Goal: Task Accomplishment & Management: Manage account settings

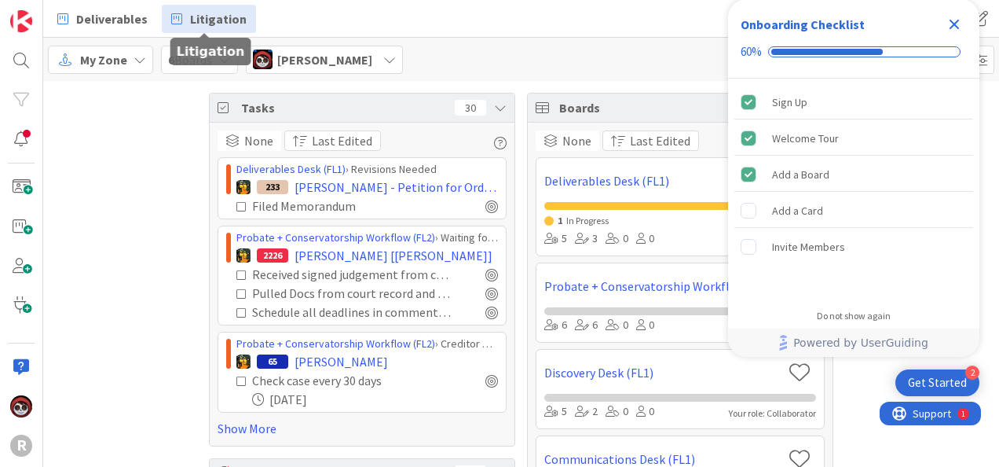
click at [204, 27] on span "Litigation" at bounding box center [218, 18] width 57 height 19
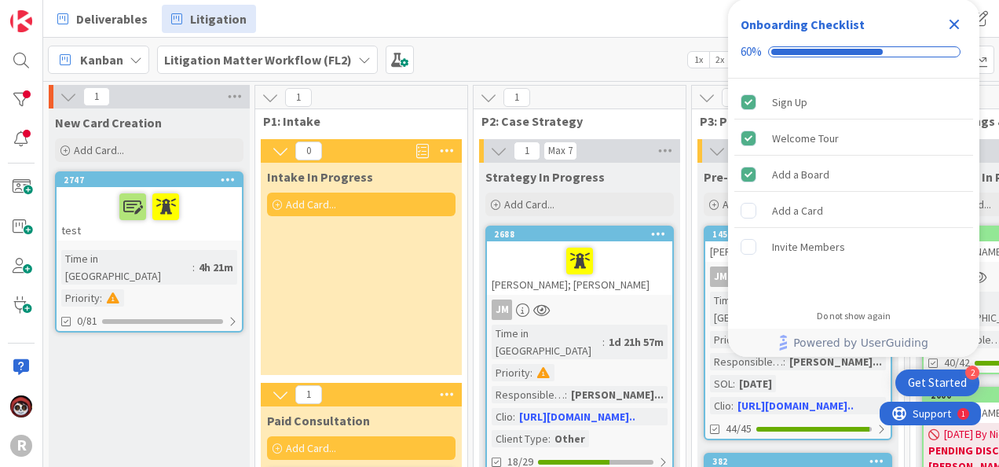
click at [961, 28] on icon "Close Checklist" at bounding box center [954, 24] width 19 height 19
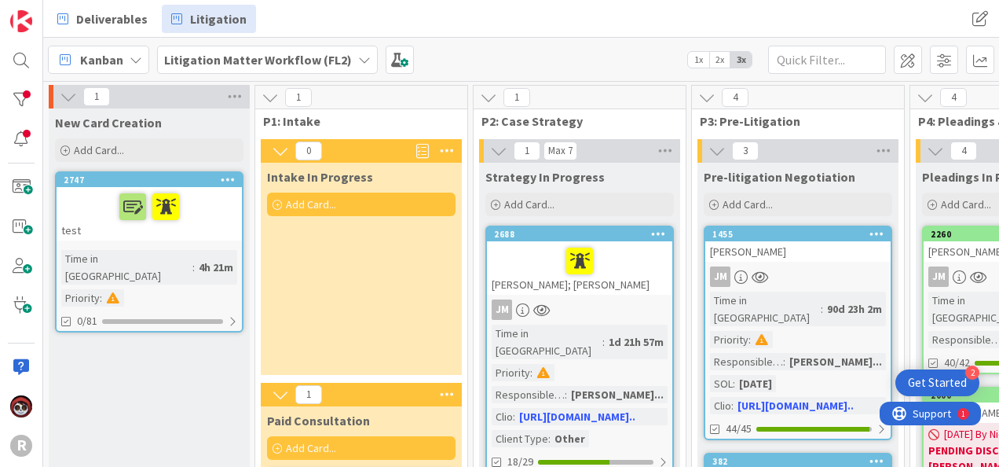
click at [723, 54] on span "2x" at bounding box center [719, 60] width 21 height 16
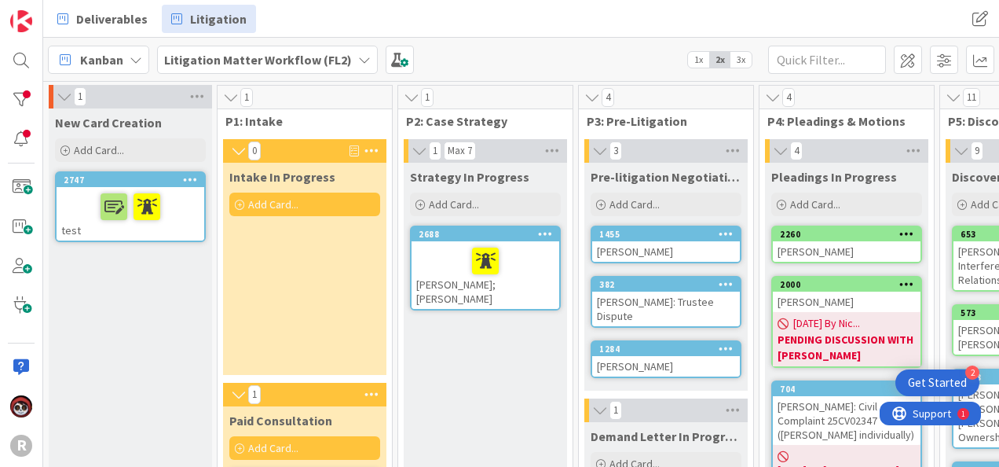
click at [557, 35] on div "Deliverables Litigation Deliverables Litigation" at bounding box center [521, 19] width 956 height 38
click at [78, 201] on div at bounding box center [130, 206] width 138 height 33
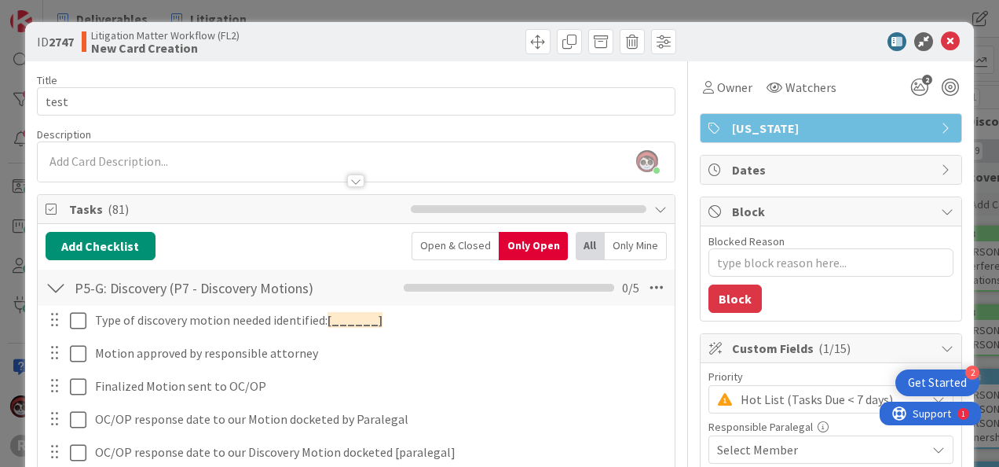
click at [50, 284] on div at bounding box center [56, 287] width 20 height 28
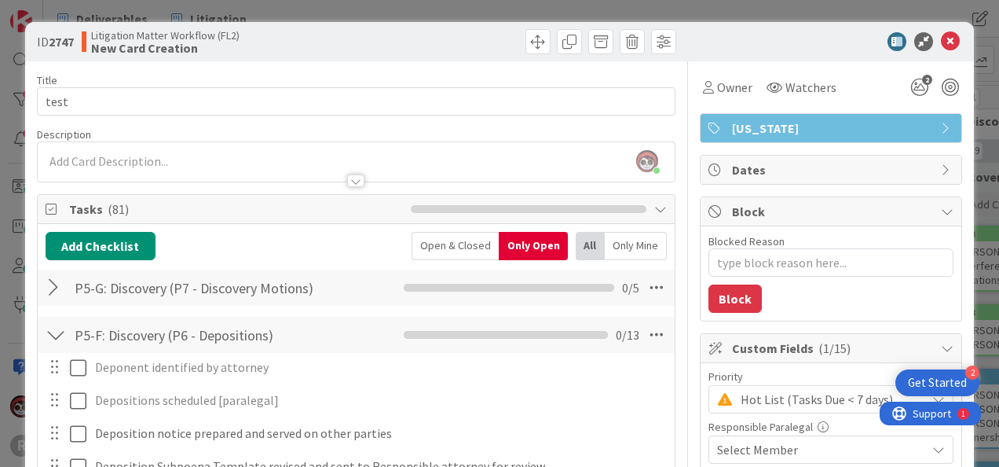
click at [55, 336] on div at bounding box center [56, 334] width 20 height 28
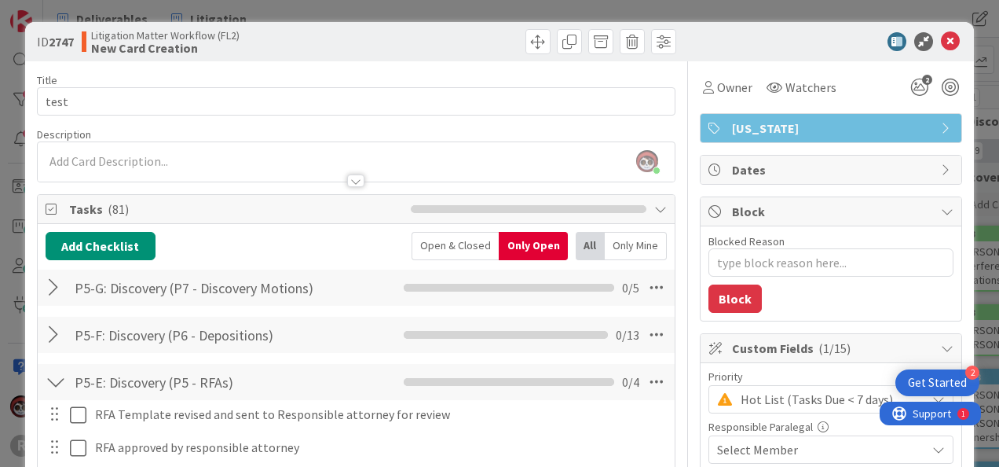
click at [54, 374] on div at bounding box center [56, 382] width 20 height 28
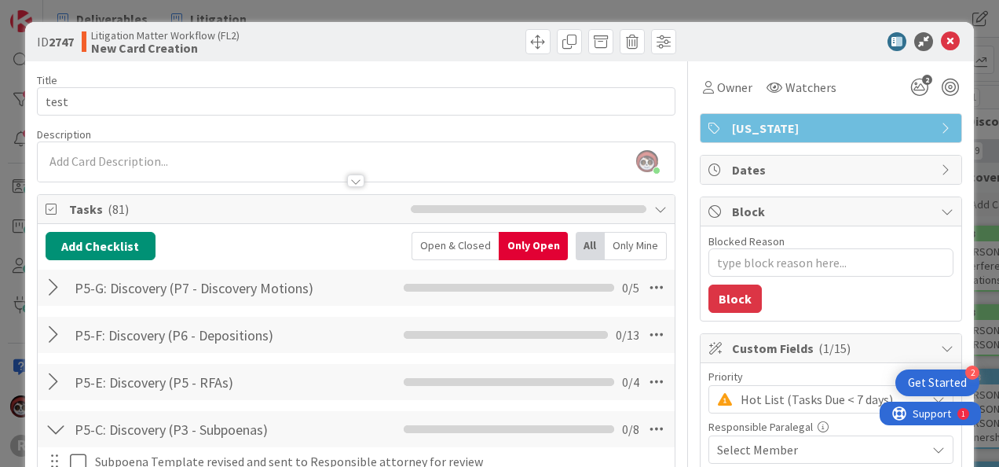
scroll to position [236, 0]
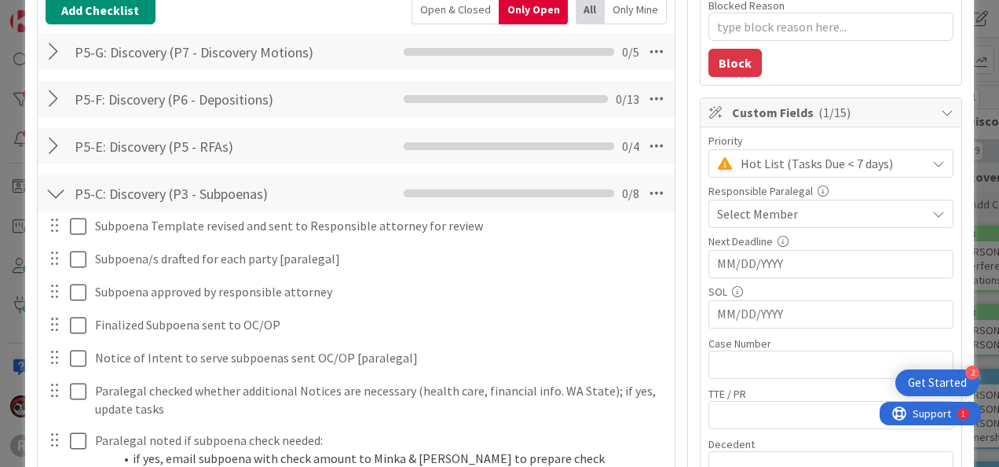
click at [58, 192] on div at bounding box center [56, 193] width 20 height 28
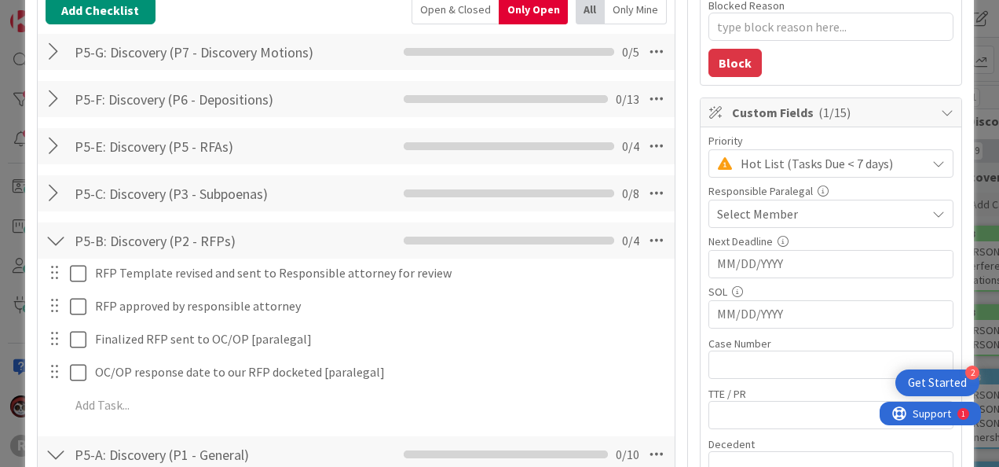
click at [55, 231] on div at bounding box center [56, 240] width 20 height 28
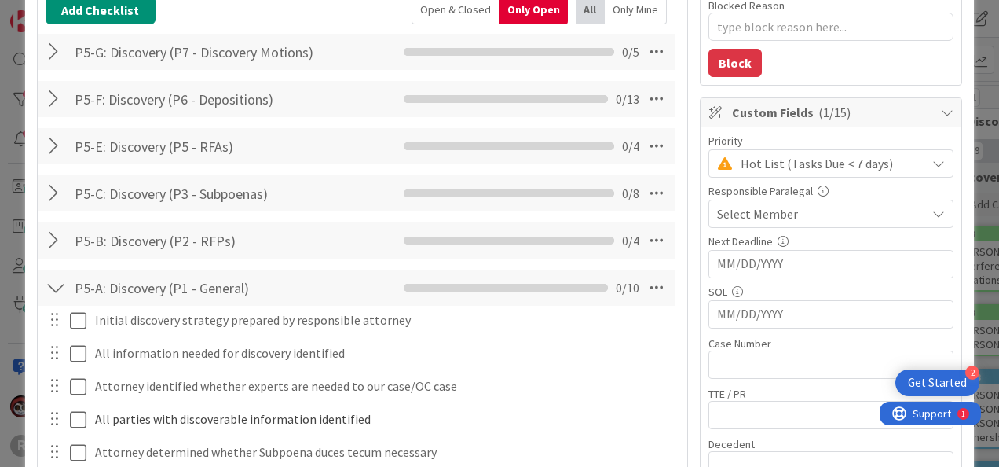
click at [52, 281] on div at bounding box center [56, 287] width 20 height 28
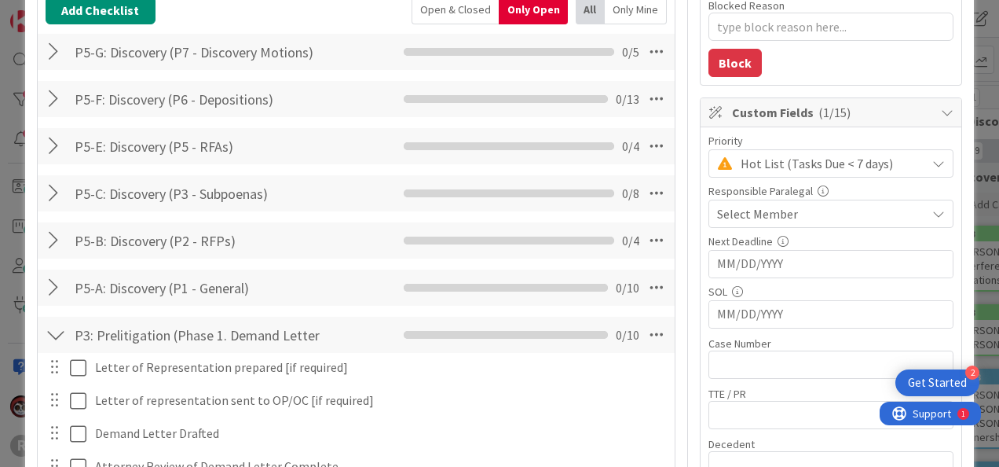
click at [60, 328] on div at bounding box center [56, 334] width 20 height 28
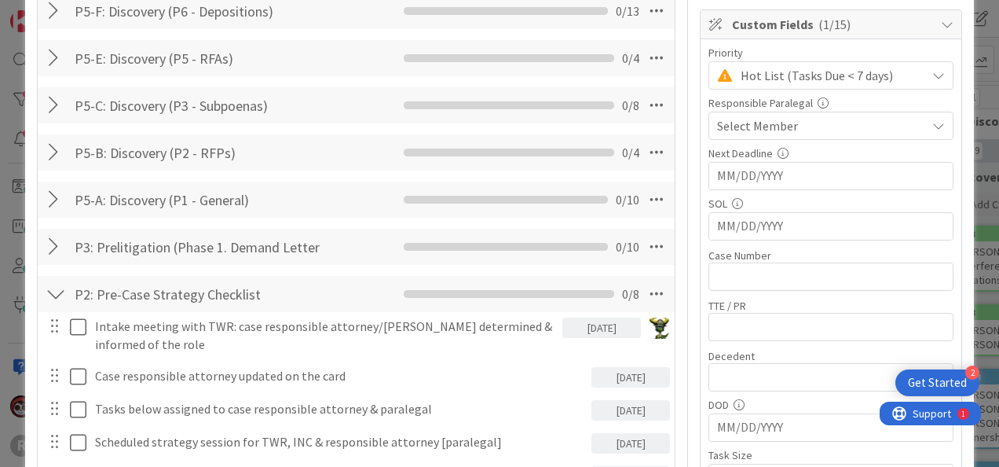
scroll to position [393, 0]
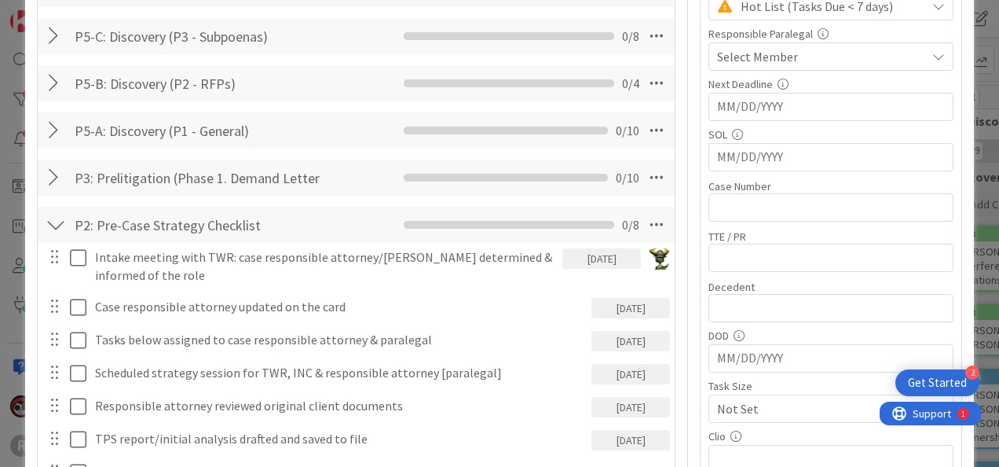
click at [53, 224] on div at bounding box center [56, 225] width 20 height 28
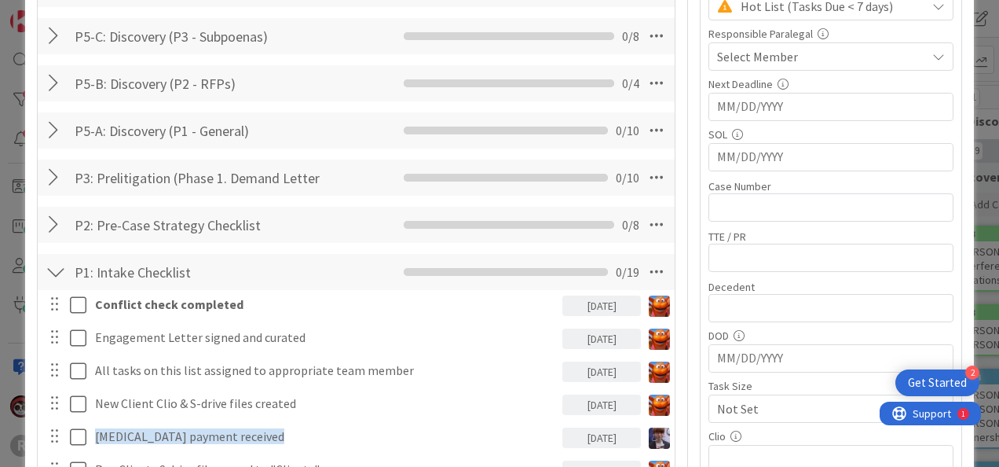
click at [57, 258] on div at bounding box center [56, 272] width 20 height 28
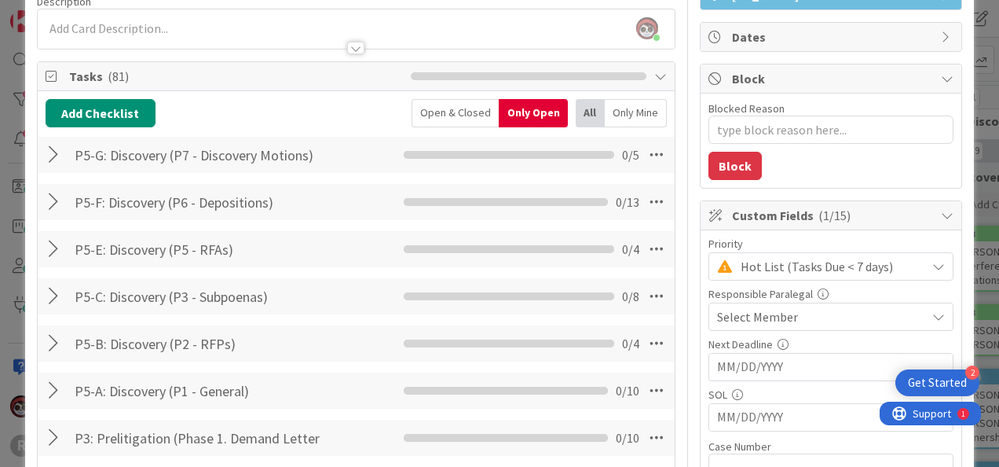
scroll to position [0, 0]
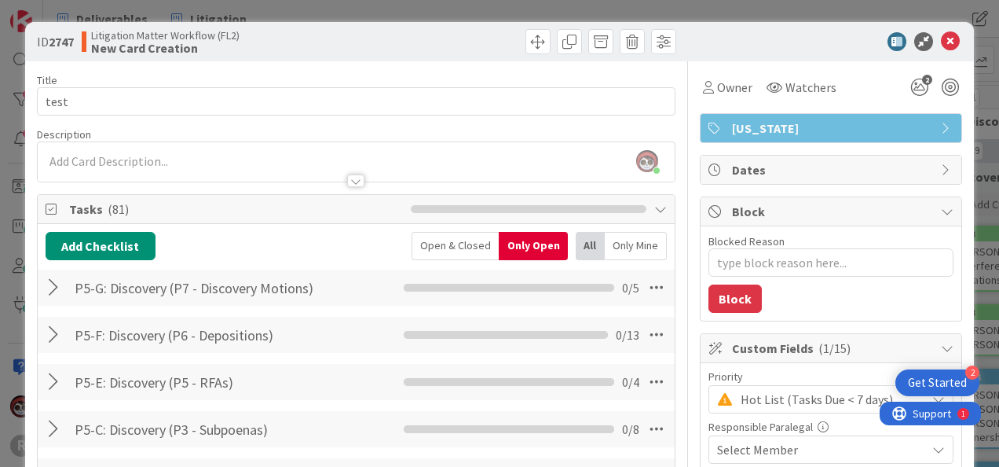
click at [7, 236] on div "ID 2747 Litigation Matter Workflow (FL2) New Card Creation Title 5 / 128 test D…" at bounding box center [499, 233] width 999 height 467
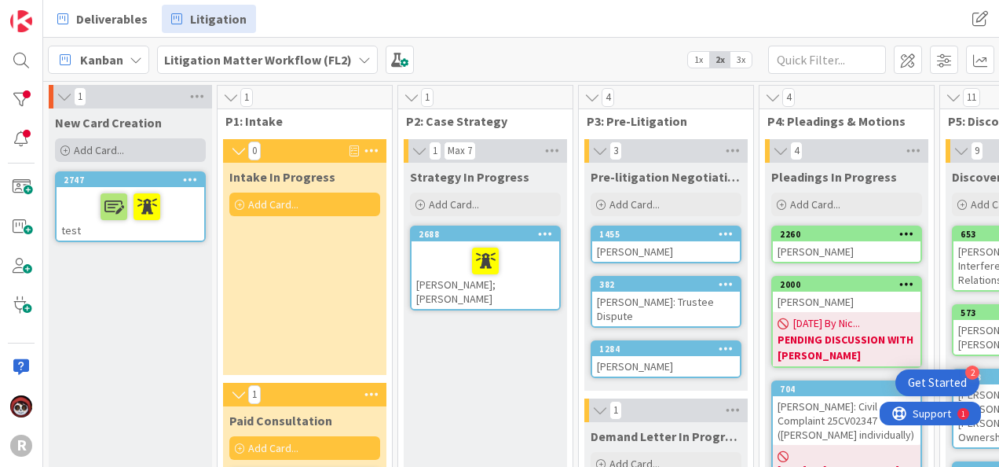
click at [96, 149] on span "Add Card..." at bounding box center [99, 150] width 50 height 14
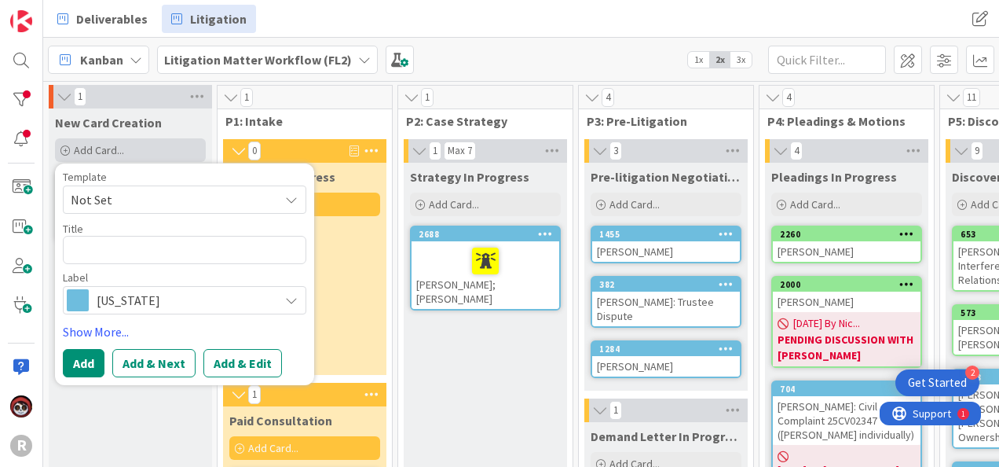
type textarea "x"
type textarea "t"
type textarea "x"
type textarea "te"
type textarea "x"
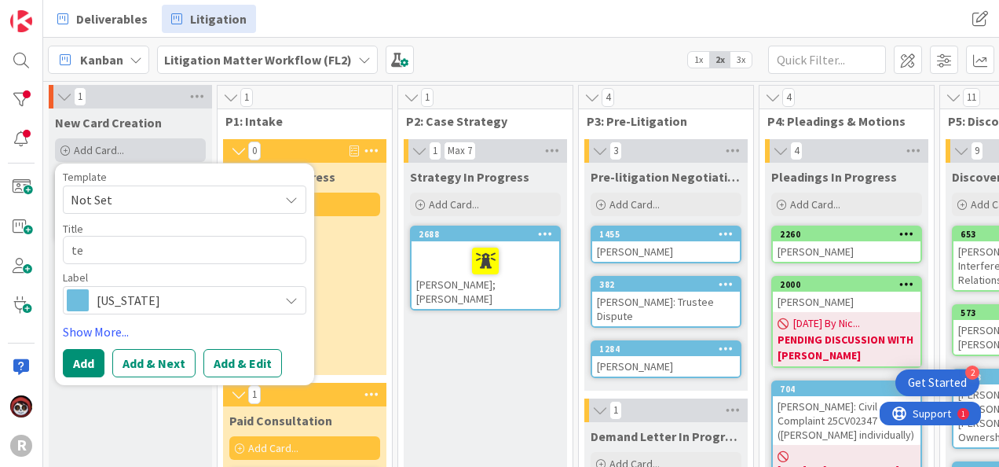
type textarea "tes"
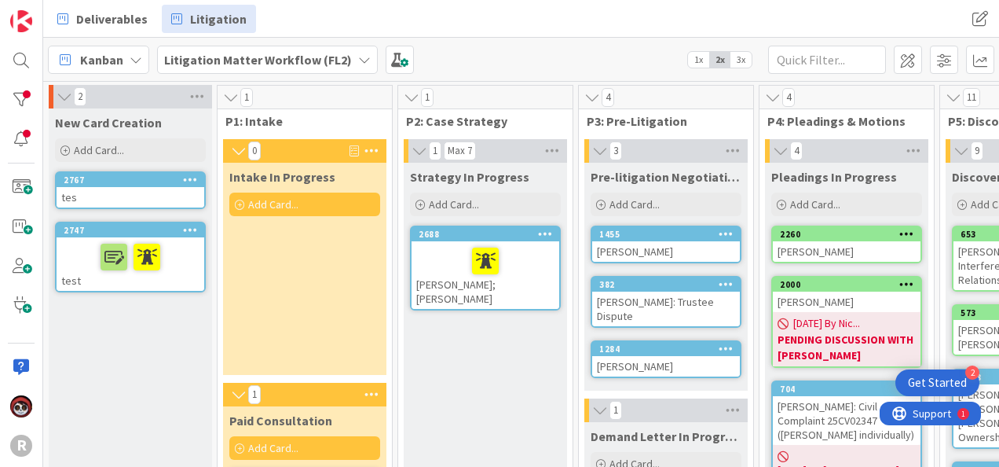
click at [124, 190] on div "tes" at bounding box center [131, 197] width 148 height 20
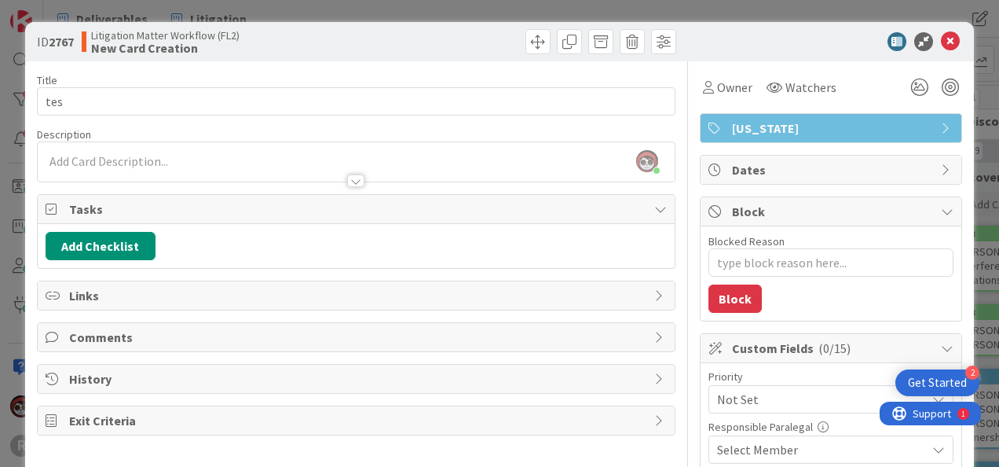
click at [742, 16] on div "ID 2767 Litigation Matter Workflow (FL2) New Card Creation Title 3 / 128 tes De…" at bounding box center [499, 233] width 999 height 467
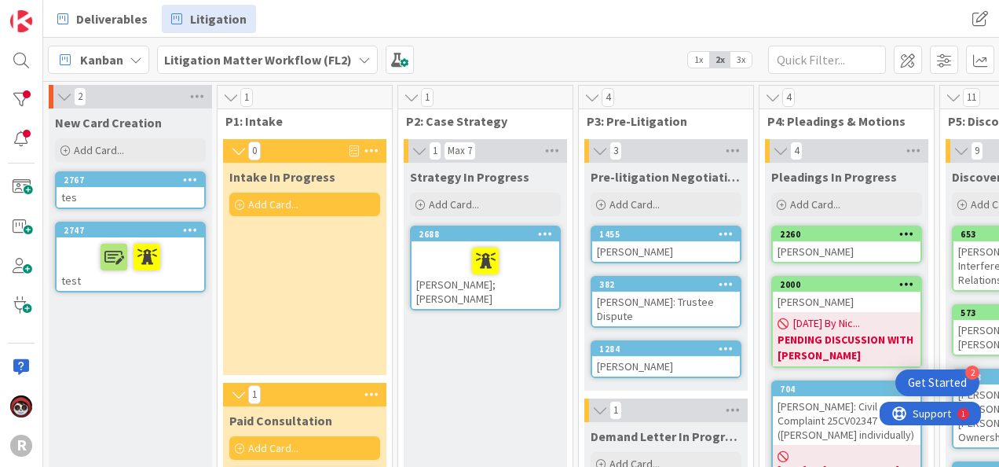
click at [137, 193] on div "tes" at bounding box center [131, 197] width 148 height 20
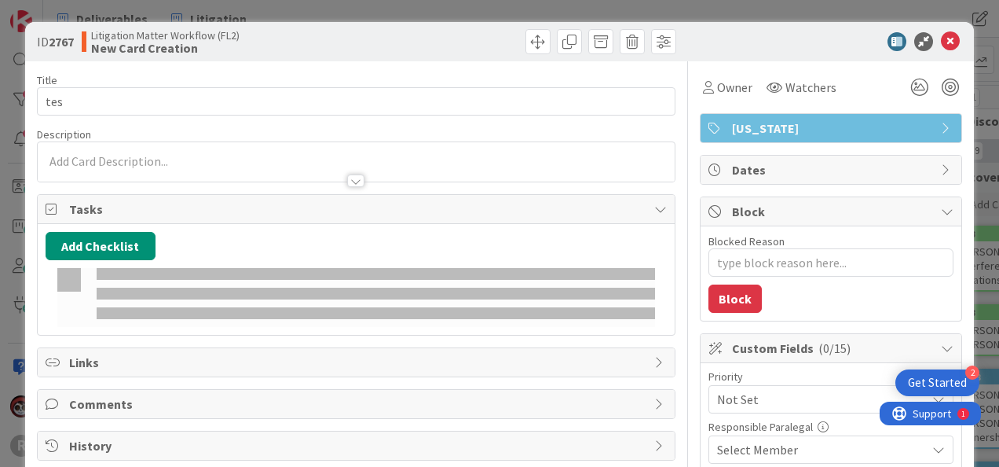
type textarea "x"
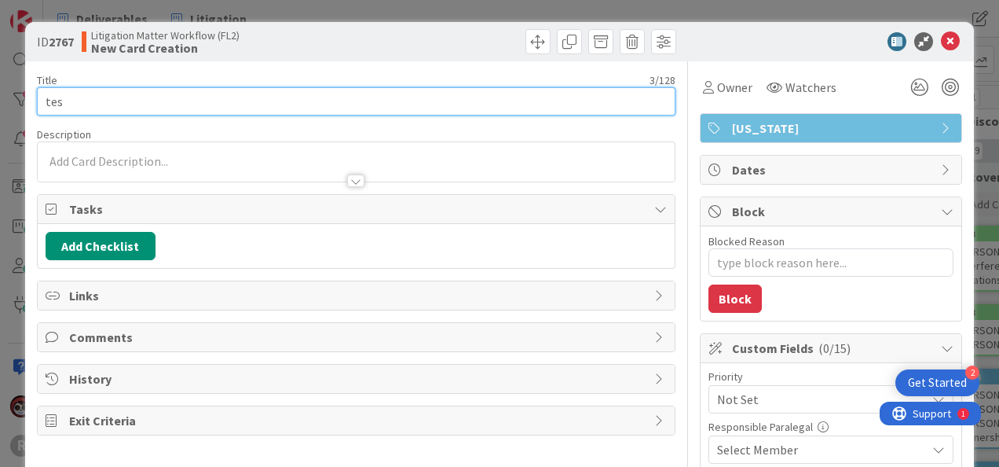
click at [123, 93] on input "tes" at bounding box center [356, 101] width 639 height 28
type input "test"
type textarea "x"
type input "test"
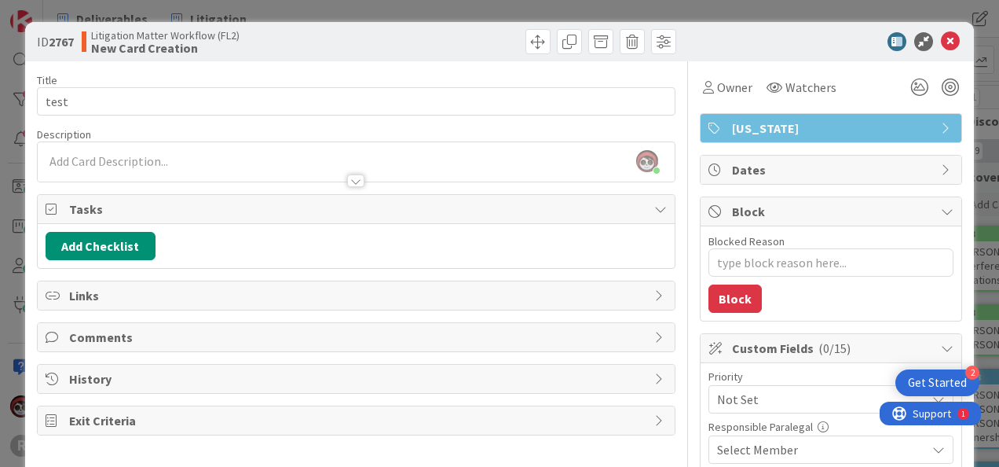
click at [17, 160] on div "ID 2767 Litigation Matter Workflow (FL2) New Card Creation Title 4 / 128 test D…" at bounding box center [499, 233] width 999 height 467
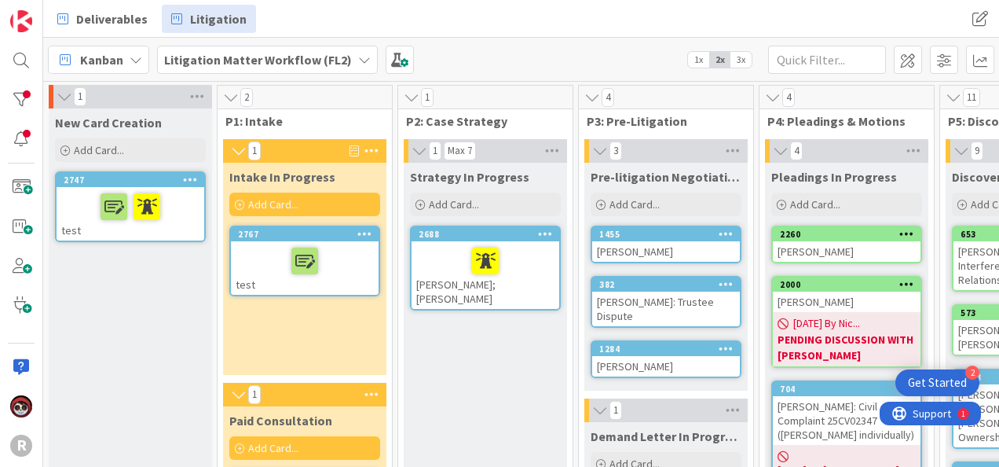
click at [269, 249] on div at bounding box center [305, 260] width 138 height 33
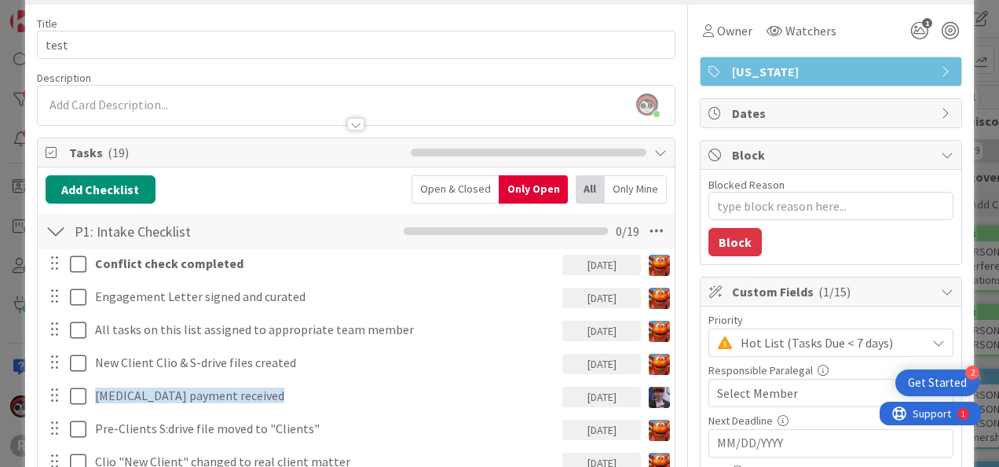
scroll to position [79, 0]
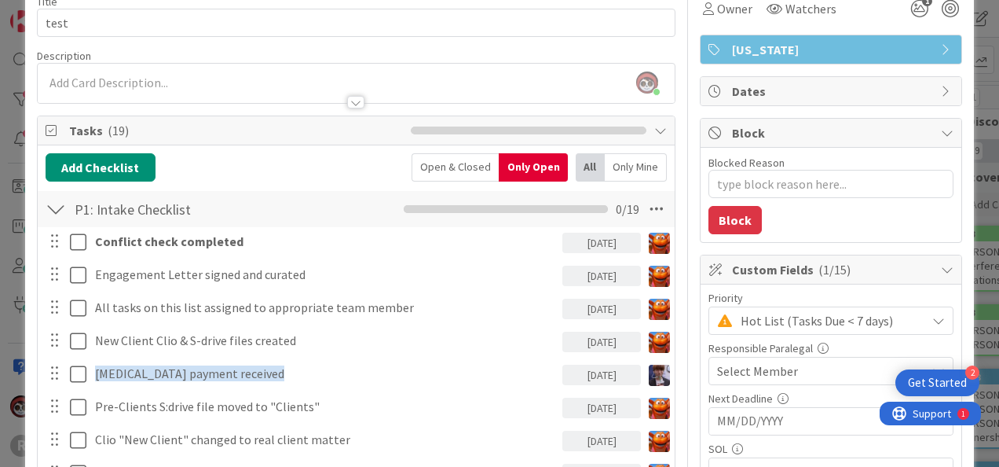
click at [20, 260] on div "ID 2767 Litigation Matter Workflow (FL2) Intake In Progress Title 4 / 128 test …" at bounding box center [499, 233] width 999 height 467
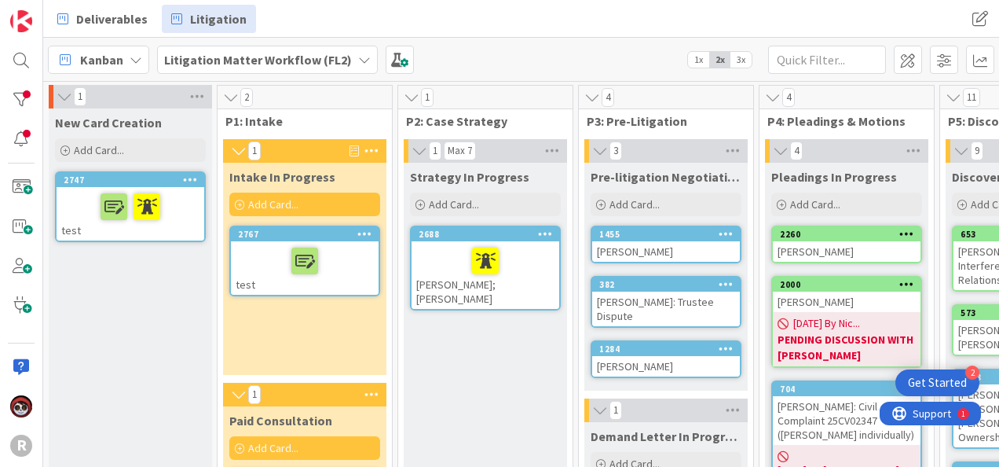
click at [253, 261] on div at bounding box center [305, 260] width 138 height 33
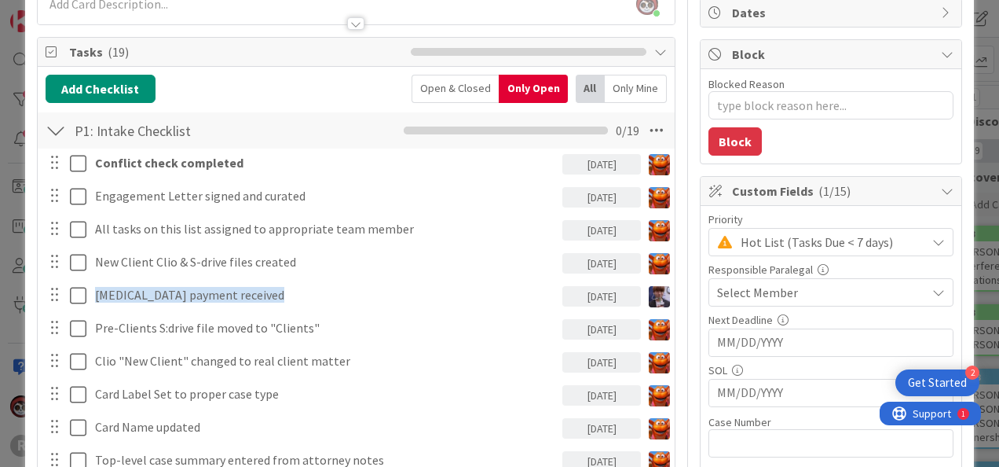
click at [3, 275] on div "ID 2767 Litigation Matter Workflow (FL2) Intake In Progress Title 4 / 128 test …" at bounding box center [499, 233] width 999 height 467
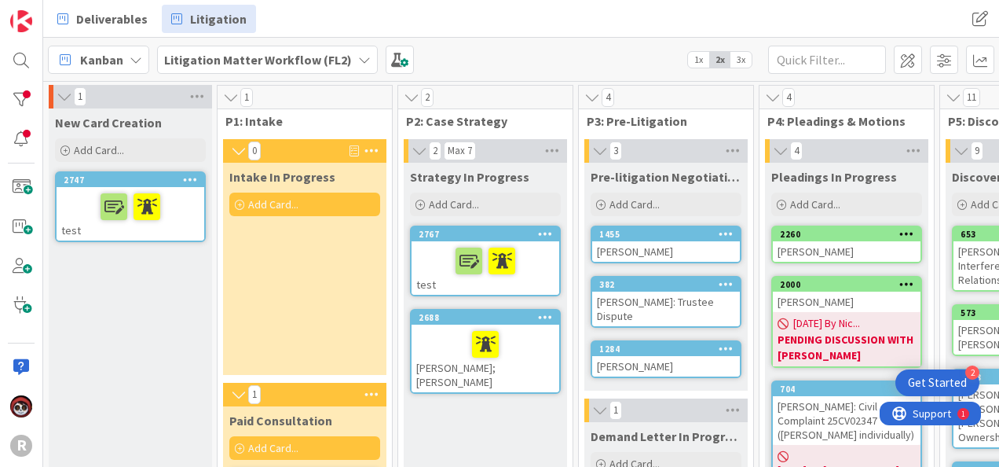
click at [425, 258] on div at bounding box center [485, 260] width 138 height 33
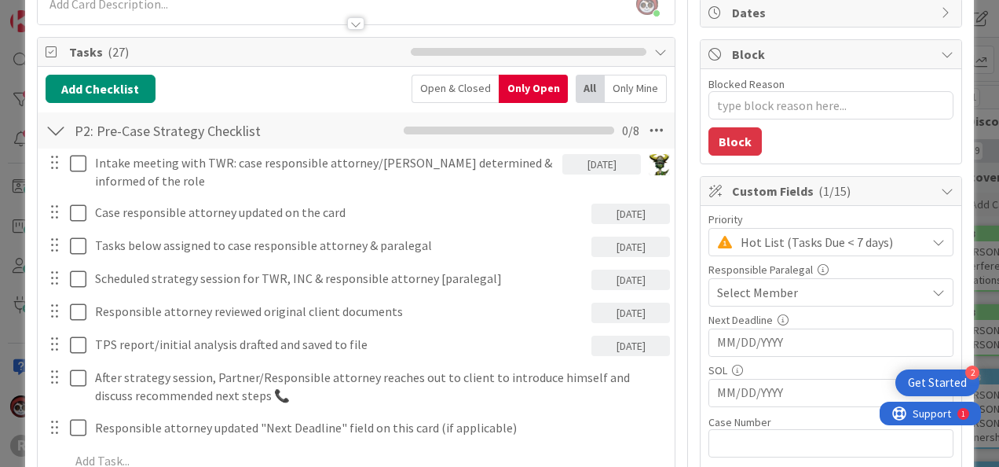
click at [13, 317] on div "ID 2767 Litigation Matter Workflow (FL2) Strategy In Progress Title 4 / 128 tes…" at bounding box center [499, 233] width 999 height 467
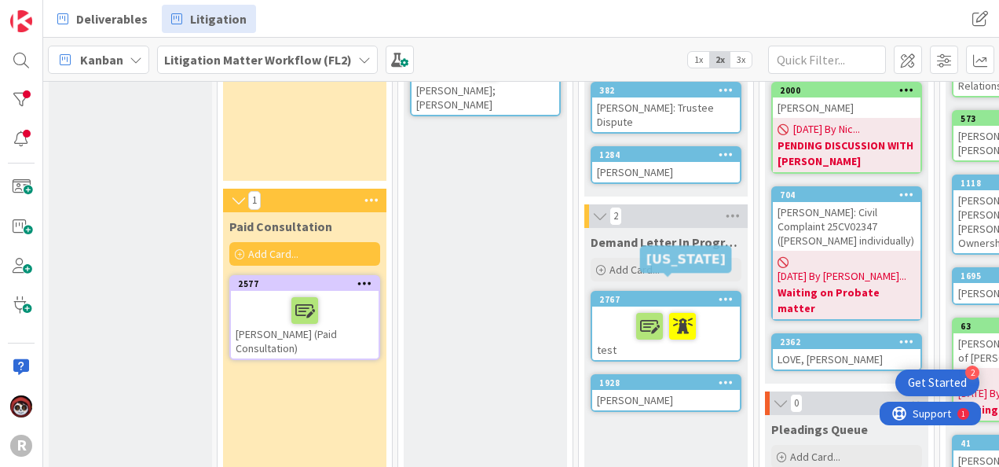
scroll to position [196, 0]
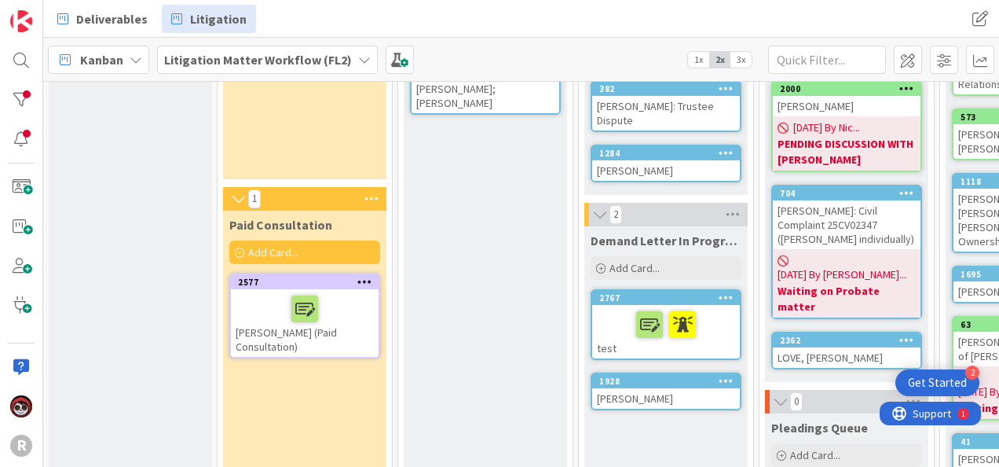
click at [608, 308] on div at bounding box center [666, 324] width 138 height 33
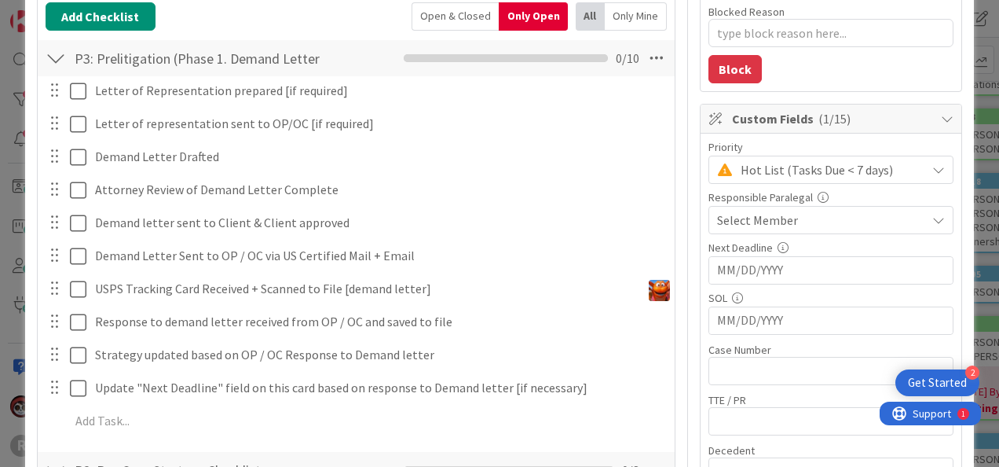
scroll to position [236, 0]
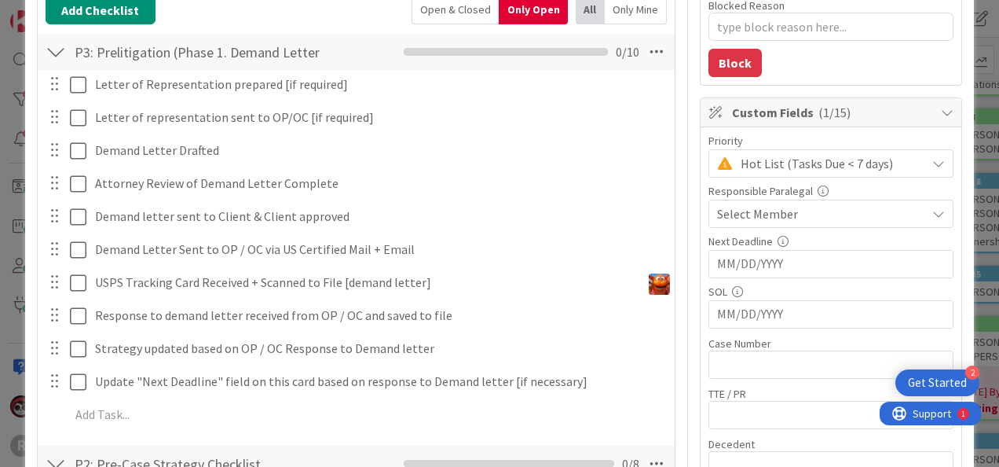
click at [13, 128] on div "ID 2767 Litigation Matter Workflow (FL2) Demand Letter In Progress Title 4 / 12…" at bounding box center [499, 233] width 999 height 467
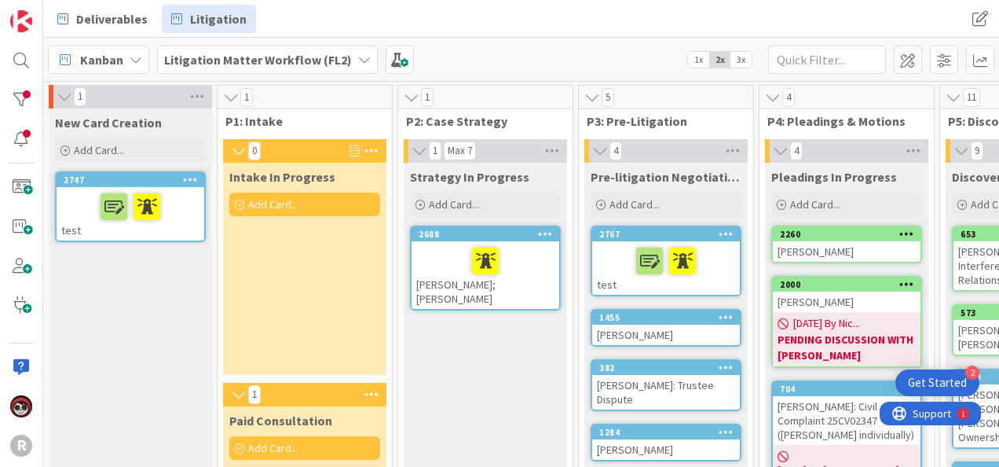
click at [606, 251] on div at bounding box center [666, 260] width 138 height 33
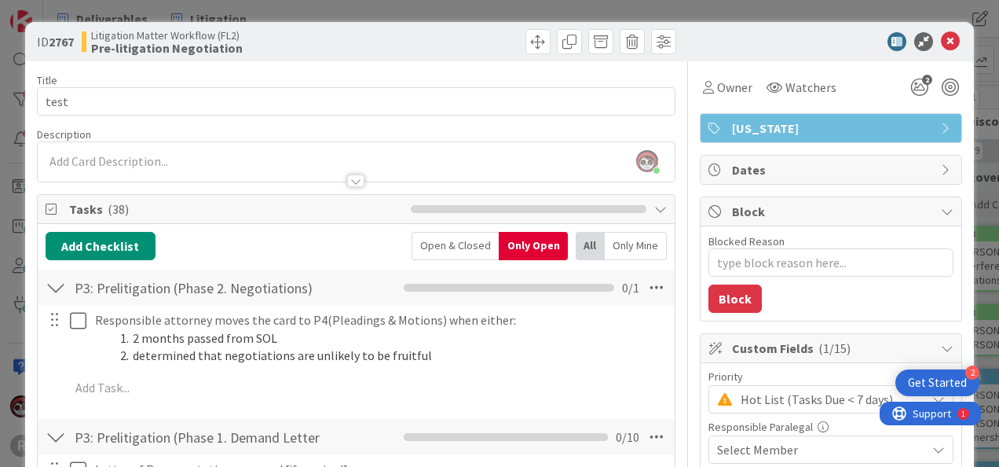
click at [10, 331] on div "ID 2767 Litigation Matter Workflow (FL2) Pre-litigation Negotiation Title 4 / 1…" at bounding box center [499, 233] width 999 height 467
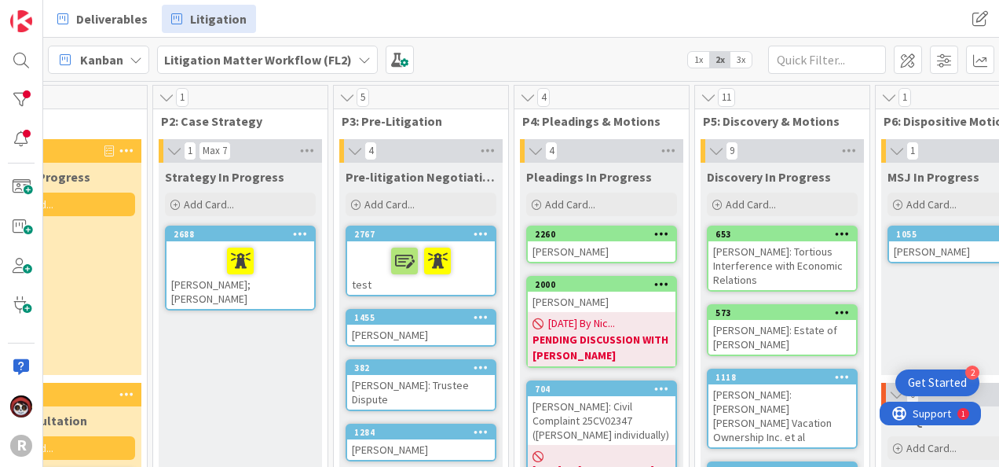
scroll to position [0, 250]
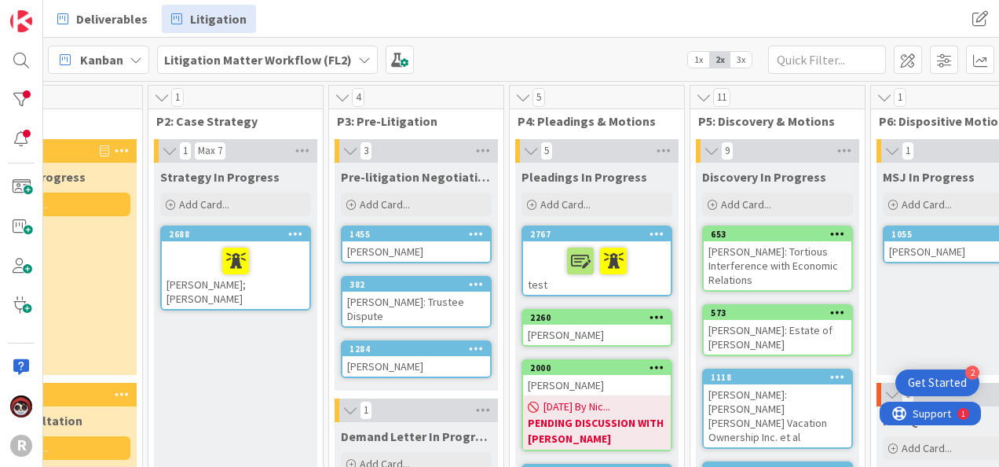
click at [535, 244] on div at bounding box center [597, 260] width 138 height 33
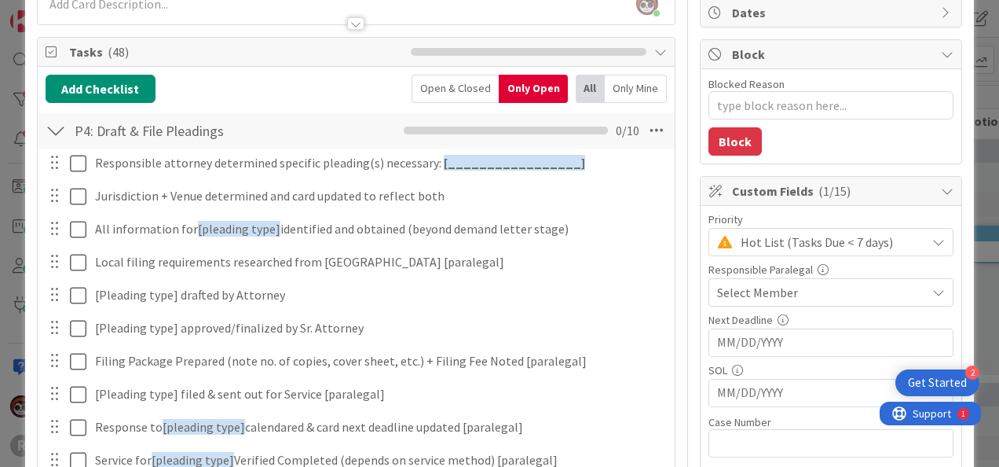
click at [11, 330] on div "ID 2767 Litigation Matter Workflow (FL2) Pleadings In Progress Title 4 / 128 te…" at bounding box center [499, 233] width 999 height 467
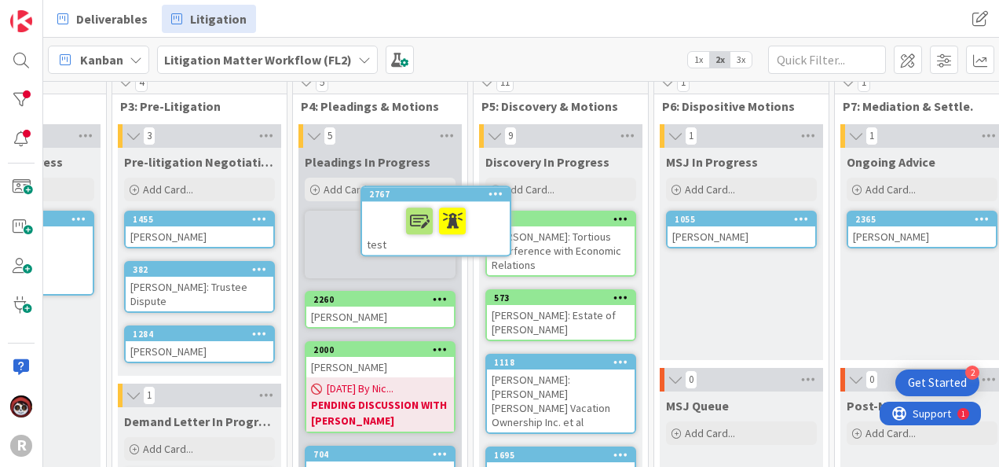
scroll to position [0, 467]
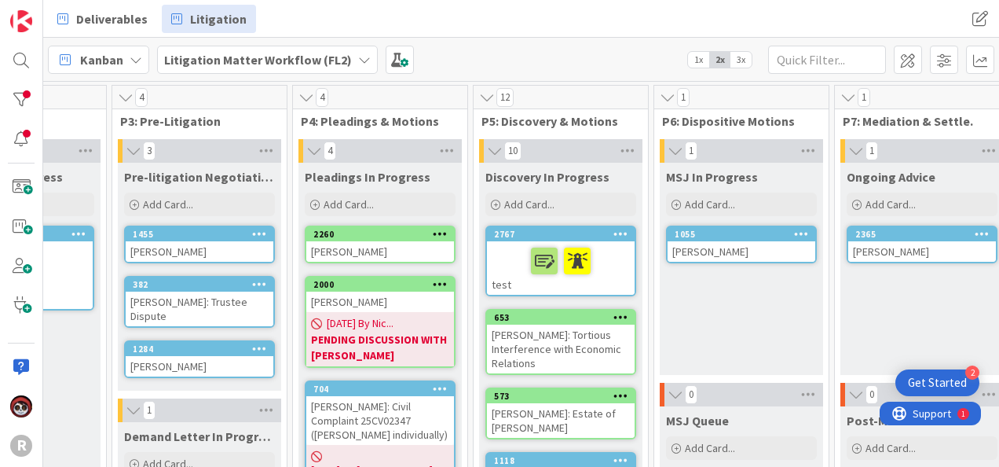
click at [499, 253] on div at bounding box center [561, 260] width 138 height 33
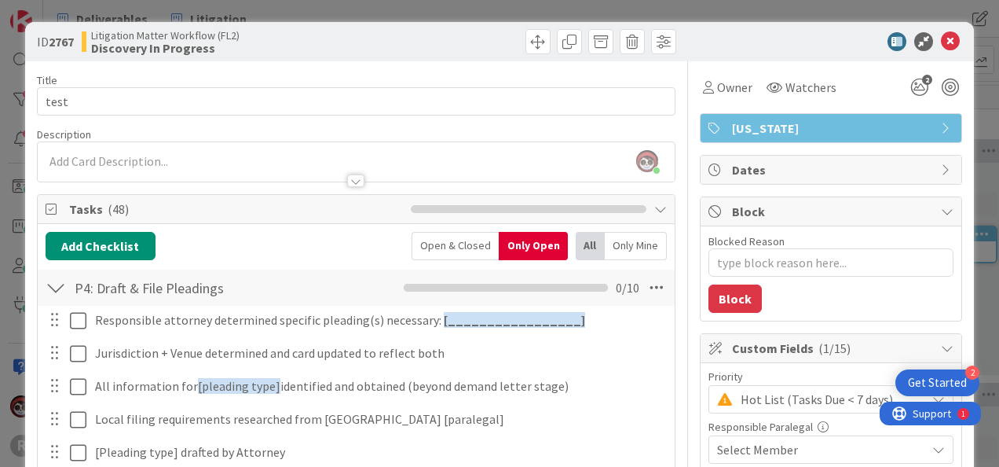
click at [57, 280] on div at bounding box center [56, 287] width 20 height 28
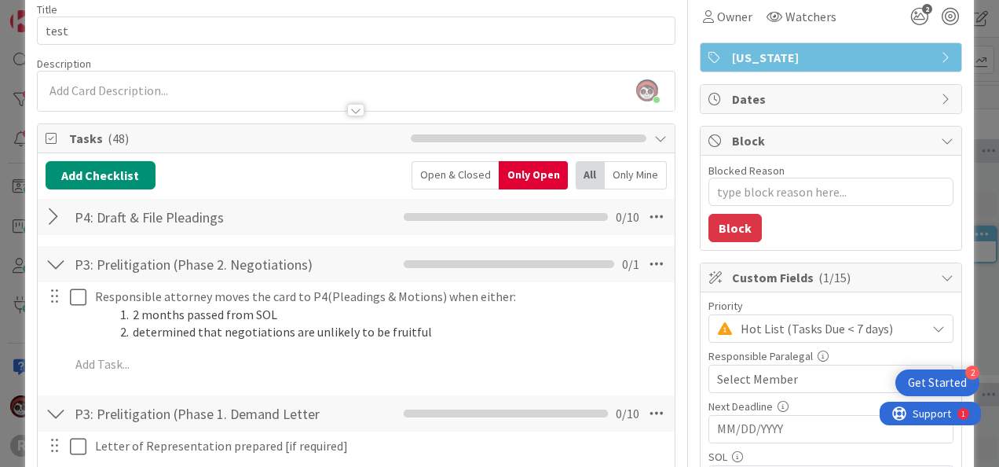
scroll to position [79, 0]
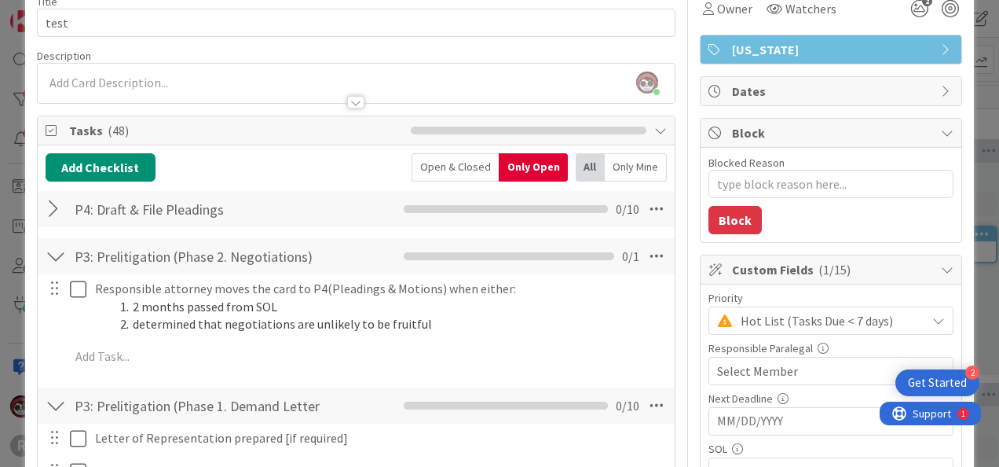
click at [22, 331] on div "ID 2767 Litigation Matter Workflow (FL2) Discovery In Progress Title 4 / 128 te…" at bounding box center [499, 233] width 999 height 467
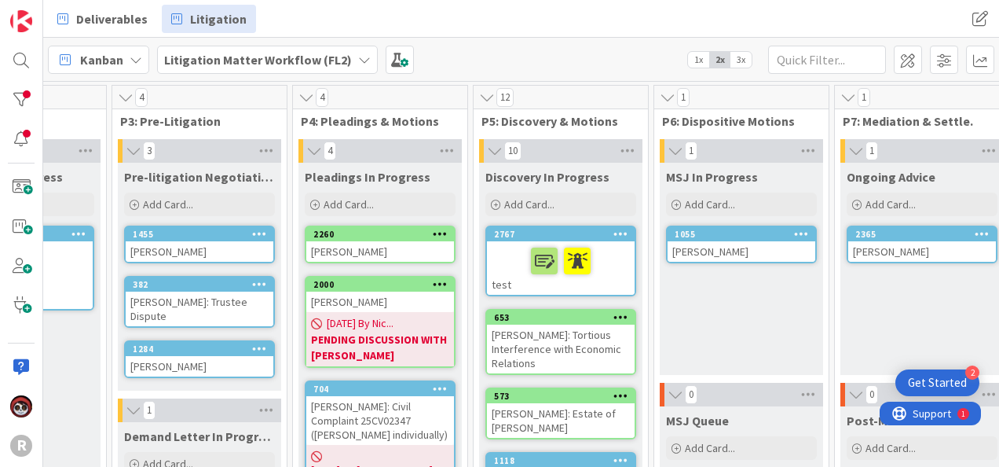
click at [507, 256] on div at bounding box center [561, 260] width 138 height 33
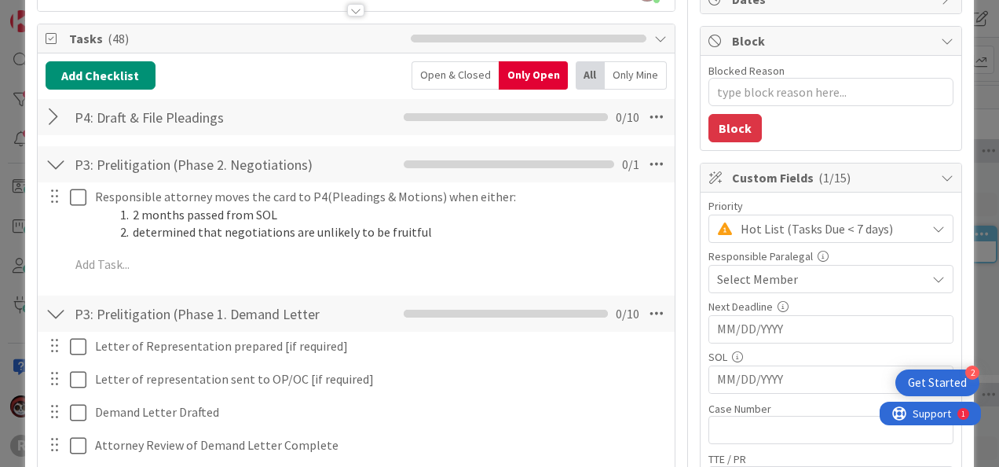
scroll to position [79, 0]
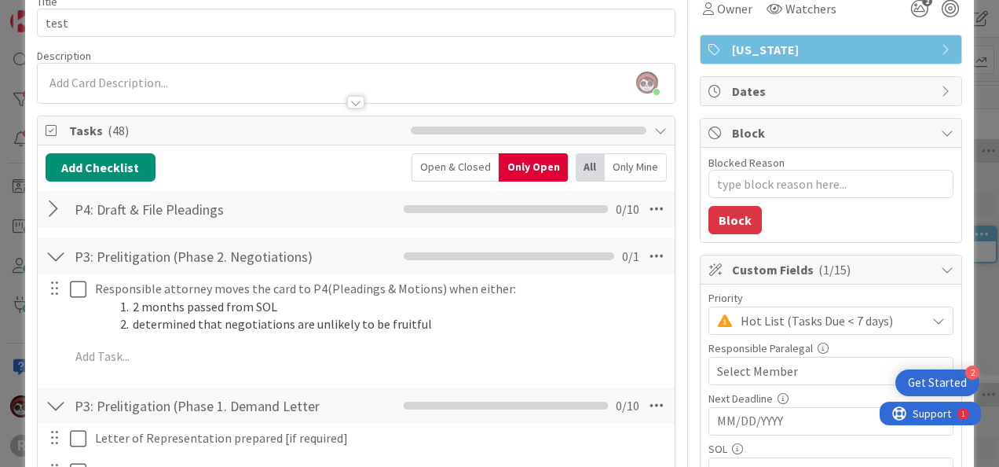
click at [13, 250] on div "ID 2767 Litigation Matter Workflow (FL2) Discovery In Progress Title 4 / 128 te…" at bounding box center [499, 233] width 999 height 467
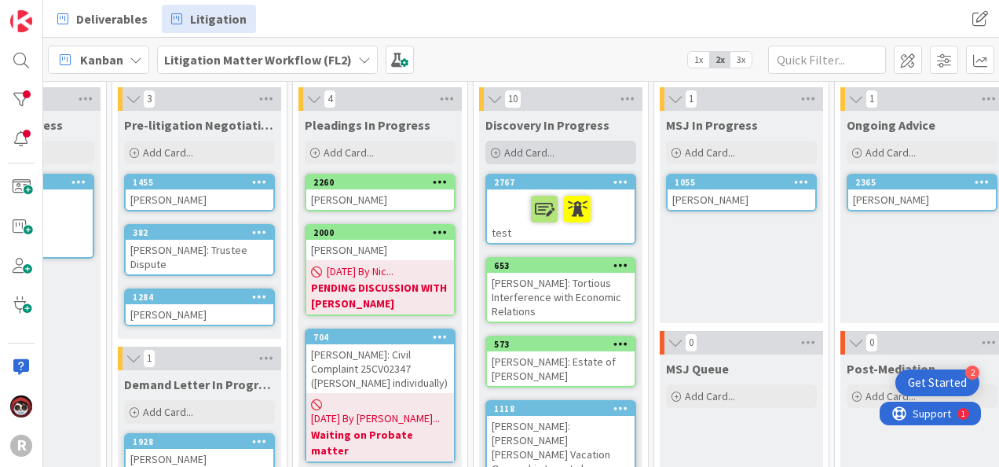
scroll to position [0, 467]
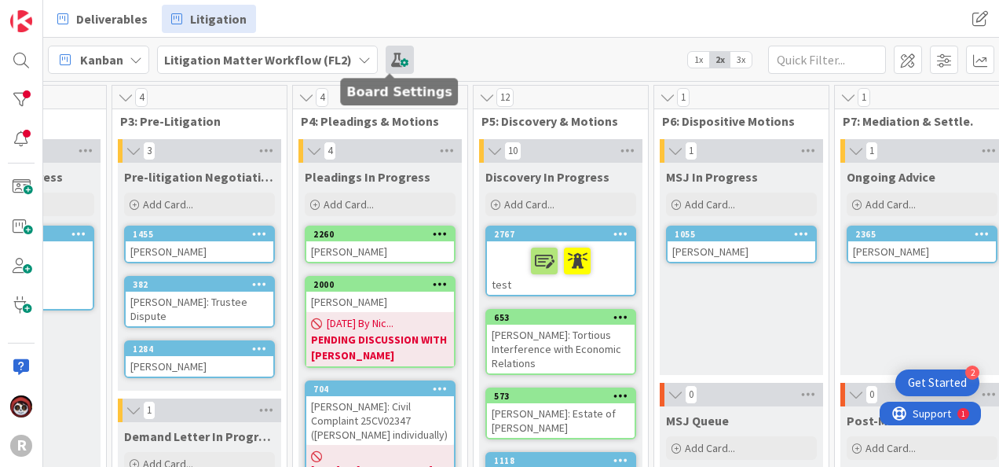
click at [394, 64] on span at bounding box center [400, 60] width 28 height 28
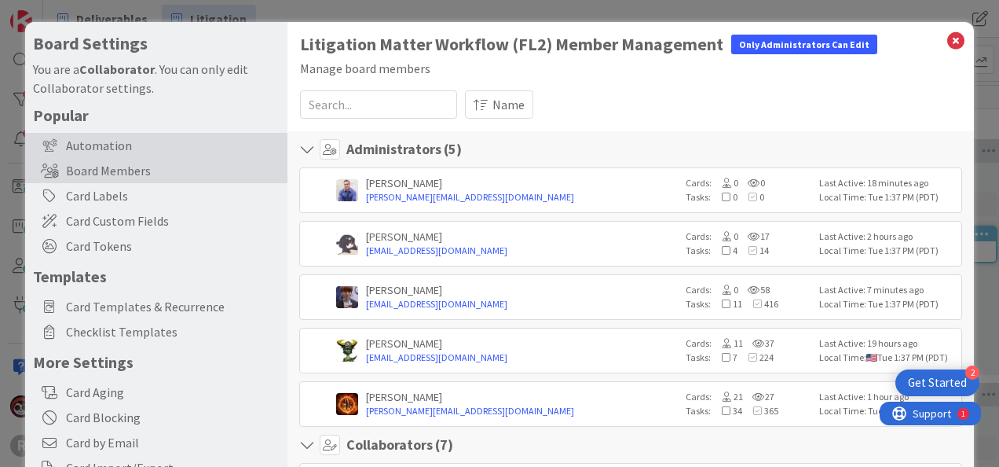
click at [138, 146] on div "Automation" at bounding box center [156, 145] width 262 height 25
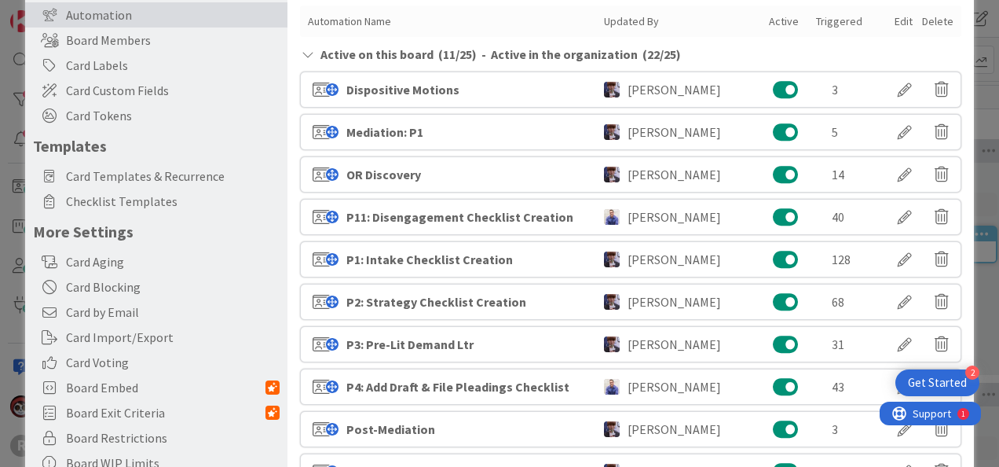
scroll to position [0, 0]
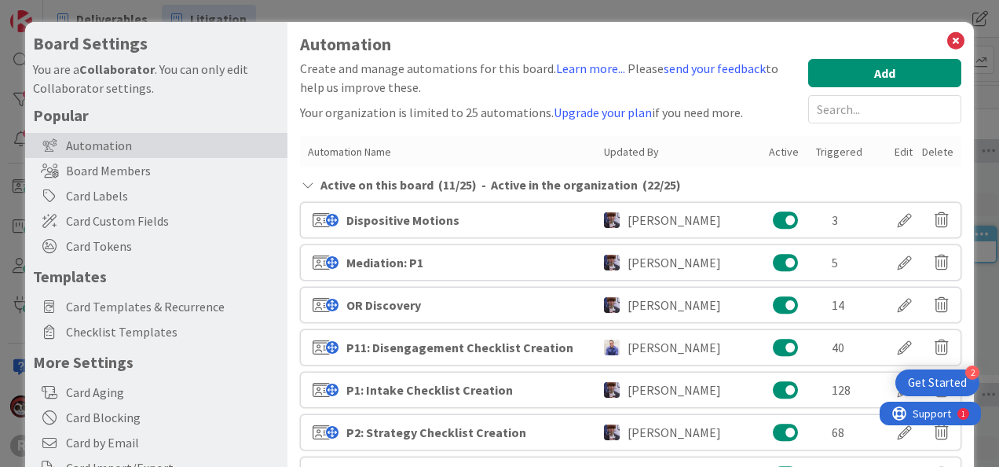
click at [975, 132] on div "Board Settings You are a Collaborator . You can only edit Collaborator settings…" at bounding box center [499, 233] width 999 height 467
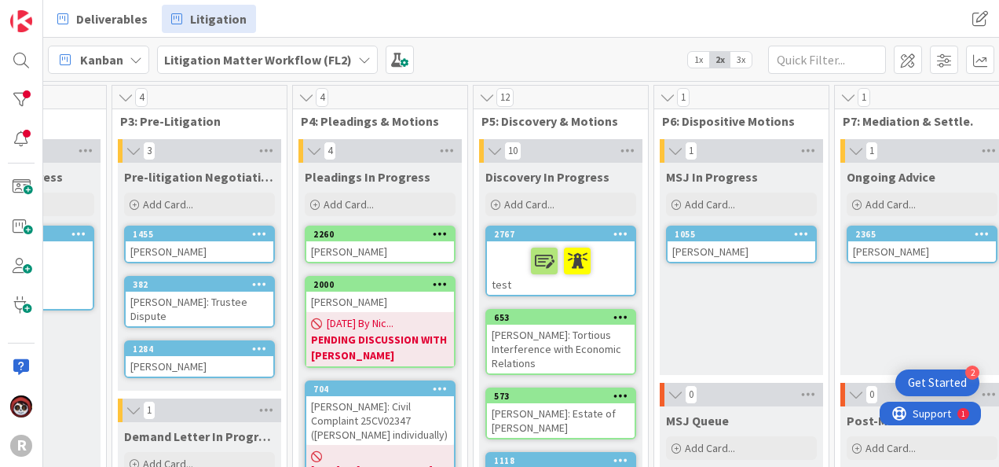
click at [502, 244] on div at bounding box center [561, 260] width 138 height 33
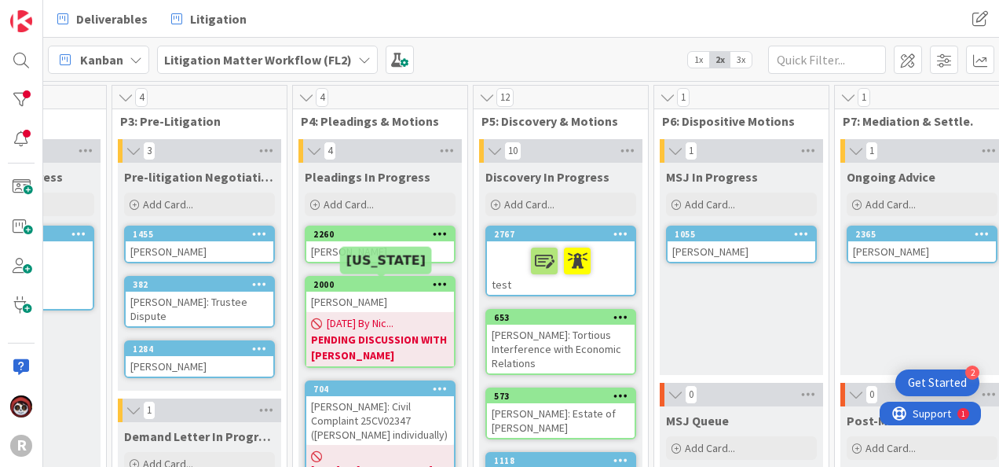
type textarea "x"
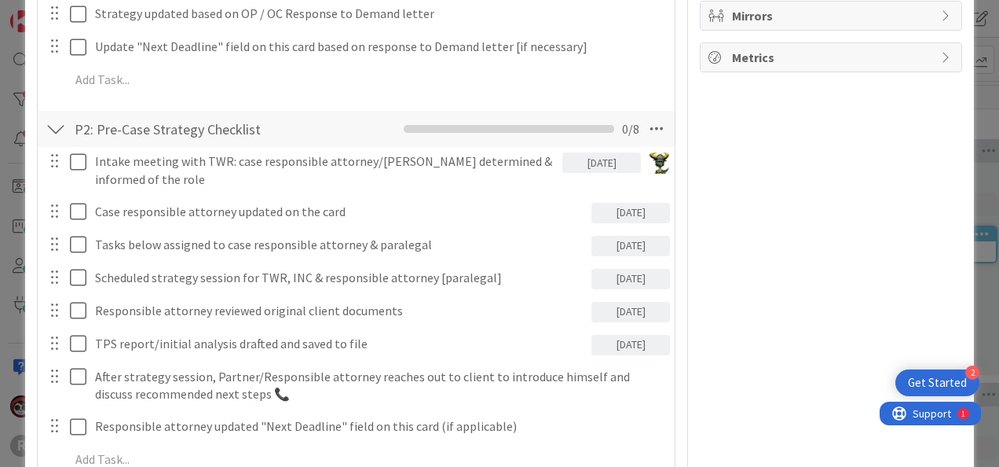
scroll to position [1335, 0]
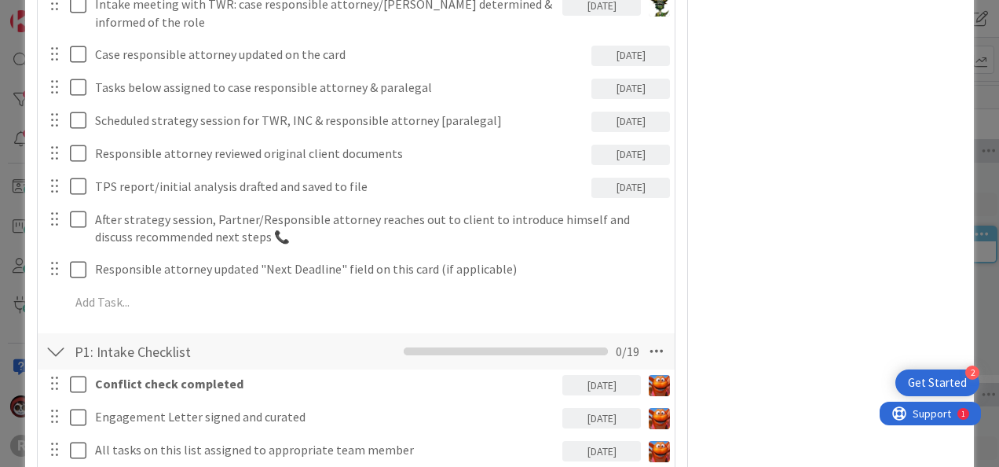
click at [51, 357] on div at bounding box center [56, 351] width 20 height 28
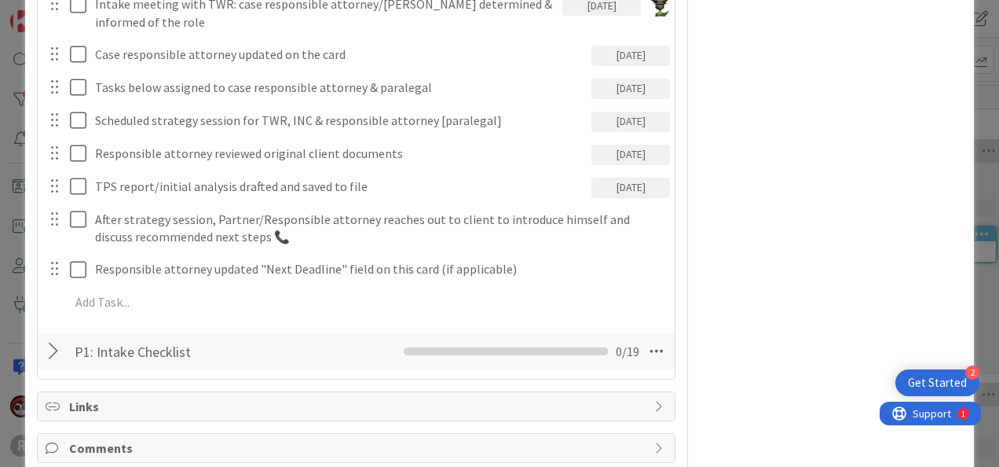
click at [14, 327] on div "ID 2767 Litigation Matter Workflow (FL2) Discovery In Progress Title 4 / 128 te…" at bounding box center [499, 233] width 999 height 467
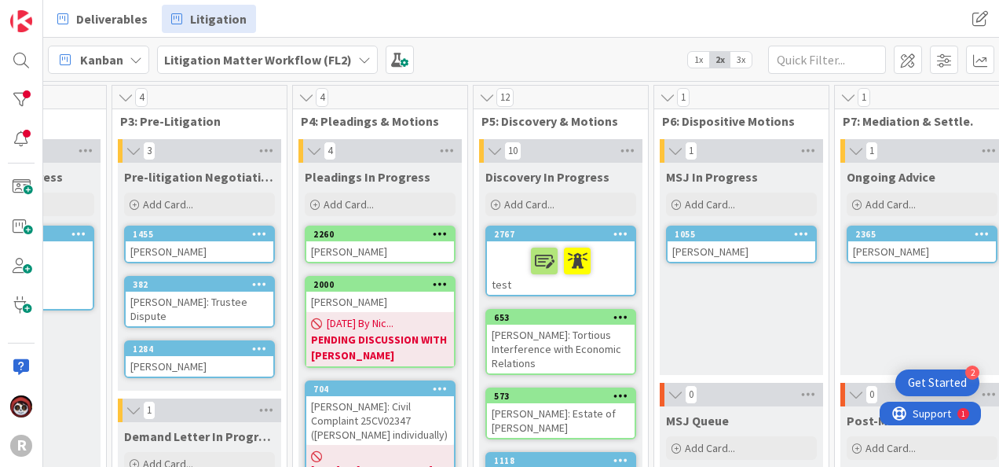
click at [746, 60] on span "3x" at bounding box center [740, 60] width 21 height 16
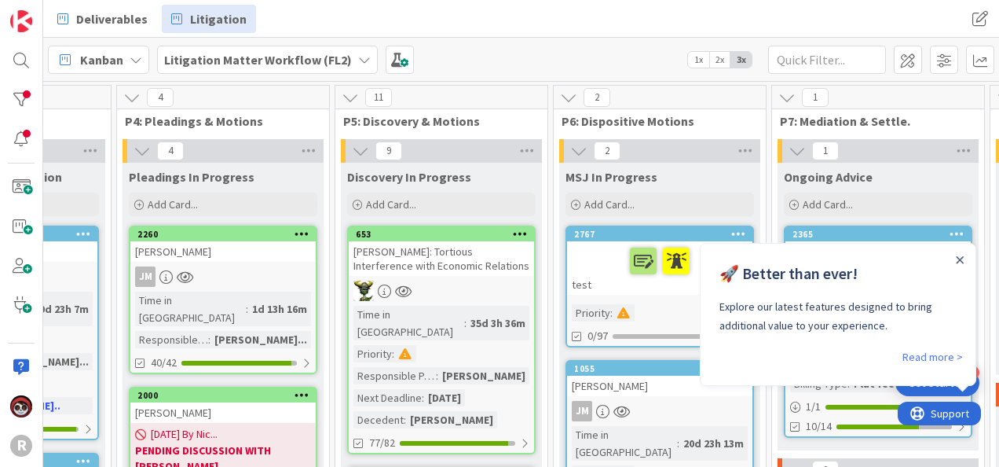
click at [542, 63] on div "Kanban Litigation Matter Workflow (FL2) 1x 2x 3x" at bounding box center [521, 59] width 956 height 43
click at [958, 262] on icon "Close Announcement" at bounding box center [960, 260] width 8 height 8
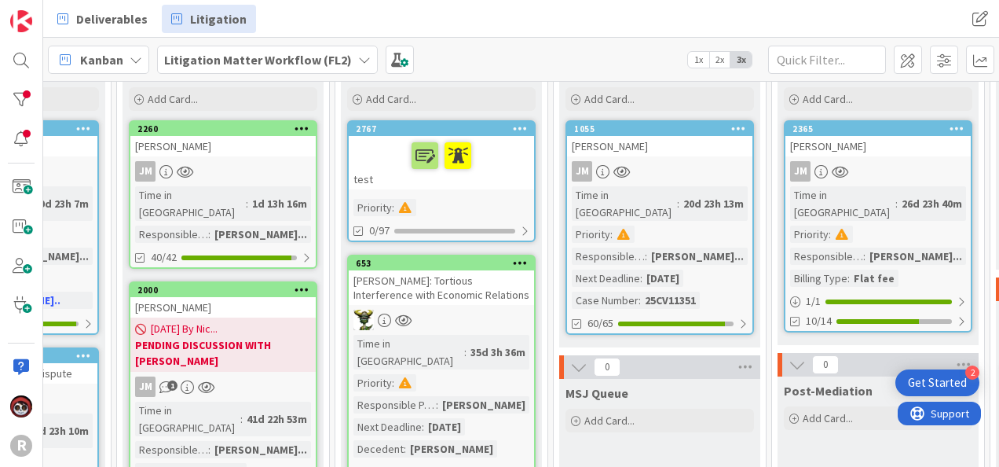
scroll to position [0, 793]
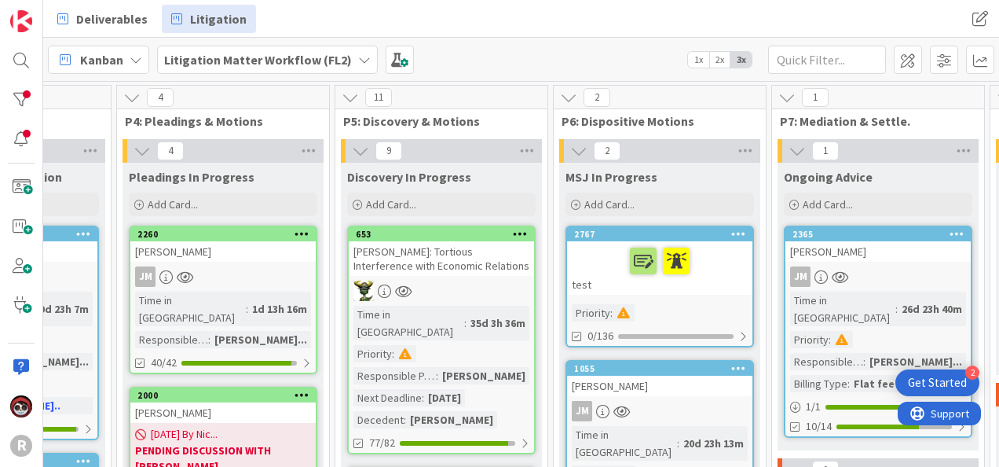
click at [577, 262] on div at bounding box center [660, 260] width 176 height 33
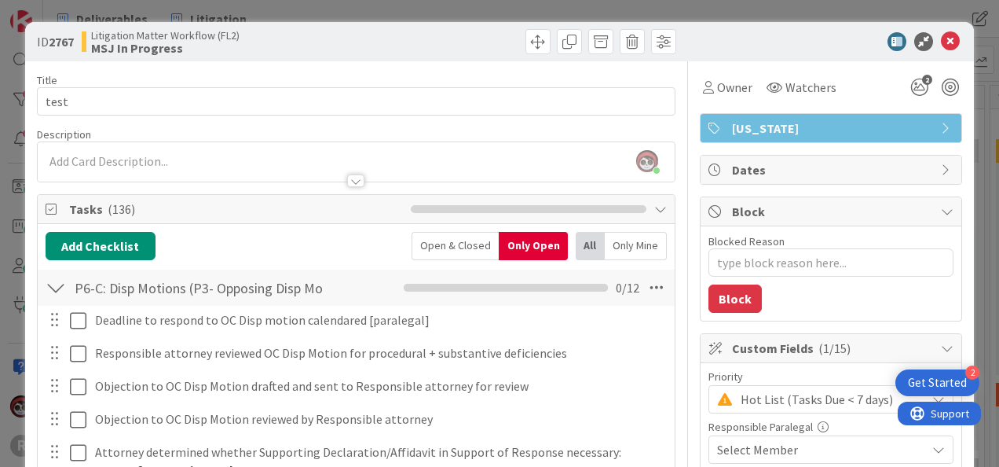
scroll to position [79, 0]
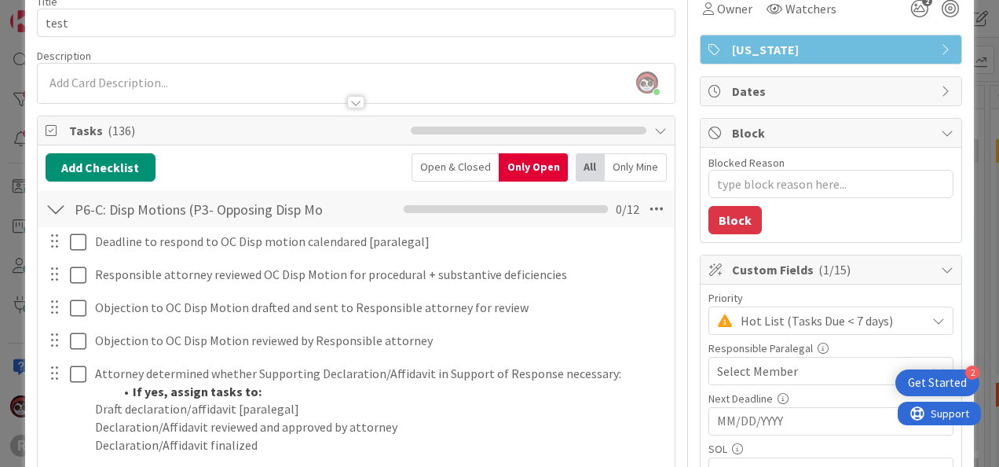
click at [53, 201] on div at bounding box center [56, 209] width 20 height 28
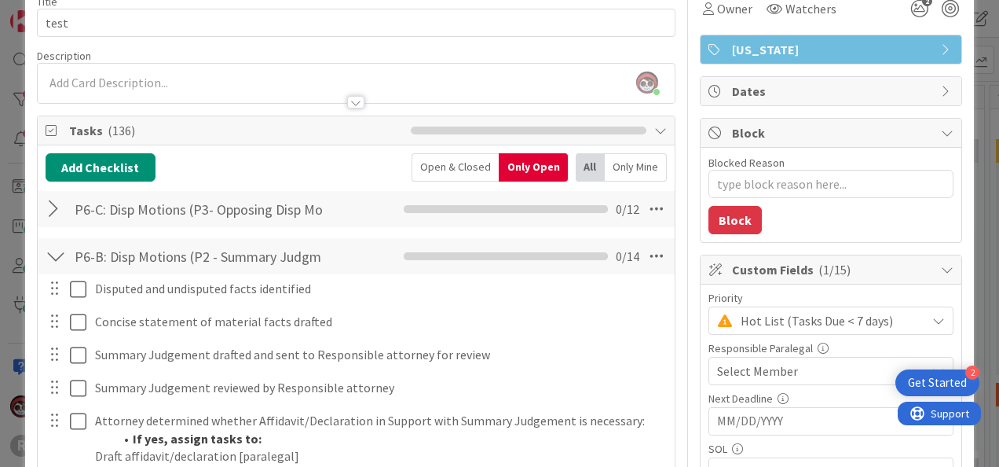
click at [57, 243] on div at bounding box center [56, 256] width 20 height 28
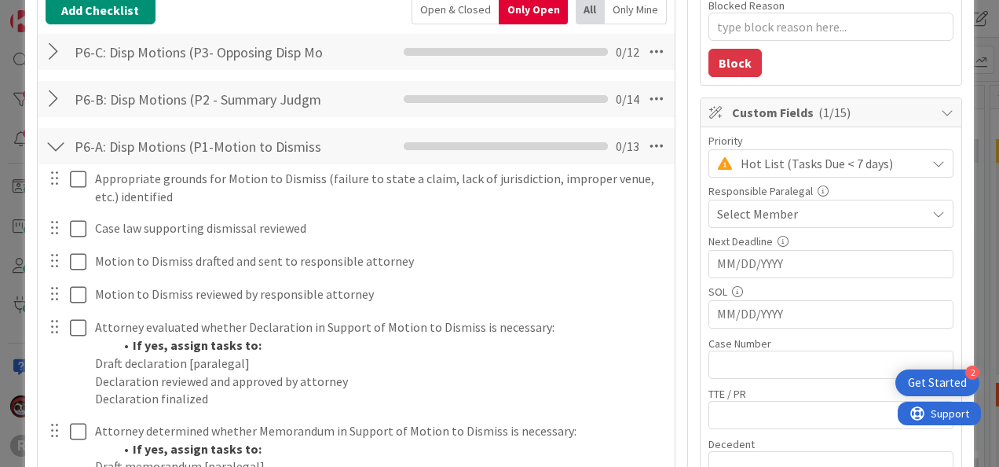
scroll to position [314, 0]
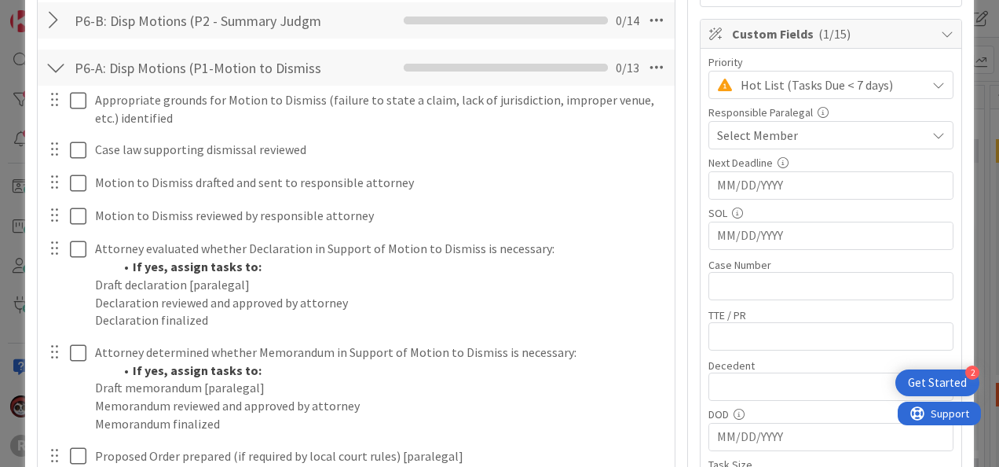
click at [55, 68] on div at bounding box center [56, 67] width 20 height 28
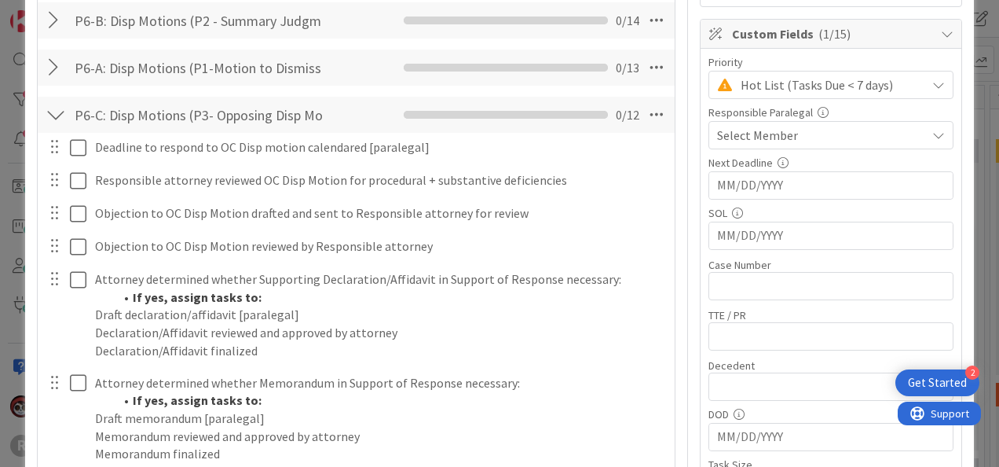
click at [55, 112] on div at bounding box center [56, 115] width 20 height 28
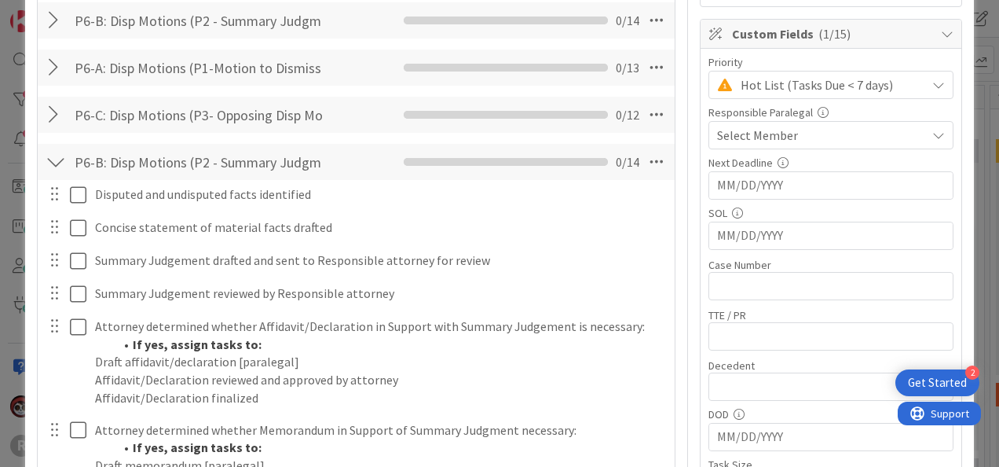
click at [46, 151] on div at bounding box center [56, 162] width 20 height 28
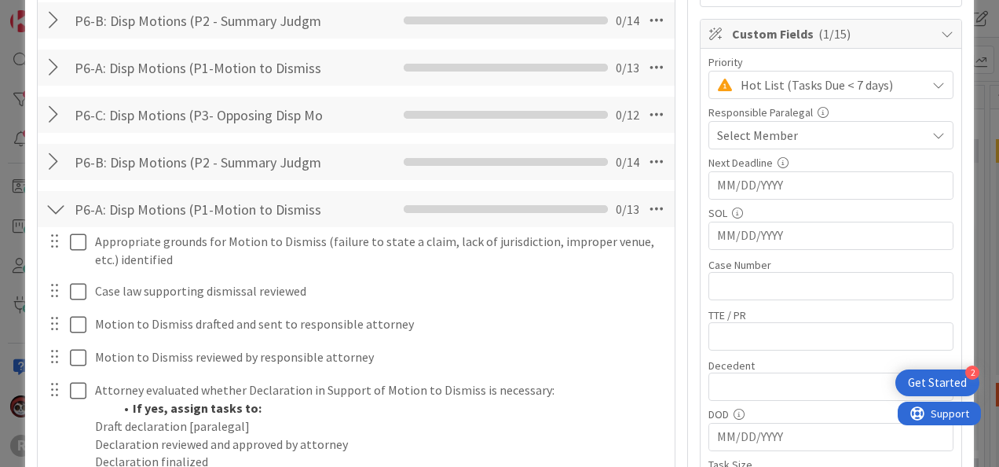
click at [51, 192] on div "P6-A: Disp Motions (P1-Motion to Dismiss (ORCP 21/CR 12(b)) Checklist Name 59 /…" at bounding box center [356, 209] width 637 height 36
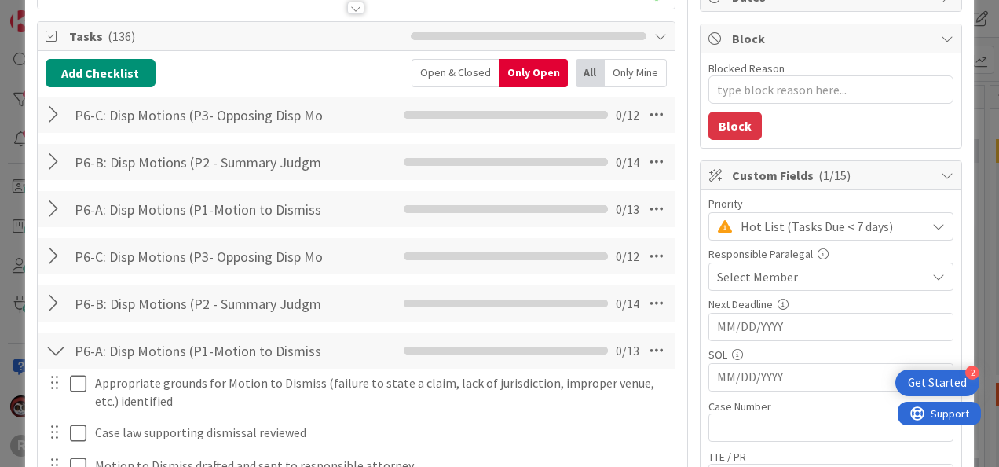
scroll to position [157, 0]
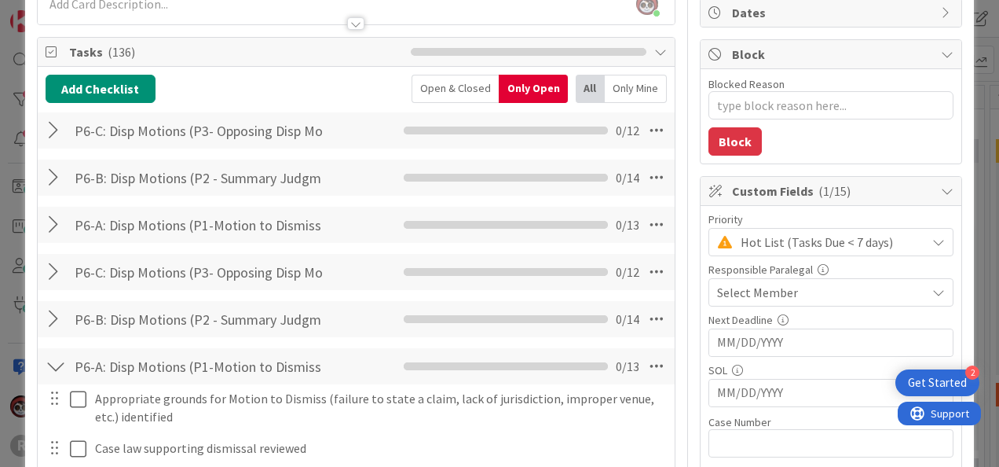
click at [51, 361] on div at bounding box center [56, 366] width 20 height 28
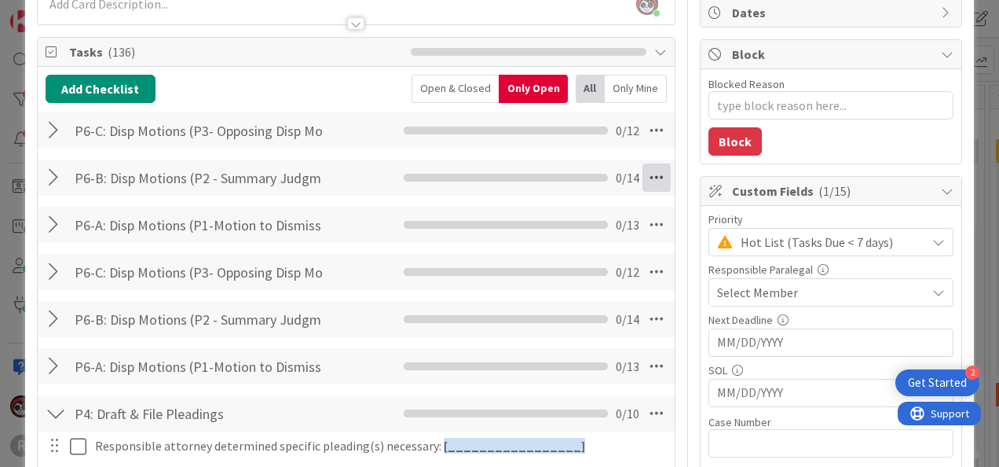
click at [643, 175] on icon at bounding box center [657, 177] width 28 height 28
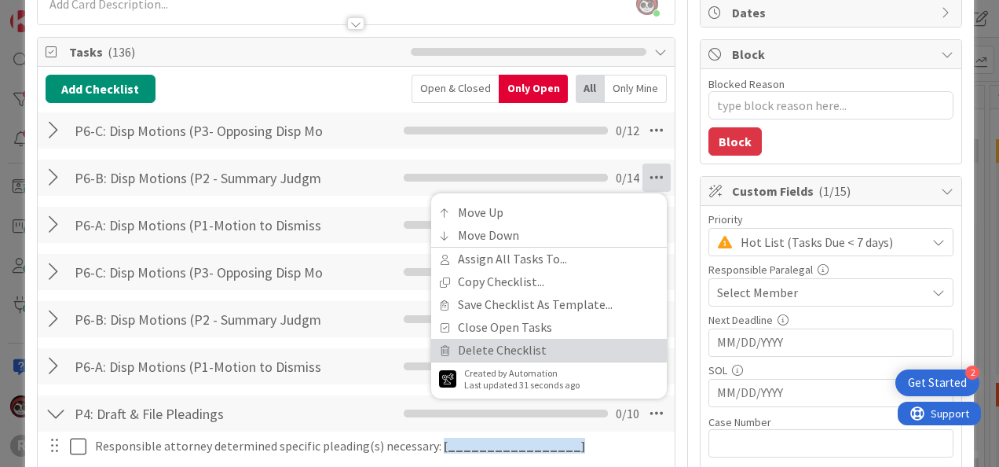
click at [478, 349] on link "Delete Checklist" at bounding box center [549, 350] width 236 height 23
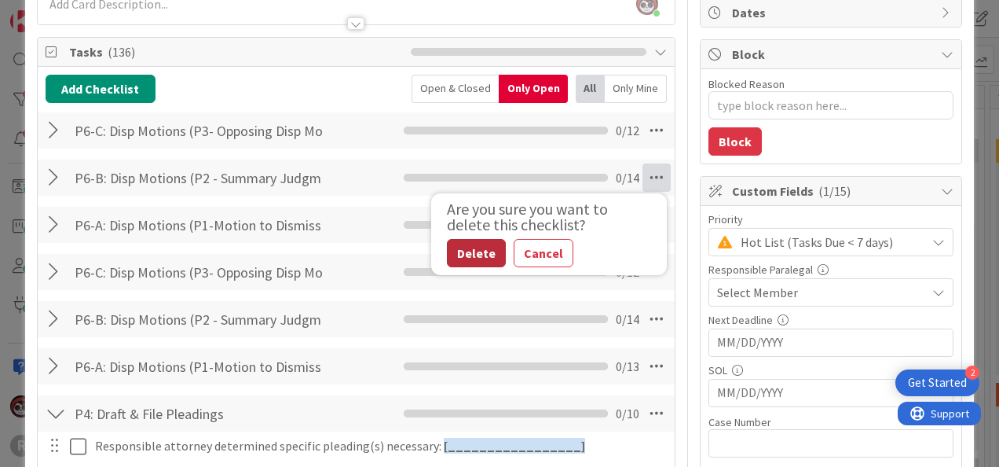
click at [466, 247] on button "Delete" at bounding box center [476, 253] width 59 height 28
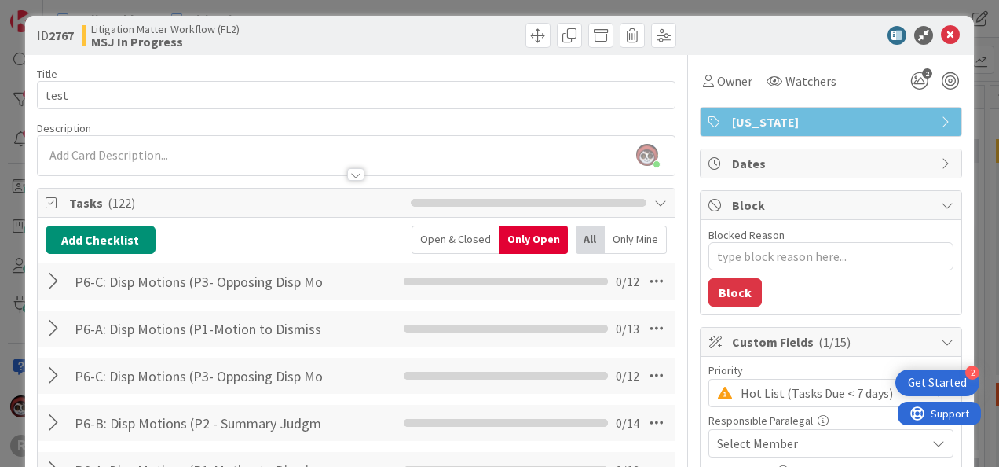
scroll to position [0, 0]
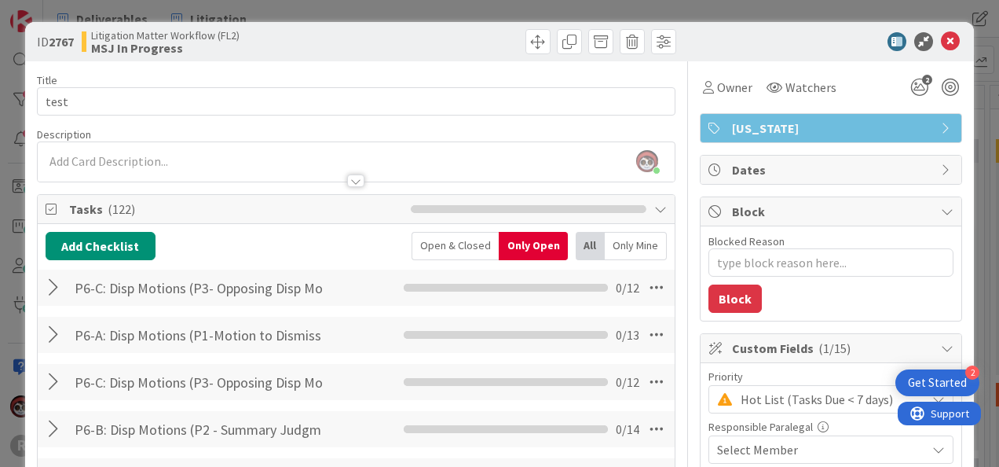
click at [46, 284] on div at bounding box center [56, 287] width 20 height 28
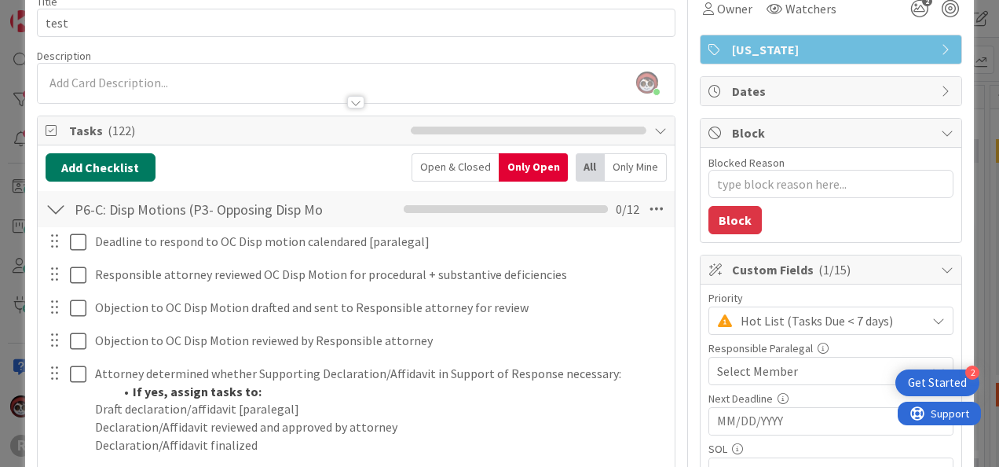
scroll to position [157, 0]
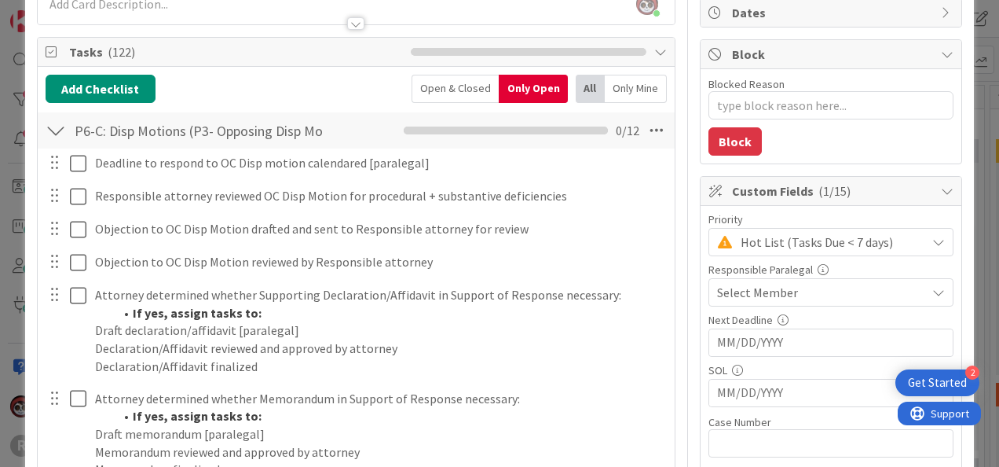
click at [16, 276] on div "ID 2767 Litigation Matter Workflow (FL2) MSJ In Progress Title 4 / 128 test Des…" at bounding box center [499, 233] width 999 height 467
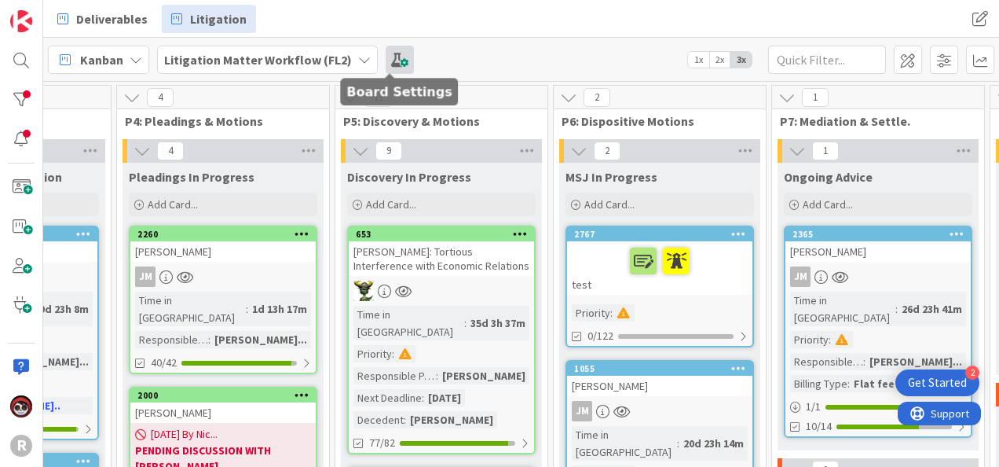
click at [390, 64] on span at bounding box center [400, 60] width 28 height 28
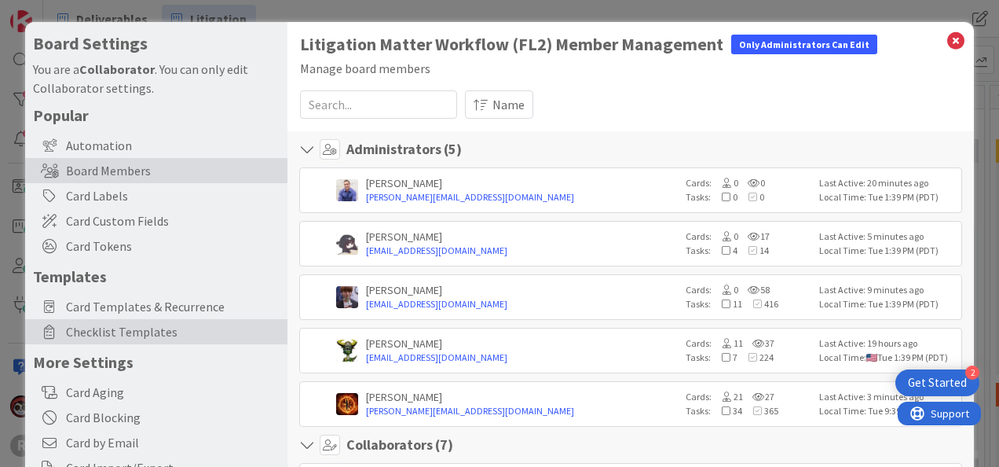
click at [101, 327] on span "Checklist Templates" at bounding box center [173, 331] width 214 height 19
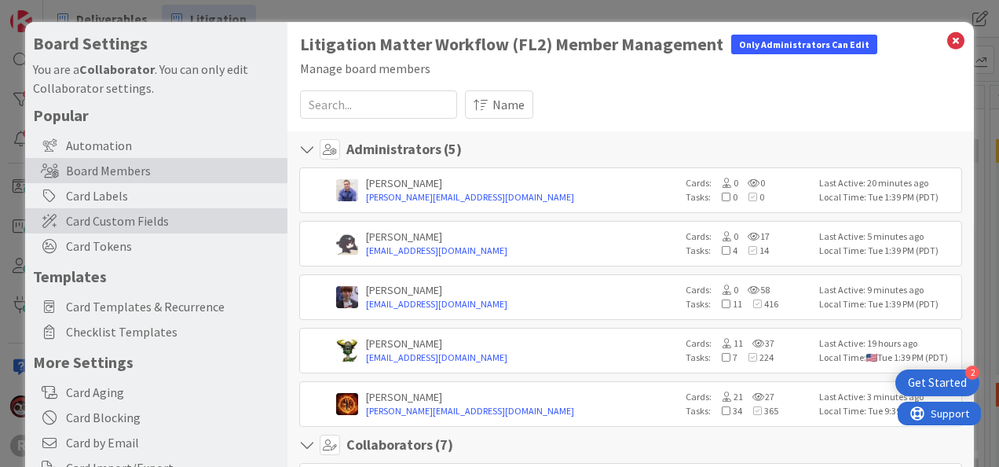
click at [96, 330] on span "Checklist Templates" at bounding box center [173, 331] width 214 height 19
click at [84, 328] on span "Checklist Templates" at bounding box center [173, 331] width 214 height 19
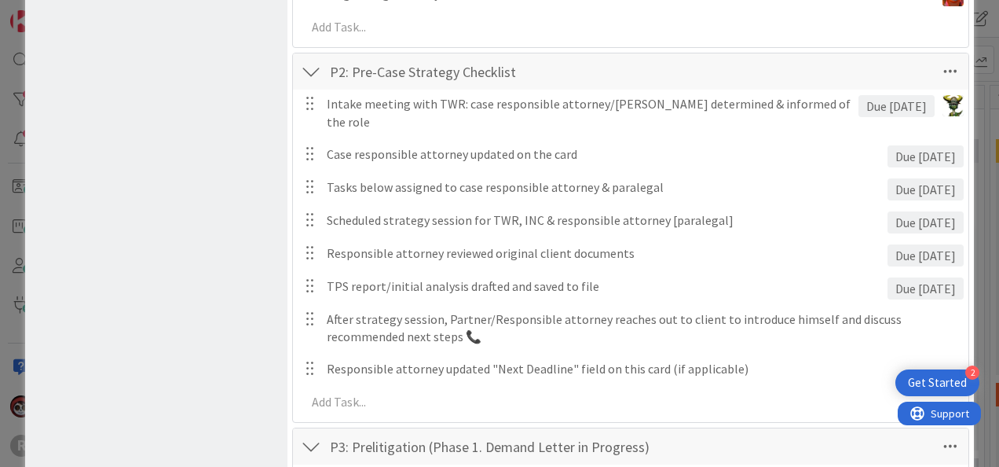
scroll to position [1257, 0]
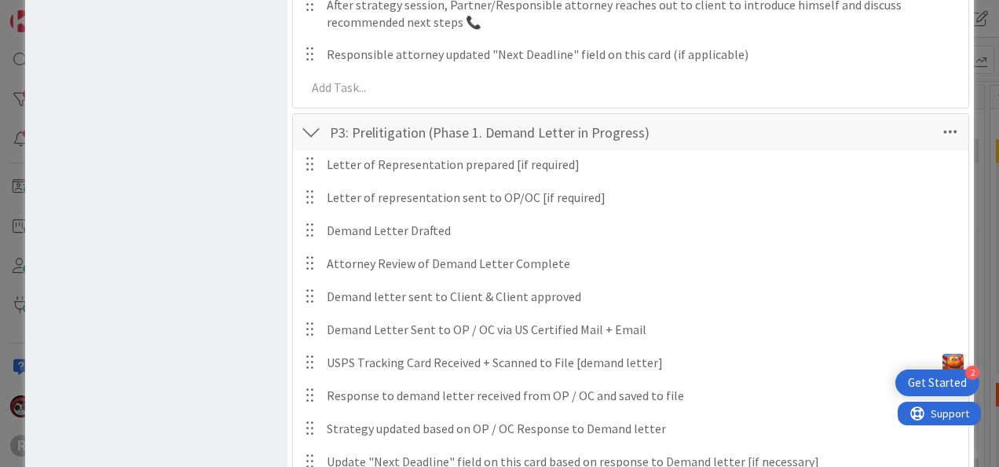
click at [5, 229] on div "Board Settings You are a Collaborator . You can only edit Collaborator settings…" at bounding box center [499, 233] width 999 height 467
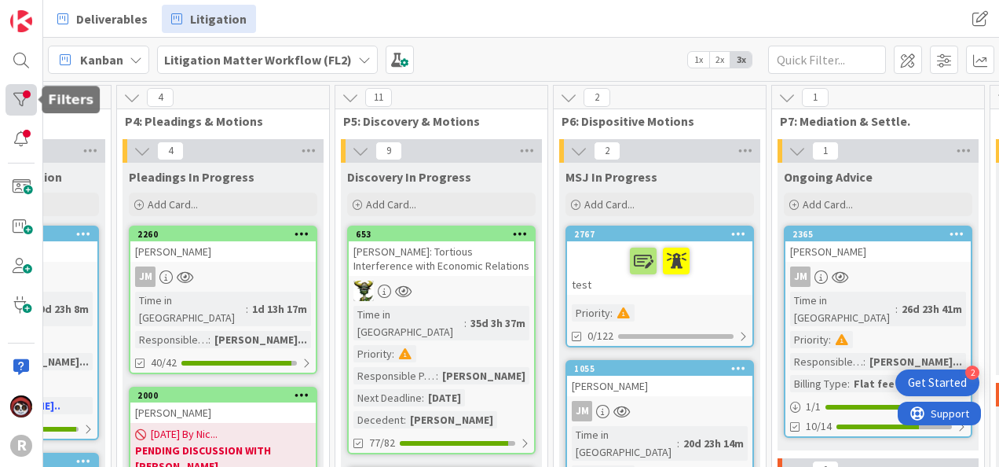
click at [30, 110] on div at bounding box center [20, 99] width 31 height 31
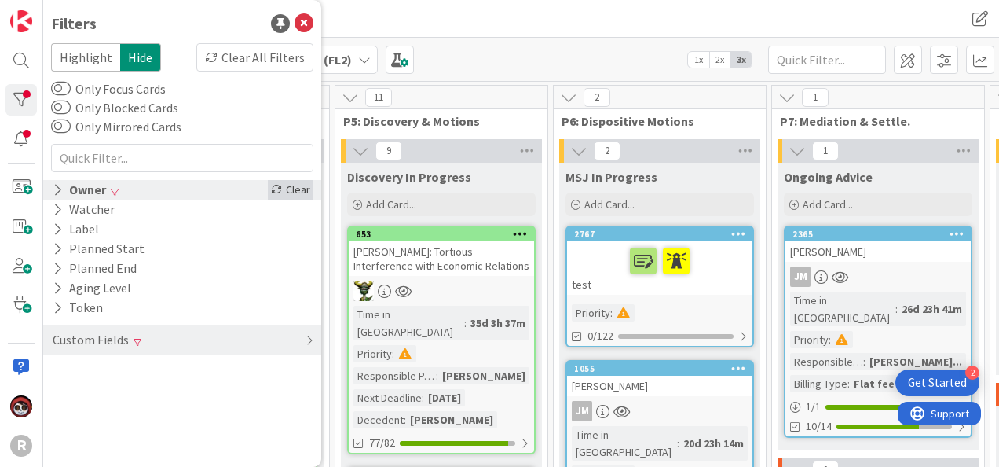
click at [300, 192] on div "Clear" at bounding box center [291, 190] width 46 height 20
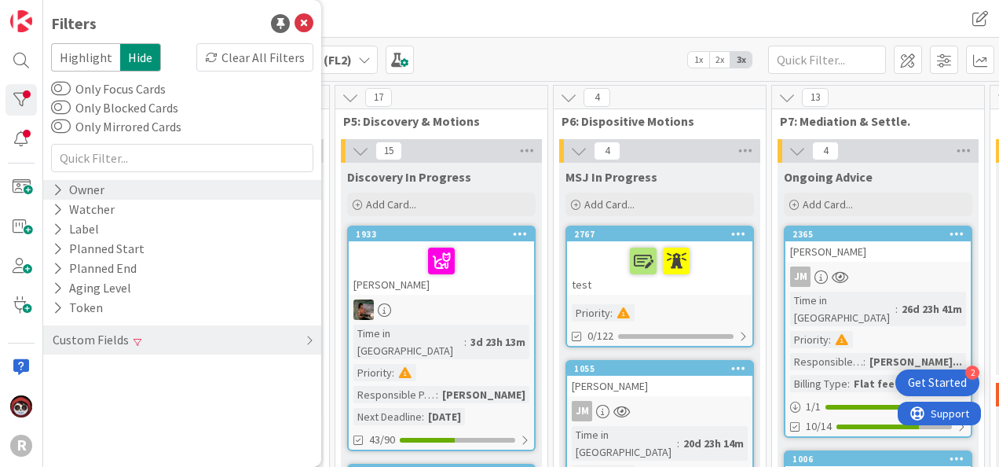
click at [518, 46] on div "Kanban Litigation Matter Workflow (FL2) 1x 2x 3x" at bounding box center [521, 59] width 956 height 43
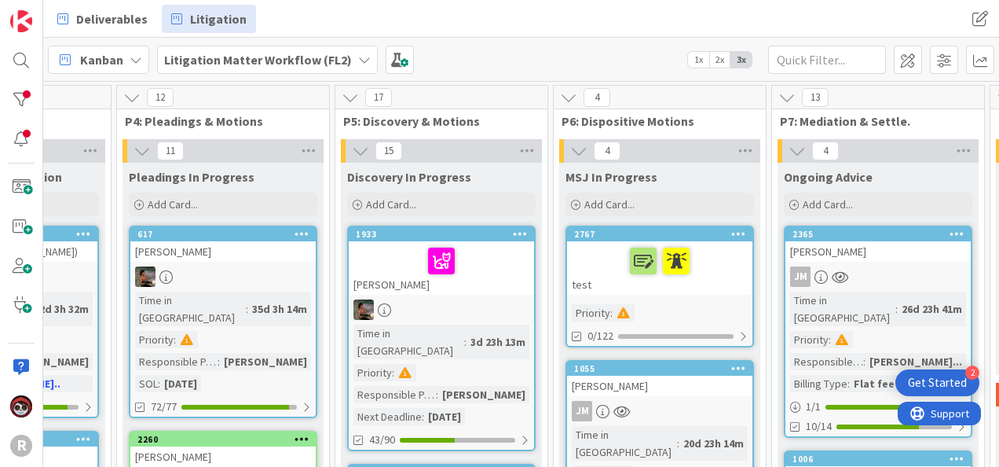
click at [485, 265] on div at bounding box center [441, 260] width 176 height 33
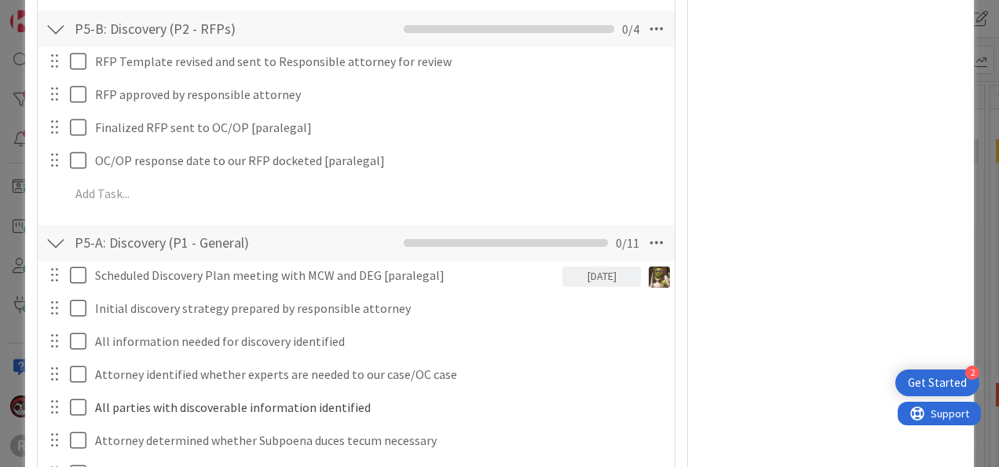
scroll to position [1728, 0]
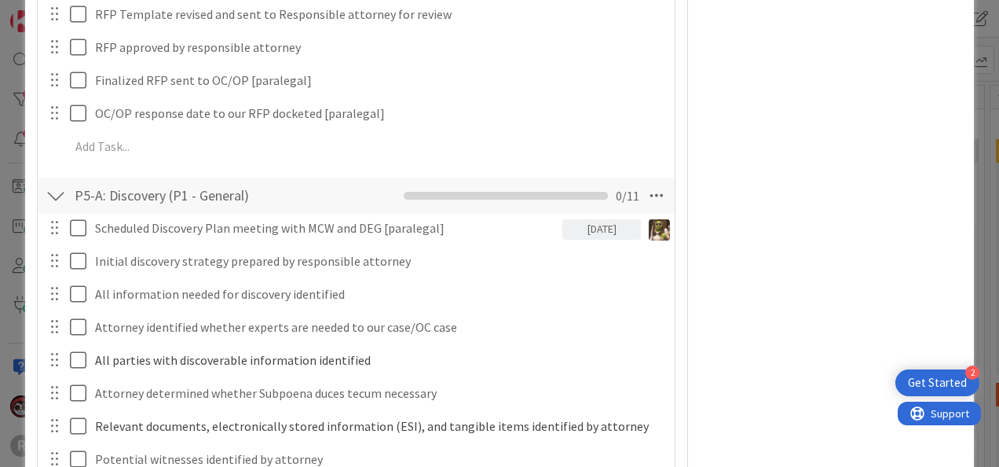
click at [10, 162] on div "ID 1933 Litigation Matter Workflow (FL2) Discovery In Progress Title 16 / 128 A…" at bounding box center [499, 233] width 999 height 467
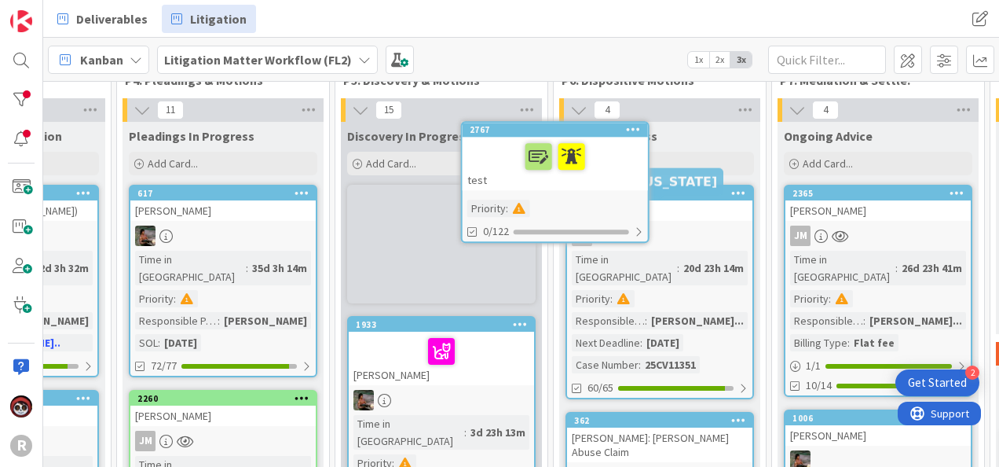
scroll to position [0, 793]
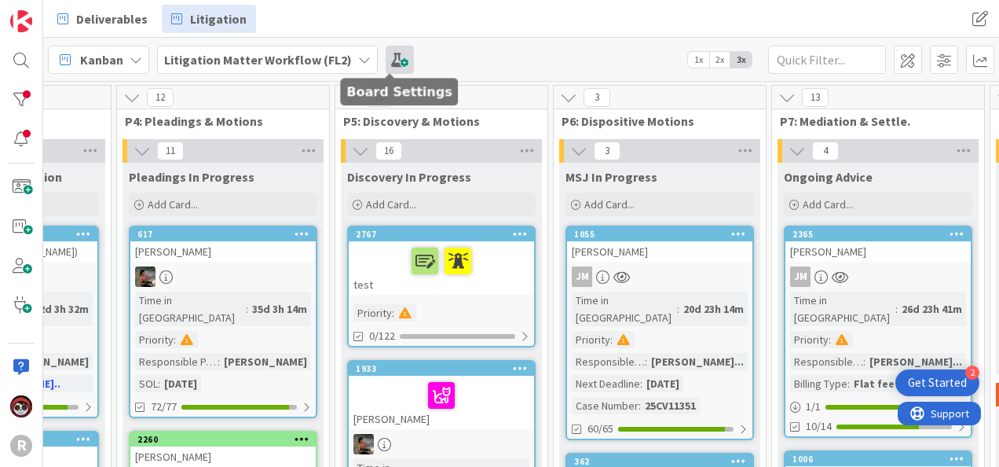
click at [397, 61] on span at bounding box center [400, 60] width 28 height 28
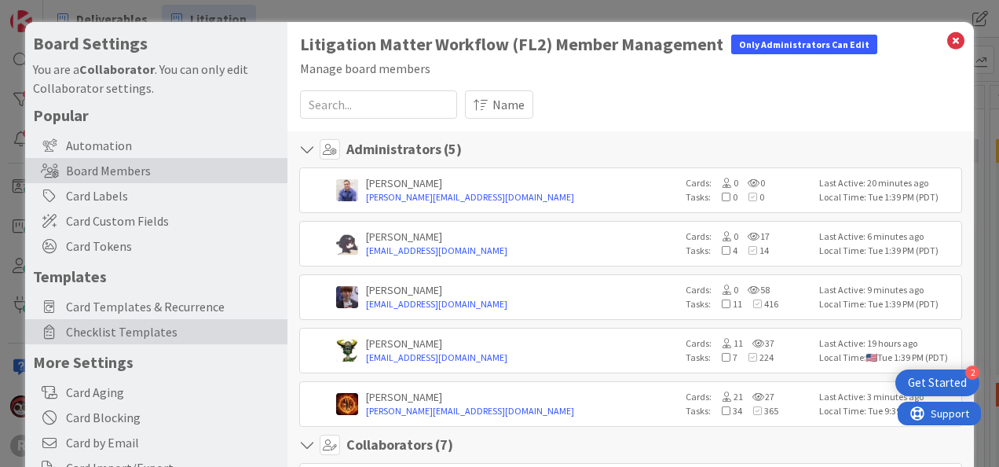
click at [146, 323] on span "Checklist Templates" at bounding box center [173, 331] width 214 height 19
click at [146, 330] on span "Checklist Templates" at bounding box center [173, 331] width 214 height 19
click at [144, 333] on span "Checklist Templates" at bounding box center [173, 331] width 214 height 19
click at [164, 329] on span "Checklist Templates" at bounding box center [173, 331] width 214 height 19
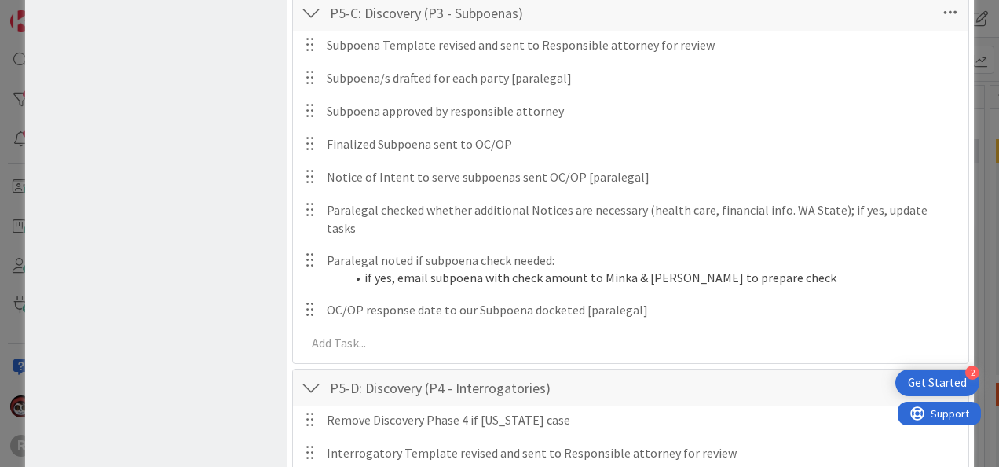
scroll to position [2985, 0]
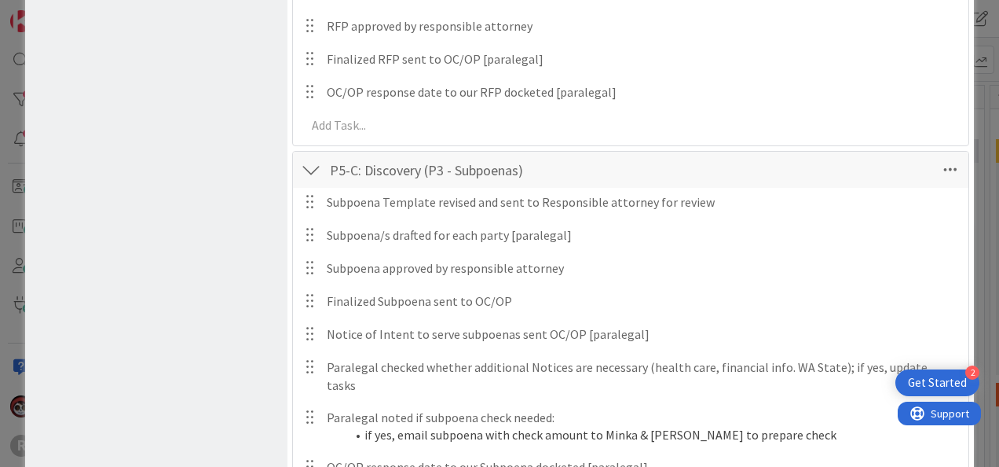
click at [976, 67] on div "Board Settings You are a Collaborator . You can only edit Collaborator settings…" at bounding box center [499, 233] width 999 height 467
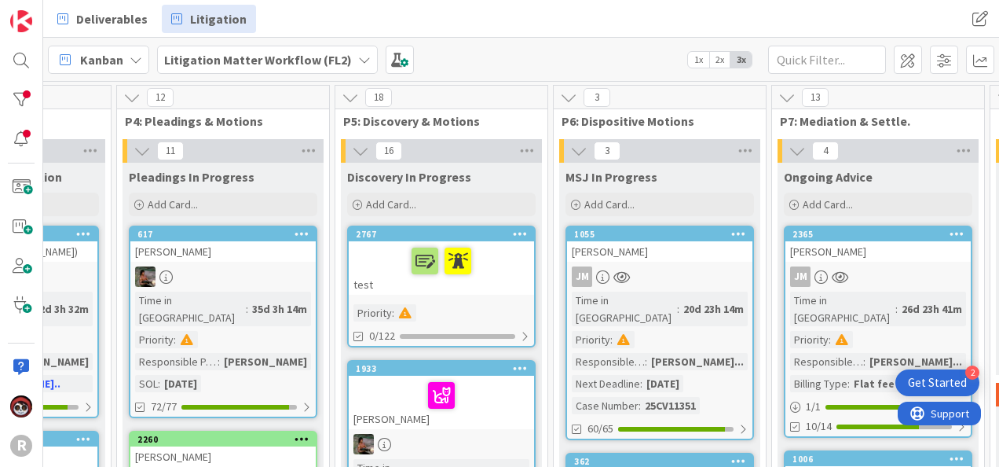
click at [518, 229] on icon at bounding box center [520, 233] width 15 height 11
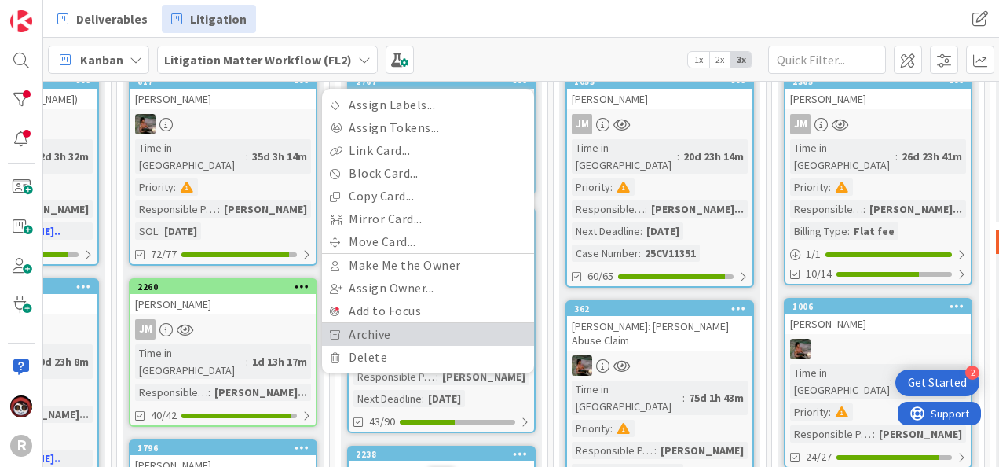
scroll to position [157, 793]
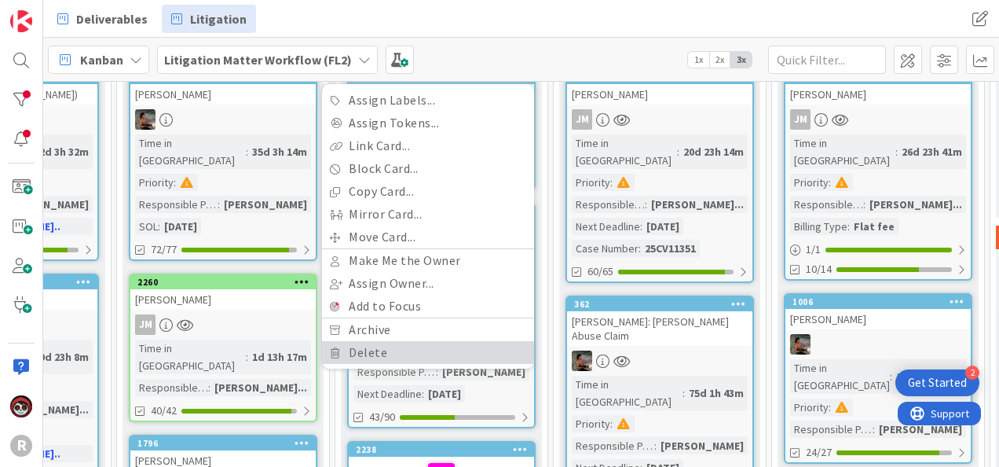
click at [382, 350] on link "Delete" at bounding box center [428, 352] width 212 height 23
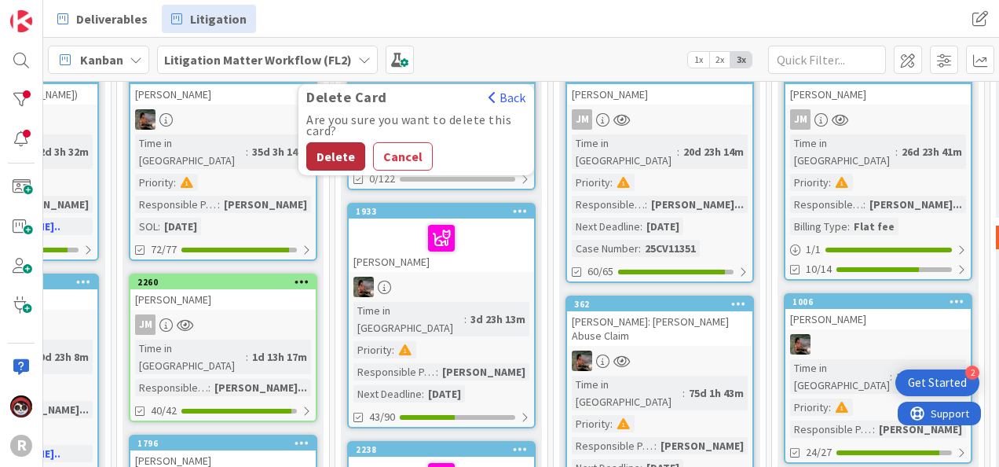
click at [331, 150] on button "Delete" at bounding box center [335, 156] width 59 height 28
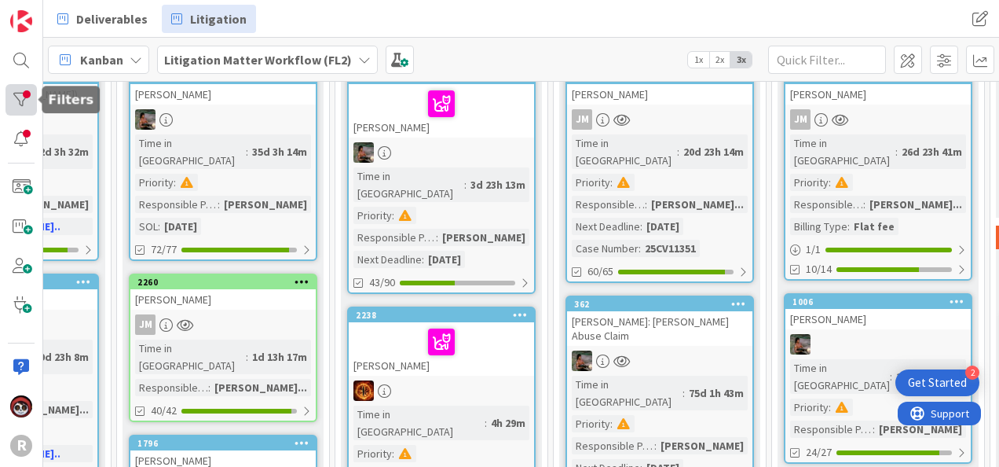
click at [16, 104] on div at bounding box center [20, 99] width 31 height 31
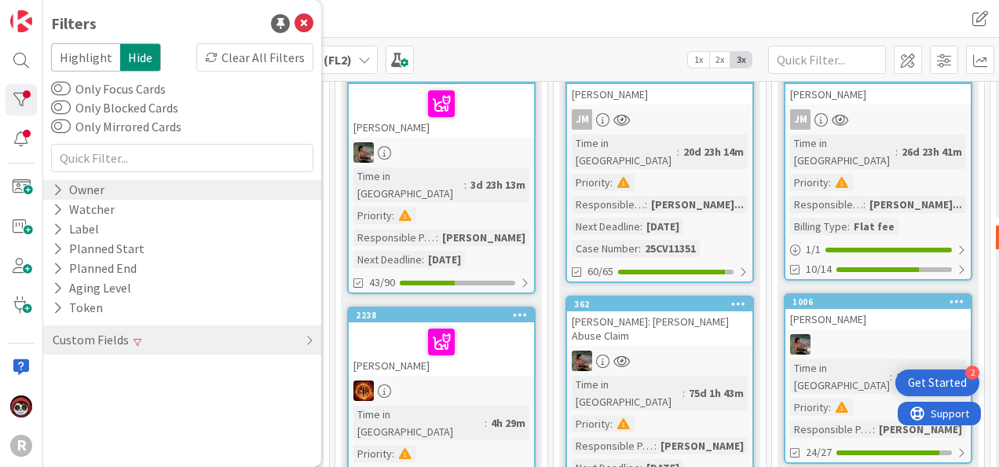
click at [89, 189] on div "Owner" at bounding box center [78, 190] width 55 height 20
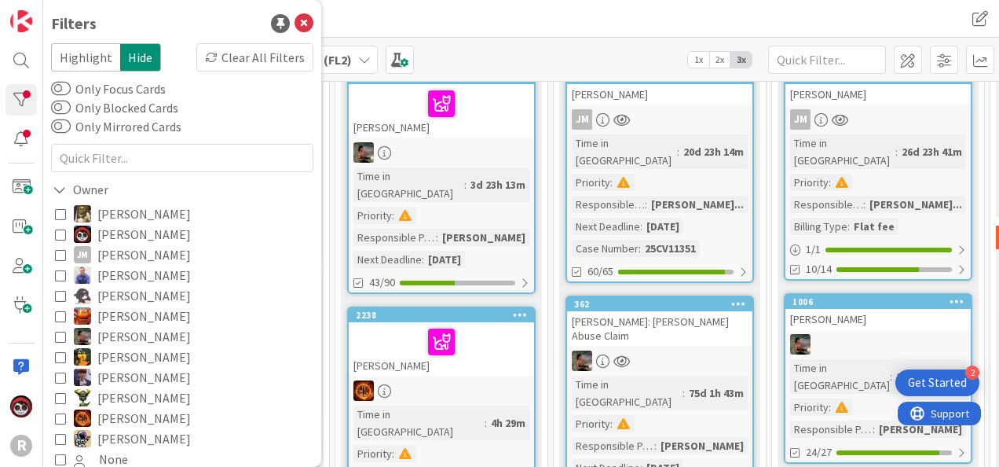
click at [57, 254] on icon at bounding box center [60, 254] width 11 height 11
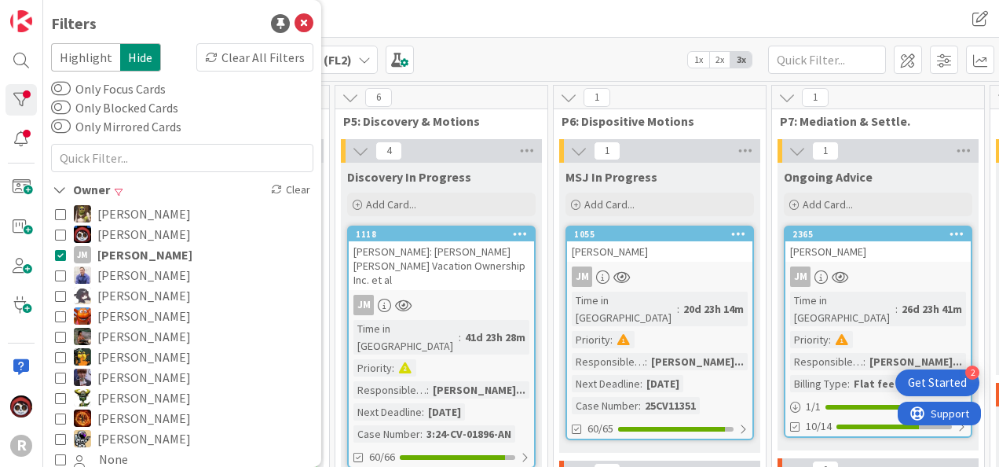
scroll to position [79, 0]
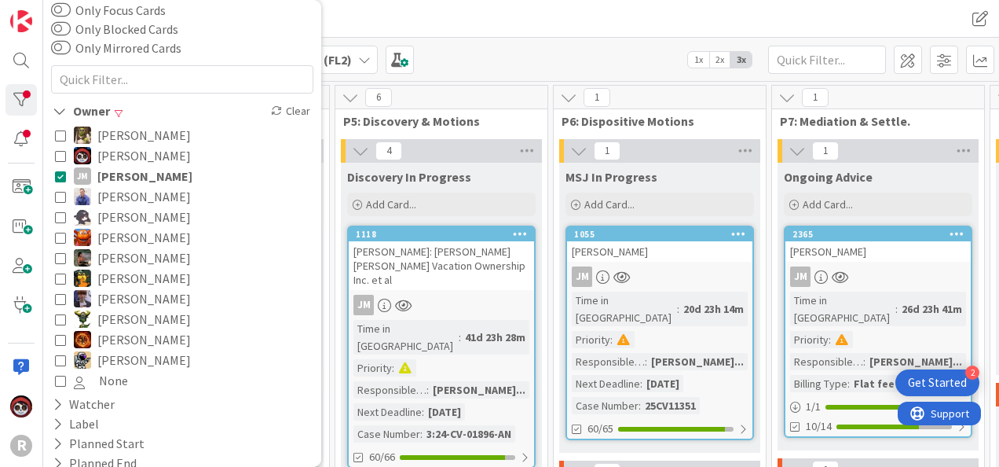
click at [60, 357] on icon at bounding box center [60, 359] width 11 height 11
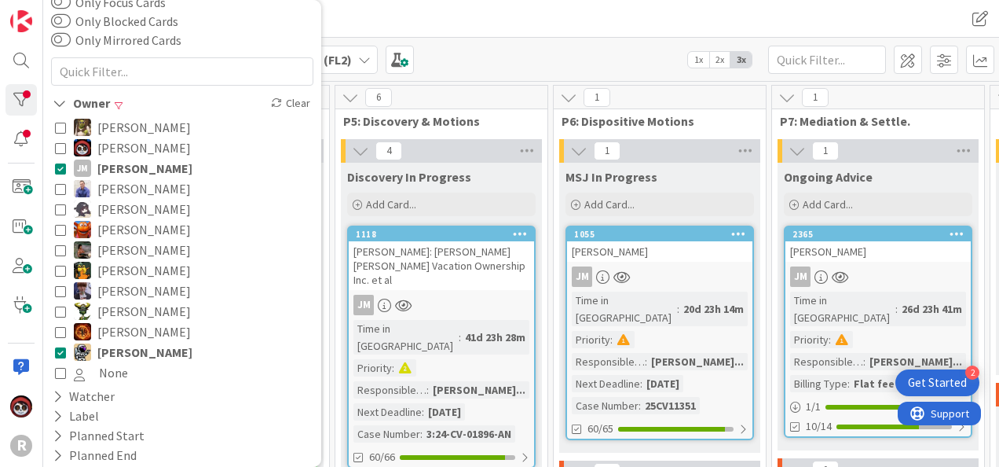
scroll to position [0, 0]
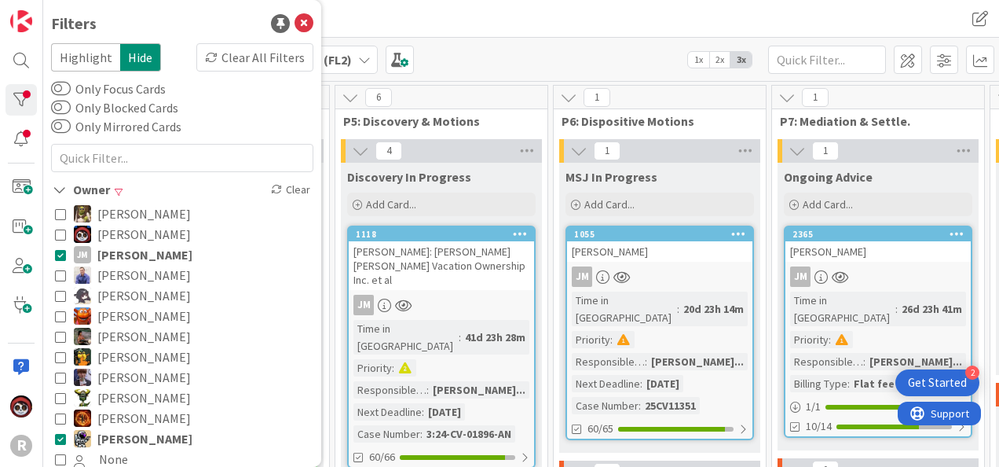
click at [487, 53] on div "Kanban Litigation Matter Workflow (FL2) 1x 2x 3x" at bounding box center [521, 59] width 956 height 43
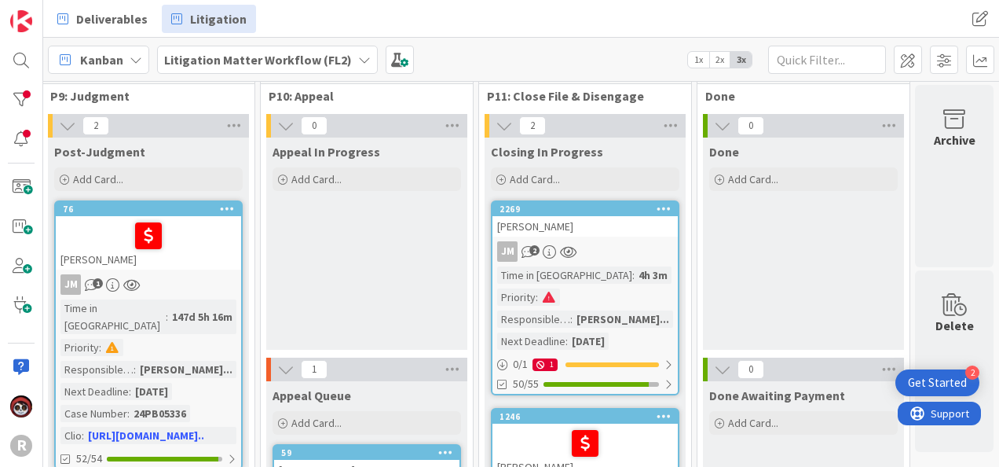
scroll to position [0, 1965]
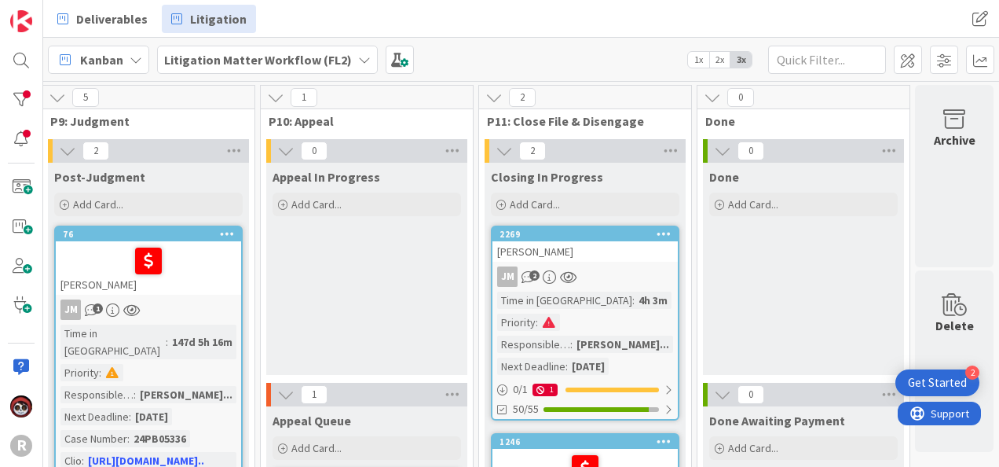
click at [358, 57] on icon at bounding box center [364, 59] width 13 height 13
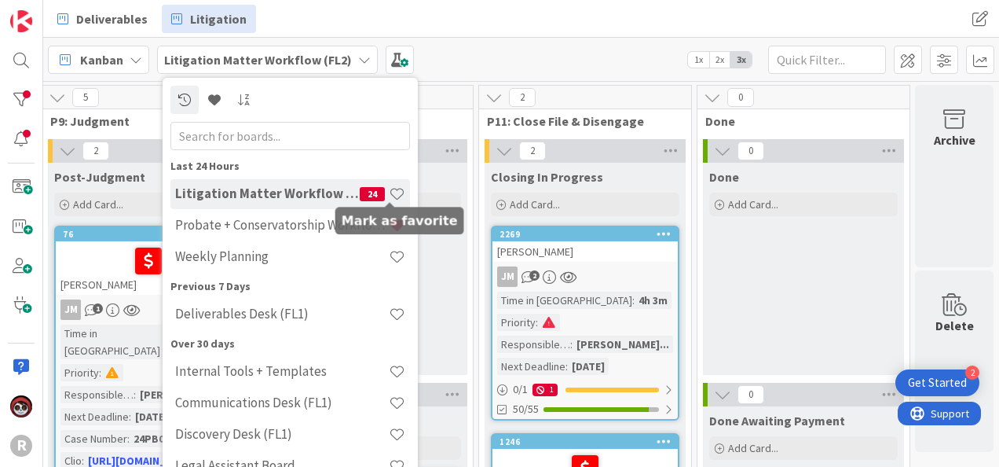
click at [390, 190] on span at bounding box center [397, 193] width 16 height 16
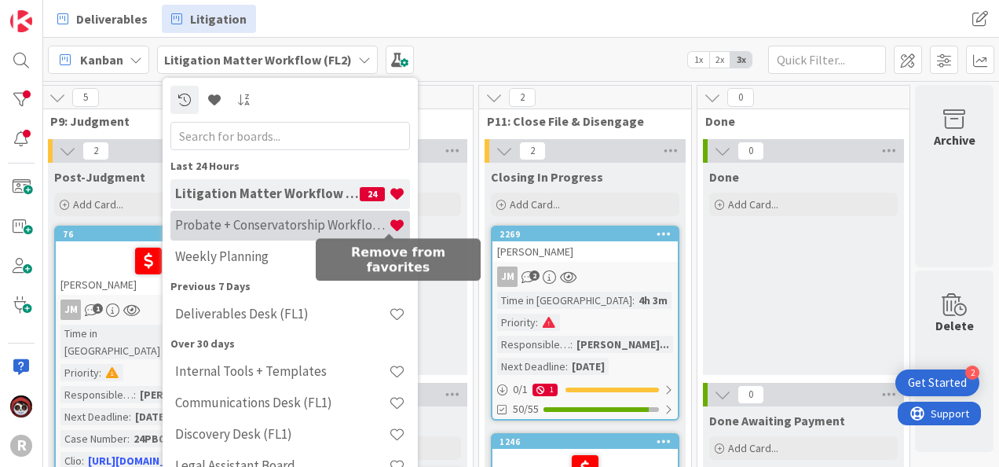
click at [389, 224] on span at bounding box center [397, 225] width 16 height 16
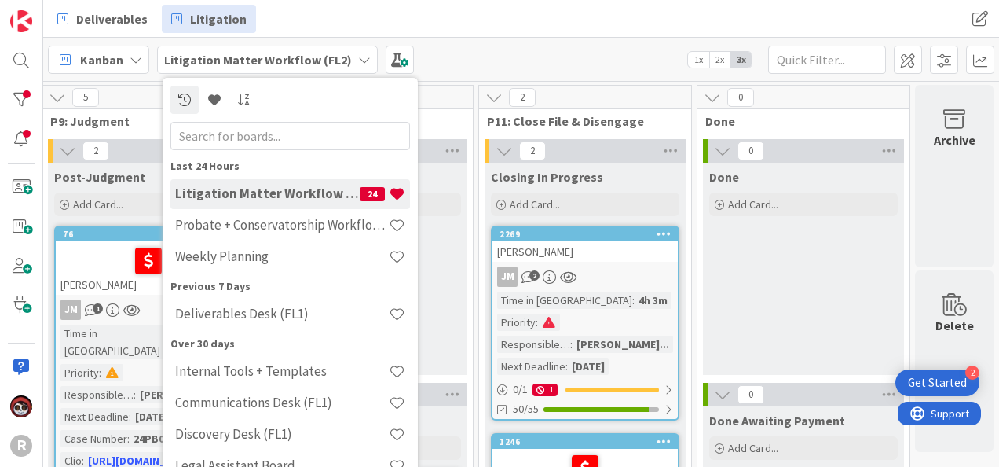
click at [570, 58] on div "Kanban Litigation Matter Workflow (FL2) Last 24 Hours Litigation Matter Workflo…" at bounding box center [521, 59] width 956 height 43
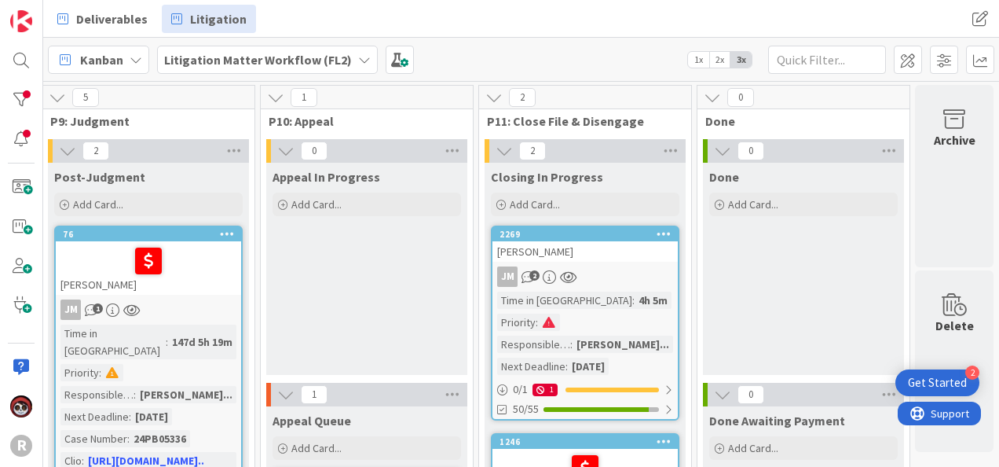
click at [623, 281] on div "JM 2" at bounding box center [584, 276] width 185 height 20
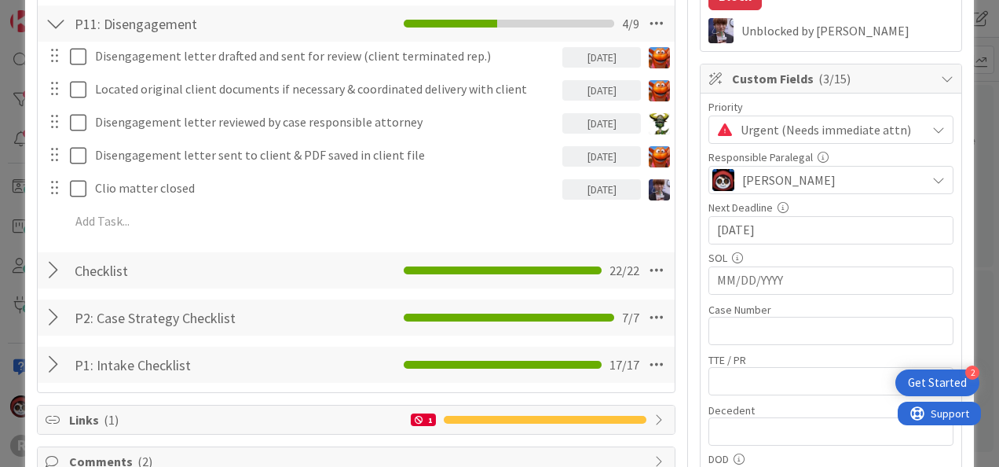
scroll to position [314, 0]
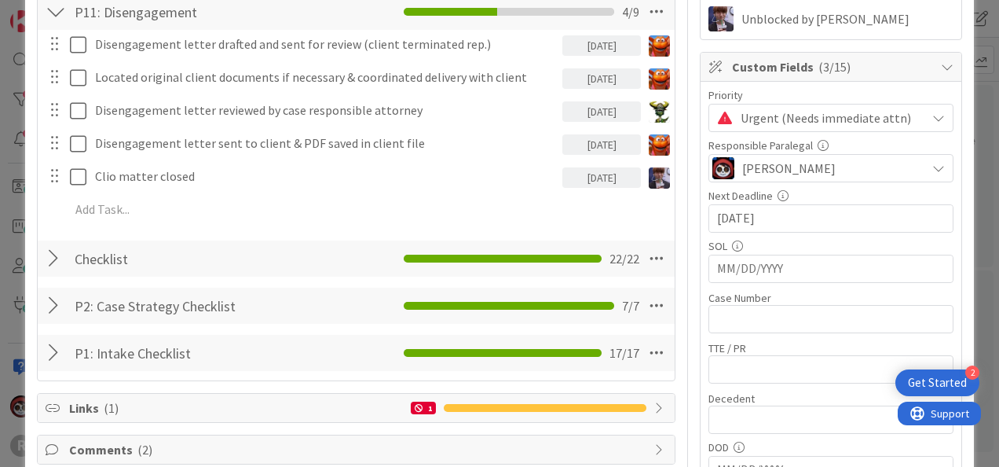
click at [53, 259] on div at bounding box center [56, 258] width 20 height 28
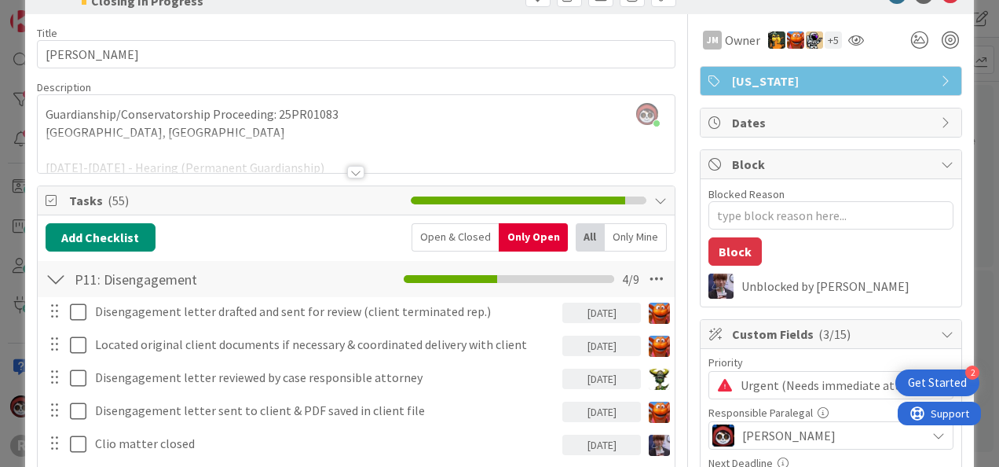
scroll to position [0, 0]
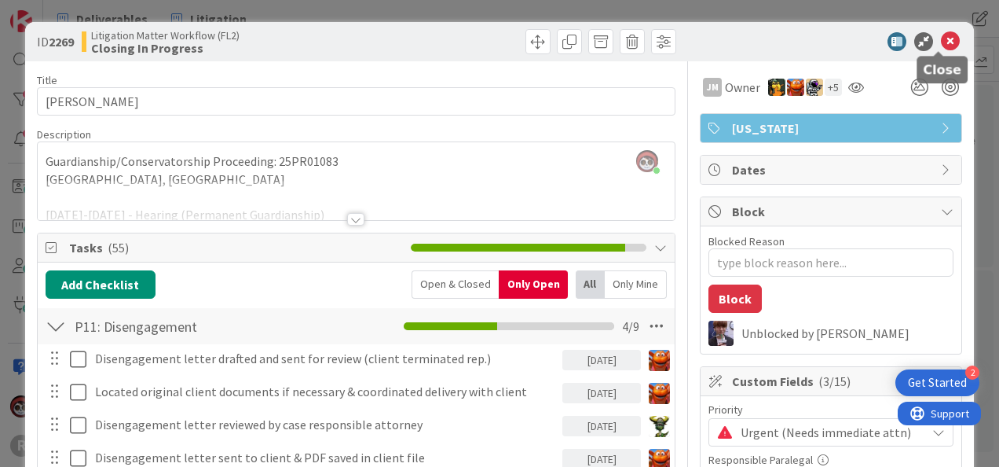
click at [941, 44] on icon at bounding box center [950, 41] width 19 height 19
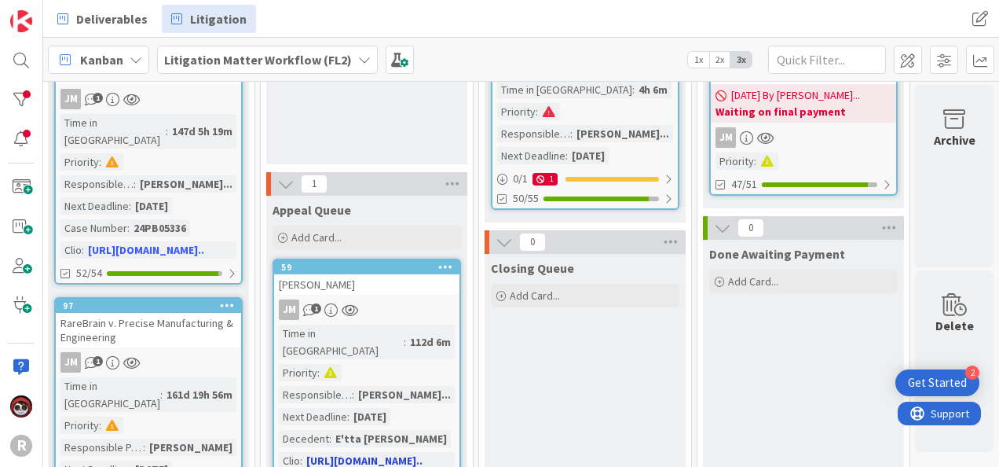
scroll to position [236, 1965]
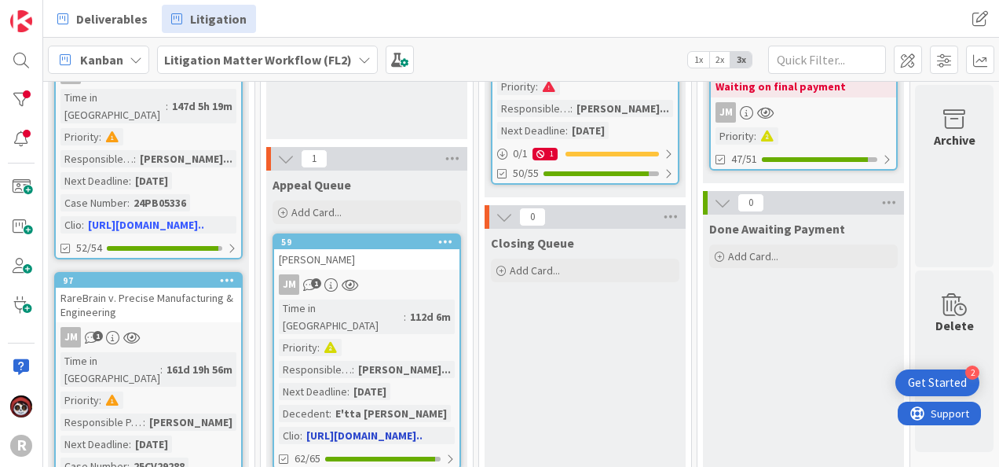
click at [408, 275] on div "JM 1" at bounding box center [366, 284] width 185 height 20
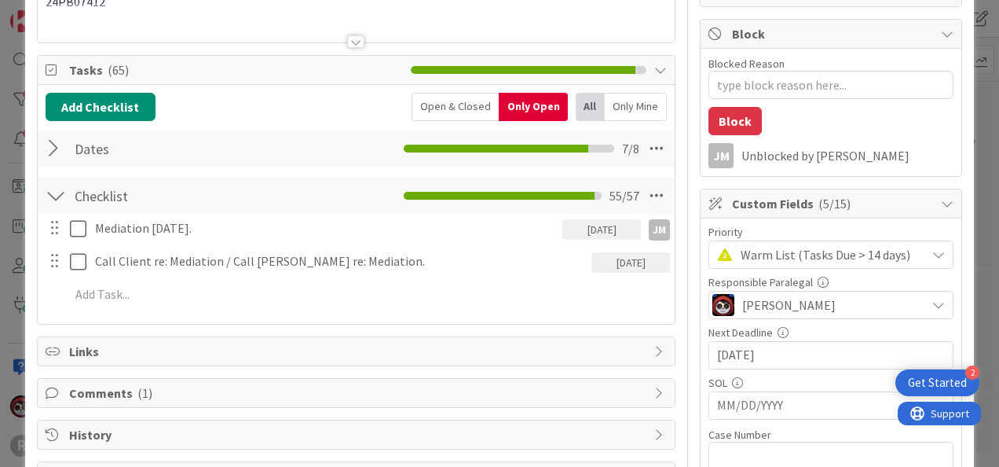
scroll to position [157, 0]
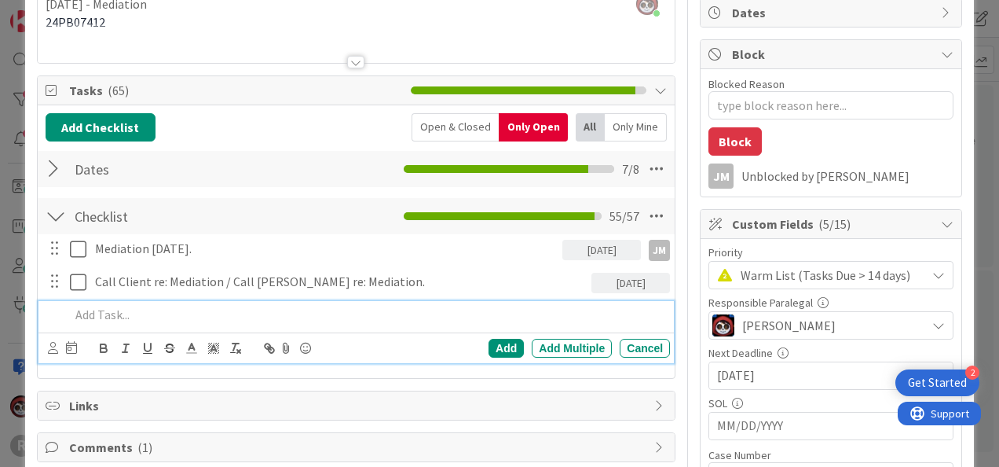
click at [297, 313] on p at bounding box center [367, 315] width 594 height 18
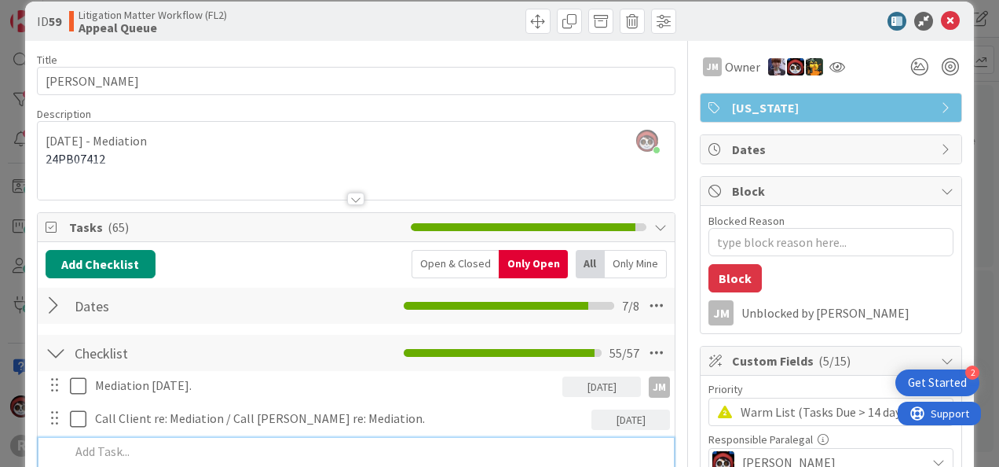
scroll to position [0, 0]
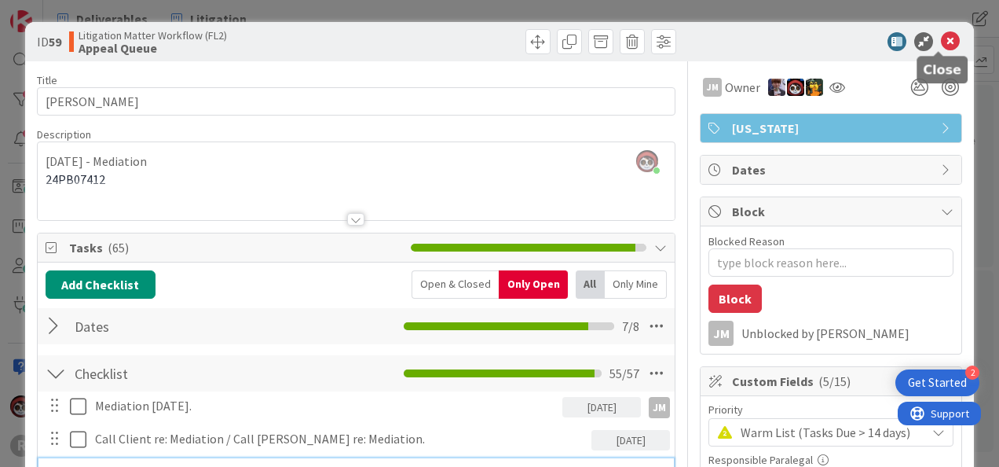
click at [941, 42] on icon at bounding box center [950, 41] width 19 height 19
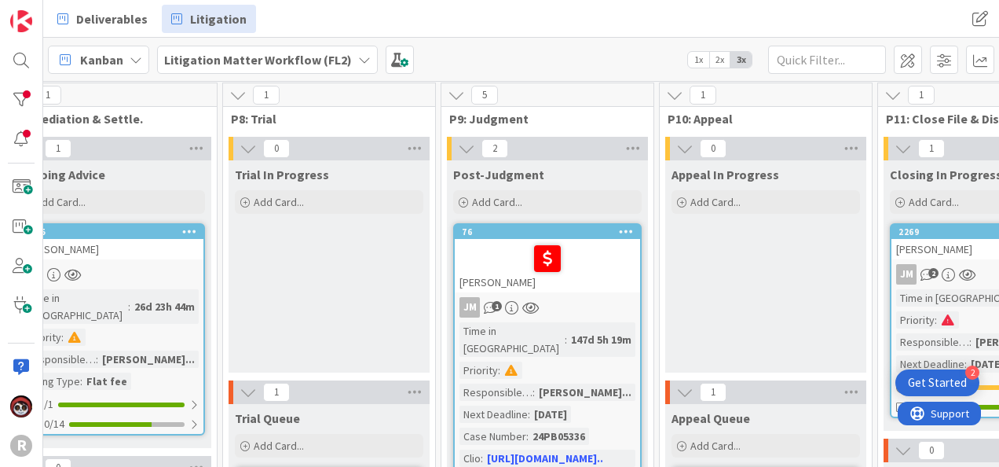
scroll to position [0, 1561]
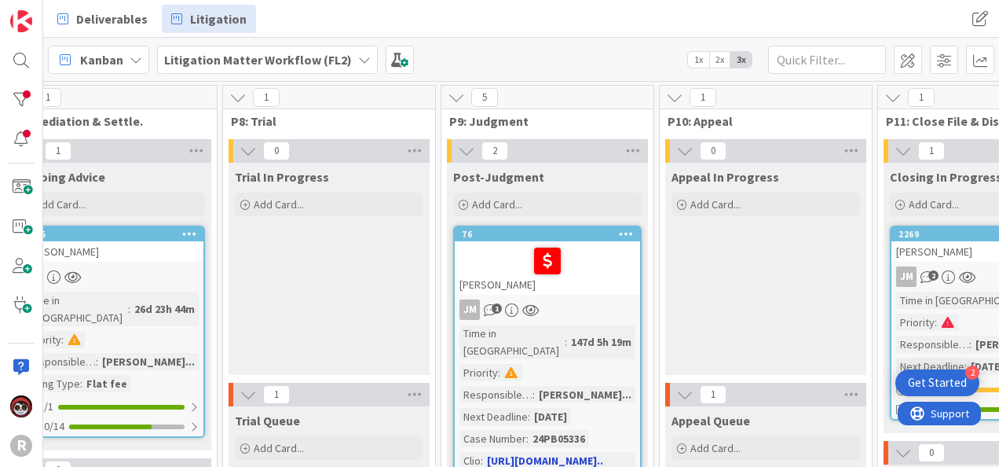
click at [590, 272] on div at bounding box center [548, 260] width 176 height 33
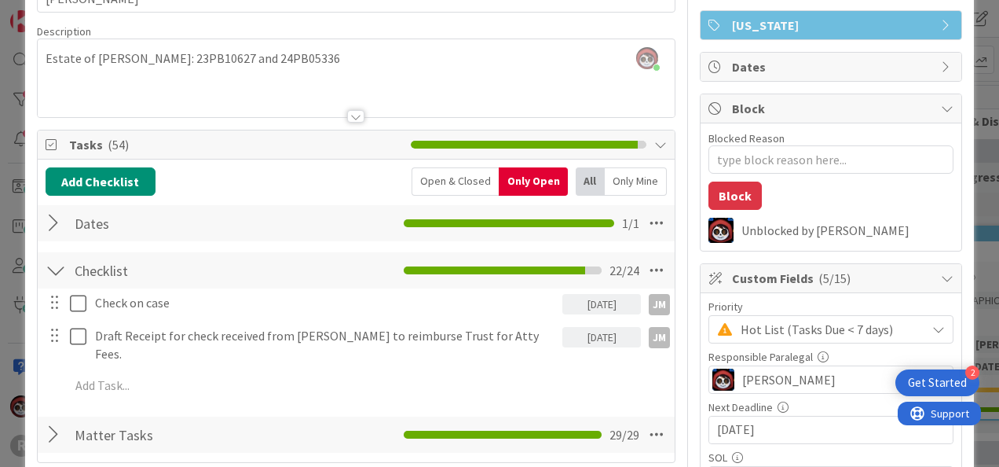
scroll to position [79, 0]
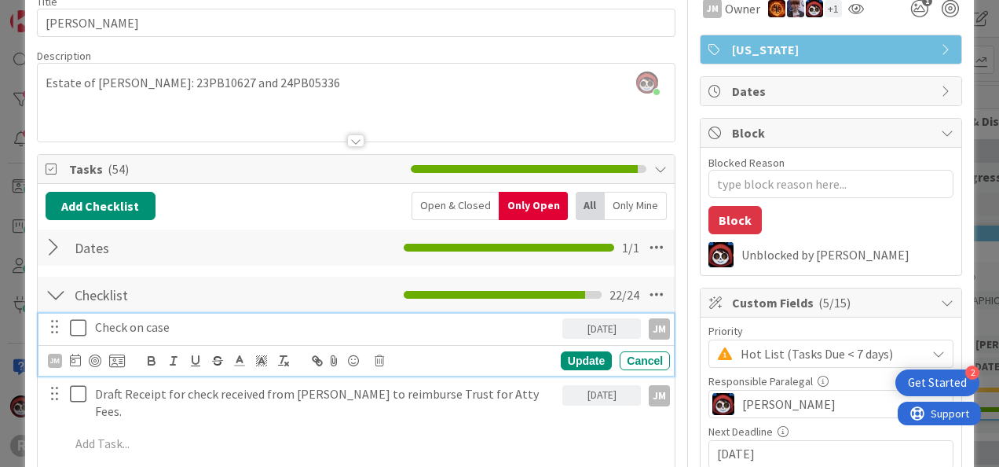
click at [82, 324] on icon at bounding box center [78, 327] width 16 height 19
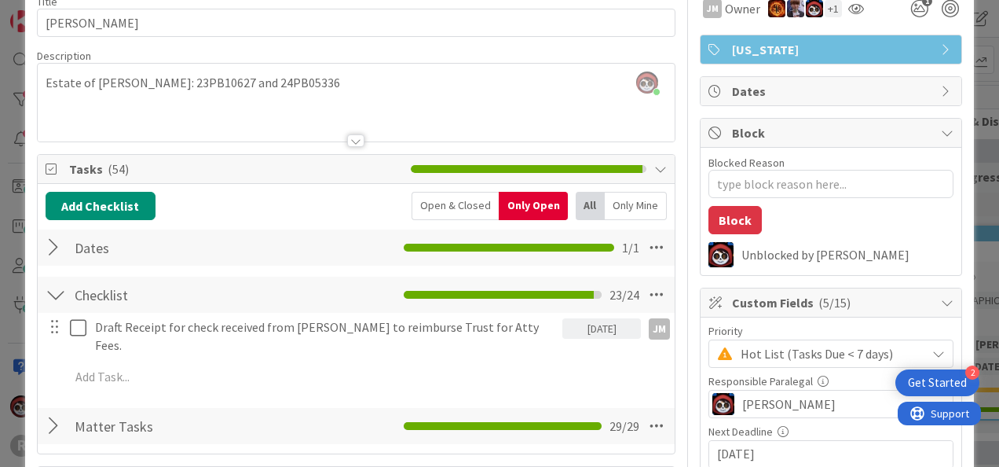
scroll to position [0, 0]
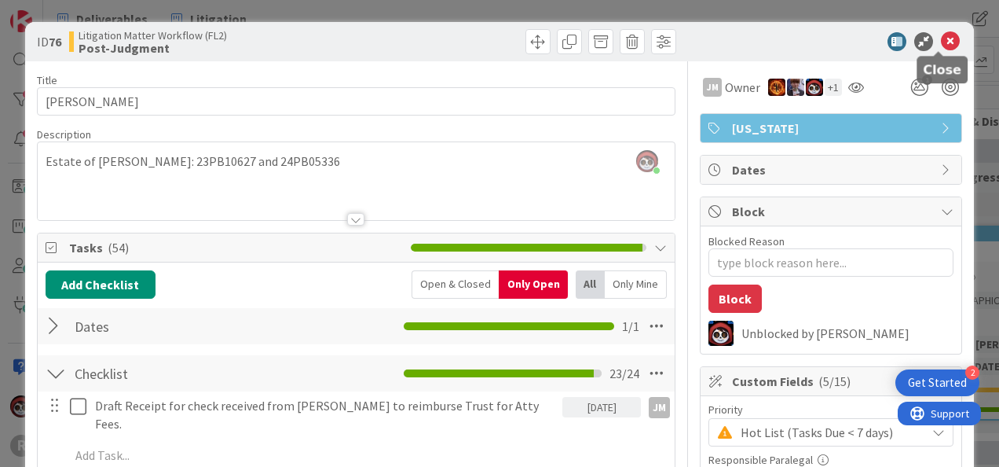
click at [941, 40] on icon at bounding box center [950, 41] width 19 height 19
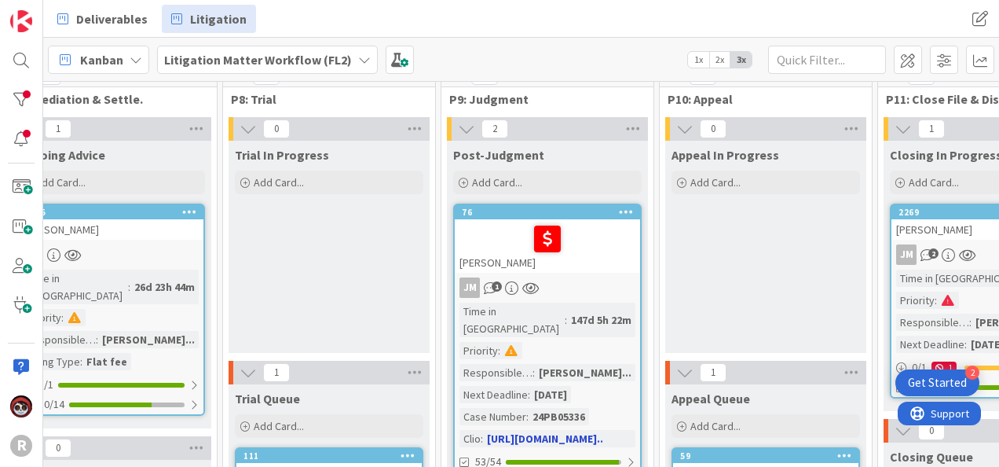
click at [596, 242] on div at bounding box center [548, 238] width 176 height 33
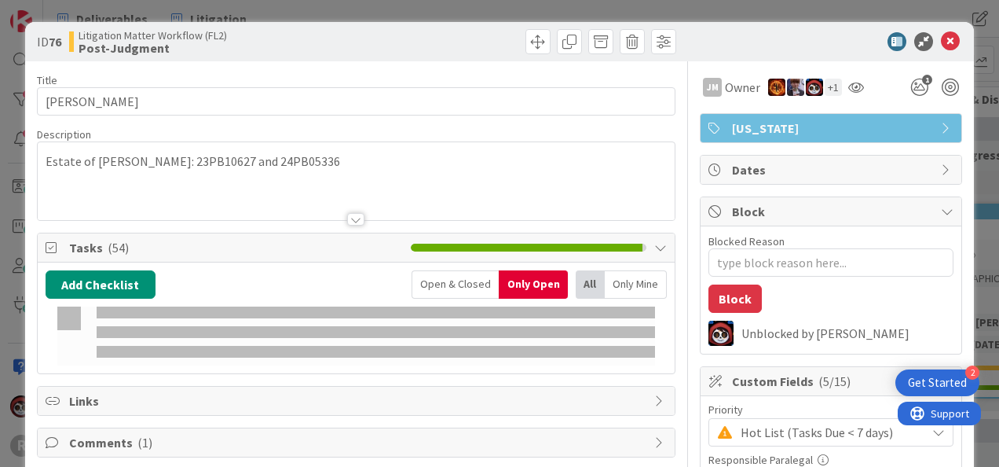
type textarea "x"
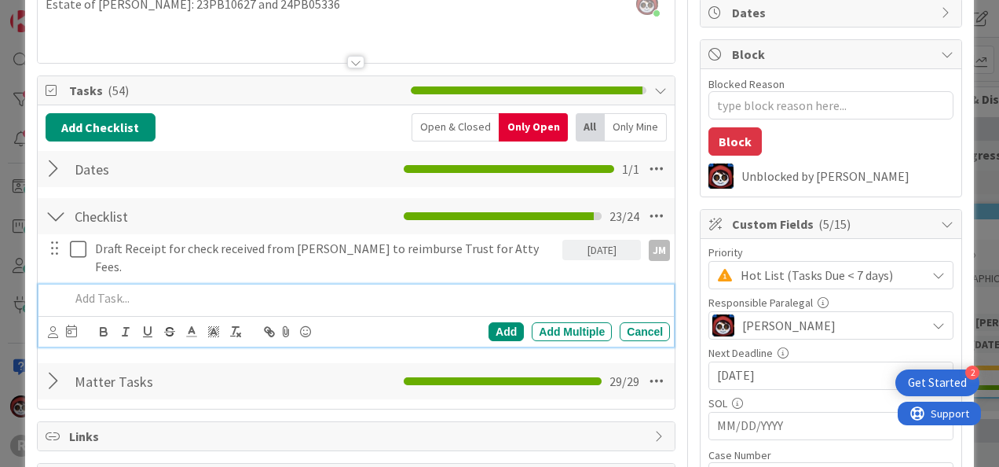
click at [150, 289] on p at bounding box center [367, 298] width 594 height 18
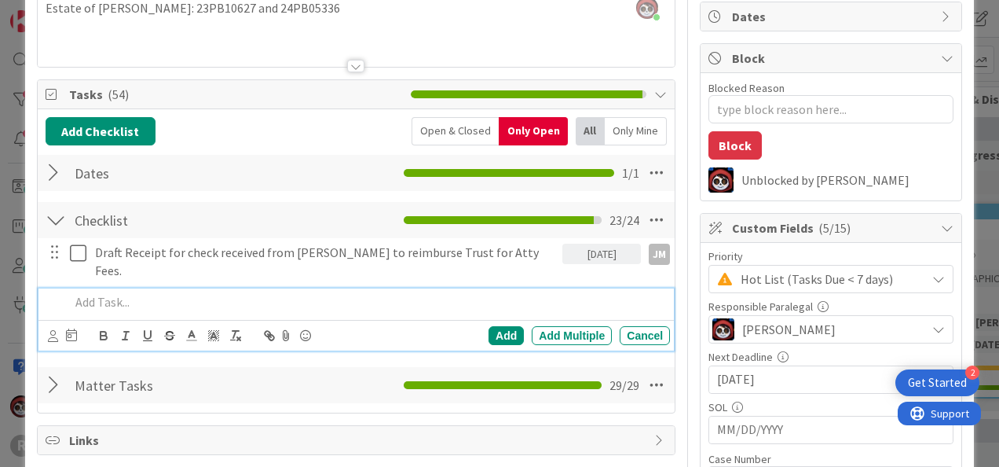
scroll to position [157, 0]
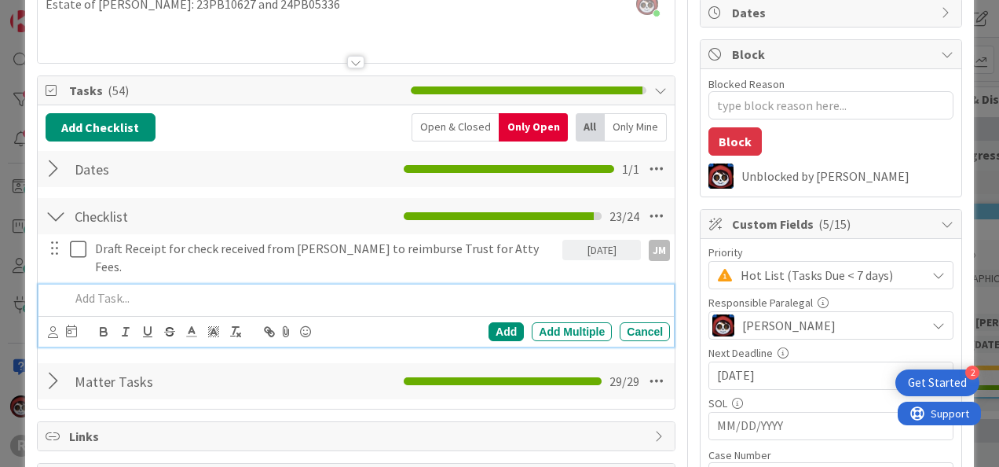
click at [284, 289] on p at bounding box center [367, 298] width 594 height 18
click at [50, 326] on icon at bounding box center [53, 332] width 10 height 12
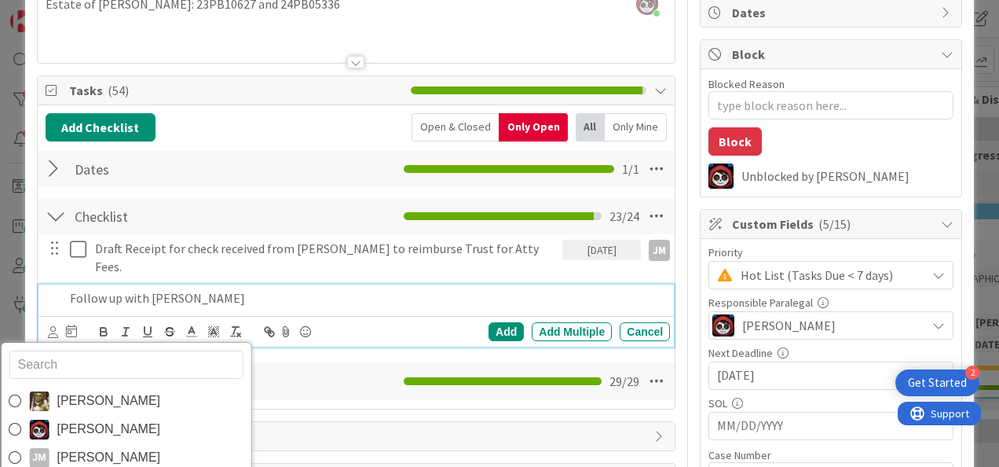
type input "i"
type input "n"
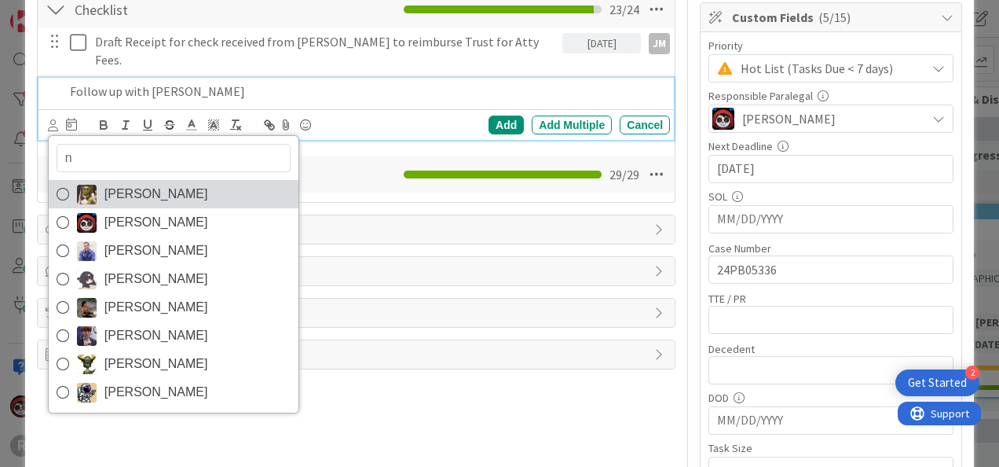
scroll to position [393, 0]
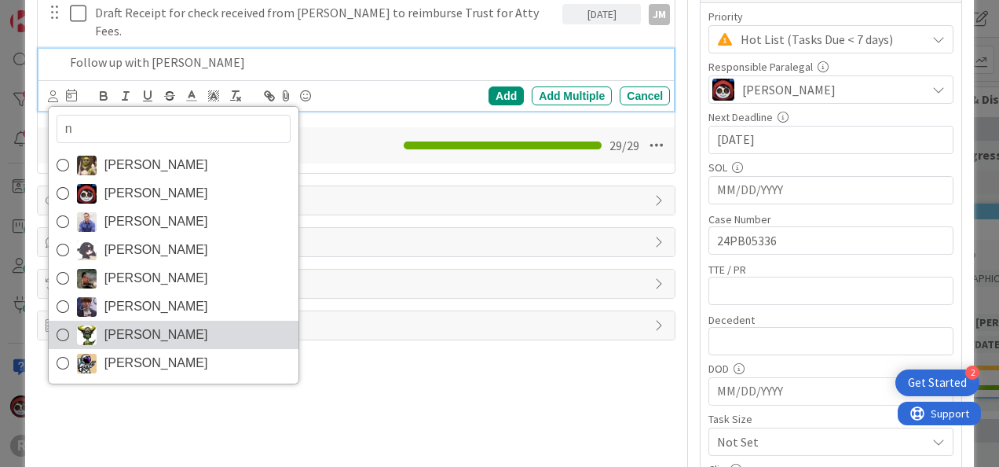
click at [135, 323] on span "[PERSON_NAME]" at bounding box center [156, 335] width 104 height 24
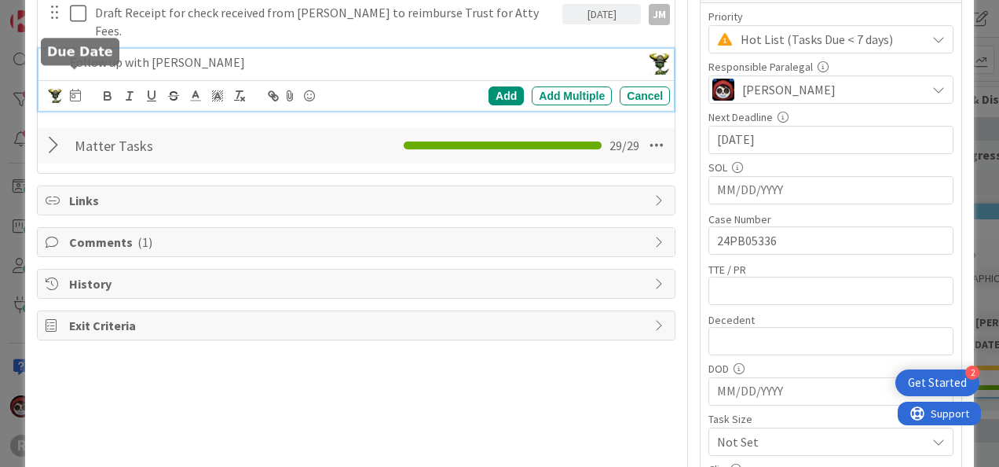
click at [70, 89] on icon at bounding box center [75, 95] width 11 height 13
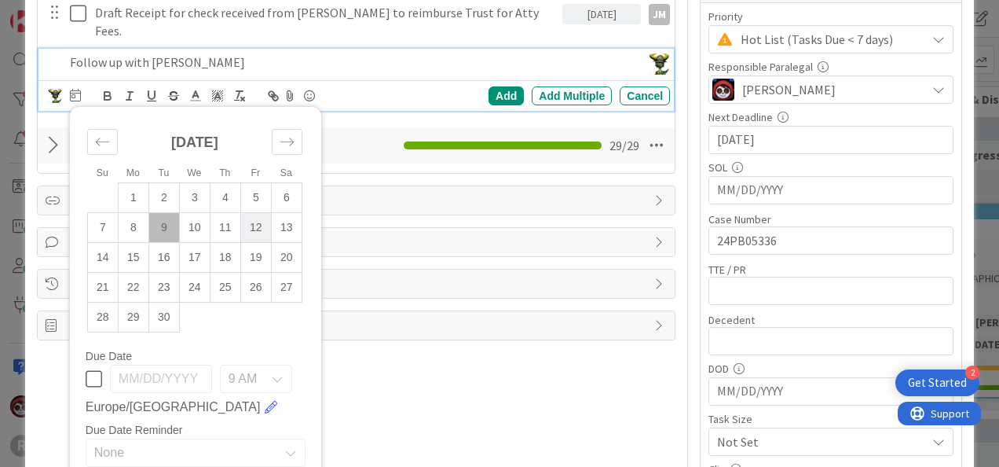
click at [254, 213] on td "12" at bounding box center [255, 228] width 31 height 30
click at [498, 86] on div "Add" at bounding box center [506, 95] width 35 height 19
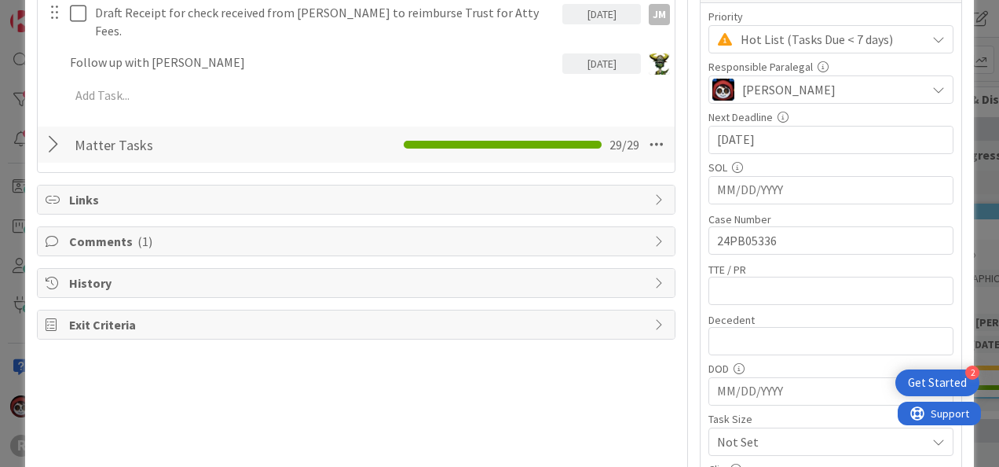
type textarea "x"
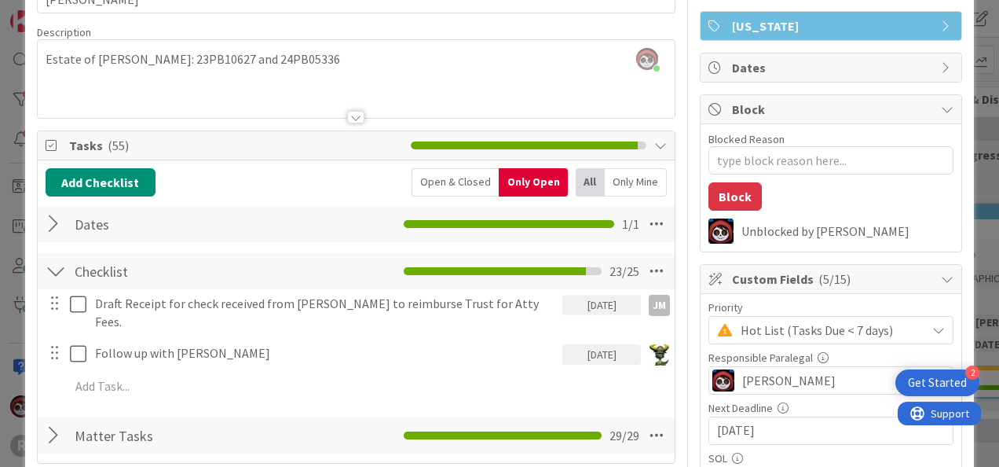
scroll to position [79, 0]
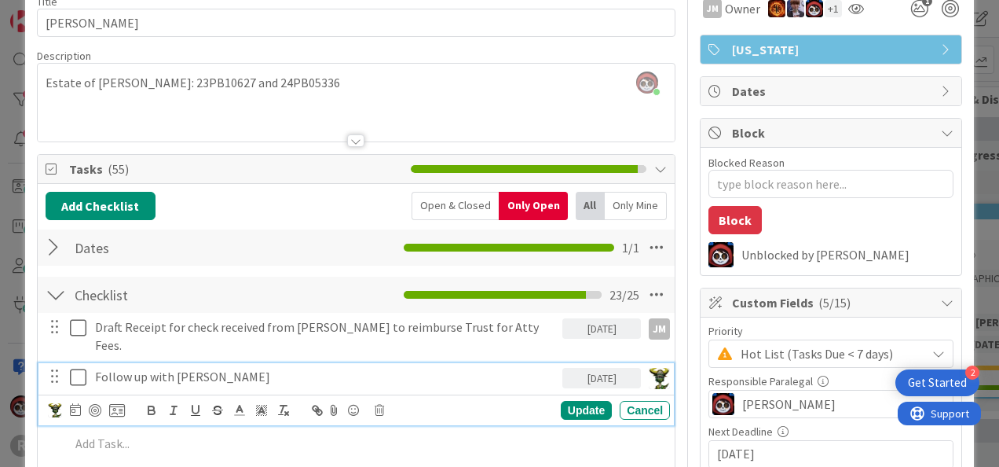
click at [240, 368] on p "Follow up with Doug Petterson" at bounding box center [325, 377] width 461 height 18
click at [281, 368] on p "Follow up with Doug Petterson" at bounding box center [325, 377] width 461 height 18
click at [174, 368] on p "Follow up with Doug Petterson" at bounding box center [325, 377] width 461 height 18
click at [572, 401] on div "Update" at bounding box center [586, 410] width 51 height 19
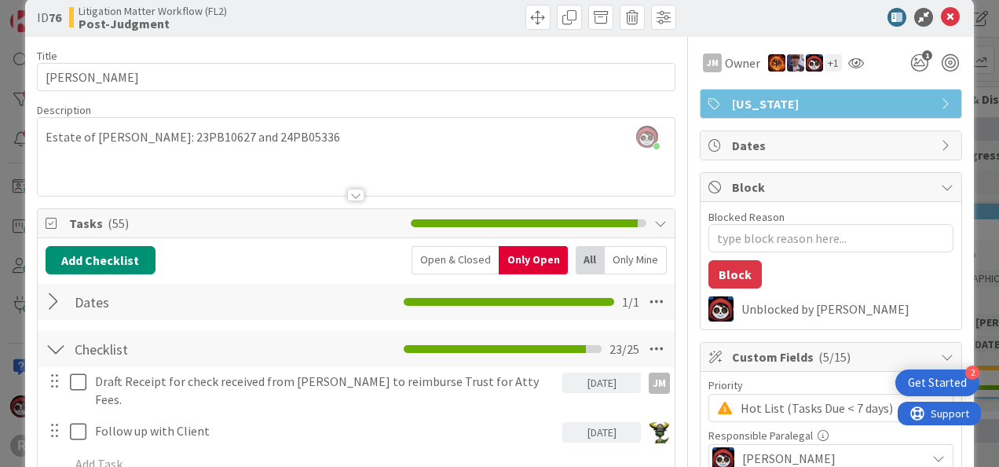
scroll to position [0, 0]
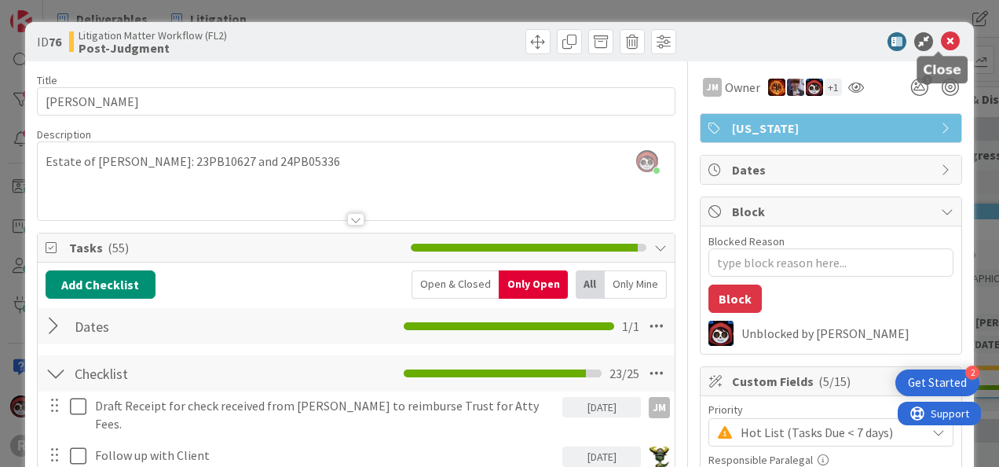
click at [941, 36] on icon at bounding box center [950, 41] width 19 height 19
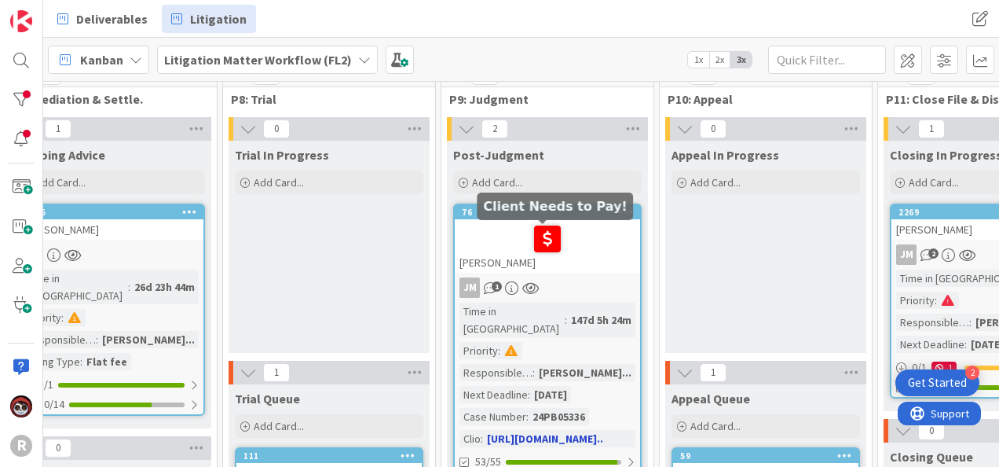
click at [586, 240] on div at bounding box center [548, 238] width 176 height 33
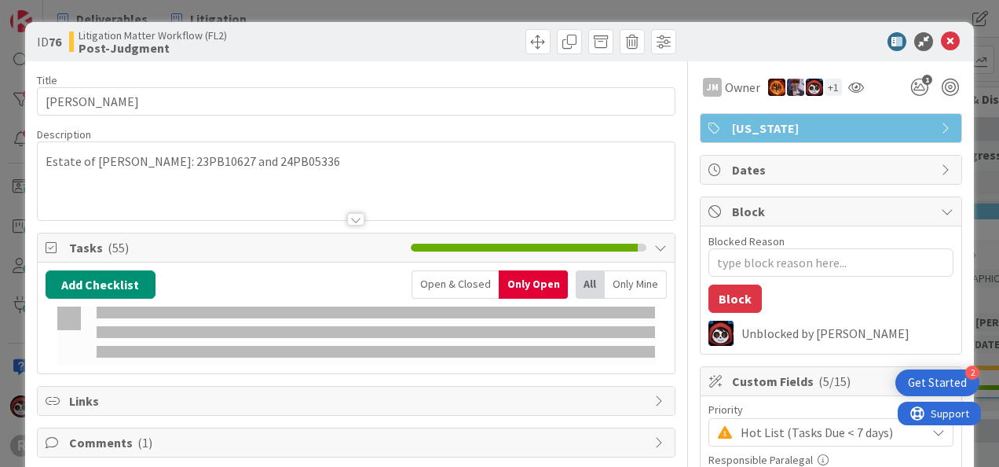
type textarea "x"
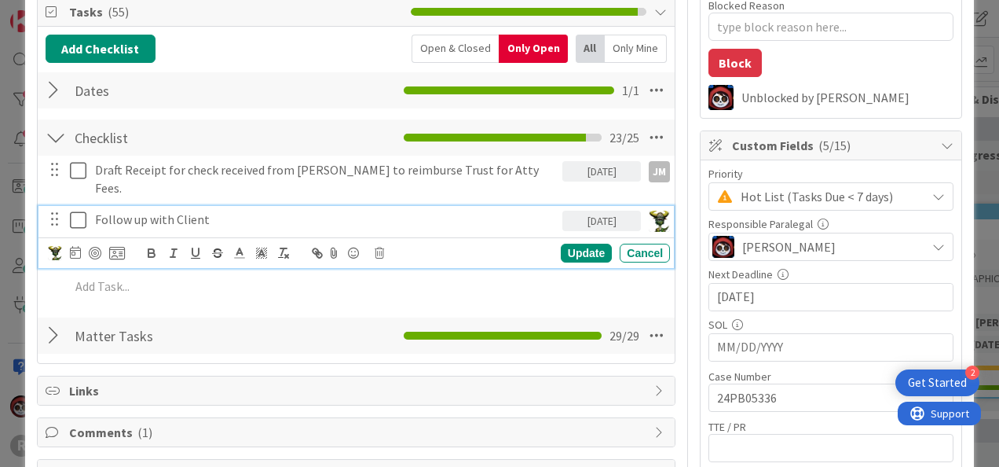
click at [254, 211] on p "Follow up with Client" at bounding box center [325, 220] width 461 height 18
click at [561, 243] on div "Update" at bounding box center [586, 252] width 51 height 19
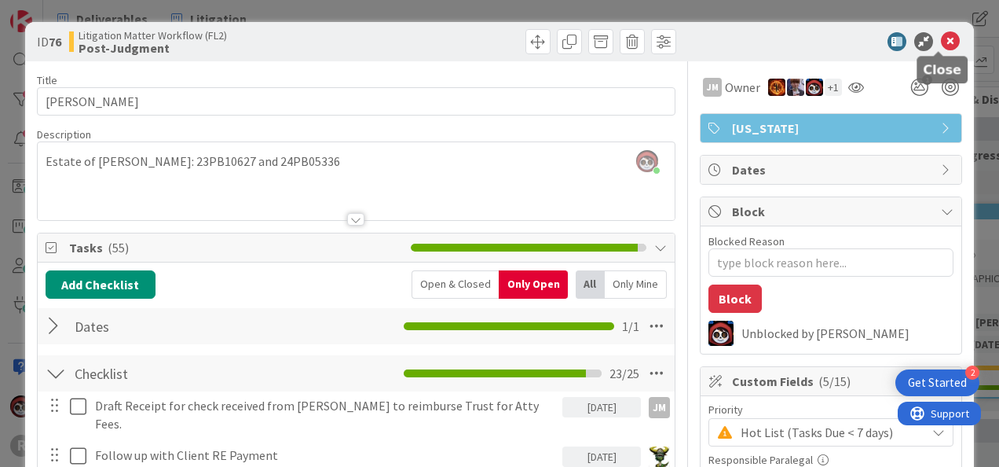
click at [941, 41] on icon at bounding box center [950, 41] width 19 height 19
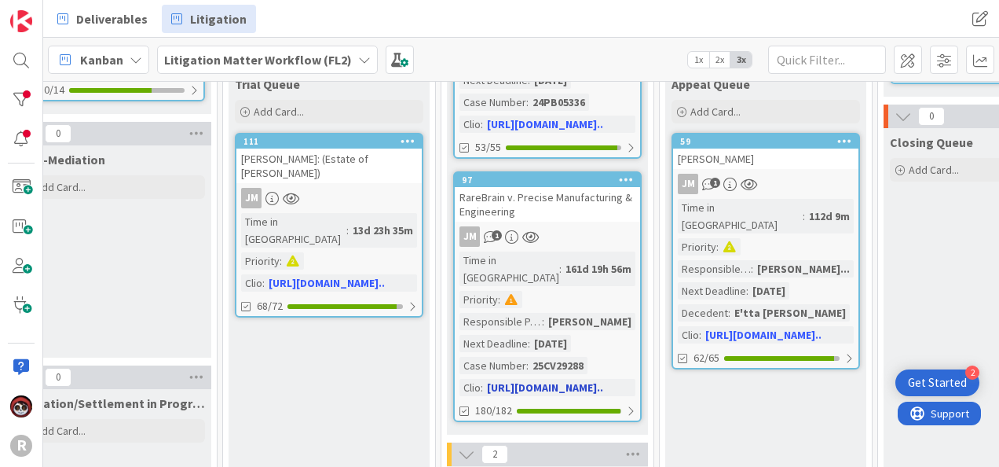
click at [591, 226] on div "JM 1" at bounding box center [547, 236] width 185 height 20
type textarea "x"
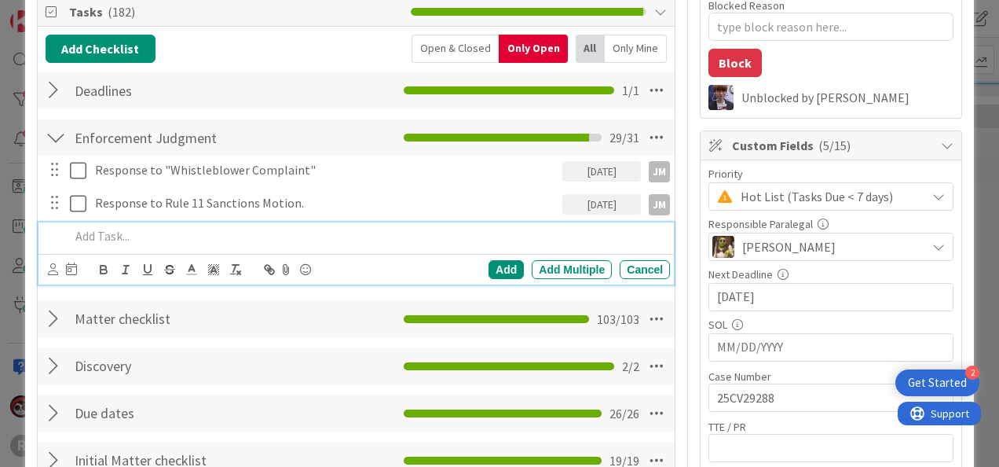
click at [141, 234] on p at bounding box center [367, 236] width 594 height 18
click at [49, 320] on div at bounding box center [56, 319] width 20 height 28
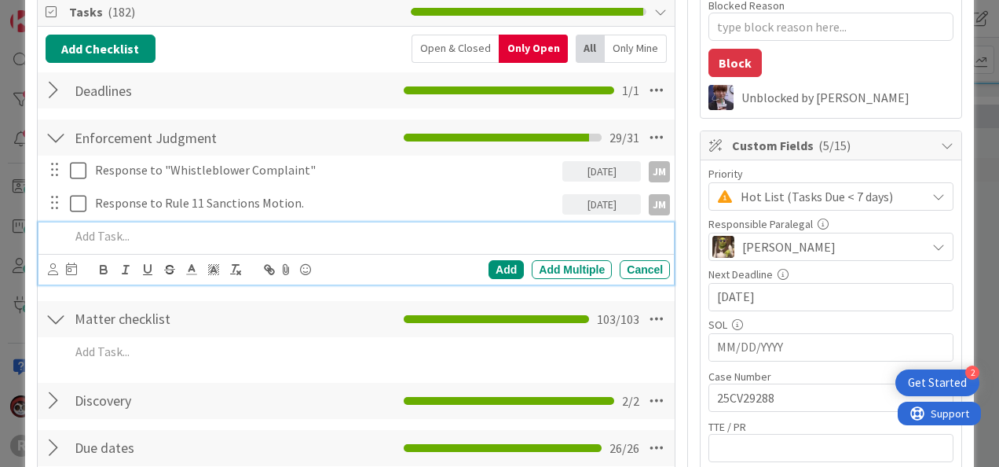
click at [196, 241] on p at bounding box center [367, 236] width 594 height 18
type textarea "x"
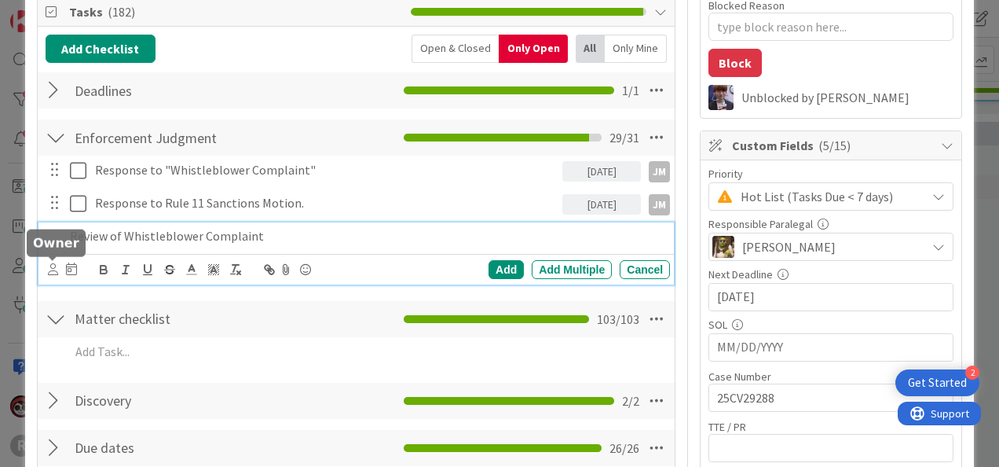
click at [52, 266] on icon at bounding box center [53, 269] width 10 height 12
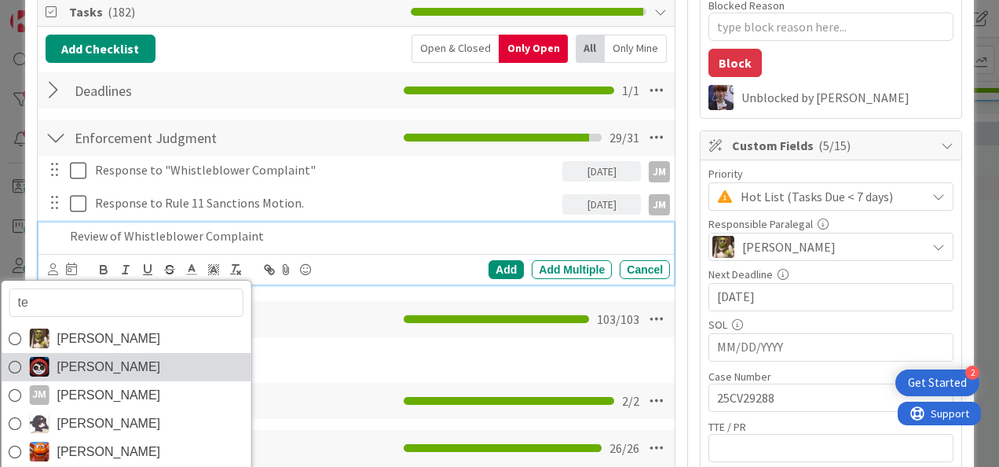
type input "ted"
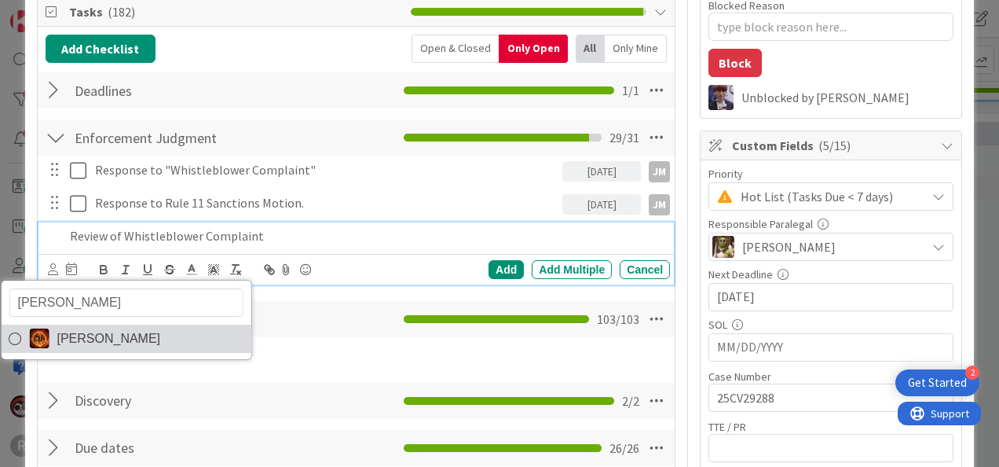
click at [94, 338] on span "[PERSON_NAME]" at bounding box center [109, 339] width 104 height 24
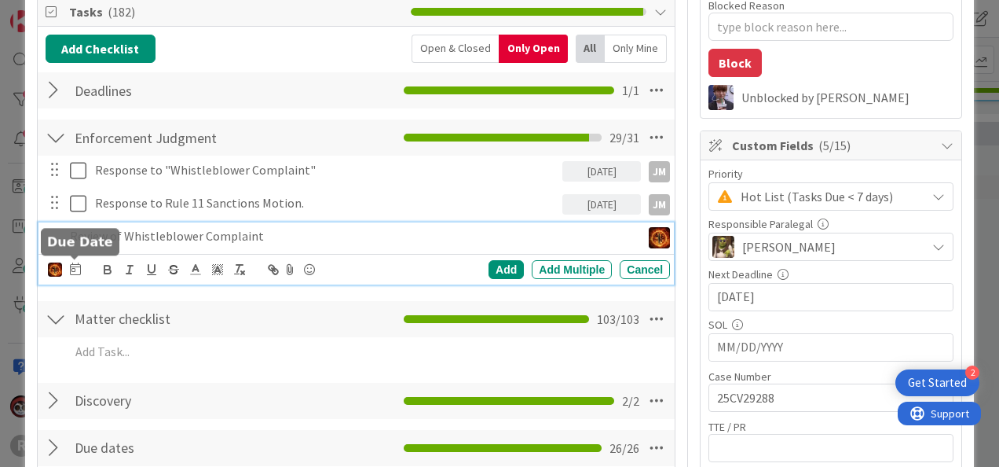
click at [74, 265] on icon at bounding box center [75, 268] width 11 height 13
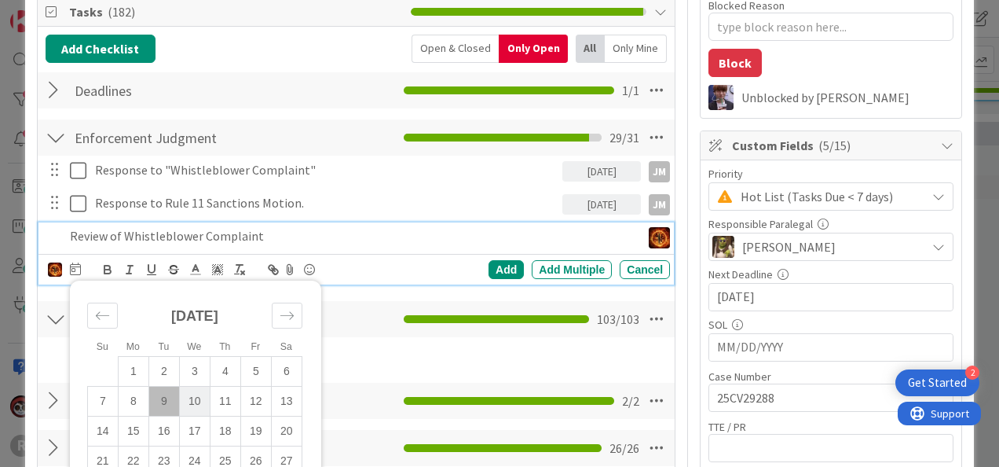
click at [189, 390] on td "10" at bounding box center [194, 401] width 31 height 30
click at [489, 265] on div "Add" at bounding box center [506, 269] width 35 height 19
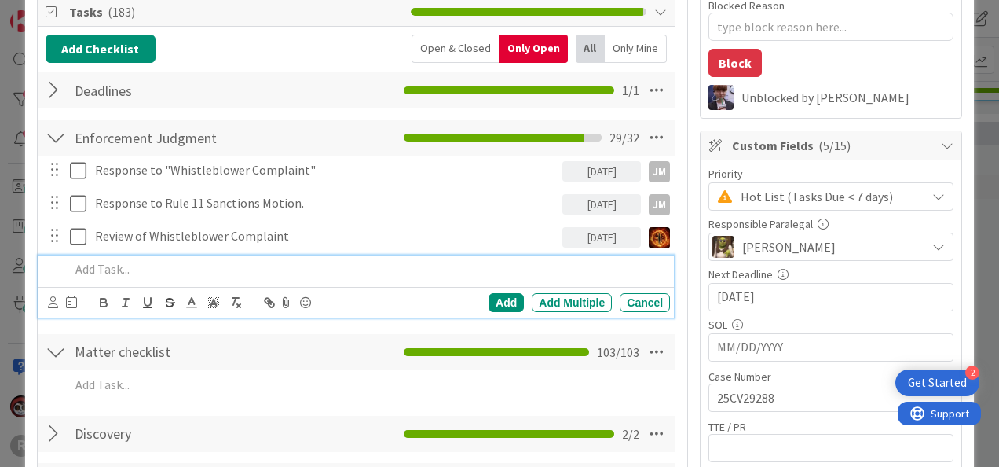
click at [196, 260] on p at bounding box center [367, 269] width 594 height 18
click at [46, 297] on div "ted Ted Reuter Su Mo Tu We Th Fr Sa August 2025 1 2 3 4 5 6 7 8 9 10 11 12 13 1…" at bounding box center [355, 302] width 635 height 31
click at [50, 296] on icon at bounding box center [53, 302] width 10 height 12
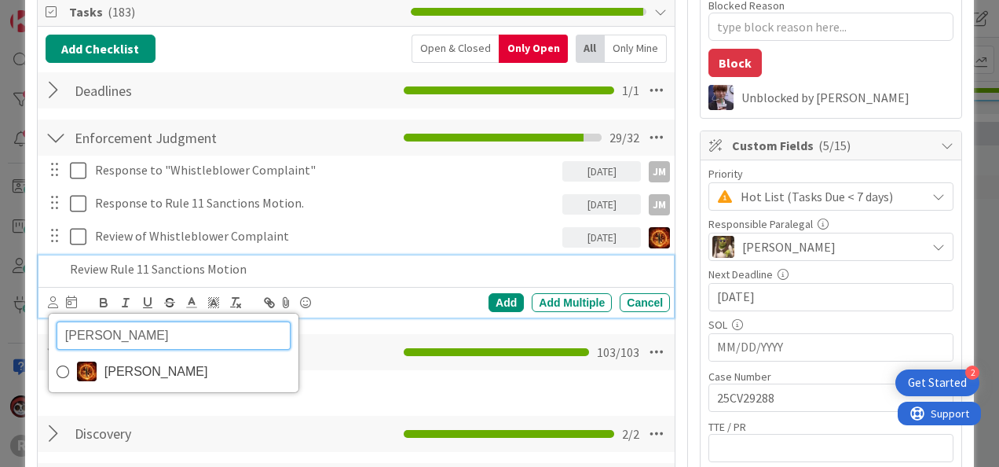
click at [89, 371] on img at bounding box center [87, 371] width 20 height 20
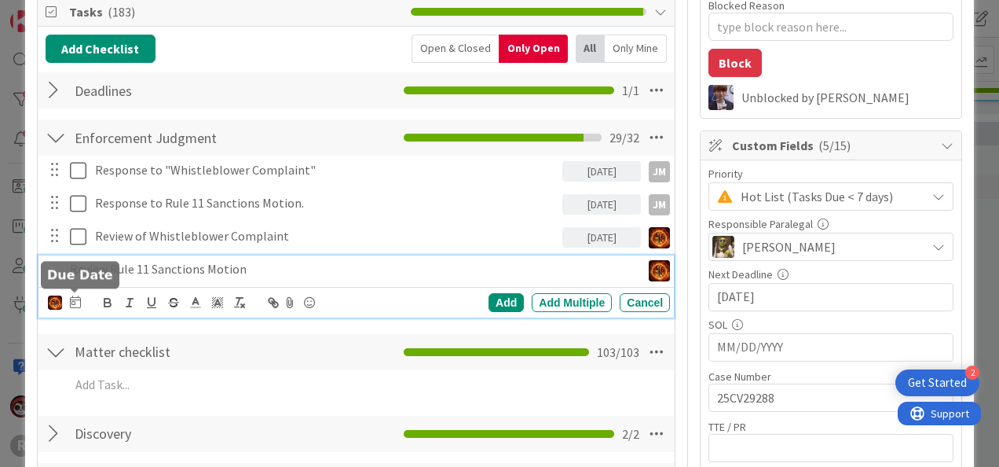
click at [75, 302] on icon at bounding box center [75, 301] width 11 height 13
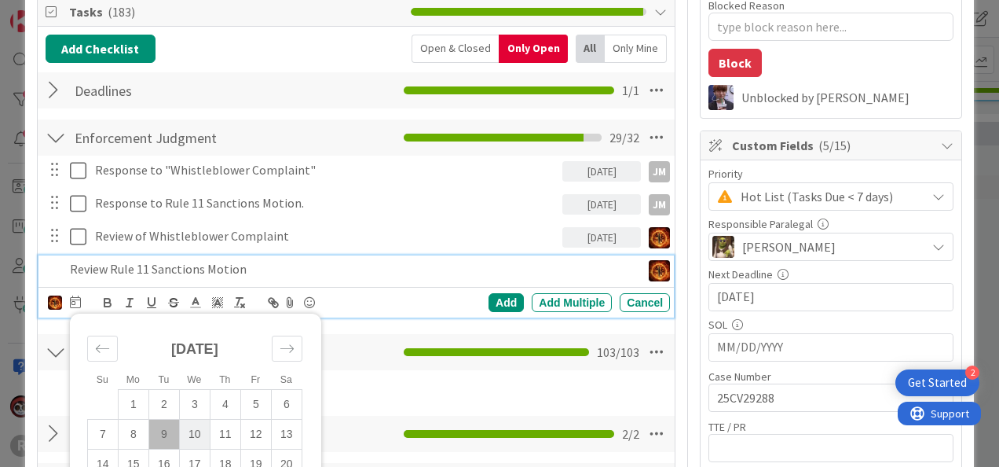
click at [193, 427] on td "10" at bounding box center [194, 434] width 31 height 30
click at [489, 294] on div "Add" at bounding box center [506, 302] width 35 height 19
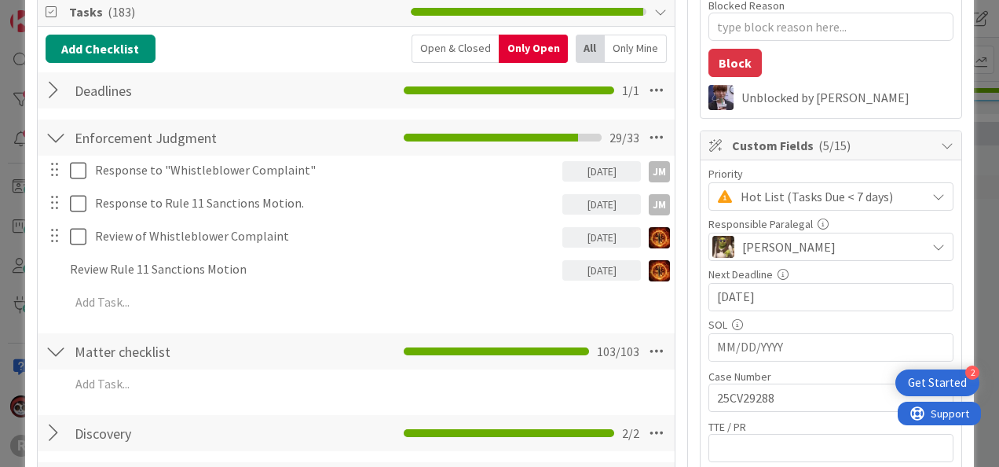
type textarea "x"
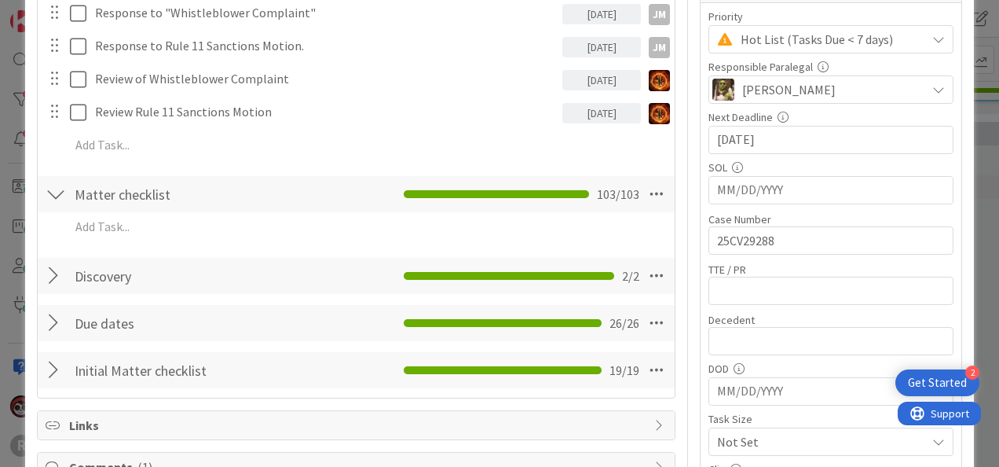
scroll to position [314, 0]
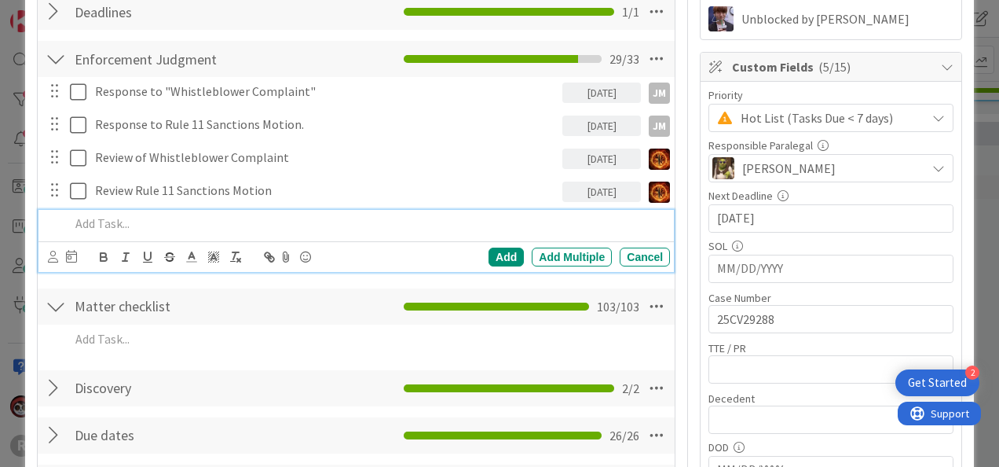
click at [130, 222] on p at bounding box center [367, 223] width 594 height 18
click at [627, 247] on div "Cancel" at bounding box center [645, 256] width 50 height 19
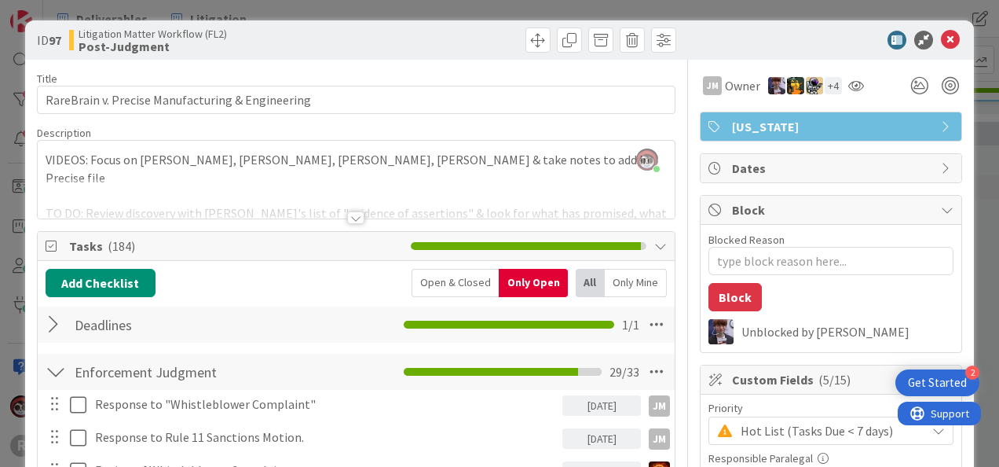
scroll to position [0, 0]
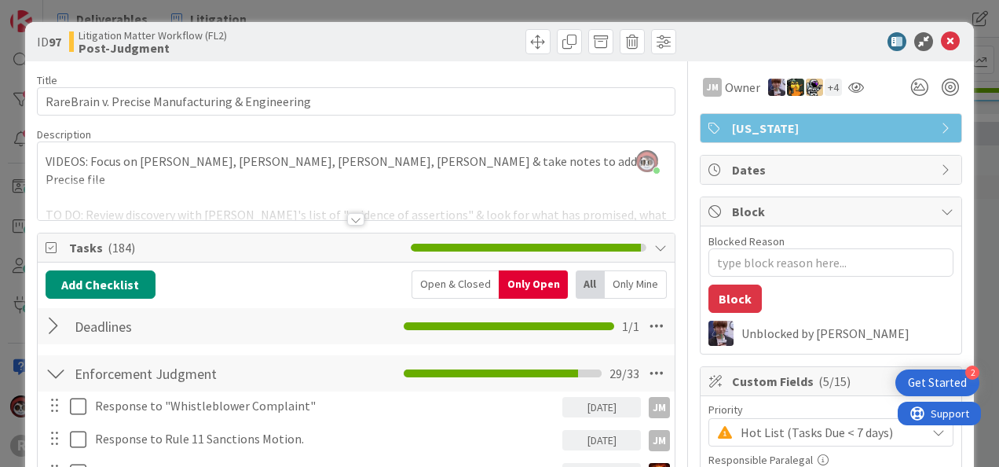
click at [50, 323] on div at bounding box center [56, 326] width 20 height 28
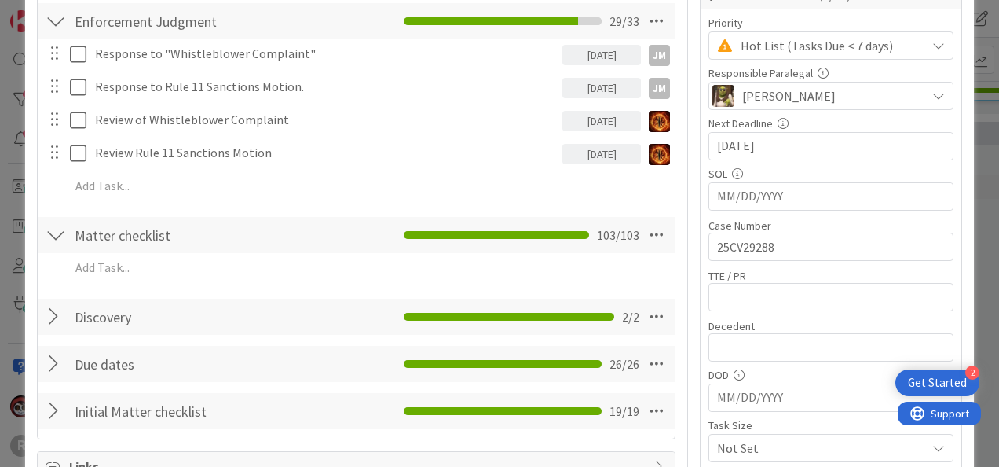
scroll to position [471, 0]
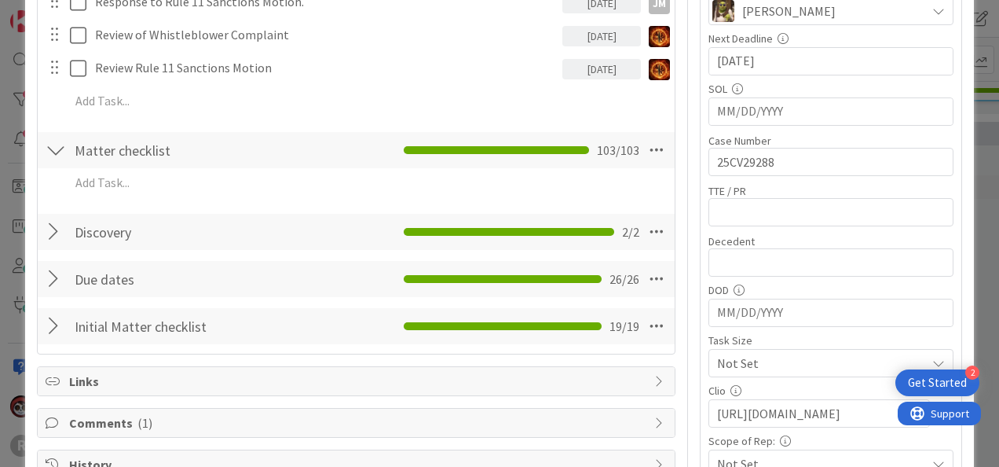
click at [49, 239] on div at bounding box center [56, 232] width 20 height 28
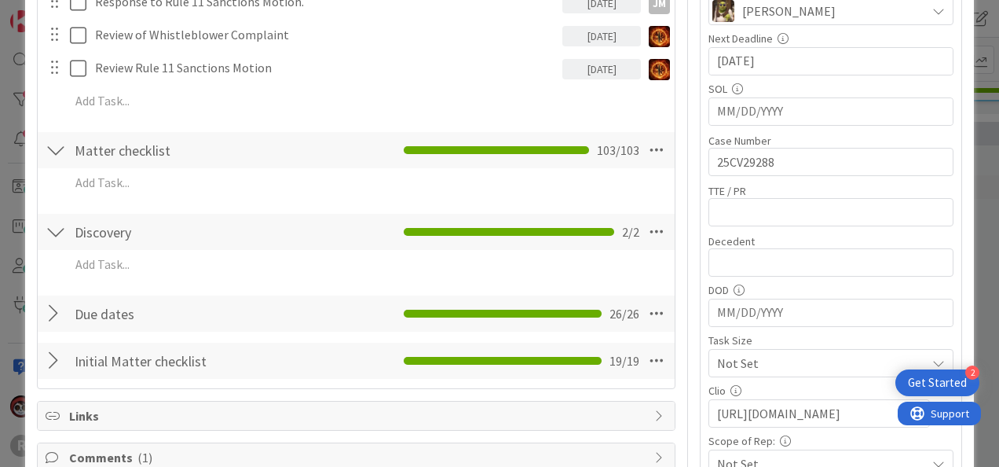
click at [49, 239] on div at bounding box center [56, 232] width 20 height 28
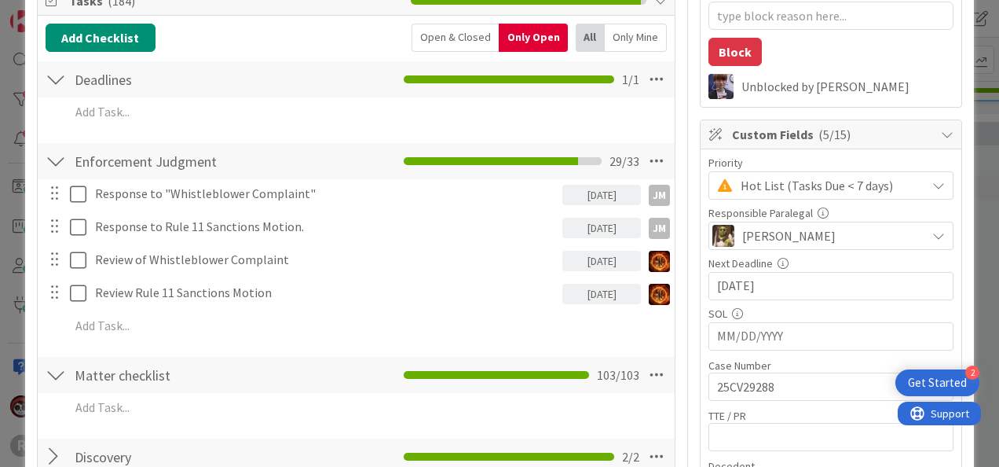
scroll to position [236, 0]
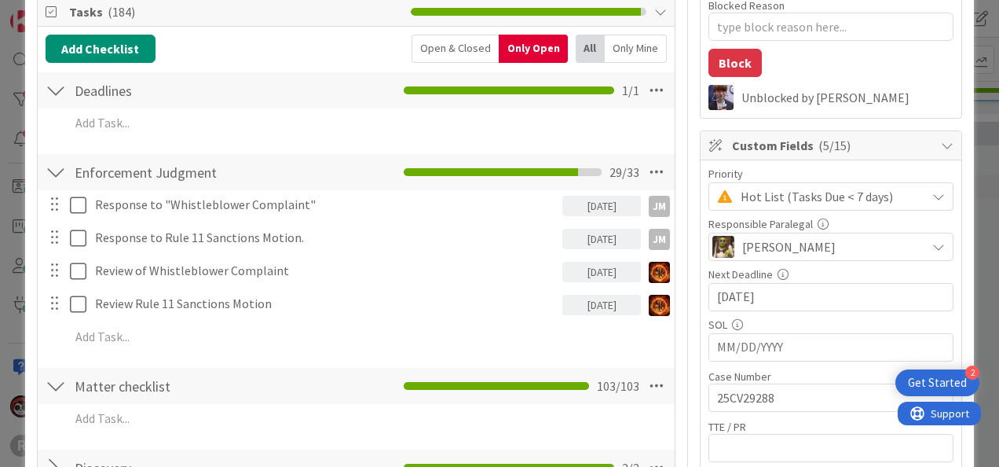
click at [64, 388] on div at bounding box center [56, 386] width 20 height 28
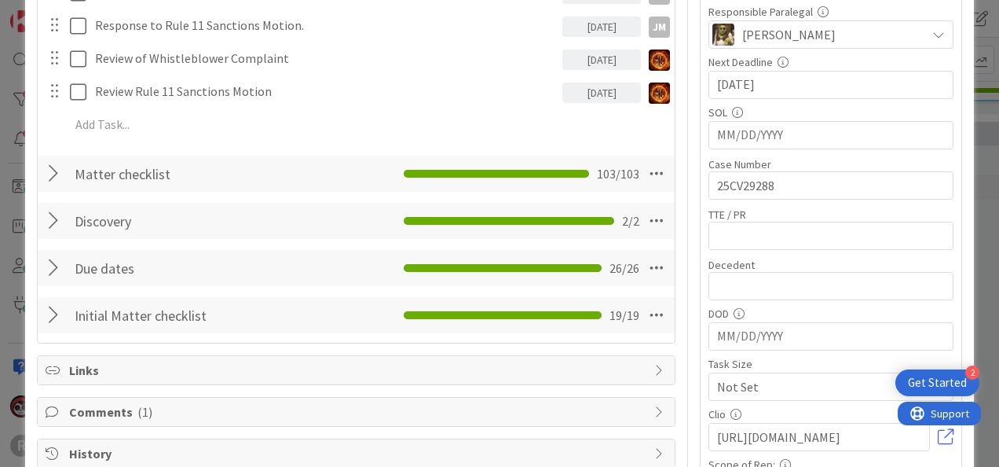
scroll to position [471, 0]
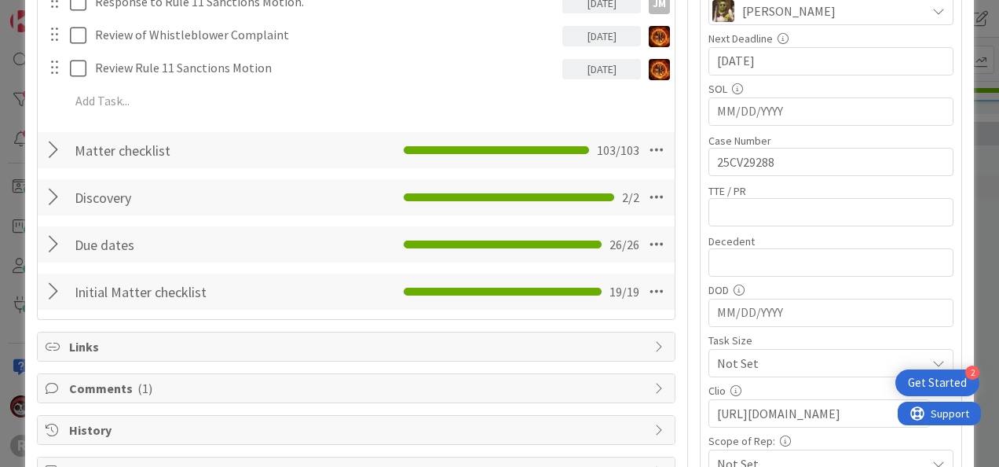
click at [42, 150] on div "Matter checklist Checklist Name 16 / 64 Matter checklist 103 / 103" at bounding box center [356, 150] width 637 height 36
click at [49, 145] on div at bounding box center [56, 150] width 20 height 28
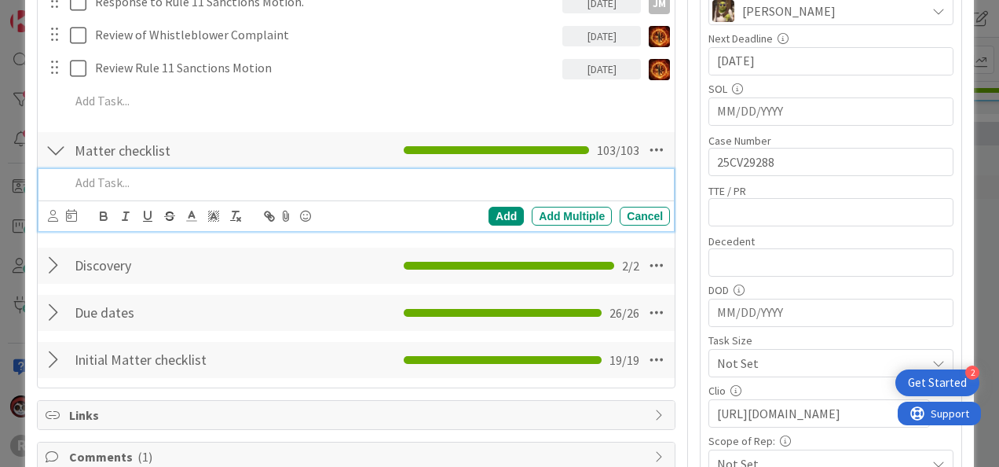
click at [206, 193] on div at bounding box center [367, 182] width 606 height 27
click at [232, 182] on p at bounding box center [367, 183] width 594 height 18
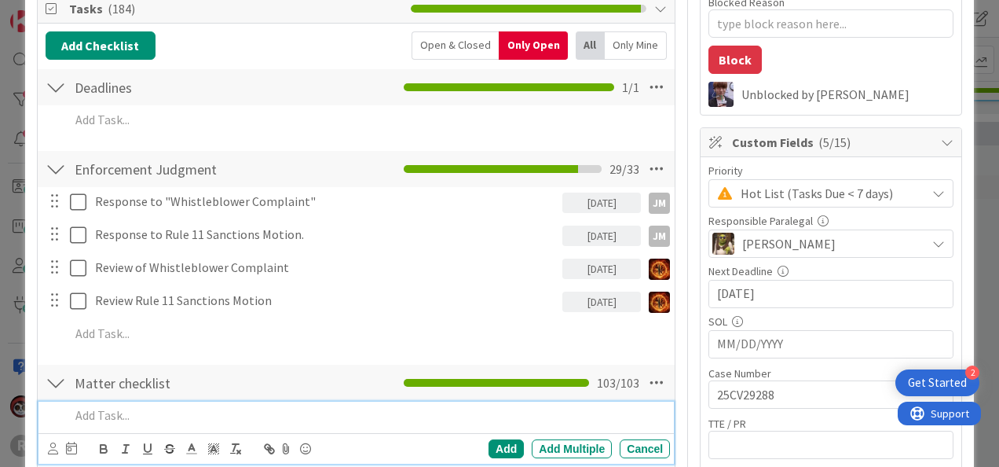
scroll to position [236, 0]
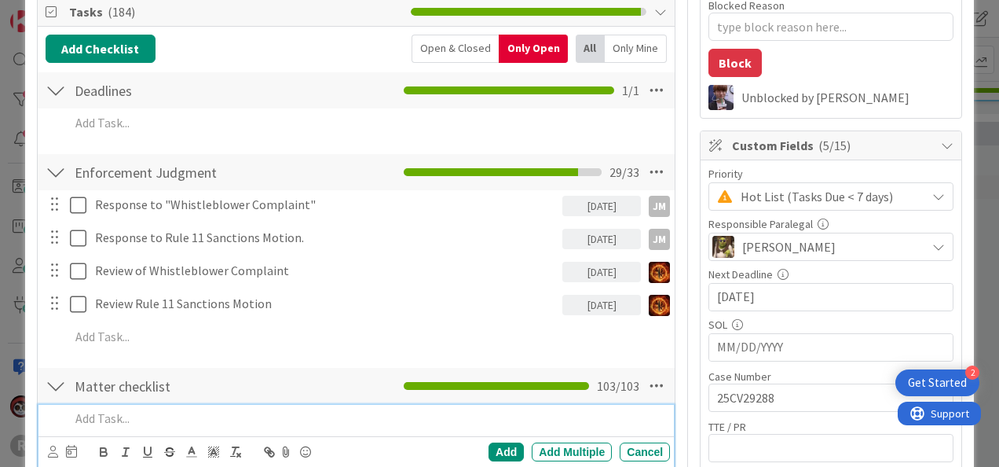
click at [173, 419] on p at bounding box center [367, 418] width 594 height 18
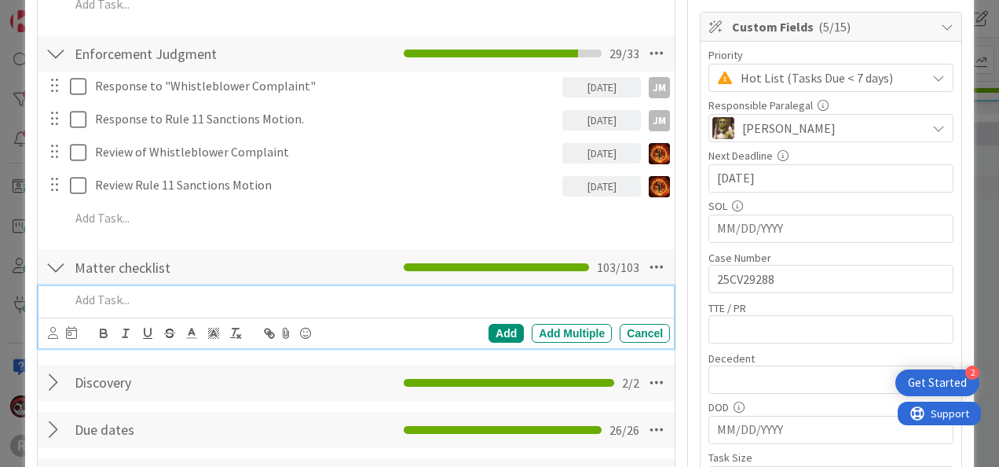
scroll to position [393, 0]
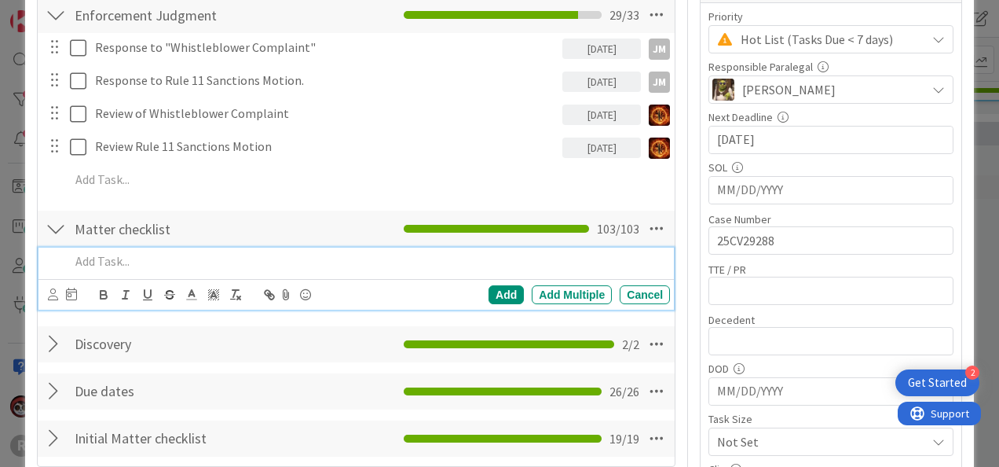
click at [113, 252] on p at bounding box center [367, 261] width 594 height 18
click at [74, 261] on p "Meet with TWR" at bounding box center [367, 261] width 594 height 18
click at [170, 257] on p "JS Meet with TWR" at bounding box center [367, 261] width 594 height 18
click at [57, 289] on div at bounding box center [62, 294] width 29 height 19
click at [53, 292] on icon at bounding box center [53, 294] width 10 height 12
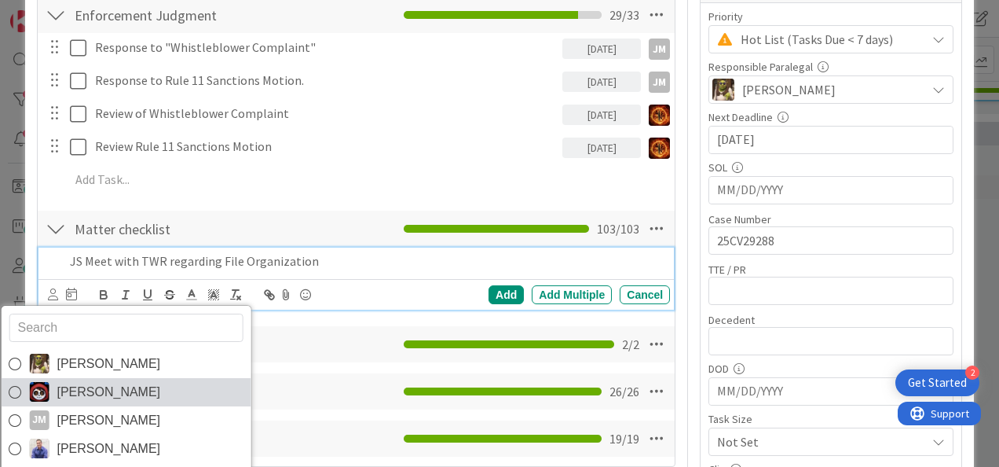
click at [58, 385] on span "[PERSON_NAME]" at bounding box center [109, 392] width 104 height 24
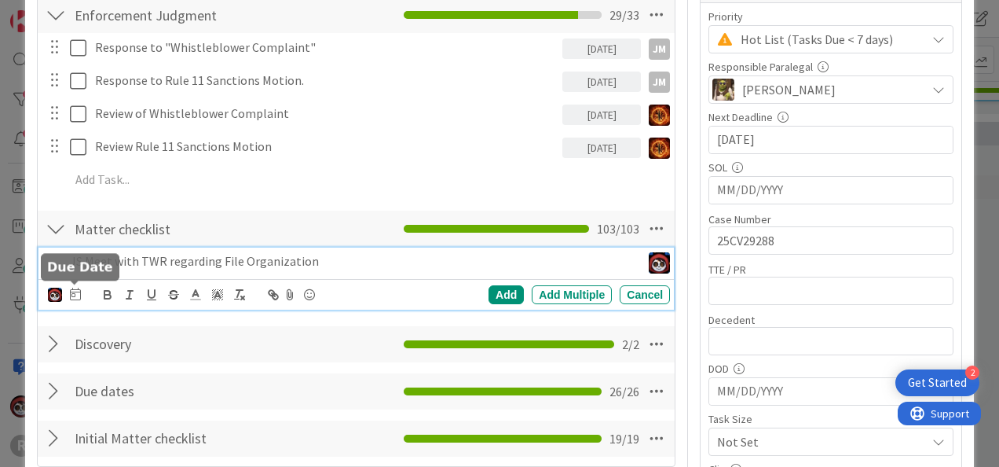
click at [72, 295] on icon at bounding box center [75, 293] width 11 height 13
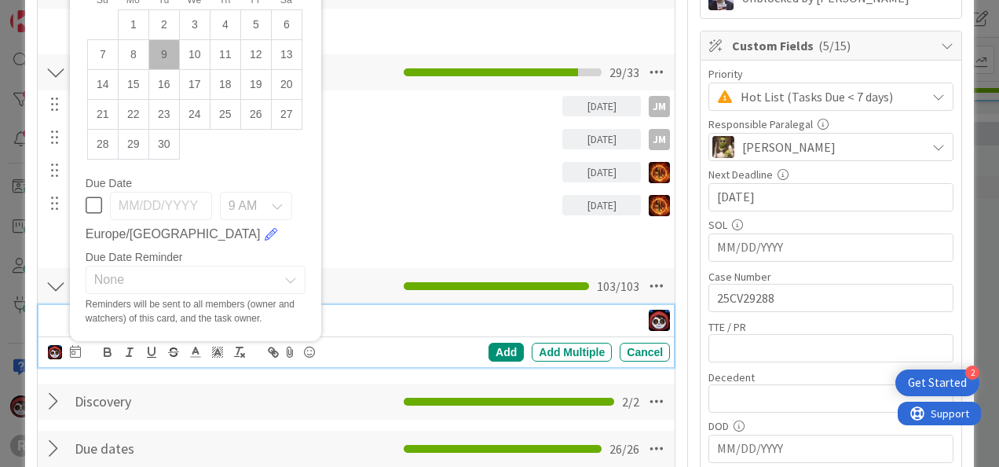
scroll to position [236, 0]
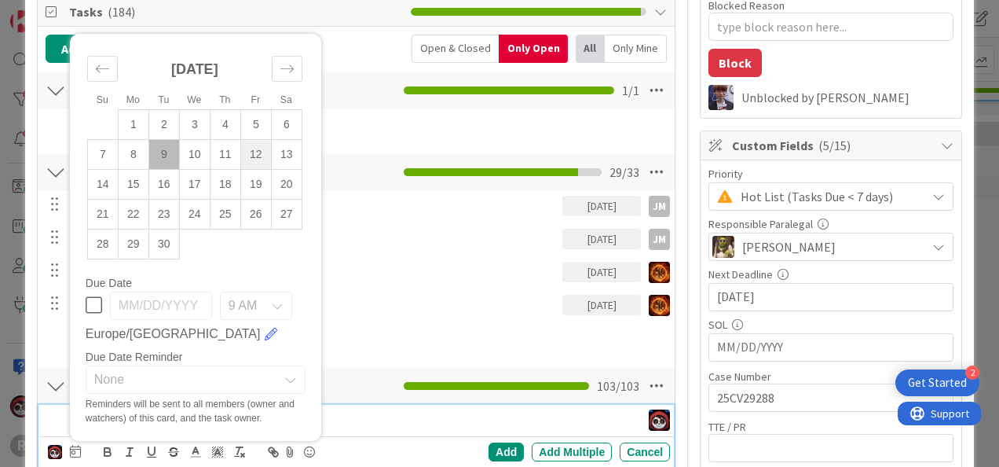
click at [248, 145] on td "12" at bounding box center [255, 154] width 31 height 30
click at [507, 442] on div "Add" at bounding box center [506, 451] width 35 height 19
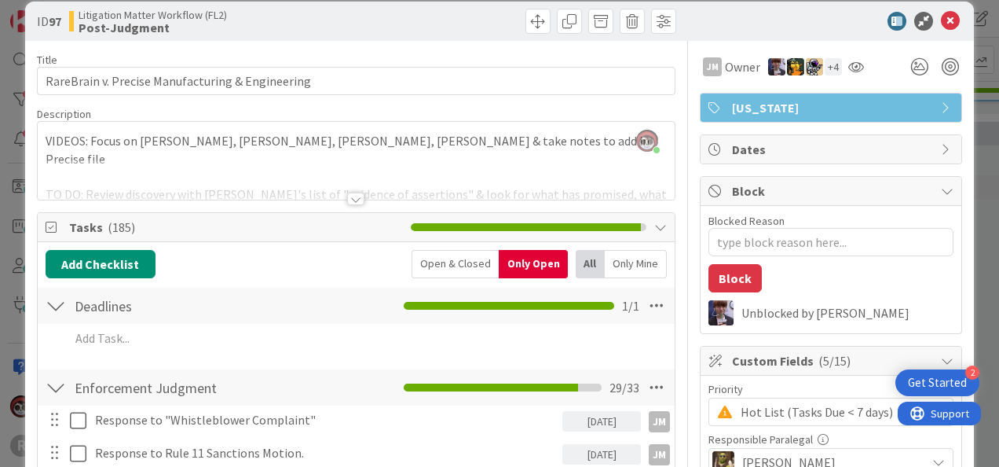
scroll to position [0, 0]
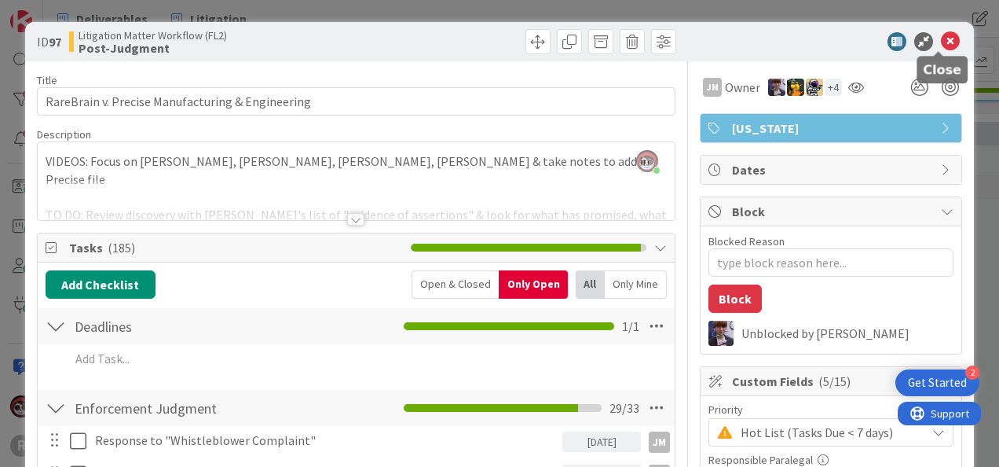
click at [943, 41] on icon at bounding box center [950, 41] width 19 height 19
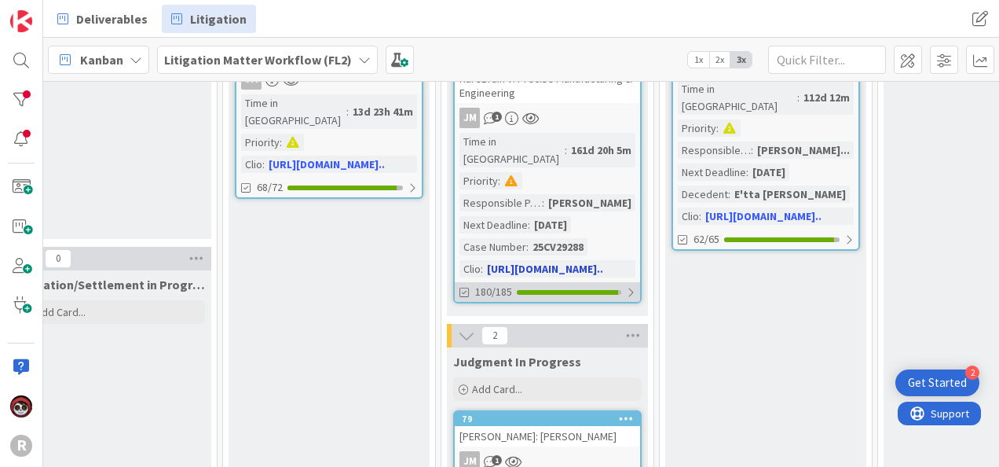
scroll to position [336, 1561]
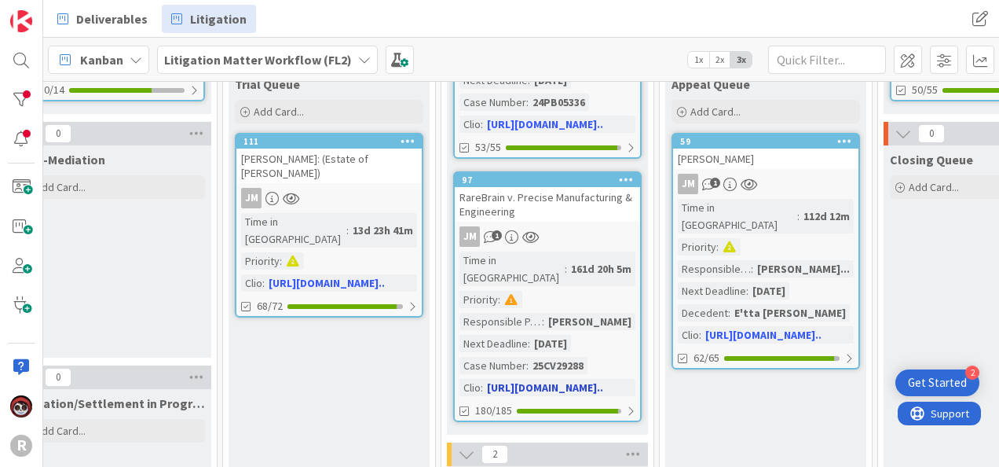
click at [581, 226] on div "JM 1" at bounding box center [547, 236] width 185 height 20
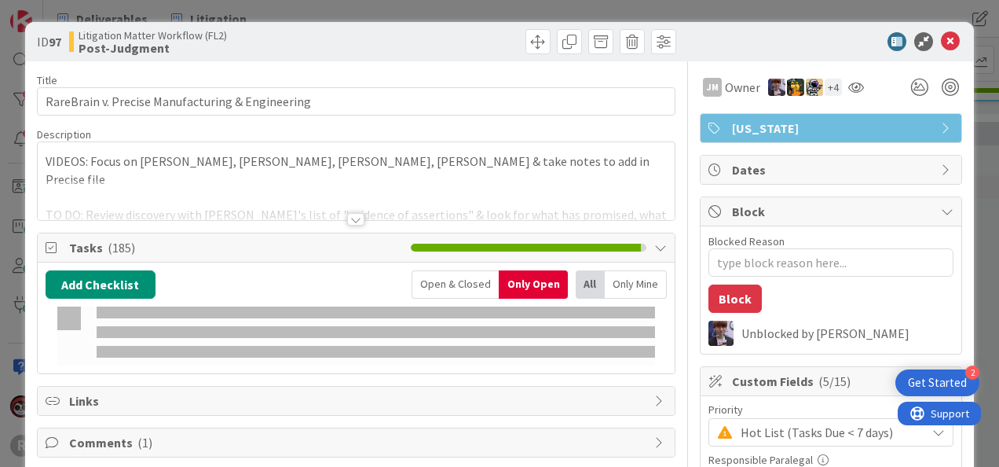
type textarea "x"
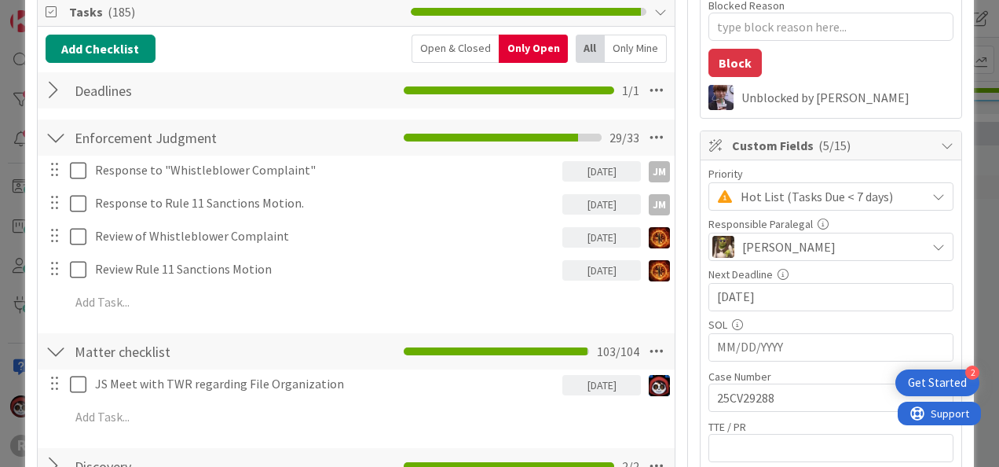
scroll to position [314, 0]
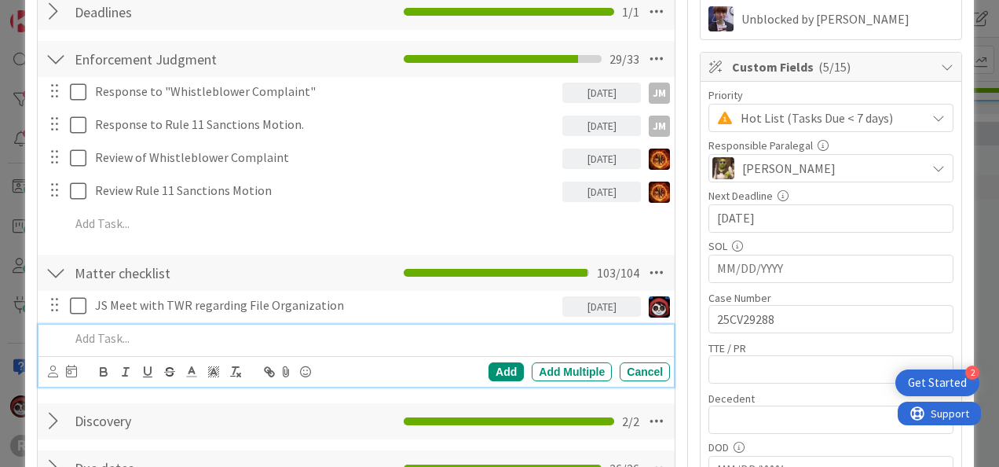
click at [135, 341] on p at bounding box center [367, 338] width 594 height 18
click at [52, 369] on icon at bounding box center [53, 371] width 10 height 12
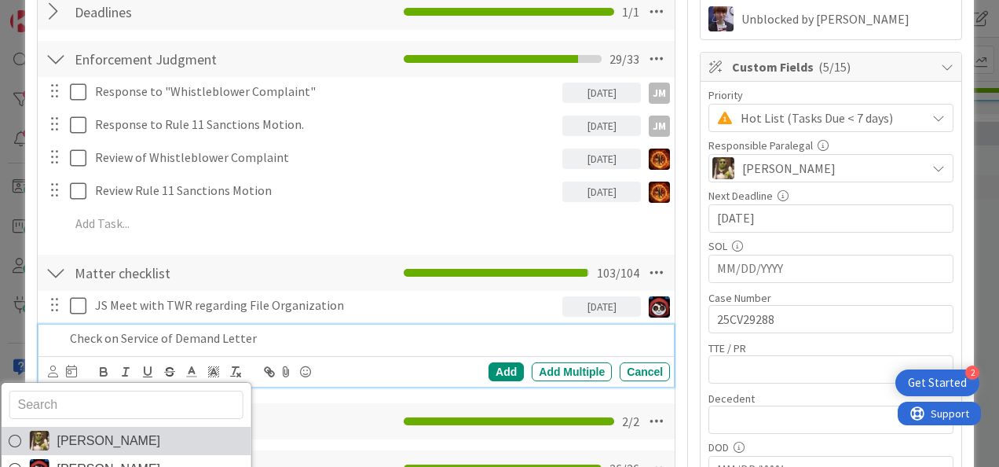
click at [65, 440] on span "[PERSON_NAME]" at bounding box center [109, 441] width 104 height 24
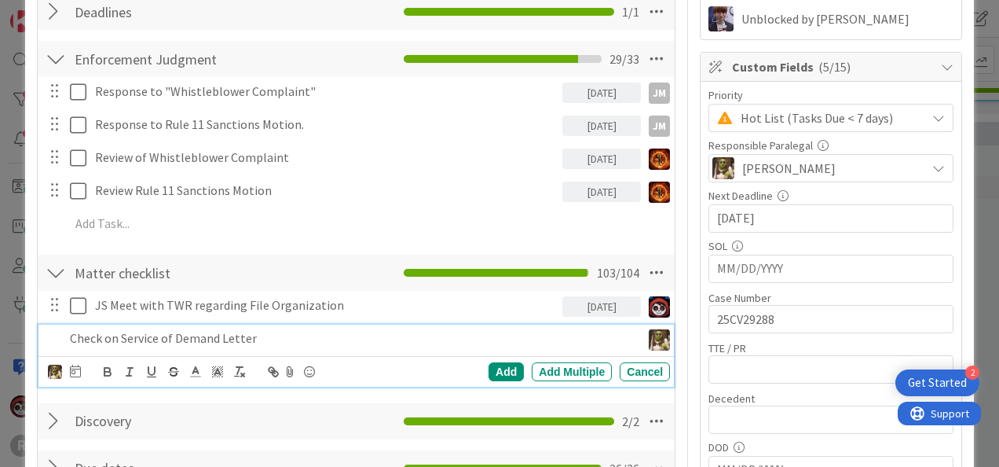
click at [279, 333] on p "Check on Service of Demand Letter" at bounding box center [352, 338] width 565 height 18
click at [55, 371] on img at bounding box center [55, 371] width 14 height 14
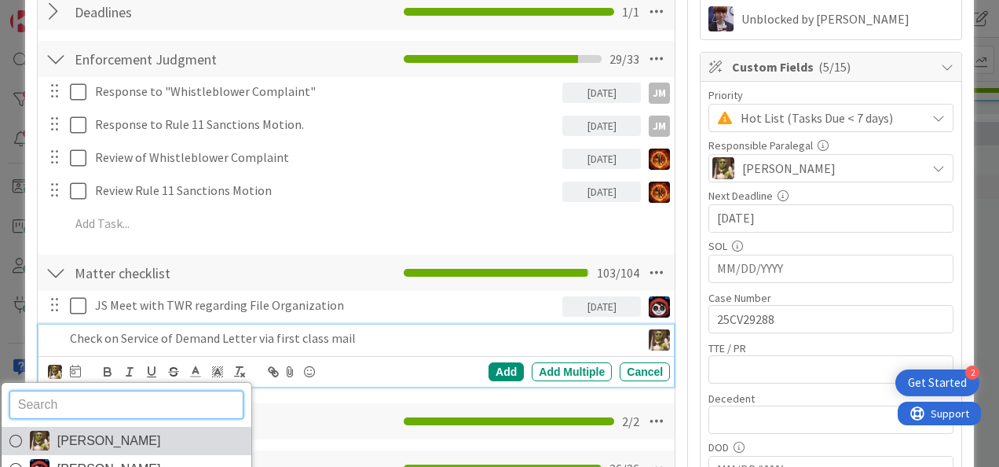
click at [64, 444] on span "[PERSON_NAME]" at bounding box center [109, 441] width 104 height 24
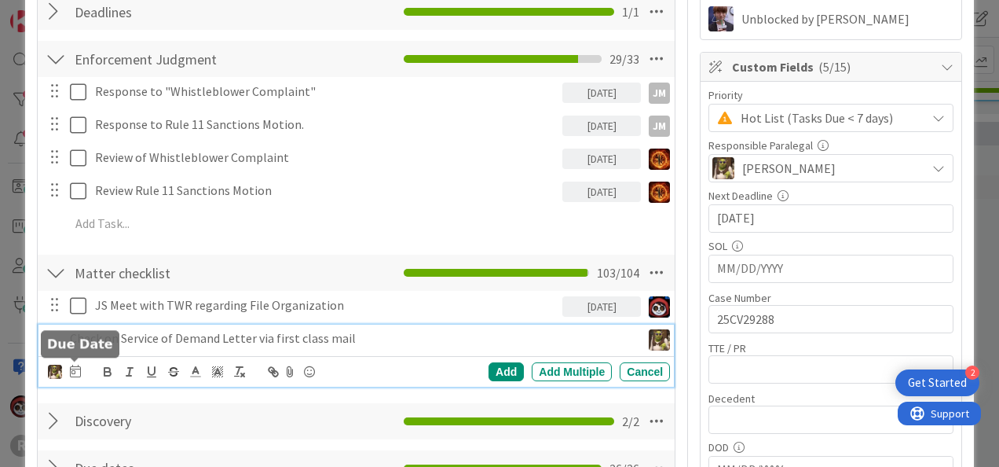
click at [72, 364] on icon at bounding box center [75, 370] width 11 height 13
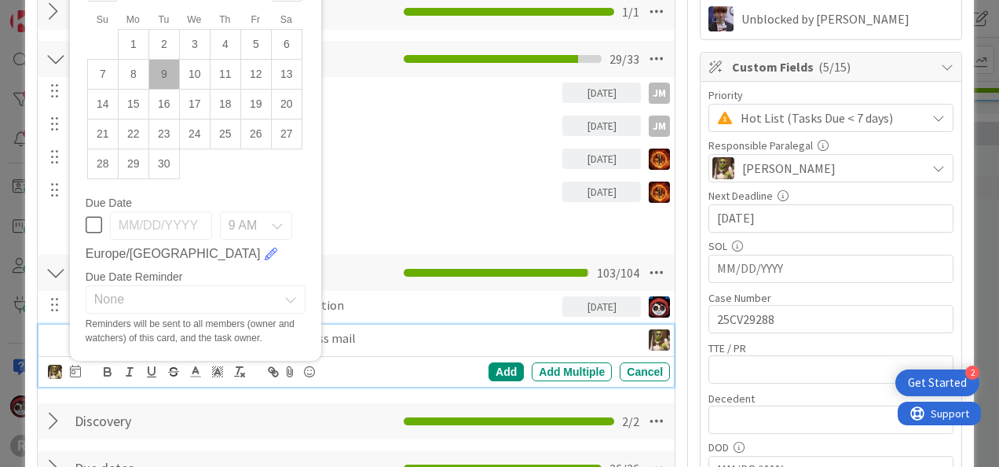
click at [164, 69] on td "9" at bounding box center [163, 74] width 31 height 30
click at [490, 367] on div "Add" at bounding box center [506, 371] width 35 height 19
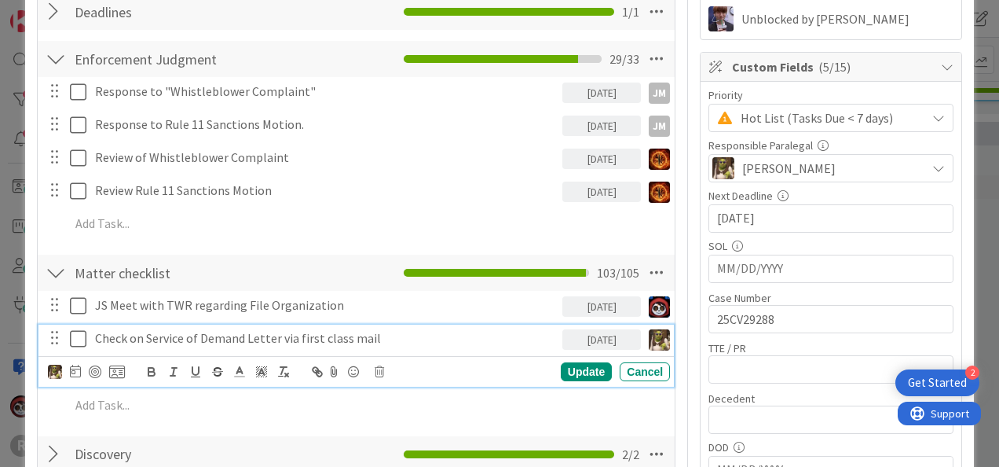
click at [396, 339] on p "Check on Service of Demand Letter via first class mail" at bounding box center [325, 338] width 461 height 18
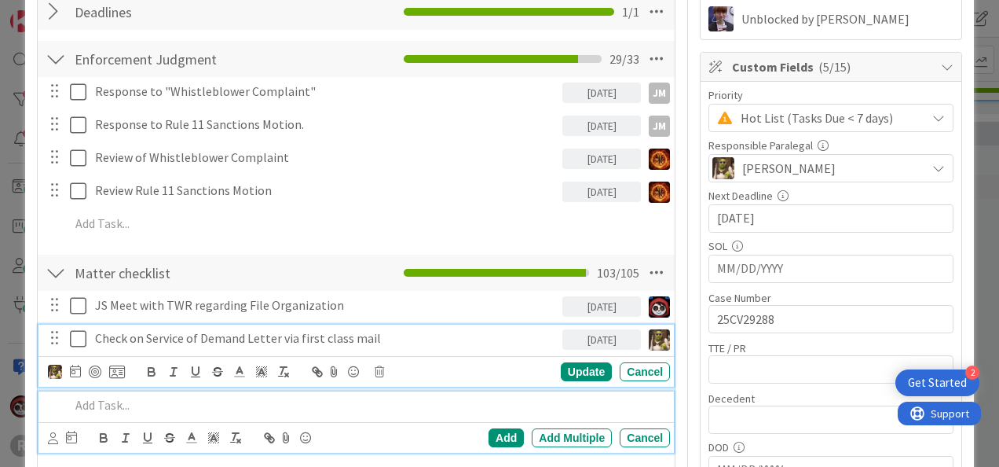
click at [97, 412] on div at bounding box center [367, 404] width 606 height 27
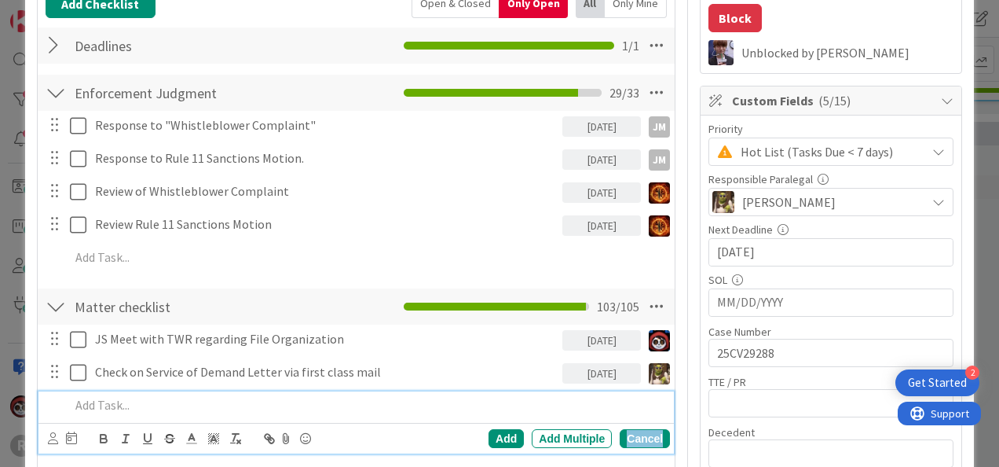
click at [639, 432] on div "Cancel" at bounding box center [645, 438] width 50 height 19
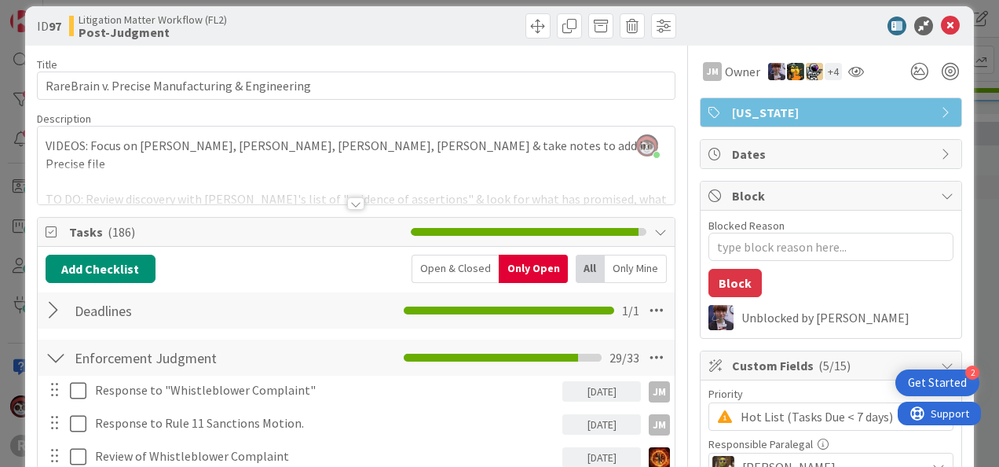
scroll to position [0, 0]
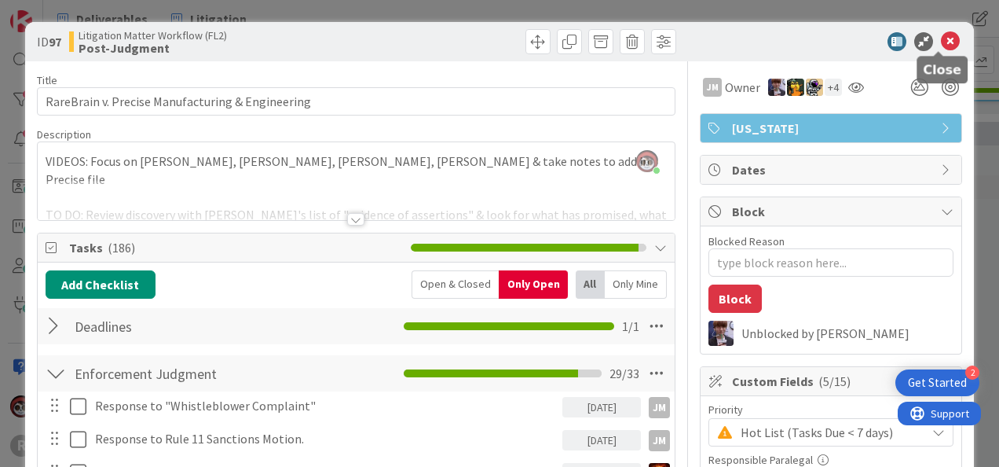
click at [941, 38] on icon at bounding box center [950, 41] width 19 height 19
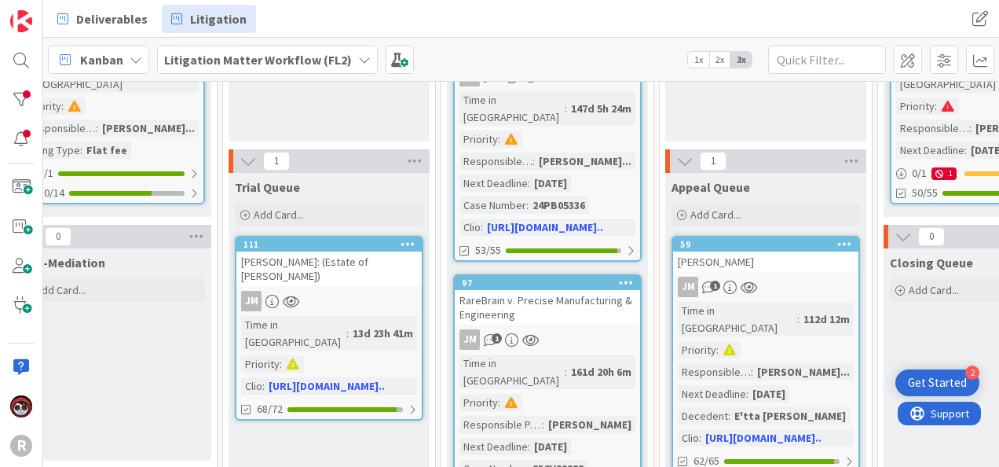
scroll to position [258, 1561]
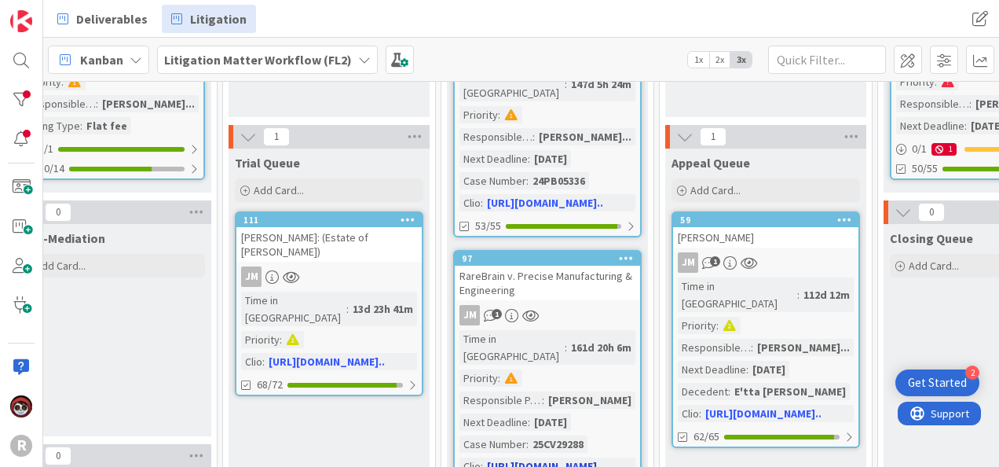
click at [552, 281] on div "RareBrain v. Precise Manufacturing & Engineering" at bounding box center [547, 282] width 185 height 35
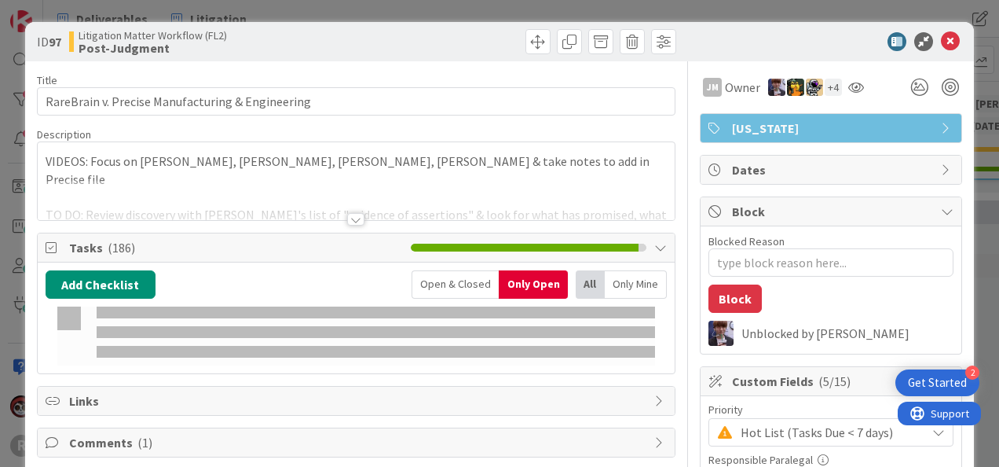
type textarea "x"
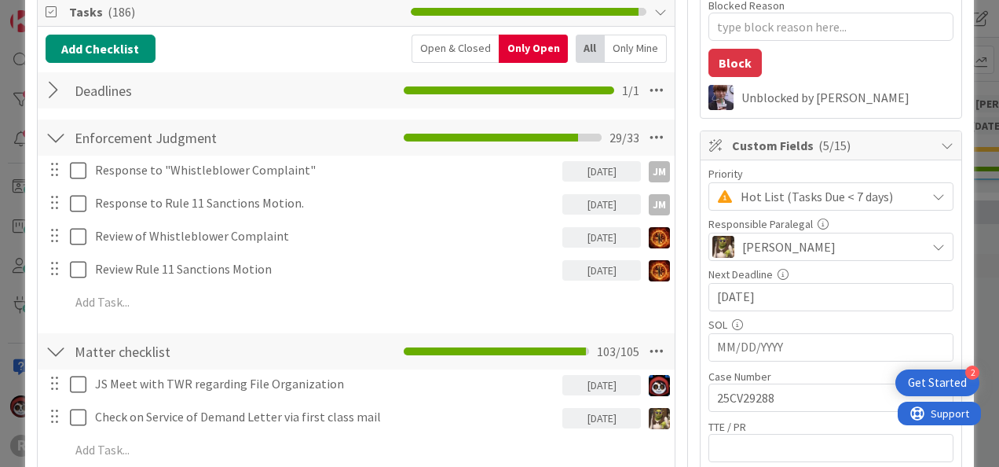
scroll to position [314, 0]
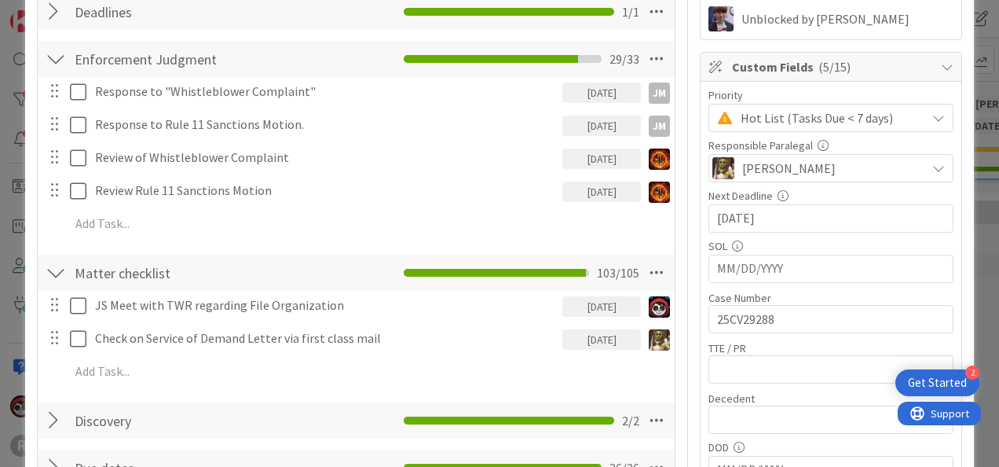
click at [189, 386] on div "JS Meet with TWR regarding File Organization 09/12/2025 Update Cancel Check on …" at bounding box center [356, 341] width 621 height 101
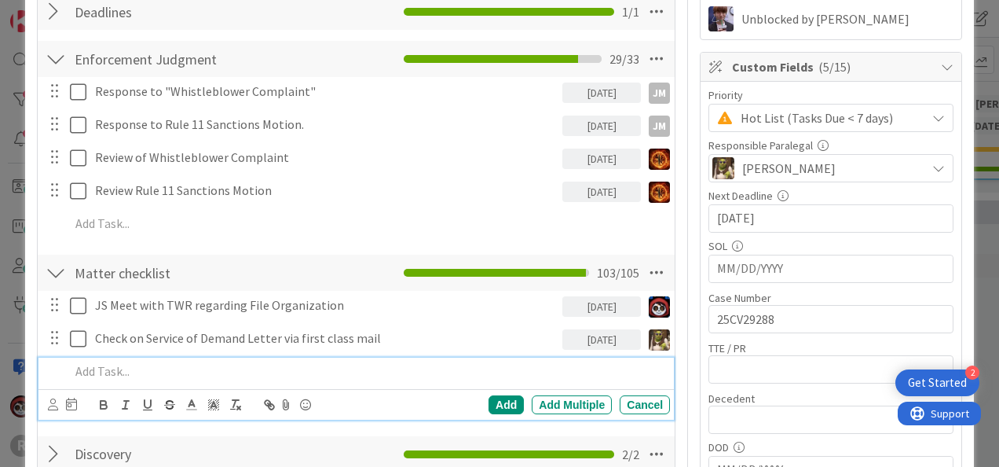
click at [183, 369] on p at bounding box center [367, 371] width 594 height 18
click at [222, 365] on p "File Motion to Compel Debtor Exam" at bounding box center [367, 371] width 594 height 18
click at [292, 379] on div "File Motion to Compel Debtors Exam" at bounding box center [367, 370] width 606 height 27
click at [54, 399] on icon at bounding box center [53, 404] width 10 height 12
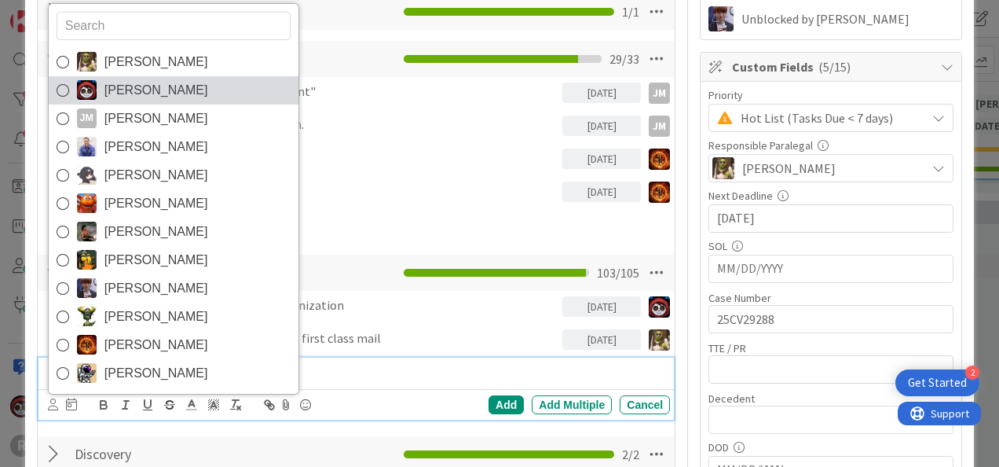
click at [152, 91] on span "[PERSON_NAME]" at bounding box center [156, 91] width 104 height 24
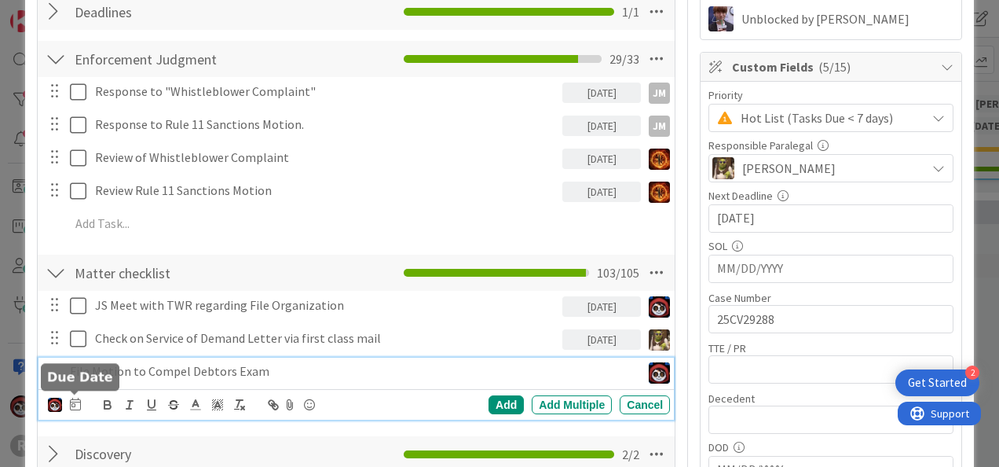
click at [74, 401] on icon at bounding box center [75, 403] width 11 height 13
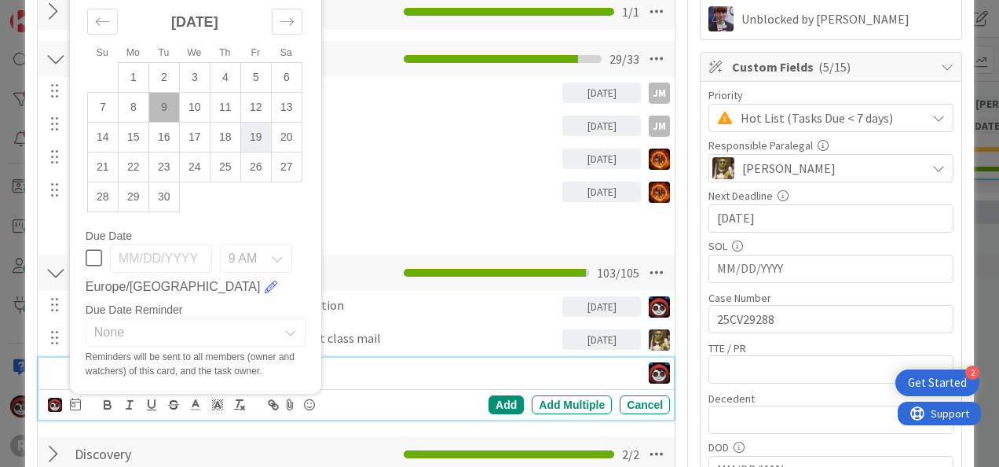
click at [259, 138] on td "19" at bounding box center [255, 137] width 31 height 30
click at [490, 402] on div "Add" at bounding box center [506, 404] width 35 height 19
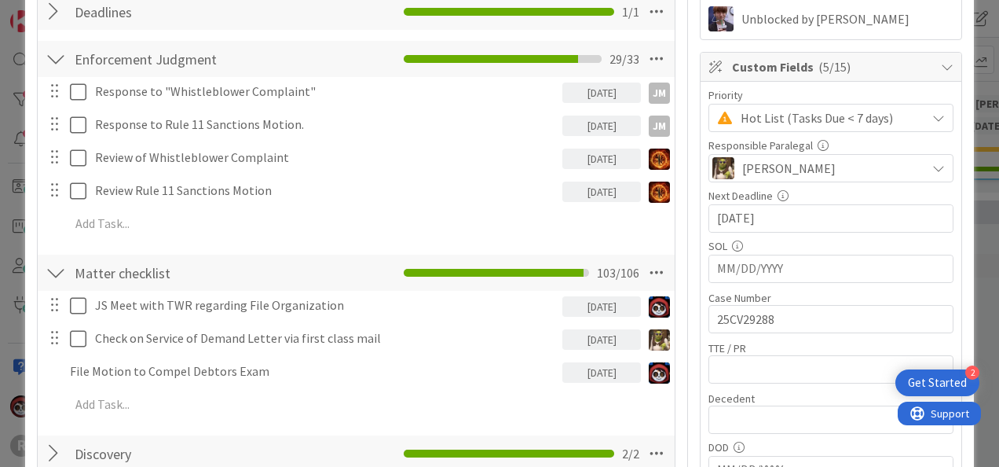
type textarea "x"
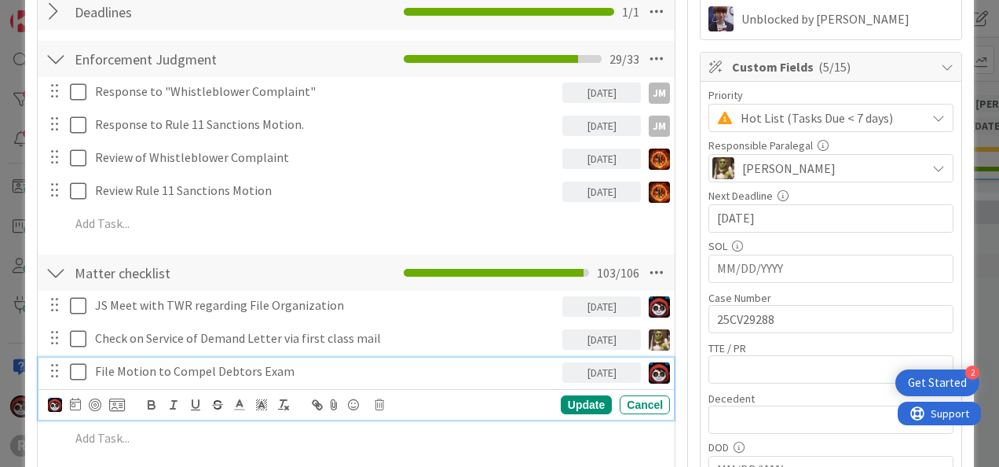
click at [179, 379] on div "File Motion to Compel Debtors Exam" at bounding box center [326, 370] width 474 height 27
click at [343, 368] on p "File Motion to Compel Debtors Exam" at bounding box center [325, 371] width 461 height 18
click at [581, 405] on div "Update" at bounding box center [586, 404] width 51 height 19
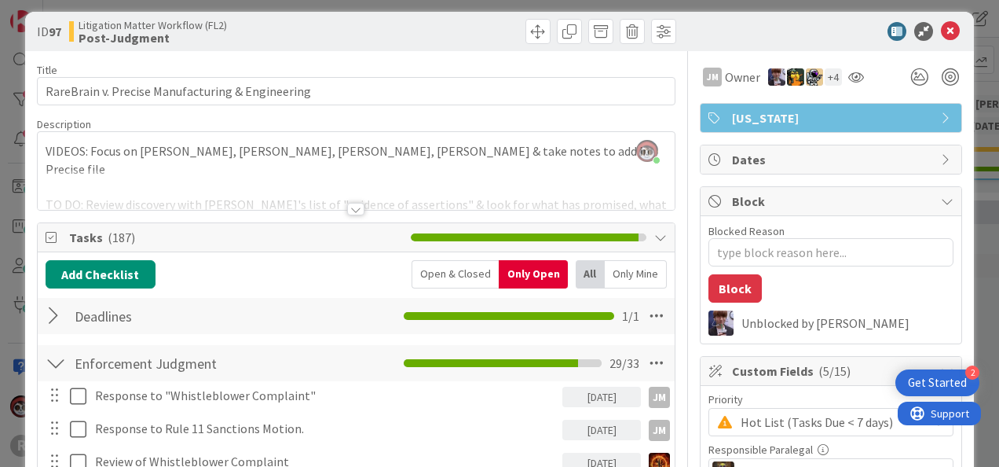
scroll to position [0, 0]
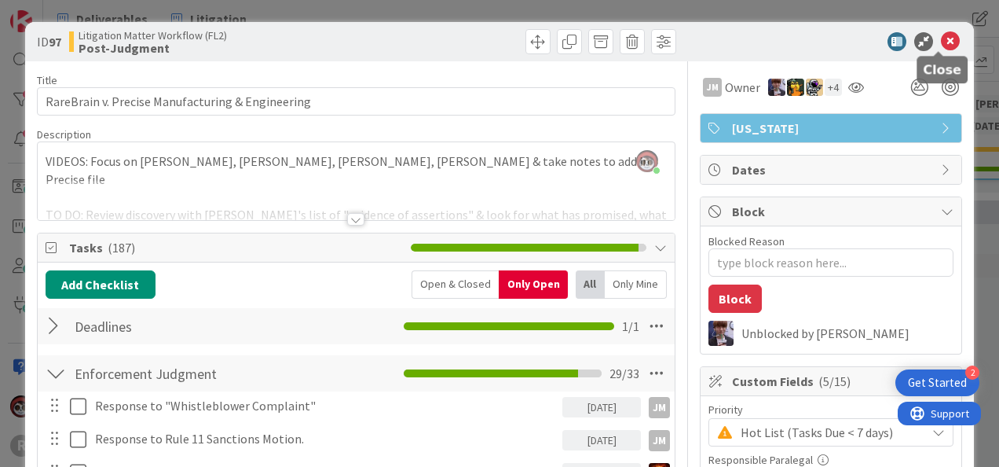
click at [941, 36] on icon at bounding box center [950, 41] width 19 height 19
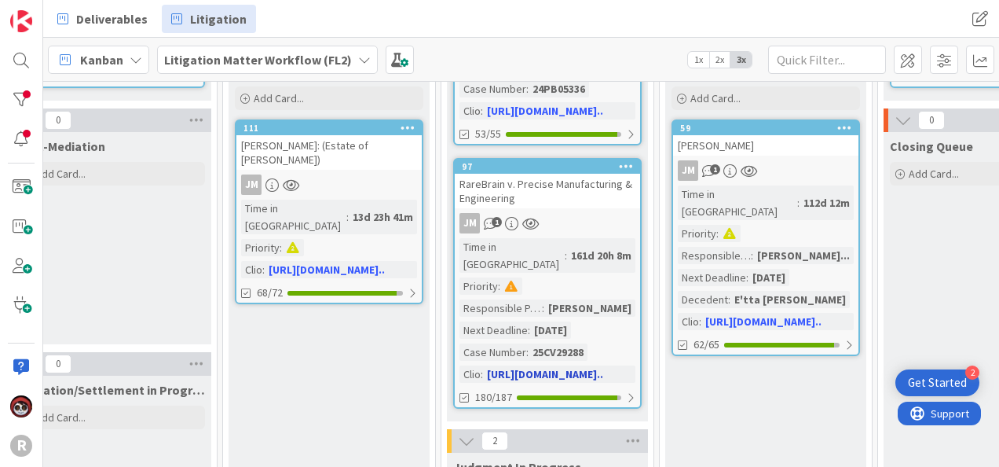
scroll to position [347, 1561]
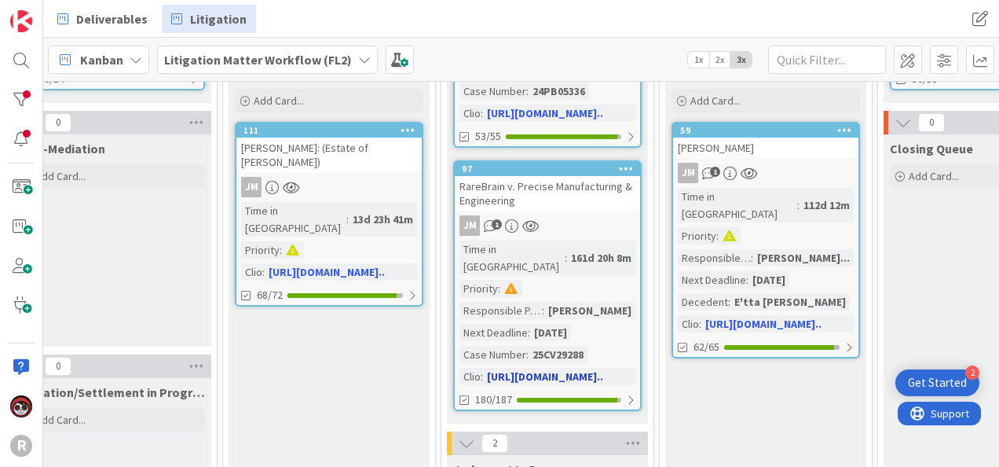
click at [591, 215] on div "JM 1" at bounding box center [547, 225] width 185 height 20
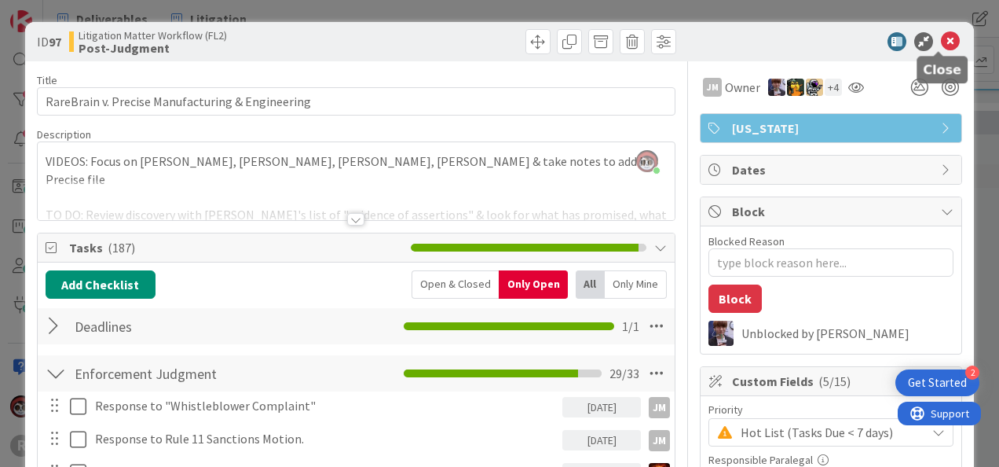
click at [941, 35] on icon at bounding box center [950, 41] width 19 height 19
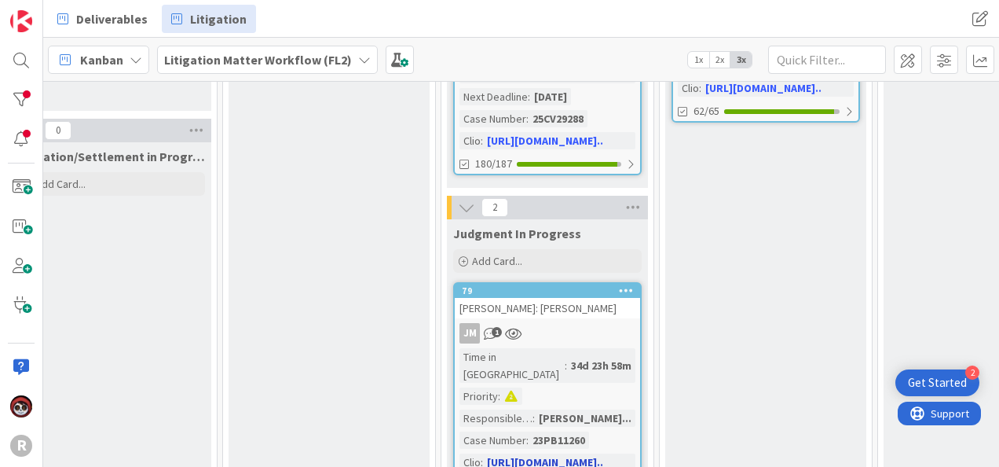
click at [596, 298] on div "[PERSON_NAME]: [PERSON_NAME]" at bounding box center [547, 308] width 185 height 20
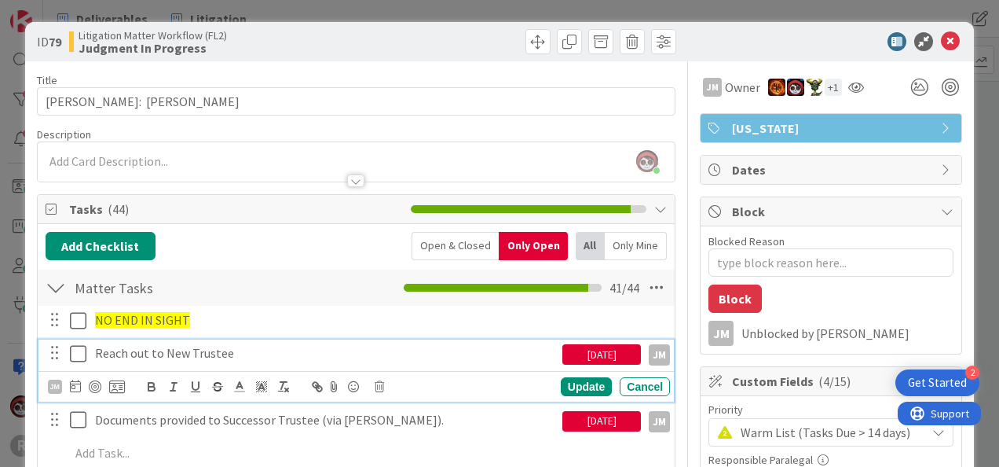
click at [190, 355] on p "Reach out to New Trustee" at bounding box center [325, 353] width 461 height 18
click at [75, 349] on icon at bounding box center [78, 353] width 16 height 19
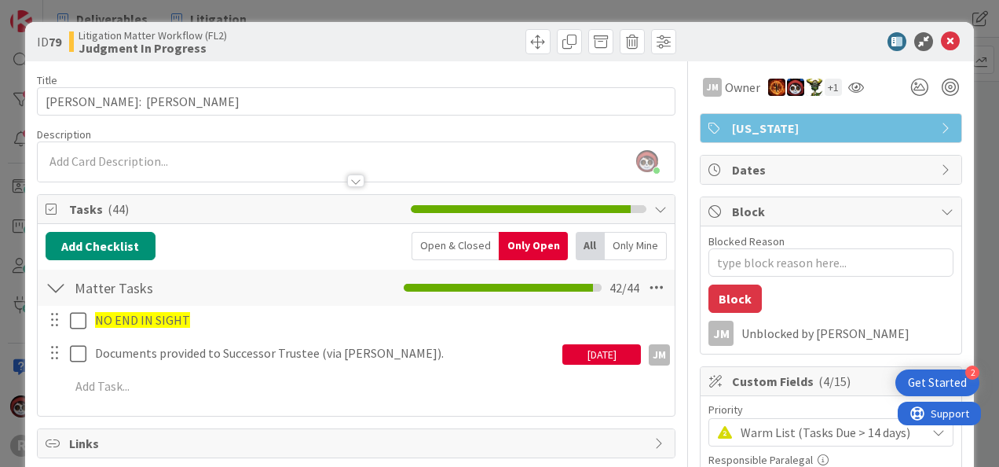
type textarea "x"
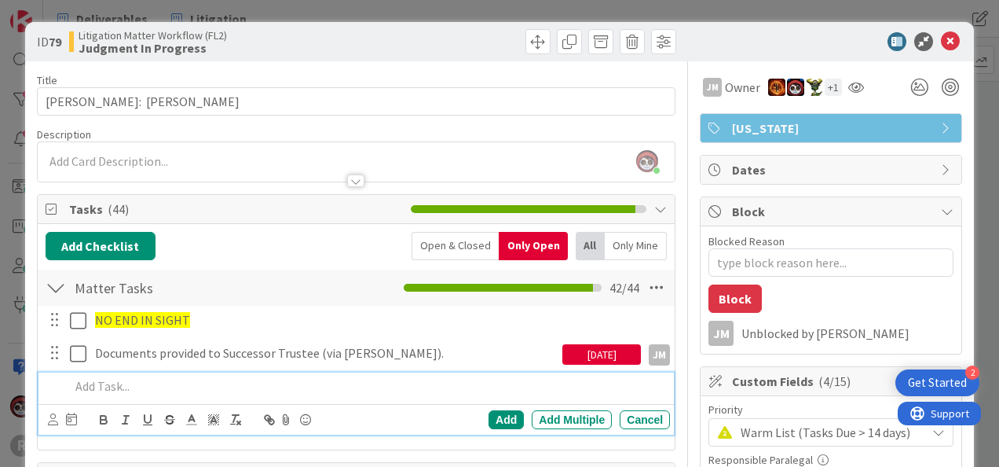
click at [248, 377] on p at bounding box center [367, 386] width 594 height 18
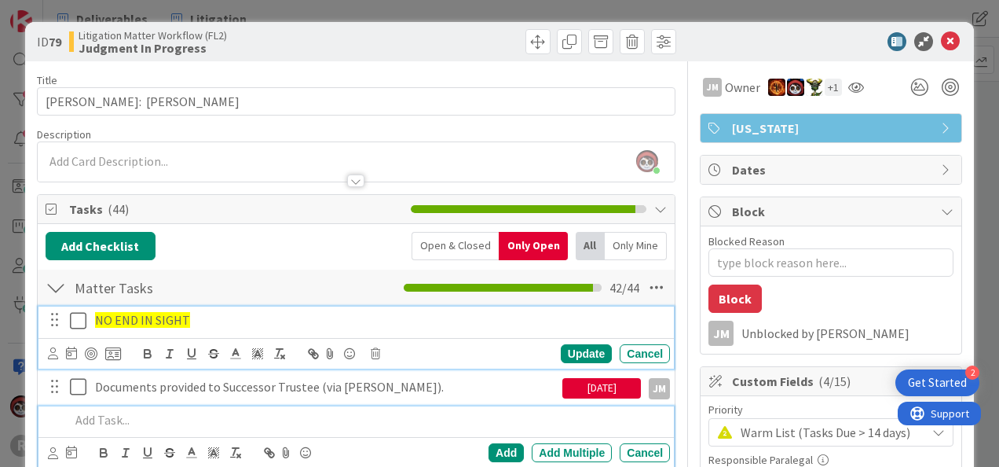
click at [111, 313] on span "NO END IN SIGHT" at bounding box center [142, 320] width 95 height 16
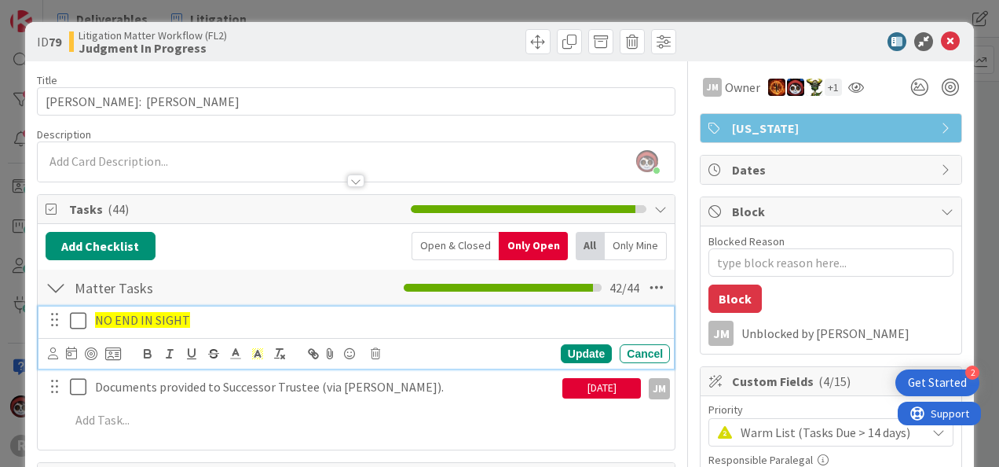
click at [211, 314] on p "NO END IN SIGHT" at bounding box center [379, 320] width 569 height 18
click at [347, 348] on icon at bounding box center [349, 353] width 19 height 22
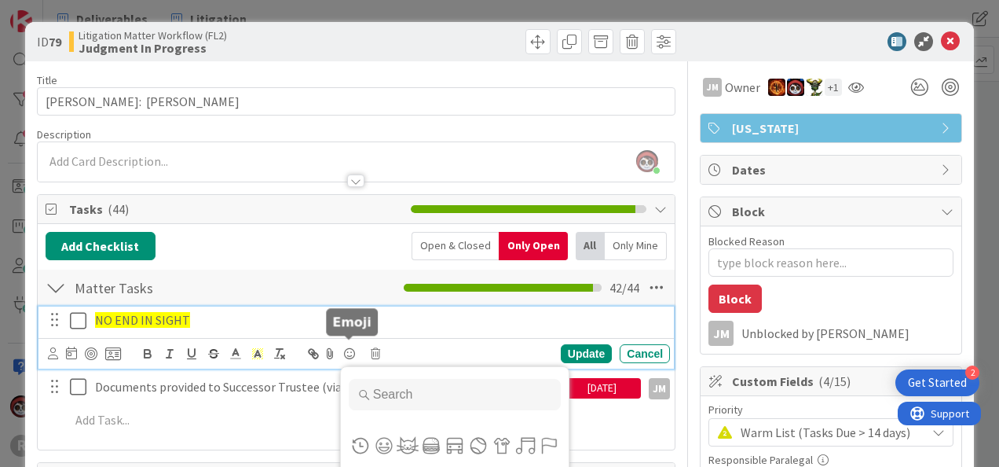
click at [347, 348] on icon at bounding box center [349, 353] width 19 height 22
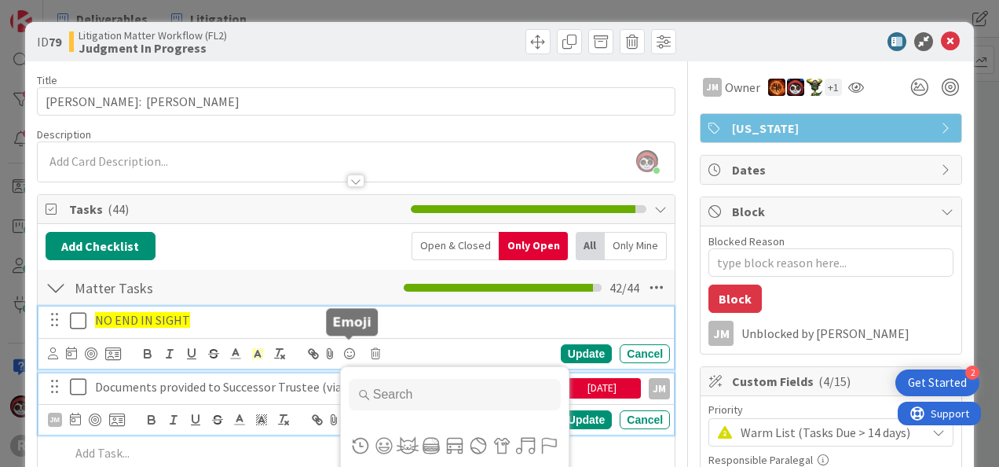
click at [396, 393] on p "Documents provided to Successor Trustee (via Larry dropoff)." at bounding box center [325, 387] width 461 height 18
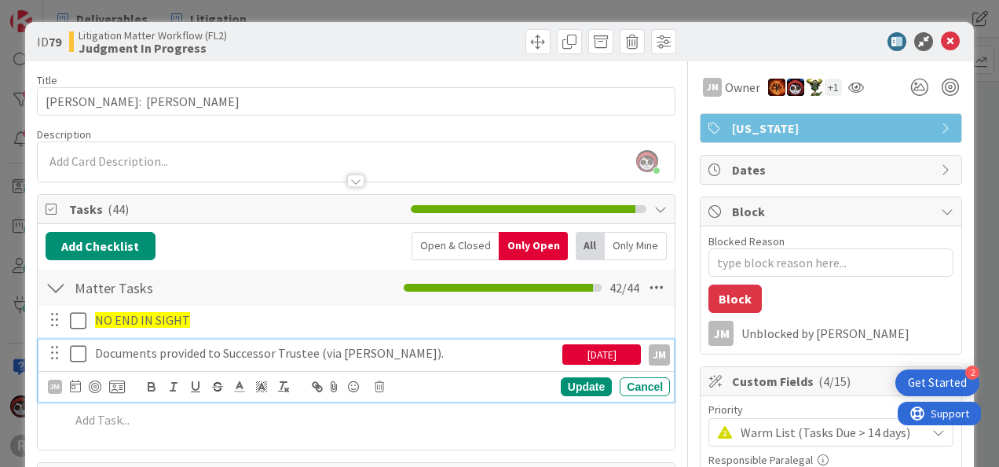
drag, startPoint x: 456, startPoint y: 347, endPoint x: 316, endPoint y: 364, distance: 140.8
click at [316, 364] on div "Documents provided to Successor Trustee (via Larry dropeyoff)." at bounding box center [326, 352] width 474 height 27
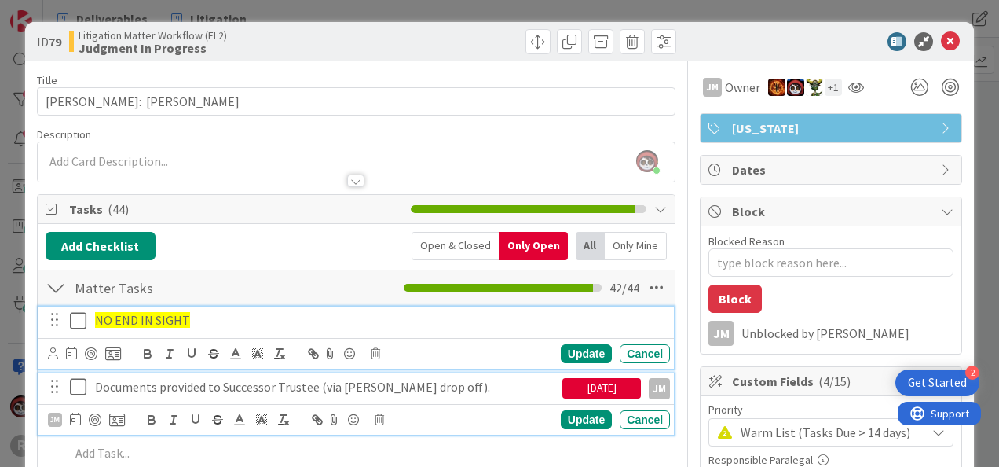
click at [280, 318] on p "NO END IN SIGHT" at bounding box center [379, 320] width 569 height 18
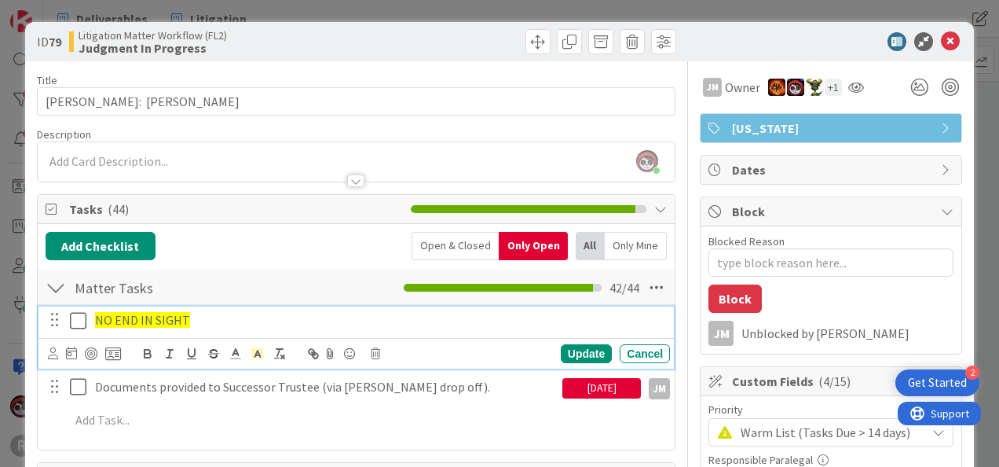
type textarea "x"
click at [350, 342] on icon at bounding box center [349, 353] width 19 height 22
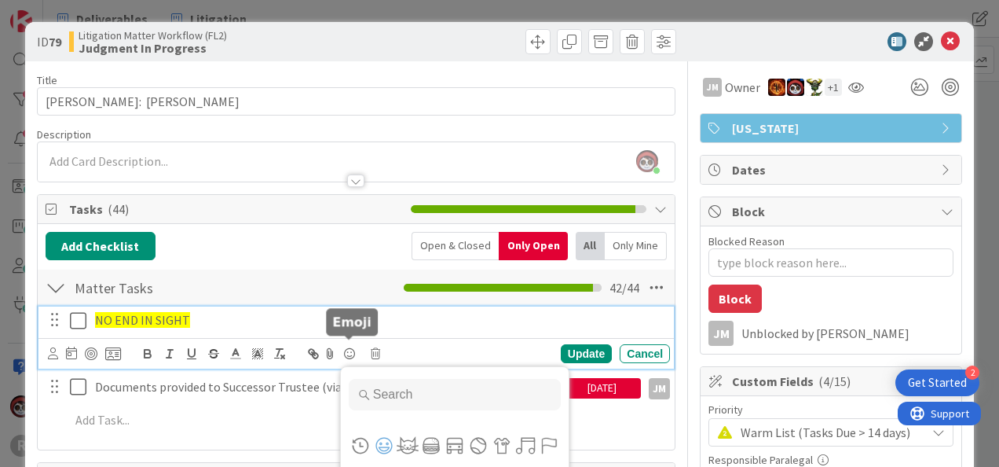
click at [408, 395] on input "Type to search for an emoji" at bounding box center [455, 394] width 212 height 31
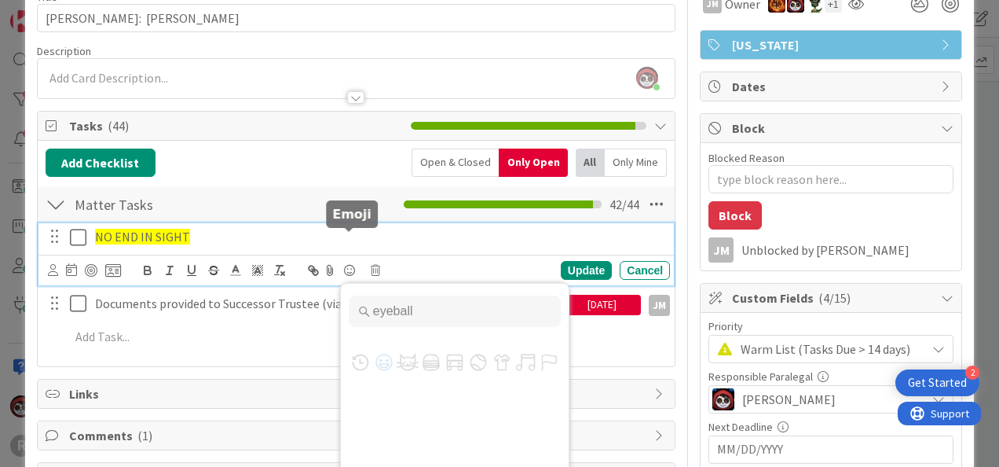
scroll to position [157, 0]
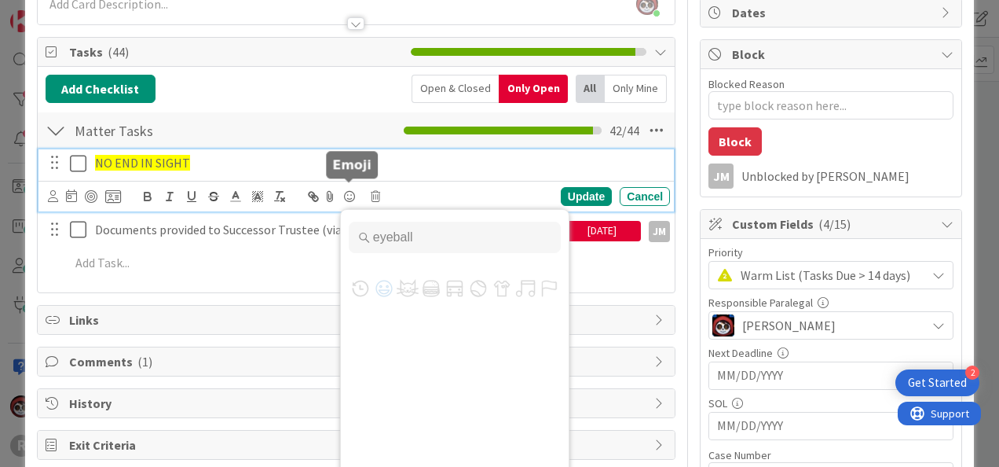
click at [386, 290] on div "eyeball" at bounding box center [455, 261] width 228 height 102
type input "eyeball"
click at [240, 165] on p "NO END IN SIGHT" at bounding box center [379, 163] width 569 height 18
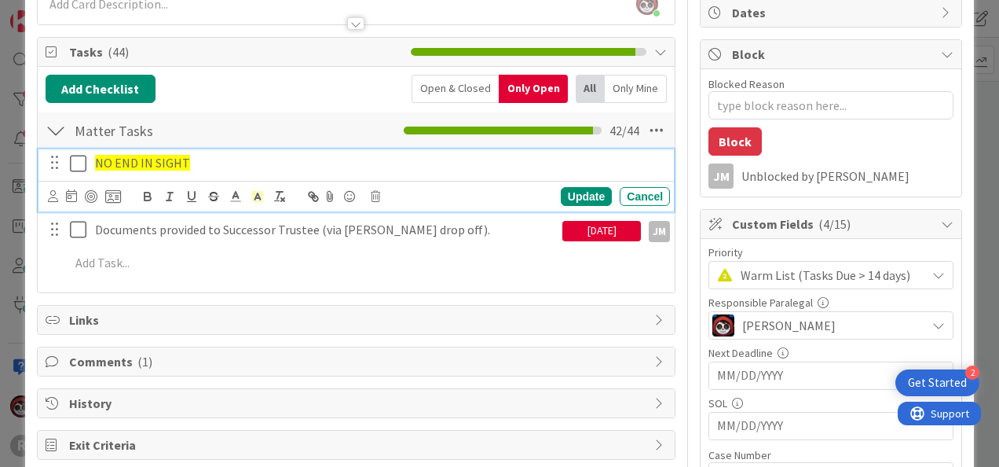
click at [222, 167] on p "NO END IN SIGHT" at bounding box center [379, 163] width 569 height 18
click at [573, 187] on div "Update" at bounding box center [586, 196] width 51 height 19
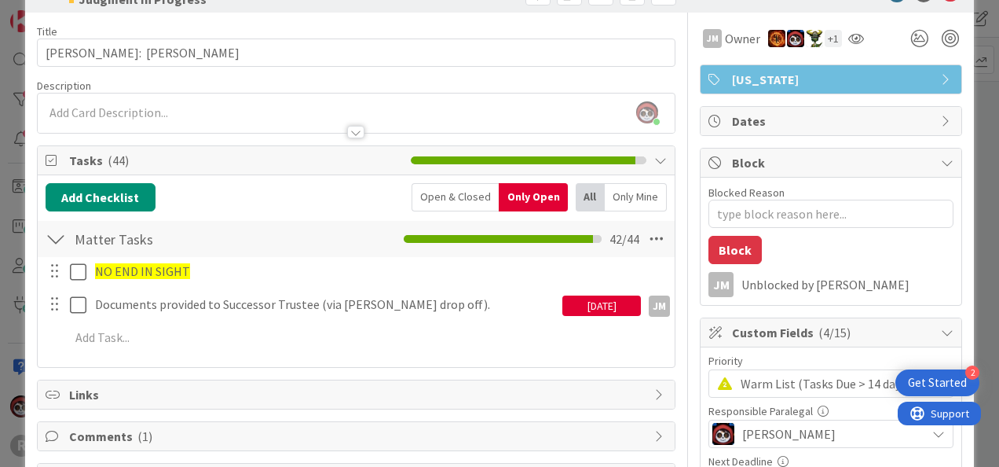
scroll to position [0, 0]
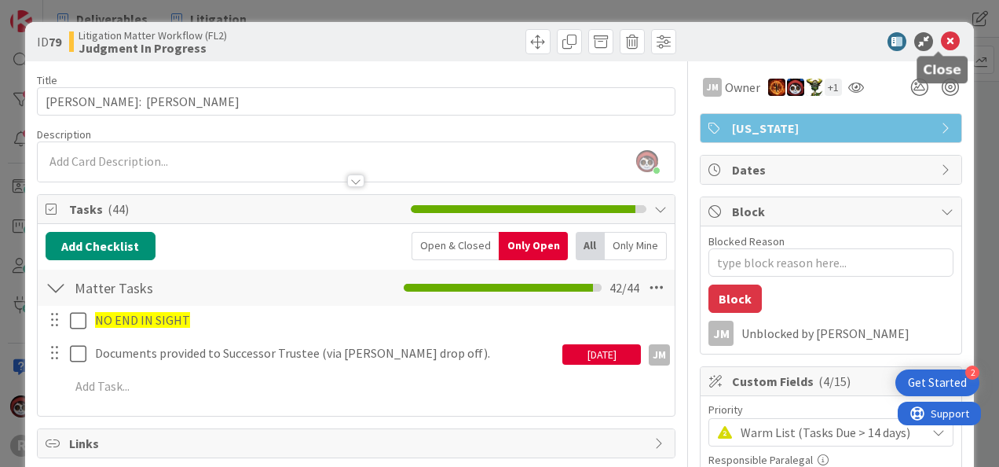
click at [941, 41] on icon at bounding box center [950, 41] width 19 height 19
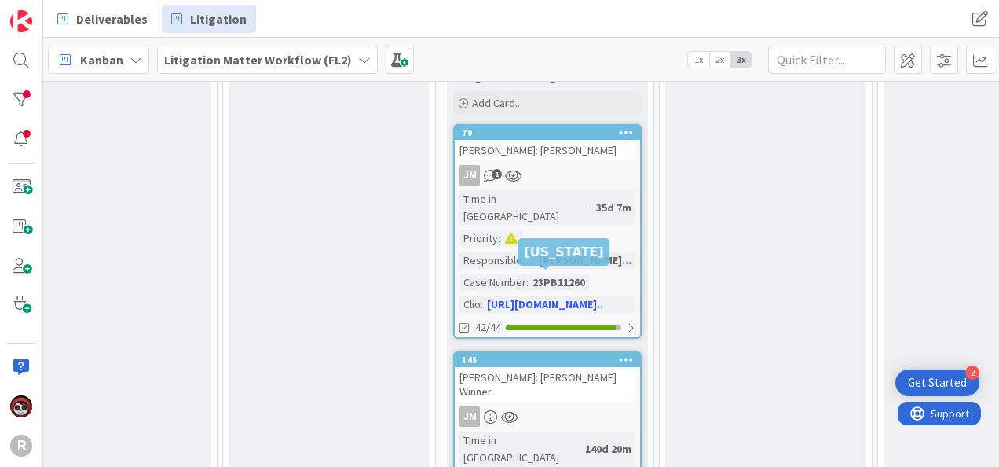
scroll to position [818, 1561]
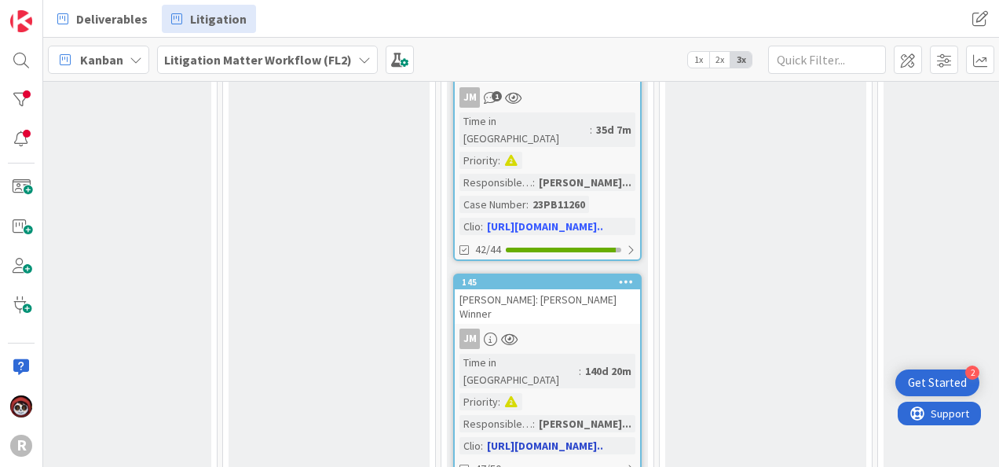
click at [581, 328] on div "JM" at bounding box center [547, 338] width 185 height 20
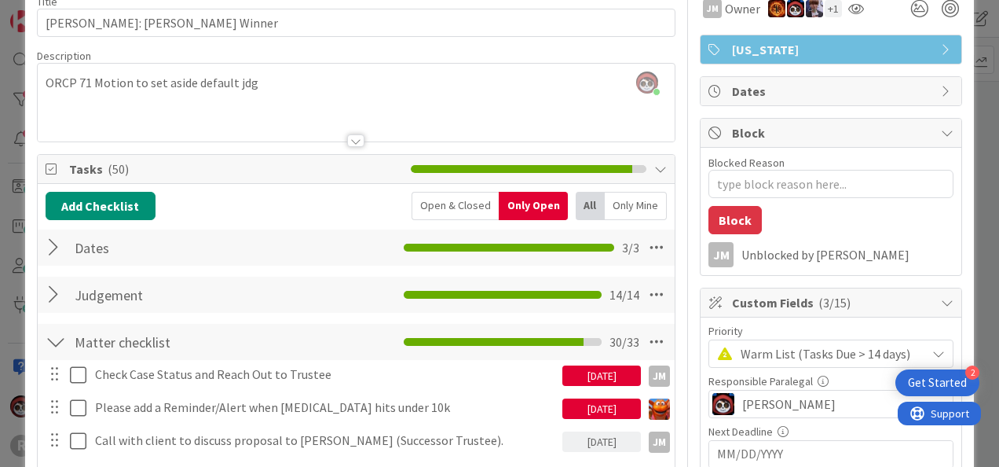
scroll to position [157, 0]
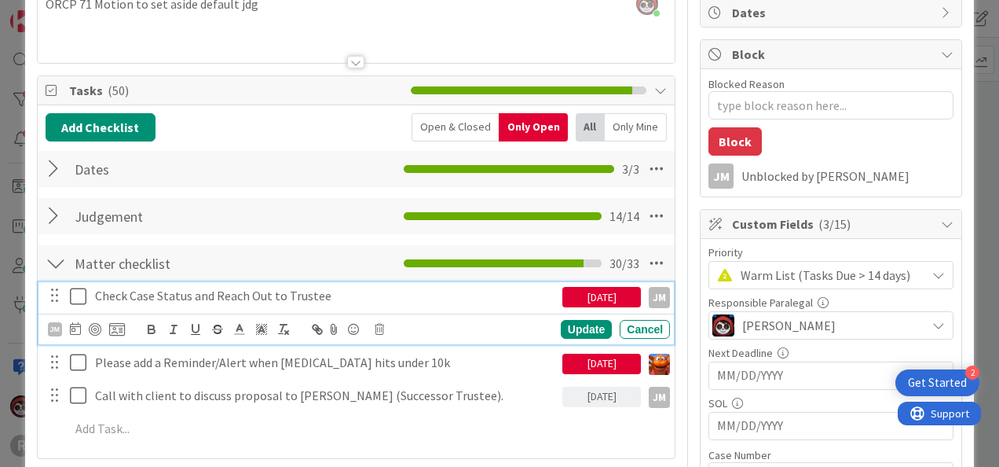
click at [74, 294] on icon at bounding box center [78, 296] width 16 height 19
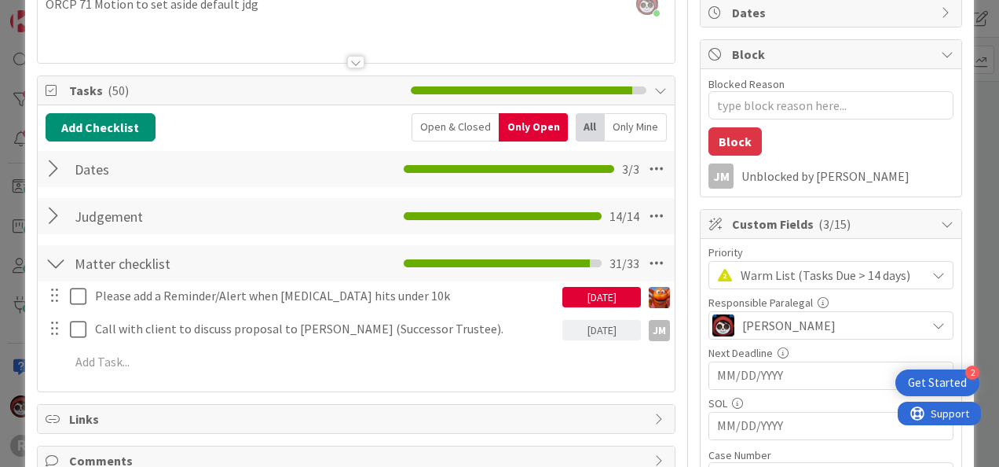
type textarea "x"
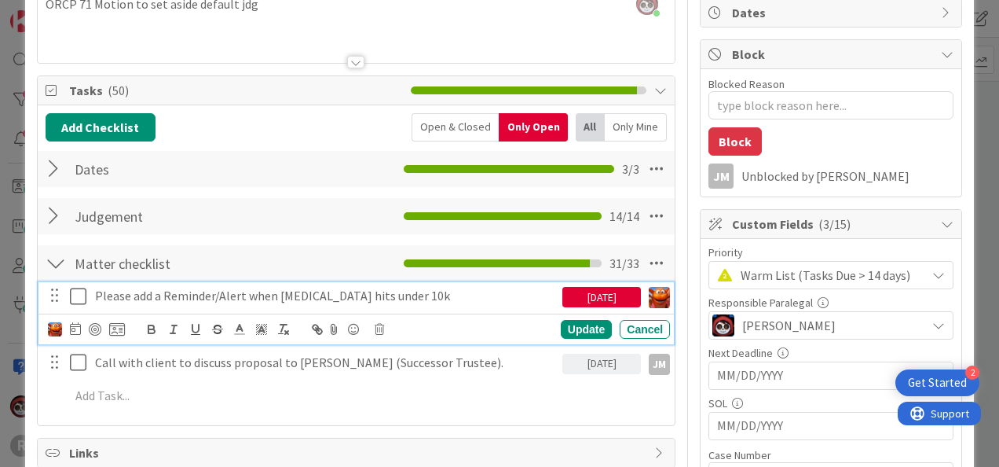
click at [157, 293] on p "Please add a Reminder/Alert when retainer hits under 10k" at bounding box center [325, 296] width 461 height 18
click at [74, 327] on icon at bounding box center [75, 328] width 11 height 13
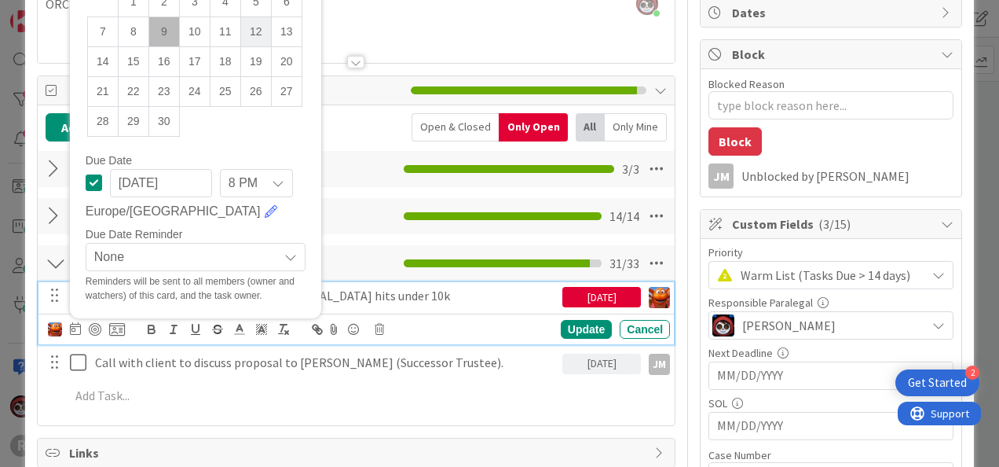
click at [244, 27] on td "12" at bounding box center [255, 31] width 31 height 30
type input "[DATE]"
click at [573, 320] on div "Update" at bounding box center [586, 329] width 51 height 19
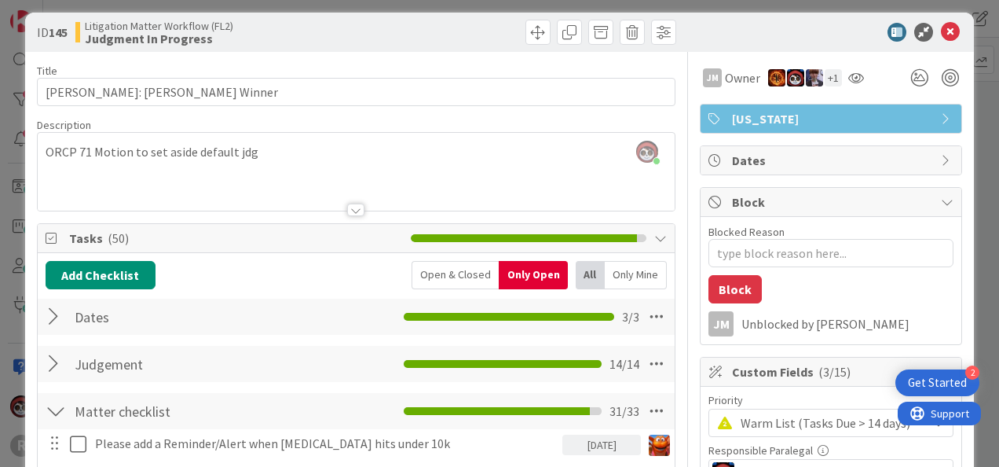
scroll to position [0, 0]
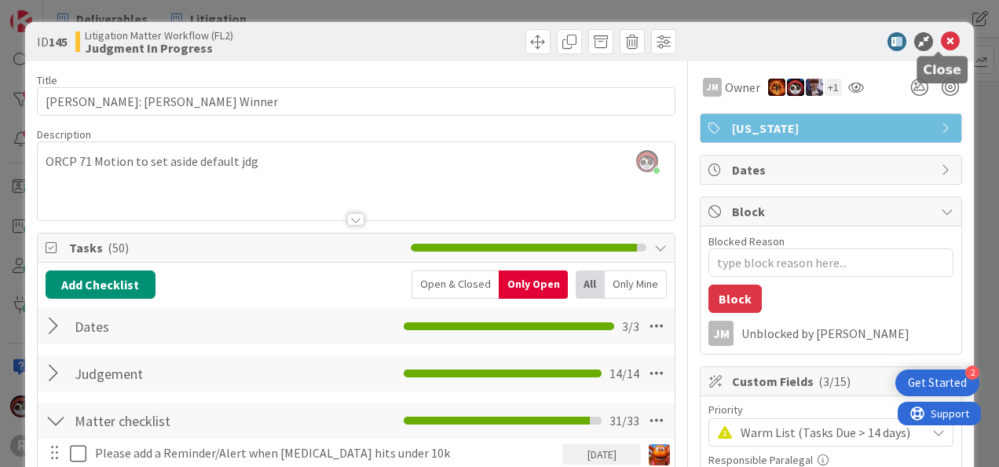
click at [941, 37] on icon at bounding box center [950, 41] width 19 height 19
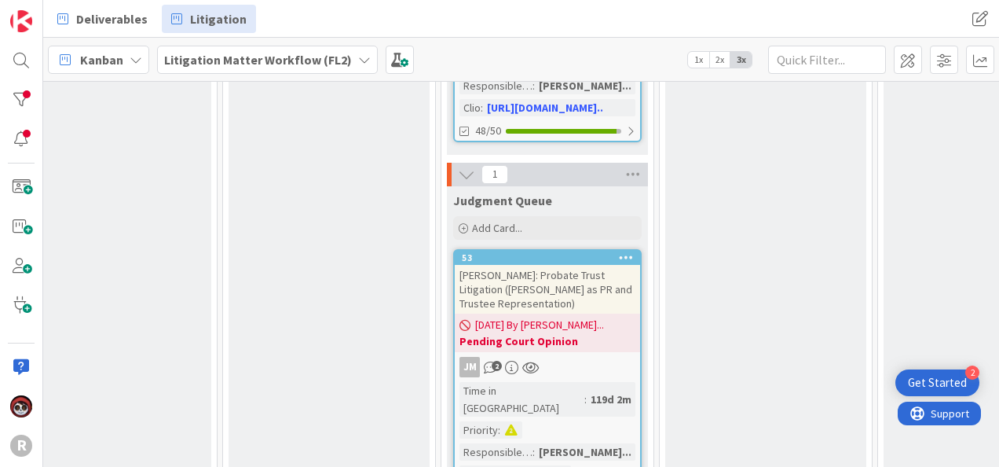
scroll to position [1211, 1561]
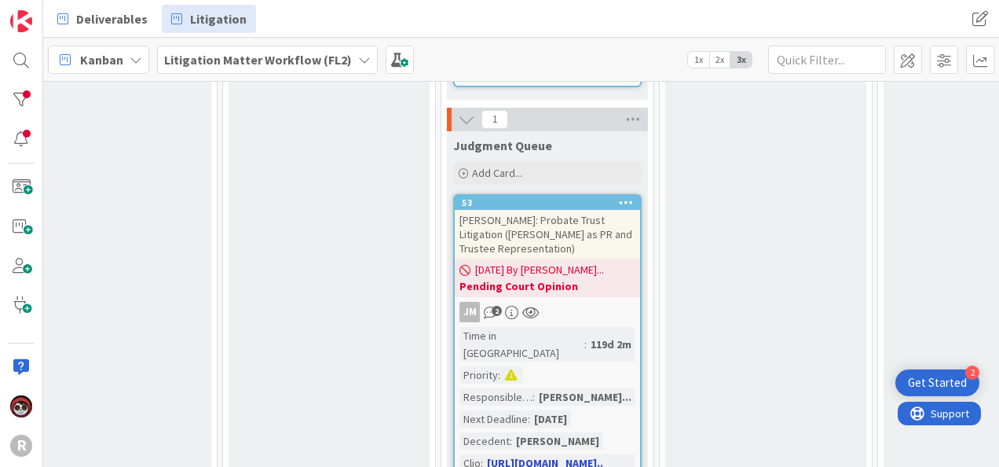
click at [600, 302] on div "JM 2" at bounding box center [547, 312] width 185 height 20
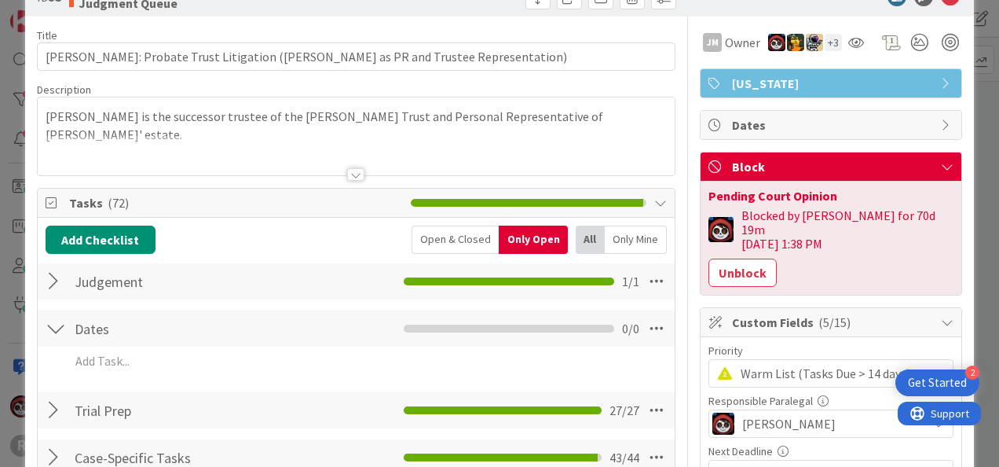
scroll to position [79, 0]
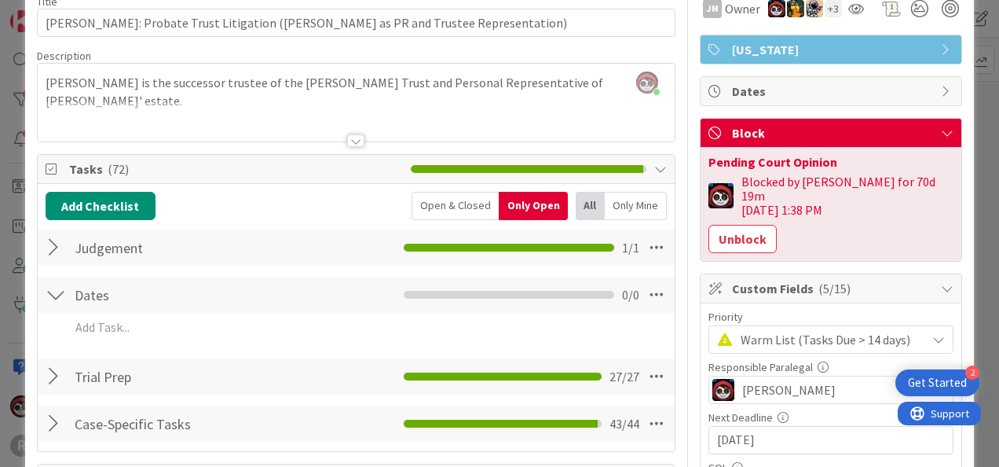
click at [49, 248] on div at bounding box center [56, 247] width 20 height 28
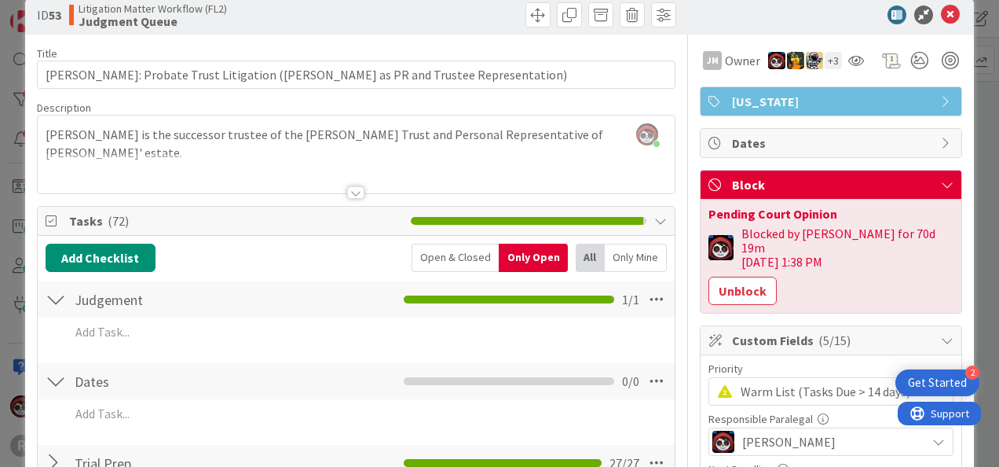
scroll to position [0, 0]
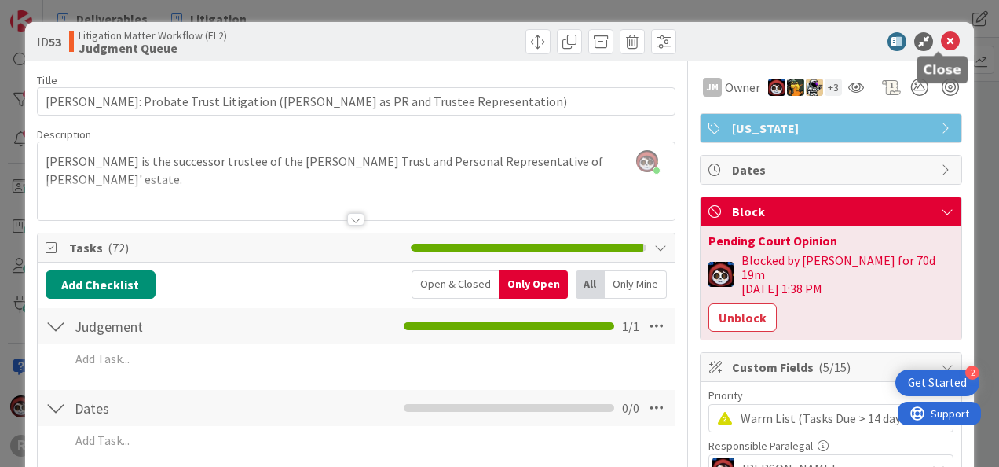
click at [941, 46] on icon at bounding box center [950, 41] width 19 height 19
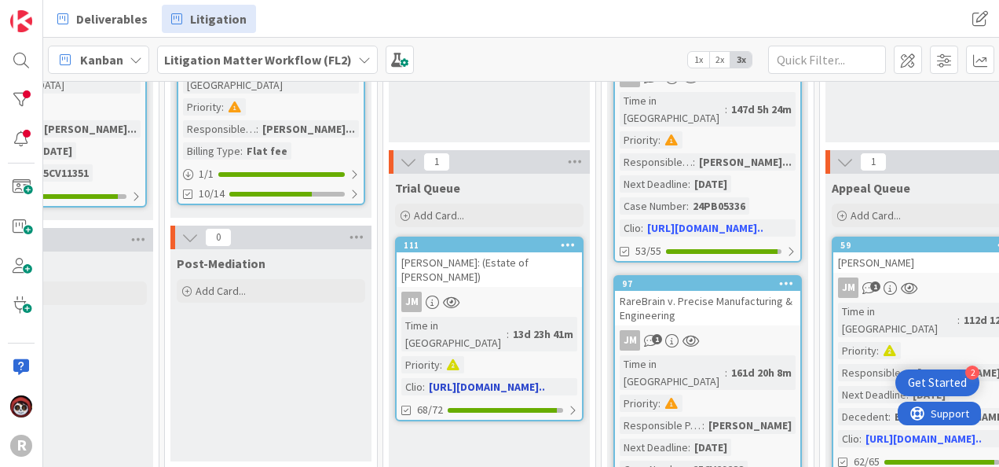
scroll to position [236, 1400]
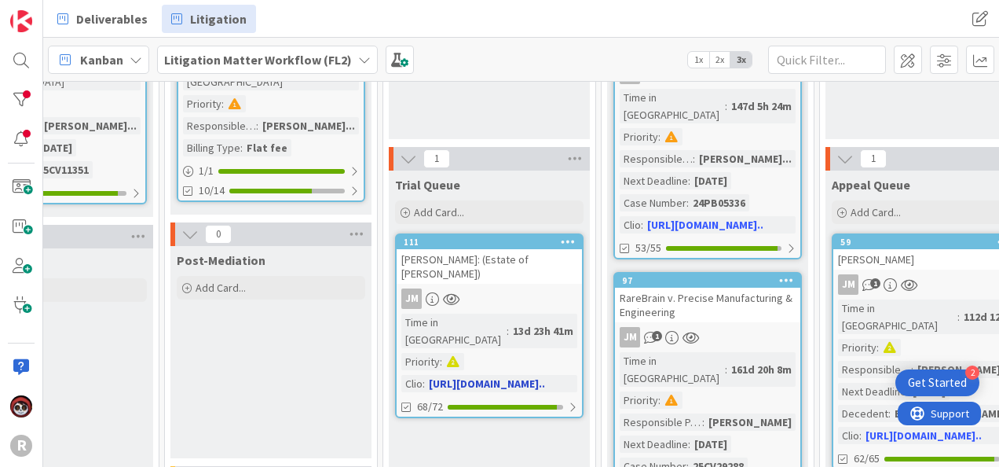
click at [530, 270] on div "[PERSON_NAME]: (Estate of [PERSON_NAME])" at bounding box center [489, 266] width 185 height 35
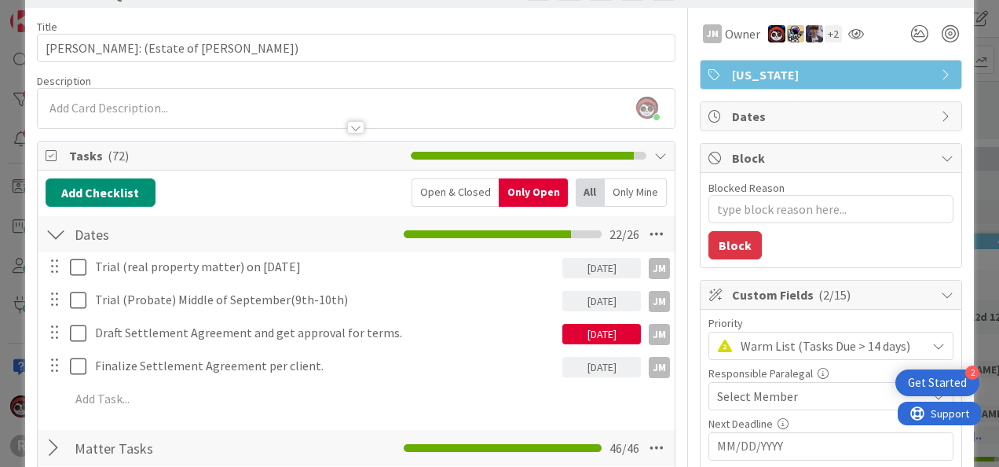
scroll to position [79, 0]
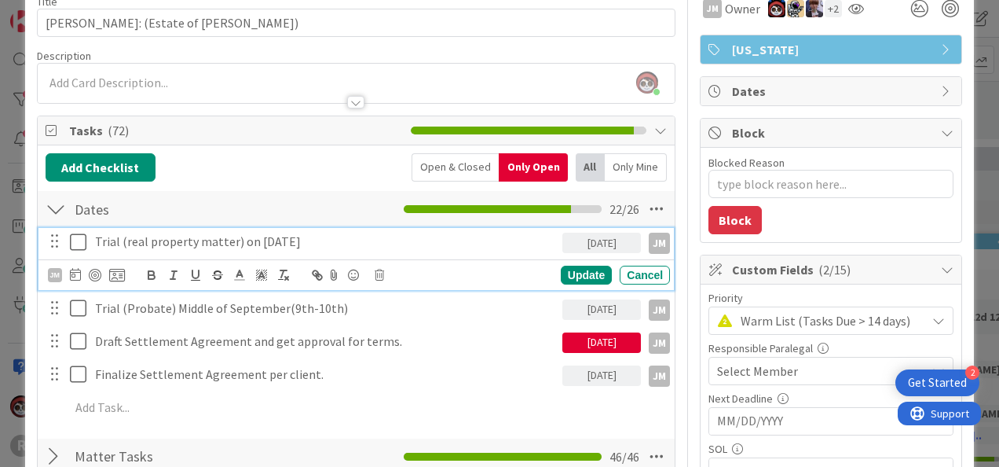
click at [75, 240] on icon at bounding box center [78, 241] width 16 height 19
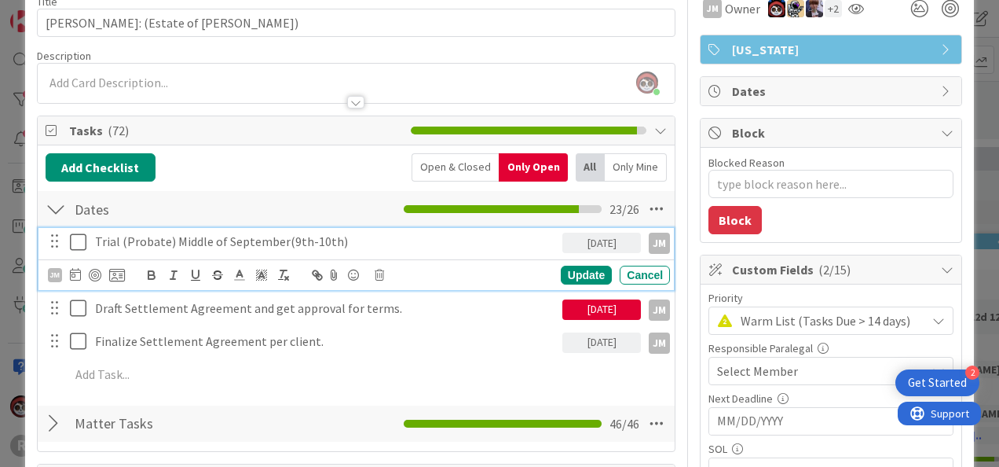
click at [80, 237] on icon at bounding box center [78, 241] width 16 height 19
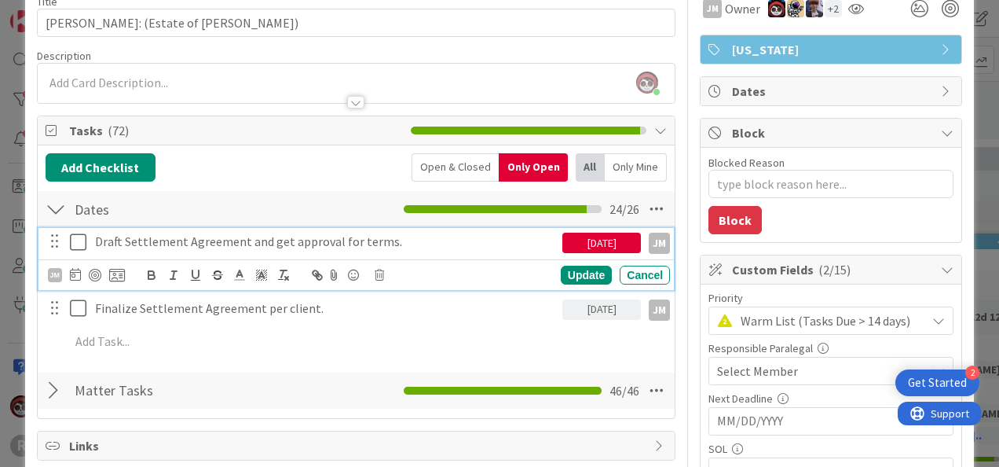
click at [156, 236] on p "Draft Settlement Agreement and get approval for terms." at bounding box center [325, 241] width 461 height 18
click at [633, 276] on div "Cancel" at bounding box center [645, 274] width 50 height 19
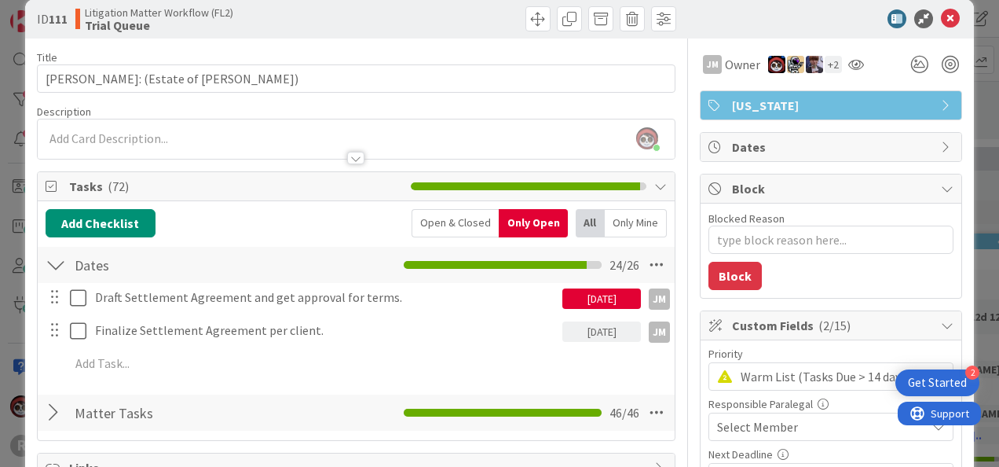
scroll to position [0, 0]
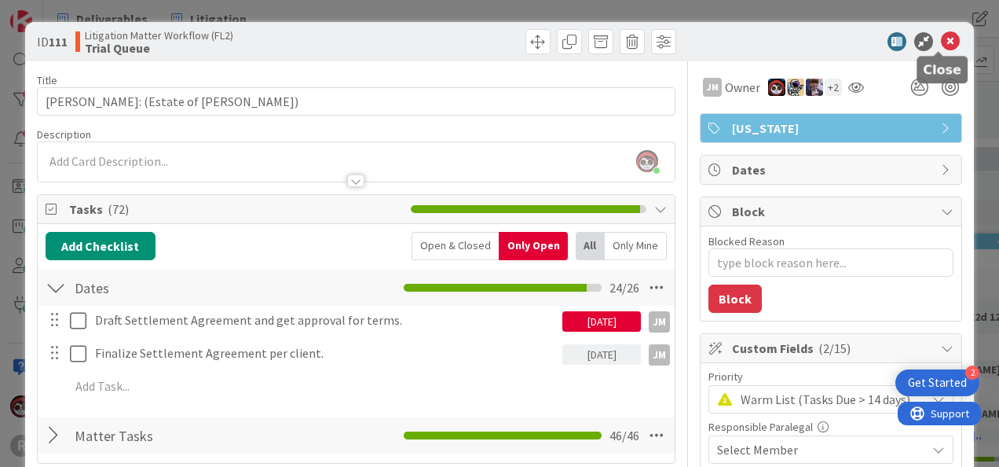
click at [941, 42] on icon at bounding box center [950, 41] width 19 height 19
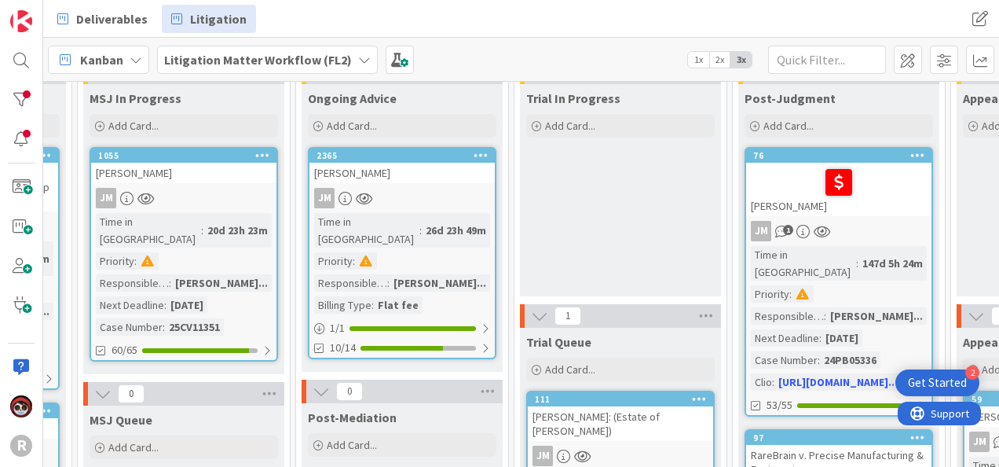
scroll to position [0, 1269]
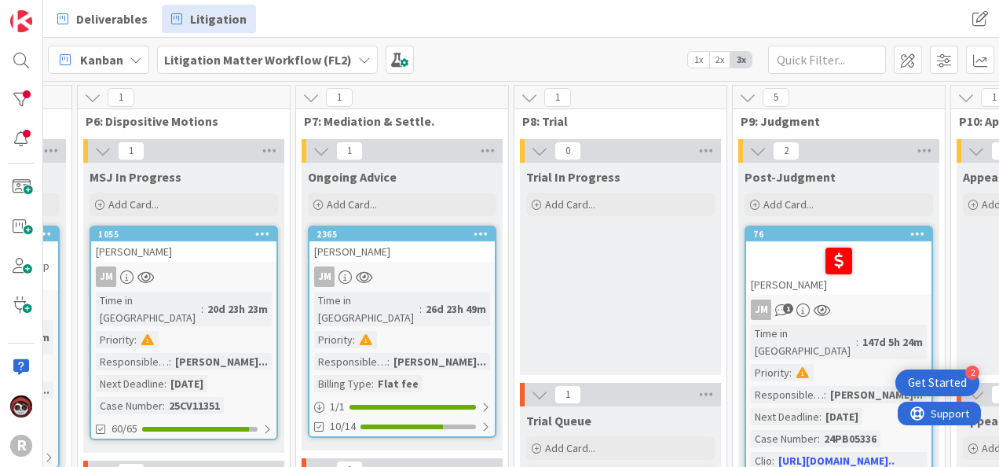
click at [437, 280] on div "JM" at bounding box center [401, 276] width 185 height 20
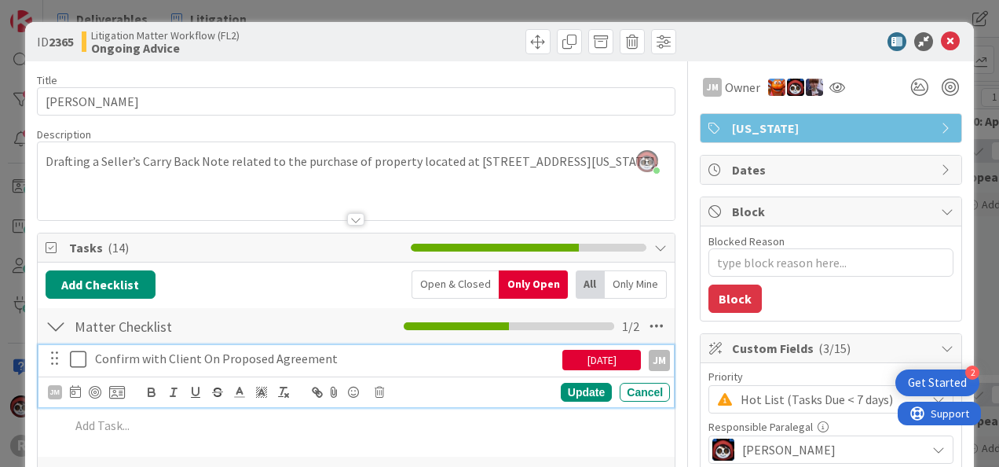
click at [72, 352] on icon at bounding box center [78, 359] width 16 height 19
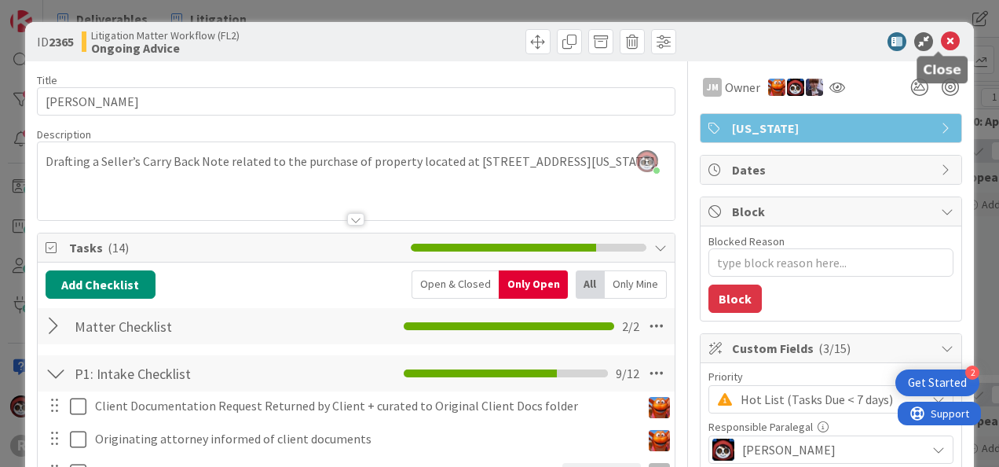
click at [941, 37] on icon at bounding box center [950, 41] width 19 height 19
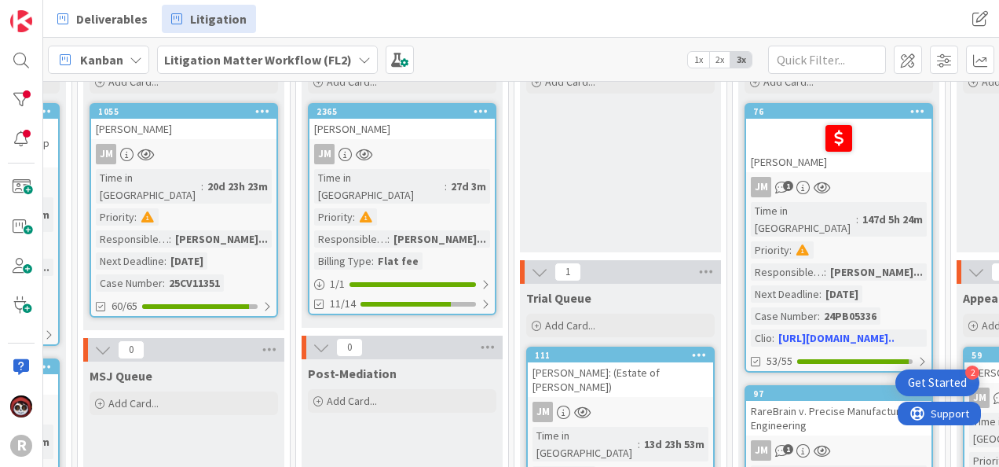
scroll to position [79, 1269]
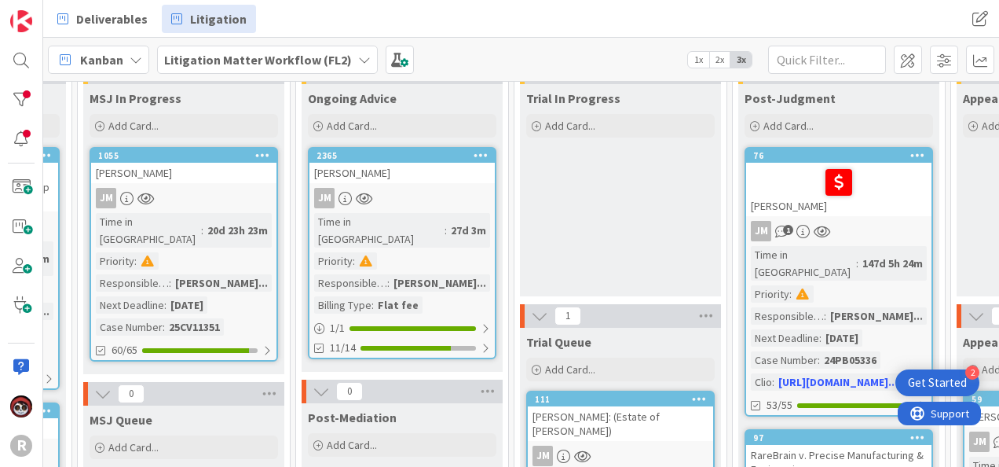
click at [188, 185] on link "1055 WENZELL, Daniel JM Time in Column : 20d 23h 23m Priority : Responsible Par…" at bounding box center [184, 254] width 189 height 214
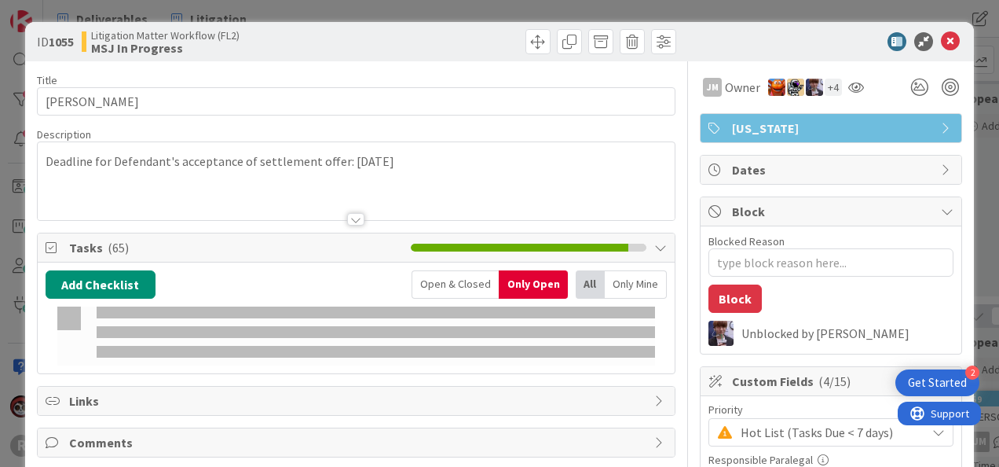
type textarea "x"
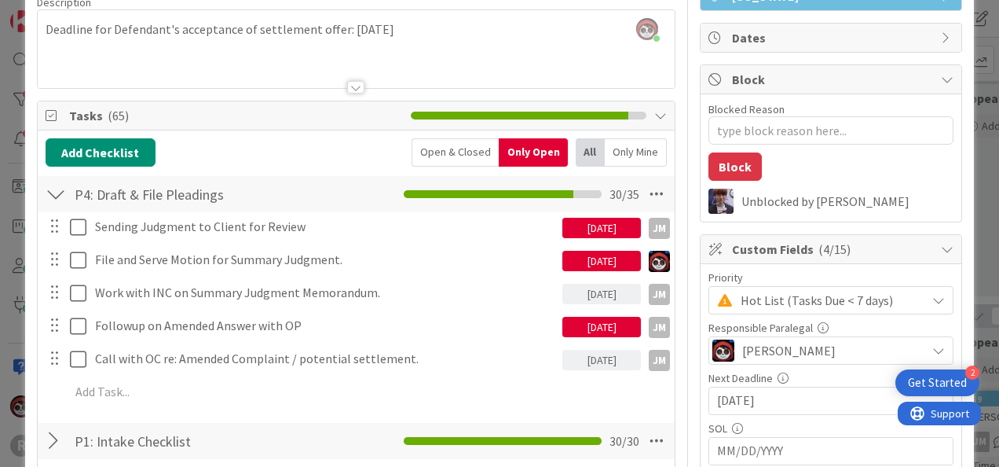
scroll to position [157, 0]
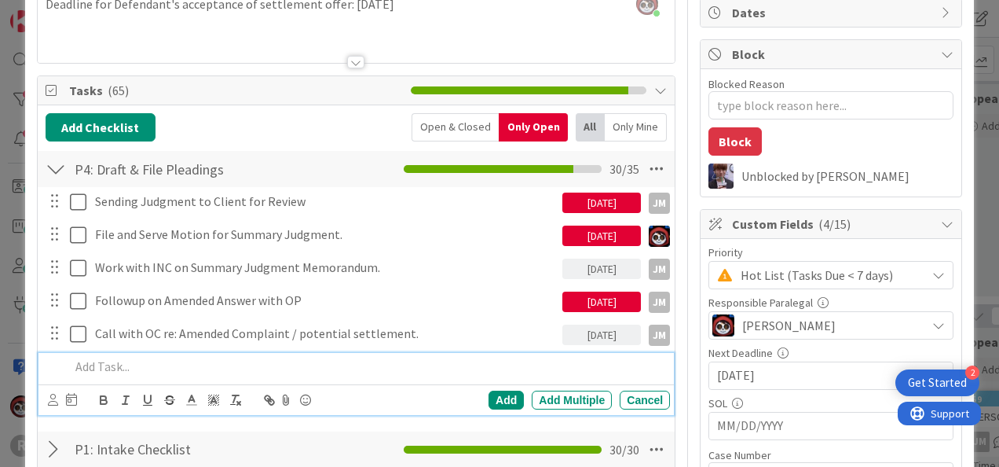
click at [262, 368] on p at bounding box center [367, 366] width 594 height 18
click at [52, 404] on div at bounding box center [53, 399] width 10 height 17
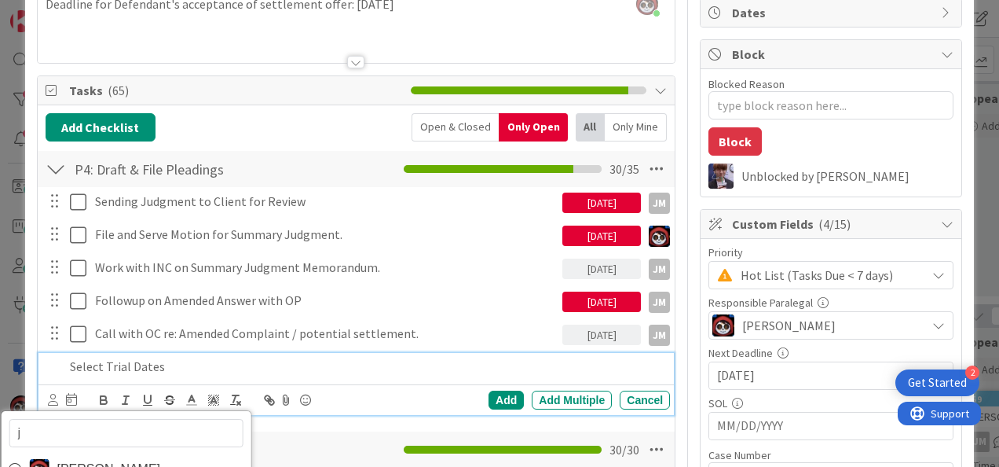
type input "je"
click at [73, 465] on span "[PERSON_NAME]" at bounding box center [109, 469] width 104 height 24
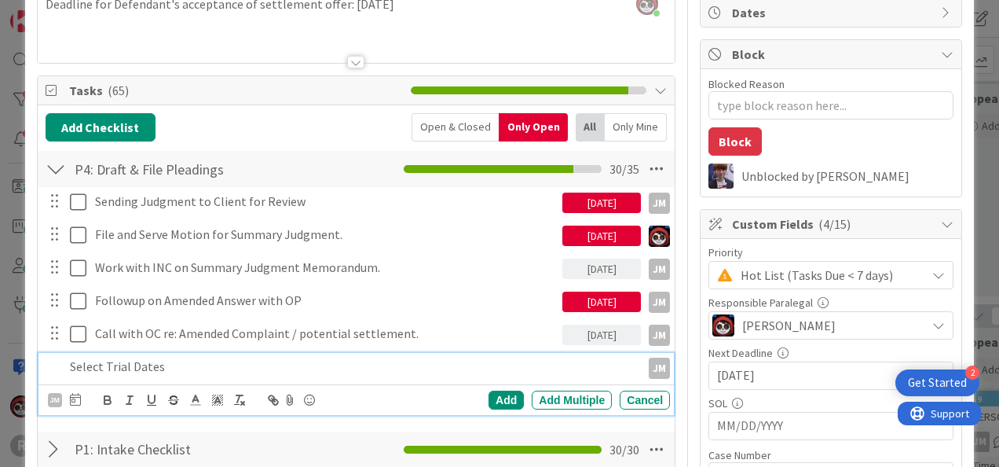
click at [203, 363] on p "Select Trial Dates" at bounding box center [352, 366] width 565 height 18
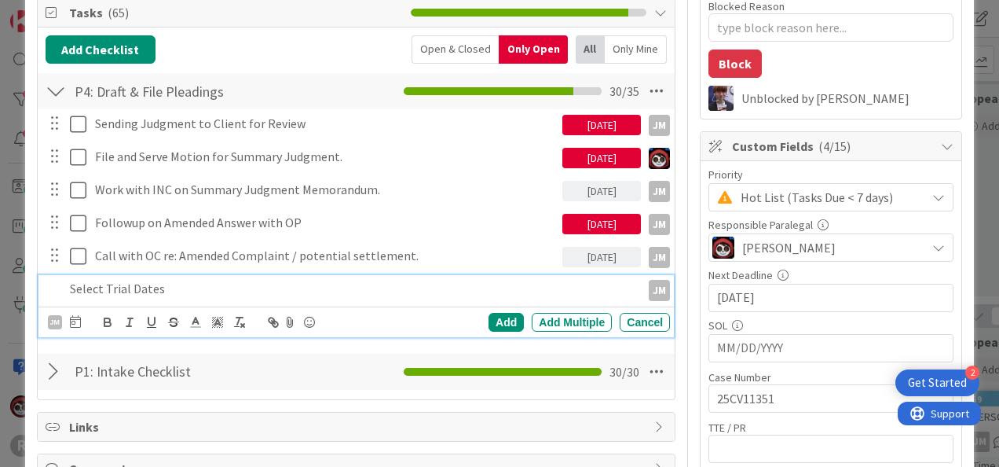
scroll to position [236, 0]
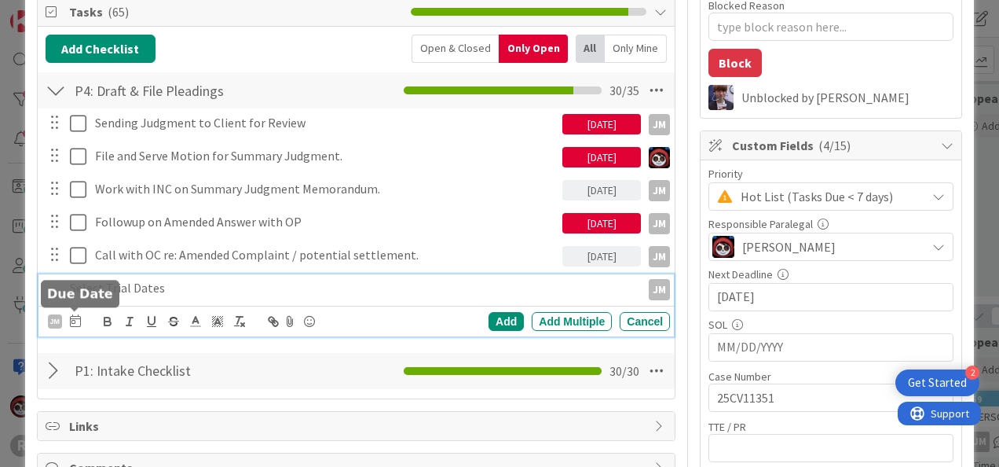
click at [72, 316] on icon at bounding box center [75, 320] width 11 height 13
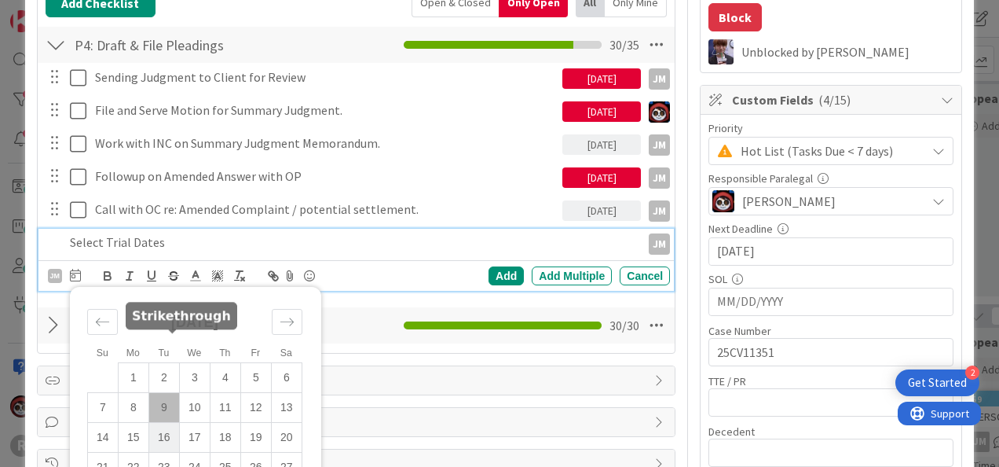
scroll to position [314, 0]
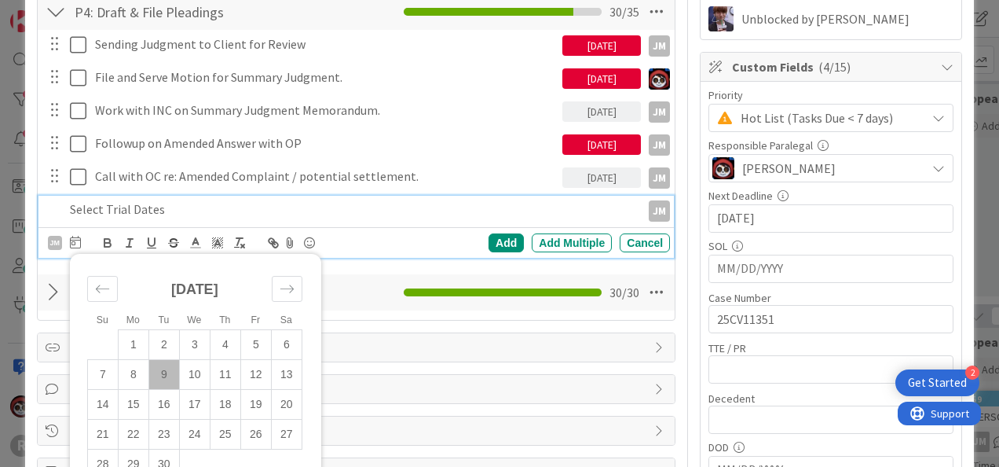
click at [309, 212] on p "Select Trial Dates" at bounding box center [352, 209] width 565 height 18
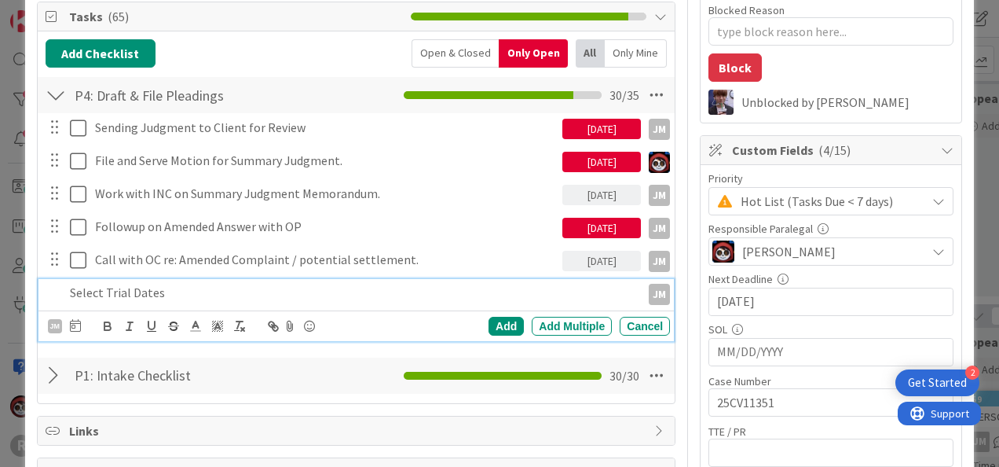
scroll to position [236, 0]
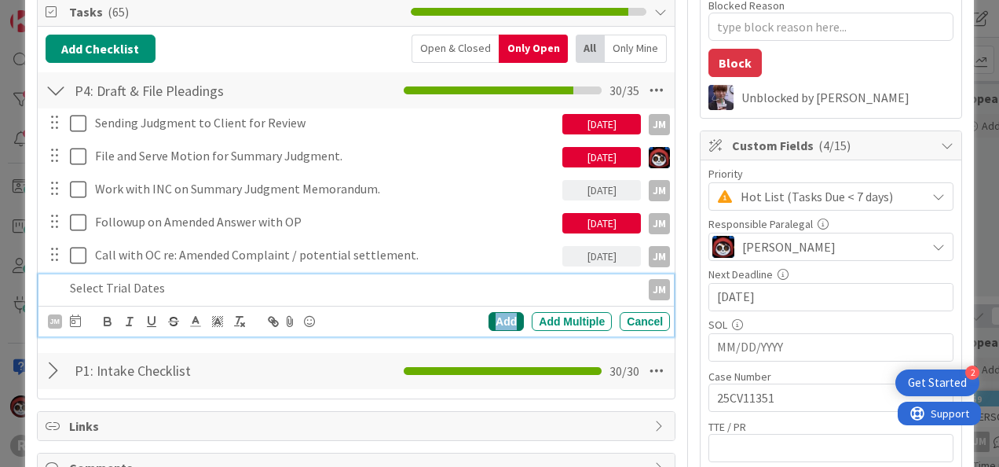
click at [489, 318] on div "Add" at bounding box center [506, 321] width 35 height 19
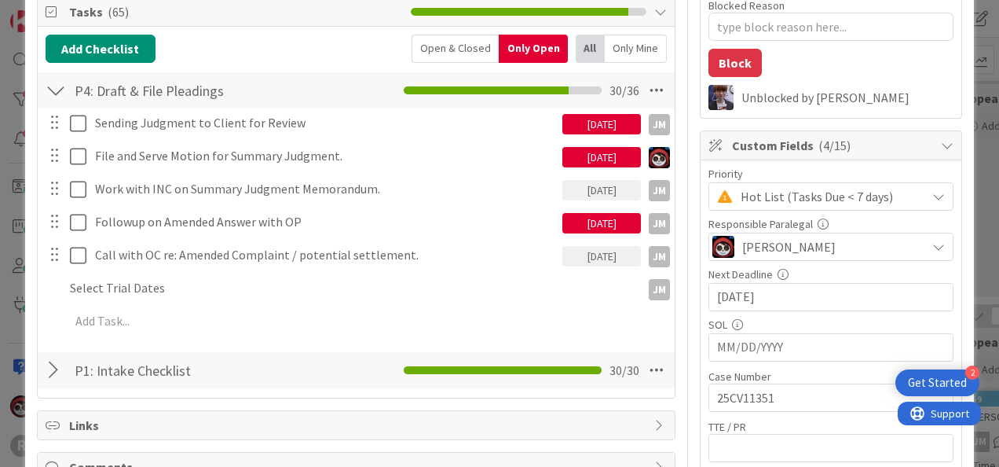
scroll to position [0, 0]
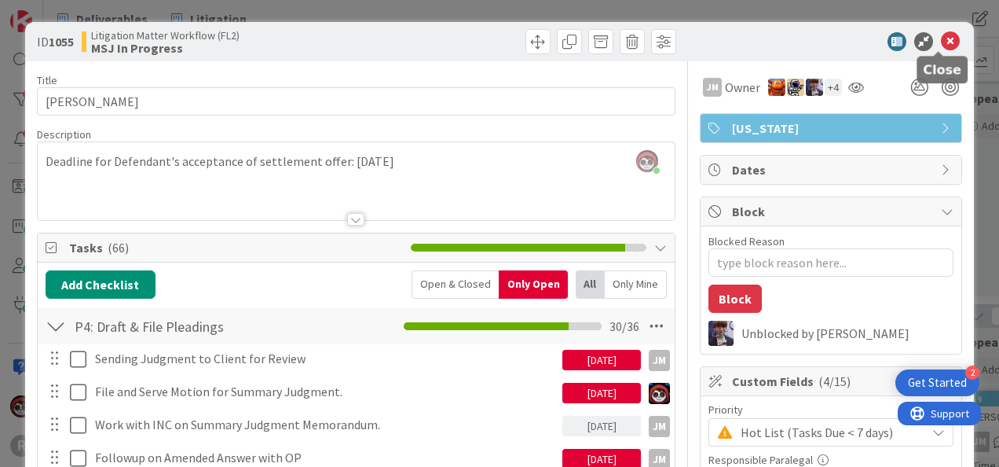
click at [941, 34] on icon at bounding box center [950, 41] width 19 height 19
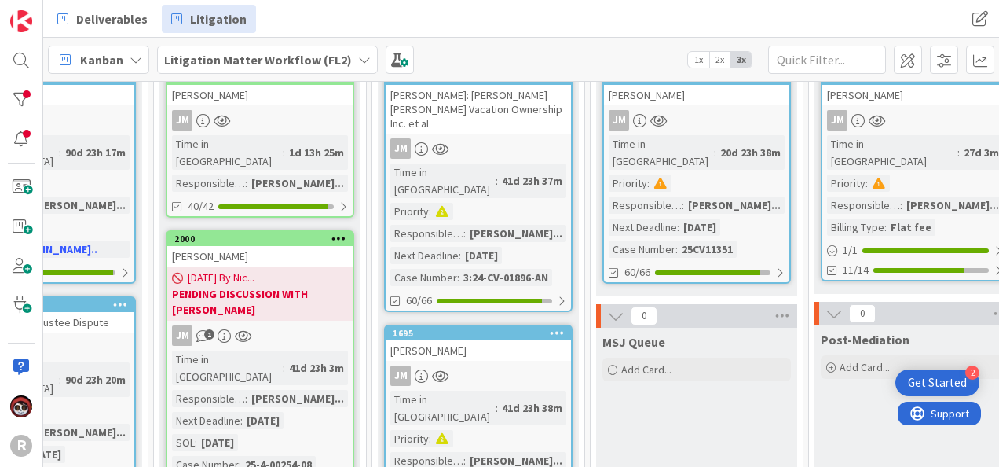
scroll to position [157, 756]
click at [475, 122] on link "1118 CAIN, Michael: Huntsman v. Wyndham Vacation Ownership Inc. et al JM Time i…" at bounding box center [478, 189] width 189 height 243
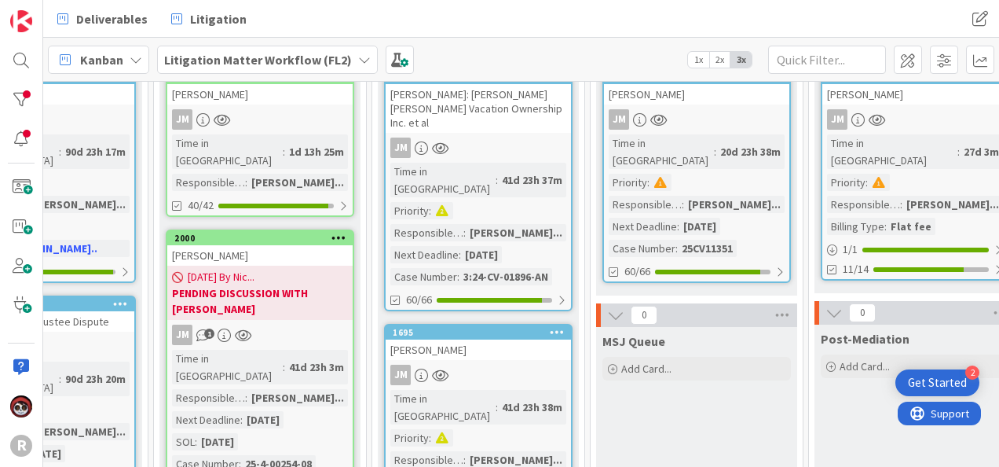
type textarea "x"
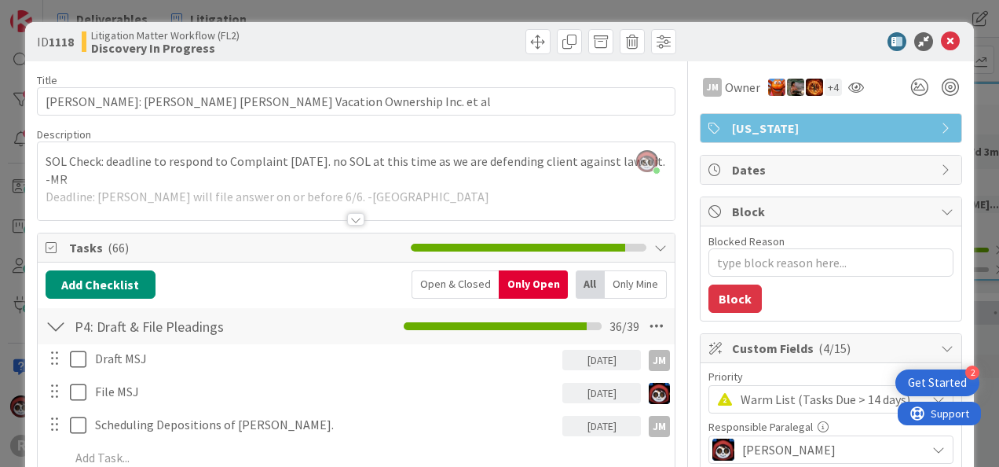
scroll to position [79, 0]
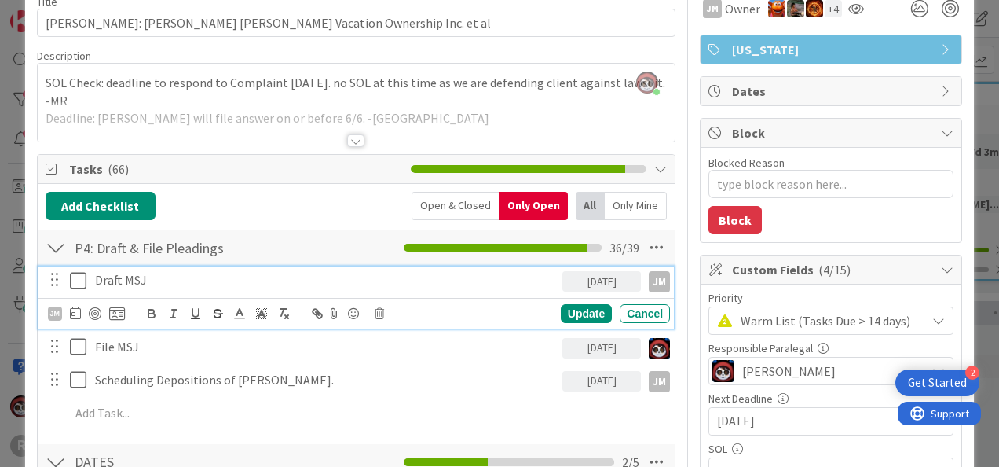
click at [130, 279] on p "Draft MSJ" at bounding box center [325, 280] width 461 height 18
click at [598, 280] on div "09/30/2025" at bounding box center [601, 281] width 79 height 20
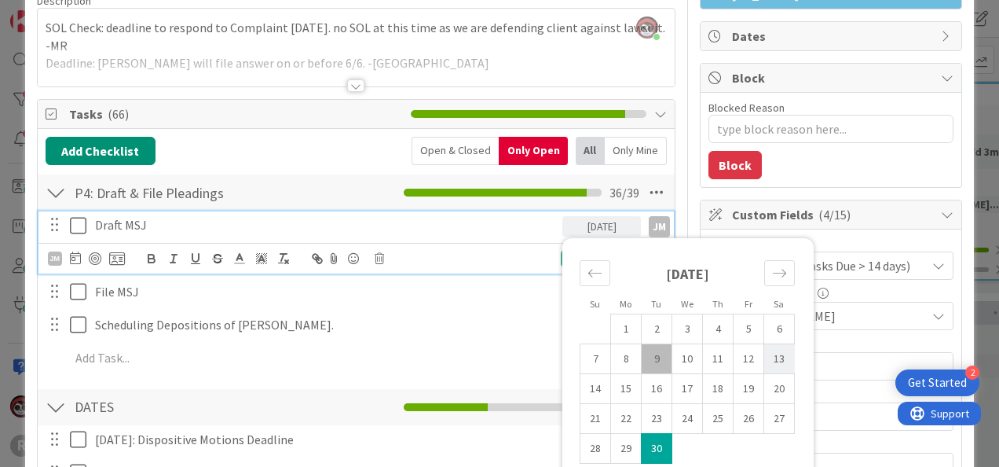
scroll to position [157, 0]
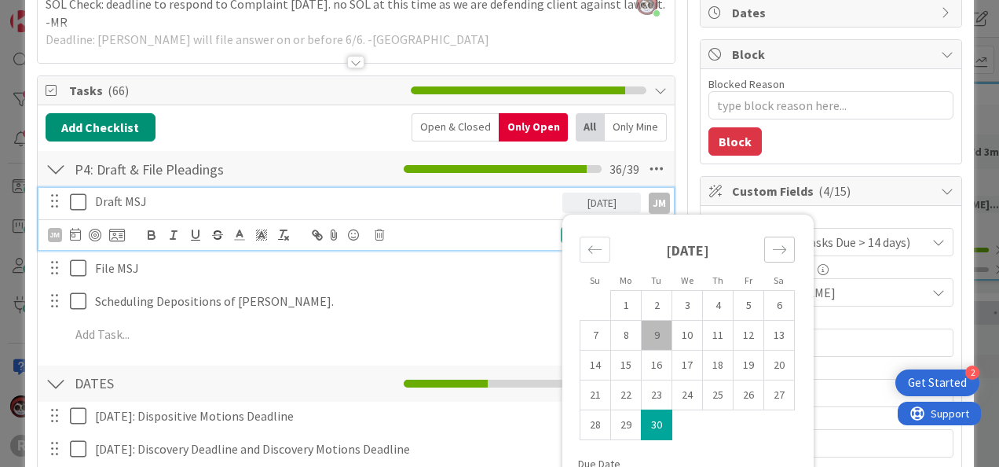
click at [776, 250] on div "Move forward to switch to the next month." at bounding box center [779, 249] width 31 height 26
click at [621, 336] on td "5" at bounding box center [626, 335] width 31 height 30
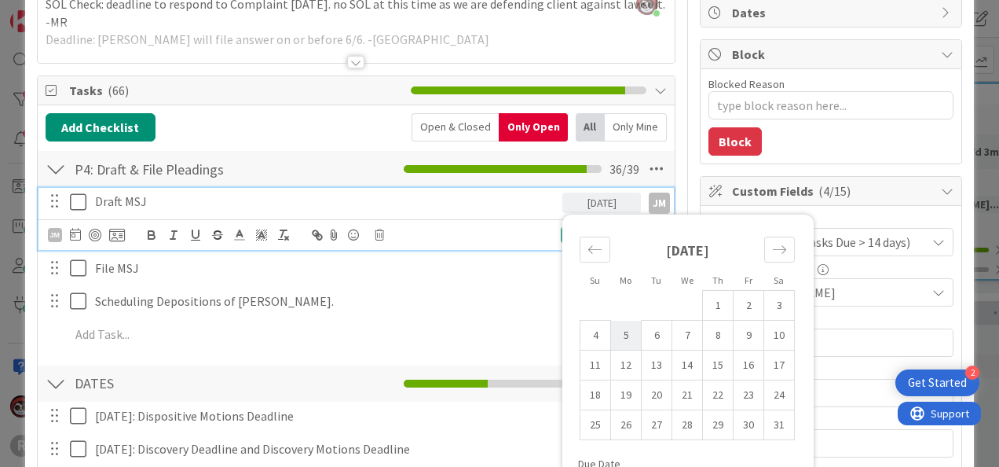
type input "01/05/2026"
click at [621, 336] on td "5" at bounding box center [626, 335] width 31 height 30
type textarea "x"
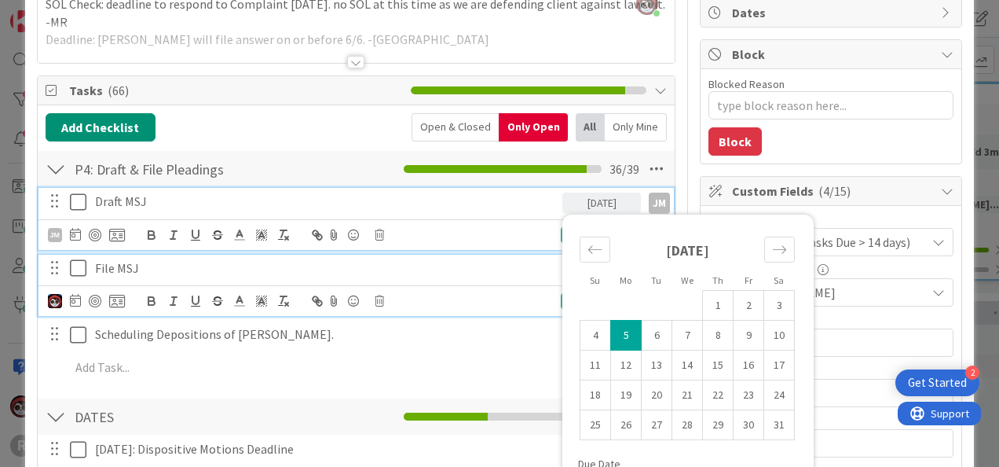
click at [410, 273] on p "File MSJ" at bounding box center [325, 268] width 461 height 18
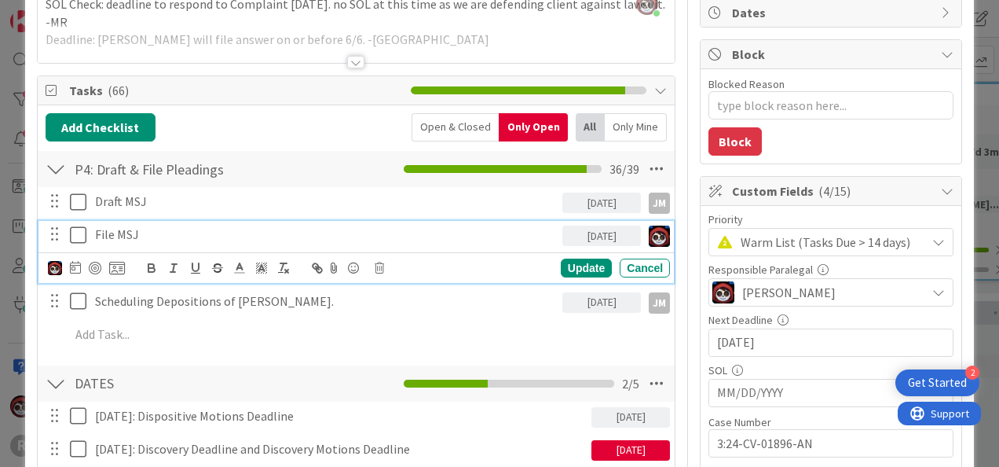
scroll to position [123, 0]
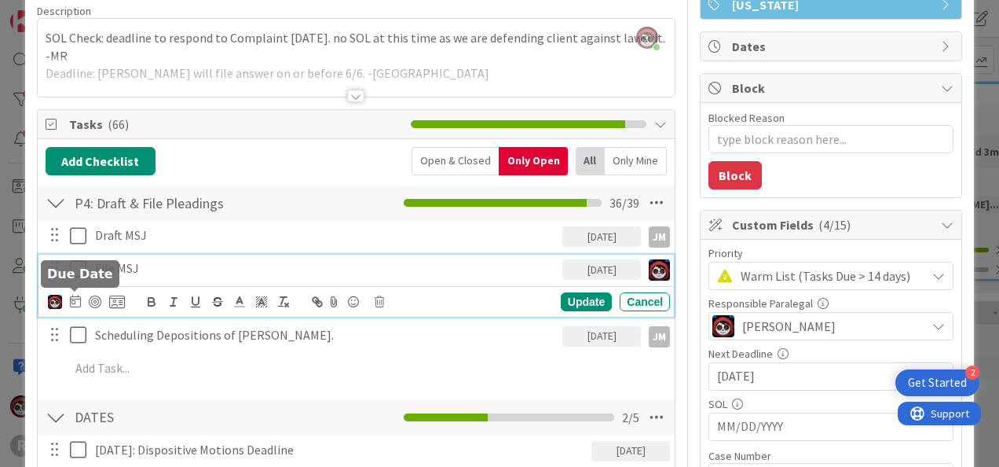
click at [71, 298] on icon at bounding box center [75, 301] width 11 height 13
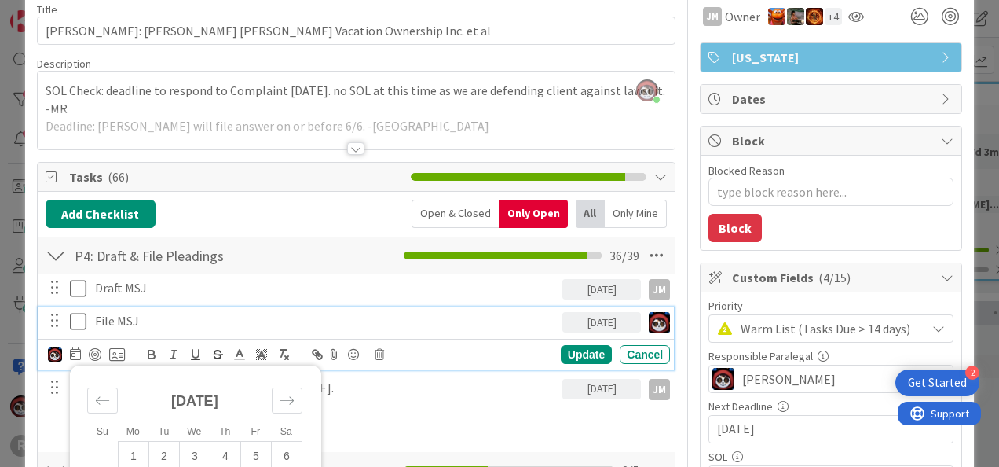
scroll to position [0, 0]
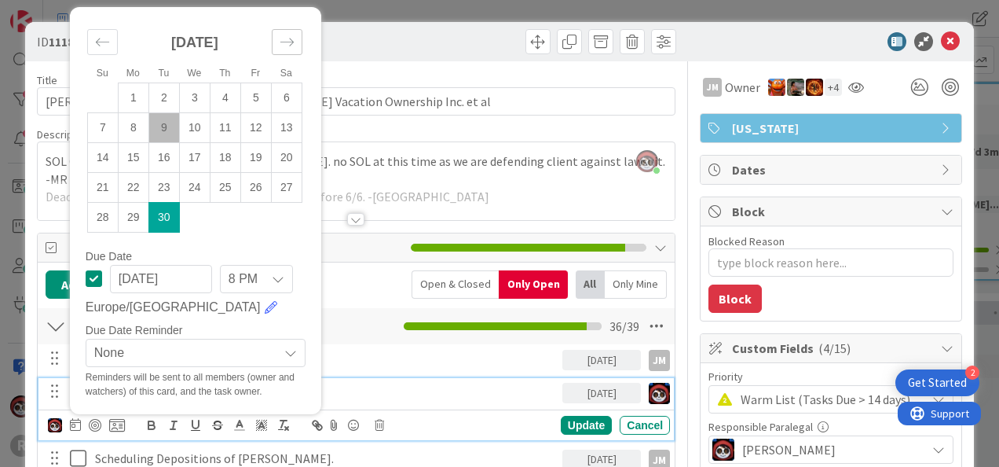
click at [294, 47] on div "Move forward to switch to the next month." at bounding box center [287, 42] width 31 height 26
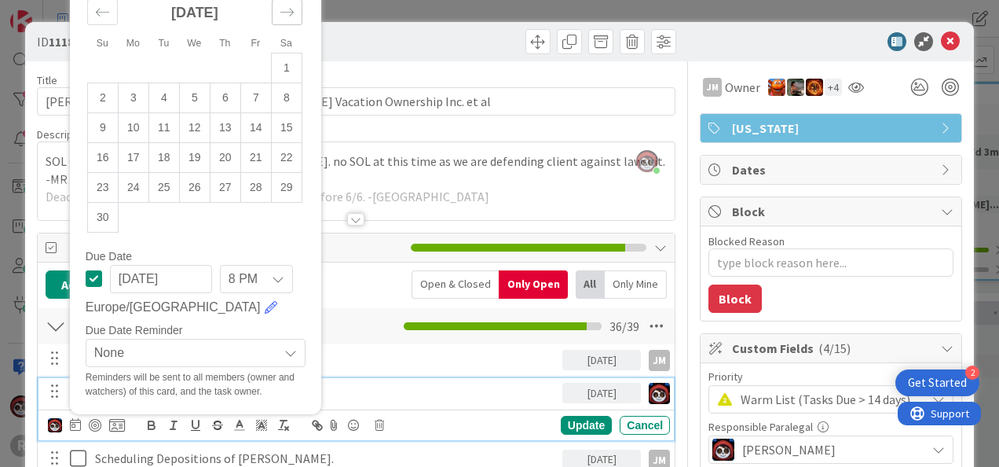
click at [294, 47] on div "Su Mo Tu We Th Fr Sa September 2025 1 2 3 4 5 6 7 8 9 10 11 12 13 14 15 16 17 1…" at bounding box center [195, 117] width 250 height 265
click at [294, 47] on li "Sa" at bounding box center [286, 43] width 31 height 16
click at [291, 15] on icon "Move forward to switch to the next month." at bounding box center [287, 12] width 15 height 15
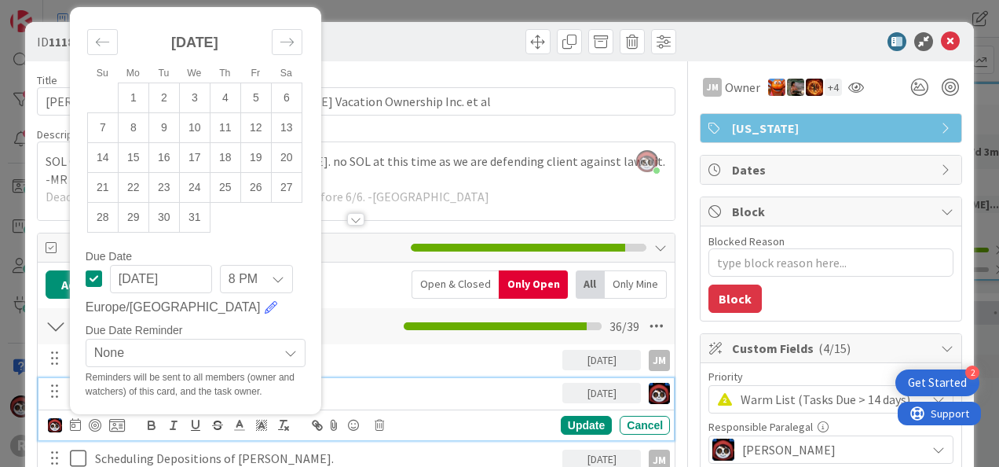
click at [293, 15] on div "December 2025" at bounding box center [194, 49] width 215 height 68
click at [297, 49] on div "Move forward to switch to the next month." at bounding box center [287, 42] width 31 height 26
click at [140, 129] on td "5" at bounding box center [133, 127] width 31 height 30
type input "01/05/2026"
type textarea "x"
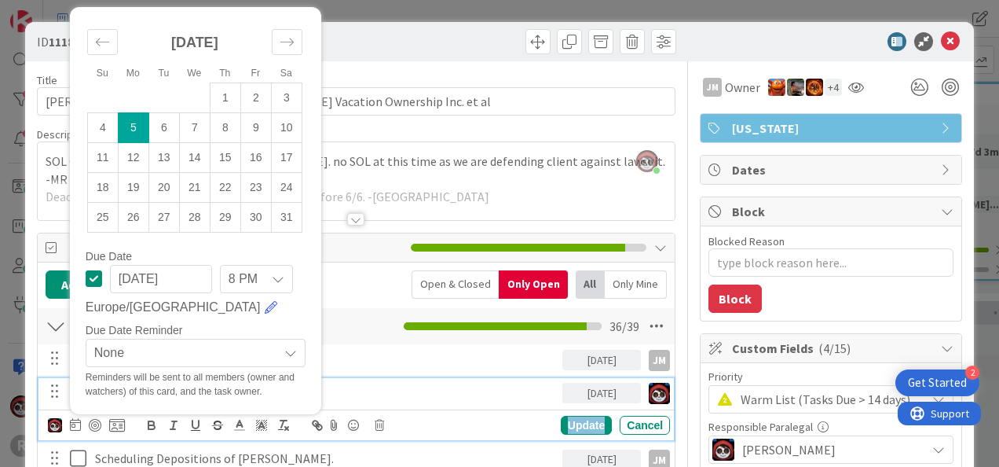
click at [589, 429] on div "Update" at bounding box center [586, 425] width 51 height 19
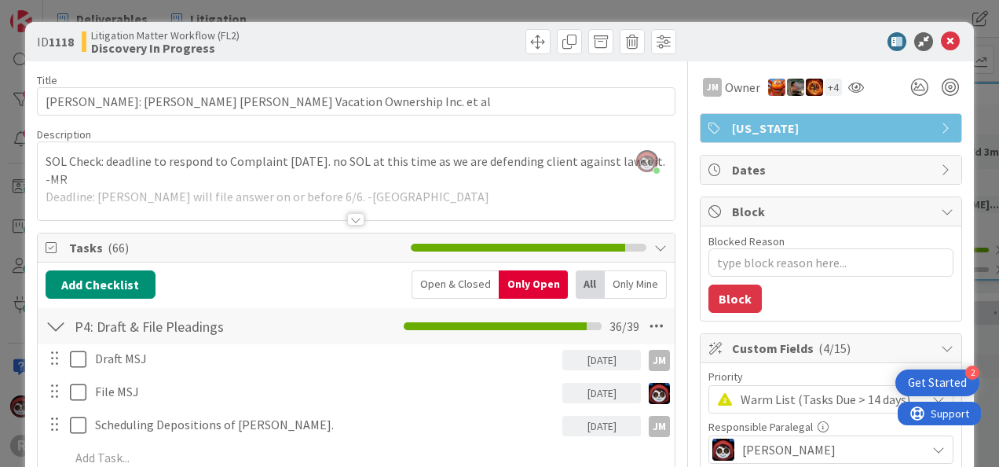
scroll to position [79, 0]
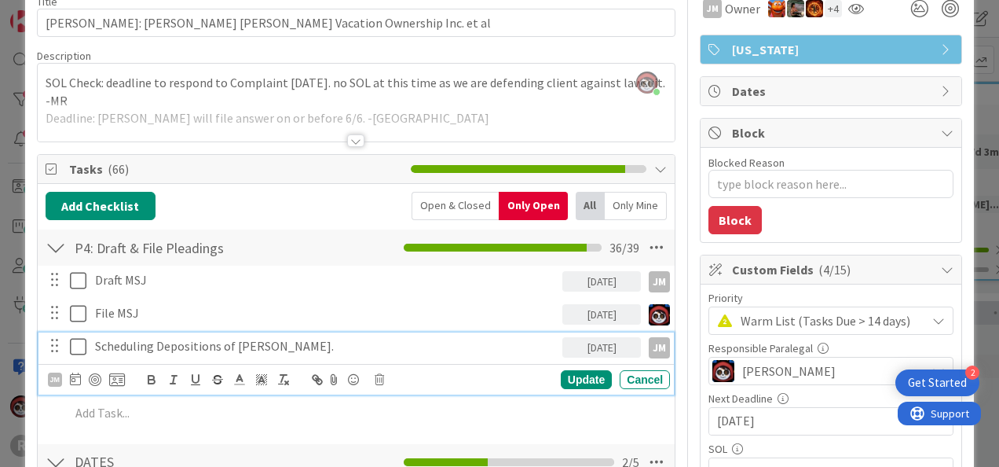
click at [252, 342] on p "Scheduling Depositions of Huntsman, Cain." at bounding box center [325, 346] width 461 height 18
click at [340, 344] on p "Scheduling Depositions of Huntsman, Cain." at bounding box center [325, 346] width 461 height 18
click at [570, 375] on div "Update" at bounding box center [586, 379] width 51 height 19
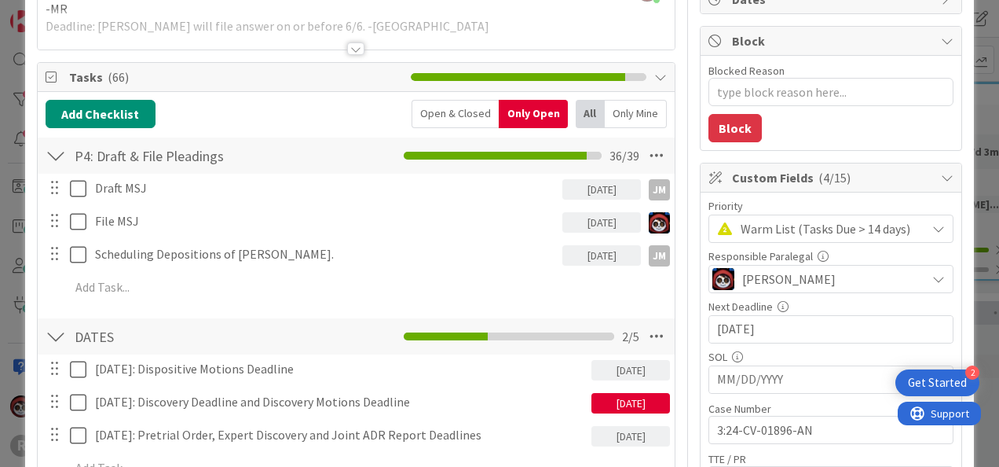
scroll to position [236, 0]
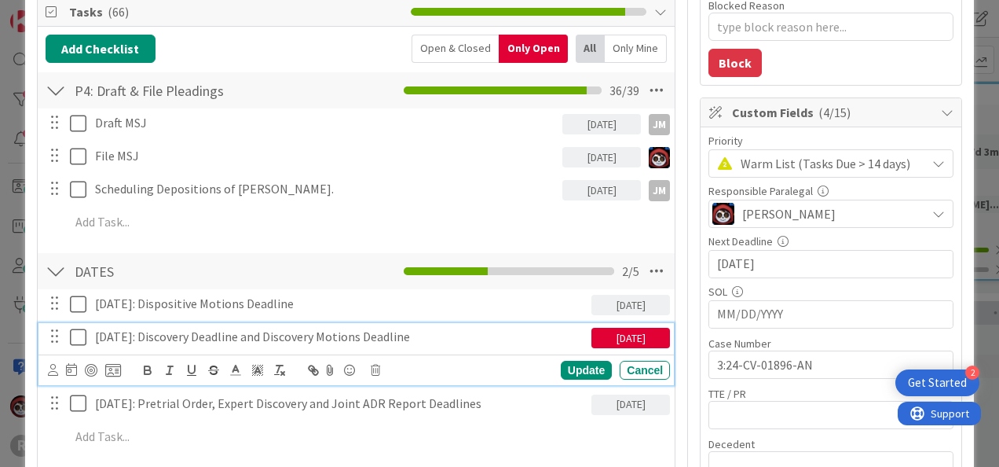
click at [389, 339] on p "September, 8, 2025: Discovery Deadline and Discovery Motions Deadline" at bounding box center [340, 337] width 490 height 18
click at [67, 361] on div at bounding box center [71, 370] width 11 height 19
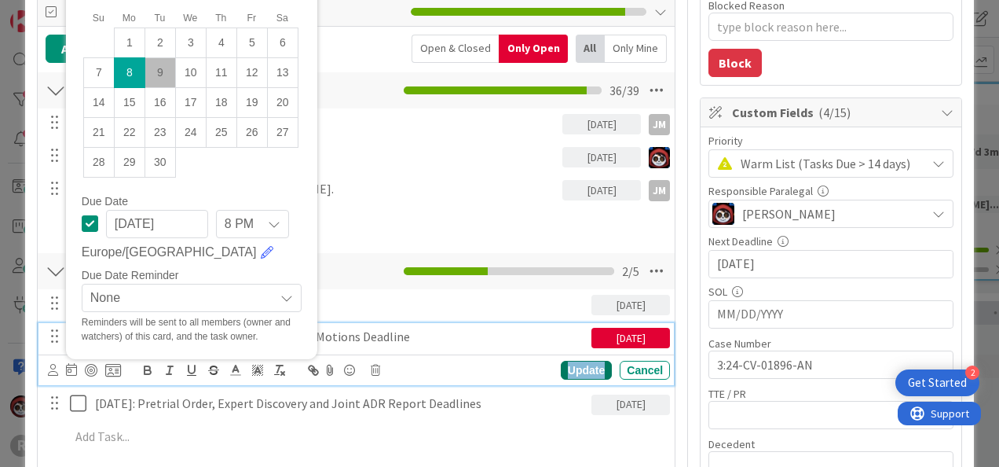
click at [583, 369] on div "Update" at bounding box center [586, 370] width 51 height 19
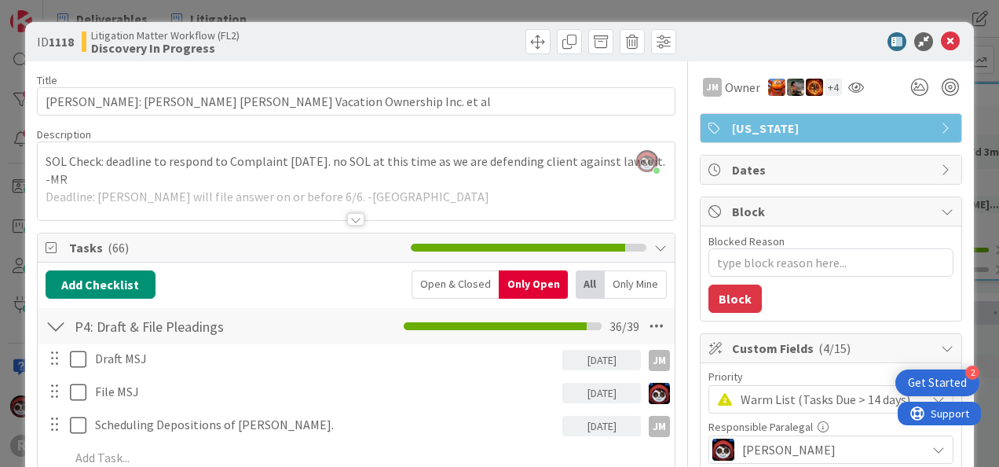
click at [347, 220] on div at bounding box center [355, 219] width 17 height 13
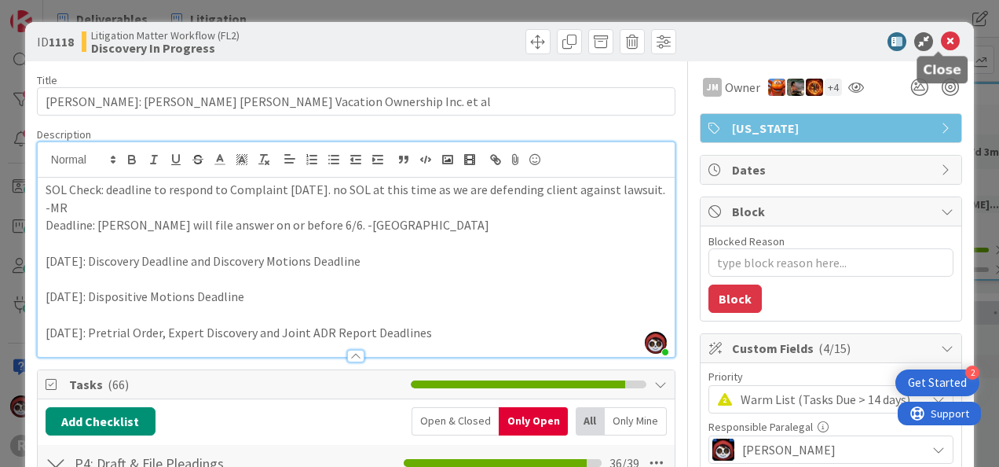
click at [941, 39] on icon at bounding box center [950, 41] width 19 height 19
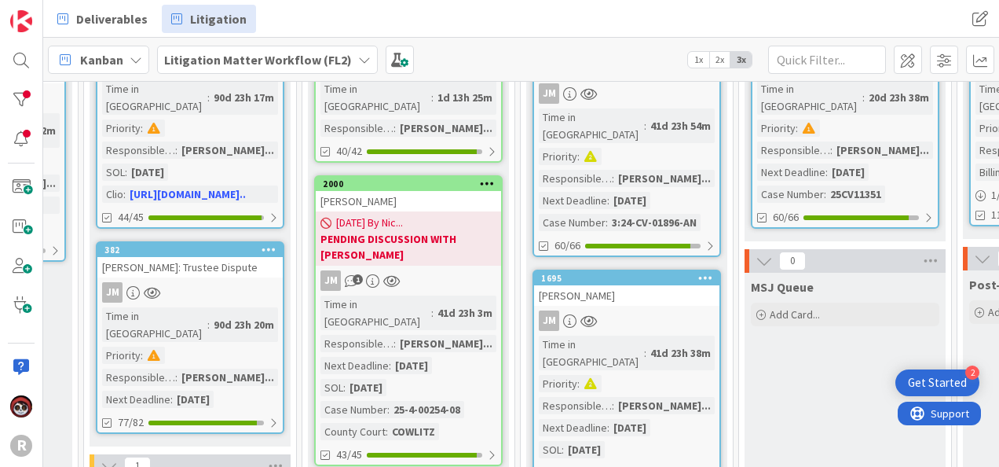
scroll to position [236, 608]
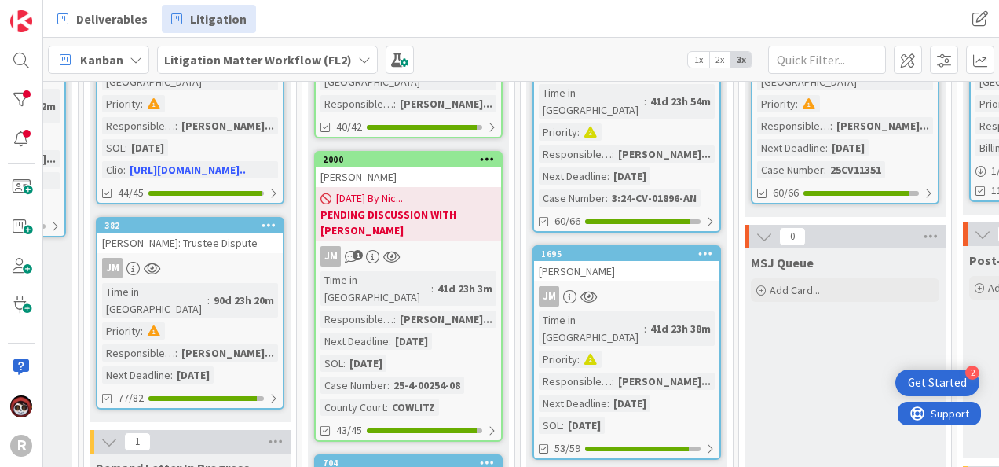
click at [637, 250] on link "1695 GODINEZ, Luisa JM Time in Column : 41d 23h 38m Priority : Responsible Para…" at bounding box center [627, 352] width 189 height 214
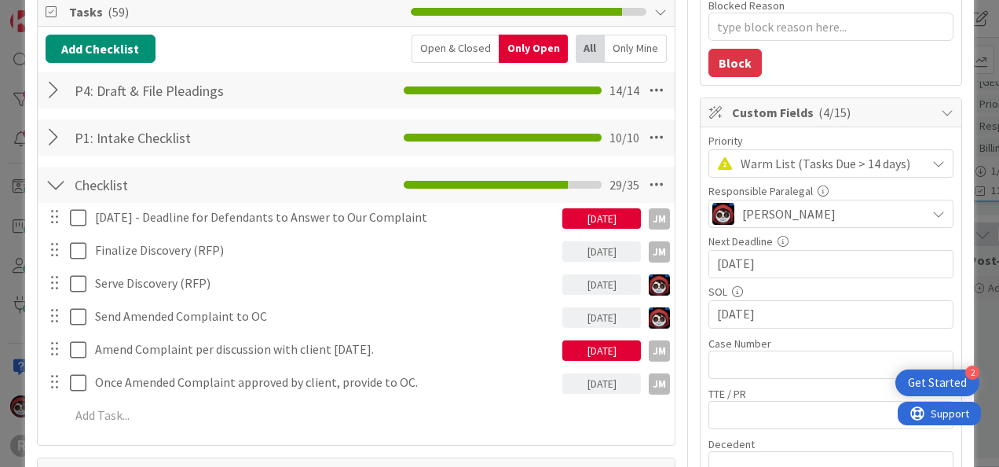
scroll to position [157, 0]
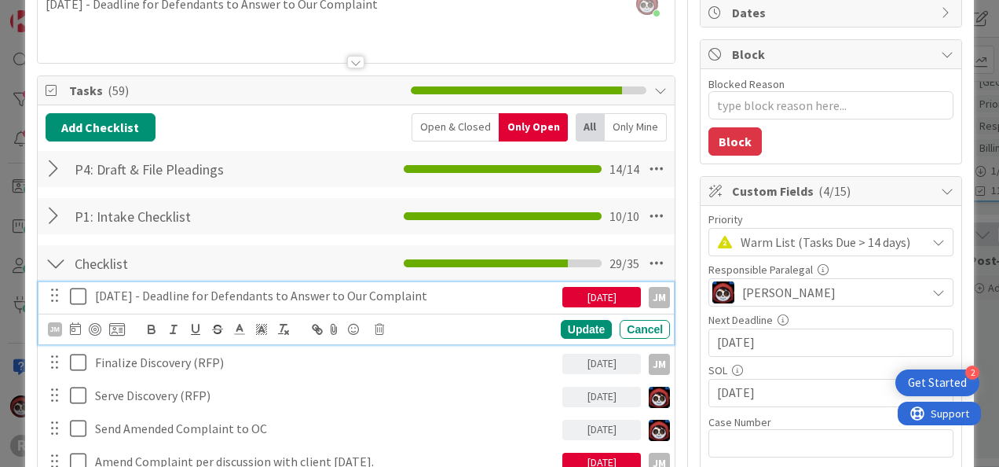
click at [180, 291] on p "August 21, 2025 - Deadline for Defendants to Answer to Our Complaint" at bounding box center [325, 296] width 461 height 18
click at [379, 327] on icon at bounding box center [379, 329] width 9 height 11
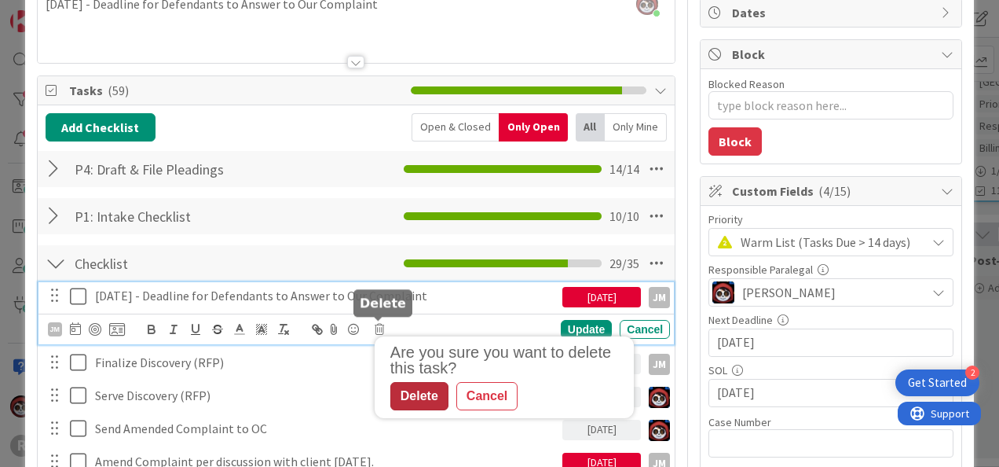
click at [430, 391] on div "Delete" at bounding box center [419, 396] width 58 height 28
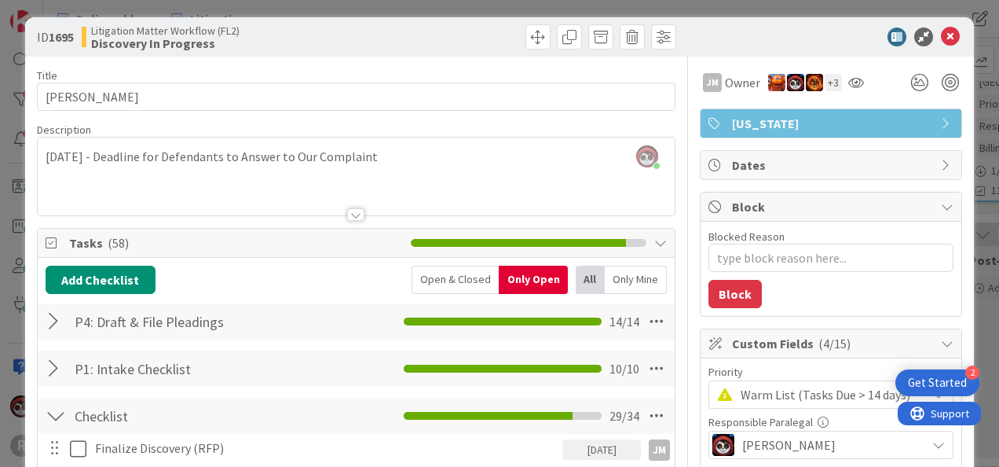
scroll to position [0, 0]
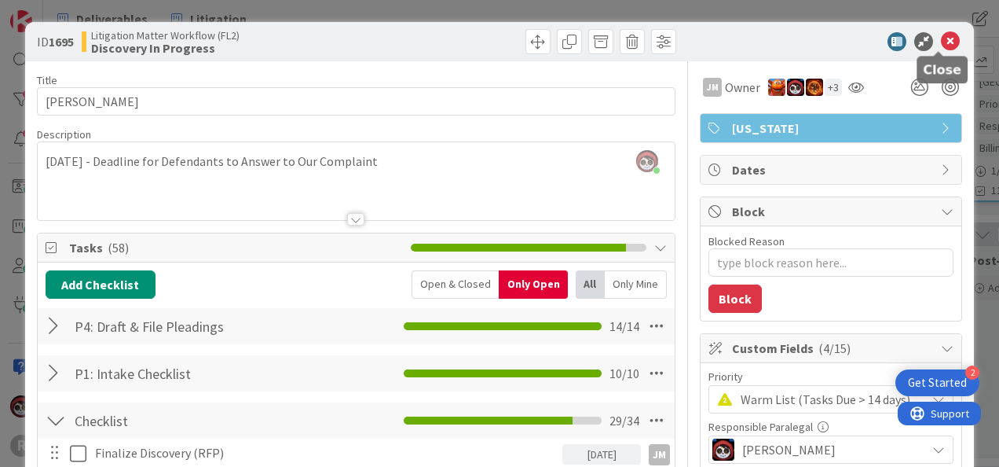
click at [941, 49] on icon at bounding box center [950, 41] width 19 height 19
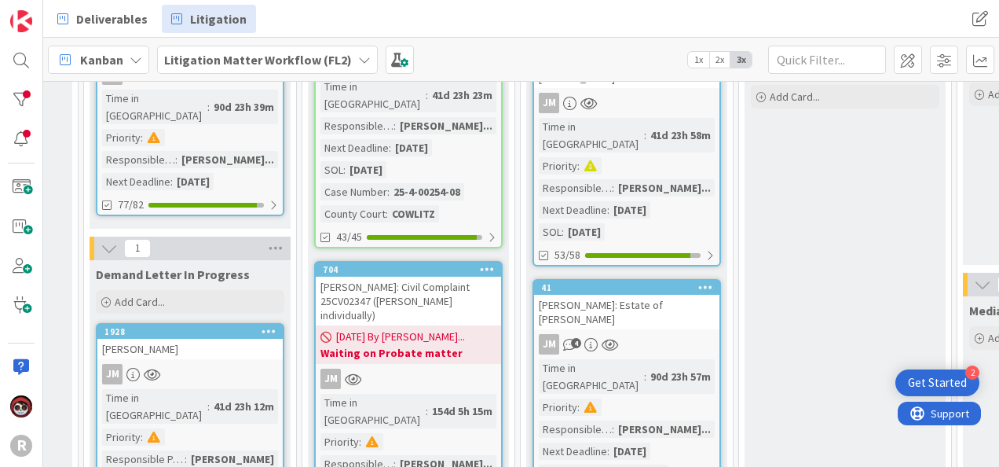
scroll to position [550, 608]
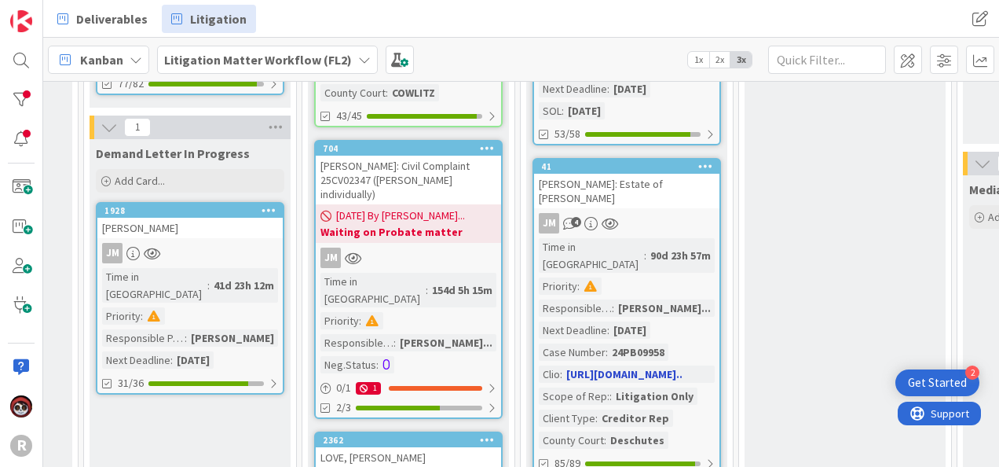
click at [690, 213] on div "JM 4" at bounding box center [626, 223] width 185 height 20
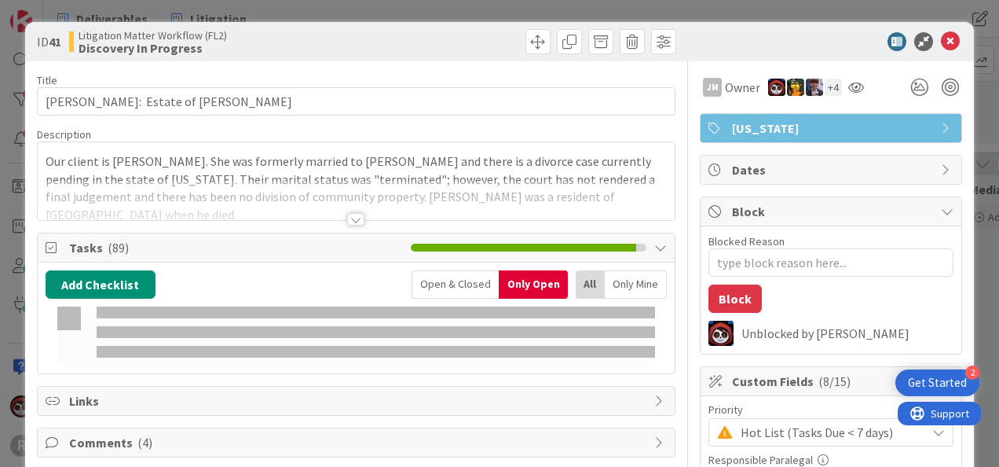
type textarea "x"
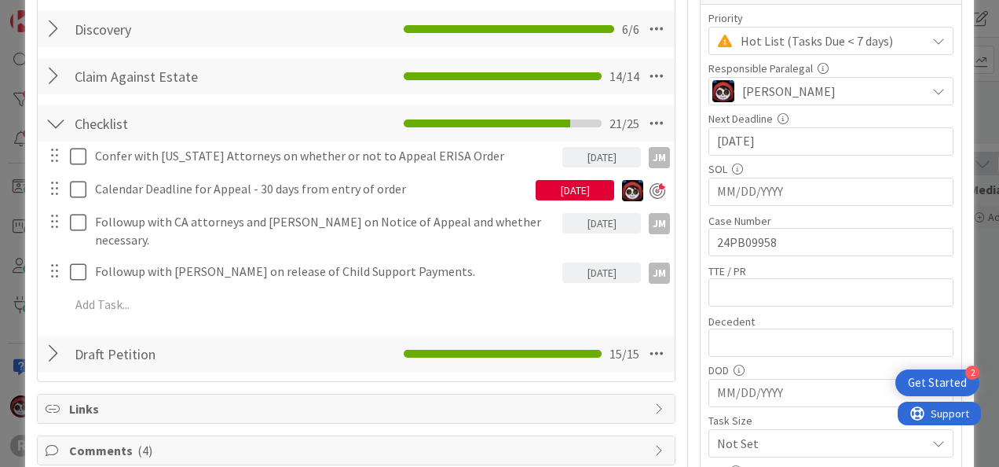
scroll to position [393, 0]
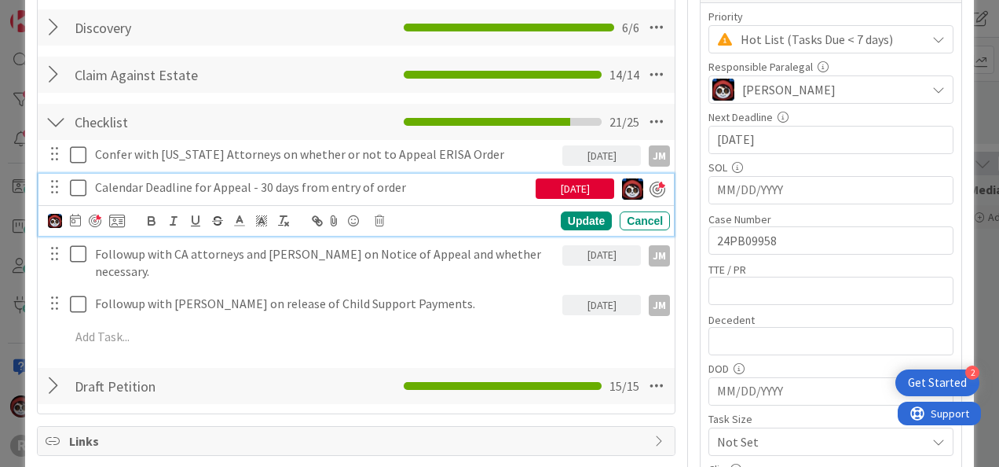
click at [287, 182] on p "Calendar Deadline for Appeal - 30 days from entry of order" at bounding box center [312, 187] width 434 height 18
click at [581, 224] on div "Update" at bounding box center [586, 220] width 51 height 19
click at [316, 188] on p "Calendar Deadline for Appeal - 30 days from entry of order" at bounding box center [312, 187] width 434 height 18
click at [588, 218] on div "Update" at bounding box center [586, 220] width 51 height 19
click at [211, 186] on p "Calendar Deadline for Appeal - 30 days from entry of order" at bounding box center [312, 187] width 434 height 18
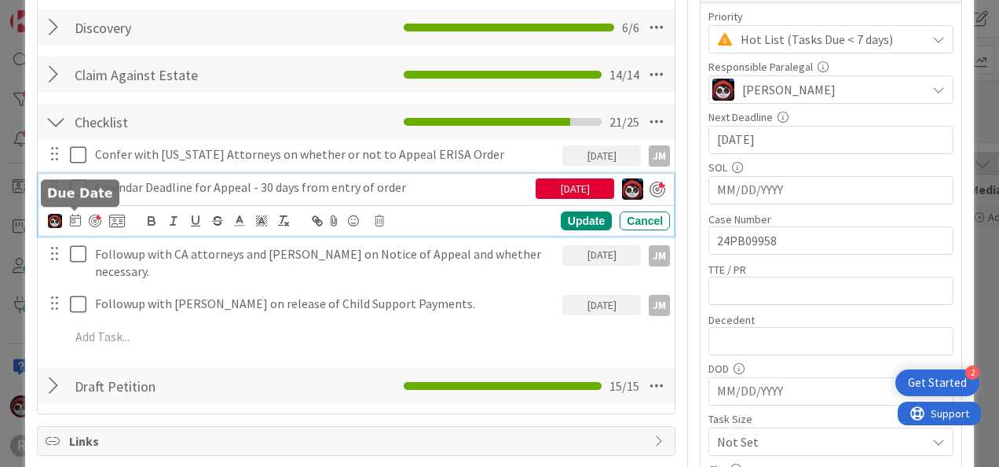
click at [74, 218] on icon at bounding box center [75, 220] width 11 height 13
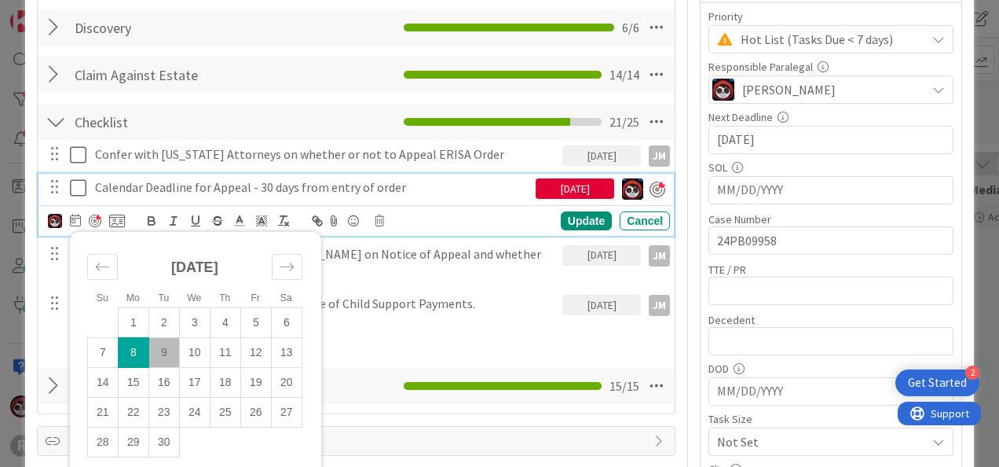
click at [156, 352] on td "9" at bounding box center [163, 352] width 31 height 30
type input "[DATE]"
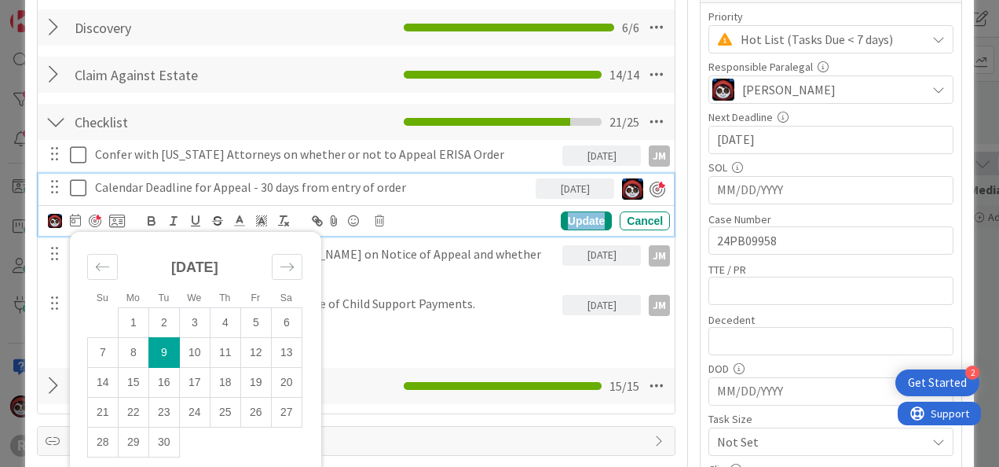
click at [564, 213] on div "Update" at bounding box center [586, 220] width 51 height 19
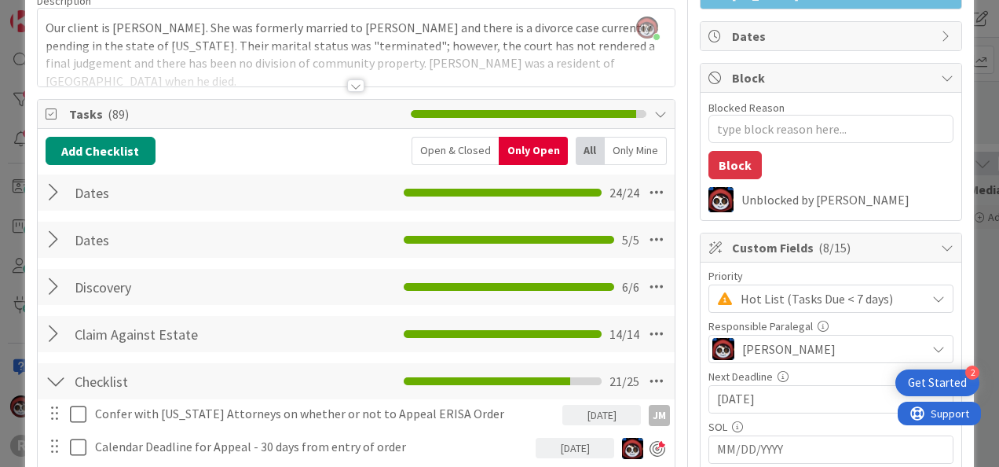
scroll to position [0, 0]
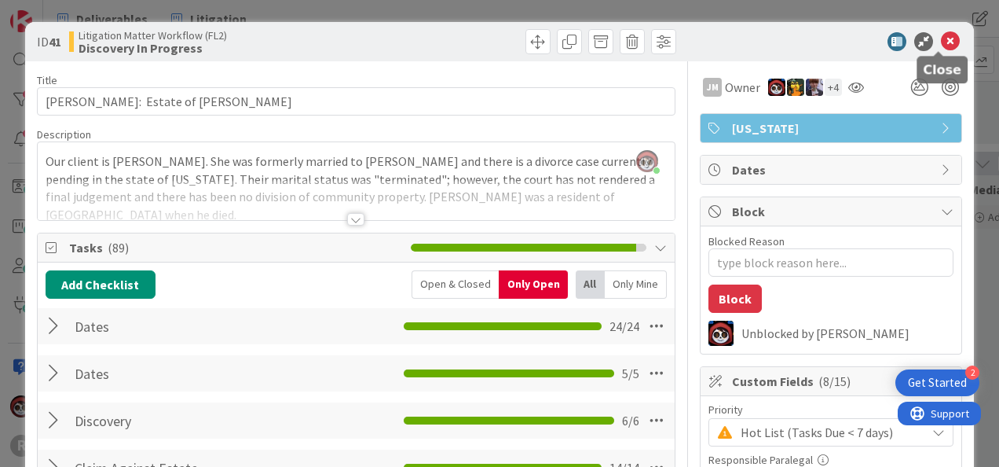
click at [941, 39] on icon at bounding box center [950, 41] width 19 height 19
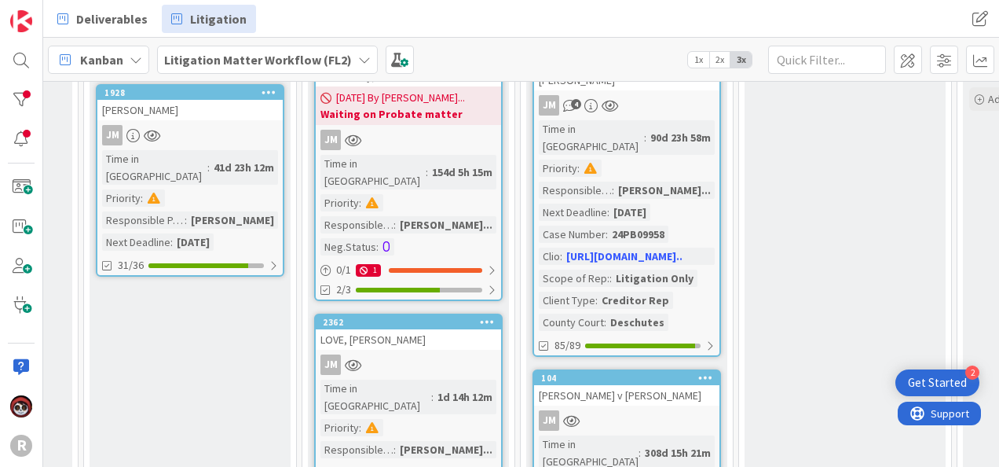
scroll to position [707, 608]
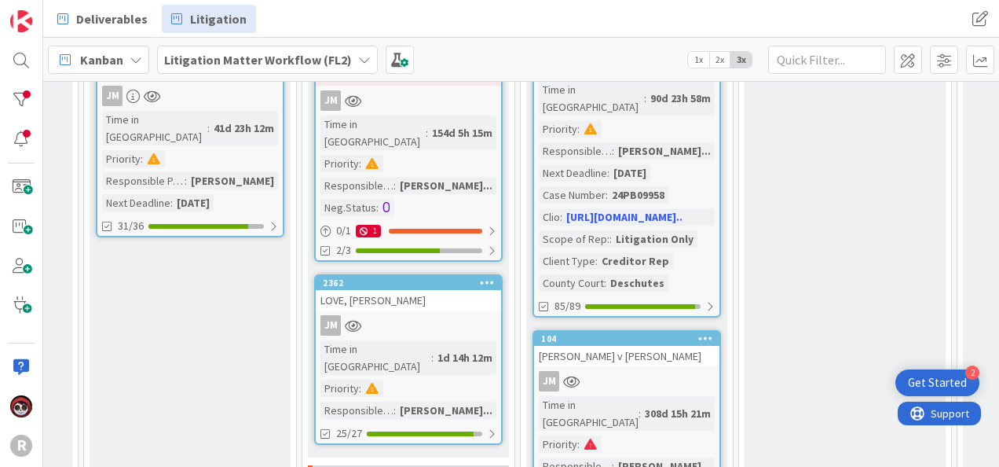
click at [668, 371] on div "JM" at bounding box center [626, 381] width 185 height 20
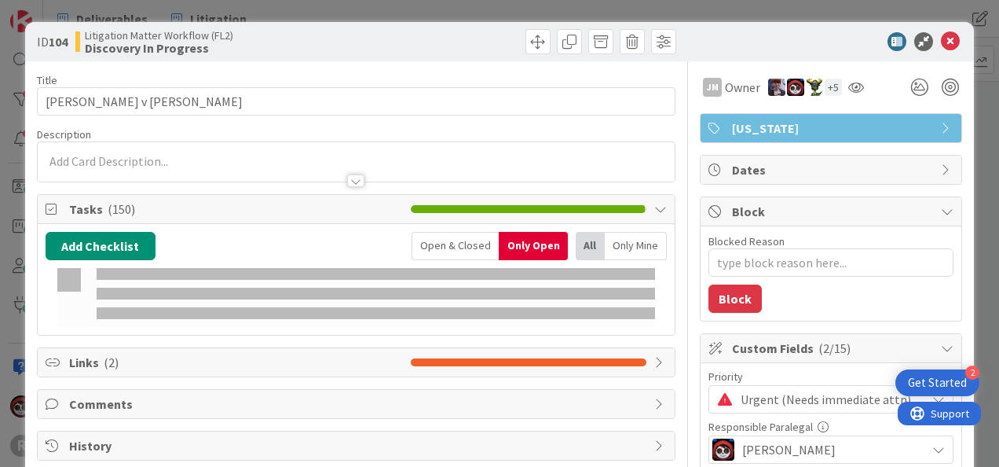
type textarea "x"
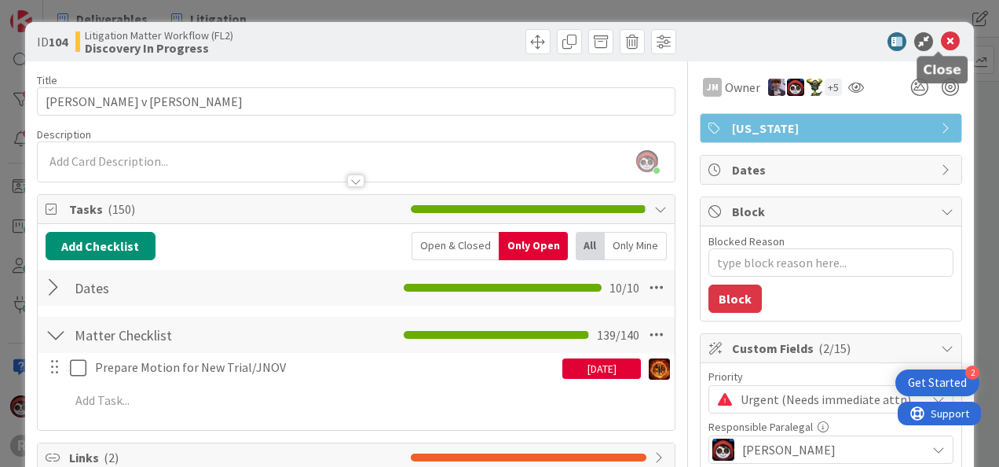
click at [947, 42] on icon at bounding box center [950, 41] width 19 height 19
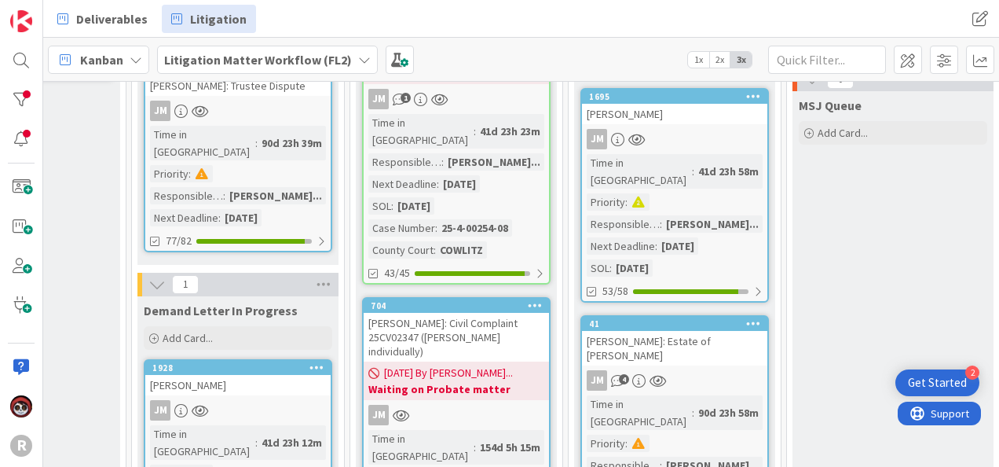
scroll to position [393, 558]
click at [464, 313] on div "[PERSON_NAME]: Civil Complaint 25CV02347 ([PERSON_NAME] individually)" at bounding box center [457, 337] width 185 height 49
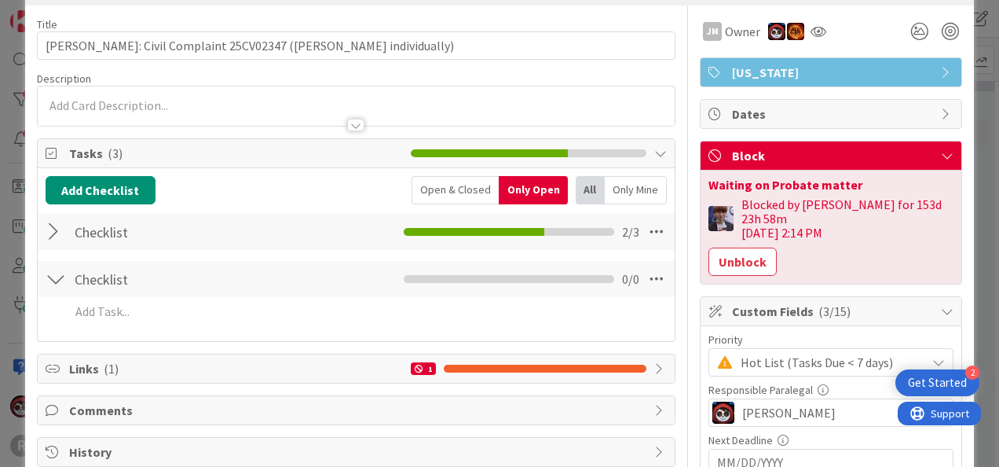
scroll to position [79, 0]
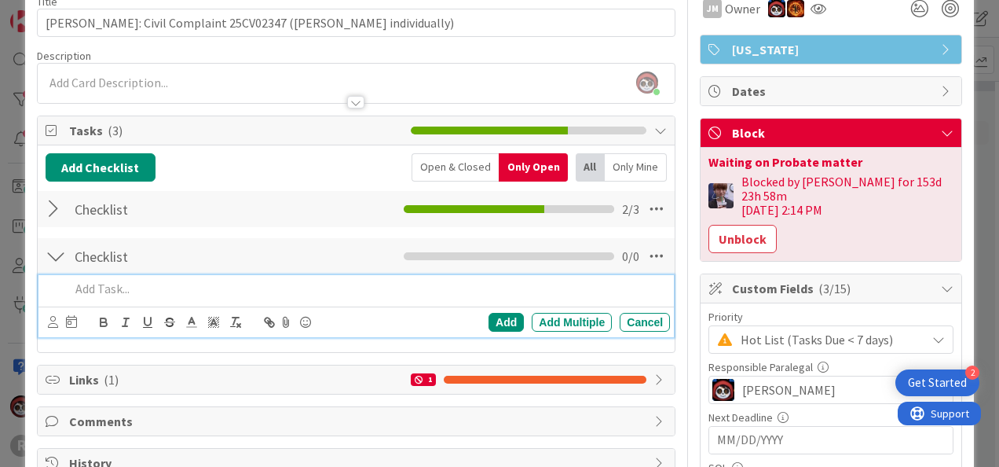
click at [102, 295] on div at bounding box center [367, 288] width 606 height 27
click at [229, 289] on p "Calendar Strategy Meeting" at bounding box center [367, 289] width 594 height 18
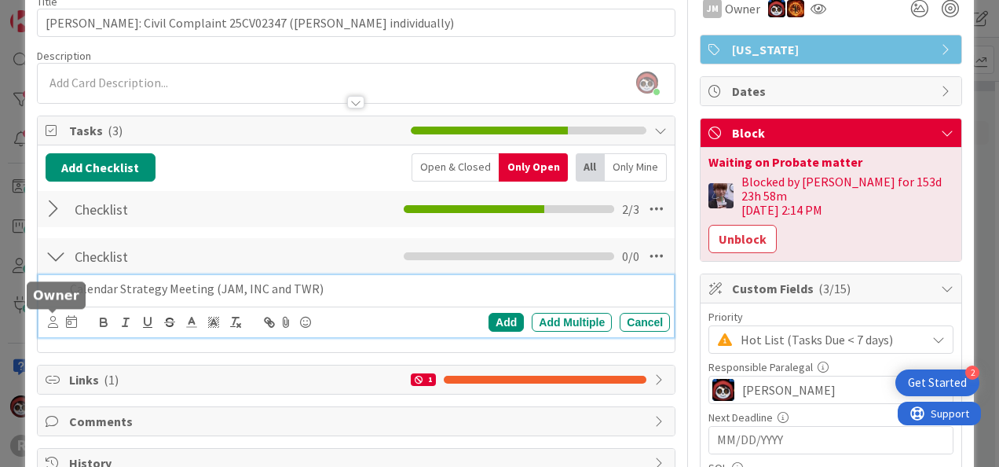
click at [53, 313] on div at bounding box center [53, 311] width 10 height 5
click at [108, 283] on p "Calendar Strategy Meeting (JAM, INC and TWR)" at bounding box center [367, 289] width 594 height 18
click at [58, 320] on div "Devine Gines Jasmin Sanchez JM Jeff Myers John Grant Kelly Nguyen Kiara Adams M…" at bounding box center [62, 322] width 29 height 19
click at [55, 322] on icon at bounding box center [53, 322] width 10 height 12
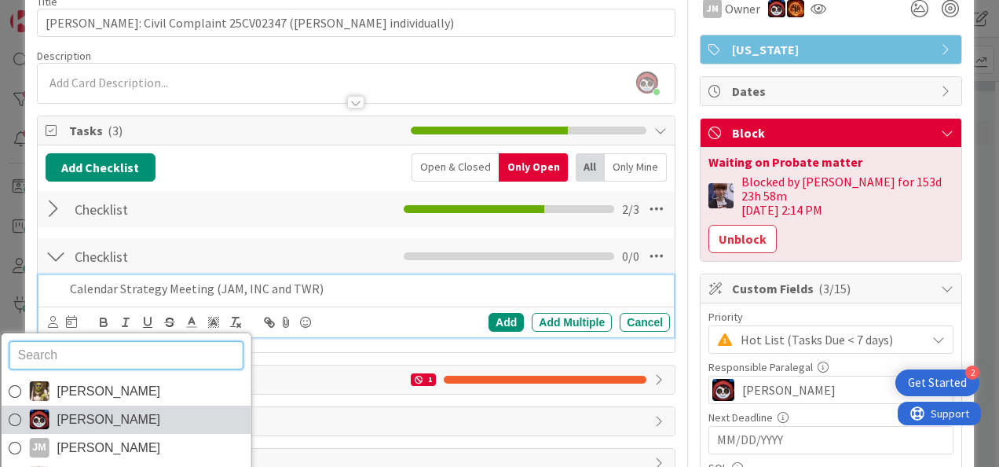
click at [66, 418] on span "[PERSON_NAME]" at bounding box center [109, 420] width 104 height 24
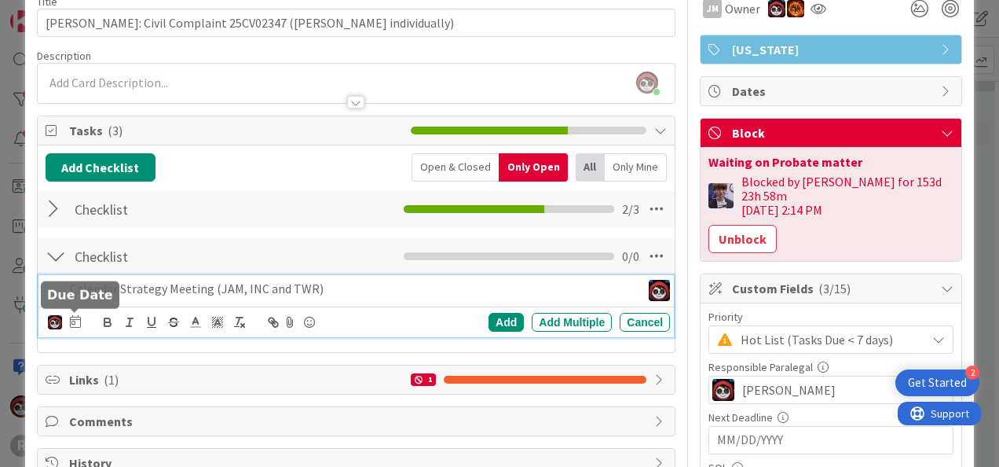
click at [75, 316] on icon at bounding box center [75, 321] width 11 height 13
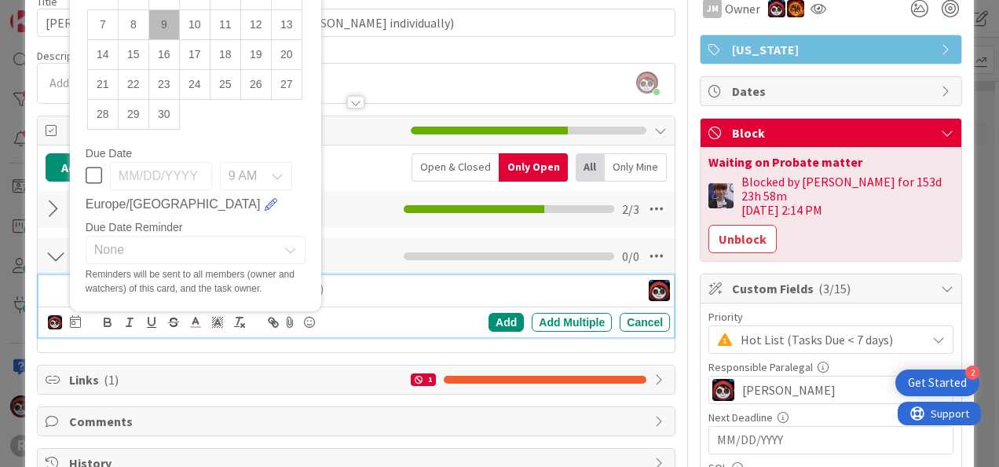
click at [166, 20] on td "9" at bounding box center [163, 24] width 31 height 30
click at [489, 319] on div "Add" at bounding box center [506, 322] width 35 height 19
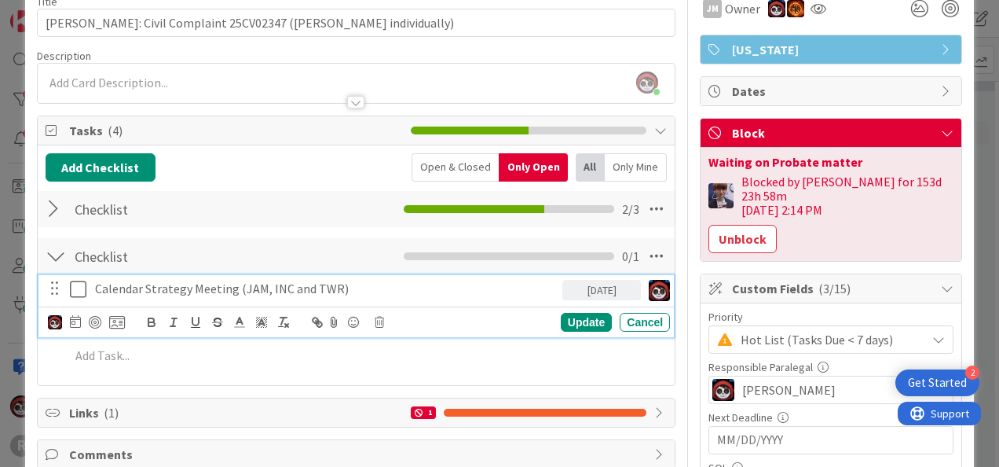
click at [171, 280] on p "Calendar Strategy Meeting (JAM, INC and TWR)" at bounding box center [325, 289] width 461 height 18
click at [94, 316] on div at bounding box center [95, 322] width 13 height 13
click at [561, 316] on div "Update" at bounding box center [586, 322] width 51 height 19
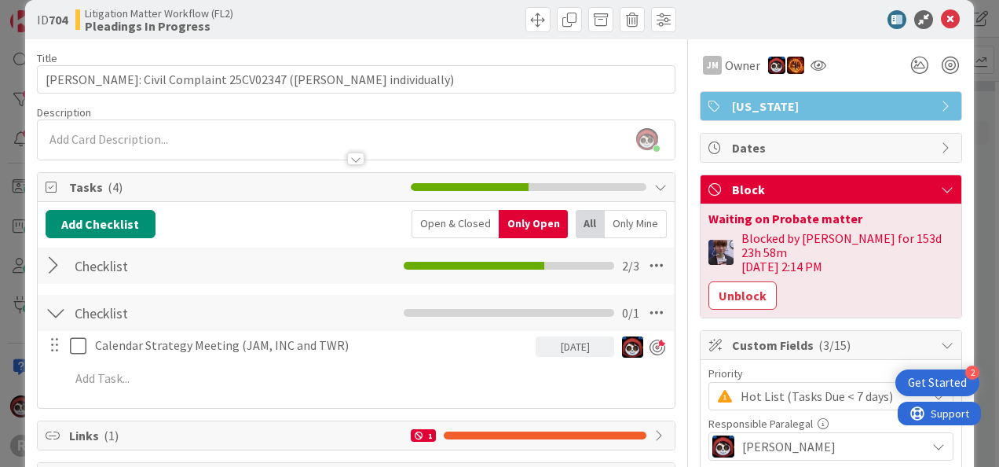
scroll to position [0, 0]
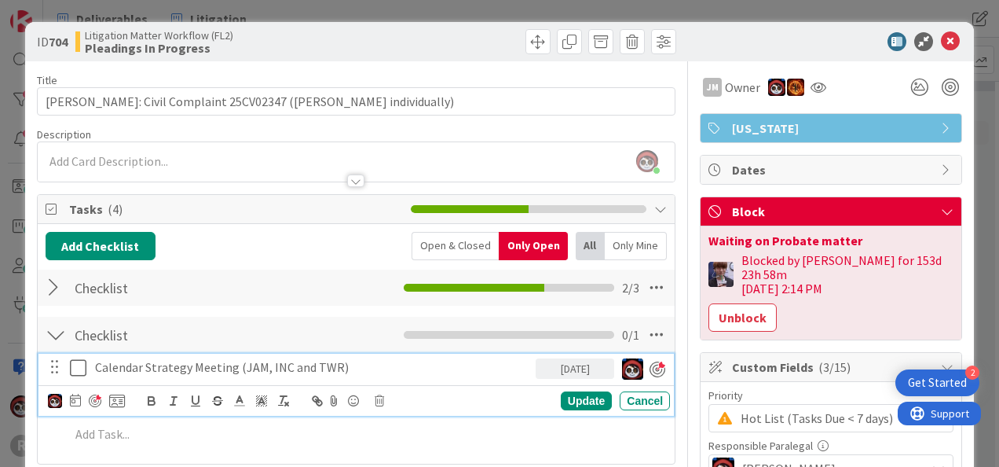
click at [394, 361] on p "Calendar Strategy Meeting (JAM, INC and TWR)" at bounding box center [312, 367] width 434 height 18
click at [566, 399] on div "Update" at bounding box center [586, 400] width 51 height 19
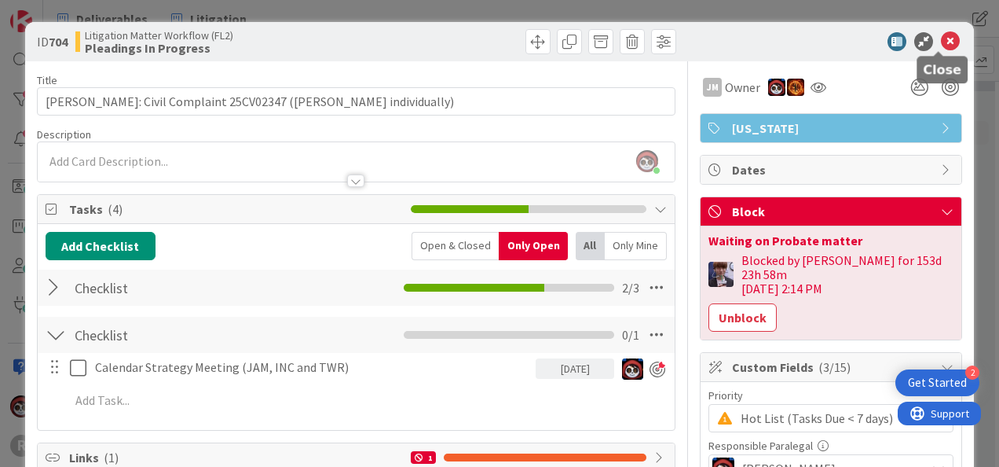
click at [941, 45] on icon at bounding box center [950, 41] width 19 height 19
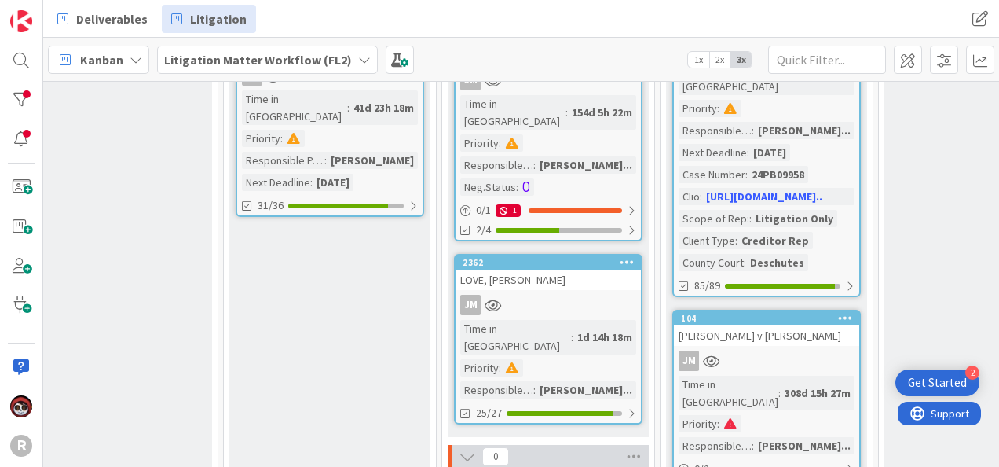
scroll to position [825, 468]
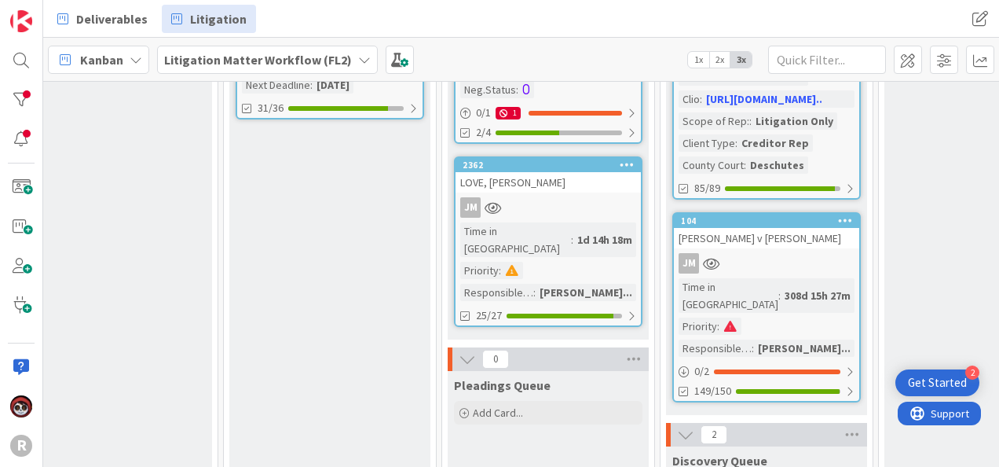
click at [795, 253] on div "JM" at bounding box center [766, 263] width 185 height 20
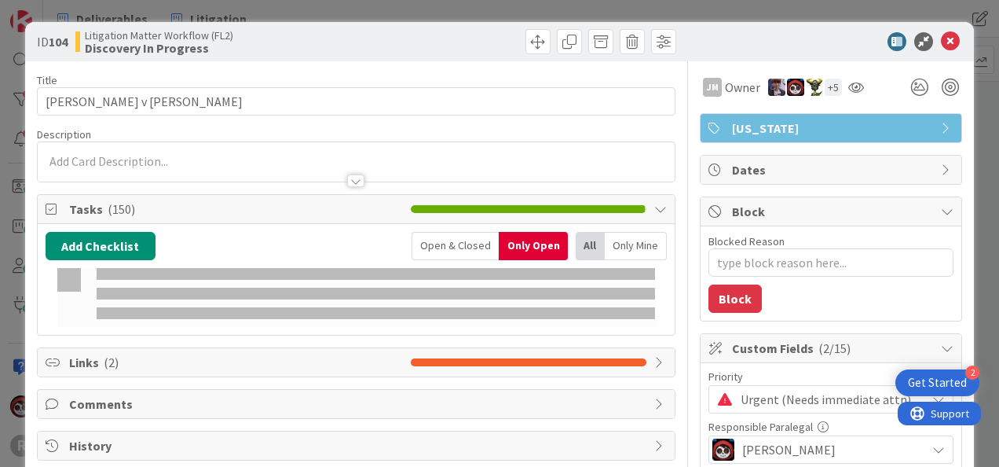
type textarea "x"
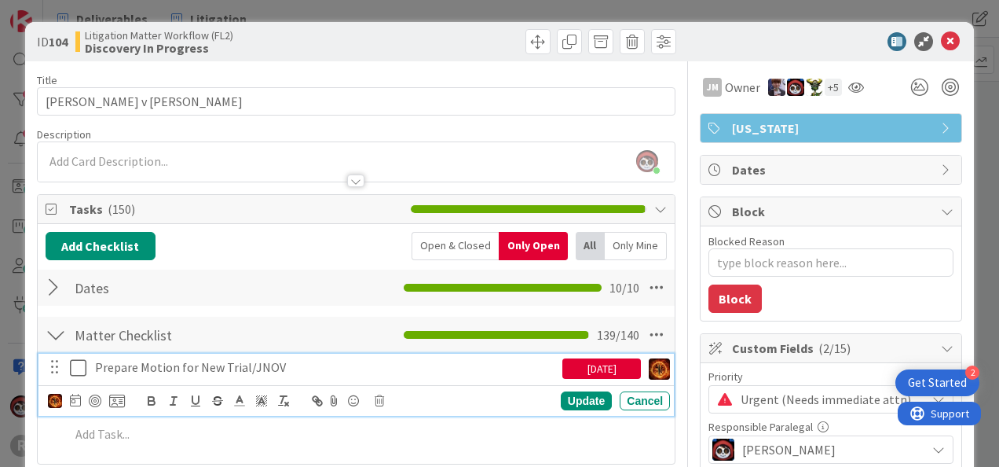
click at [211, 369] on p "Prepare Motion for New Trial/JNOV" at bounding box center [325, 367] width 461 height 18
click at [316, 366] on p "Prepare Motion for New Trial/JNOV" at bounding box center [325, 367] width 461 height 18
click at [74, 402] on icon at bounding box center [75, 400] width 11 height 13
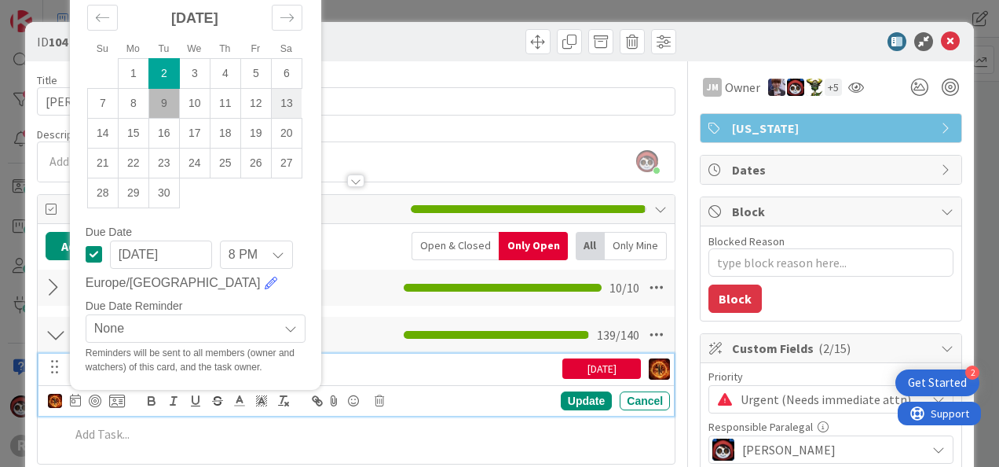
click at [287, 99] on td "13" at bounding box center [286, 103] width 31 height 30
type input "[DATE]"
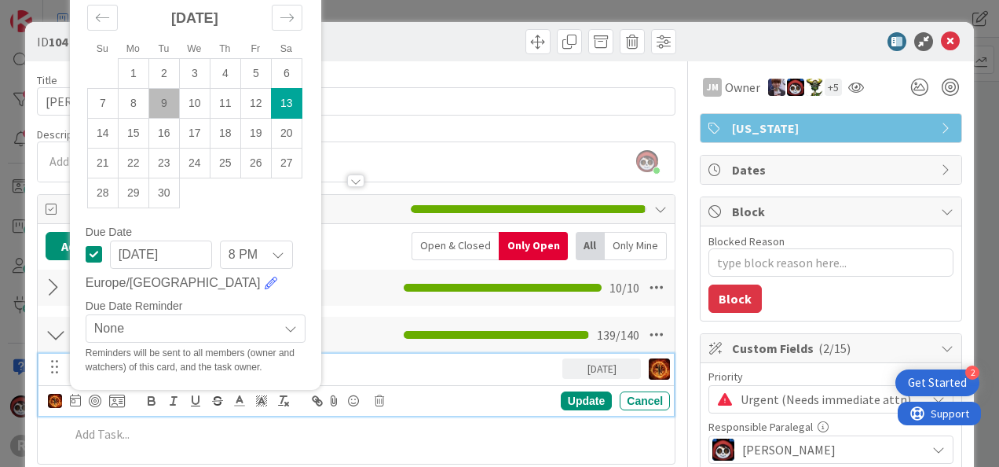
type textarea "x"
click at [251, 93] on td "12" at bounding box center [255, 103] width 31 height 30
type input "[DATE]"
type textarea "x"
click at [280, 111] on td "13" at bounding box center [286, 103] width 31 height 30
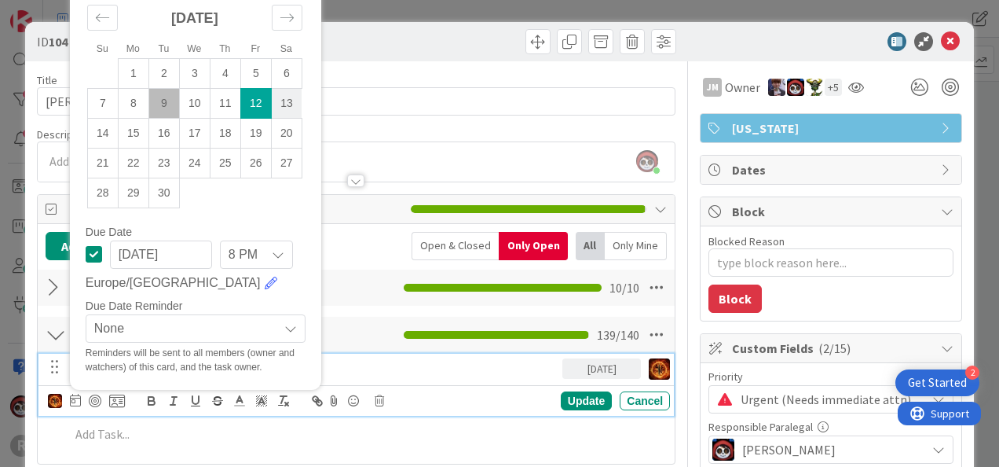
type input "[DATE]"
type textarea "x"
click at [267, 97] on td "12" at bounding box center [255, 103] width 31 height 30
type input "[DATE]"
click at [563, 399] on div "Update" at bounding box center [586, 400] width 51 height 19
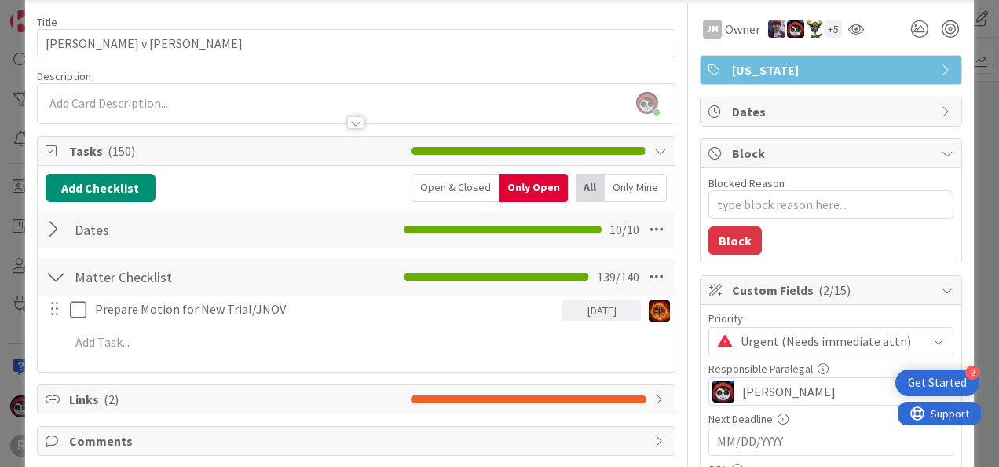
scroll to position [79, 0]
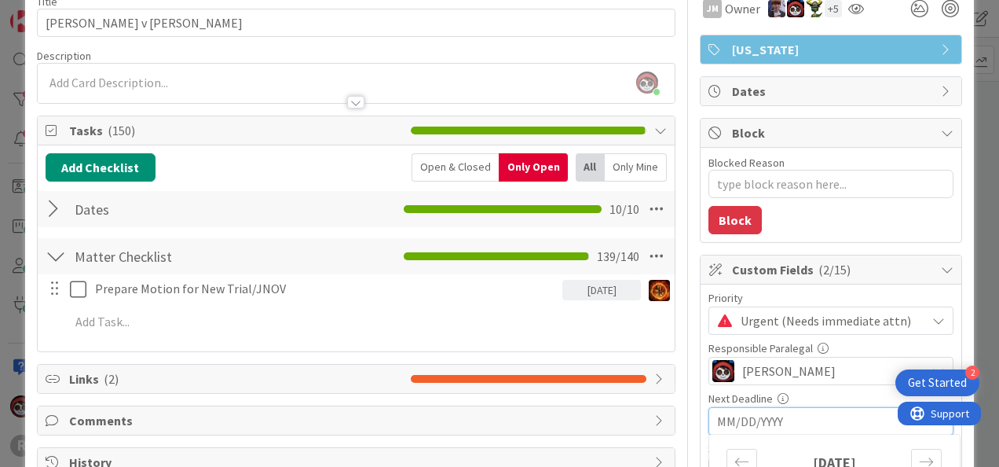
click at [718, 423] on input "MM/DD/YYYY" at bounding box center [831, 421] width 228 height 27
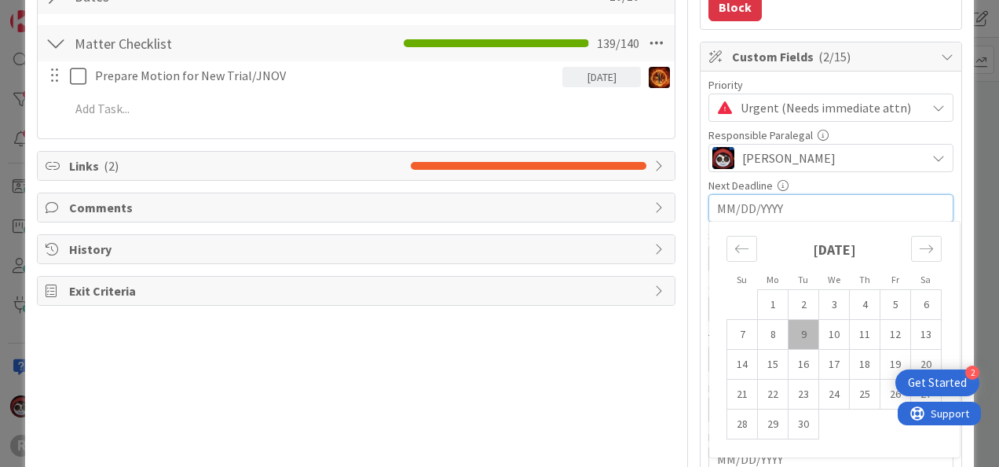
scroll to position [314, 0]
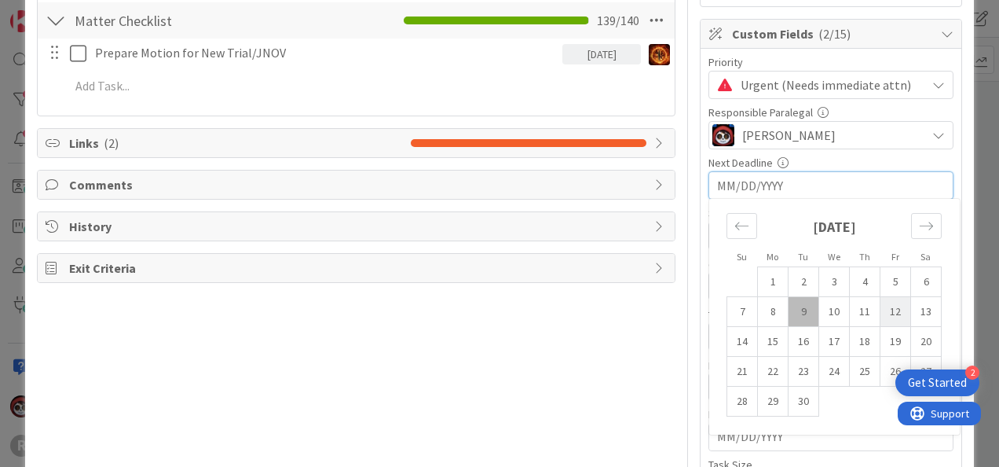
click at [886, 309] on td "12" at bounding box center [896, 312] width 31 height 30
type textarea "x"
type input "[DATE]"
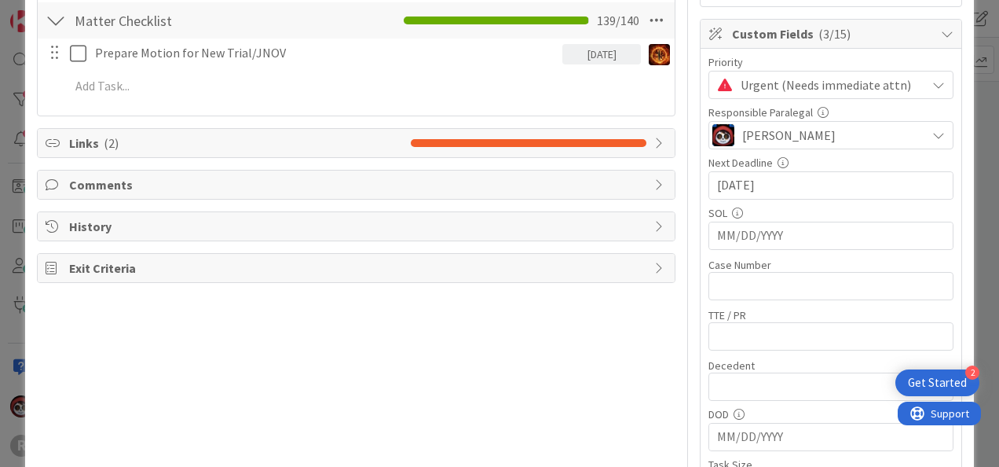
click at [624, 368] on div "Title 28 / 128 Alan J Lemke v Herbert Lemke Description Jasmin Sanchez just joi…" at bounding box center [356, 341] width 639 height 1189
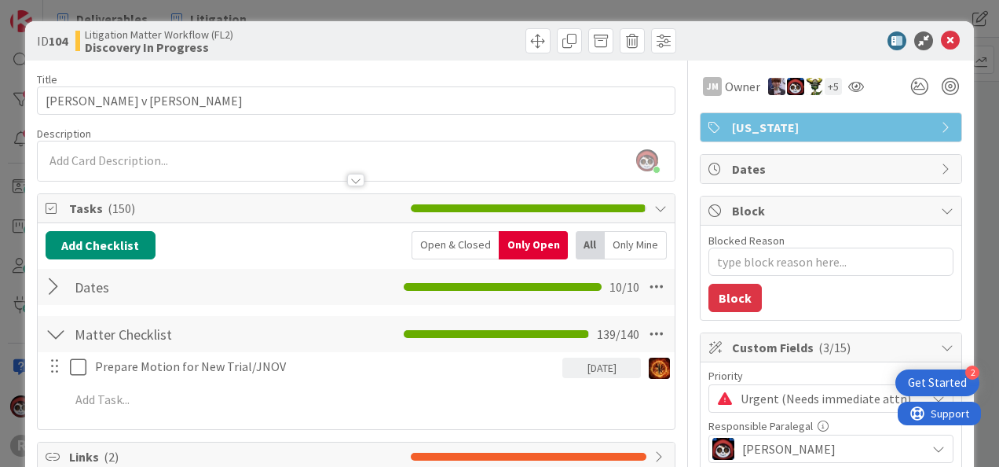
scroll to position [0, 0]
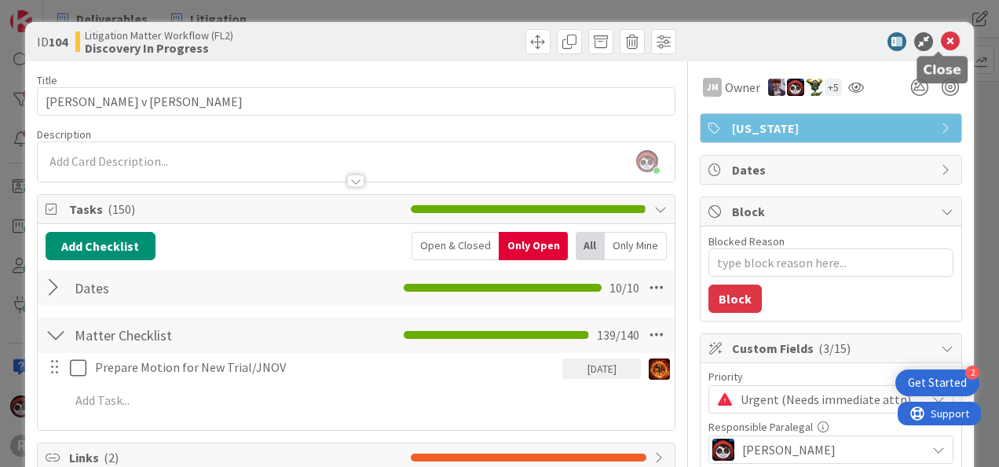
click at [942, 42] on icon at bounding box center [950, 41] width 19 height 19
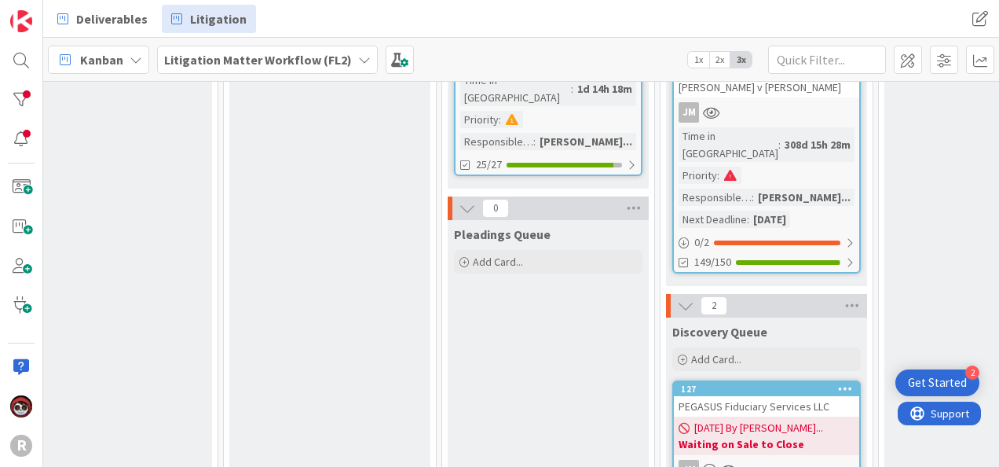
scroll to position [982, 468]
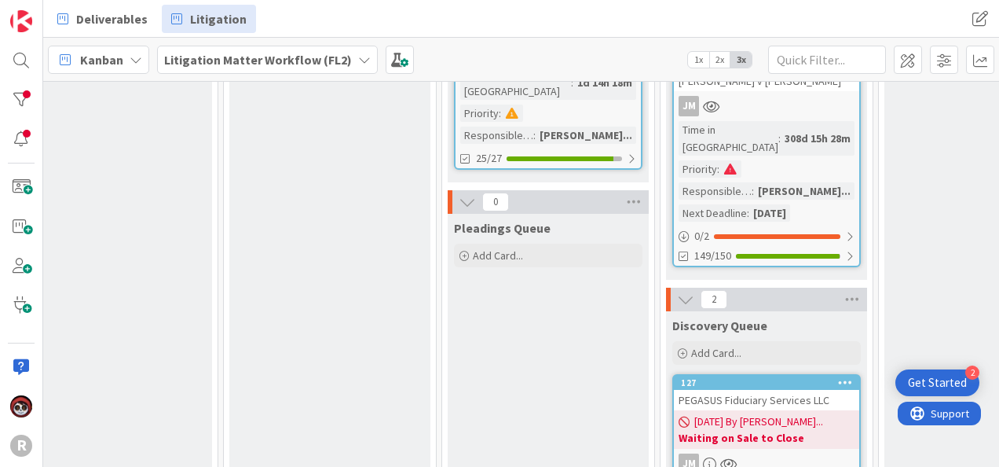
click at [814, 430] on b "Waiting on Sale to Close" at bounding box center [767, 438] width 176 height 16
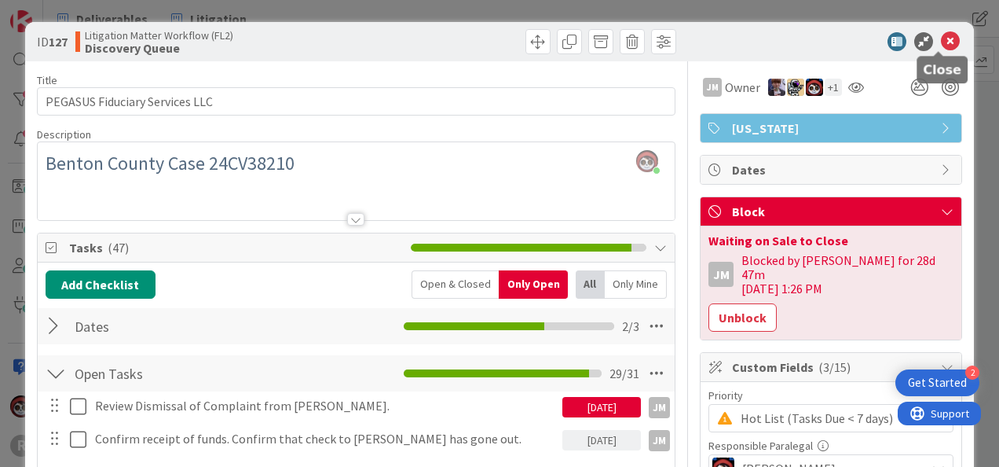
click at [945, 38] on icon at bounding box center [950, 41] width 19 height 19
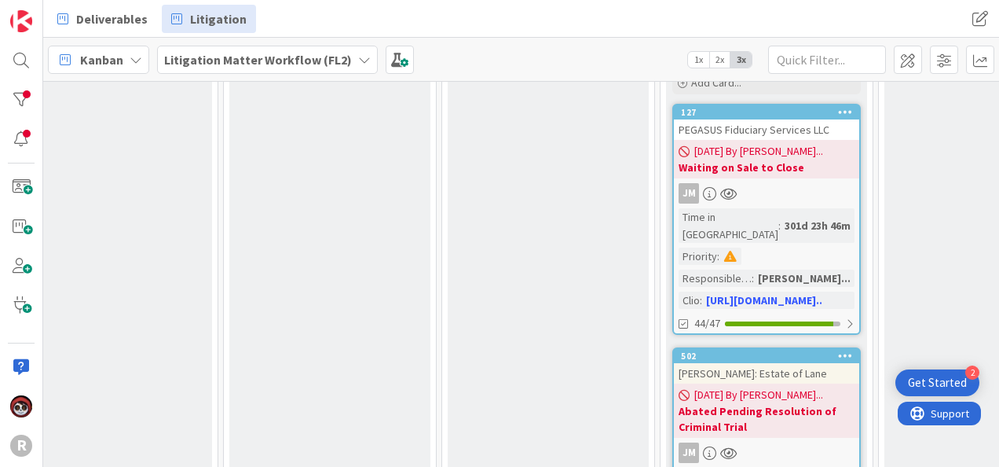
scroll to position [1309, 468]
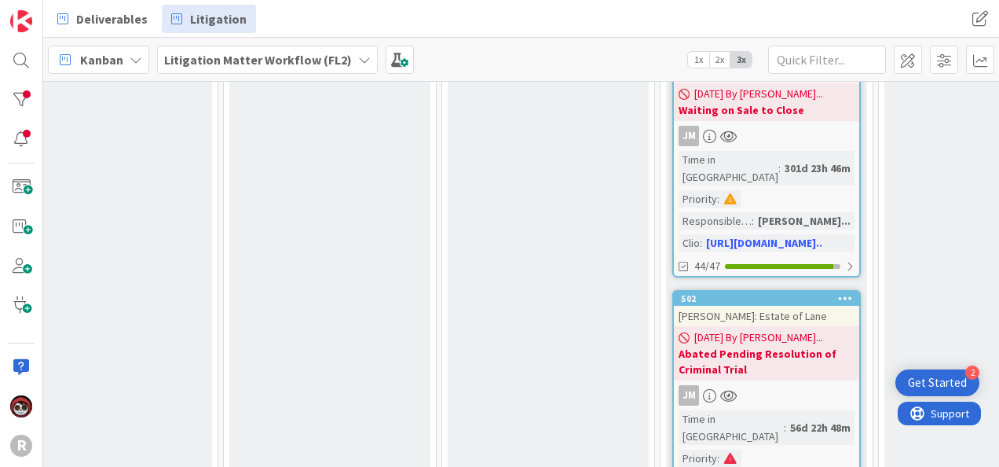
click at [766, 385] on div "JM" at bounding box center [766, 395] width 185 height 20
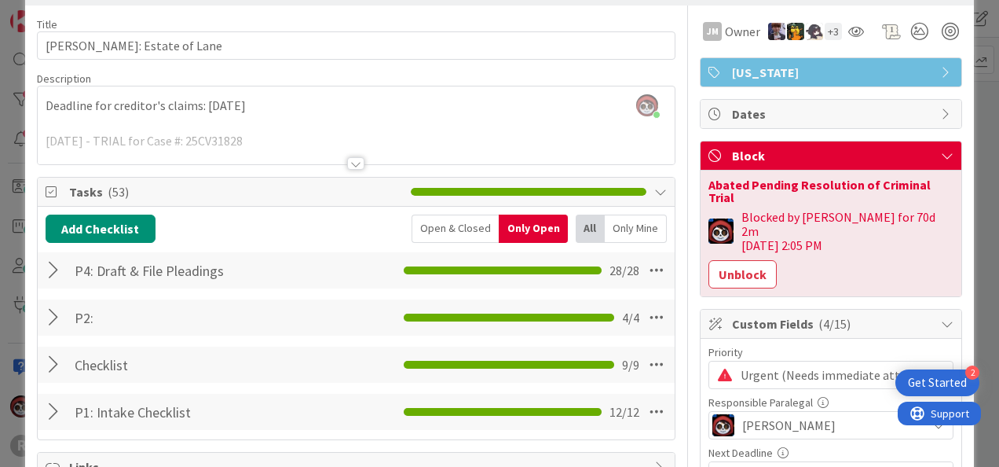
scroll to position [79, 0]
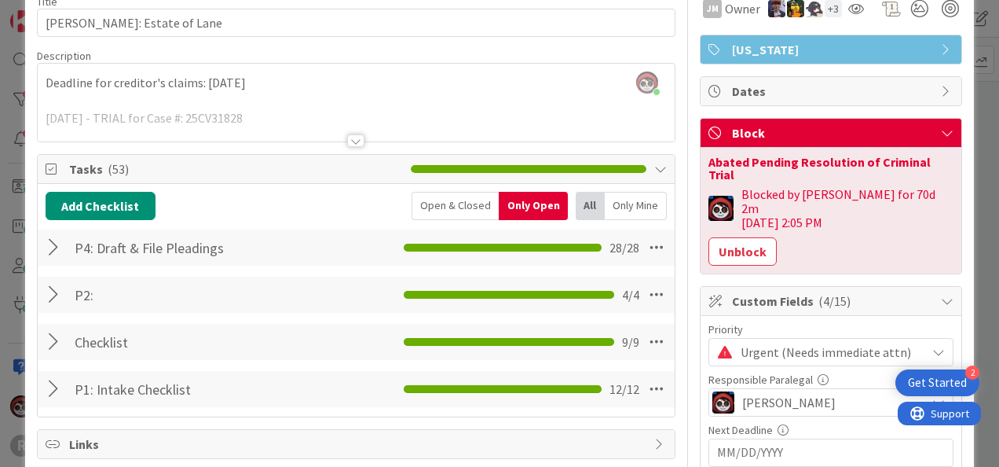
click at [50, 339] on div at bounding box center [56, 342] width 20 height 28
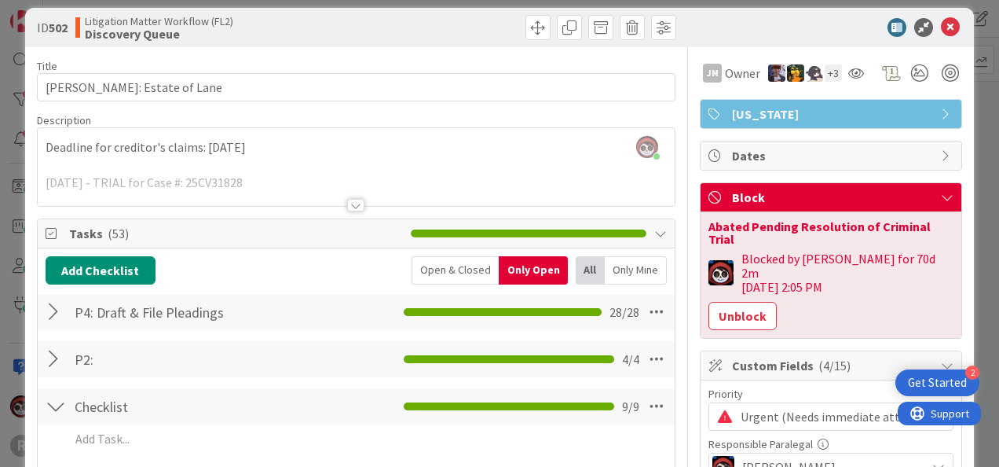
scroll to position [0, 0]
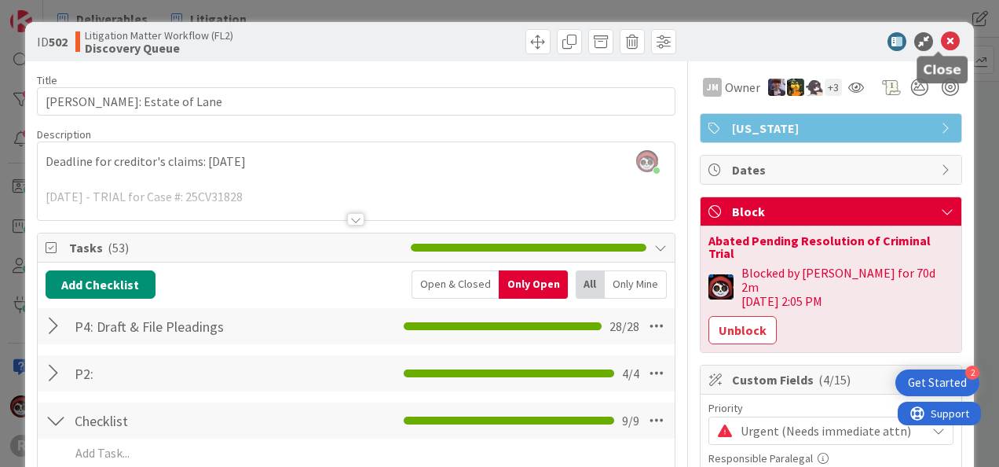
click at [941, 39] on icon at bounding box center [950, 41] width 19 height 19
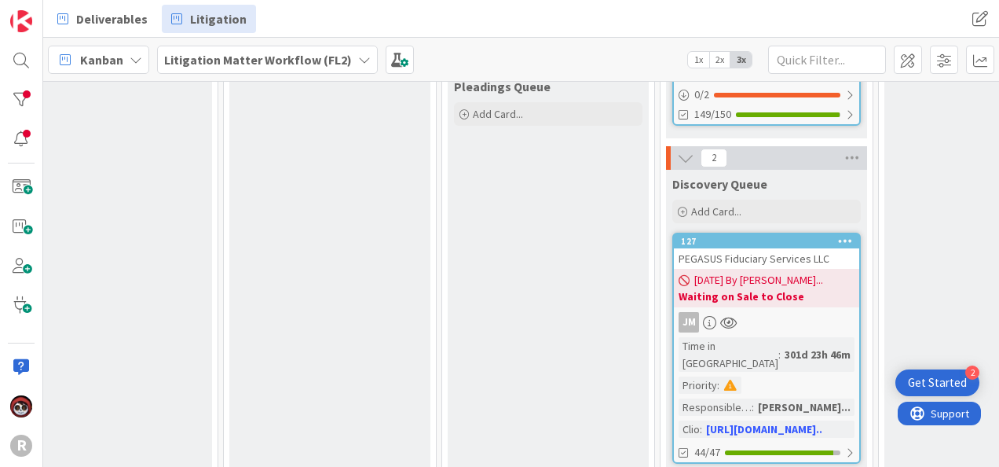
scroll to position [1074, 468]
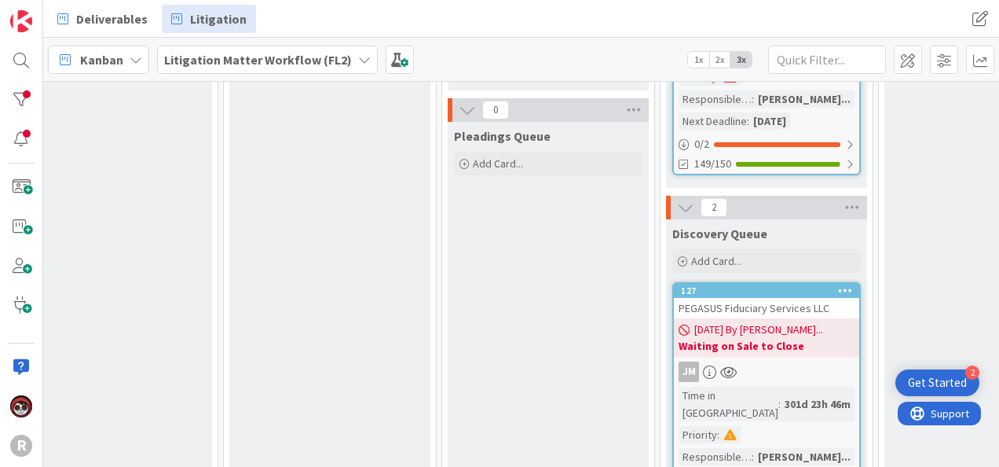
click at [824, 361] on div "JM" at bounding box center [766, 371] width 185 height 20
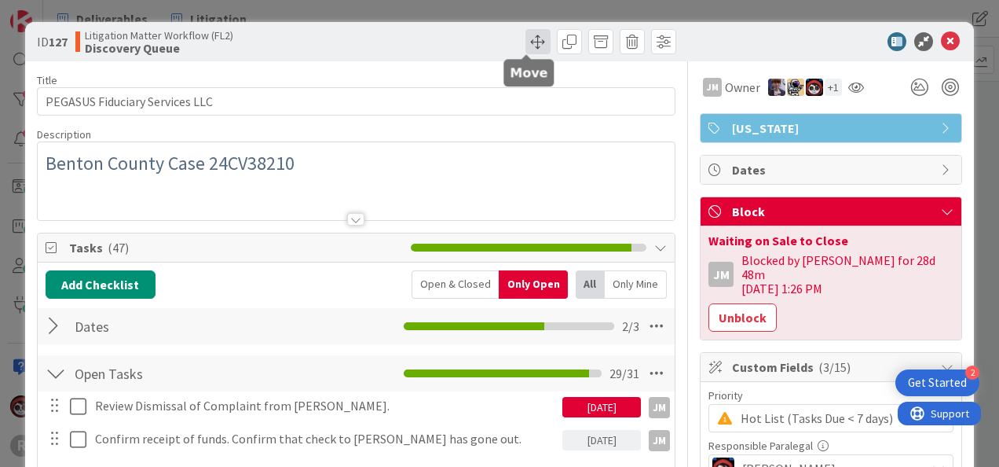
click at [525, 42] on span at bounding box center [537, 41] width 25 height 25
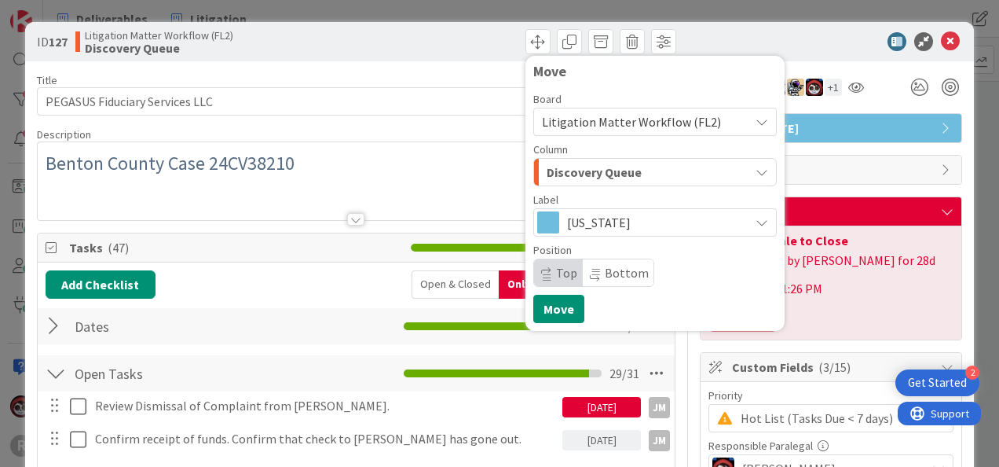
click at [638, 169] on div "Discovery Queue" at bounding box center [646, 171] width 207 height 25
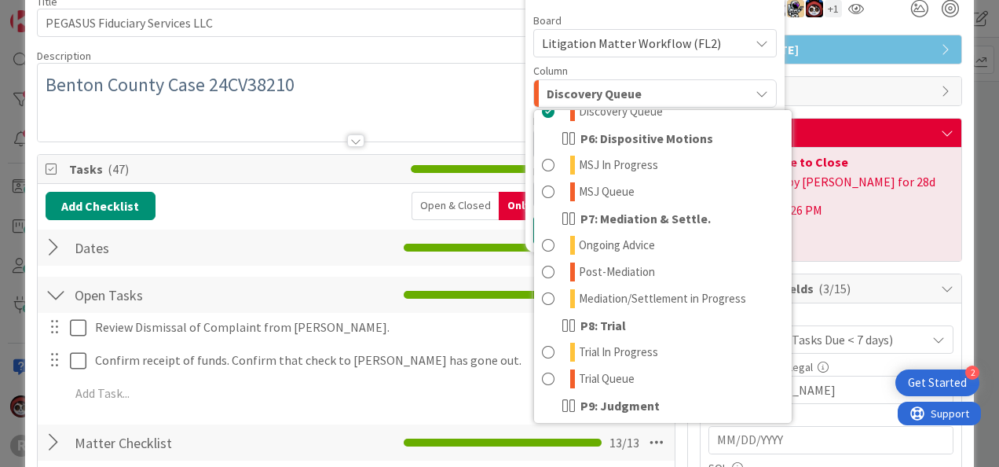
scroll to position [393, 0]
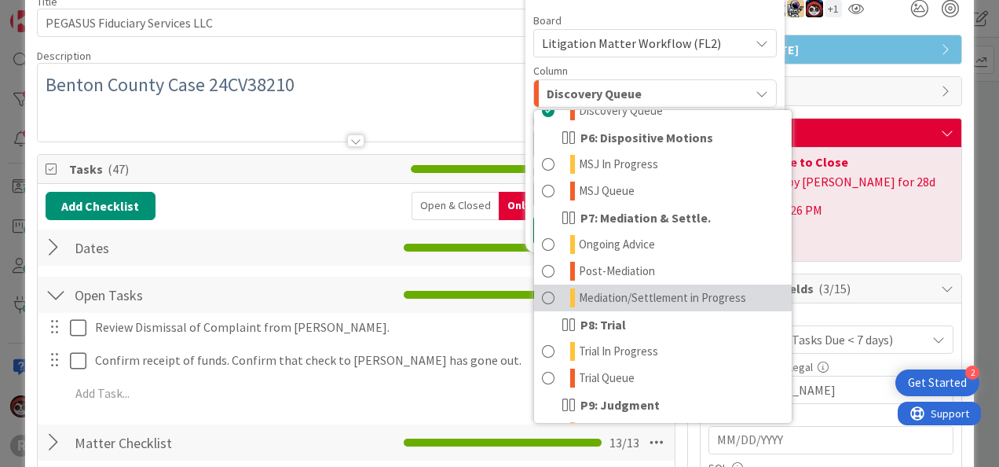
click at [542, 299] on span at bounding box center [548, 297] width 13 height 19
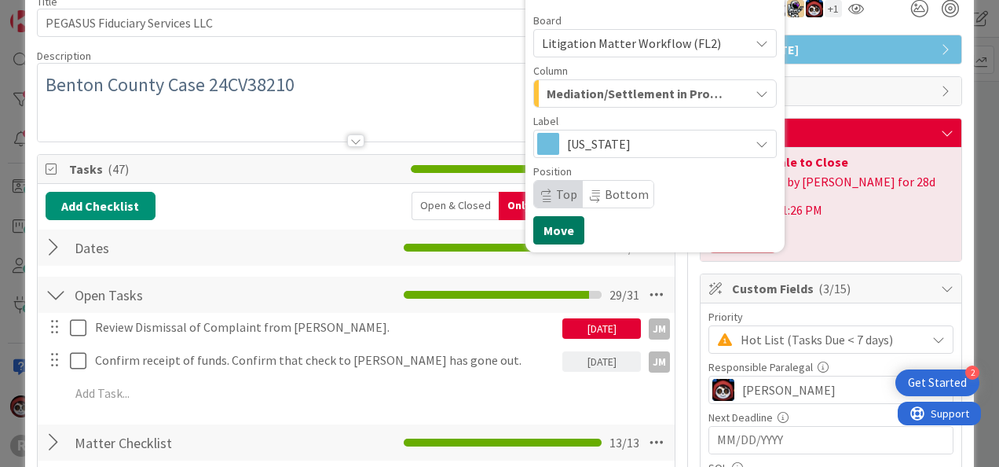
click at [548, 229] on button "Move" at bounding box center [558, 230] width 51 height 28
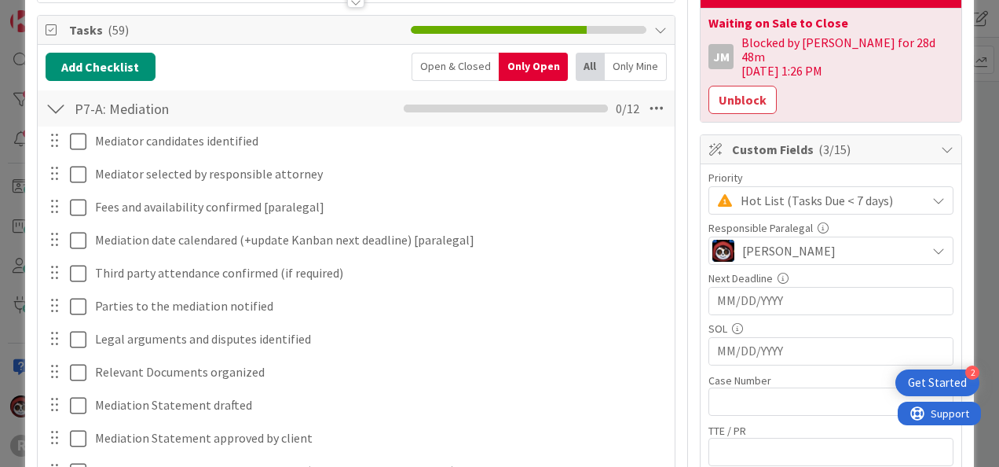
scroll to position [157, 0]
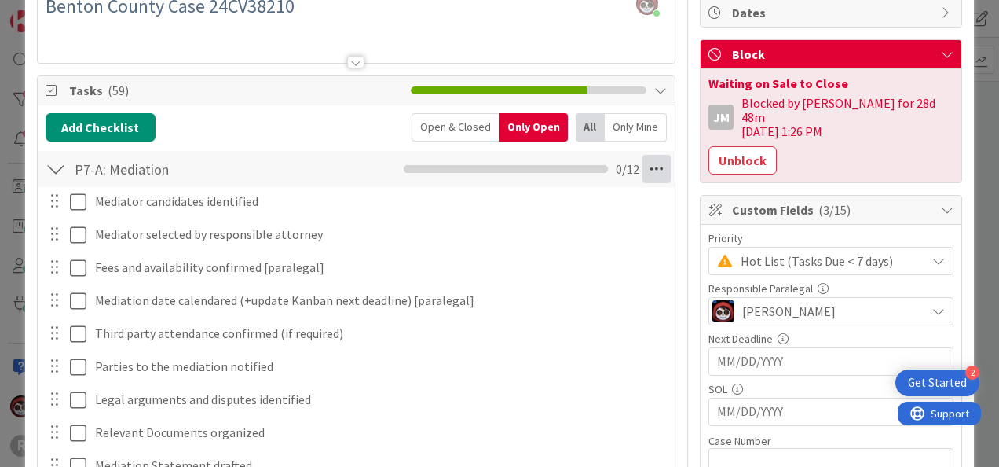
click at [643, 162] on icon at bounding box center [657, 169] width 28 height 28
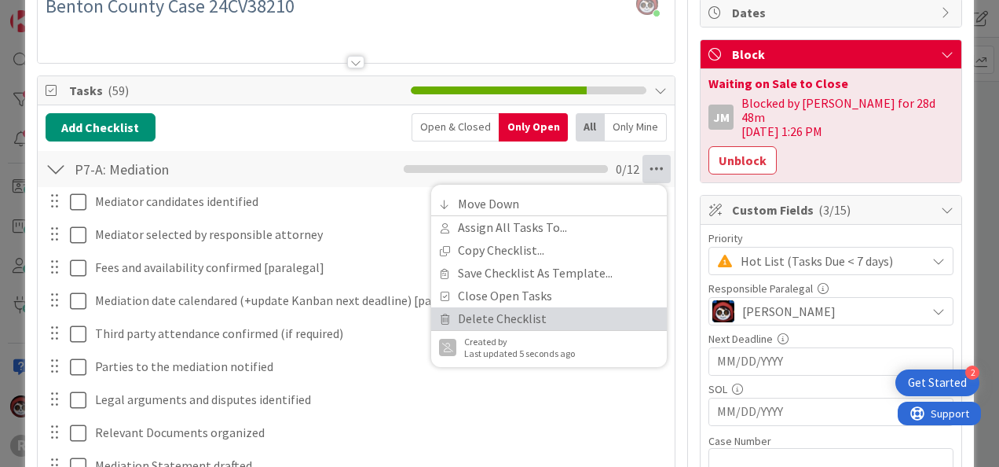
click at [525, 315] on link "Delete Checklist" at bounding box center [549, 318] width 236 height 23
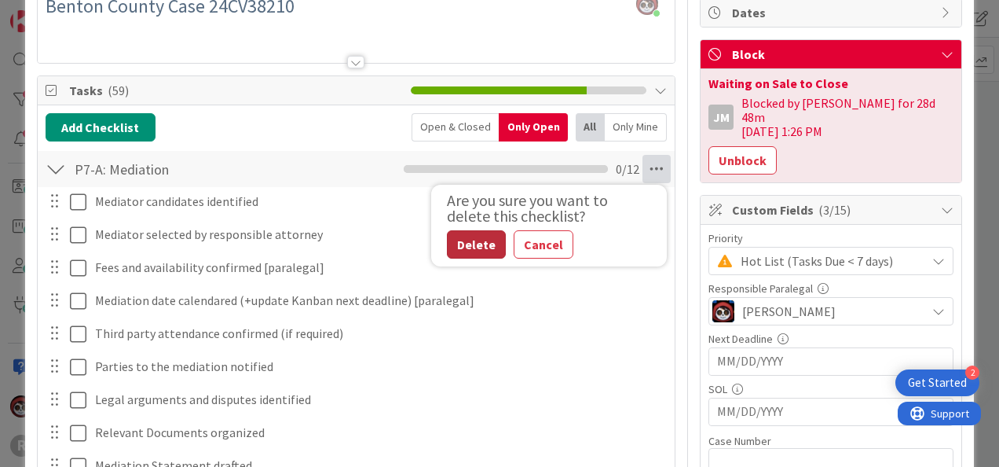
click at [463, 237] on button "Delete" at bounding box center [476, 244] width 59 height 28
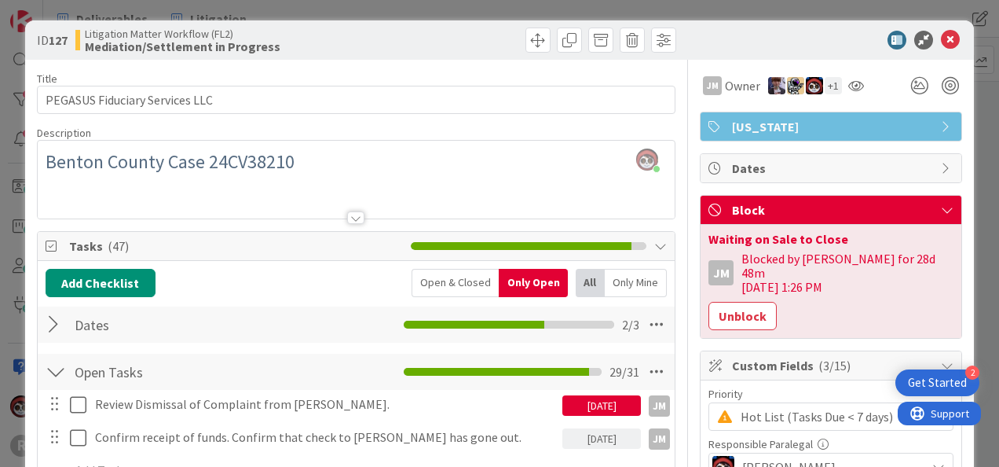
scroll to position [0, 0]
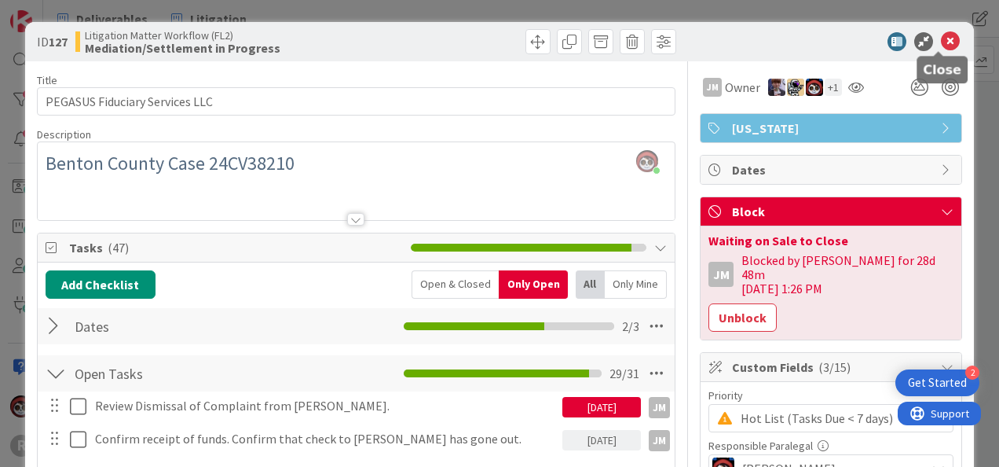
click at [941, 46] on icon at bounding box center [950, 41] width 19 height 19
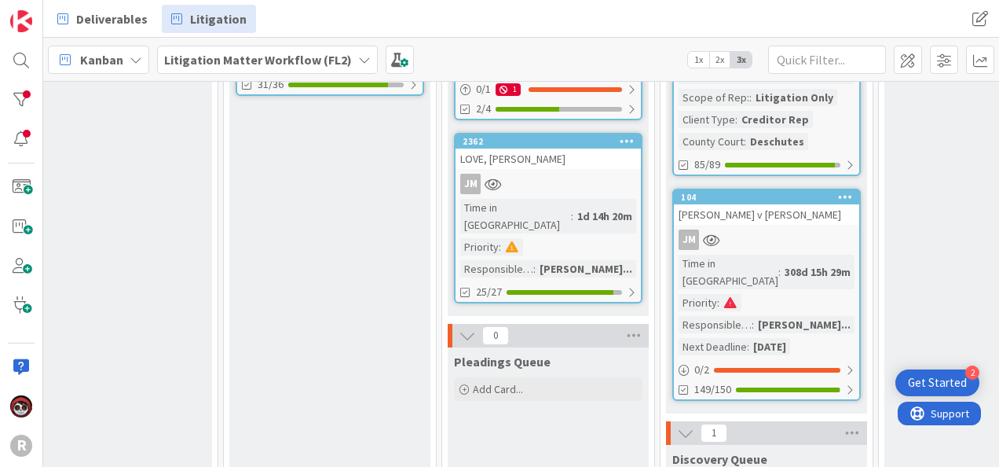
scroll to position [873, 468]
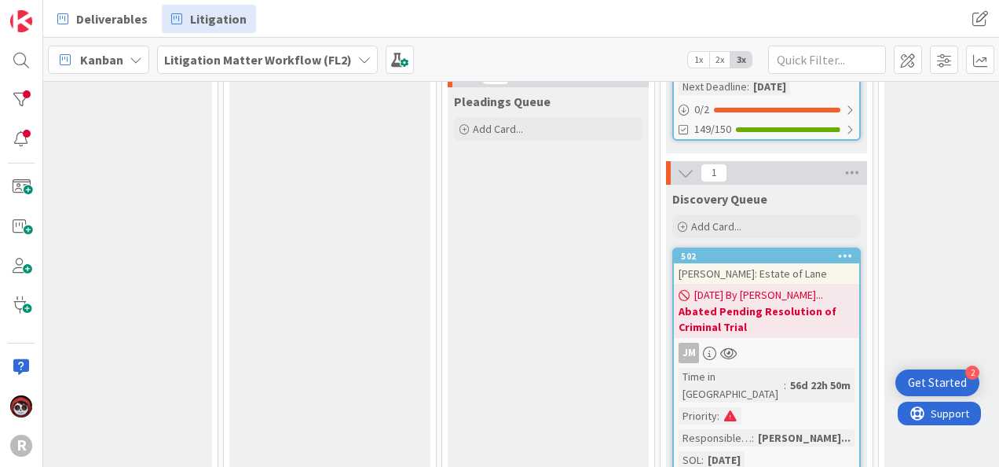
click at [775, 342] on div "JM" at bounding box center [766, 352] width 185 height 20
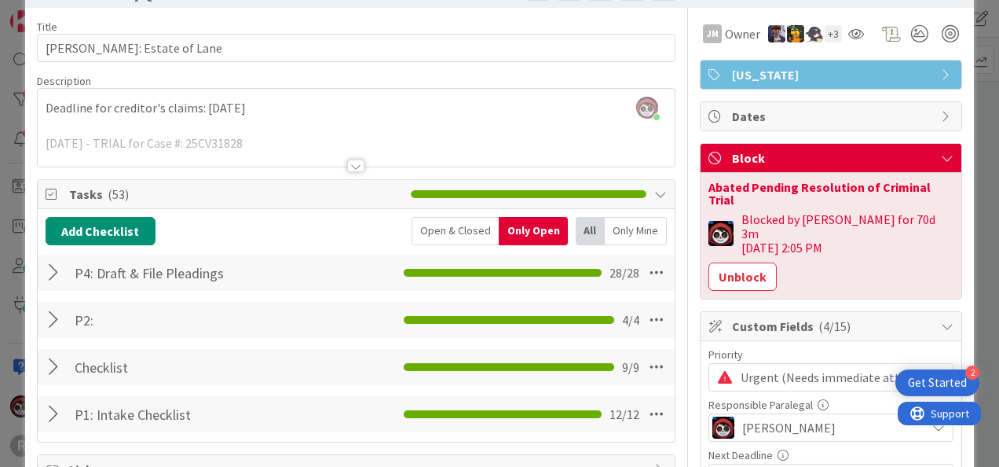
scroll to position [79, 0]
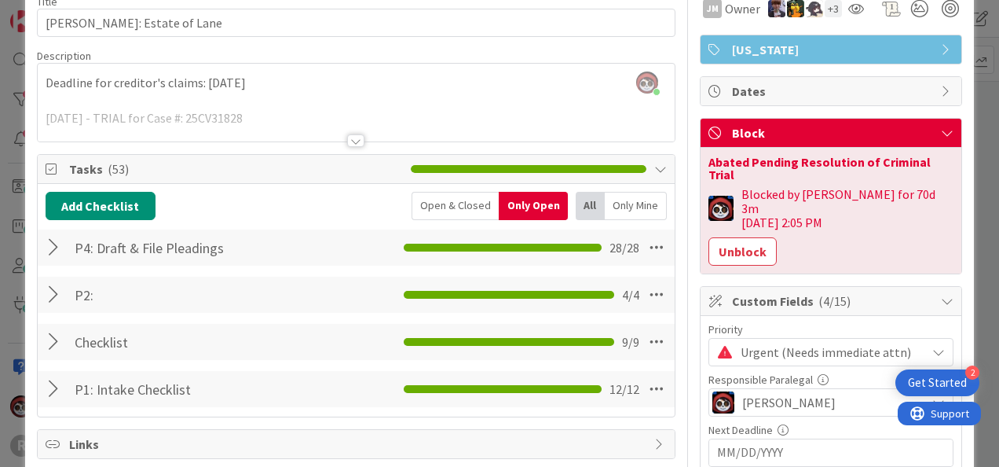
click at [57, 336] on div at bounding box center [56, 342] width 20 height 28
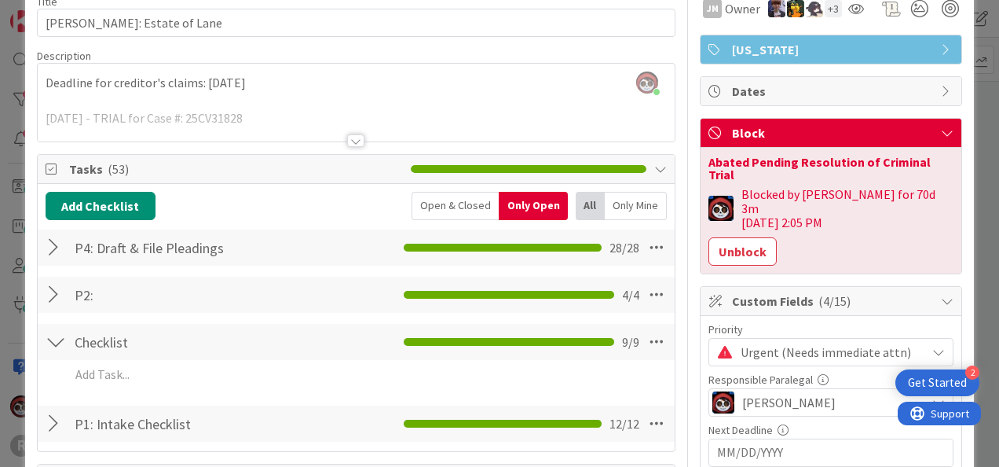
scroll to position [0, 0]
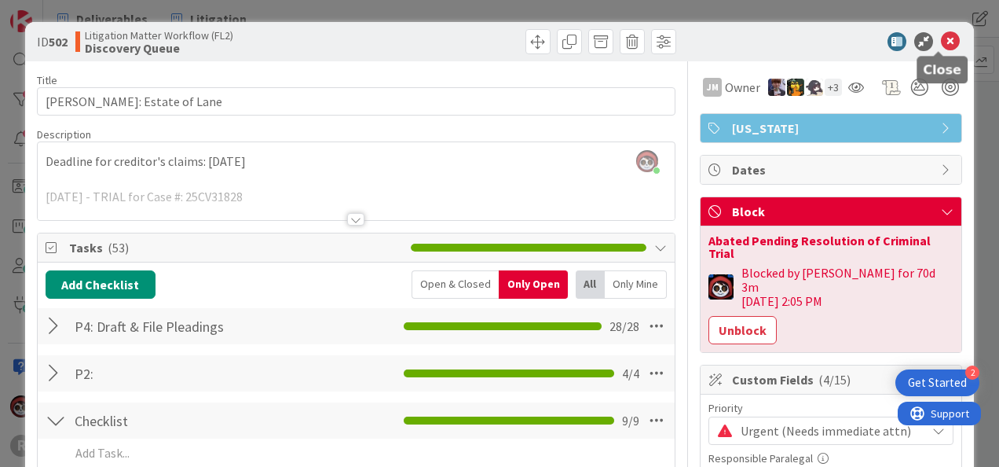
click at [941, 49] on icon at bounding box center [950, 41] width 19 height 19
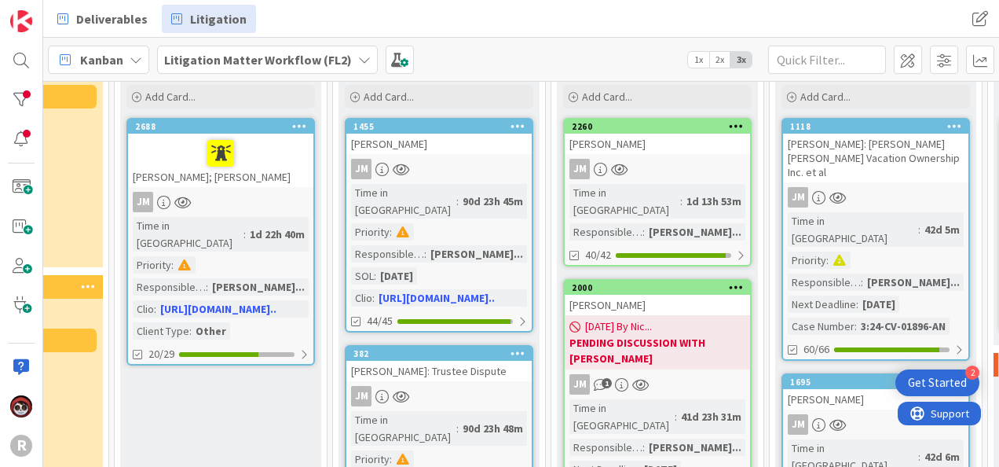
scroll to position [9, 359]
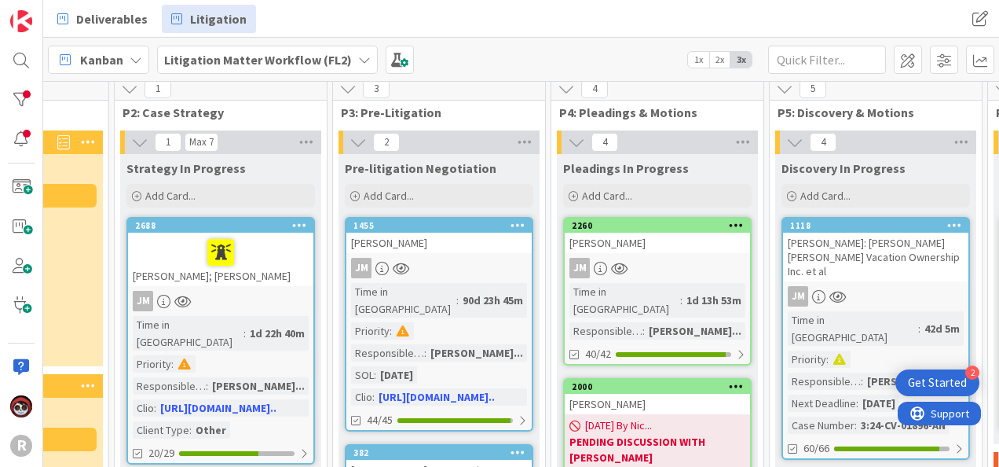
click at [650, 253] on link "2260 BARNTS, Heather JM Time in Column : 1d 13h 53m Responsible Paralegal : Jas…" at bounding box center [657, 291] width 189 height 148
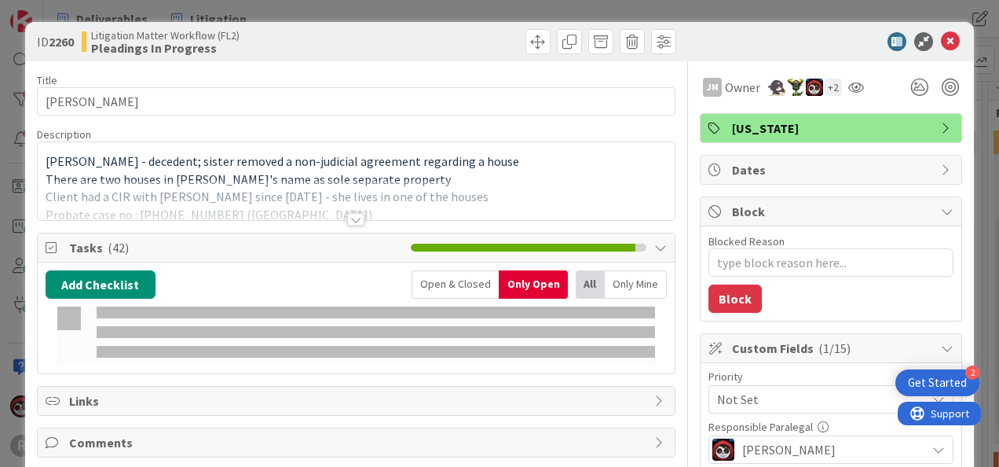
type textarea "x"
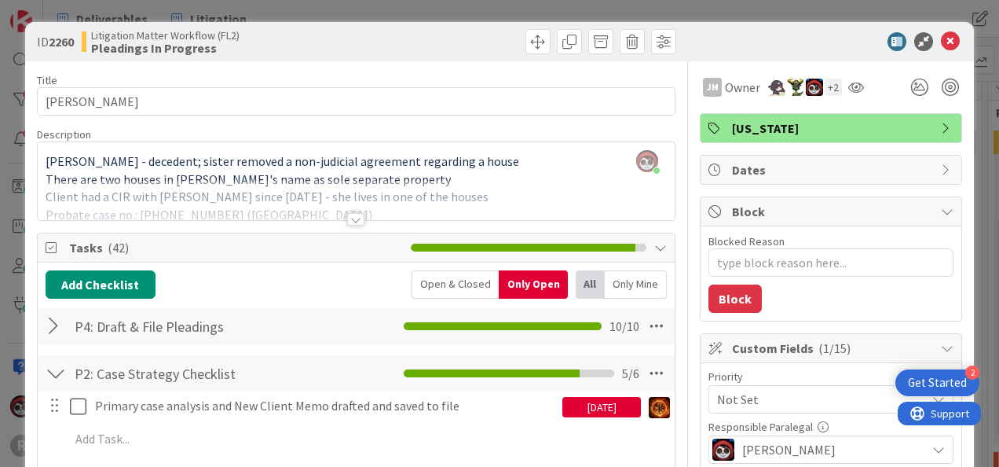
click at [352, 213] on div at bounding box center [355, 219] width 17 height 13
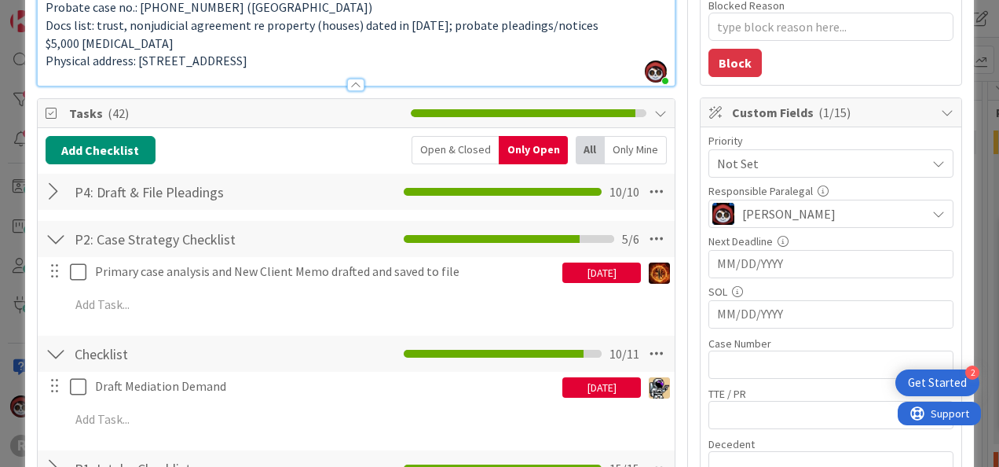
scroll to position [314, 0]
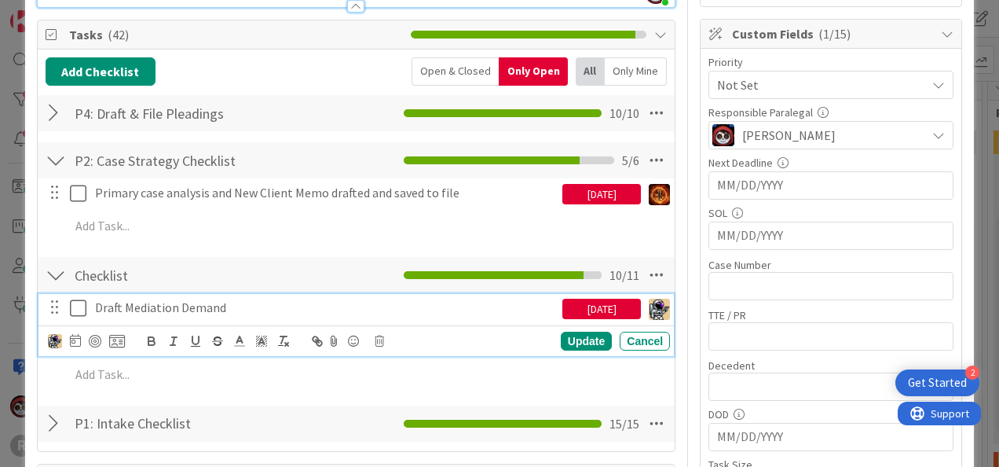
click at [166, 303] on p "Draft Mediation Demand" at bounding box center [325, 307] width 461 height 18
click at [566, 298] on div "09/04/2025" at bounding box center [601, 308] width 79 height 20
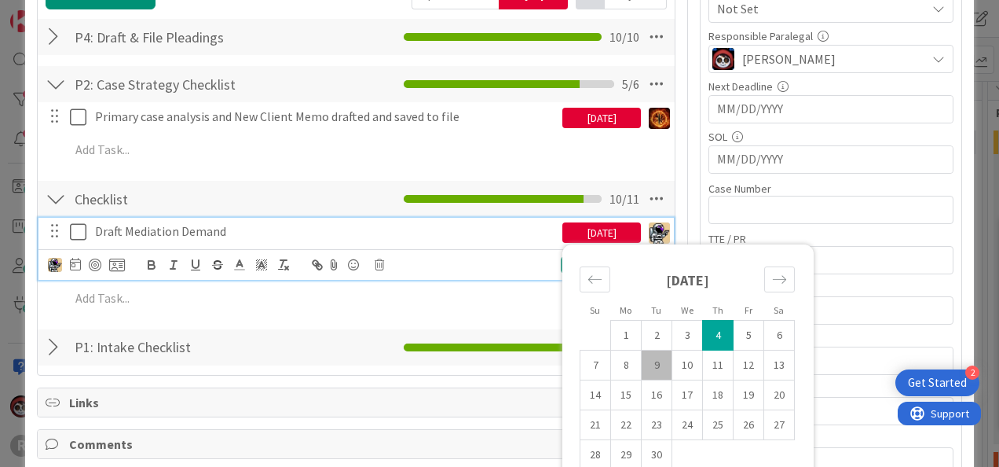
scroll to position [393, 0]
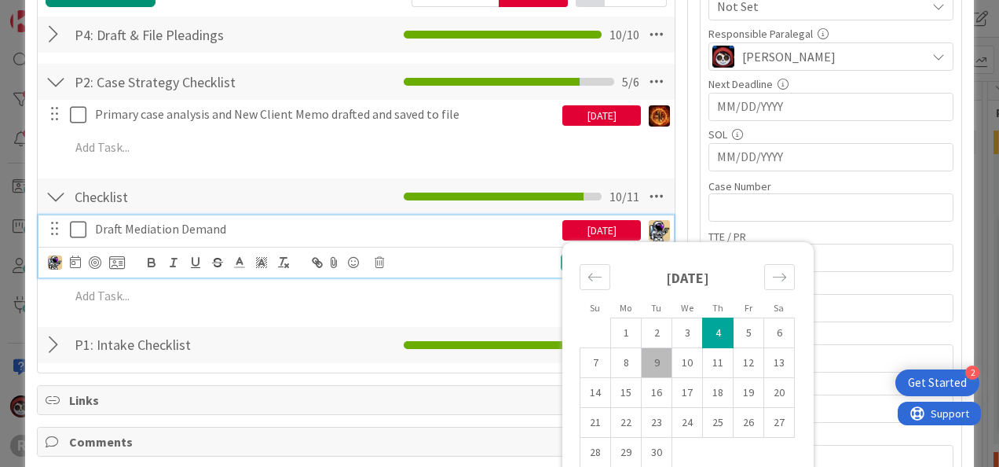
click at [123, 229] on p "Draft Mediation Demand" at bounding box center [325, 229] width 461 height 18
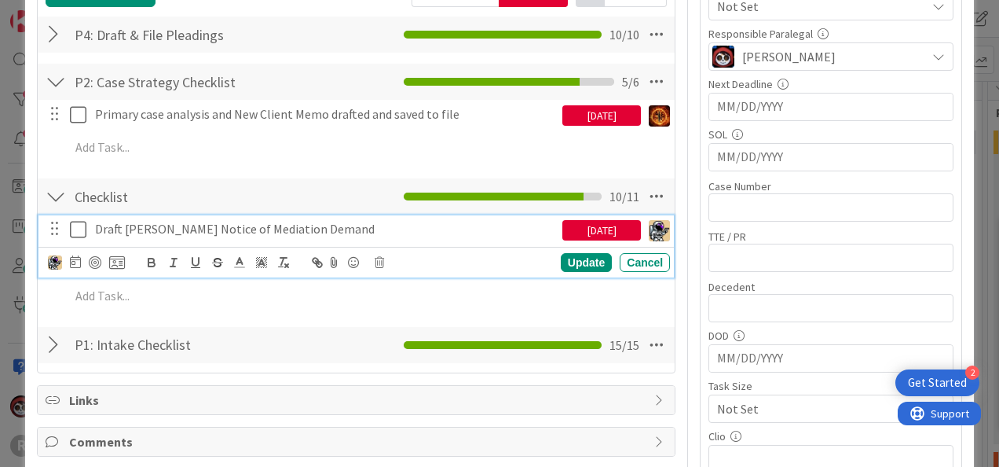
click at [68, 259] on div at bounding box center [86, 262] width 77 height 19
click at [70, 258] on icon at bounding box center [75, 261] width 11 height 13
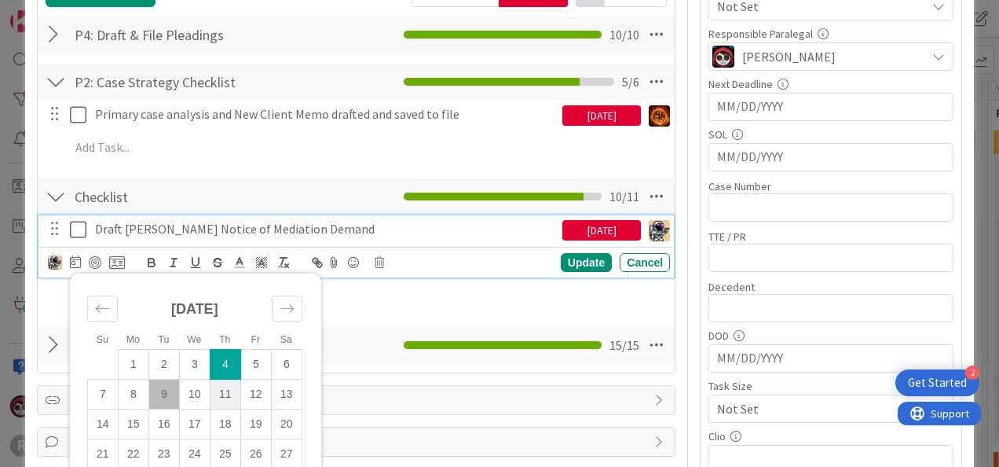
click at [218, 388] on td "11" at bounding box center [225, 394] width 31 height 30
type input "[DATE]"
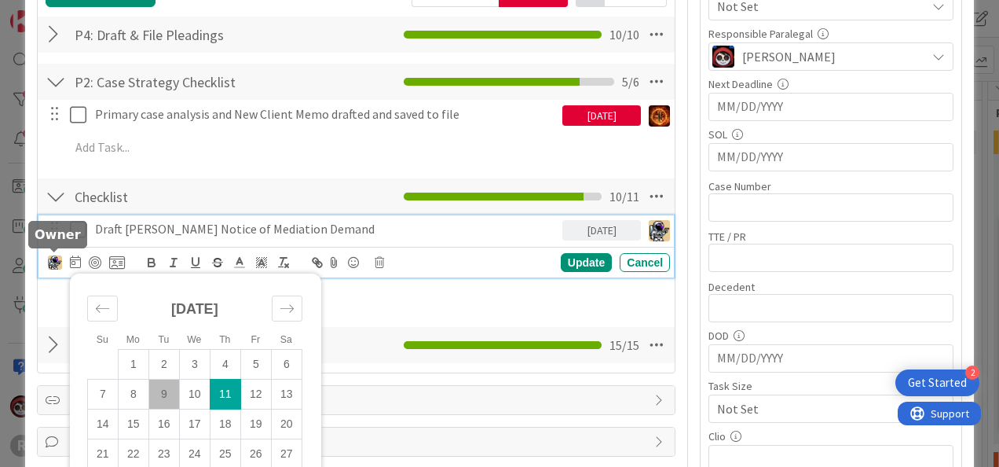
click at [56, 261] on img at bounding box center [55, 262] width 14 height 14
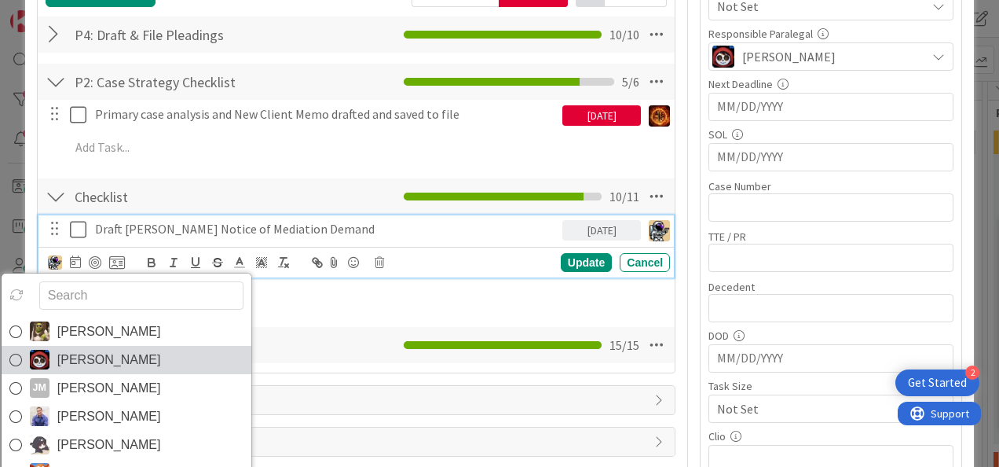
click at [113, 358] on span "[PERSON_NAME]" at bounding box center [109, 360] width 104 height 24
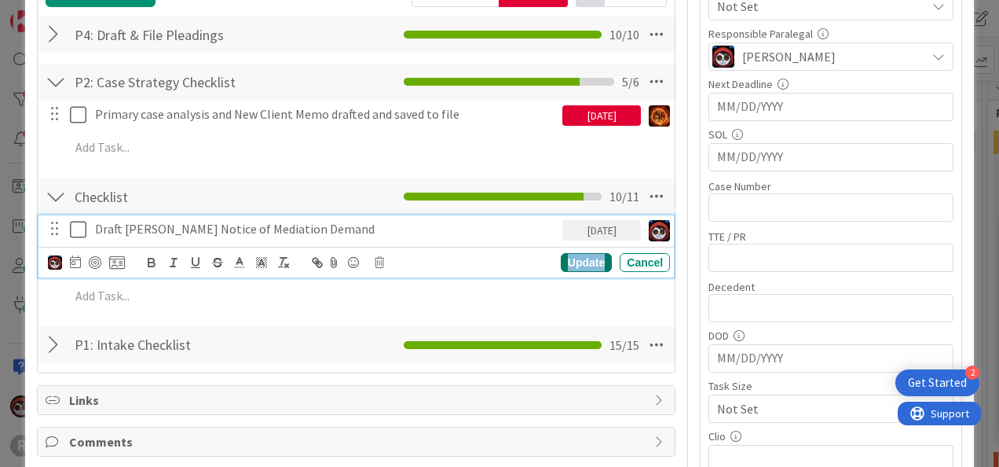
click at [591, 254] on div "Update" at bounding box center [586, 262] width 51 height 19
type textarea "x"
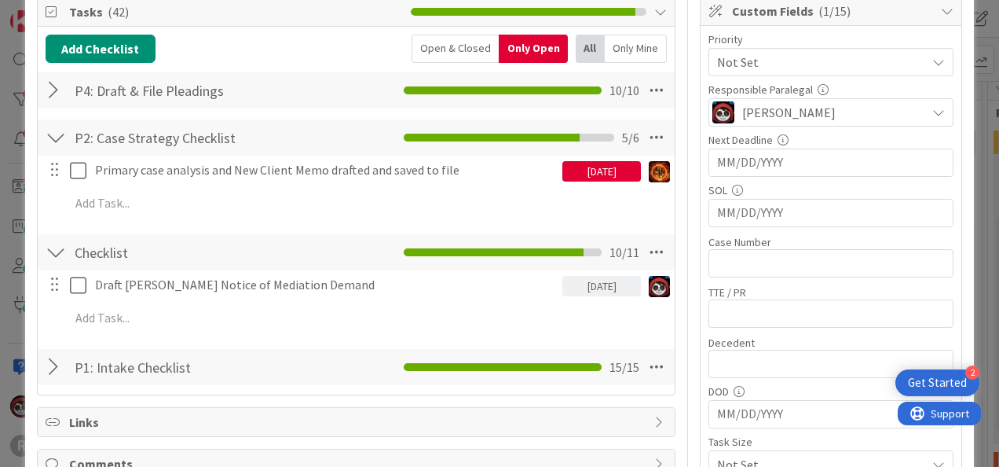
scroll to position [314, 0]
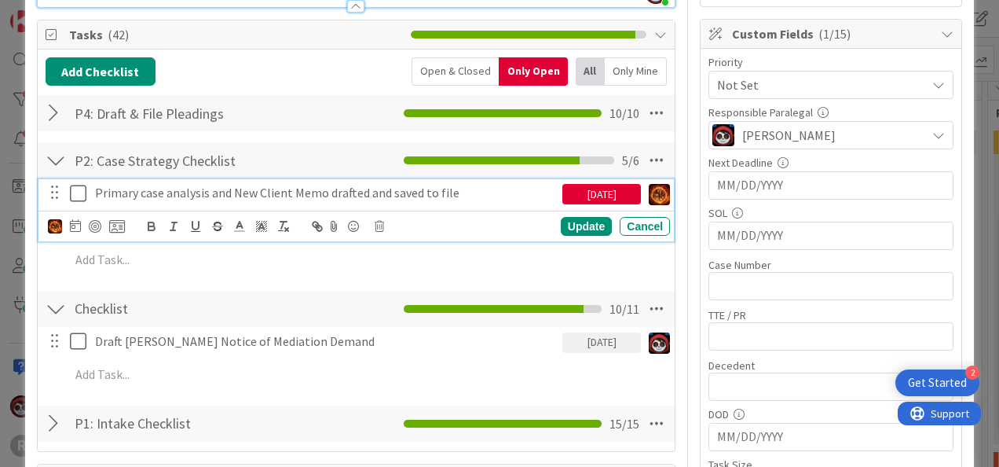
click at [368, 190] on p "Primary case analysis and New Client Memo drafted and saved to file" at bounding box center [325, 193] width 461 height 18
click at [53, 231] on div at bounding box center [55, 226] width 14 height 17
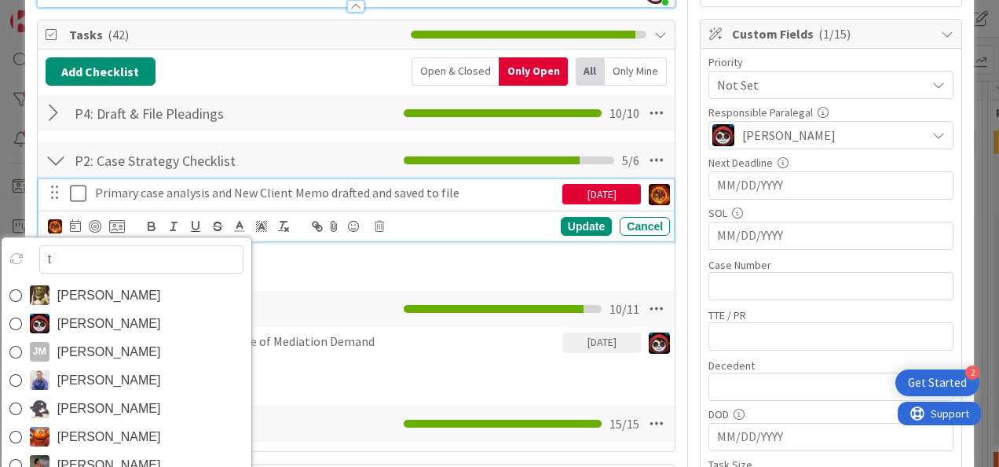
type input "ty"
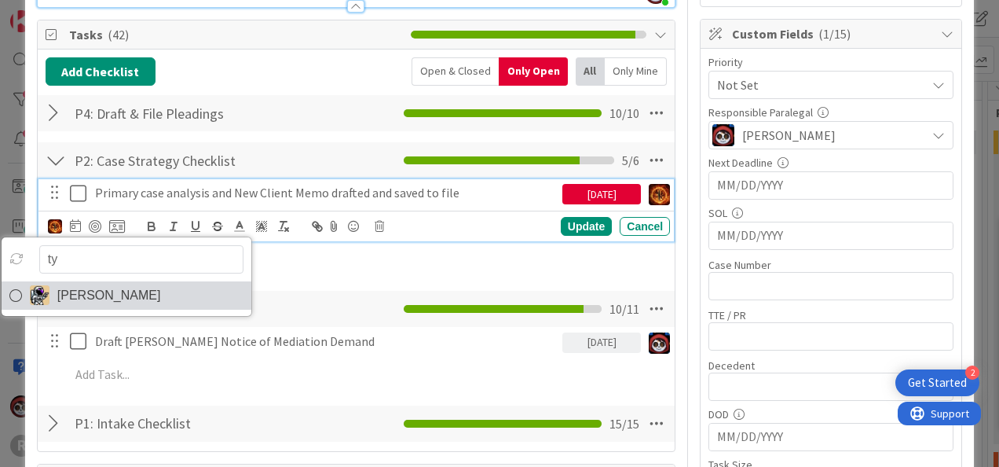
click at [164, 295] on link "[PERSON_NAME]" at bounding box center [127, 295] width 250 height 28
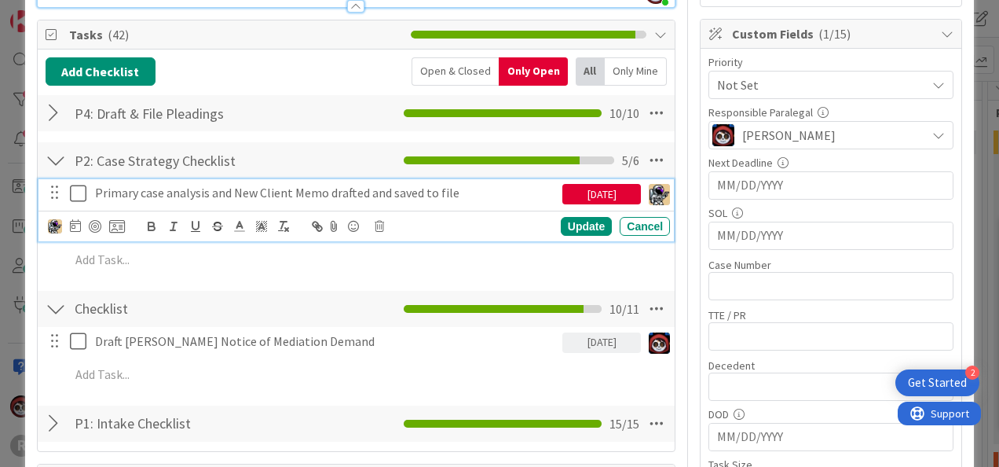
type textarea "x"
click at [577, 190] on div "[DATE]" at bounding box center [601, 194] width 79 height 20
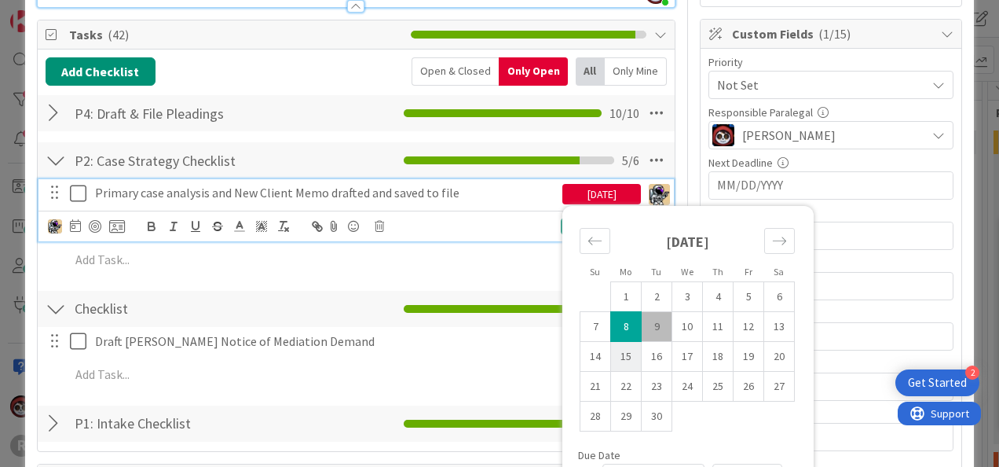
click at [617, 350] on td "15" at bounding box center [626, 357] width 31 height 30
type input "[DATE]"
type textarea "x"
click at [648, 352] on td "16" at bounding box center [657, 357] width 31 height 30
type input "[DATE]"
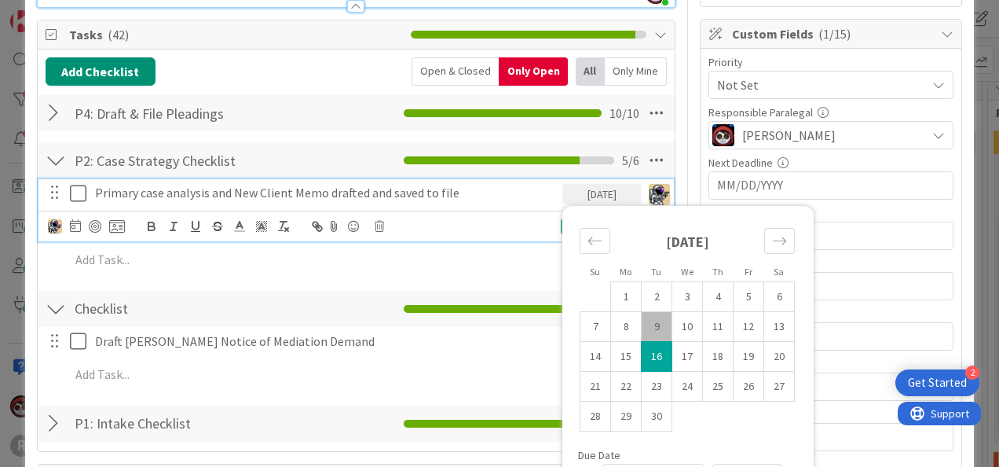
type textarea "x"
click at [426, 203] on div "Primary case analysis and New Client Memo drafted and saved to file" at bounding box center [326, 192] width 474 height 27
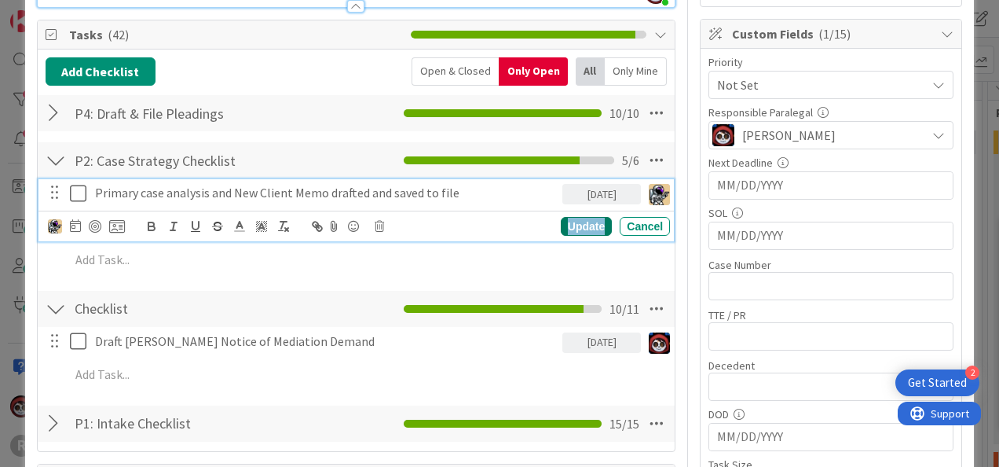
click at [579, 223] on div "Update" at bounding box center [586, 226] width 51 height 19
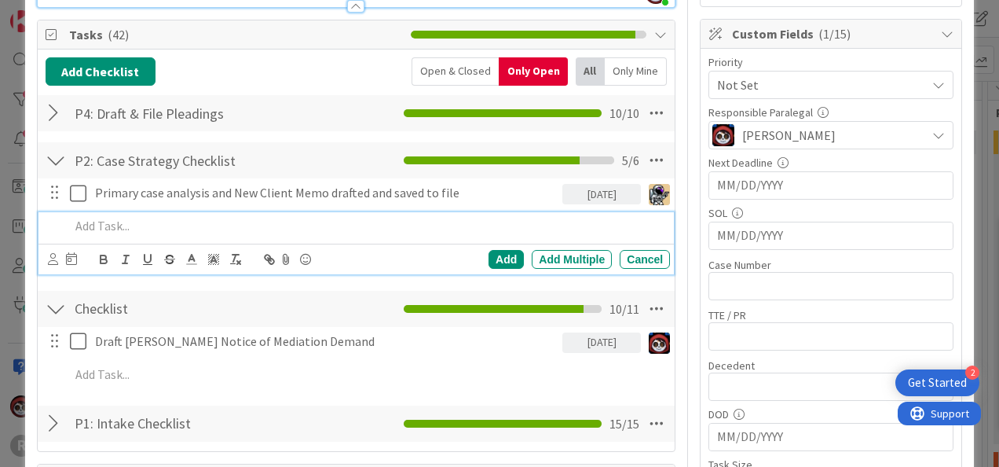
click at [290, 234] on div at bounding box center [367, 225] width 606 height 27
click at [48, 255] on icon at bounding box center [53, 259] width 10 height 12
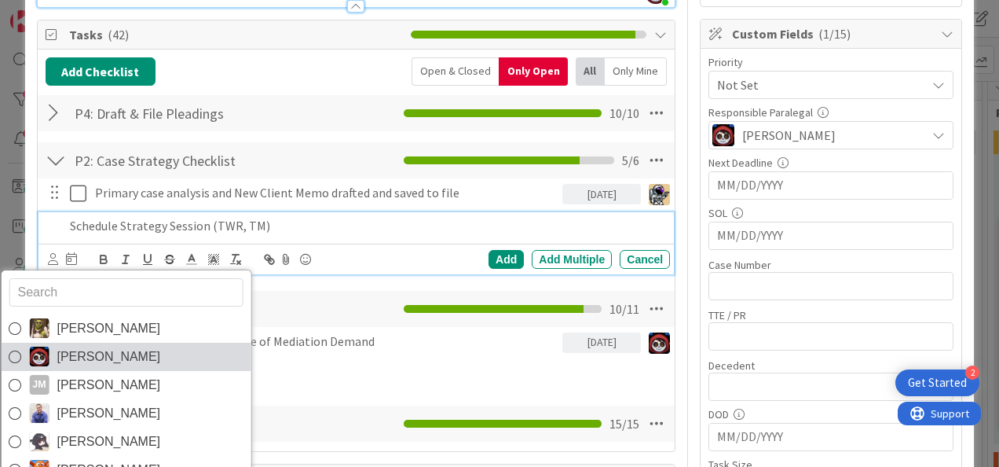
click at [88, 350] on span "[PERSON_NAME]" at bounding box center [109, 357] width 104 height 24
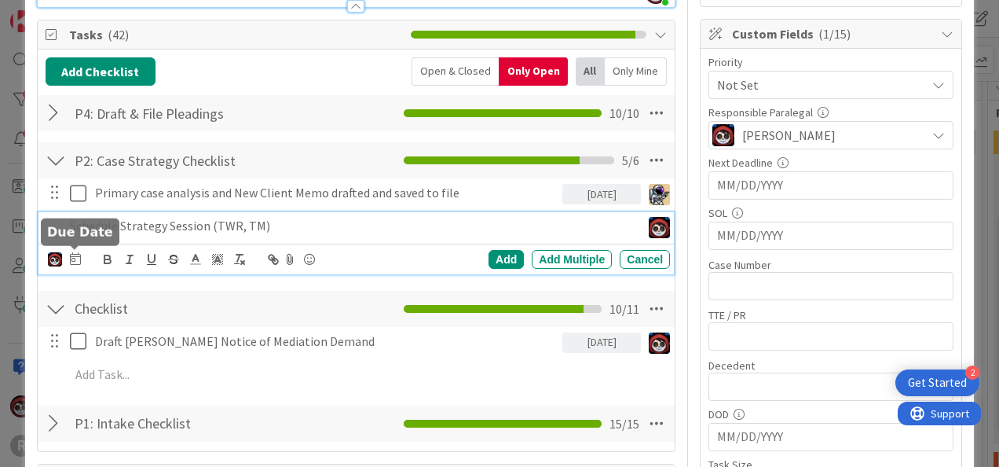
click at [71, 254] on icon at bounding box center [75, 258] width 11 height 13
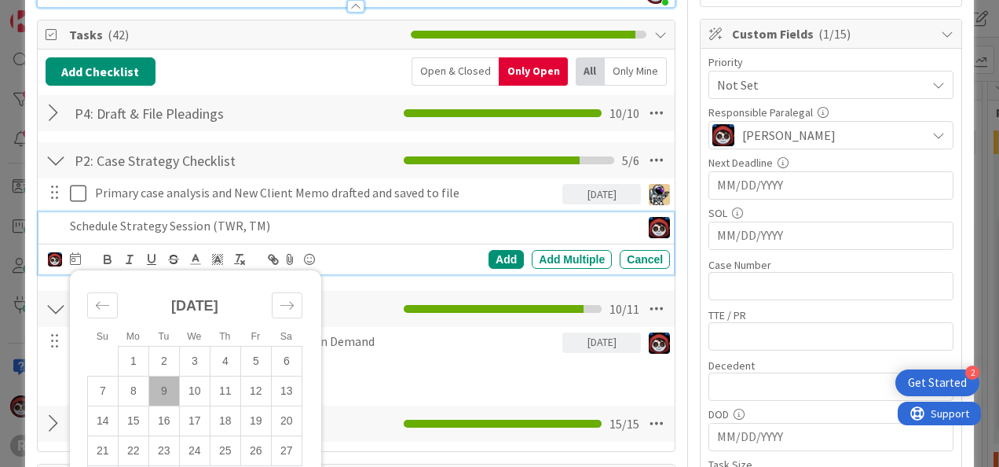
click at [318, 220] on p "Schedule Strategy Session (TWR, TM)" at bounding box center [352, 226] width 565 height 18
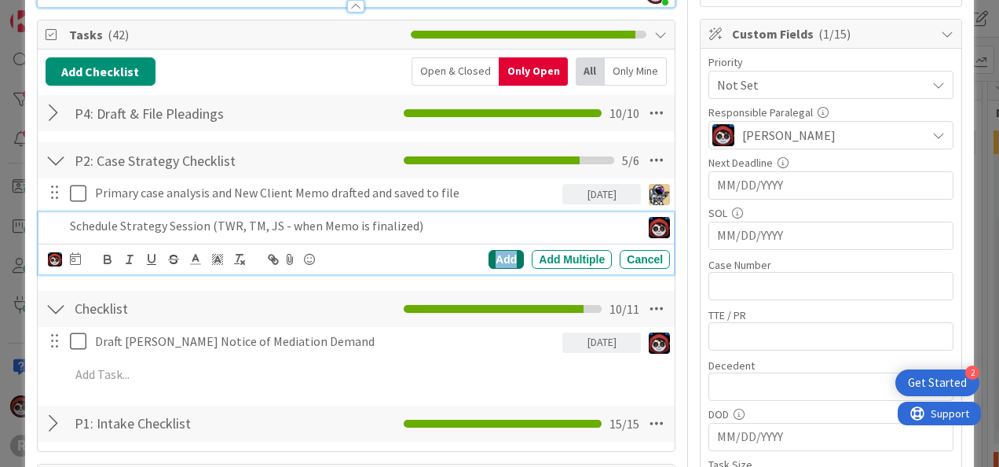
click at [489, 253] on div "Add" at bounding box center [506, 259] width 35 height 19
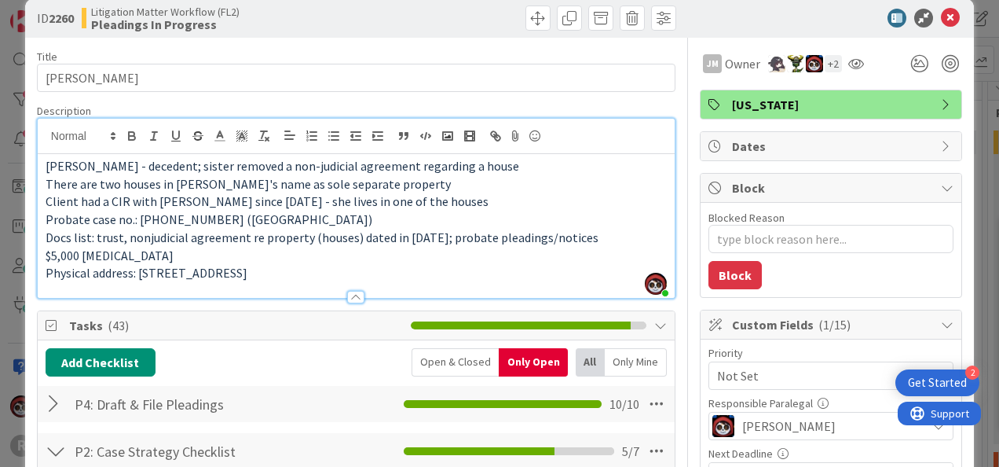
scroll to position [0, 0]
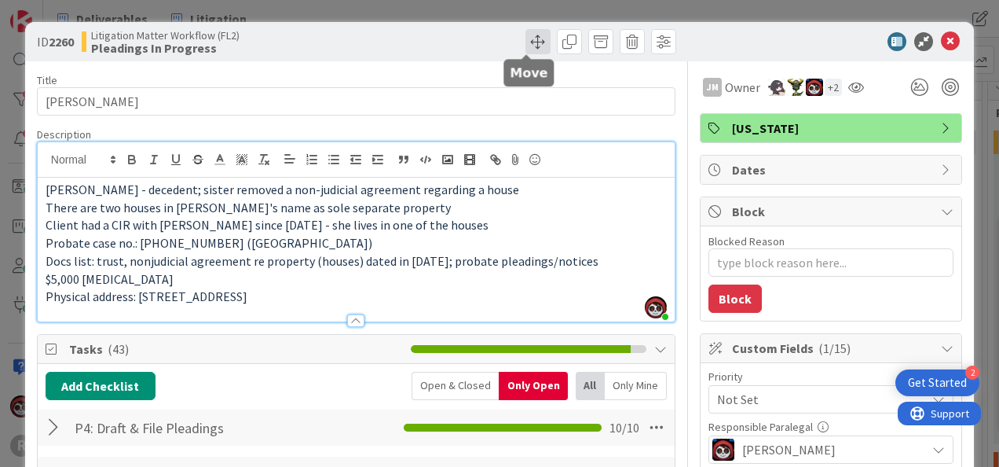
click at [535, 45] on span at bounding box center [537, 41] width 25 height 25
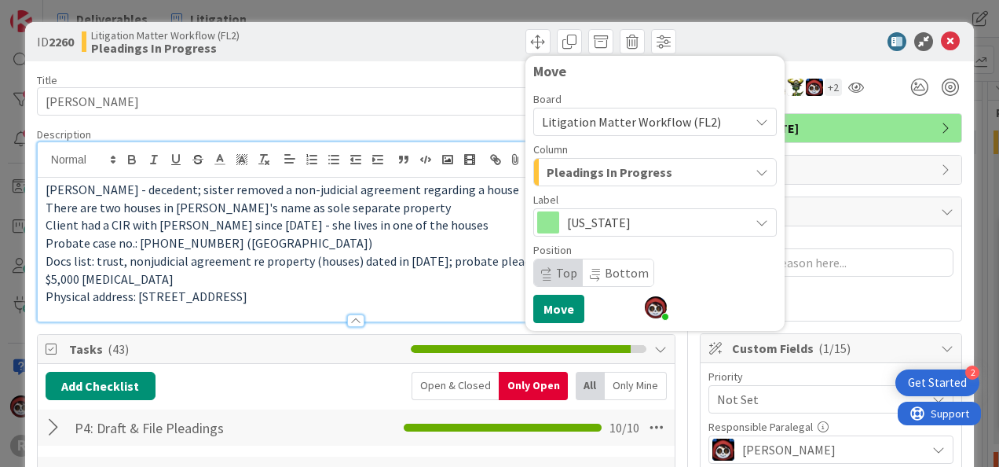
click at [576, 170] on span "Pleadings In Progress" at bounding box center [610, 172] width 126 height 20
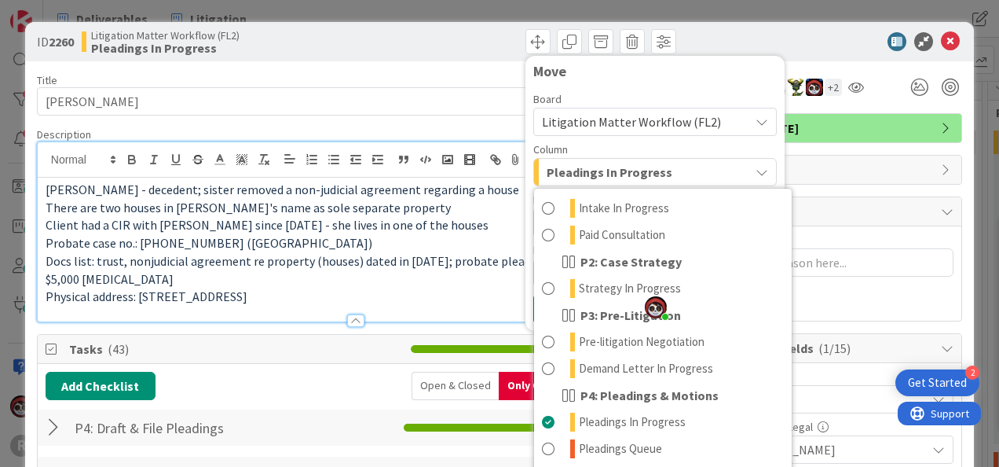
scroll to position [157, 0]
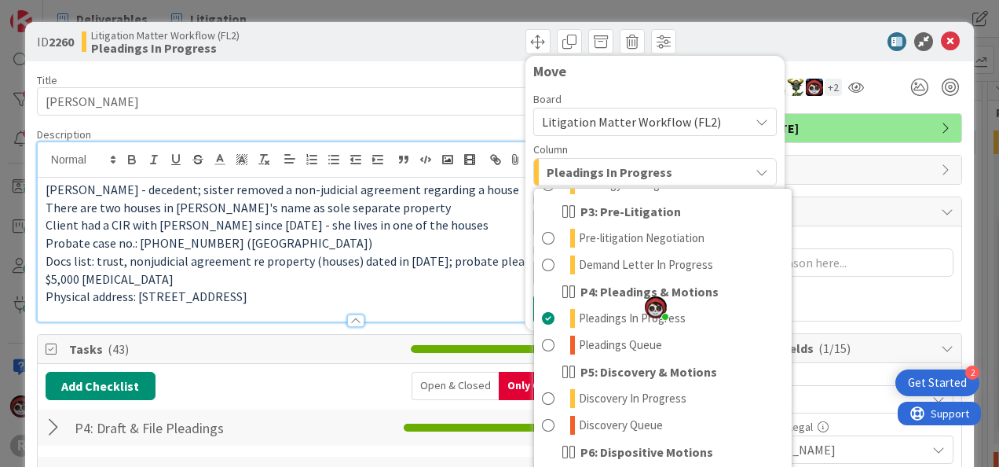
click at [323, 352] on span "Tasks ( 43 )" at bounding box center [236, 348] width 334 height 19
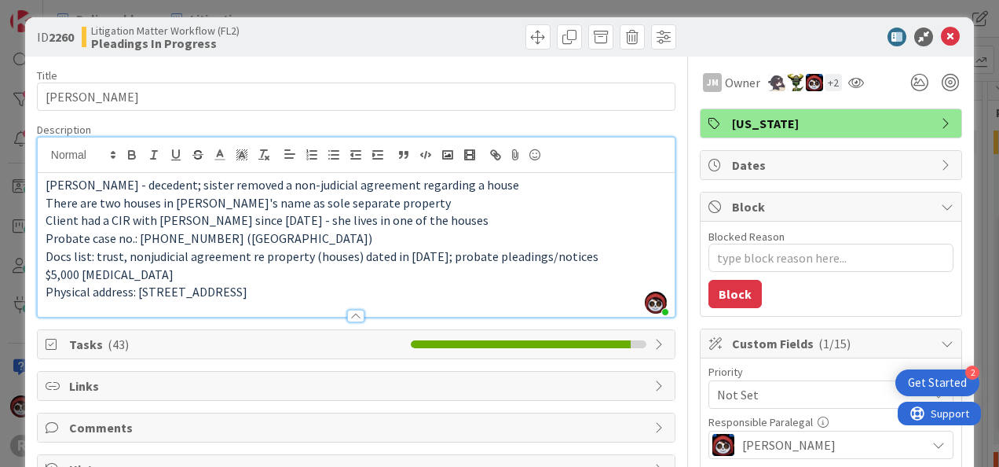
scroll to position [0, 0]
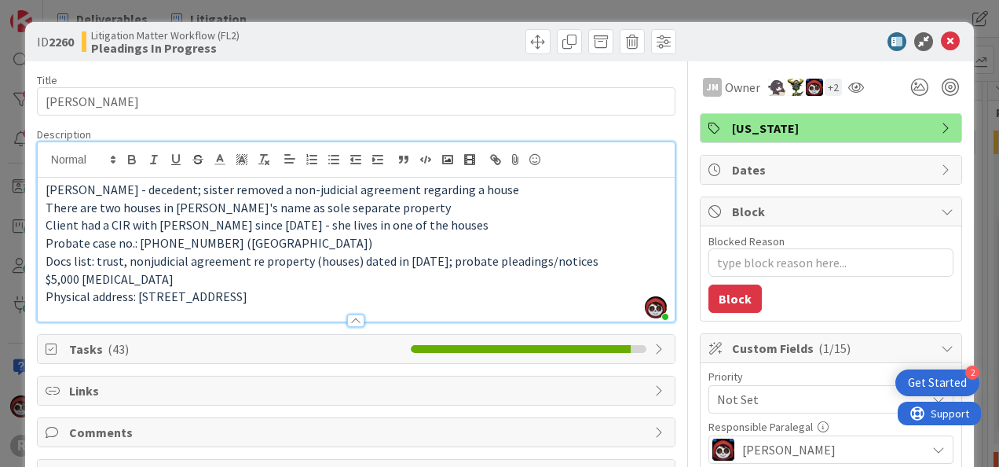
click at [154, 347] on span "Tasks ( 43 )" at bounding box center [236, 348] width 334 height 19
type textarea "x"
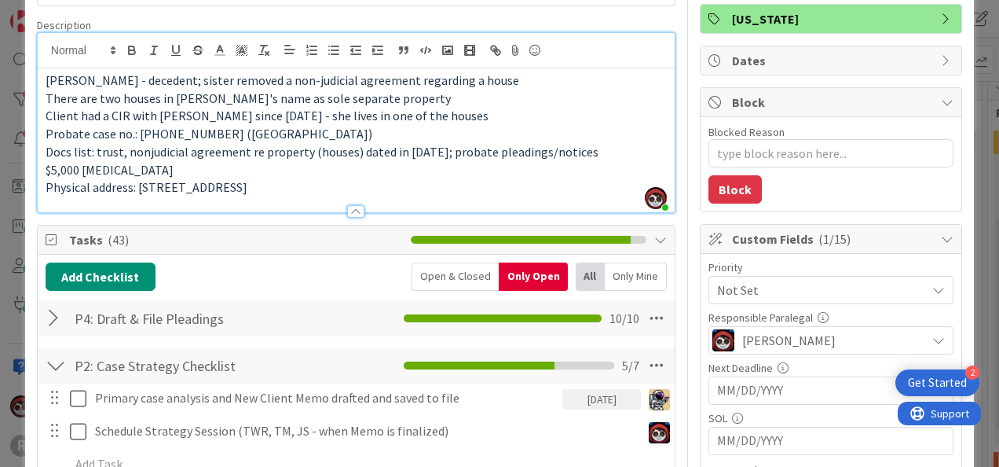
scroll to position [236, 0]
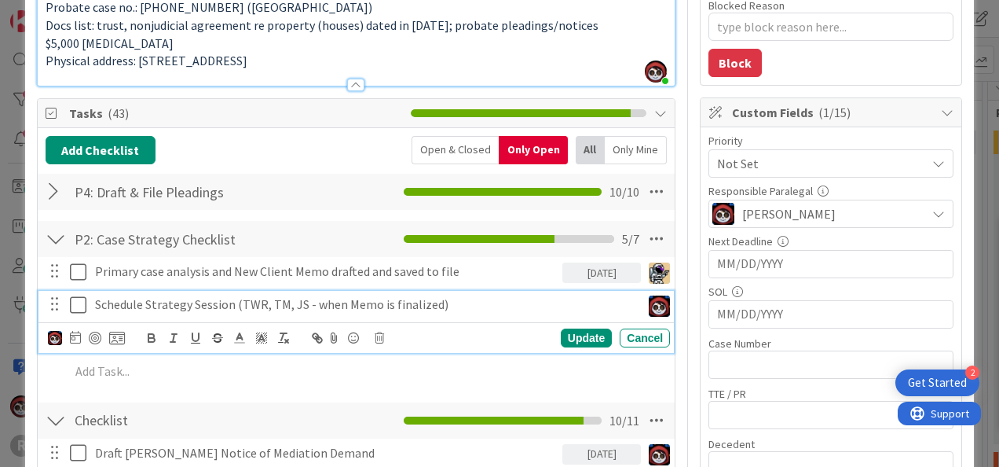
click at [396, 291] on div "Schedule Strategy Session (TWR, TM, JS - when Memo is finalized)" at bounding box center [365, 304] width 552 height 27
click at [77, 335] on icon at bounding box center [75, 337] width 11 height 13
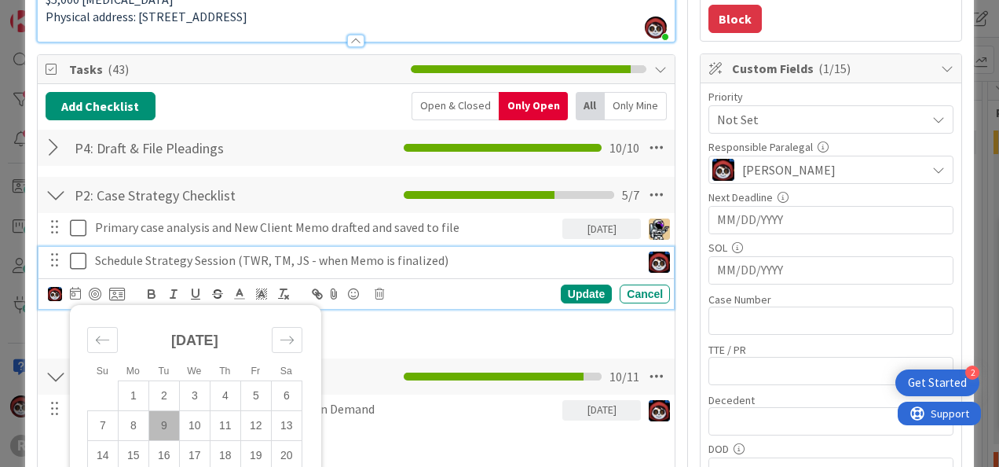
scroll to position [393, 0]
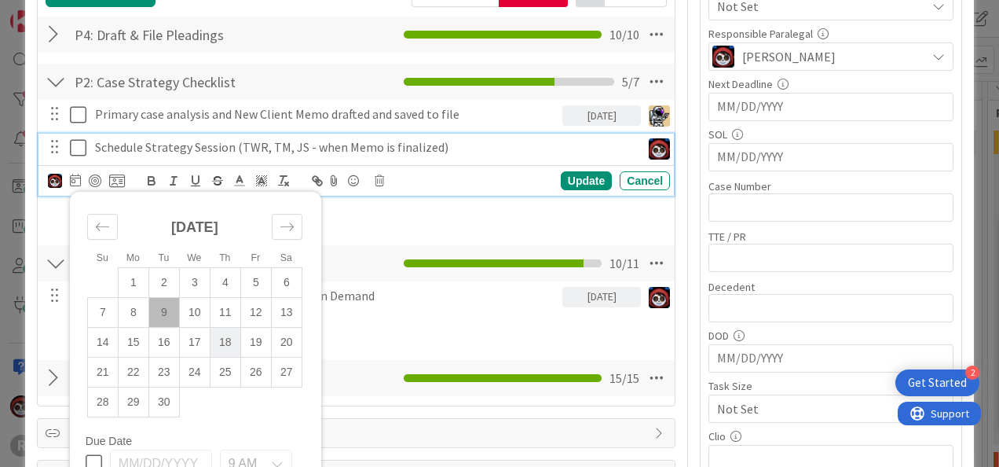
click at [225, 338] on td "18" at bounding box center [225, 342] width 31 height 30
type input "09/18/2025"
click at [566, 175] on div "Update" at bounding box center [586, 180] width 51 height 19
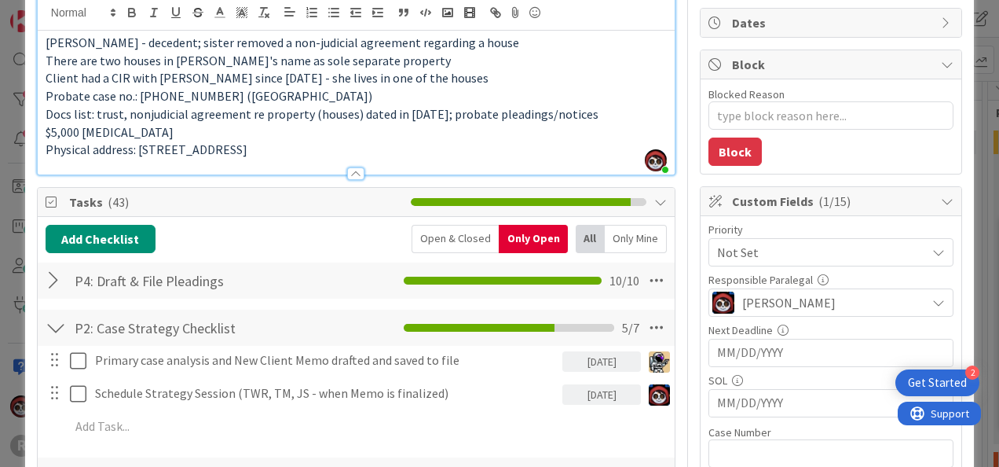
scroll to position [0, 0]
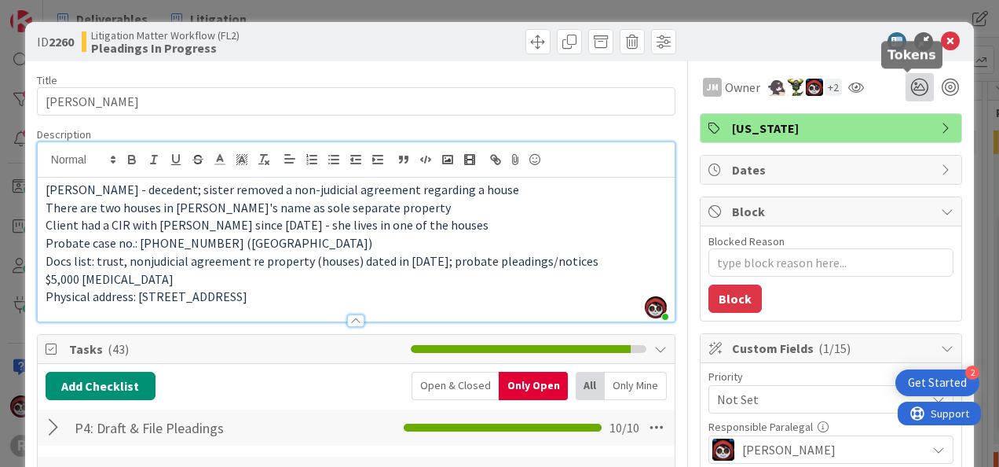
click at [910, 93] on icon at bounding box center [920, 87] width 28 height 28
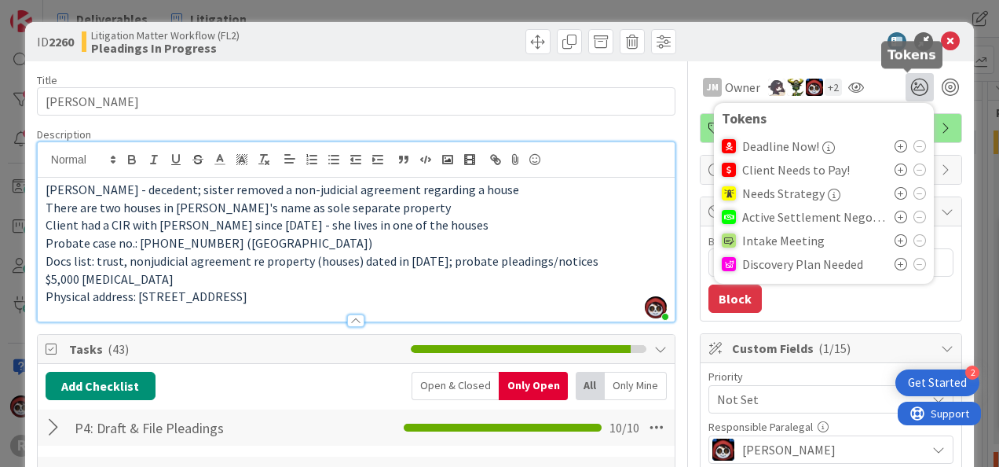
type textarea "x"
click at [895, 266] on icon at bounding box center [901, 264] width 13 height 13
click at [914, 88] on icon "1" at bounding box center [920, 87] width 28 height 28
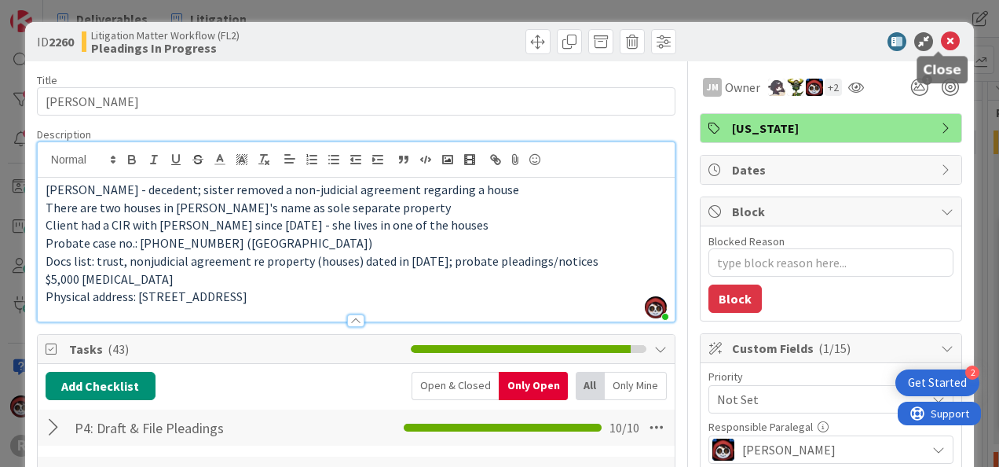
click at [941, 42] on icon at bounding box center [950, 41] width 19 height 19
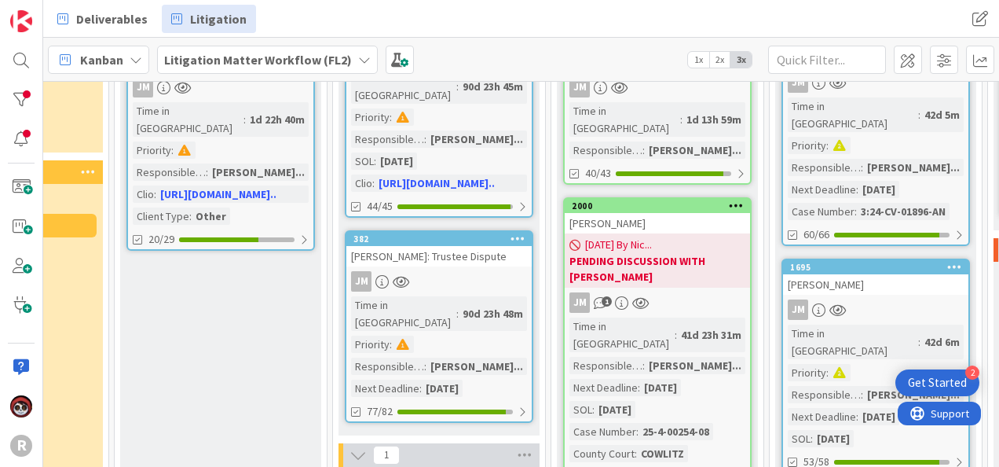
scroll to position [244, 359]
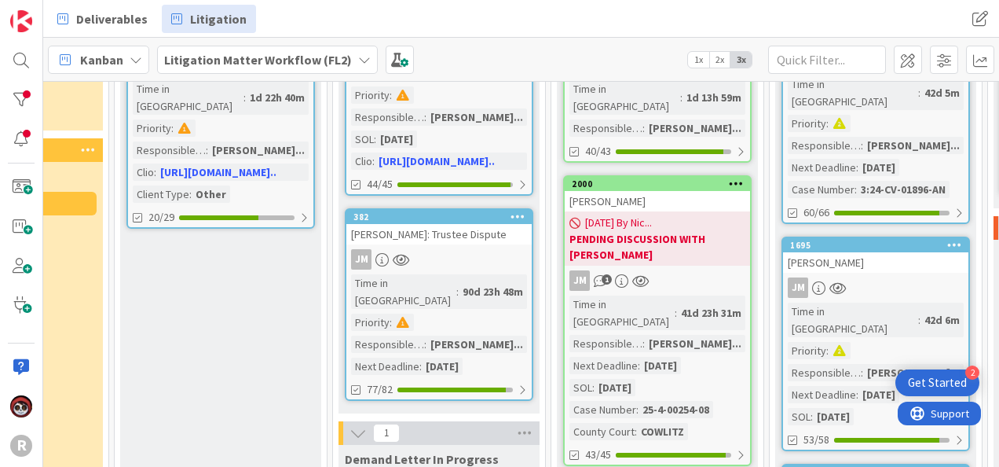
click at [701, 191] on div "[PERSON_NAME]" at bounding box center [657, 201] width 185 height 20
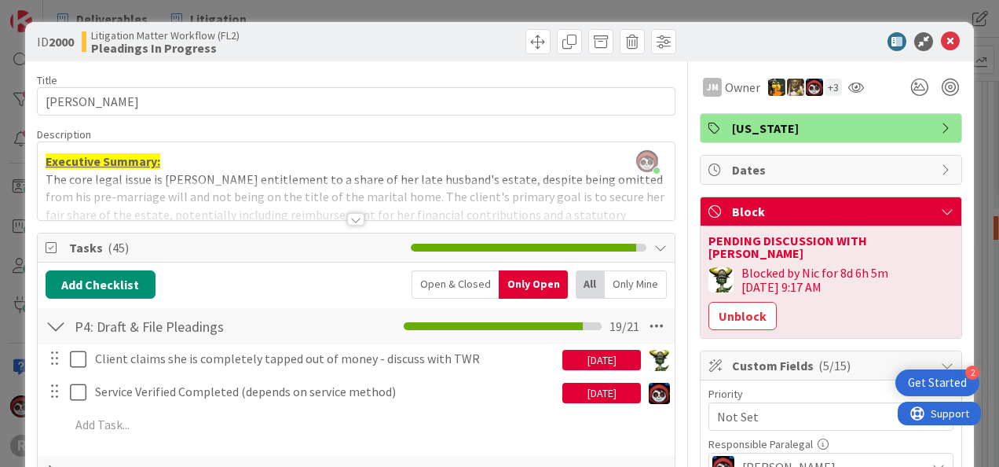
scroll to position [79, 0]
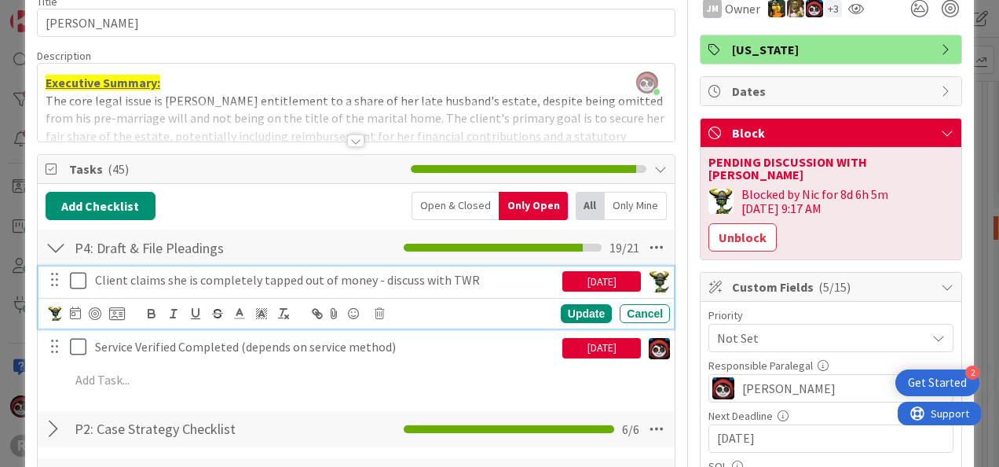
click at [83, 289] on button at bounding box center [79, 280] width 19 height 25
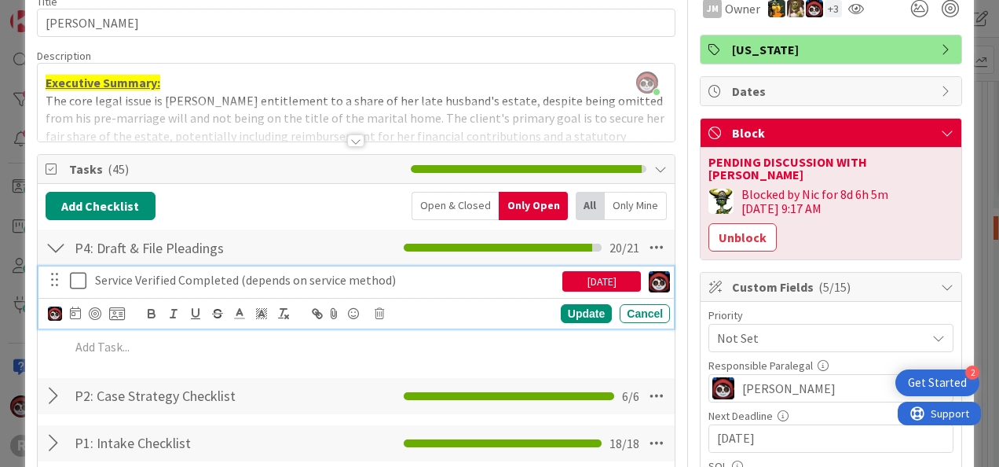
click at [356, 280] on p "Service Verified Completed (depends on service method)" at bounding box center [325, 280] width 461 height 18
click at [565, 284] on div "08/27/2025" at bounding box center [601, 281] width 79 height 20
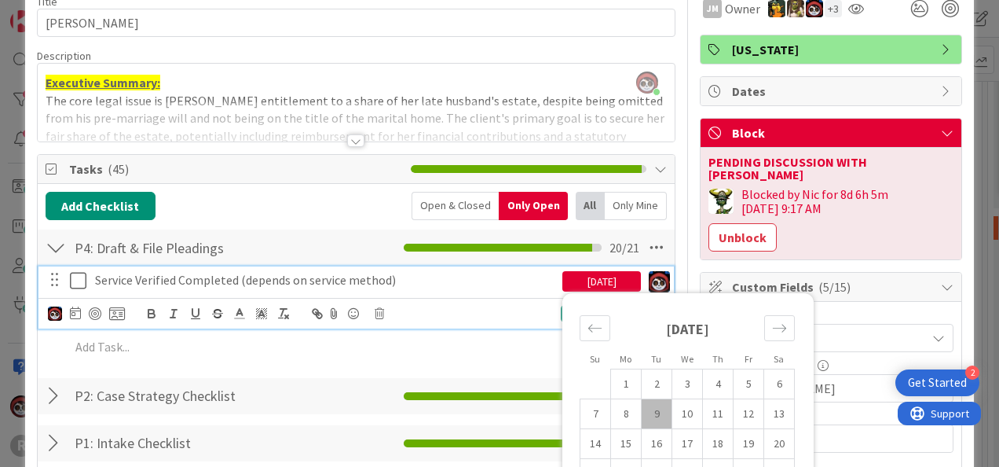
click at [405, 376] on div "P2: Case Strategy Checklist Checklist Name 27 / 64 P2: Case Strategy Checklist …" at bounding box center [356, 395] width 637 height 39
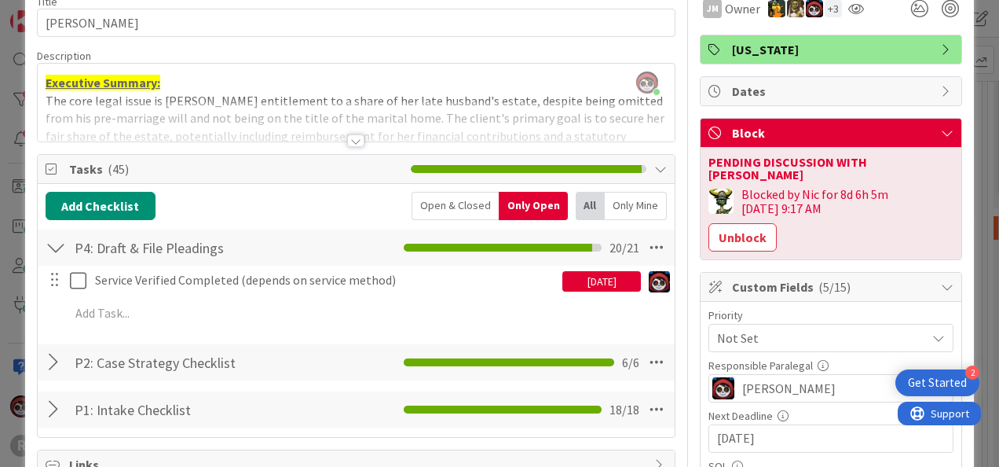
click at [167, 328] on div "Service Verified Completed (depends on service method) 08/27/2025 Su Mo Tu We T…" at bounding box center [356, 299] width 621 height 68
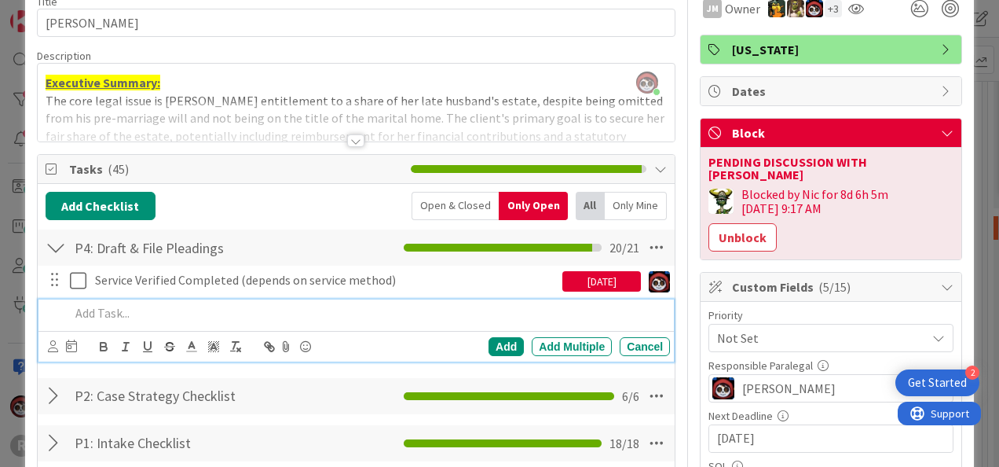
click at [162, 315] on p at bounding box center [367, 313] width 594 height 18
click at [637, 339] on div "Cancel" at bounding box center [645, 346] width 50 height 19
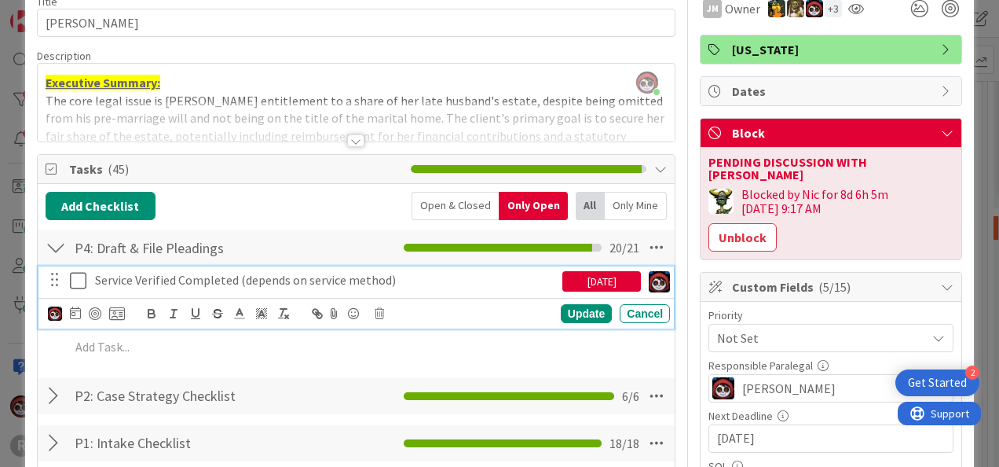
click at [413, 278] on p "Service Verified Completed (depends on service method)" at bounding box center [325, 280] width 461 height 18
click at [592, 282] on div "08/27/2025" at bounding box center [601, 281] width 79 height 20
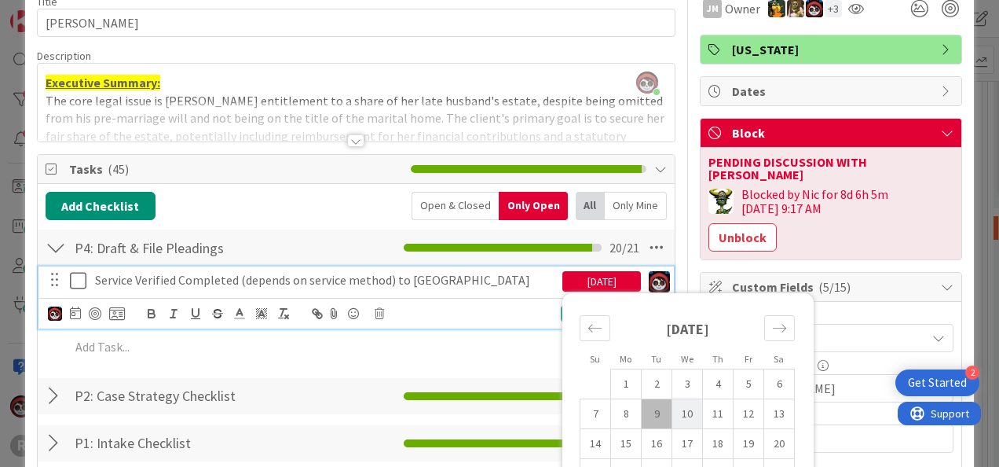
click at [680, 407] on td "10" at bounding box center [687, 414] width 31 height 30
type input "[DATE]"
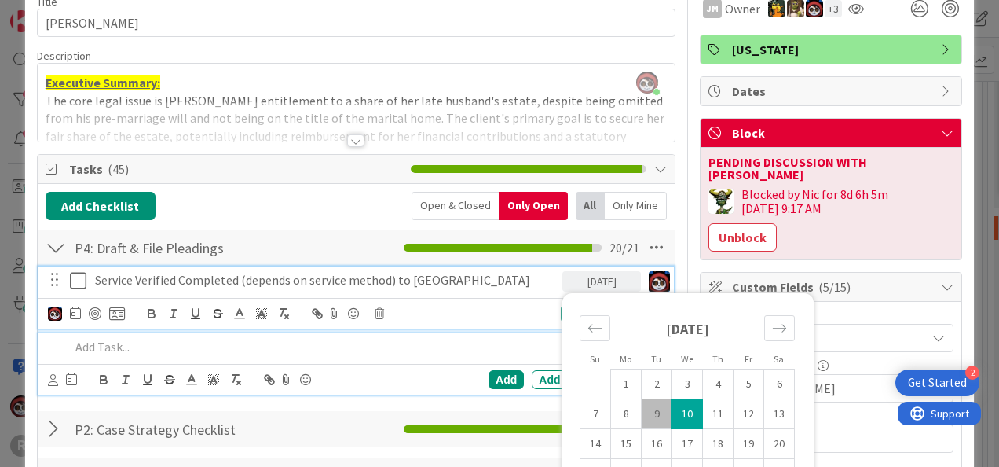
click at [482, 353] on p at bounding box center [367, 347] width 594 height 18
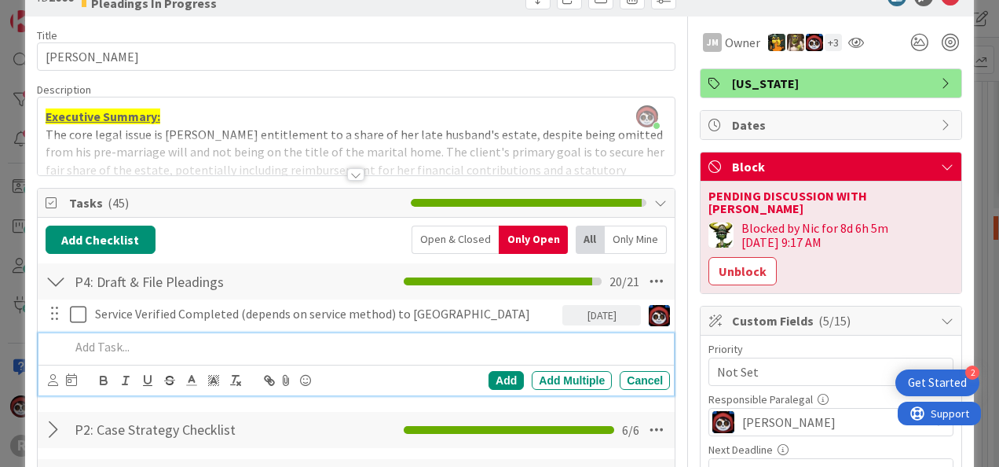
click at [346, 348] on p at bounding box center [367, 347] width 594 height 18
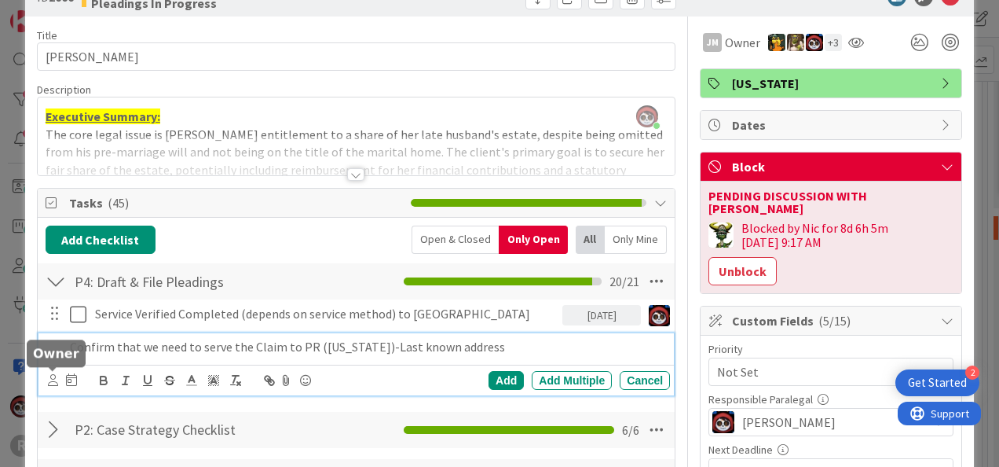
click at [53, 376] on icon at bounding box center [53, 380] width 10 height 12
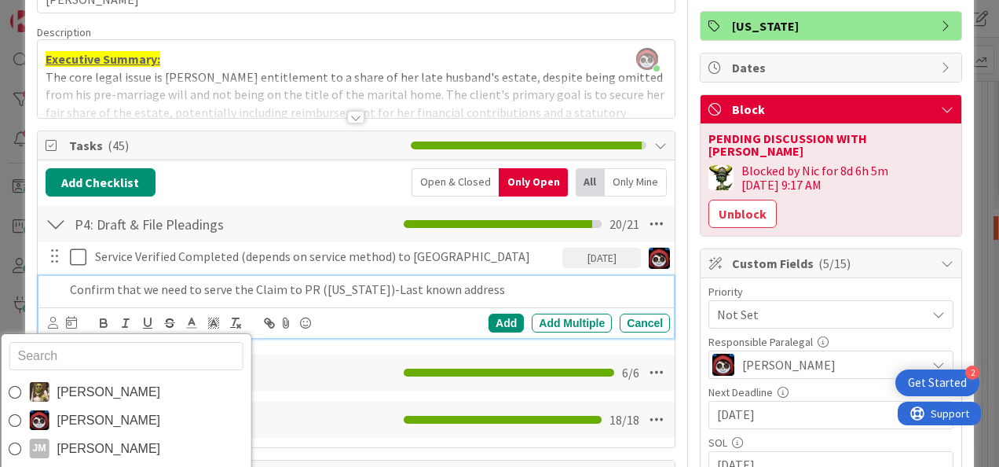
scroll to position [202, 0]
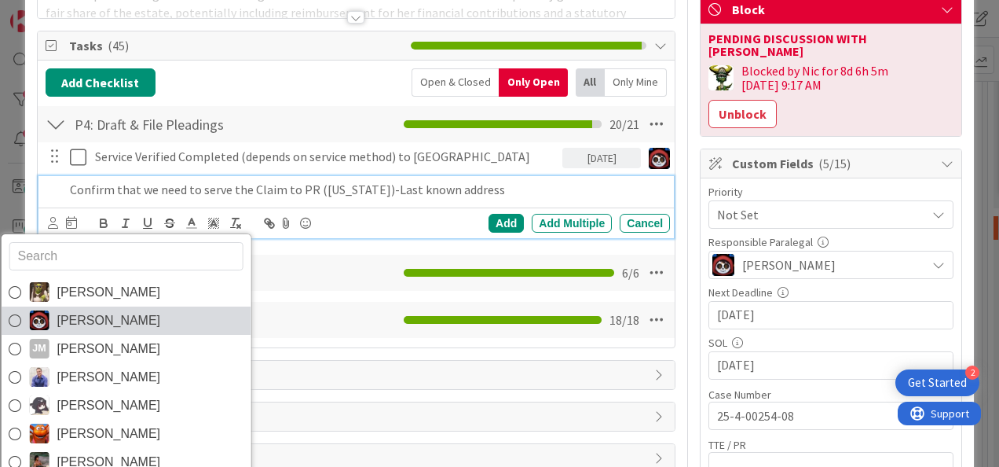
click at [73, 323] on span "[PERSON_NAME]" at bounding box center [109, 321] width 104 height 24
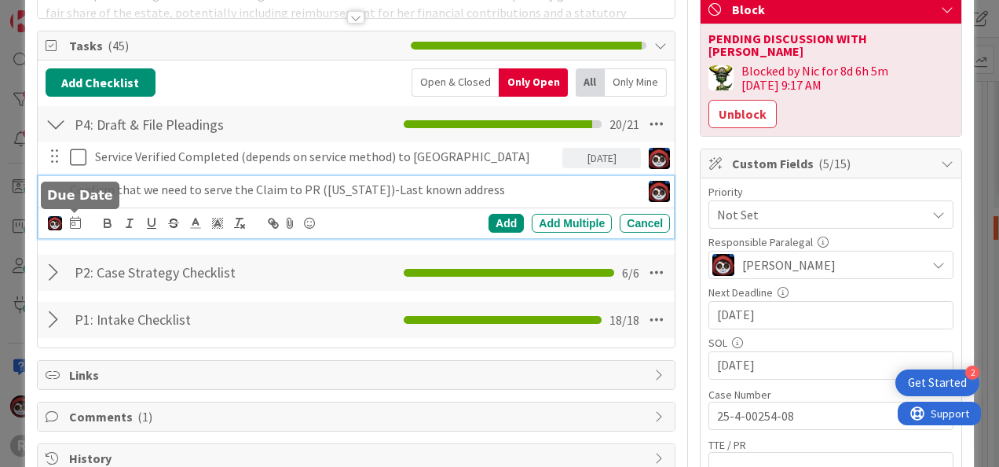
click at [70, 222] on icon at bounding box center [75, 222] width 11 height 13
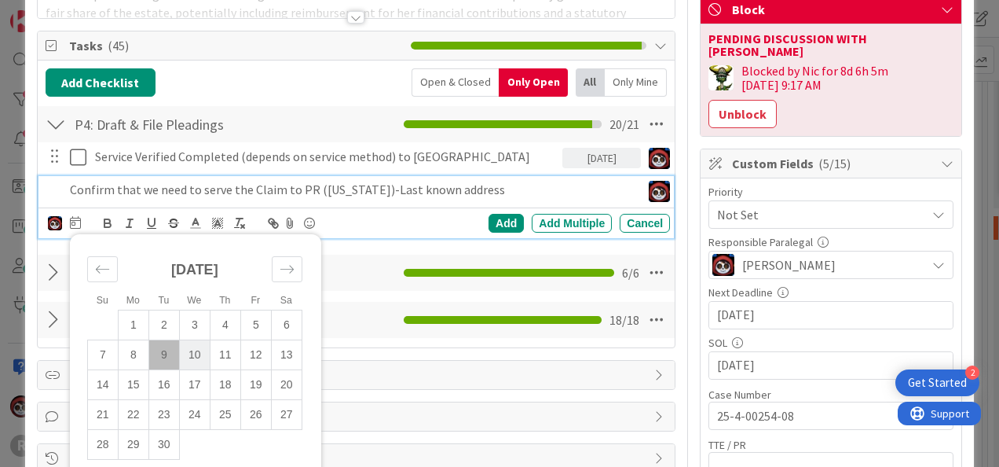
click at [195, 348] on td "10" at bounding box center [194, 354] width 31 height 30
click at [497, 220] on div "Add" at bounding box center [506, 223] width 35 height 19
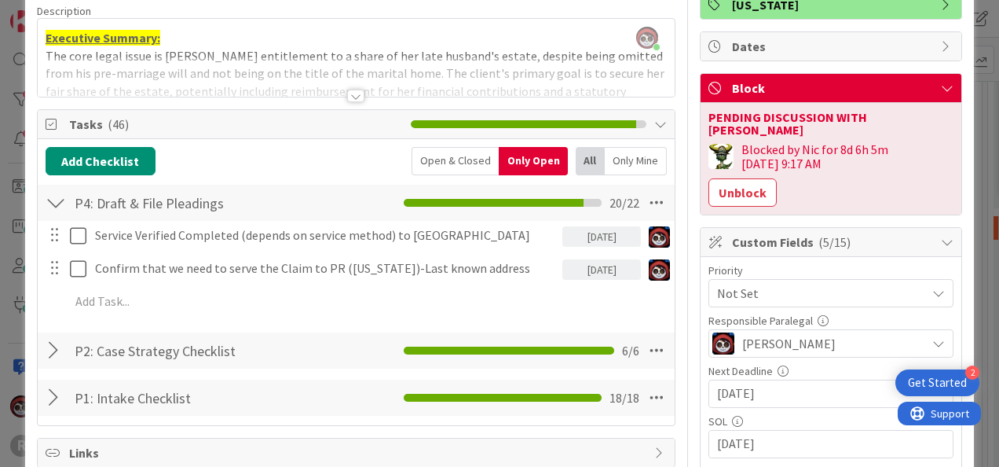
scroll to position [0, 0]
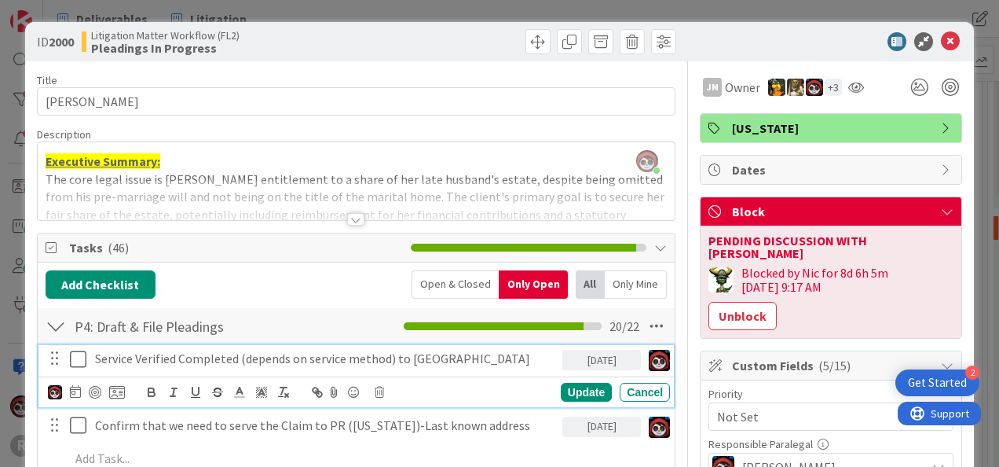
click at [145, 353] on p "Service Verified Completed (depends on service method) to PR" at bounding box center [325, 359] width 461 height 18
click at [80, 353] on icon at bounding box center [78, 359] width 16 height 19
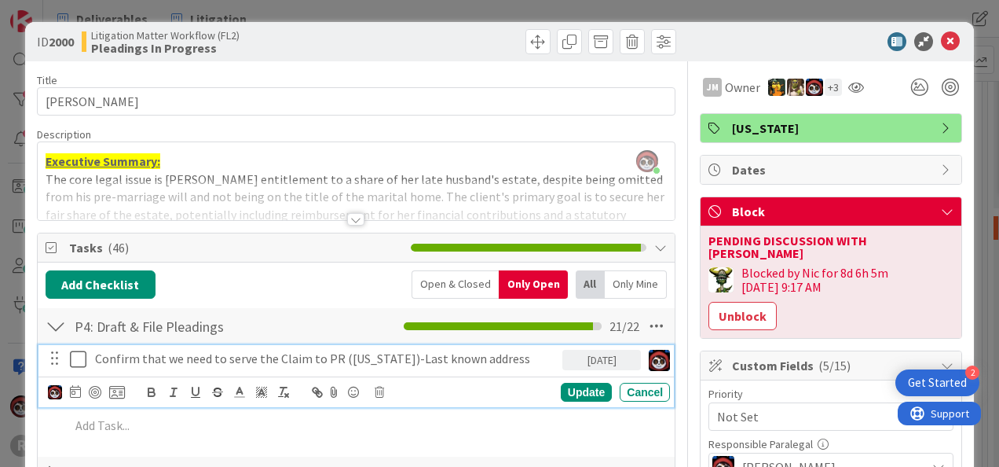
click at [80, 355] on icon at bounding box center [78, 359] width 16 height 19
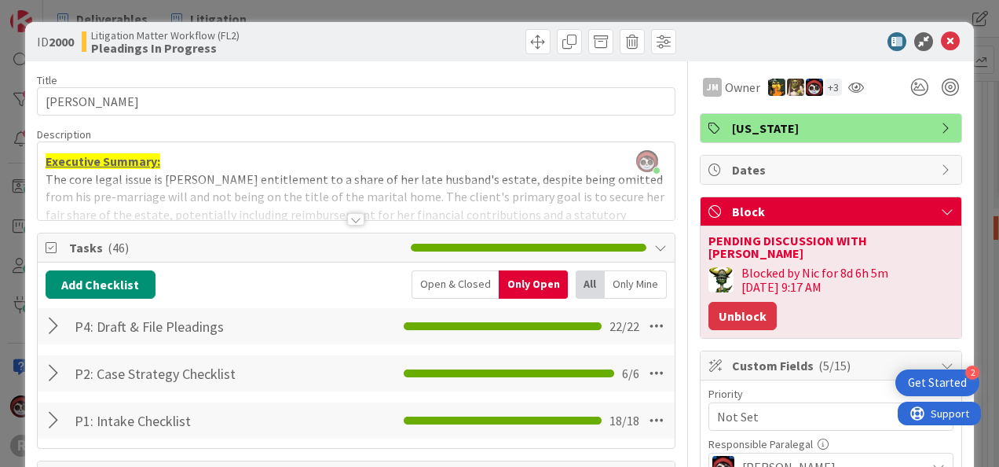
click at [746, 302] on button "Unblock" at bounding box center [742, 316] width 68 height 28
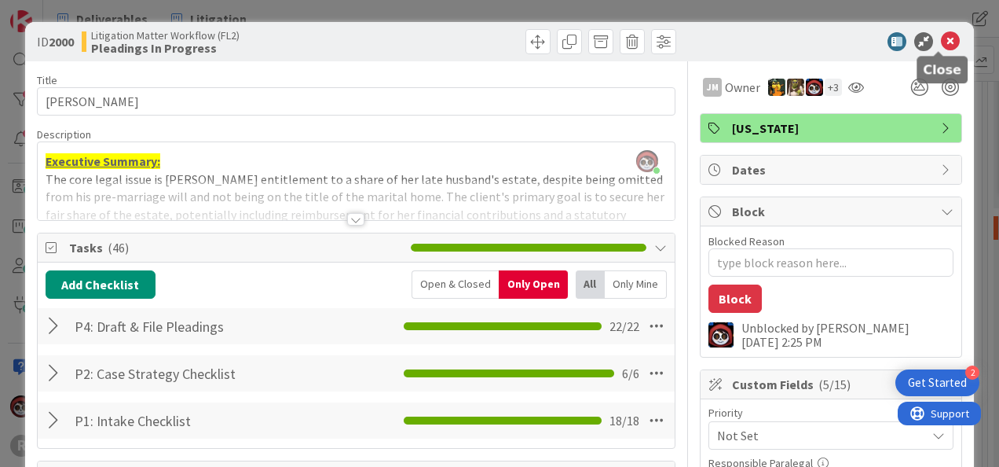
click at [941, 41] on icon at bounding box center [950, 41] width 19 height 19
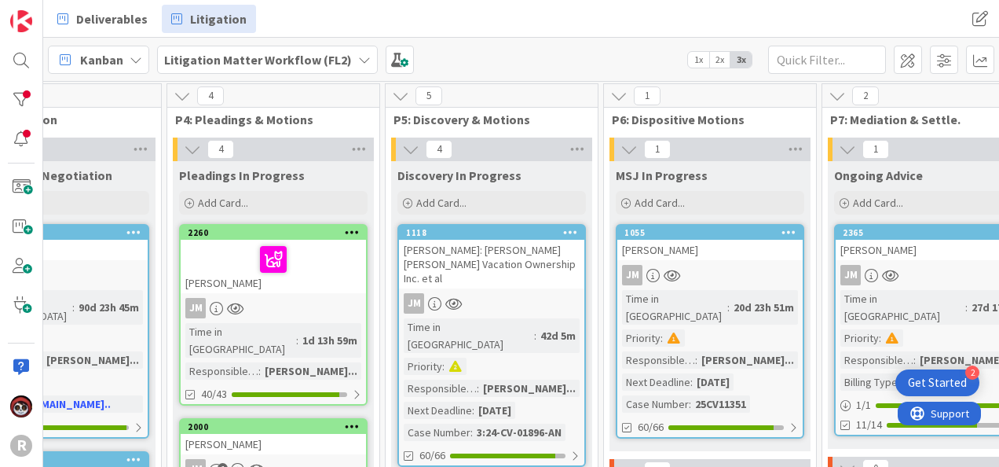
scroll to position [0, 743]
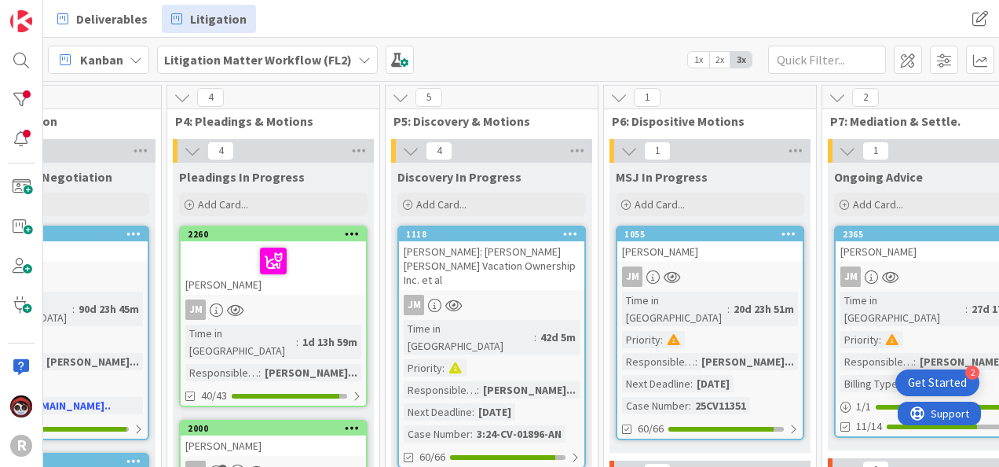
click at [358, 57] on icon at bounding box center [364, 59] width 13 height 13
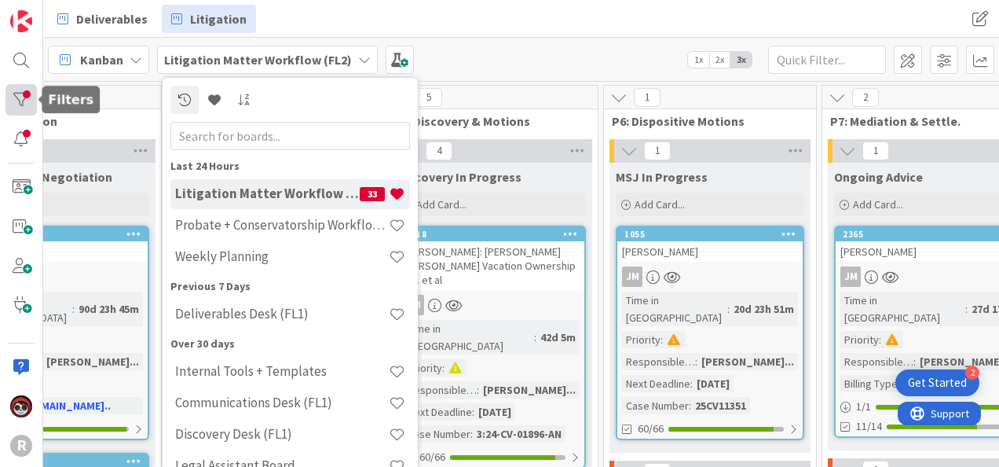
click at [16, 93] on div at bounding box center [20, 99] width 31 height 31
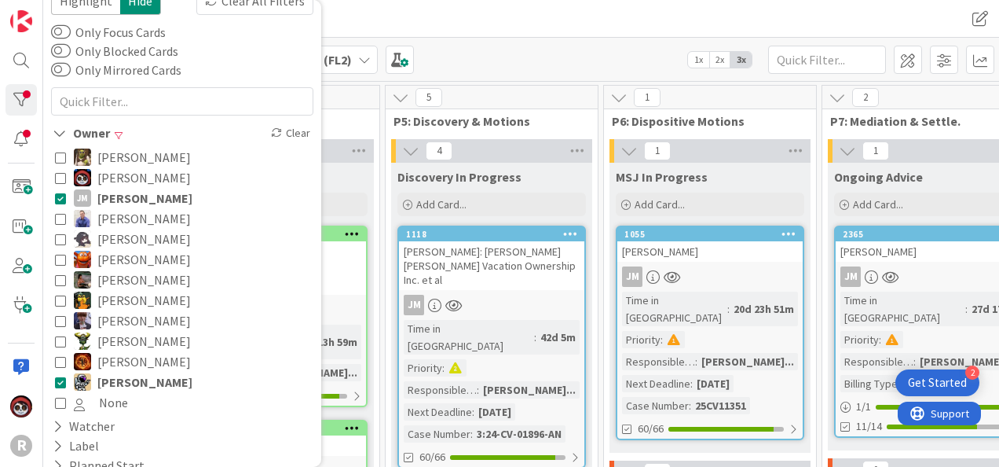
scroll to position [79, 0]
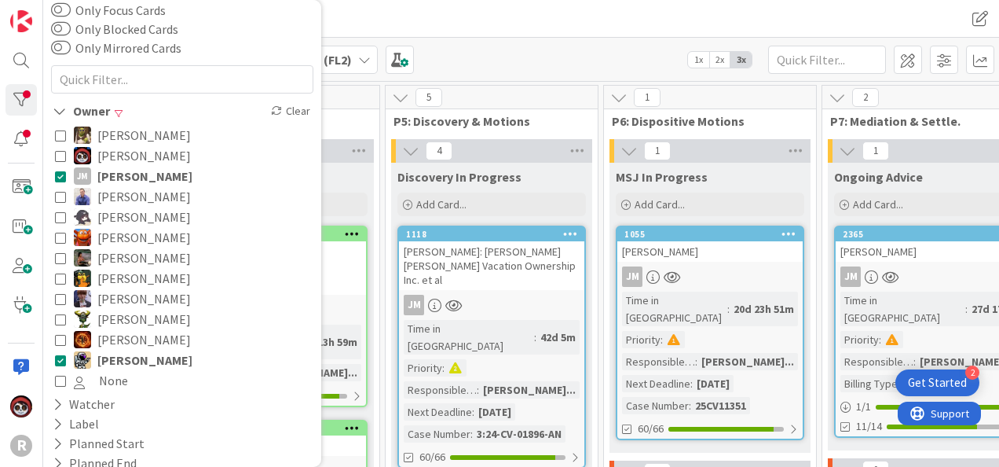
click at [61, 319] on icon at bounding box center [60, 318] width 11 height 11
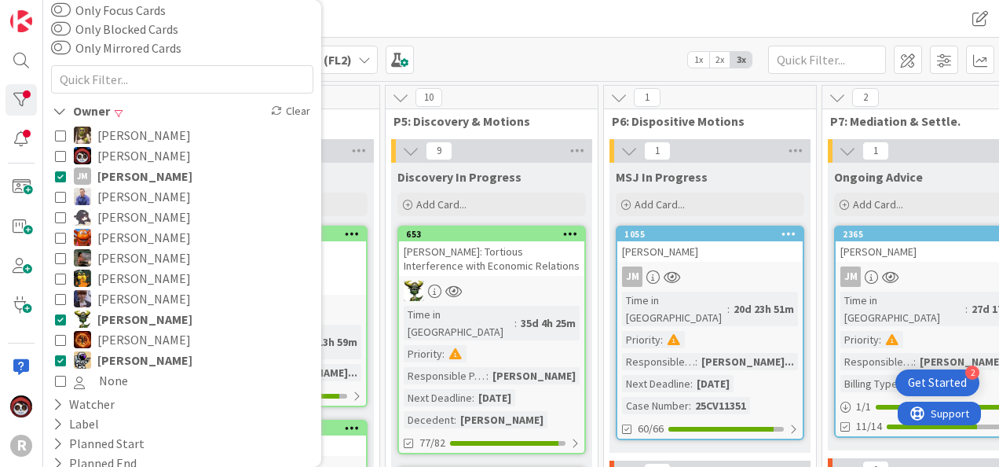
click at [526, 48] on div "Kanban Litigation Matter Workflow (FL2) 1x 2x 3x" at bounding box center [521, 59] width 956 height 43
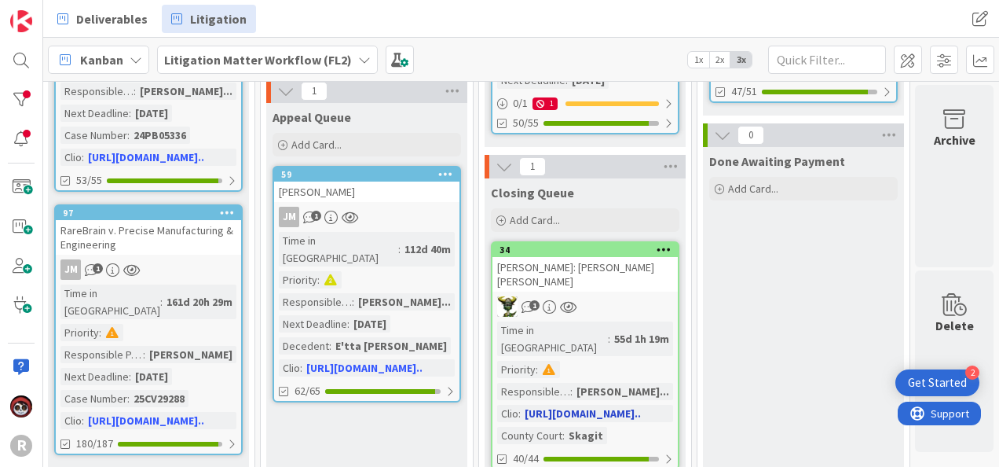
scroll to position [314, 1965]
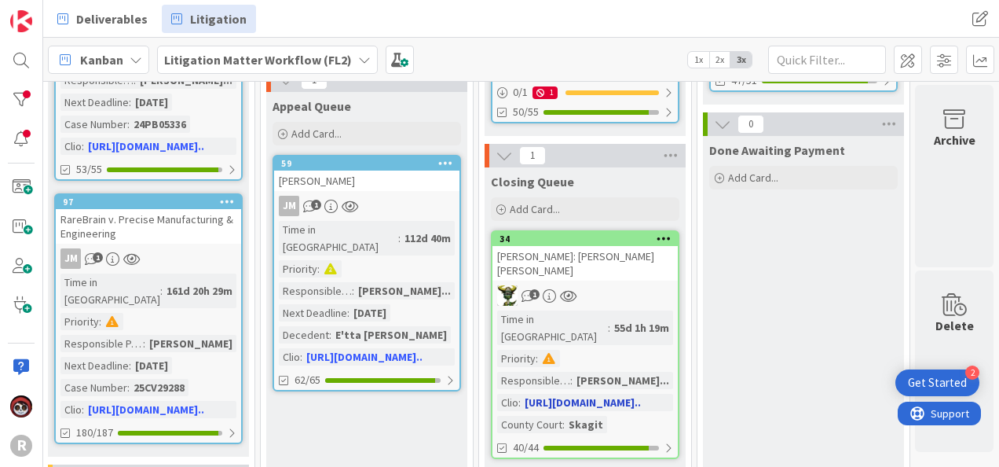
click at [603, 250] on link "34 EASTWOOD: Eastwood v. Phillips 1 Time in Column : 55d 1h 19m Priority : Resp…" at bounding box center [585, 344] width 189 height 229
type textarea "x"
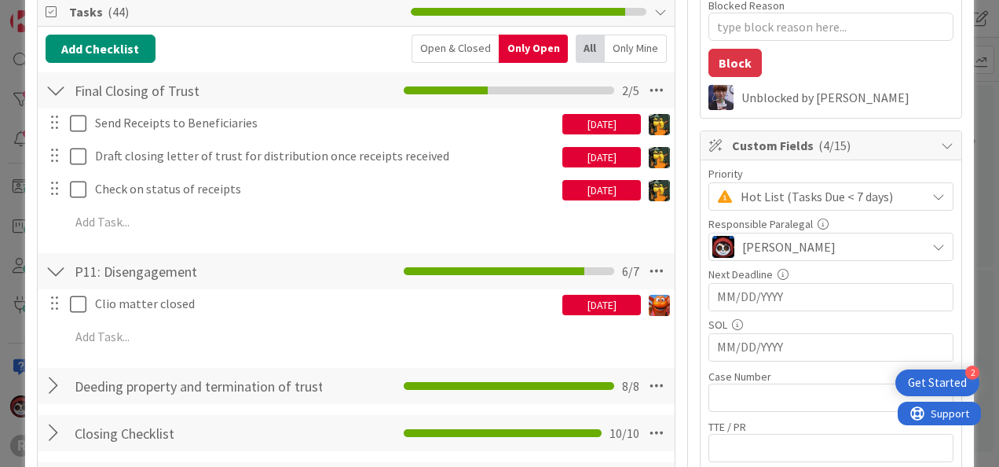
scroll to position [157, 0]
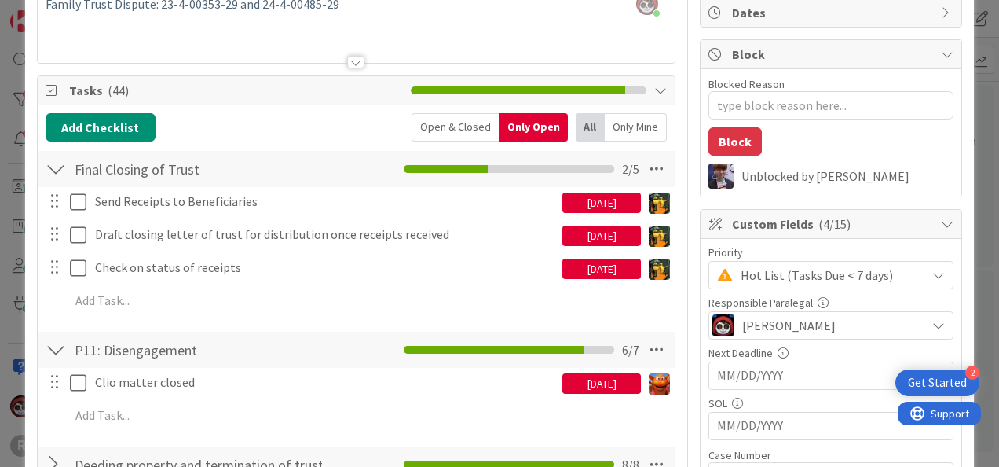
click at [601, 200] on div "08/29/2025" at bounding box center [601, 202] width 79 height 20
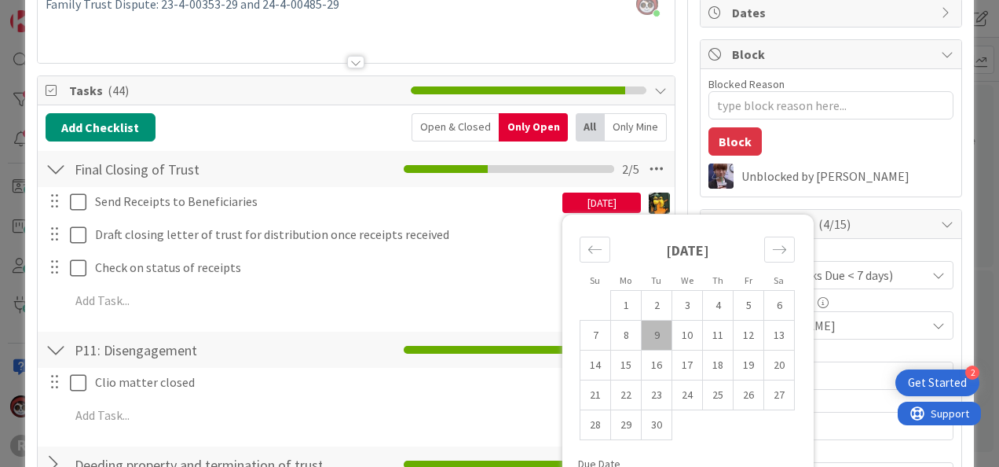
click at [644, 338] on td "9" at bounding box center [657, 335] width 31 height 30
type input "[DATE]"
type textarea "x"
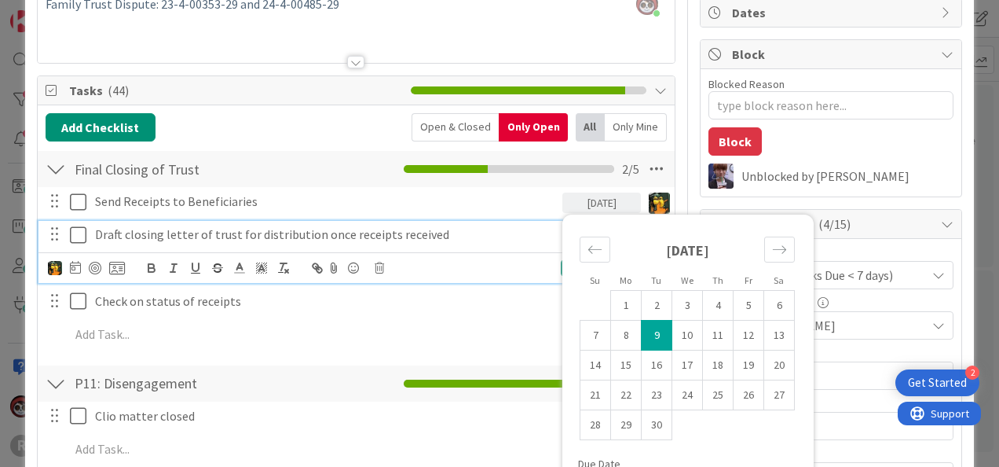
click at [500, 229] on p "Draft closing letter of trust for distribution once receipts received" at bounding box center [325, 234] width 461 height 18
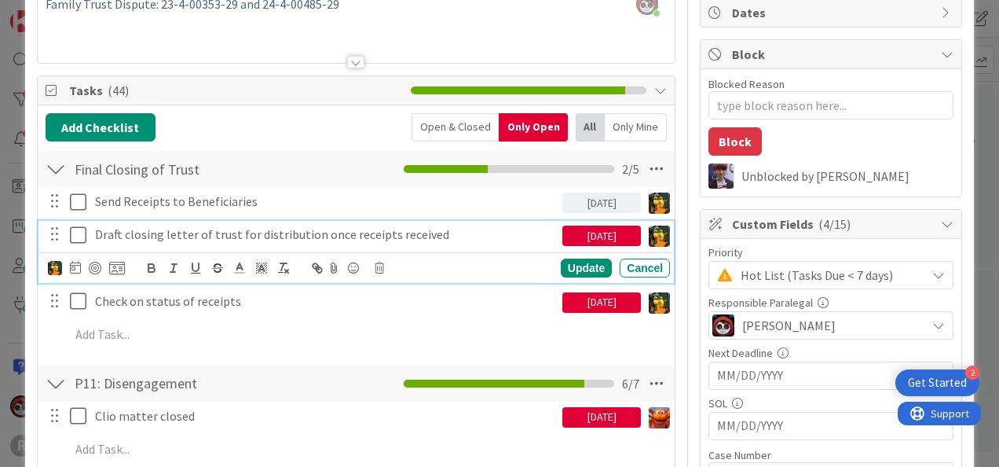
click at [581, 237] on div "08/29/2025" at bounding box center [601, 235] width 79 height 20
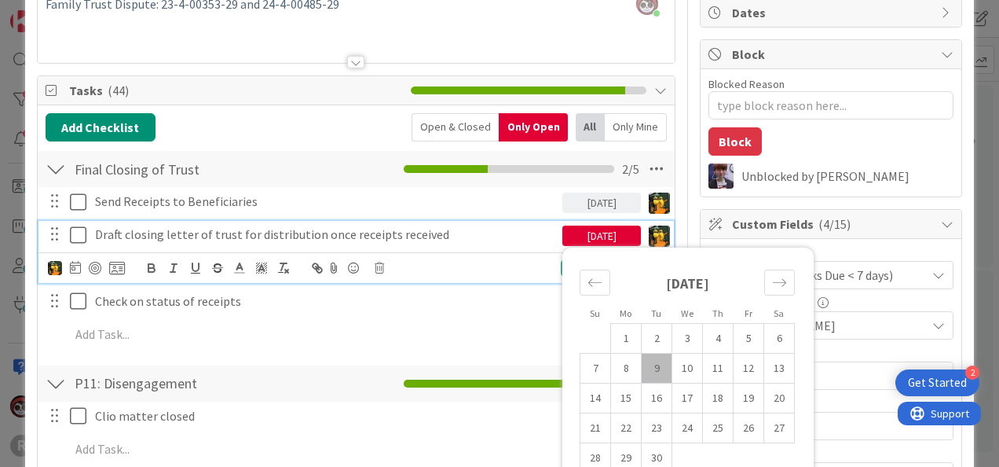
click at [645, 357] on td "9" at bounding box center [657, 368] width 31 height 30
type input "[DATE]"
type textarea "x"
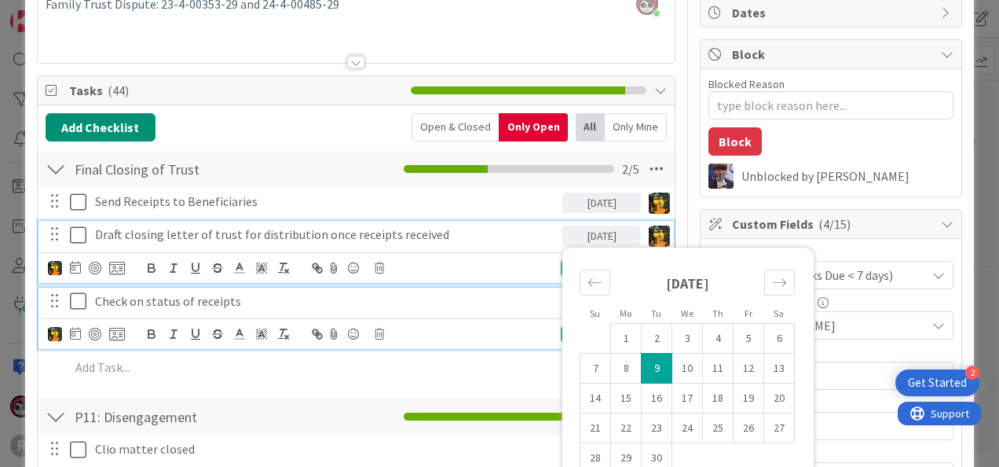
click at [540, 287] on div "Check on status of receipts" at bounding box center [326, 300] width 474 height 27
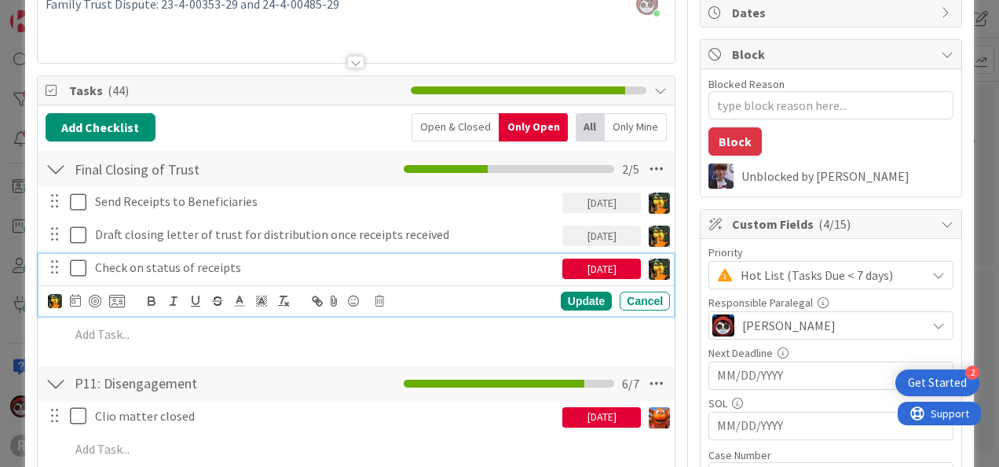
scroll to position [123, 0]
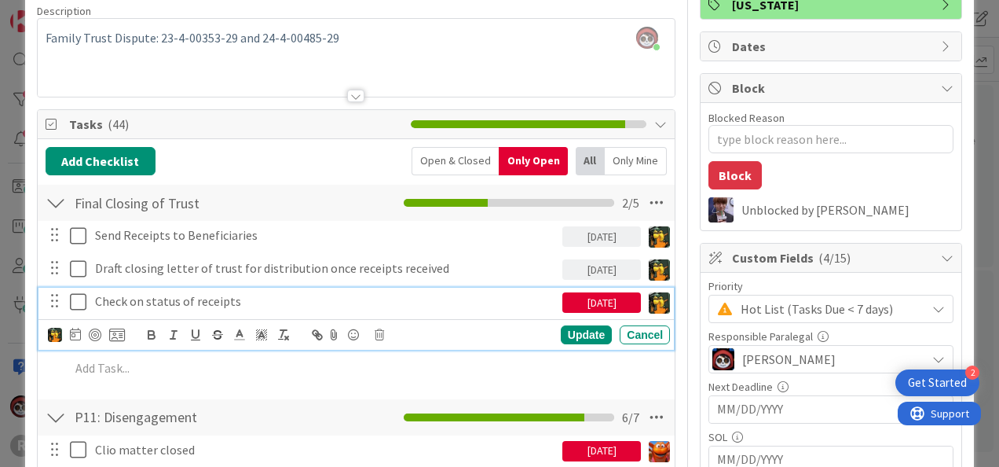
click at [586, 300] on div "[DATE]" at bounding box center [601, 302] width 79 height 20
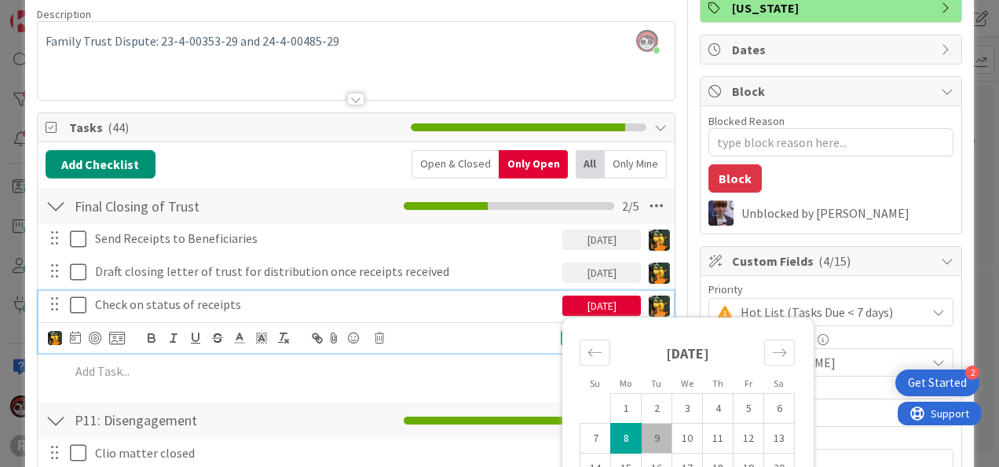
scroll to position [202, 0]
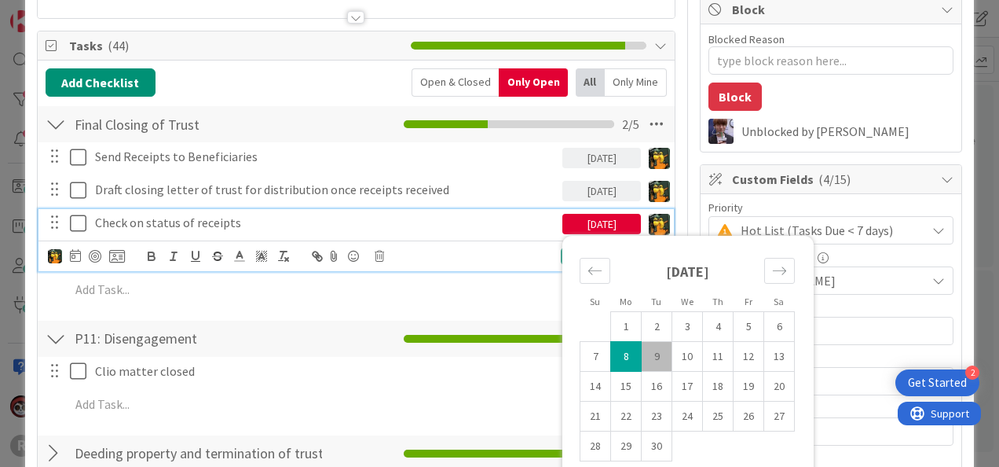
click at [644, 353] on td "9" at bounding box center [657, 357] width 31 height 30
type input "[DATE]"
type textarea "x"
click at [515, 313] on div "Add Checklist Open & Closed Only Open All Only Mine Final Closing of Trust Chec…" at bounding box center [356, 317] width 621 height 499
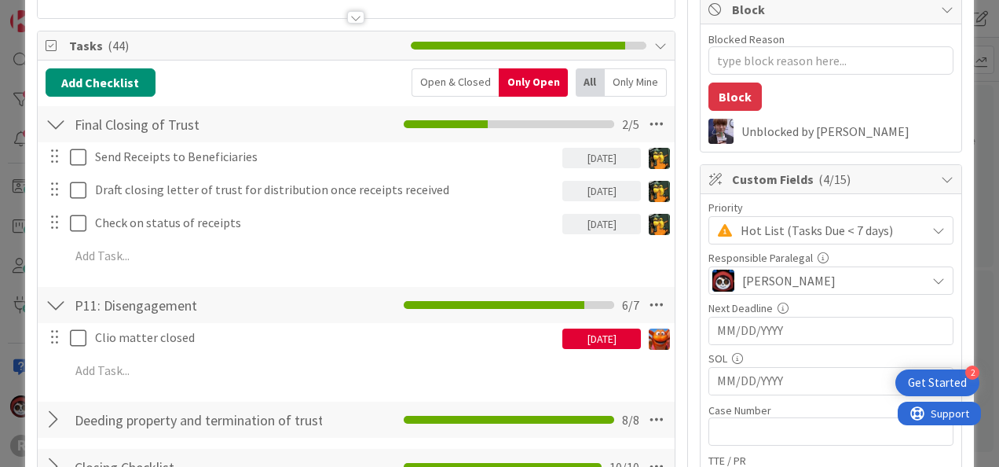
click at [600, 342] on div "09/02/2025" at bounding box center [601, 338] width 79 height 20
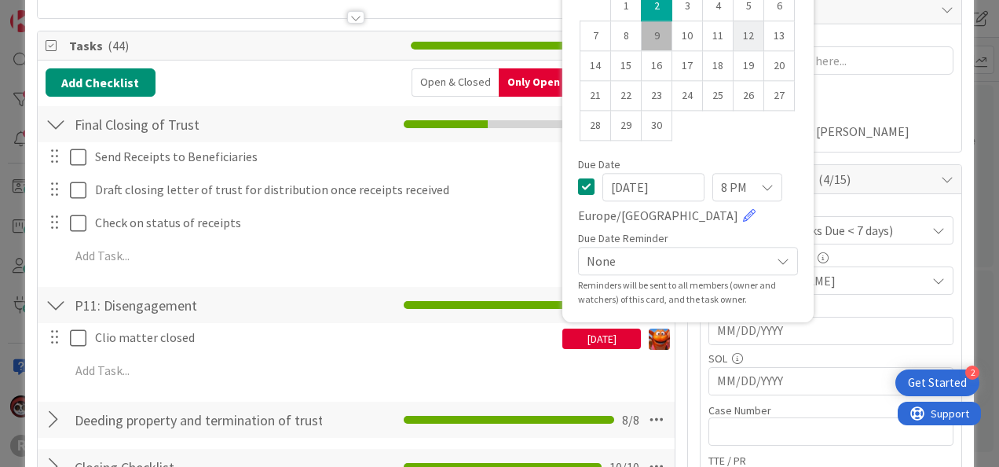
click at [737, 31] on td "12" at bounding box center [749, 36] width 31 height 30
type input "[DATE]"
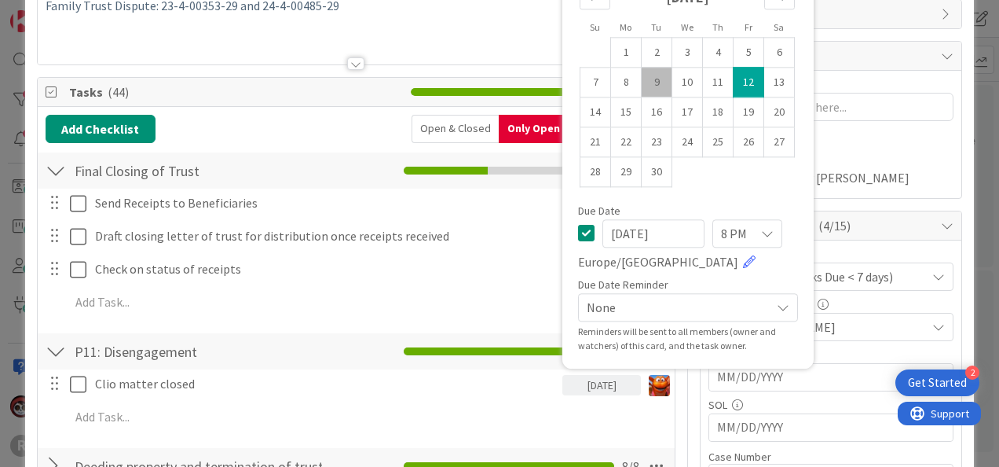
scroll to position [45, 0]
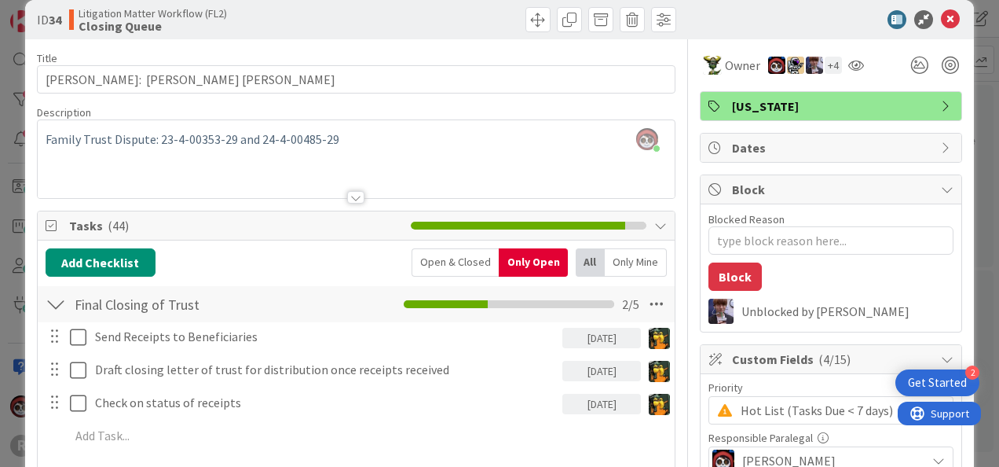
scroll to position [0, 0]
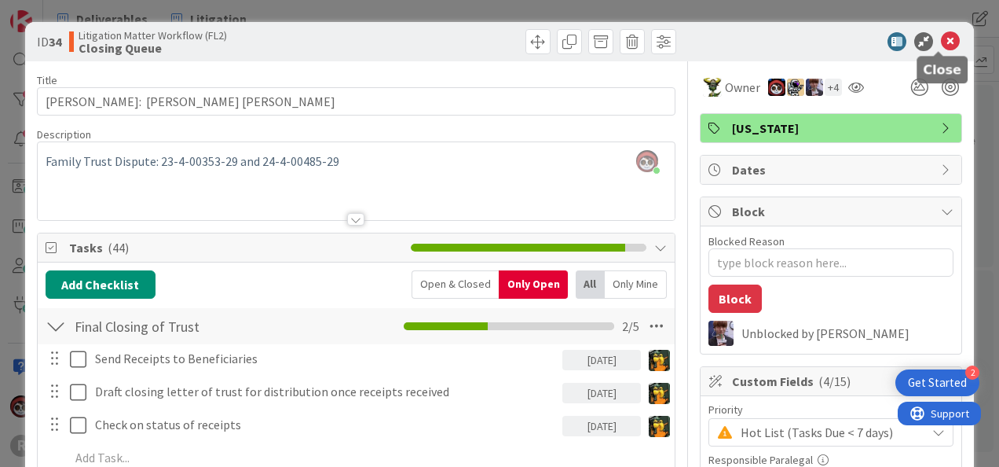
click at [946, 39] on icon at bounding box center [950, 41] width 19 height 19
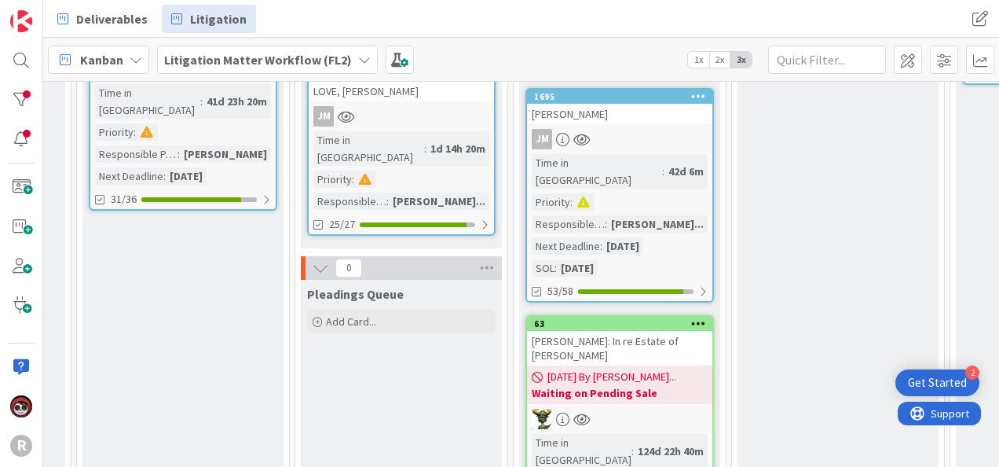
scroll to position [864, 615]
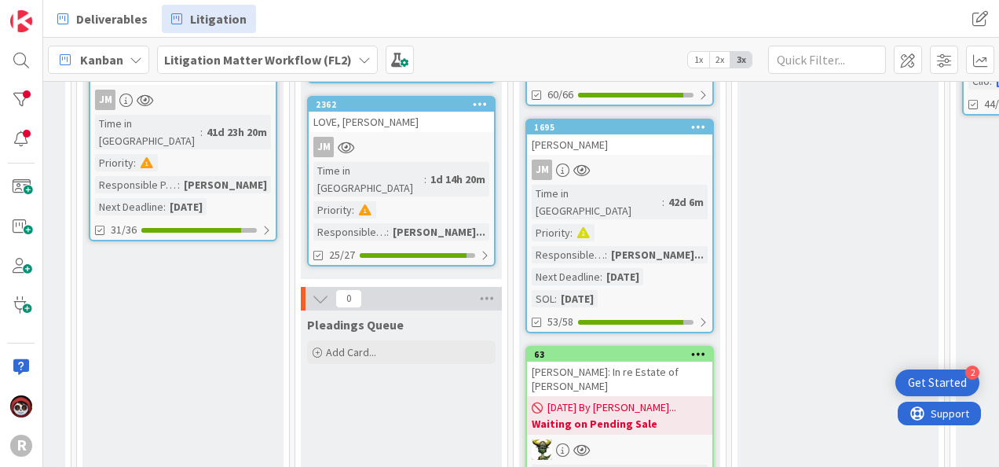
click at [654, 416] on b "Waiting on Pending Sale" at bounding box center [620, 424] width 176 height 16
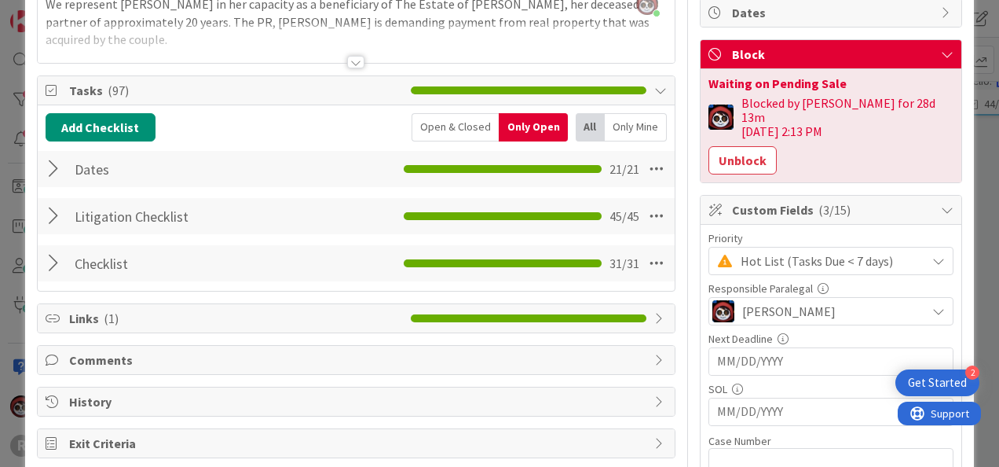
click at [54, 218] on div at bounding box center [56, 216] width 20 height 28
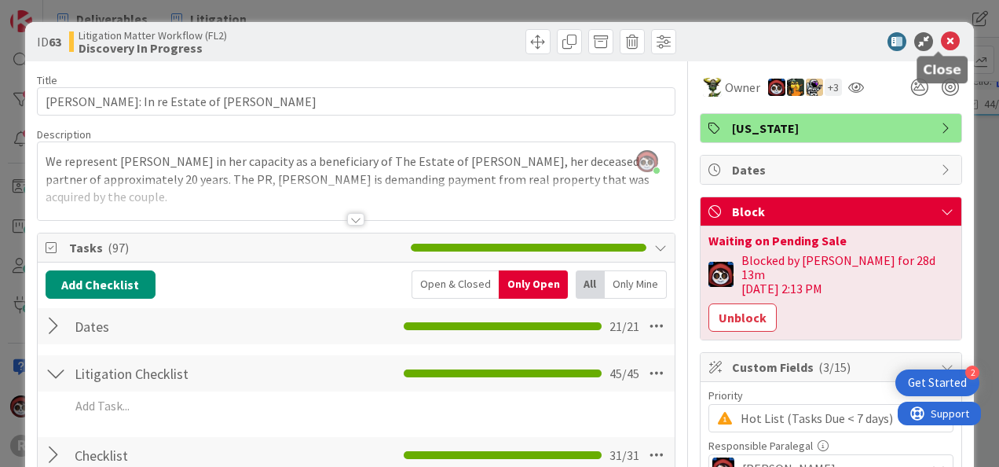
click at [942, 35] on icon at bounding box center [950, 41] width 19 height 19
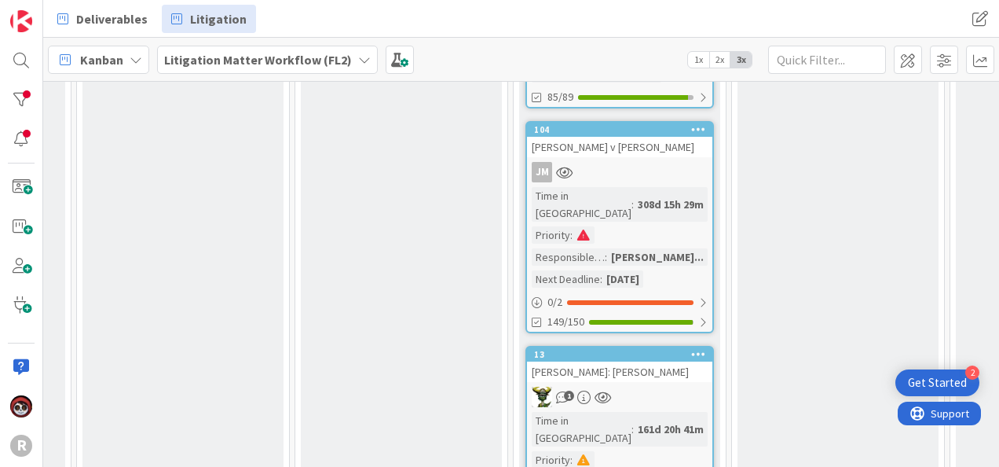
scroll to position [1769, 615]
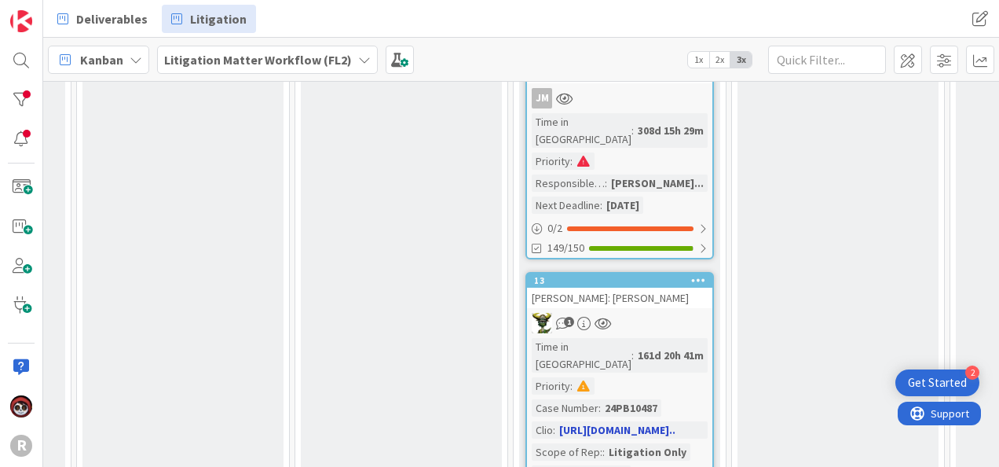
click at [661, 287] on div "[PERSON_NAME]: [PERSON_NAME]" at bounding box center [619, 297] width 185 height 20
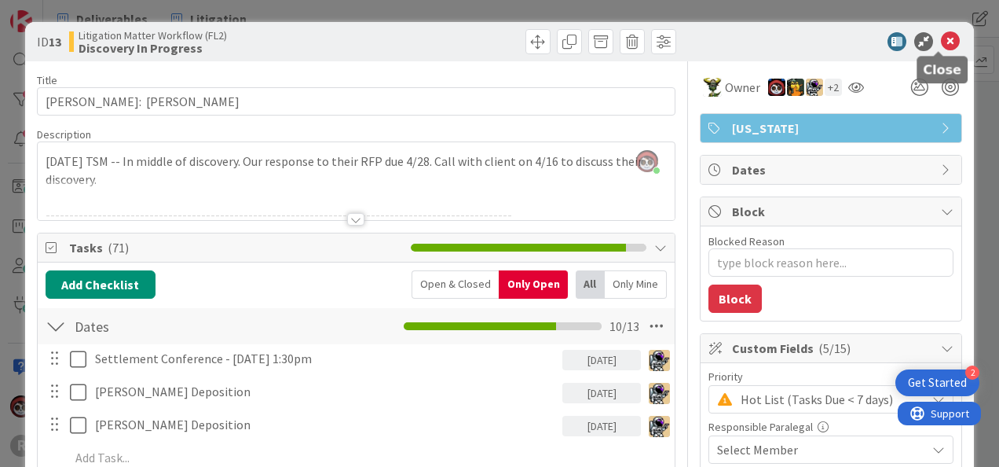
click at [941, 42] on icon at bounding box center [950, 41] width 19 height 19
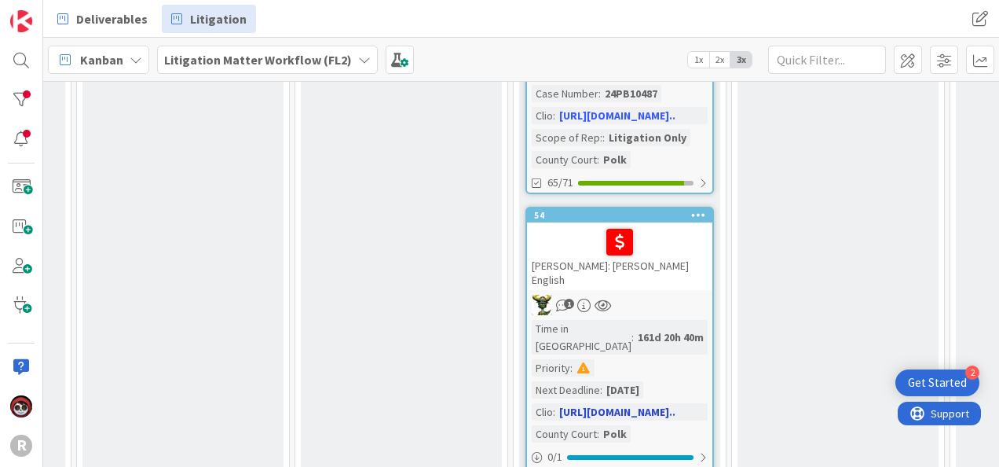
click at [671, 207] on link "54 ELWOOD: Elwood v. English 1 Time in Column : 161d 20h 40m Priority : Next De…" at bounding box center [619, 347] width 189 height 281
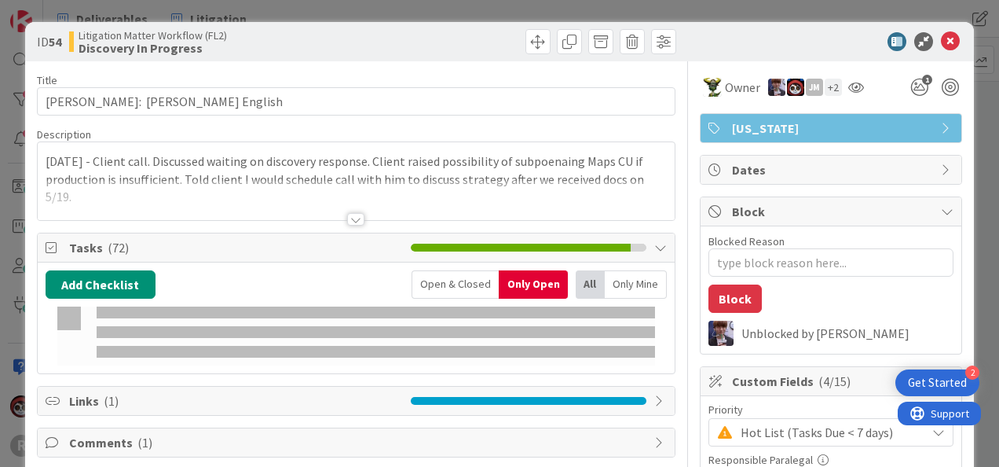
type textarea "x"
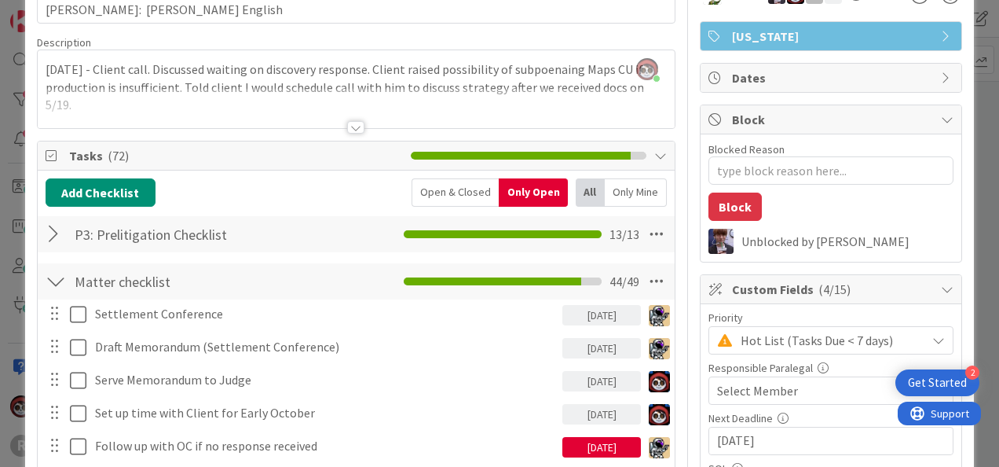
scroll to position [157, 0]
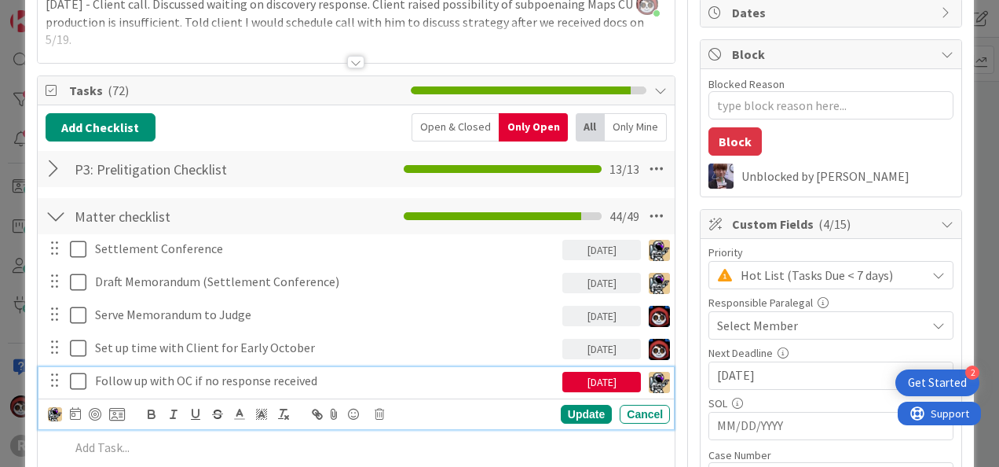
click at [246, 375] on p "Follow up with OC if no response received" at bounding box center [325, 381] width 461 height 18
click at [63, 403] on div "Update Cancel" at bounding box center [359, 414] width 622 height 22
click at [79, 412] on icon at bounding box center [75, 413] width 11 height 13
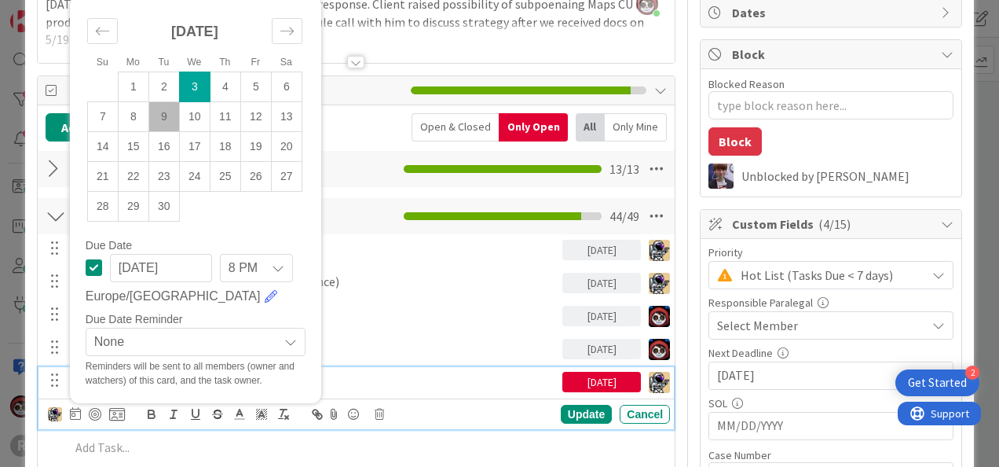
click at [448, 377] on p "Follow up with OC if no response received" at bounding box center [325, 381] width 461 height 18
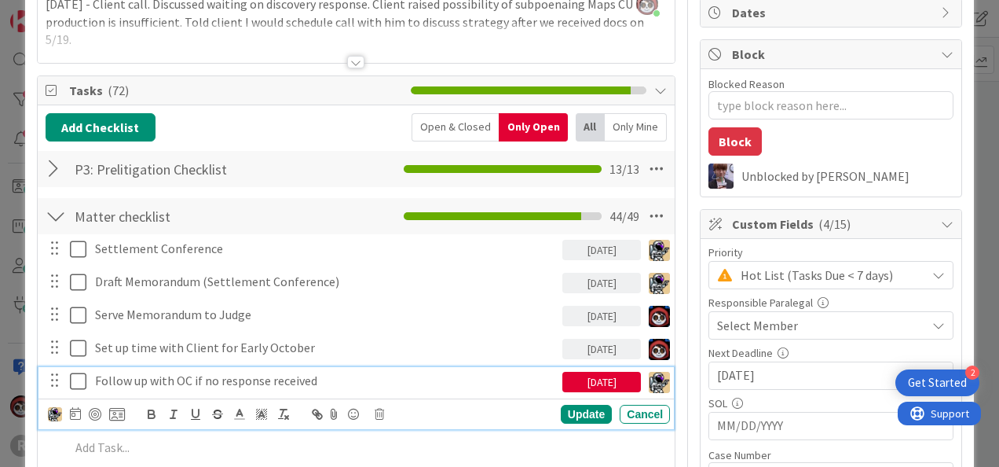
click at [320, 380] on p "Follow up with OC if no response received" at bounding box center [325, 381] width 461 height 18
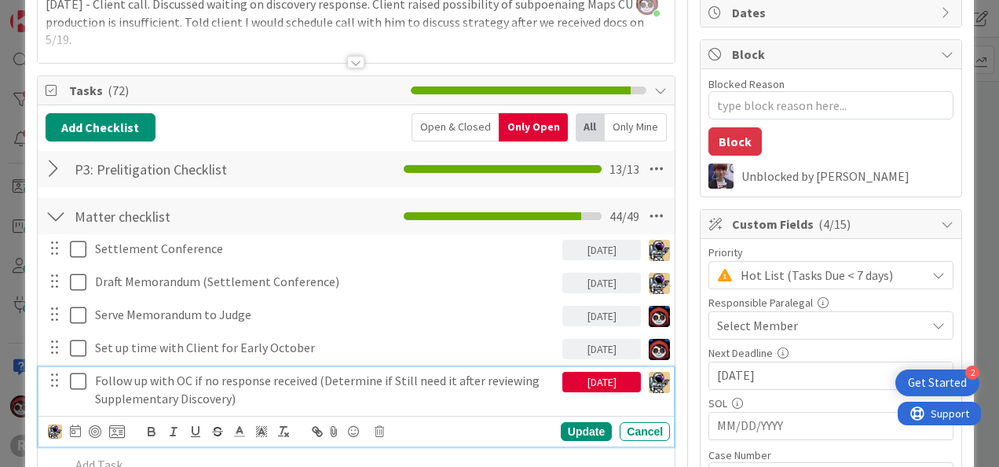
click at [592, 379] on div "[DATE]" at bounding box center [601, 382] width 79 height 20
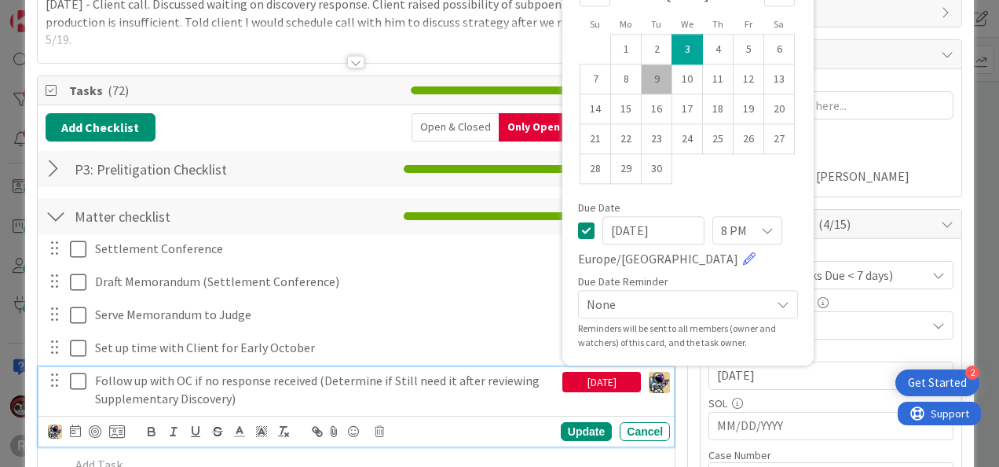
click at [643, 82] on td "9" at bounding box center [657, 79] width 31 height 30
type input "[DATE]"
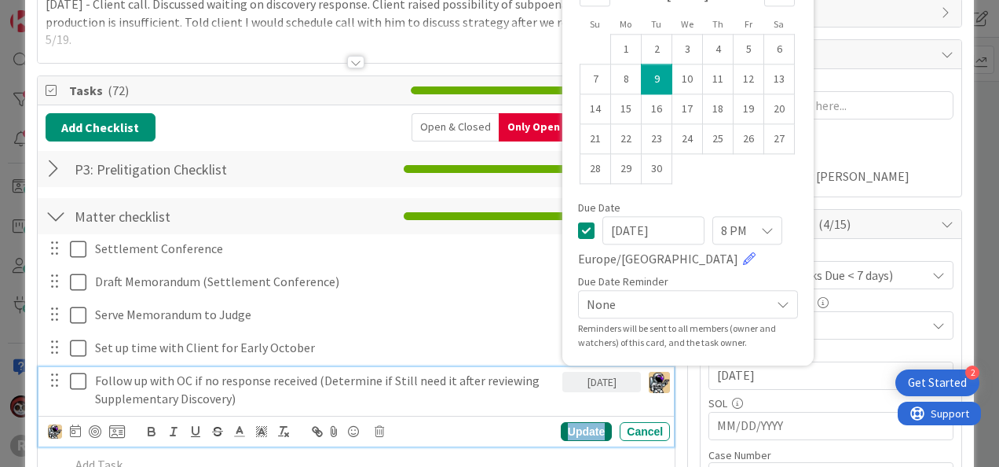
click at [570, 426] on div "Update" at bounding box center [586, 431] width 51 height 19
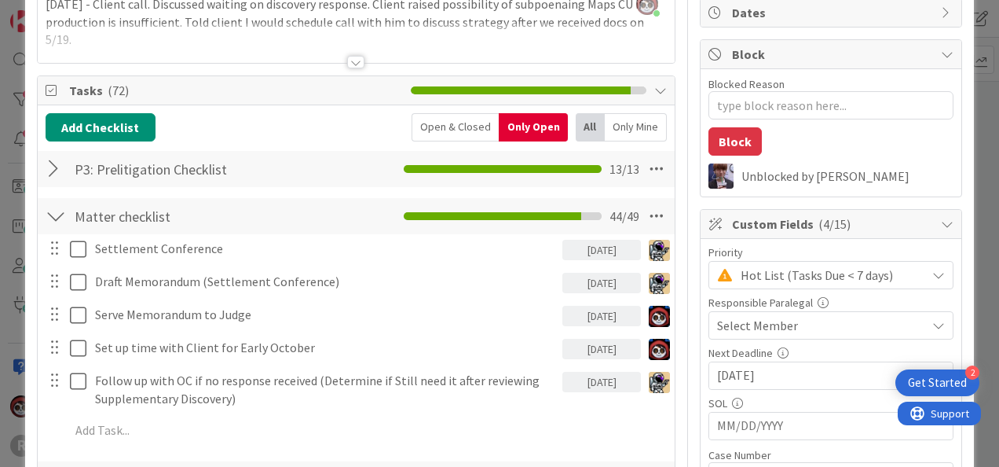
type textarea "x"
drag, startPoint x: 228, startPoint y: 465, endPoint x: 214, endPoint y: 441, distance: 27.5
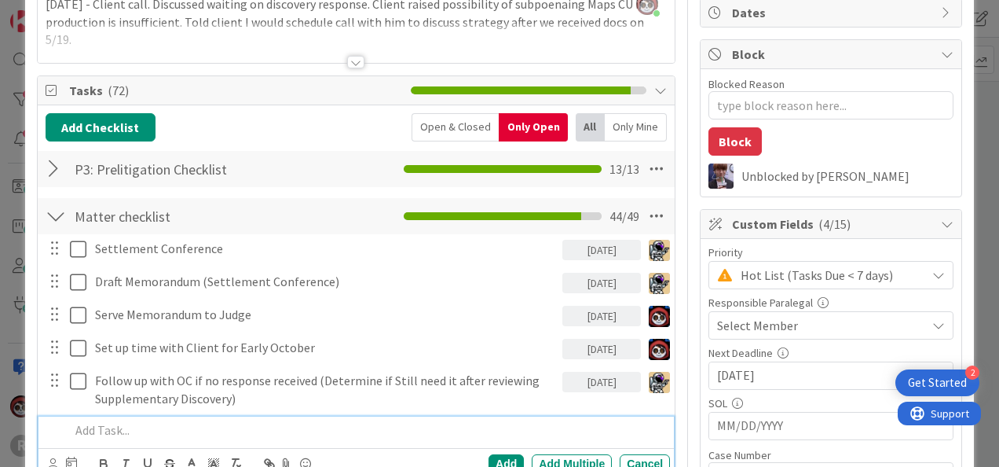
click at [208, 430] on p at bounding box center [367, 430] width 594 height 18
click at [57, 458] on icon at bounding box center [53, 464] width 10 height 12
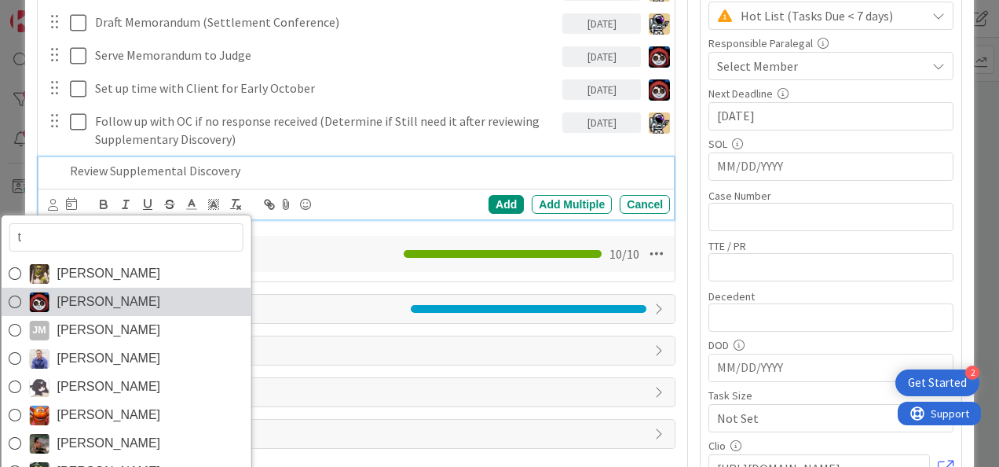
type input "ty"
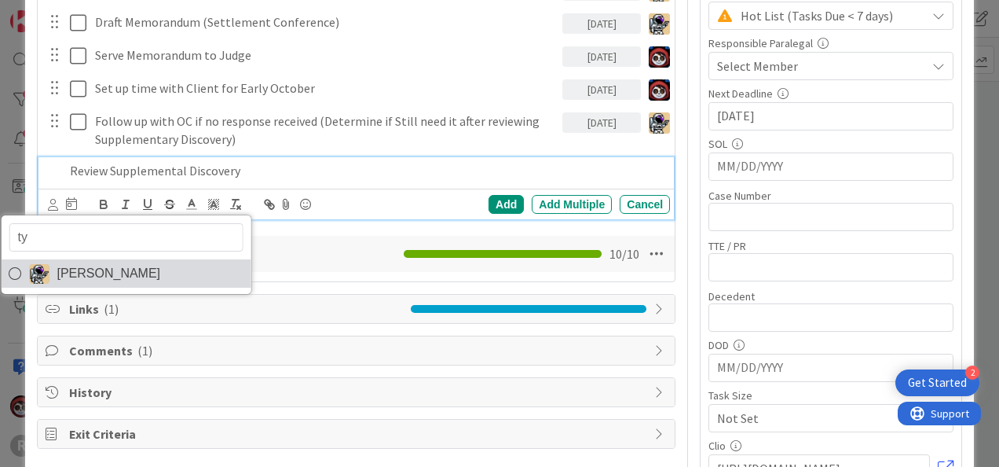
click at [105, 278] on span "[PERSON_NAME]" at bounding box center [109, 274] width 104 height 24
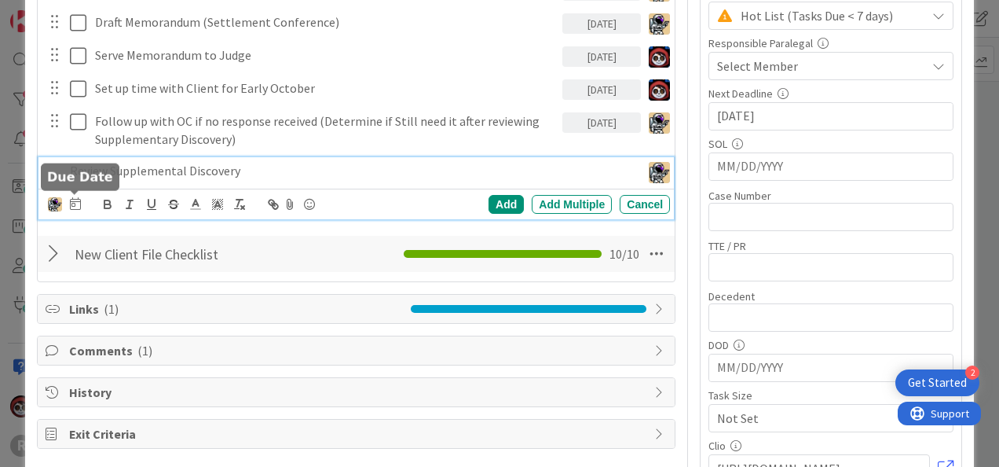
click at [75, 206] on icon at bounding box center [75, 203] width 11 height 13
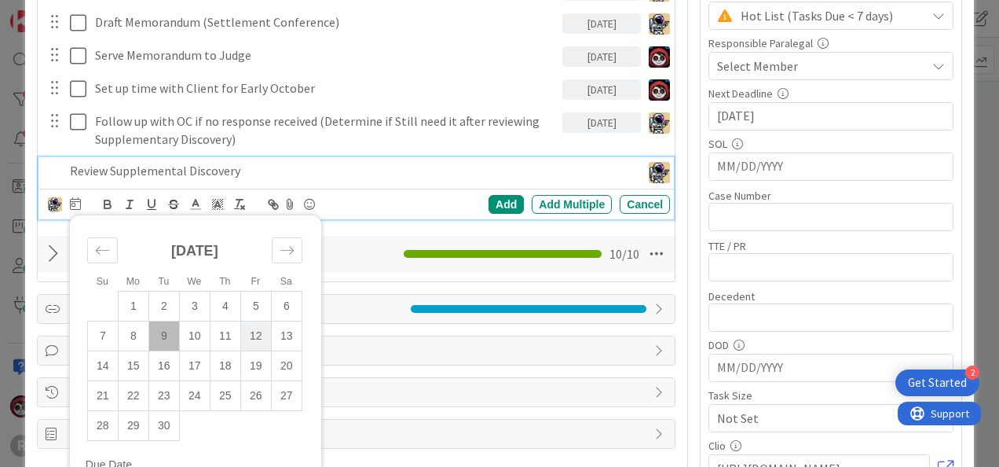
click at [253, 325] on td "12" at bounding box center [255, 336] width 31 height 30
click at [489, 201] on div "Add" at bounding box center [506, 204] width 35 height 19
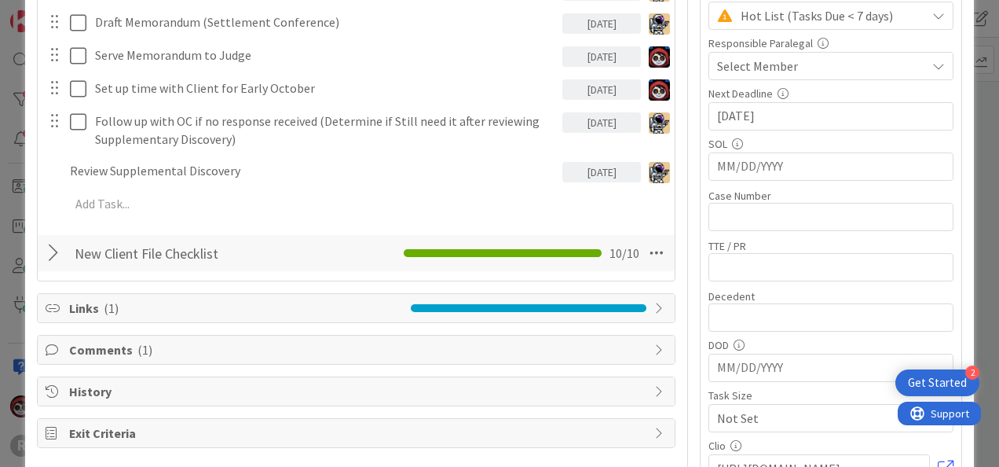
type textarea "x"
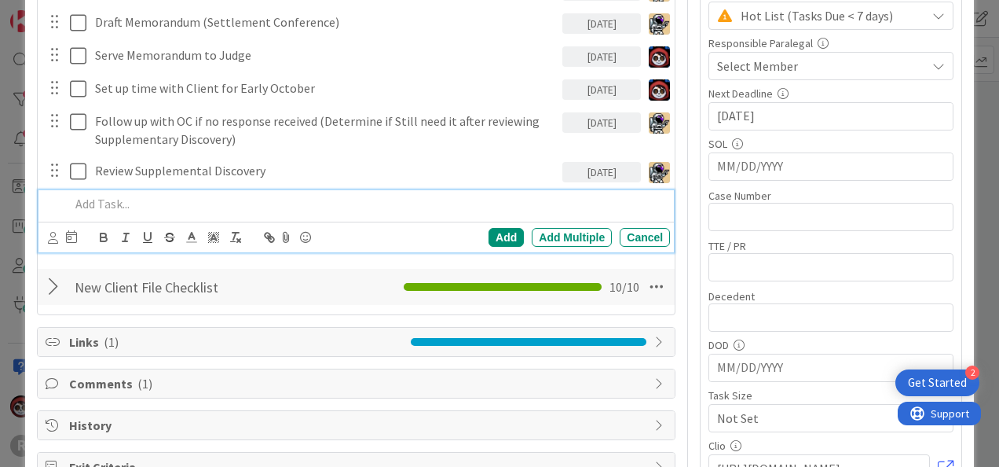
click at [211, 203] on p at bounding box center [367, 204] width 594 height 18
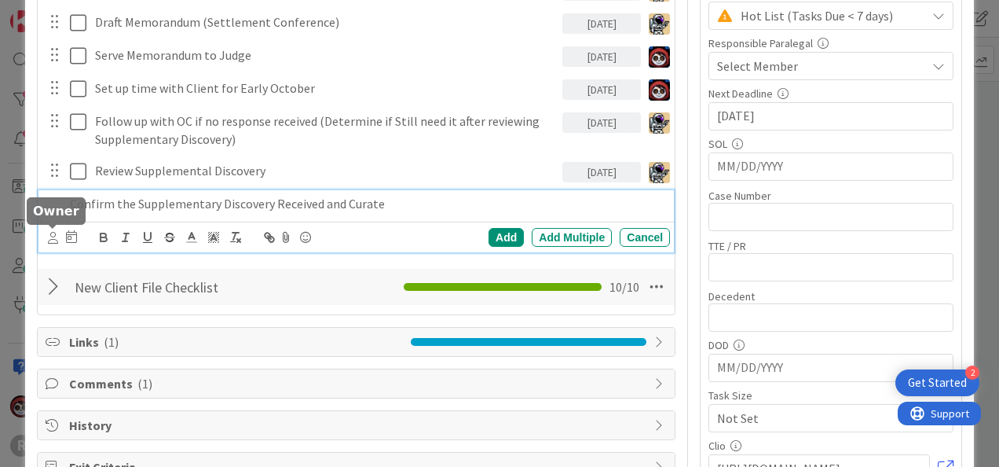
click at [50, 236] on icon at bounding box center [53, 238] width 10 height 12
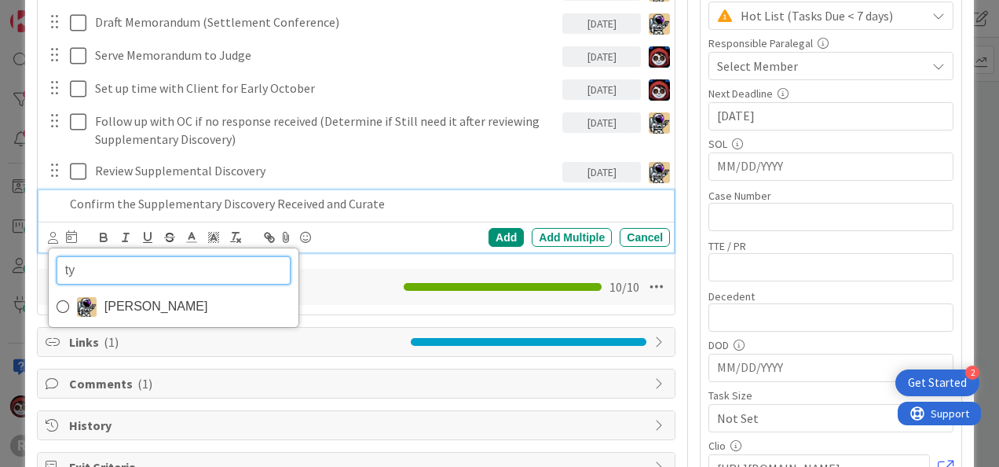
type input "t"
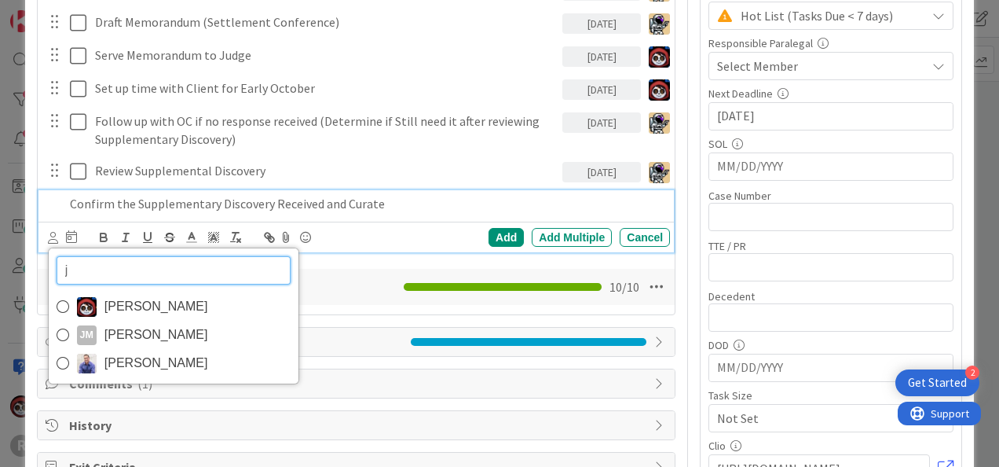
type input "ja"
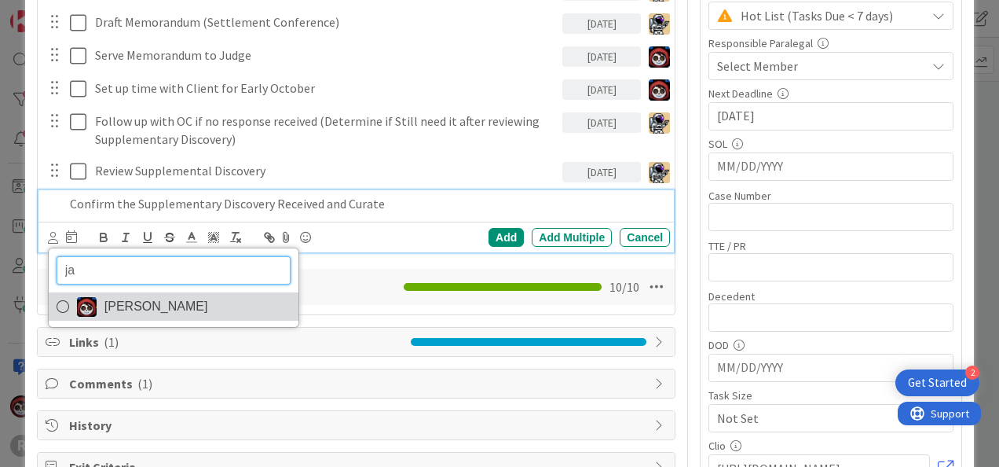
click at [93, 305] on img at bounding box center [87, 307] width 20 height 20
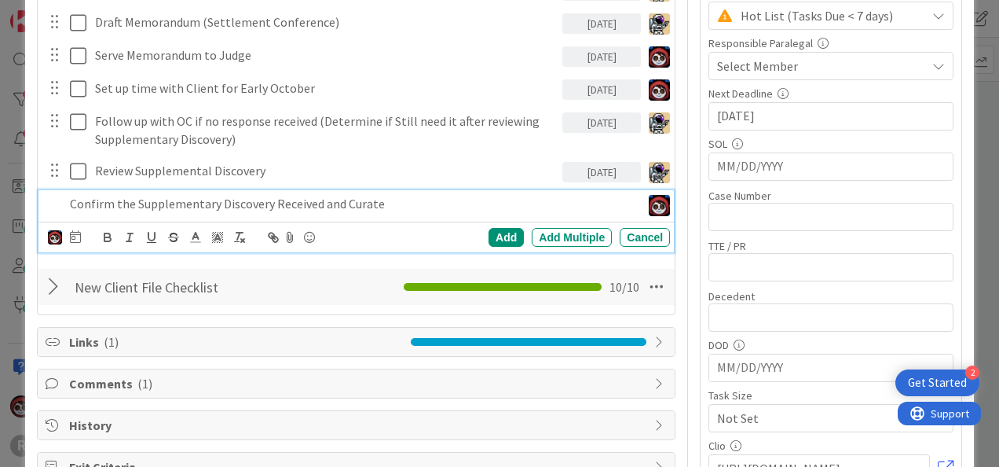
click at [68, 229] on div "ja Jasmin Sanchez Su Mo Tu We Th Fr Sa August 2025 1 2 3 4 5 6 7 8 9 10 11 12 1…" at bounding box center [64, 237] width 33 height 19
click at [75, 230] on icon at bounding box center [75, 236] width 11 height 13
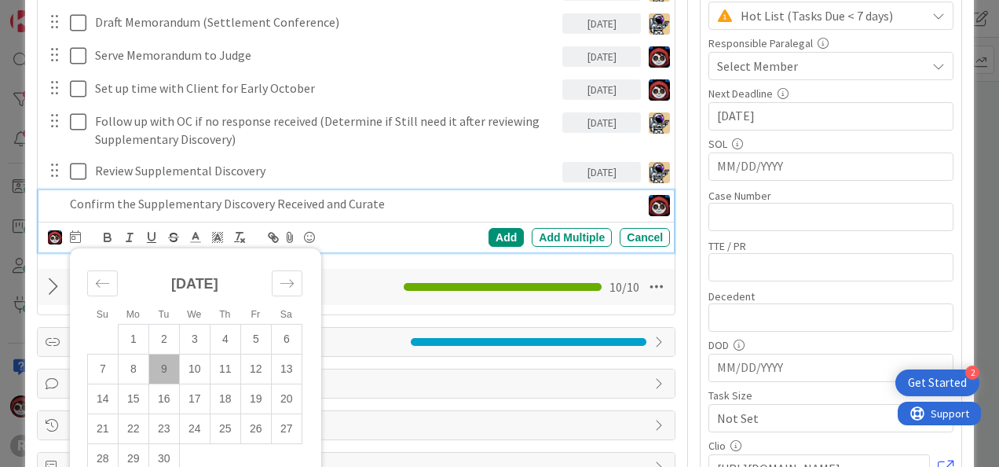
click at [167, 372] on td "9" at bounding box center [163, 369] width 31 height 30
click at [489, 231] on div "Add" at bounding box center [506, 237] width 35 height 19
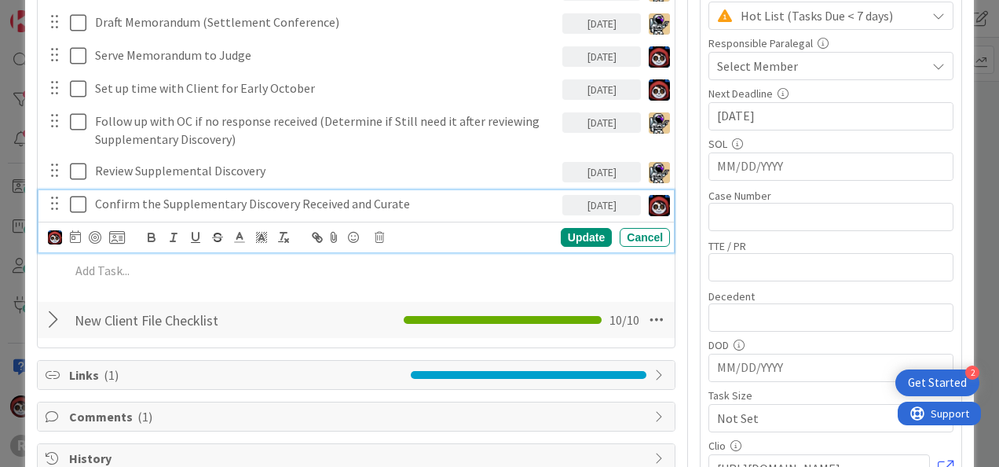
click at [240, 206] on p "Confirm the Supplementary Discovery Received and Curate" at bounding box center [325, 204] width 461 height 18
click at [97, 232] on div at bounding box center [95, 237] width 13 height 13
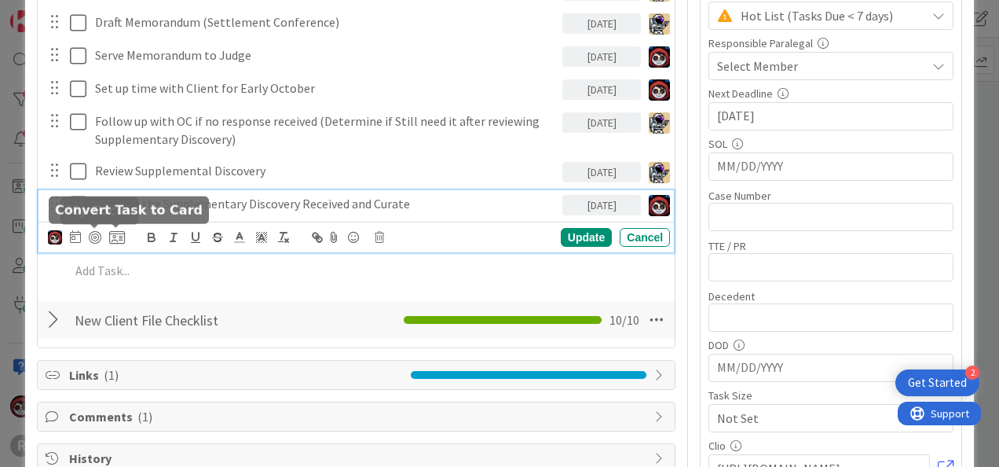
type textarea "x"
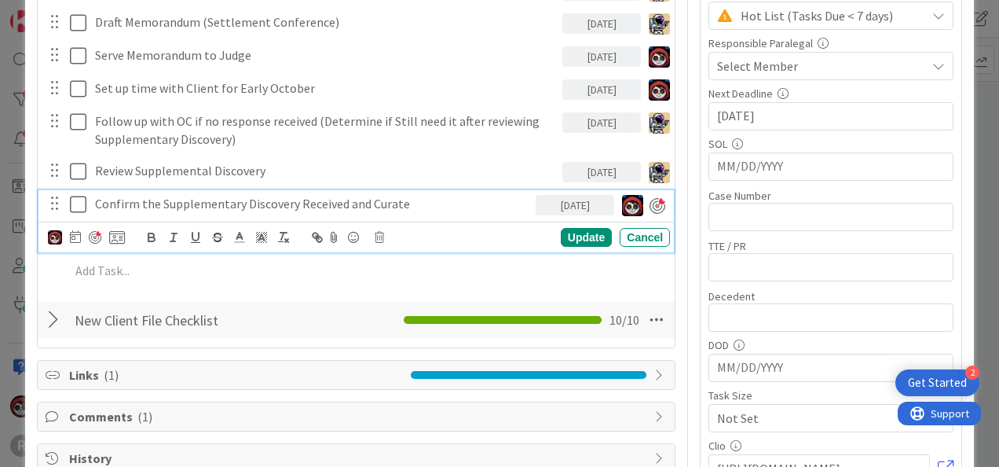
click at [549, 232] on div "Update Cancel" at bounding box center [577, 237] width 186 height 19
click at [561, 239] on div "Update" at bounding box center [586, 237] width 51 height 19
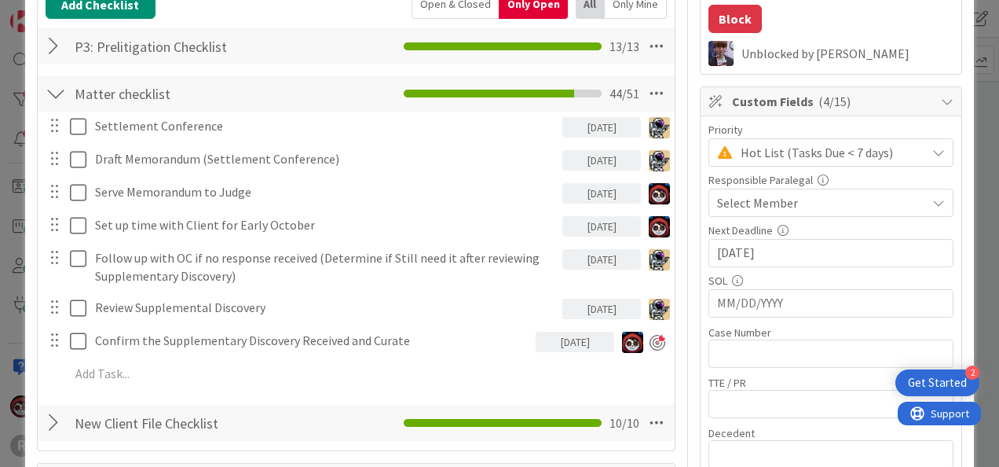
scroll to position [314, 0]
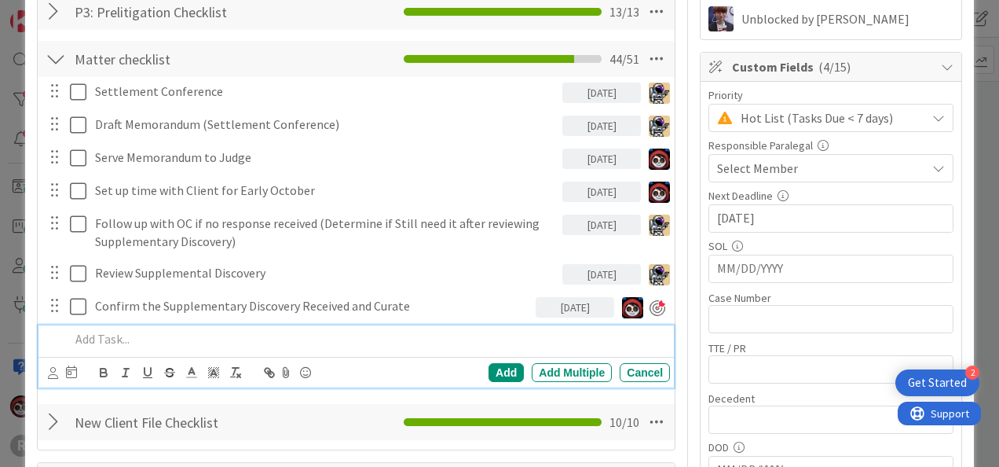
click at [162, 341] on p at bounding box center [367, 339] width 594 height 18
click at [71, 333] on p "Strategy Session" at bounding box center [367, 339] width 594 height 18
click at [228, 336] on p "Schedule Strategy Session" at bounding box center [367, 339] width 594 height 18
click at [52, 370] on icon at bounding box center [53, 373] width 10 height 12
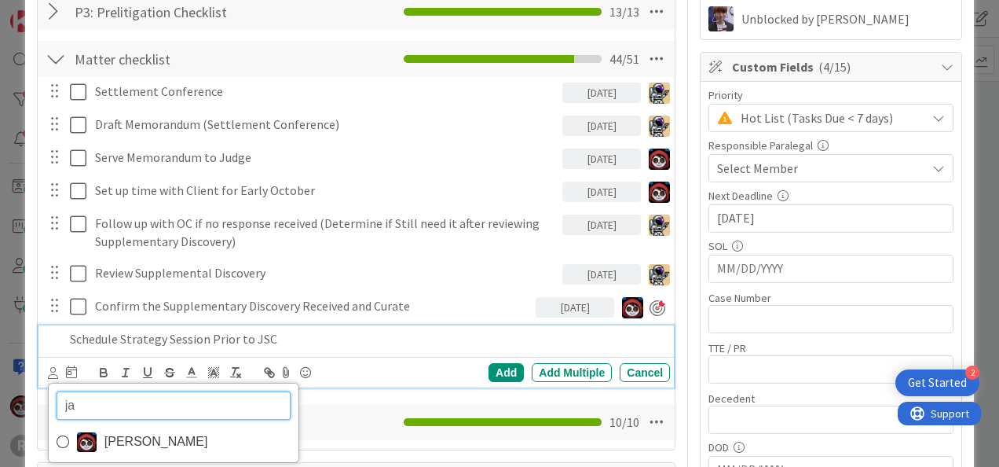
drag, startPoint x: 92, startPoint y: 400, endPoint x: 44, endPoint y: 410, distance: 49.0
click at [46, 410] on div "Add Checklist Open & Closed Only Open All Only Mine P3: Prelitigation Checklist…" at bounding box center [356, 198] width 621 height 485
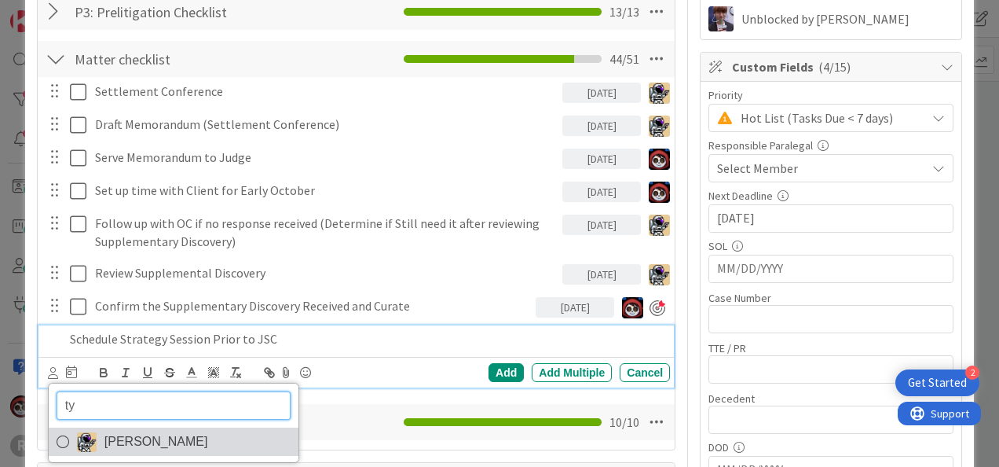
click at [99, 431] on link "[PERSON_NAME]" at bounding box center [174, 441] width 250 height 28
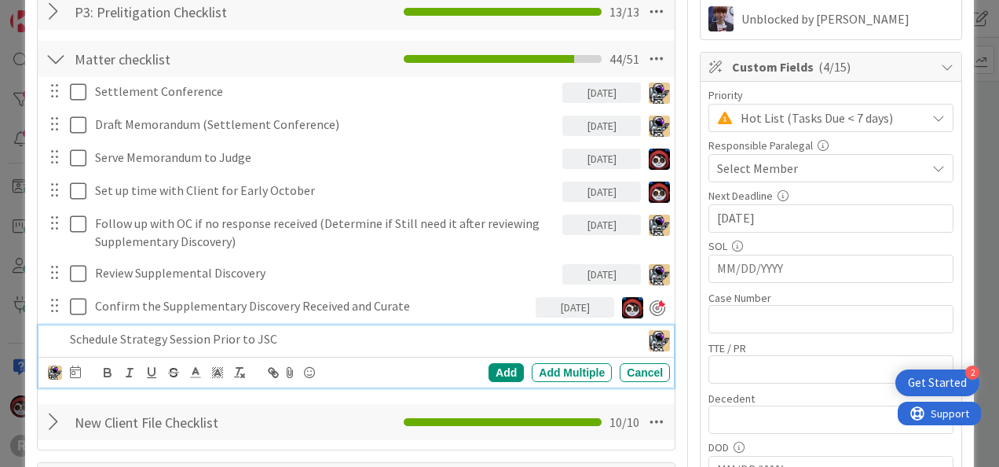
click at [114, 339] on p "Schedule Strategy Session Prior to JSC" at bounding box center [352, 339] width 565 height 18
click at [53, 372] on img at bounding box center [55, 372] width 14 height 14
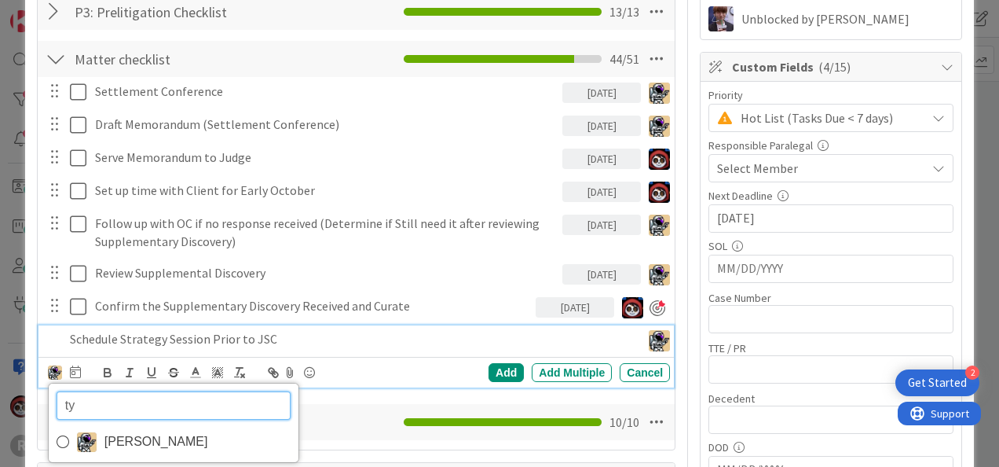
type input "t"
type input "jas"
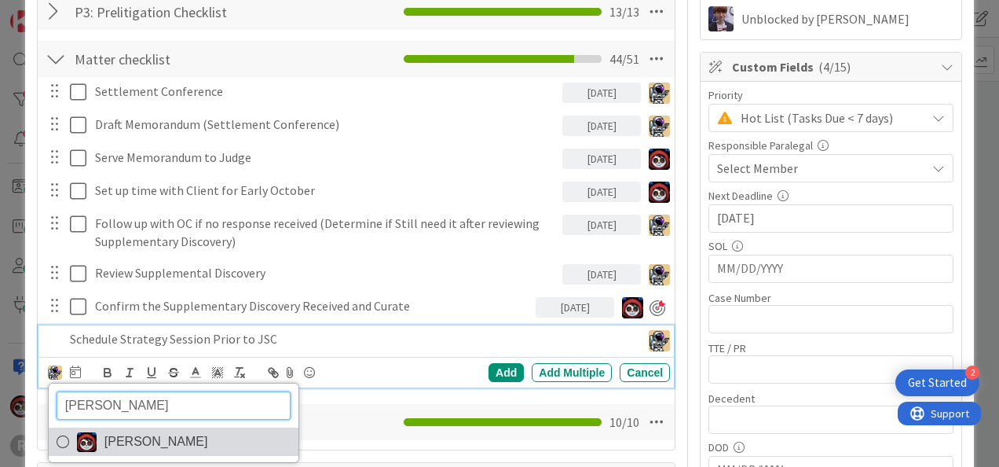
click at [107, 438] on span "[PERSON_NAME]" at bounding box center [156, 442] width 104 height 24
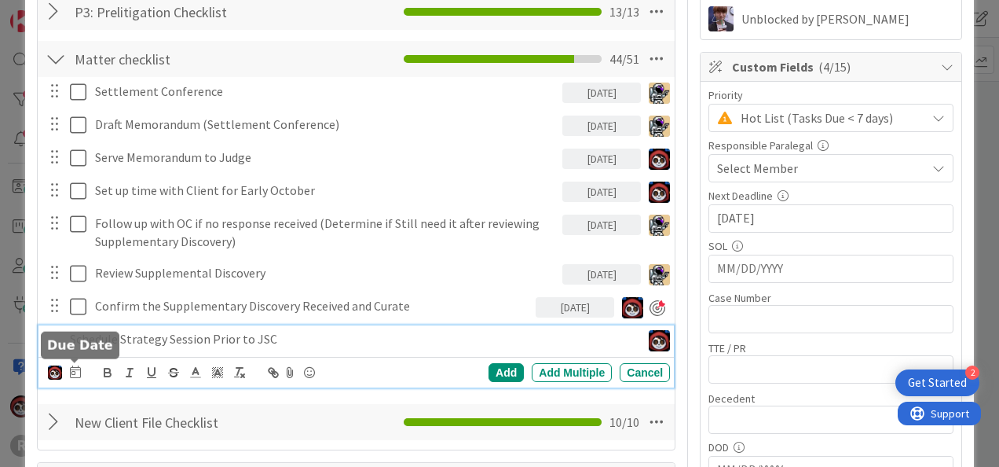
click at [79, 368] on icon at bounding box center [75, 371] width 11 height 13
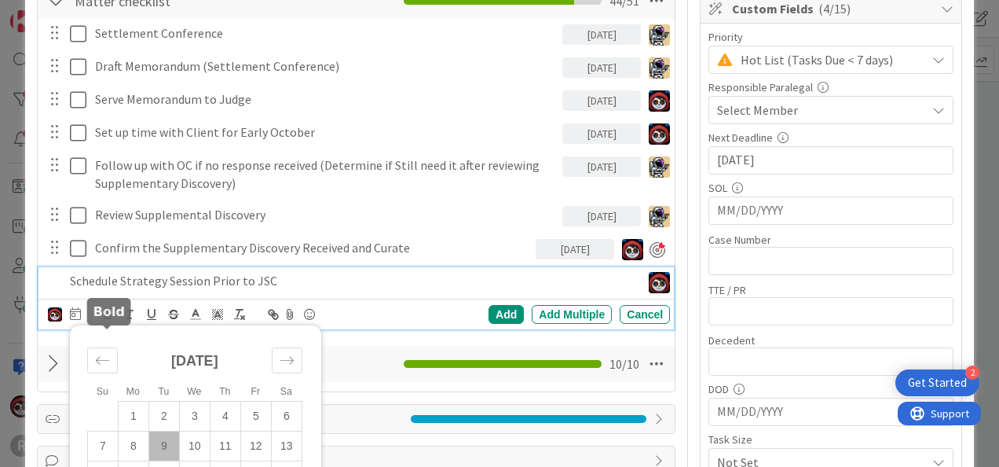
scroll to position [471, 0]
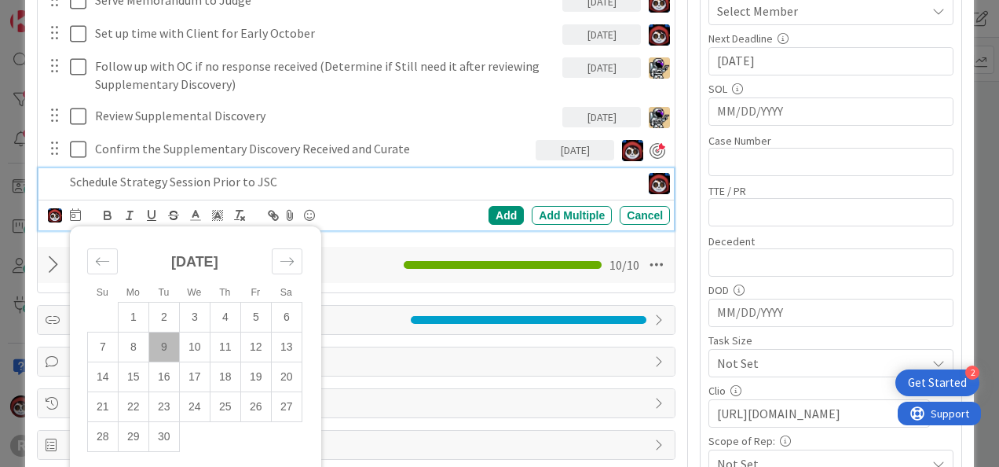
click at [313, 187] on p "Schedule Strategy Session Prior to JSC" at bounding box center [352, 182] width 565 height 18
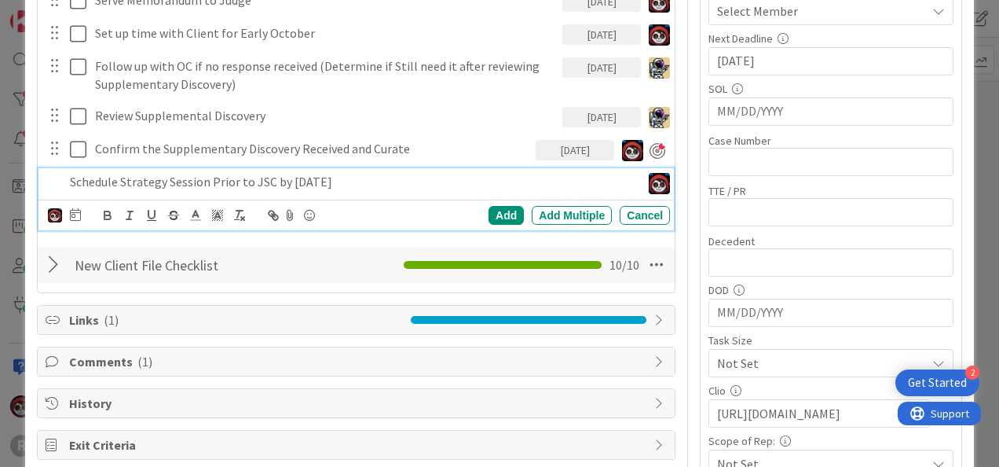
click at [75, 206] on div at bounding box center [75, 215] width 11 height 19
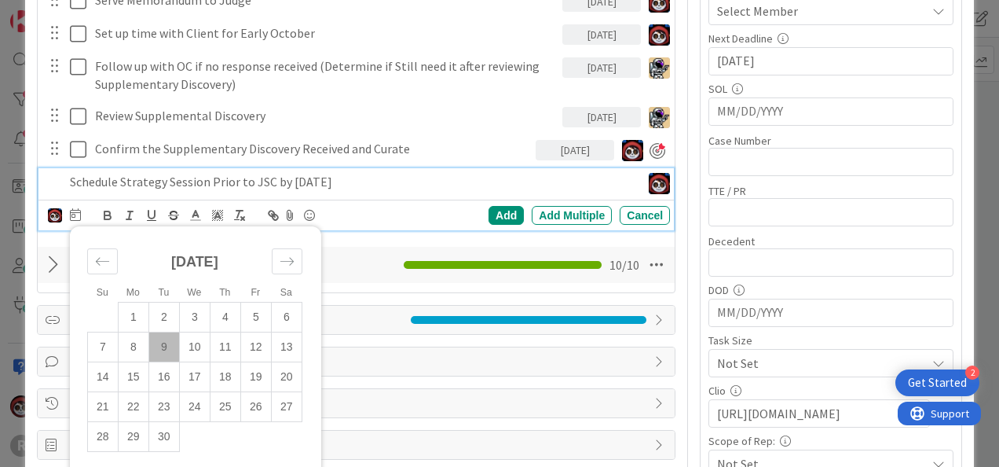
click at [165, 345] on td "9" at bounding box center [163, 347] width 31 height 30
click at [489, 212] on div "Add" at bounding box center [506, 215] width 35 height 19
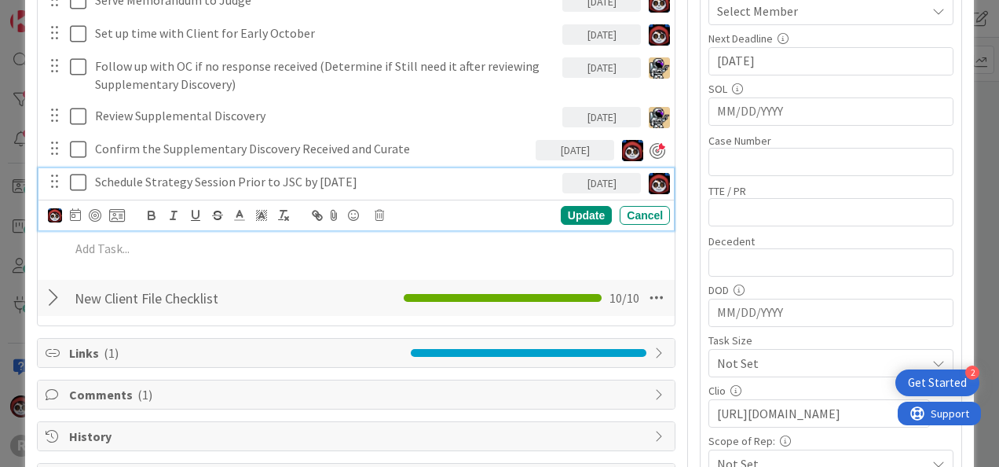
click at [364, 181] on p "Schedule Strategy Session Prior to JSC by October 1st" at bounding box center [325, 182] width 461 height 18
click at [89, 214] on div at bounding box center [95, 215] width 13 height 13
click at [567, 211] on div "Update" at bounding box center [586, 215] width 51 height 19
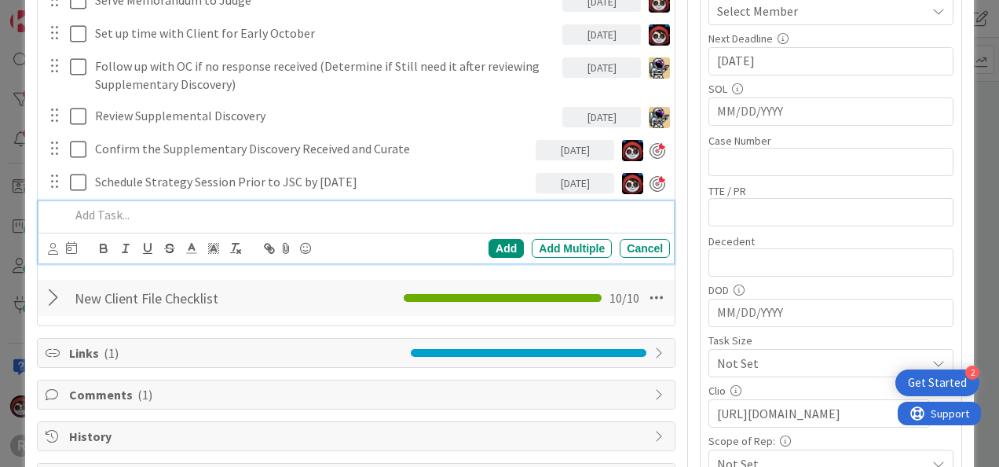
click at [154, 206] on p at bounding box center [367, 215] width 594 height 18
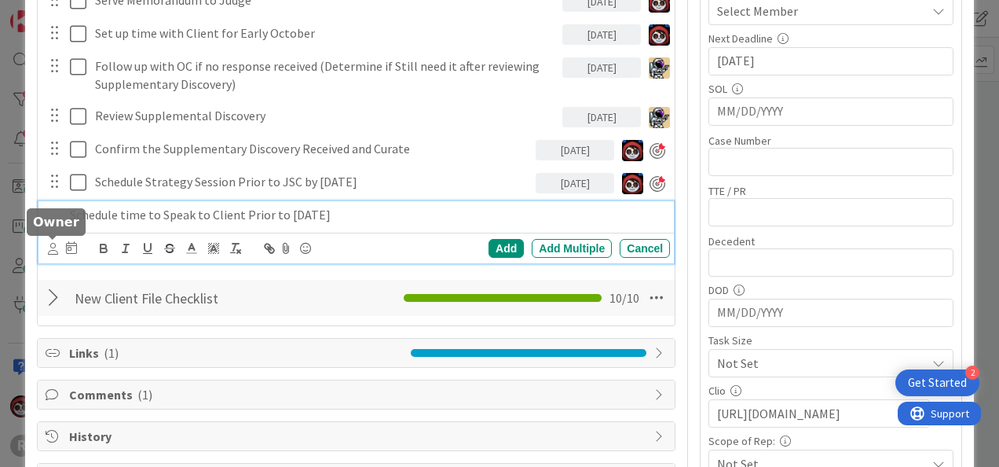
click at [52, 250] on icon at bounding box center [53, 249] width 10 height 12
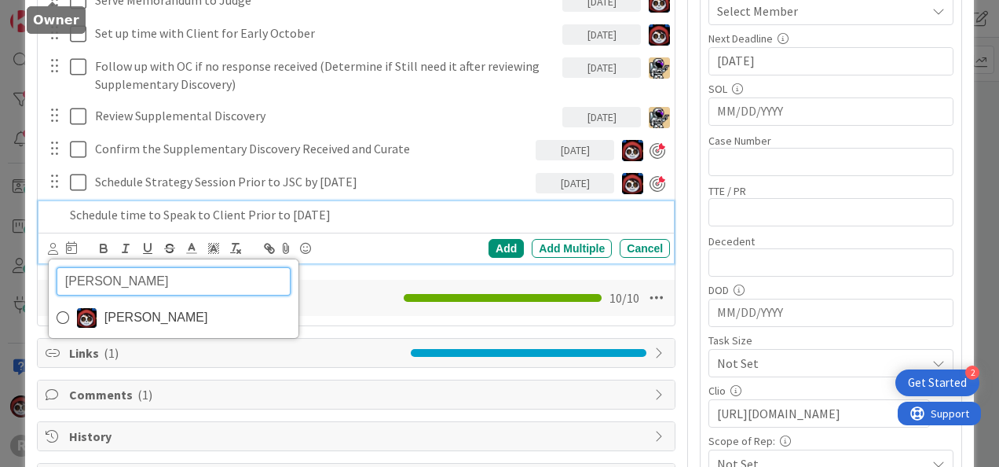
scroll to position [721, 0]
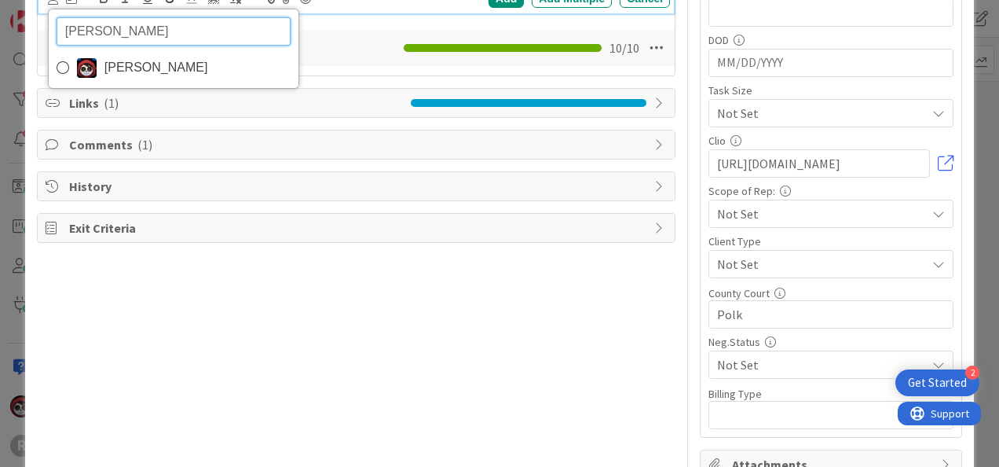
click at [132, 70] on span "[PERSON_NAME]" at bounding box center [156, 68] width 104 height 24
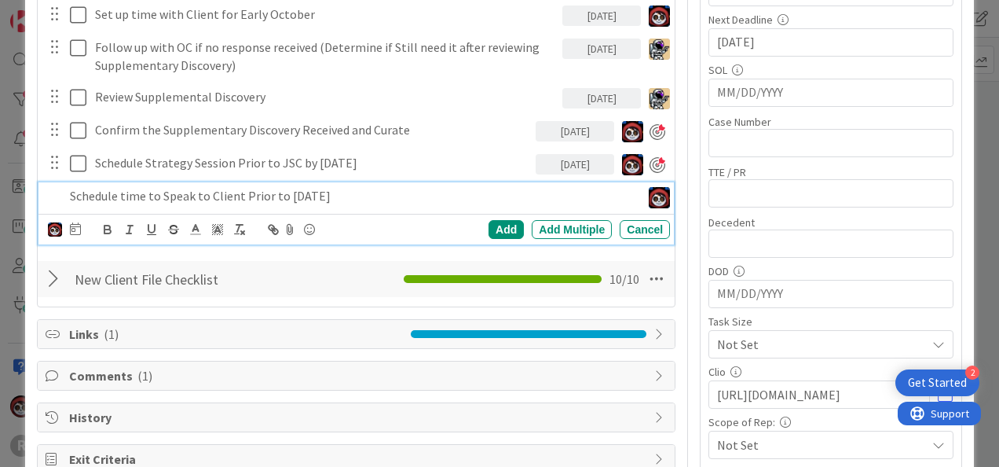
scroll to position [485, 0]
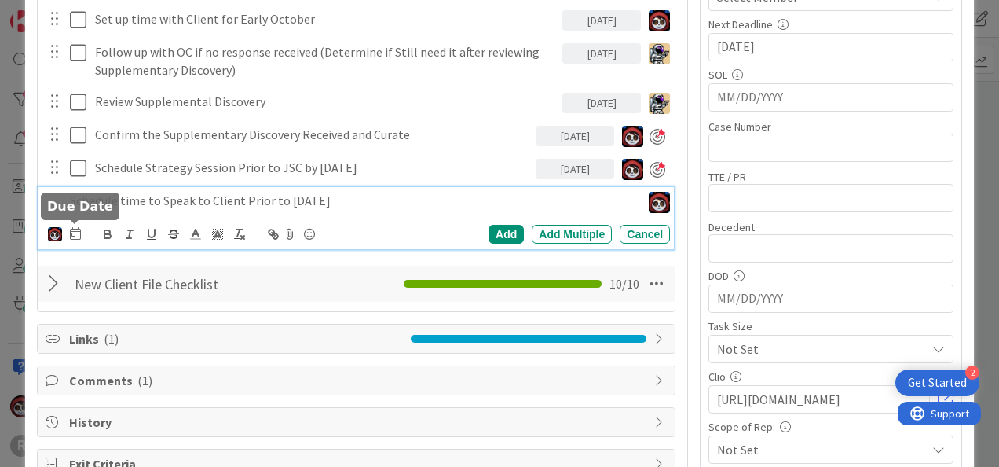
click at [77, 227] on icon at bounding box center [75, 233] width 11 height 13
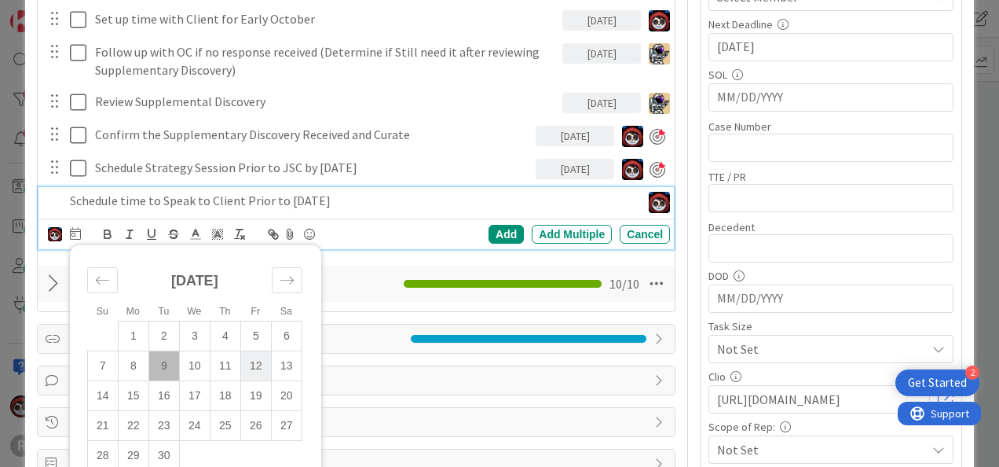
click at [253, 368] on td "12" at bounding box center [255, 366] width 31 height 30
click at [498, 232] on div "Add" at bounding box center [506, 234] width 35 height 19
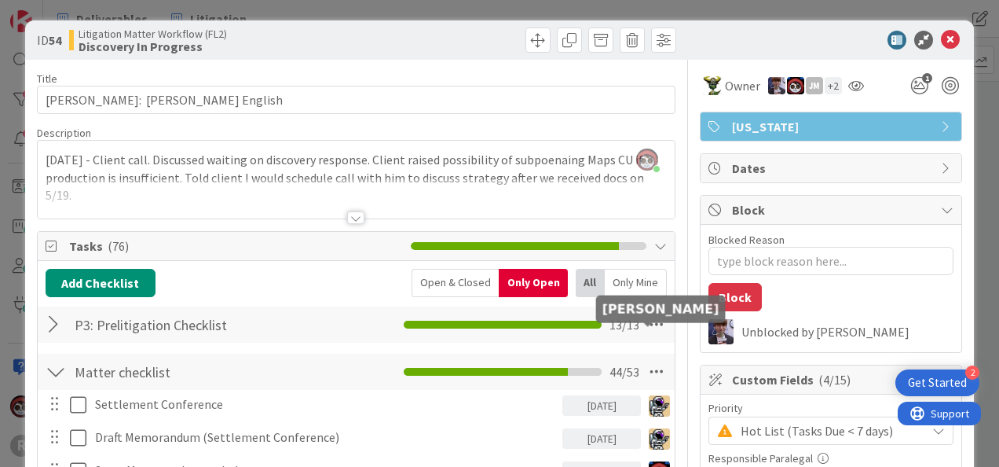
scroll to position [0, 0]
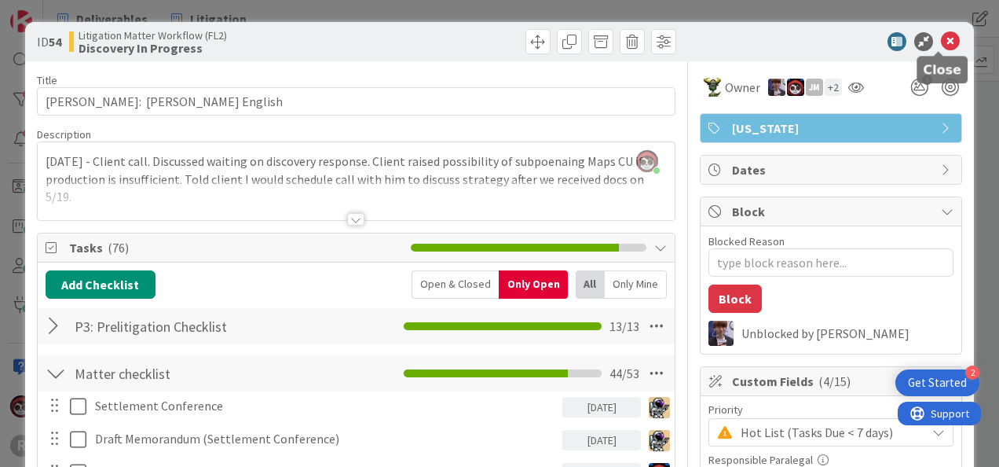
click at [941, 44] on icon at bounding box center [950, 41] width 19 height 19
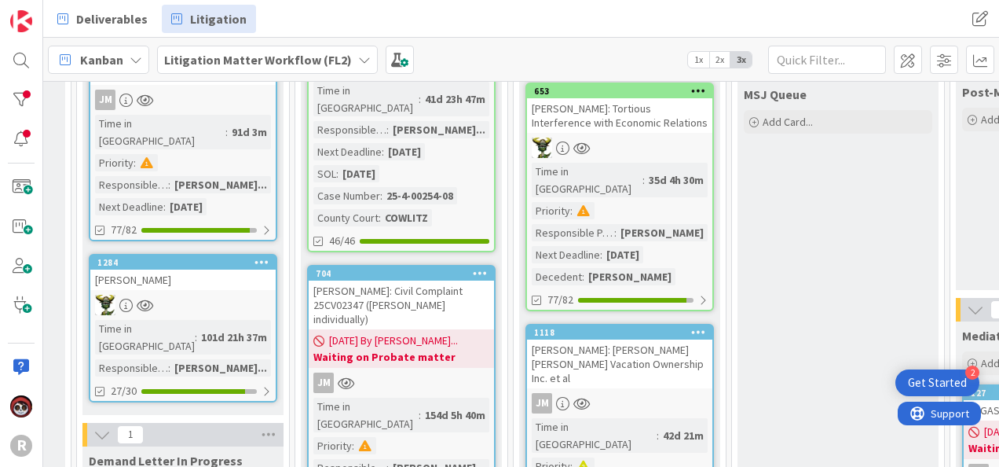
scroll to position [91, 615]
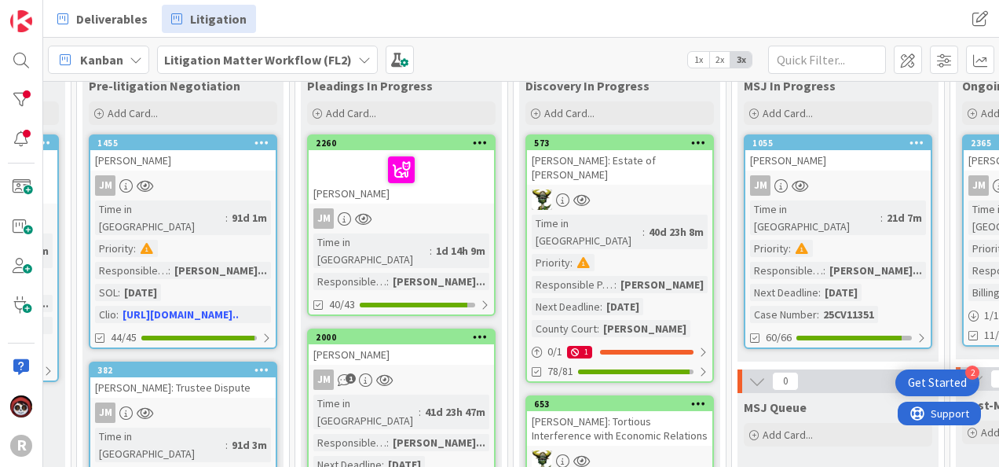
click at [646, 189] on div at bounding box center [619, 199] width 185 height 20
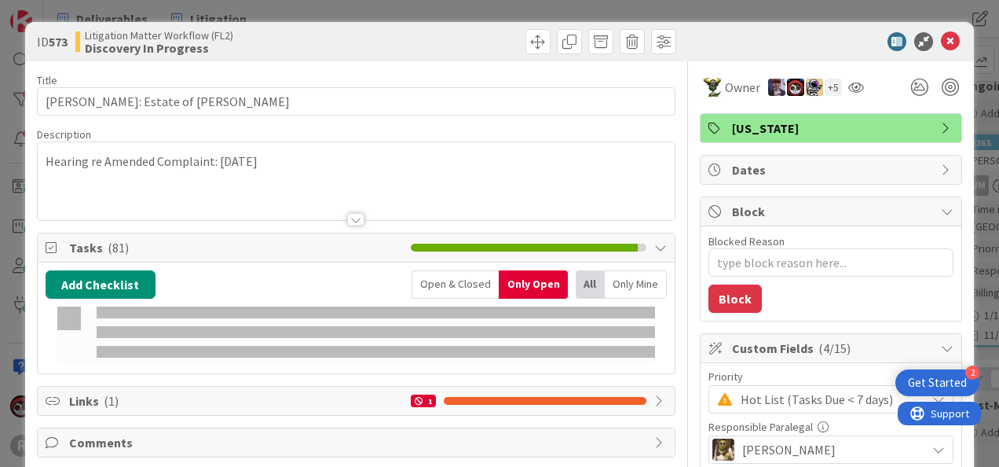
type textarea "x"
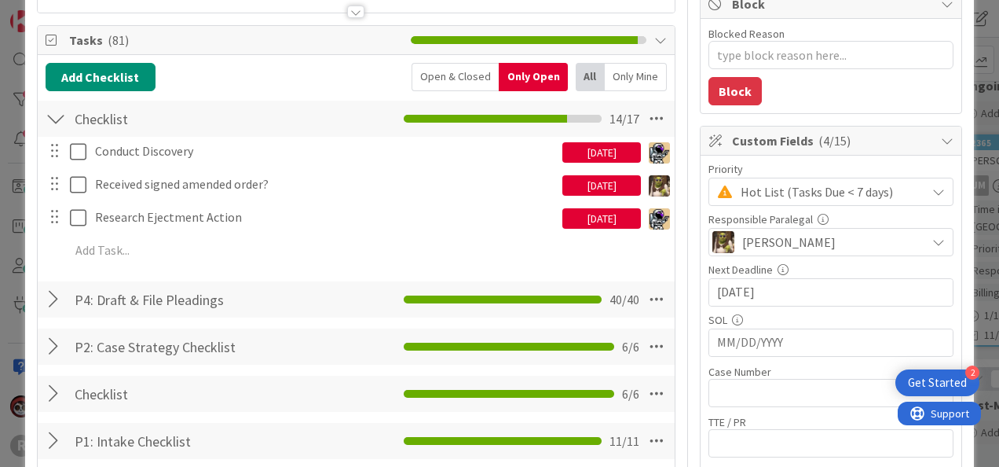
scroll to position [157, 0]
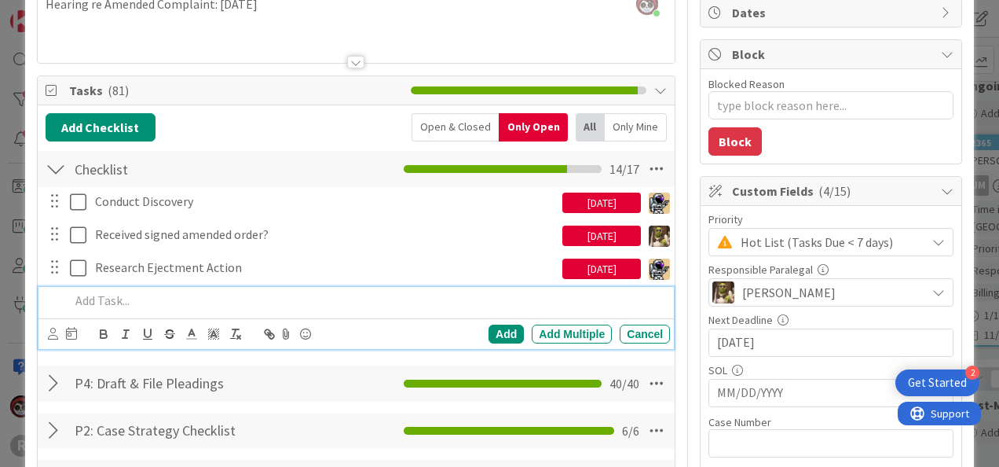
click at [156, 287] on div at bounding box center [367, 300] width 606 height 27
click at [50, 341] on div at bounding box center [62, 333] width 29 height 19
click at [50, 330] on icon at bounding box center [53, 334] width 10 height 12
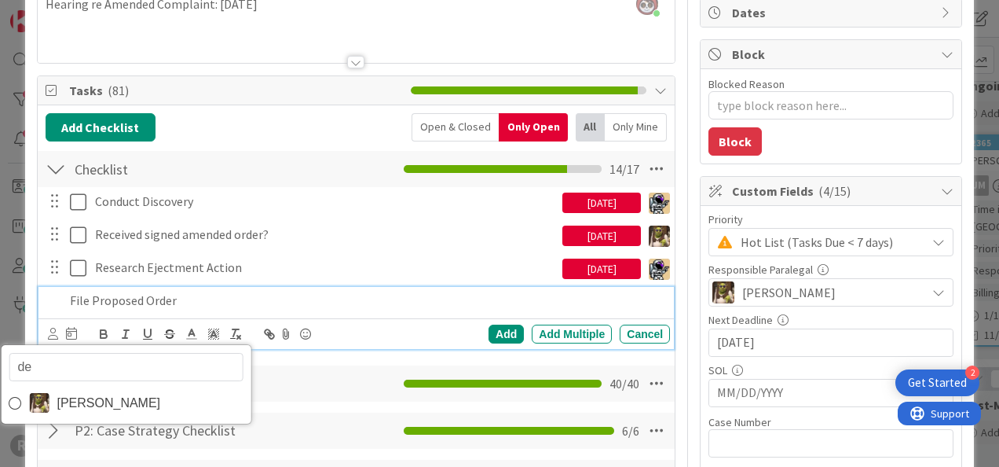
type input "dev"
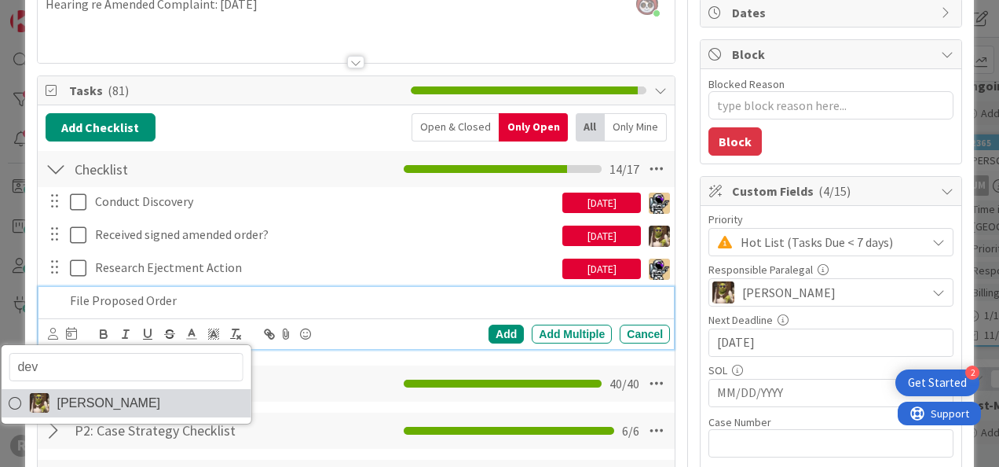
click at [141, 401] on link "[PERSON_NAME]" at bounding box center [126, 403] width 250 height 28
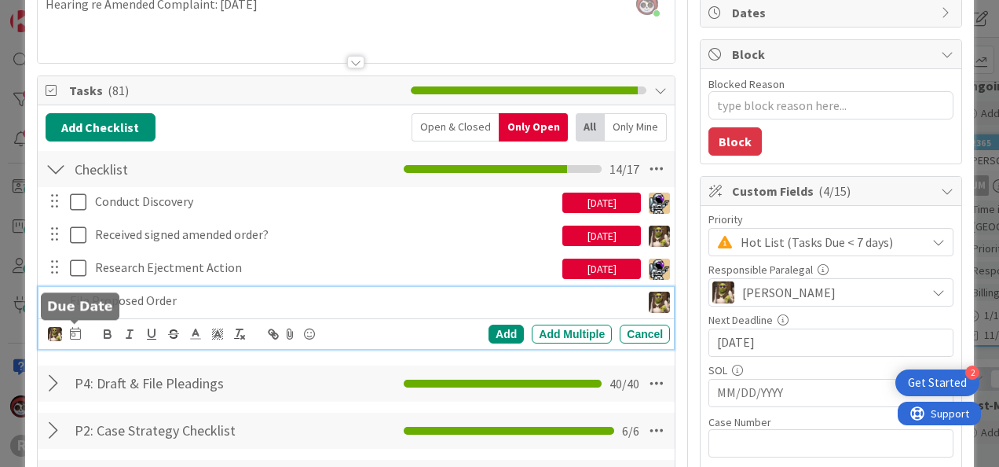
click at [79, 328] on icon at bounding box center [75, 333] width 11 height 13
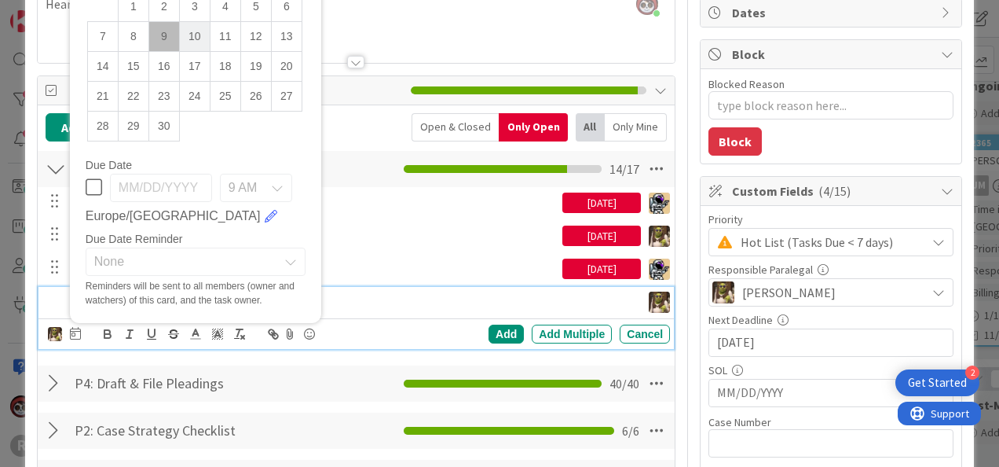
click at [199, 28] on td "10" at bounding box center [194, 36] width 31 height 30
click at [489, 328] on div "Add" at bounding box center [506, 333] width 35 height 19
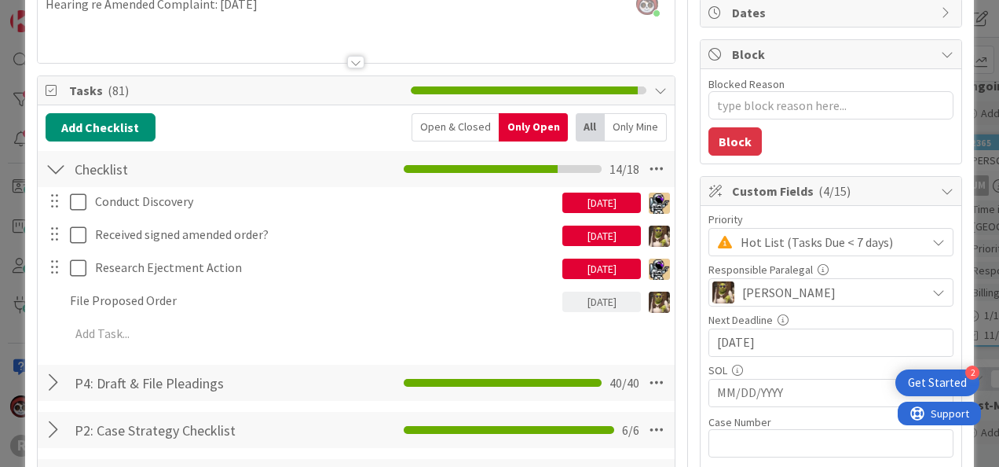
type textarea "x"
click at [575, 268] on div "08/29/2025" at bounding box center [601, 268] width 79 height 20
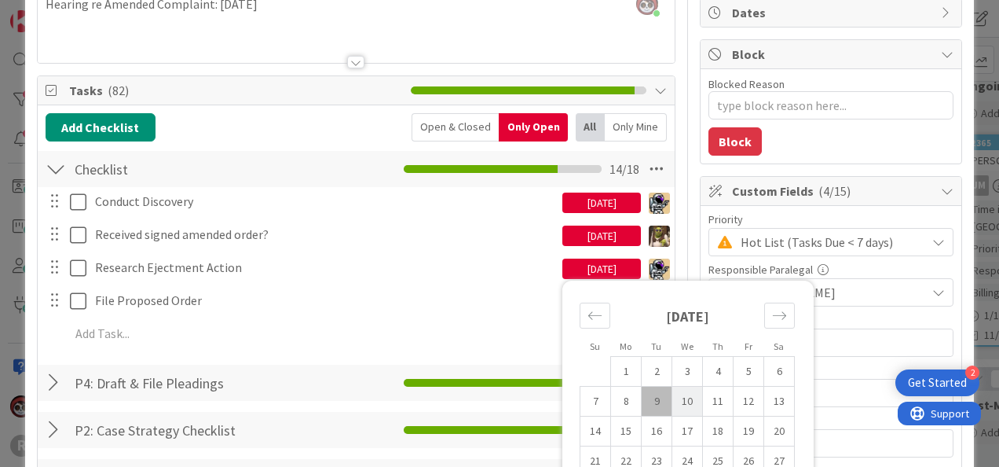
click at [679, 404] on td "10" at bounding box center [687, 401] width 31 height 30
type input "[DATE]"
click at [596, 237] on div "08/25/2025" at bounding box center [601, 235] width 79 height 20
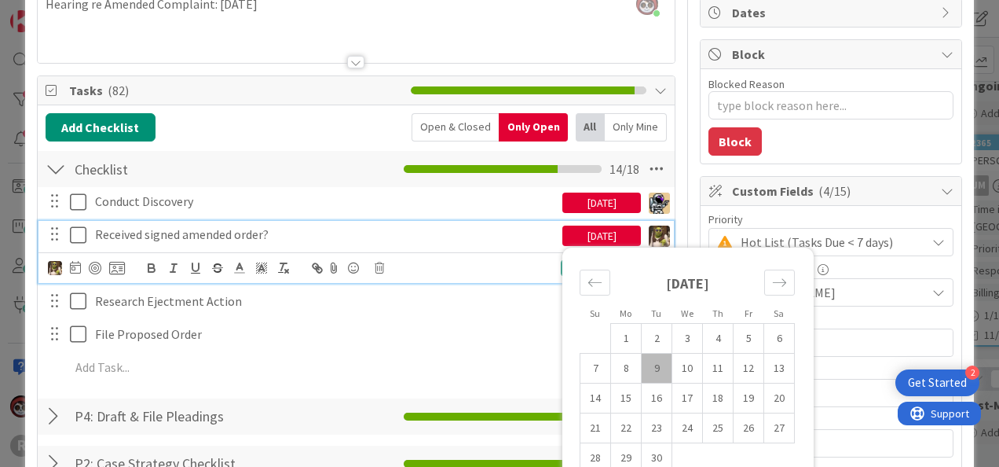
click at [80, 232] on icon at bounding box center [78, 234] width 16 height 19
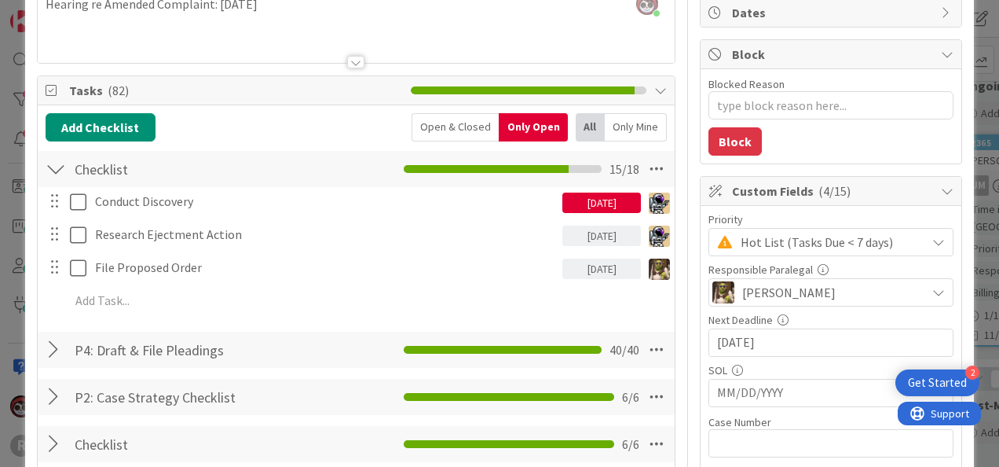
type textarea "x"
click at [599, 207] on div "08/26/2025" at bounding box center [601, 202] width 79 height 20
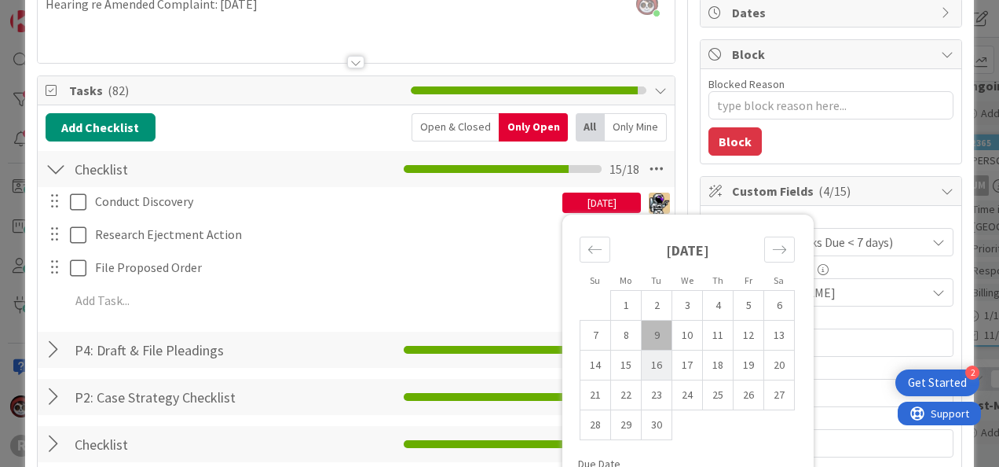
click at [648, 365] on td "16" at bounding box center [657, 365] width 31 height 30
type input "[DATE]"
click at [502, 280] on div "Conduct Discovery 09/16/2025 Su Mo Tu We Th Fr Sa August 2025 1 2 3 4 5 6 7 8 9…" at bounding box center [356, 254] width 621 height 134
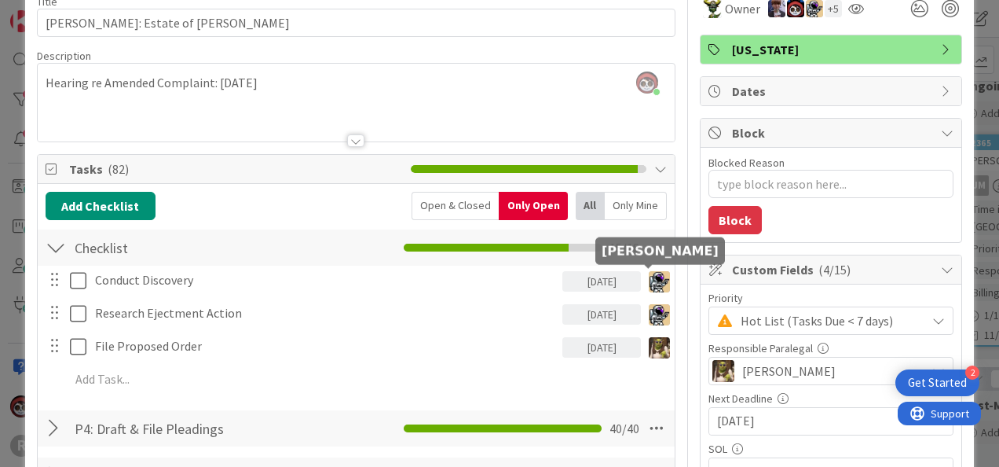
scroll to position [0, 0]
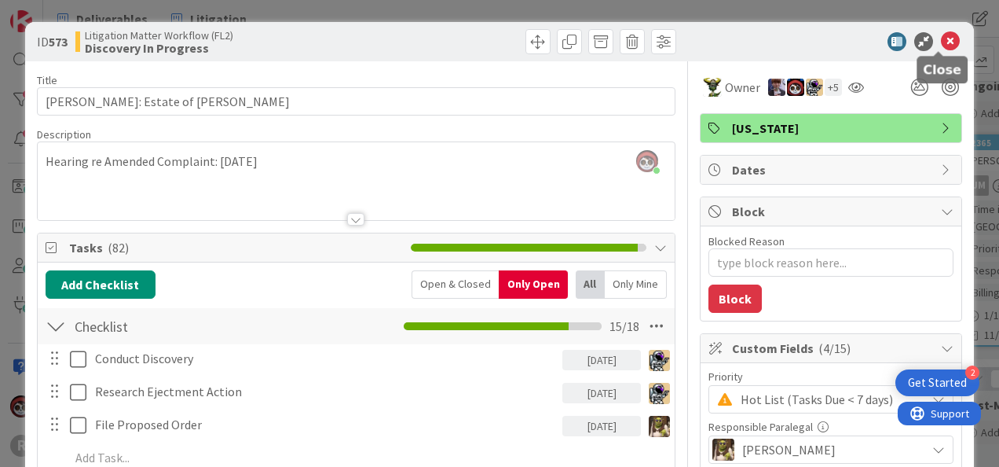
click at [941, 46] on icon at bounding box center [950, 41] width 19 height 19
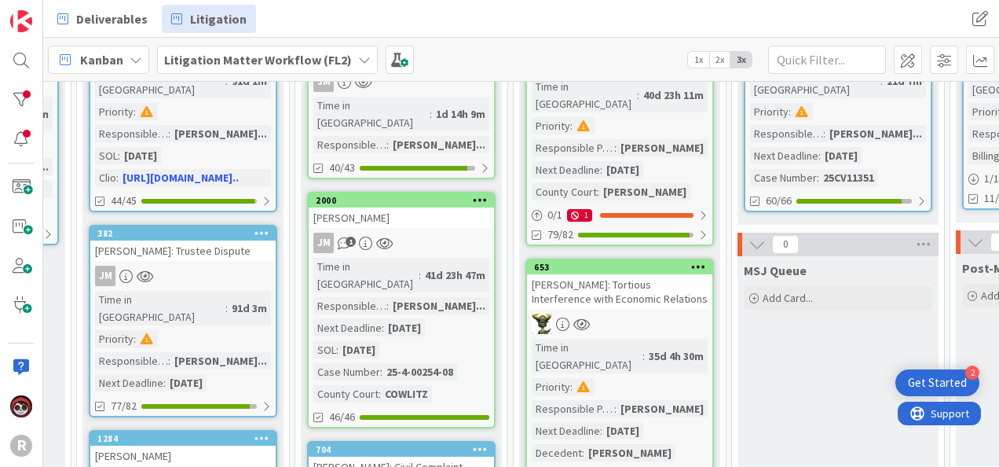
scroll to position [248, 615]
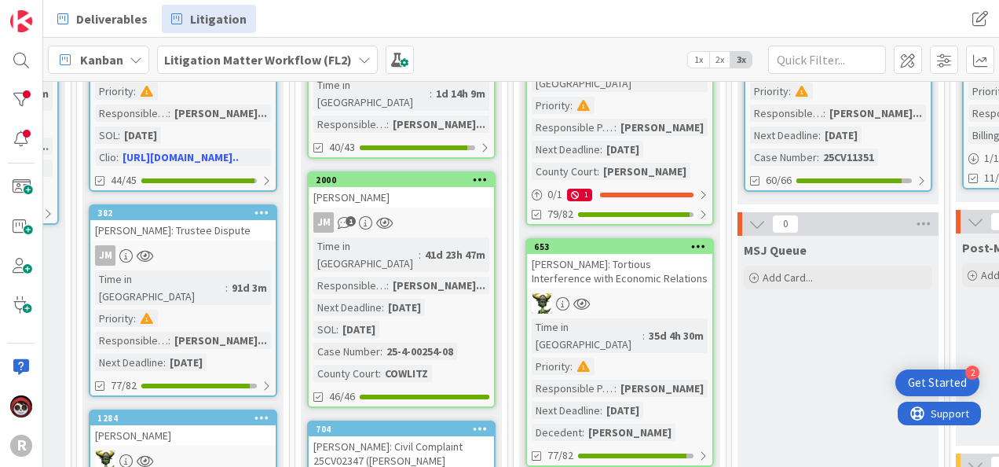
click at [674, 259] on link "653 SMITH: Tortious Interference with Economic Relations Time in Column : 35d 4…" at bounding box center [619, 352] width 189 height 229
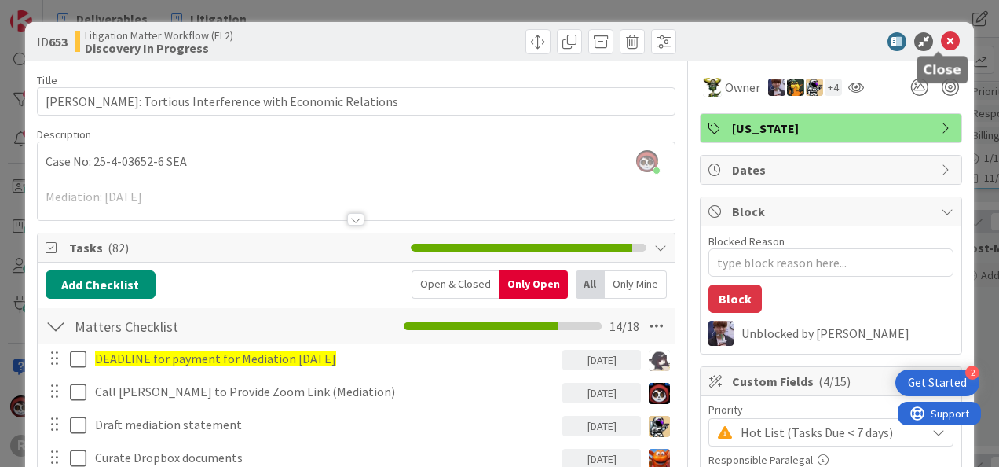
click at [941, 38] on icon at bounding box center [950, 41] width 19 height 19
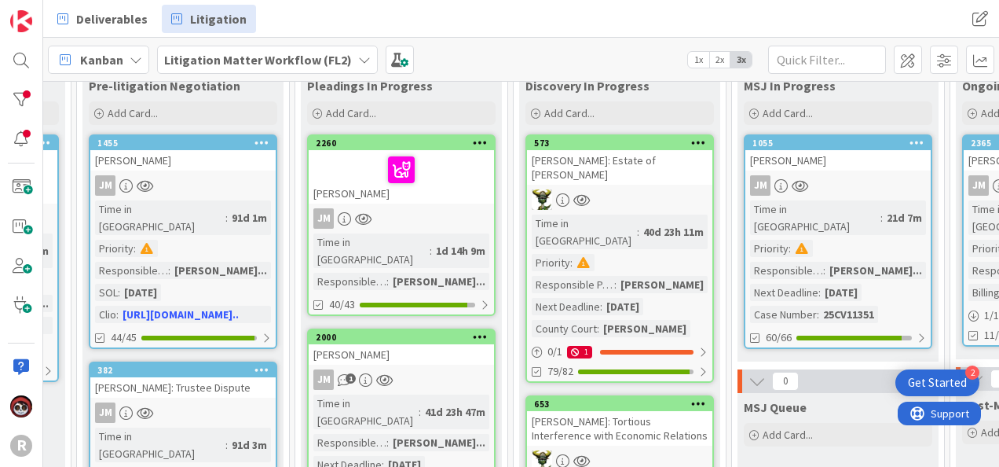
click at [617, 189] on div at bounding box center [619, 199] width 185 height 20
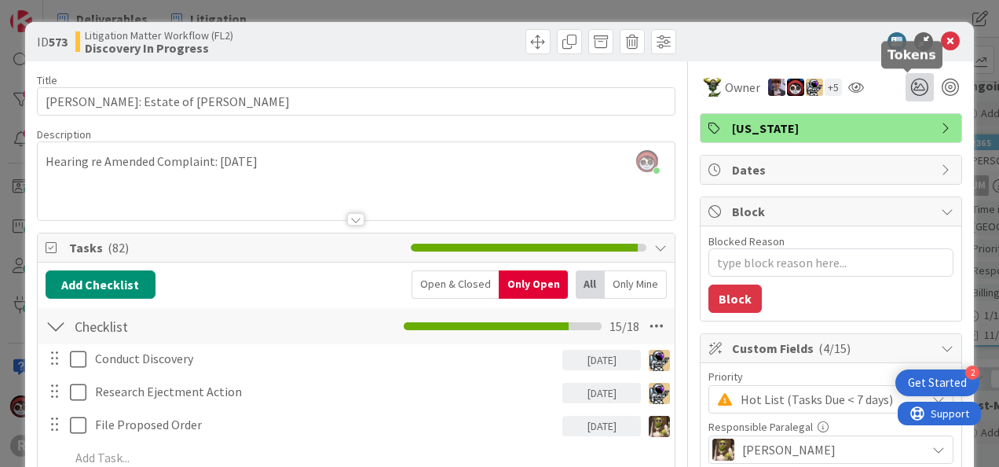
click at [910, 83] on icon at bounding box center [920, 87] width 28 height 28
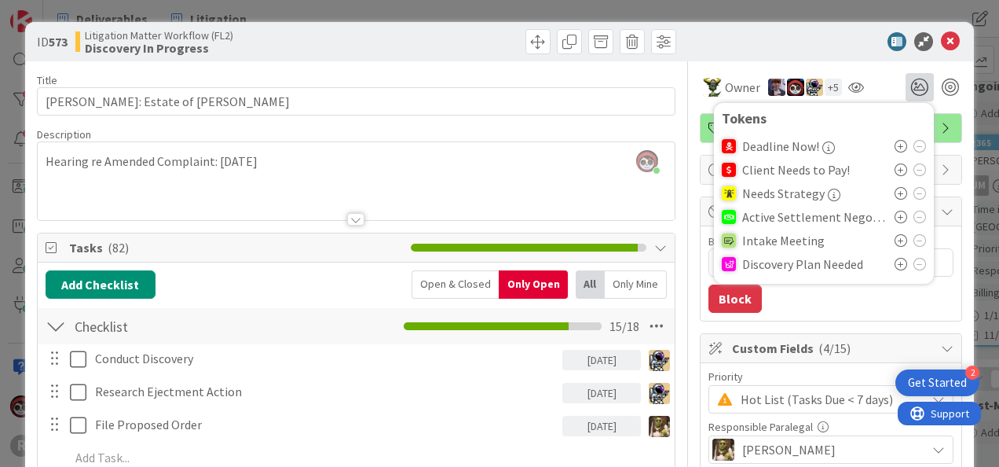
click at [750, 261] on span "Discovery Plan Needed" at bounding box center [802, 264] width 121 height 14
click at [895, 264] on icon at bounding box center [901, 264] width 13 height 13
click at [853, 42] on div at bounding box center [823, 41] width 278 height 19
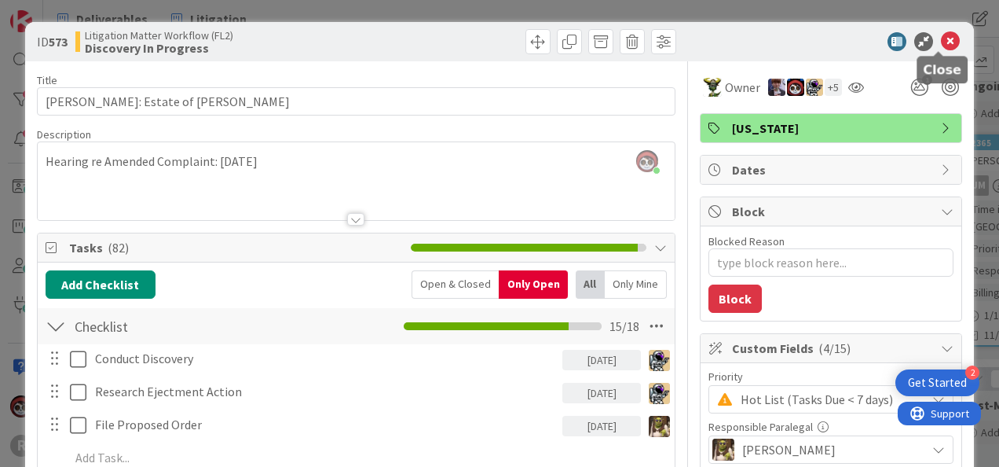
click at [941, 37] on icon at bounding box center [950, 41] width 19 height 19
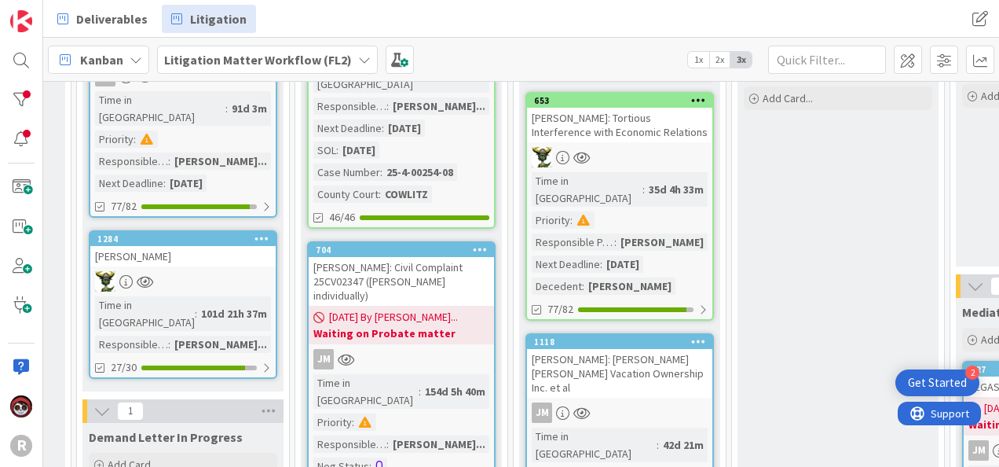
scroll to position [405, 615]
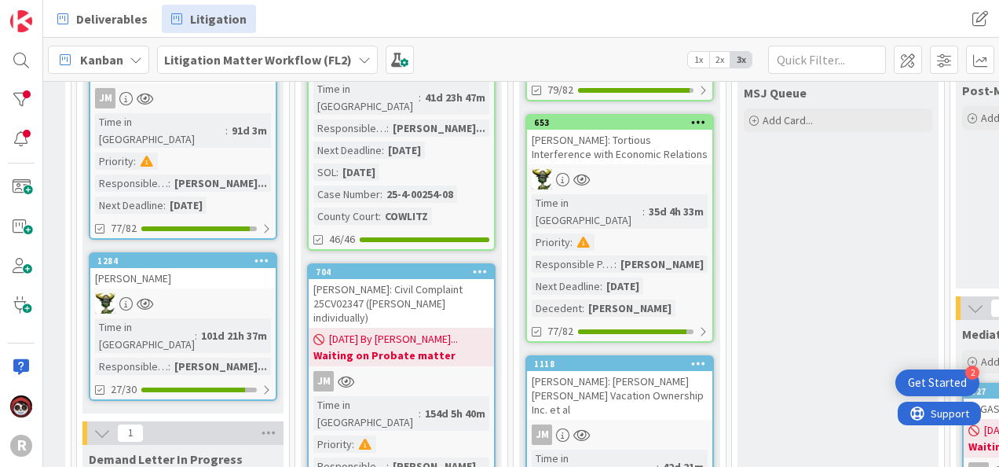
click at [641, 135] on link "653 SMITH: Tortious Interference with Economic Relations Time in Column : 35d 4…" at bounding box center [619, 228] width 189 height 229
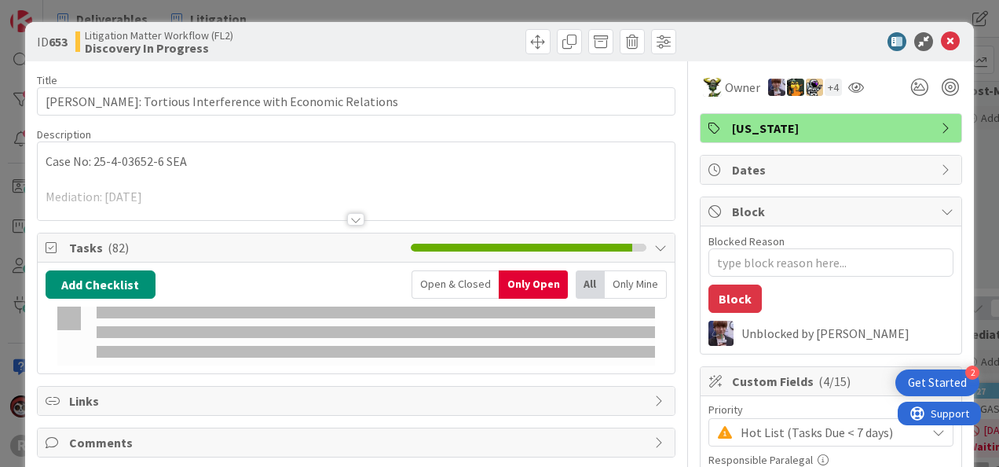
type textarea "x"
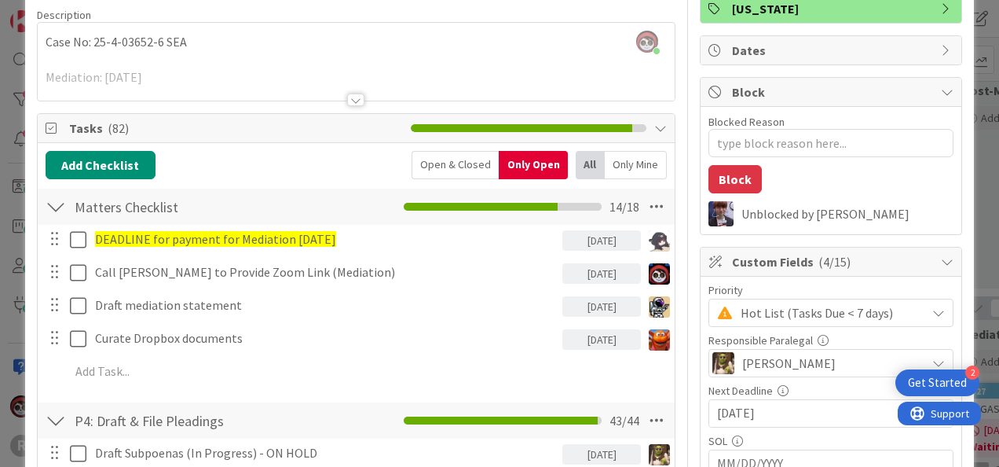
scroll to position [157, 0]
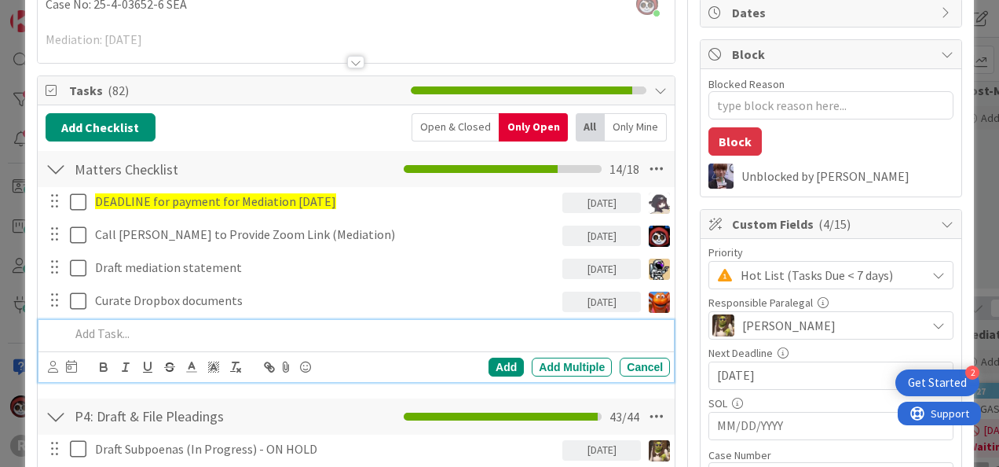
click at [170, 327] on p at bounding box center [367, 333] width 594 height 18
click at [79, 363] on div "Add Add Multiple Cancel" at bounding box center [359, 367] width 622 height 22
click at [70, 368] on icon at bounding box center [71, 366] width 11 height 13
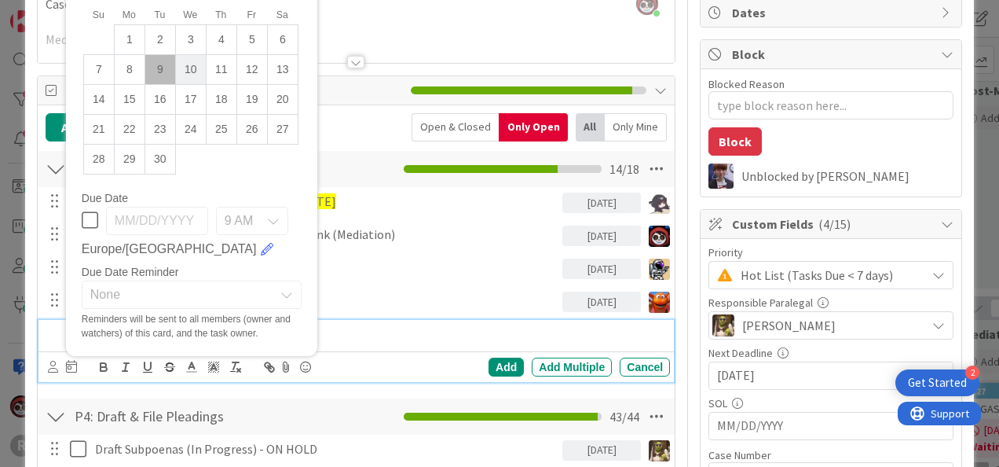
click at [192, 66] on td "10" at bounding box center [190, 69] width 31 height 30
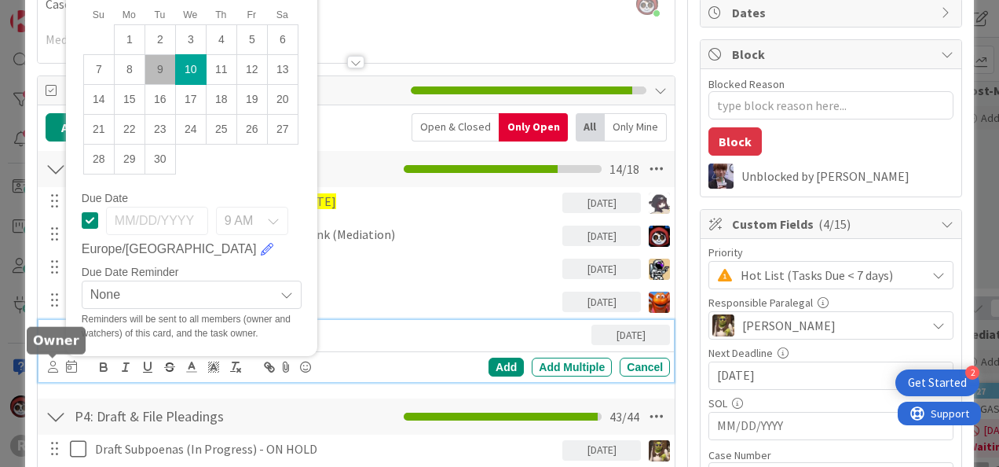
click at [54, 369] on icon at bounding box center [53, 367] width 10 height 12
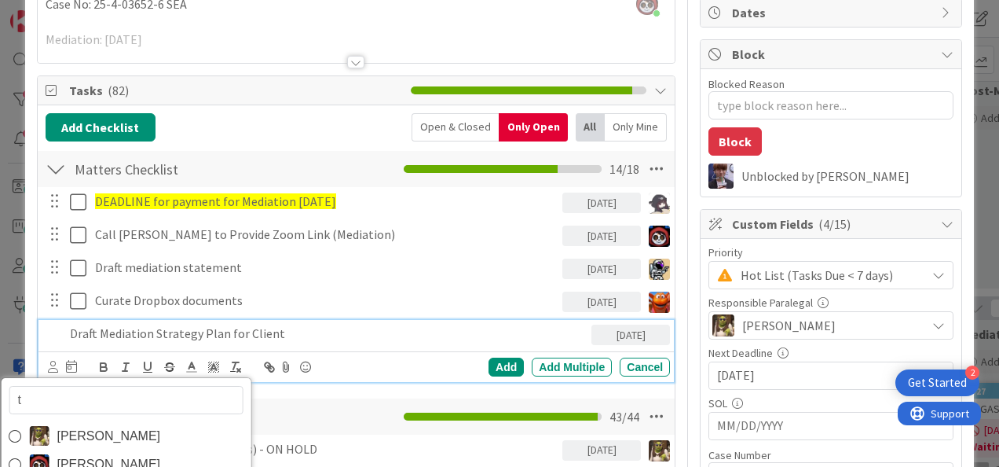
type input "ty"
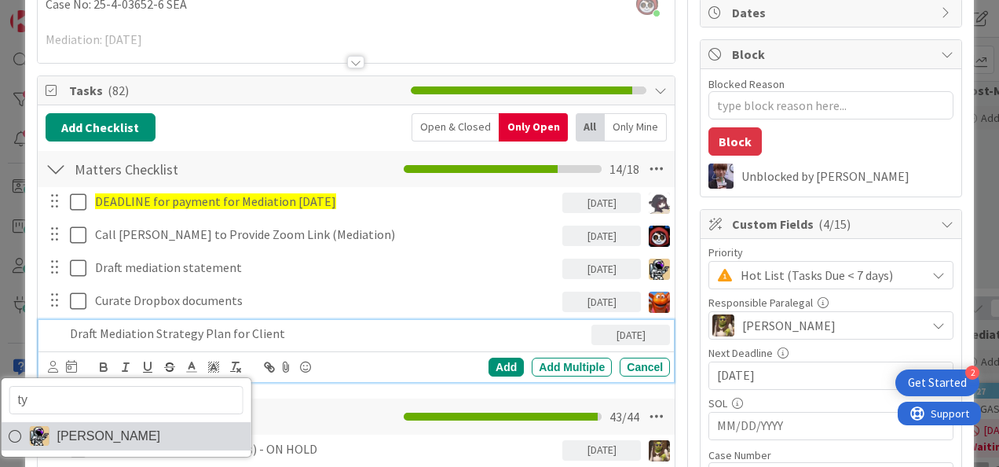
click at [101, 422] on link "[PERSON_NAME]" at bounding box center [126, 436] width 250 height 28
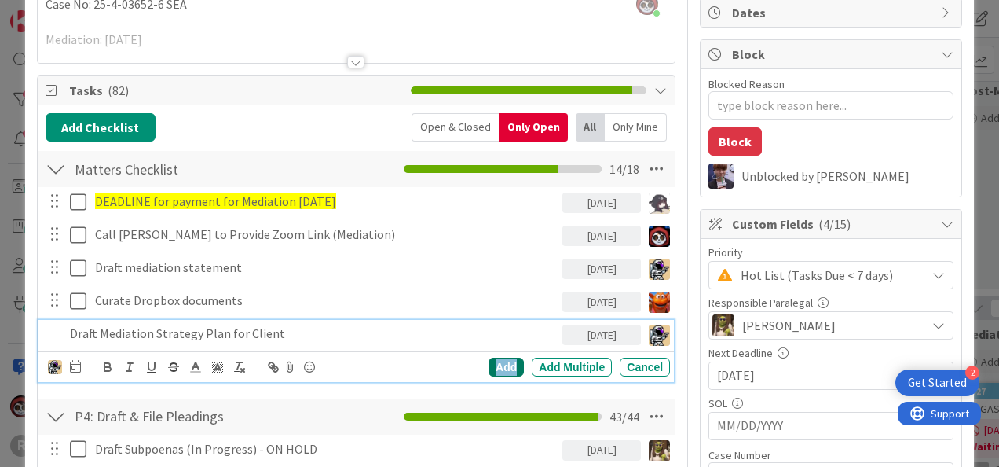
click at [489, 364] on div "Add" at bounding box center [506, 366] width 35 height 19
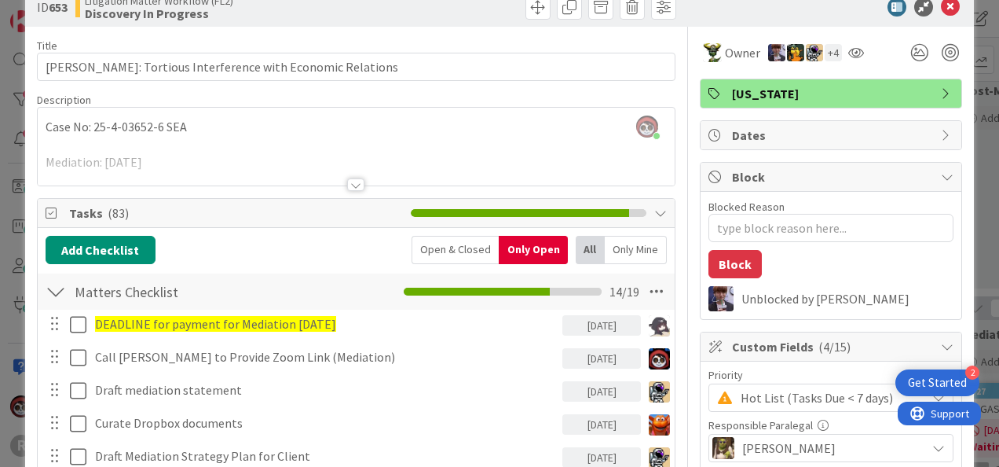
scroll to position [0, 0]
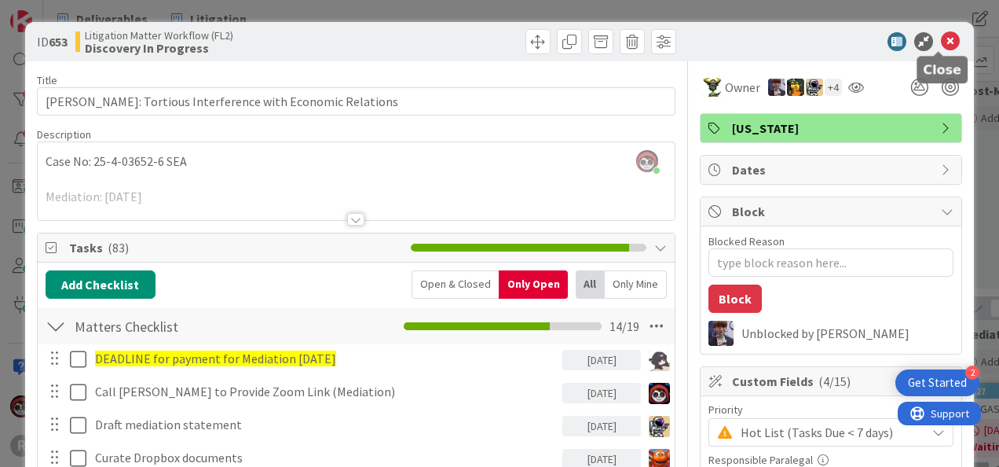
click at [941, 42] on icon at bounding box center [950, 41] width 19 height 19
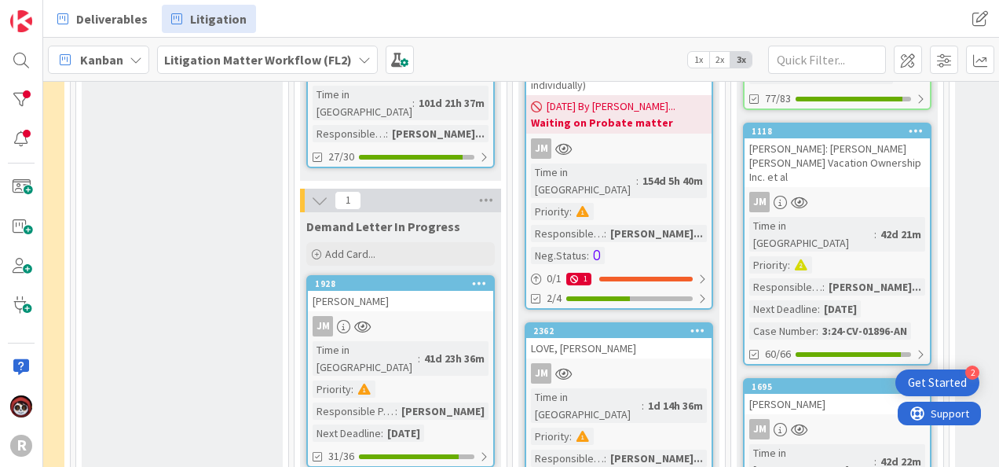
scroll to position [641, 397]
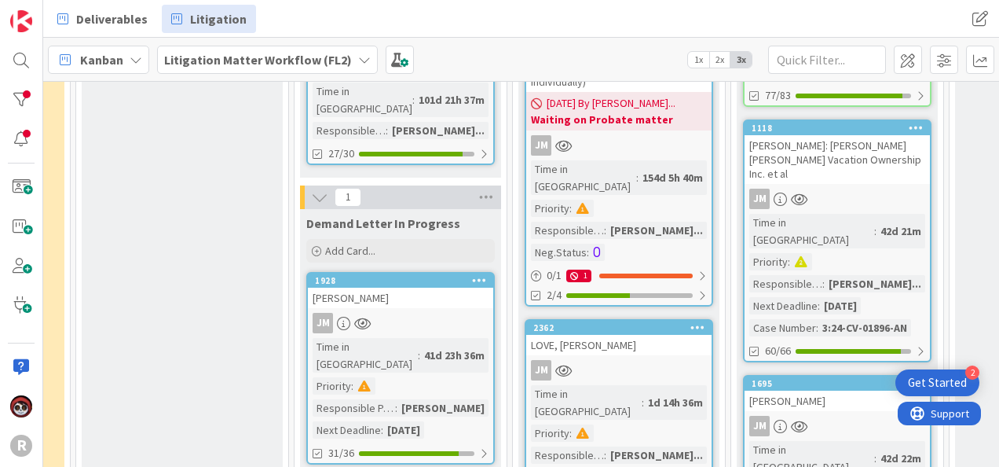
click at [630, 335] on div "LOVE, [PERSON_NAME]" at bounding box center [618, 345] width 185 height 20
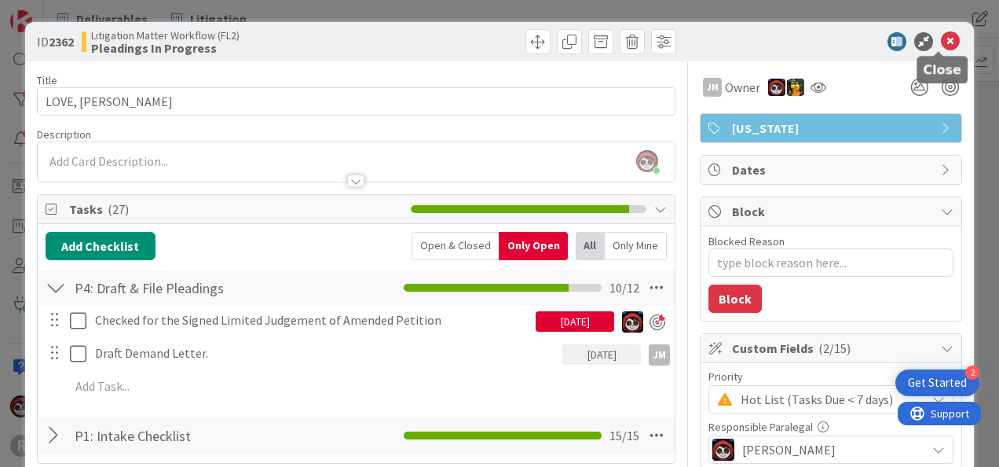
click at [942, 40] on icon at bounding box center [950, 41] width 19 height 19
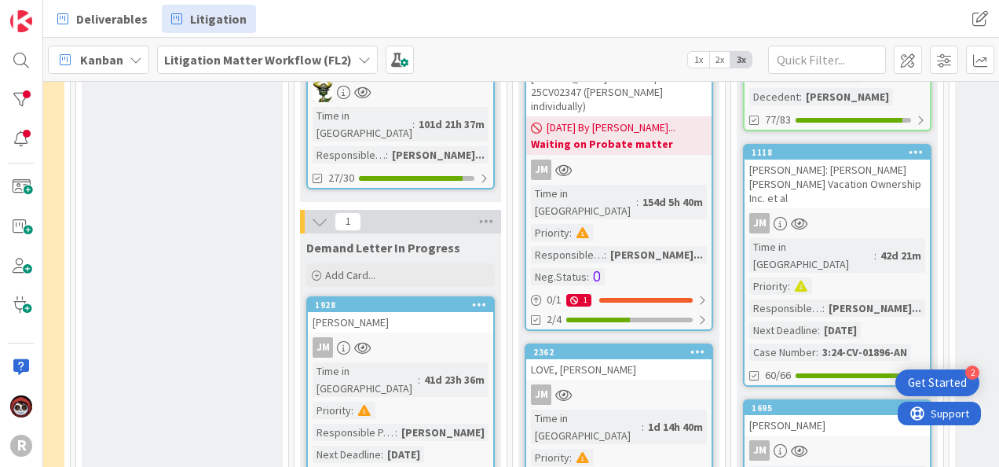
scroll to position [641, 397]
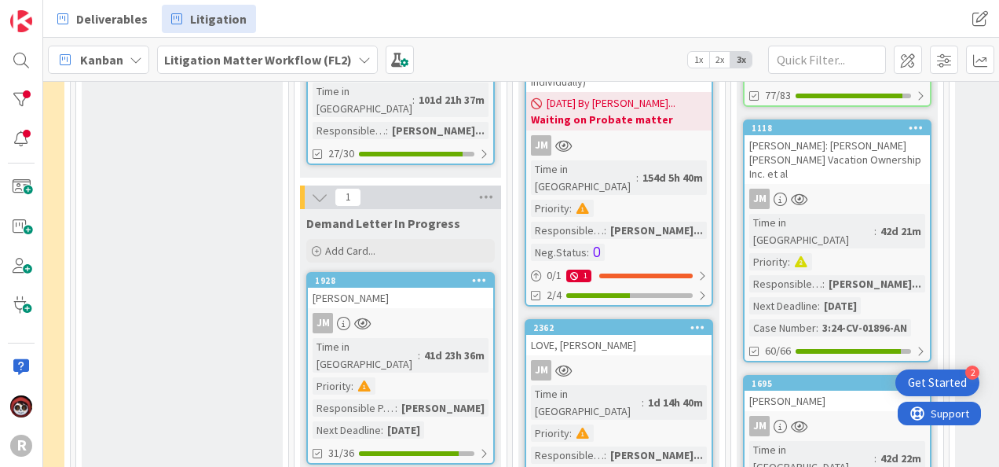
click at [413, 287] on div "[PERSON_NAME]" at bounding box center [400, 297] width 185 height 20
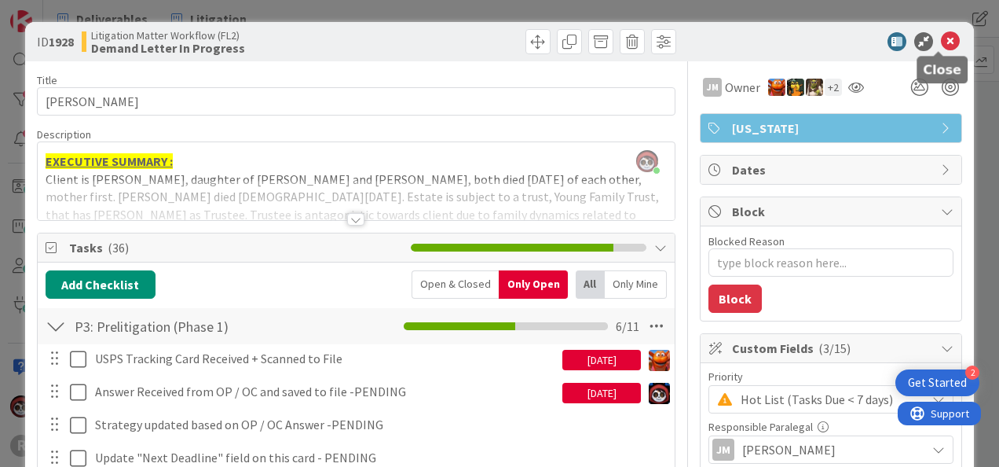
click at [941, 46] on icon at bounding box center [950, 41] width 19 height 19
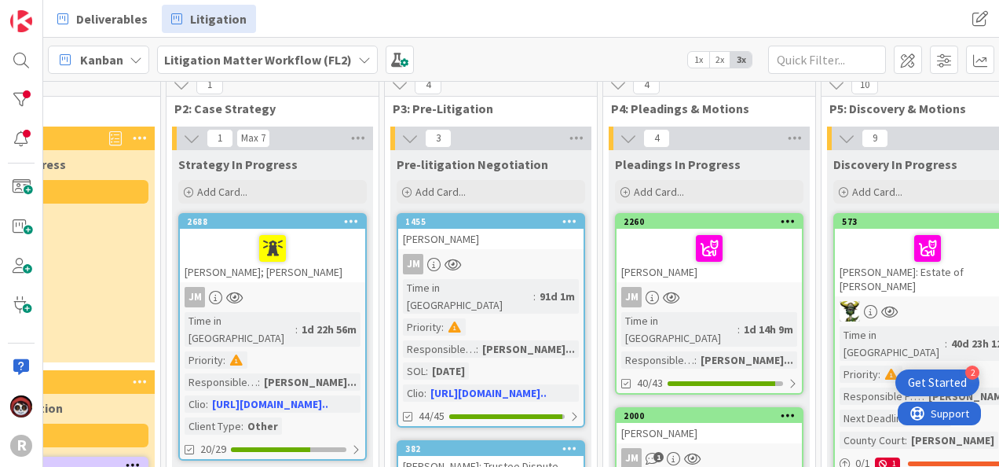
scroll to position [13, 402]
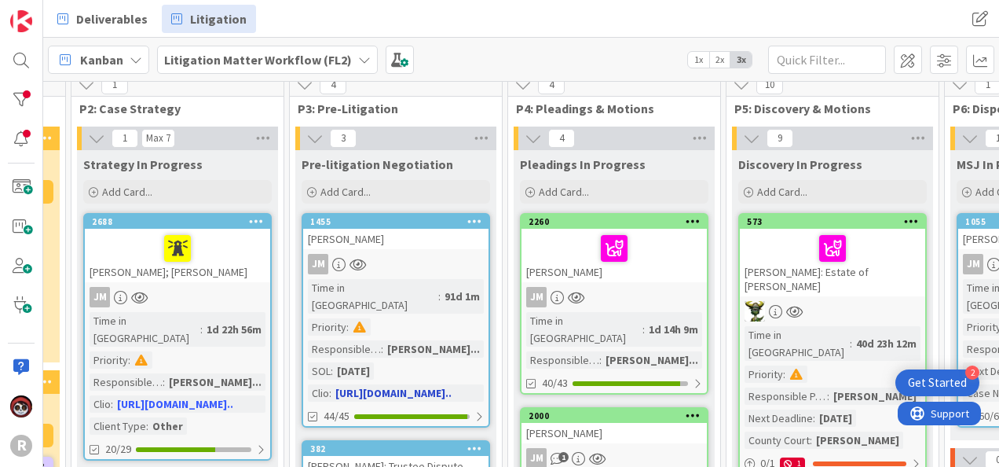
click at [440, 246] on div "[PERSON_NAME]" at bounding box center [395, 239] width 185 height 20
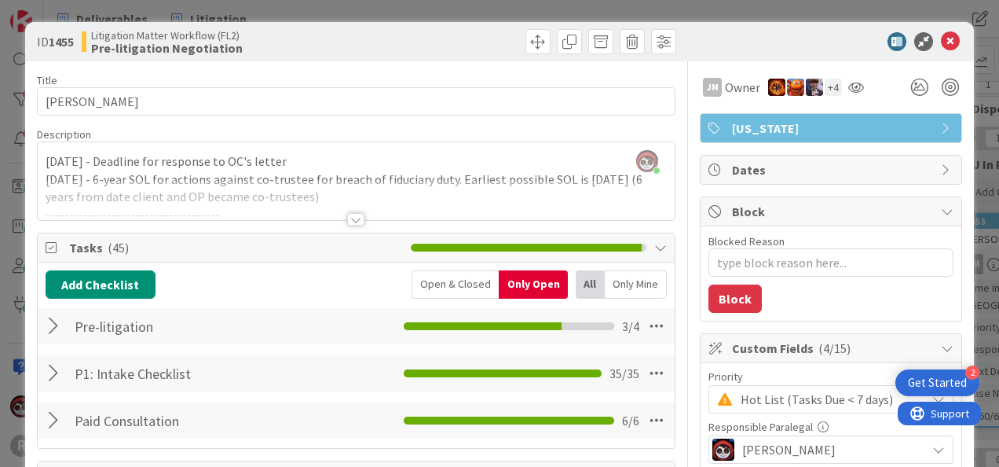
click at [50, 372] on div at bounding box center [56, 373] width 20 height 28
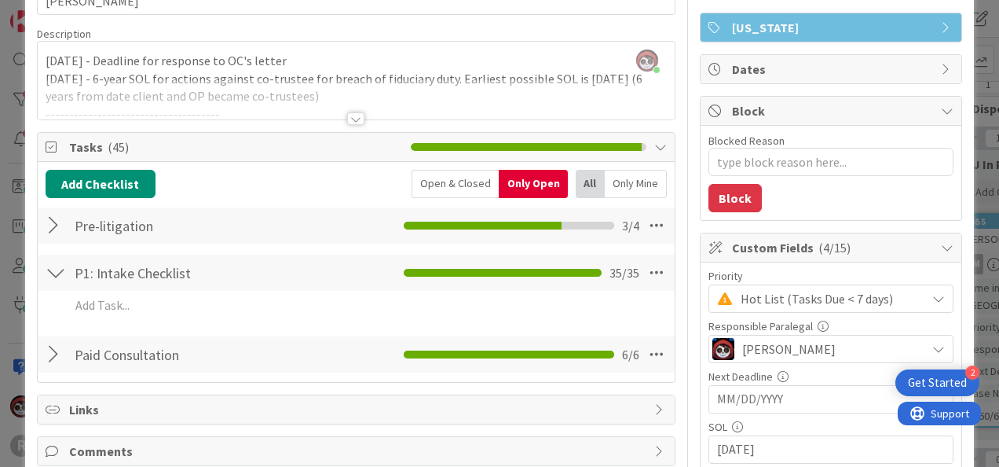
scroll to position [79, 0]
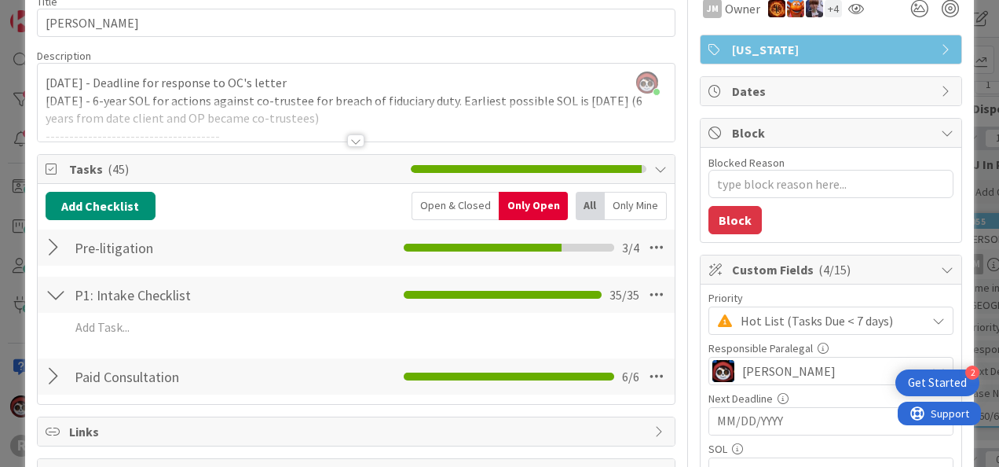
click at [62, 301] on div at bounding box center [56, 294] width 20 height 28
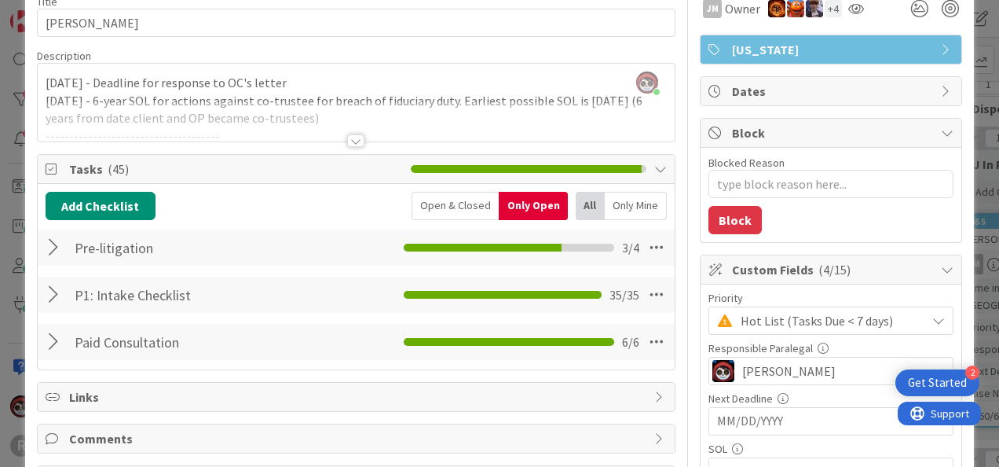
click at [50, 242] on div at bounding box center [56, 247] width 20 height 28
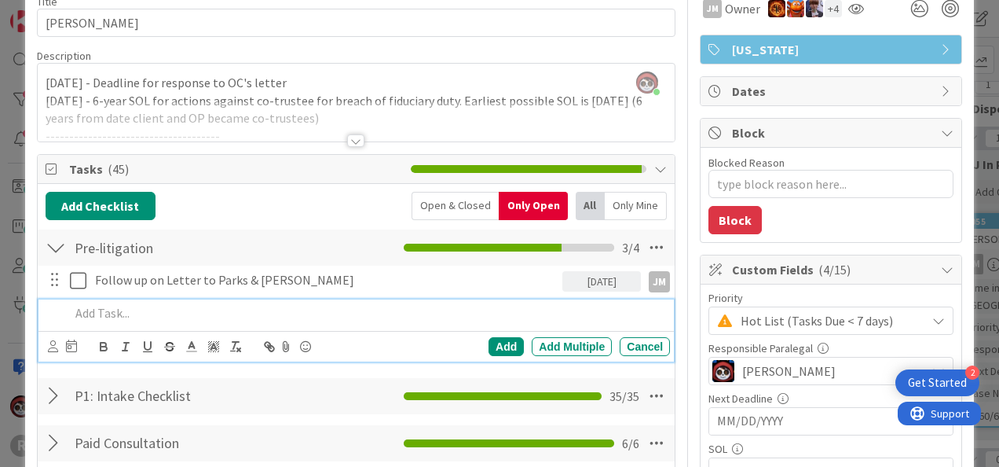
click at [154, 313] on p at bounding box center [367, 313] width 594 height 18
click at [648, 344] on div "Cancel" at bounding box center [645, 346] width 50 height 19
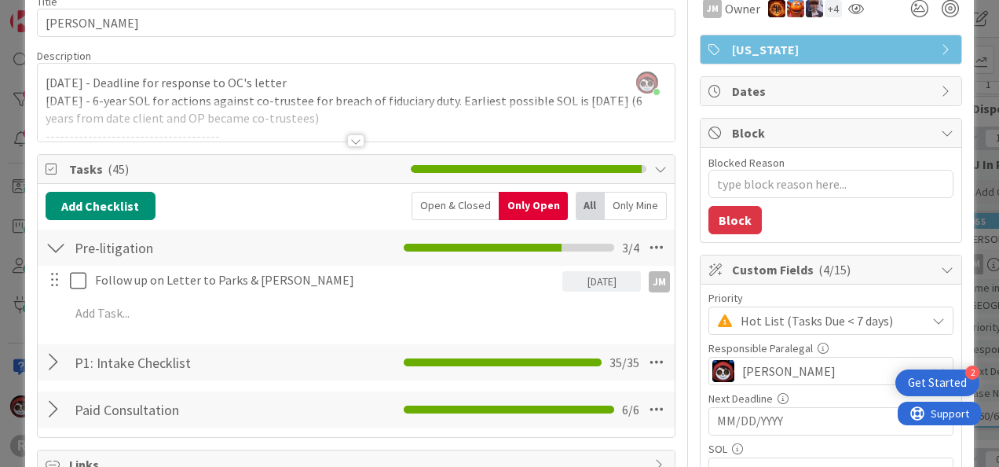
scroll to position [0, 0]
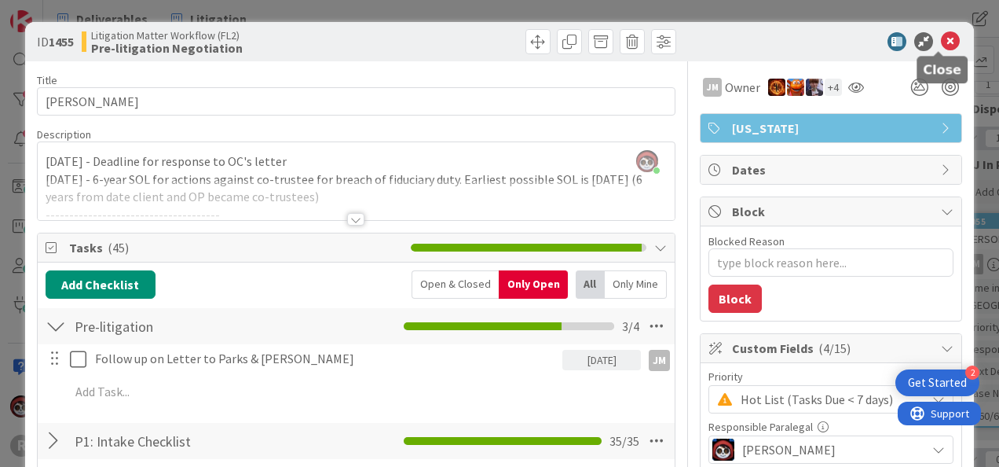
click at [941, 45] on icon at bounding box center [950, 41] width 19 height 19
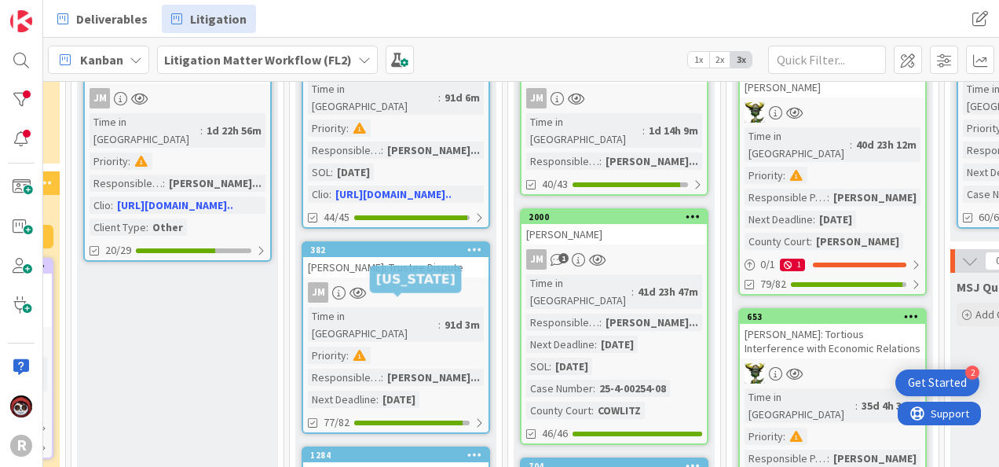
scroll to position [248, 402]
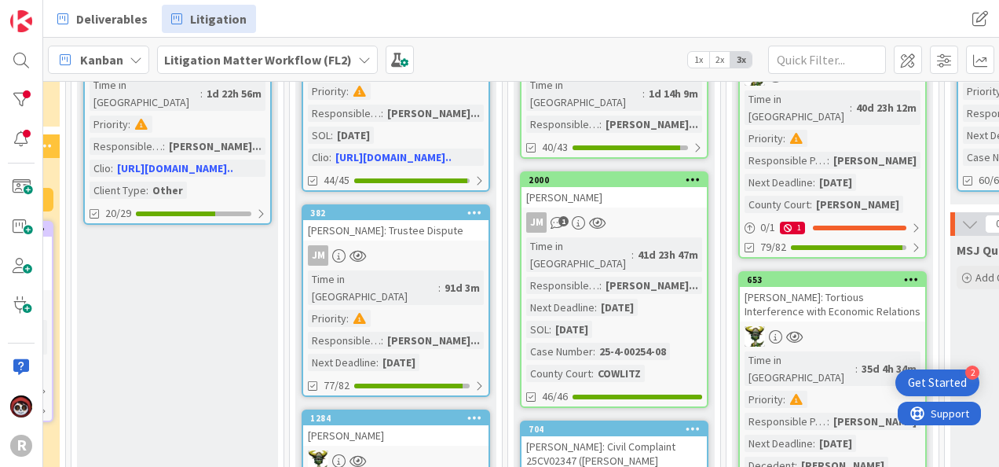
click at [397, 249] on link "382 HALSEY: Trustee Dispute JM Time in Column : 91d 3m Priority : Responsible P…" at bounding box center [396, 300] width 189 height 192
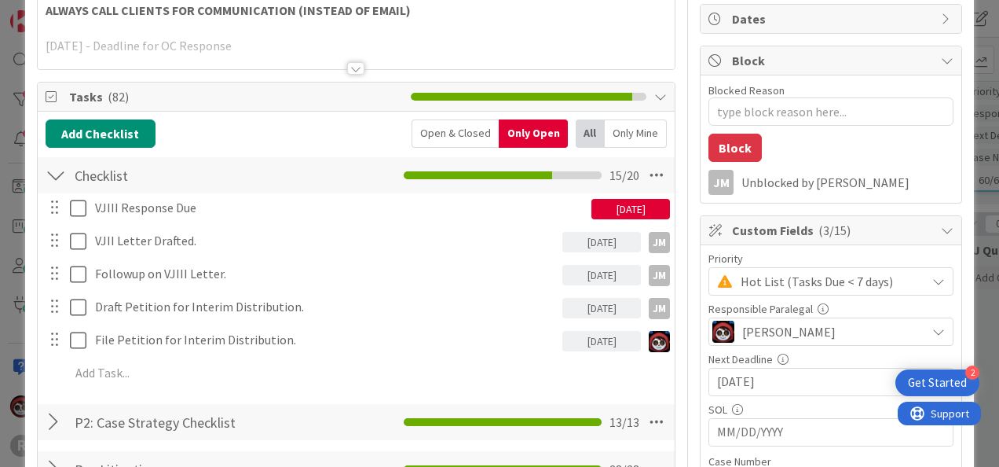
scroll to position [157, 0]
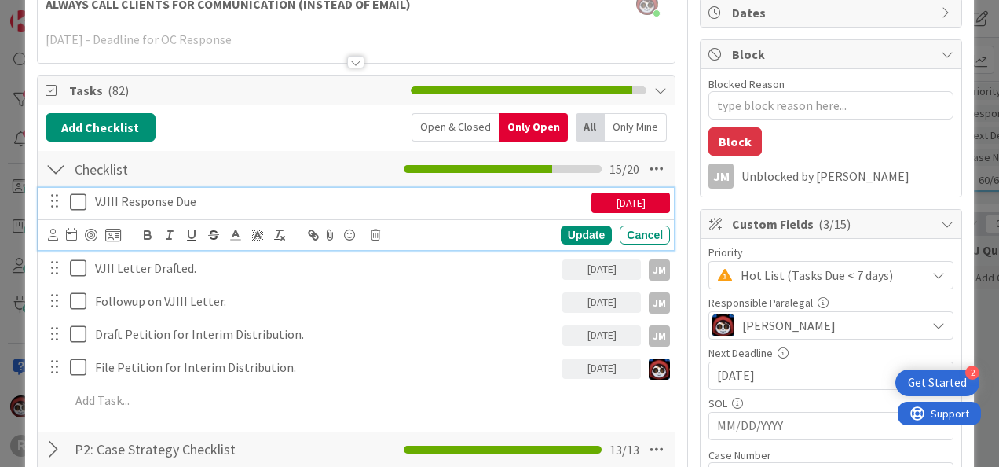
click at [145, 198] on p "VJIII Response Due" at bounding box center [340, 201] width 490 height 18
click at [79, 193] on icon at bounding box center [78, 201] width 16 height 19
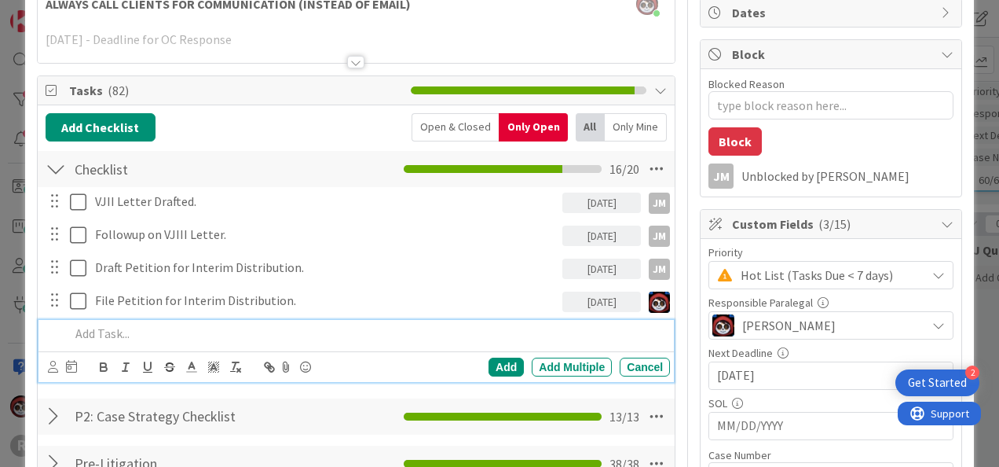
click at [156, 333] on p at bounding box center [367, 333] width 594 height 18
click at [622, 359] on div "Cancel" at bounding box center [645, 366] width 50 height 19
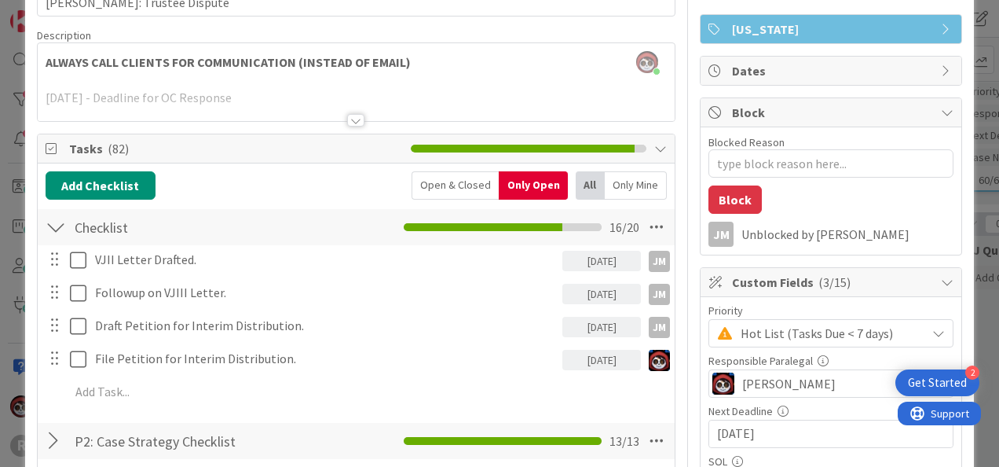
scroll to position [0, 0]
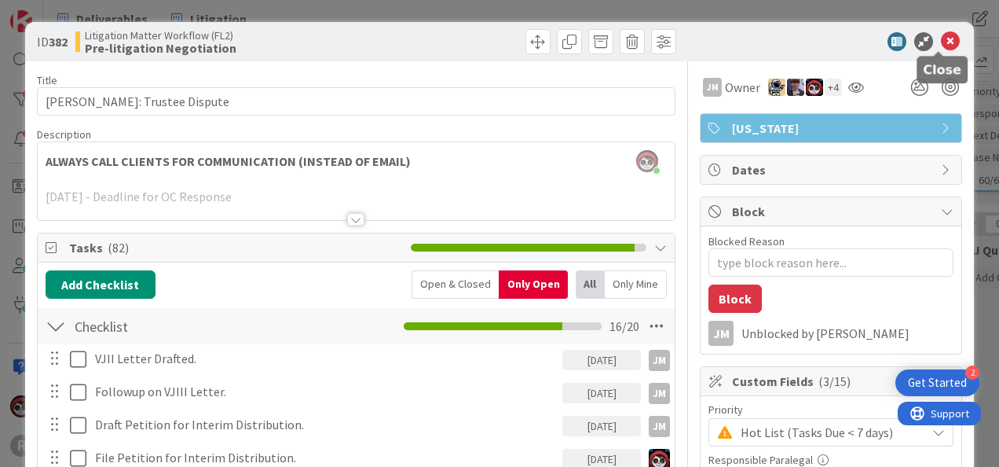
click at [941, 39] on icon at bounding box center [950, 41] width 19 height 19
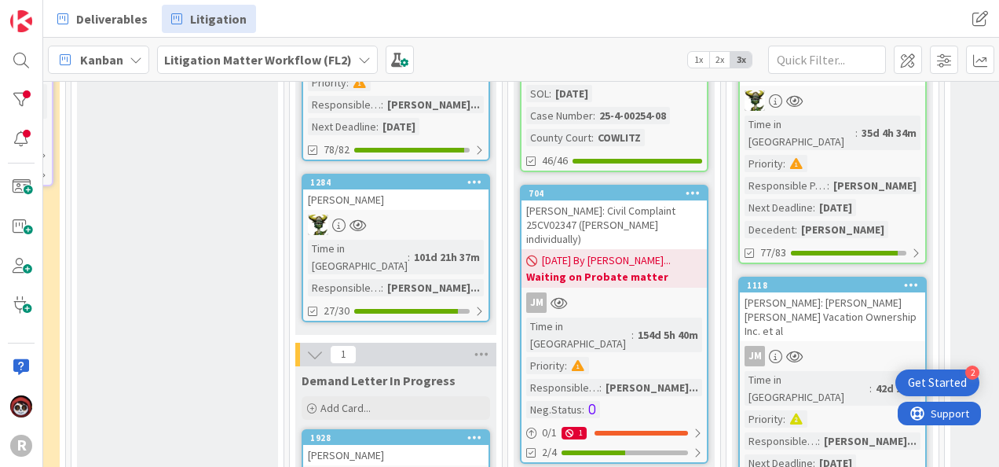
click at [436, 189] on div "[PERSON_NAME]" at bounding box center [395, 199] width 185 height 20
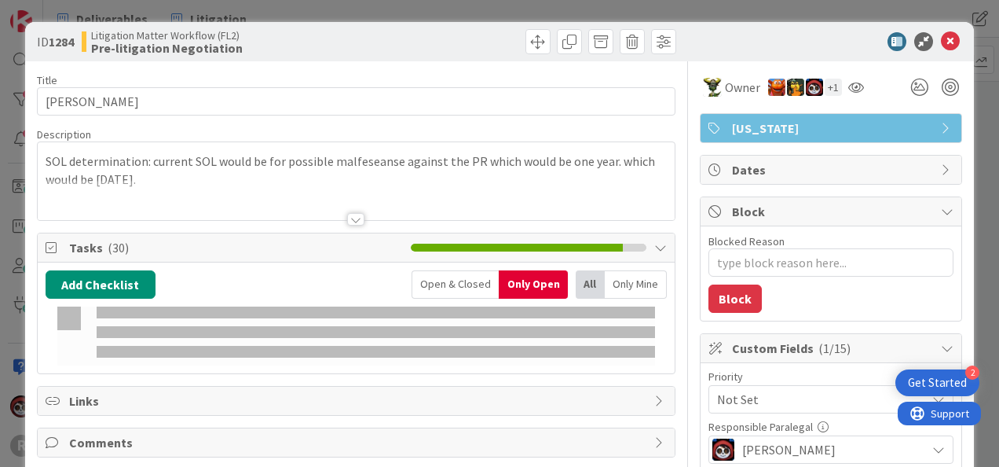
type textarea "x"
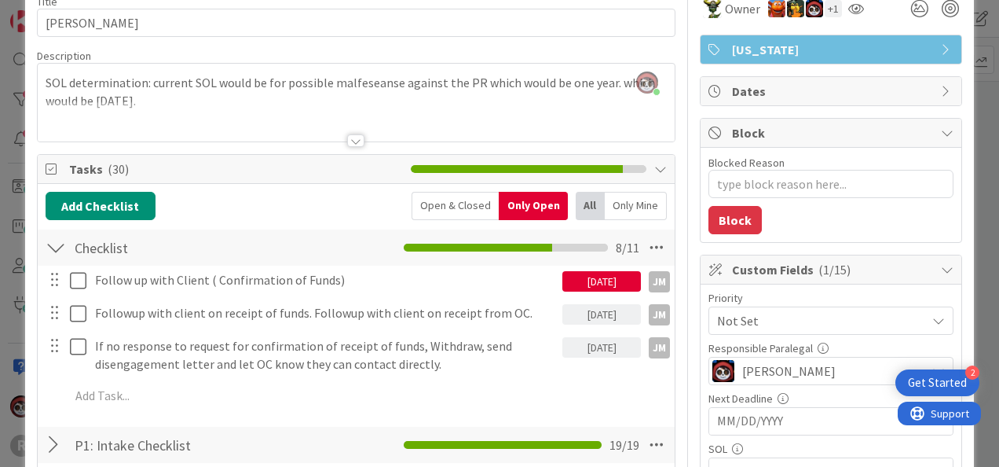
click at [577, 284] on div "[DATE]" at bounding box center [601, 281] width 79 height 20
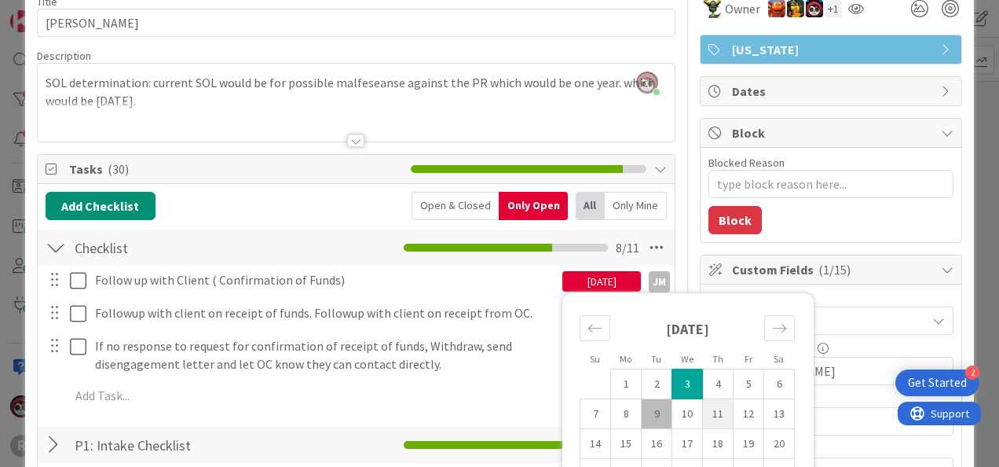
click at [708, 405] on td "11" at bounding box center [718, 414] width 31 height 30
type input "[DATE]"
type textarea "x"
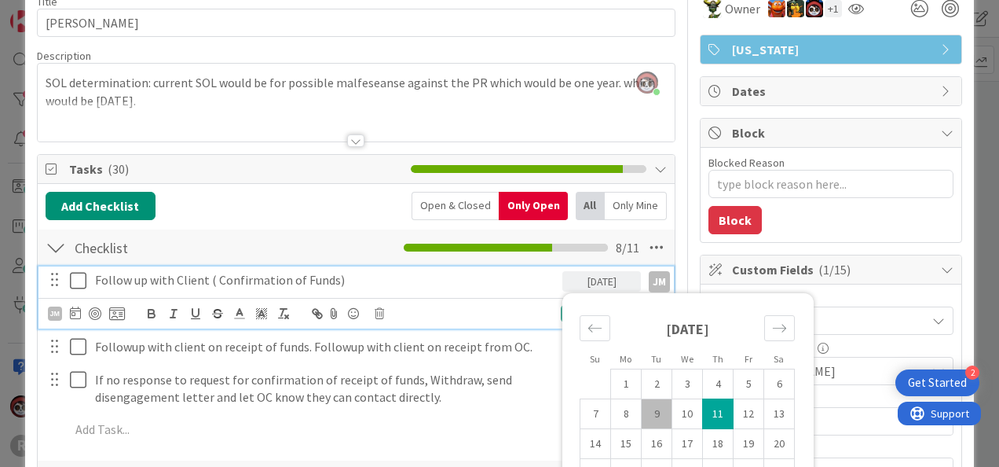
click at [538, 269] on div "Follow up with Client ( Confirmation of Funds)" at bounding box center [326, 279] width 474 height 27
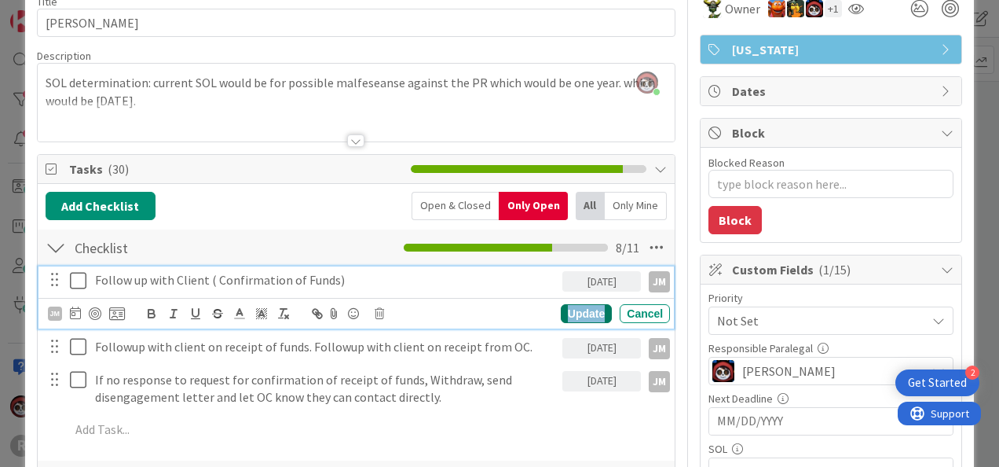
click at [588, 308] on div "Update" at bounding box center [586, 313] width 51 height 19
click at [584, 310] on div "Update" at bounding box center [586, 313] width 51 height 19
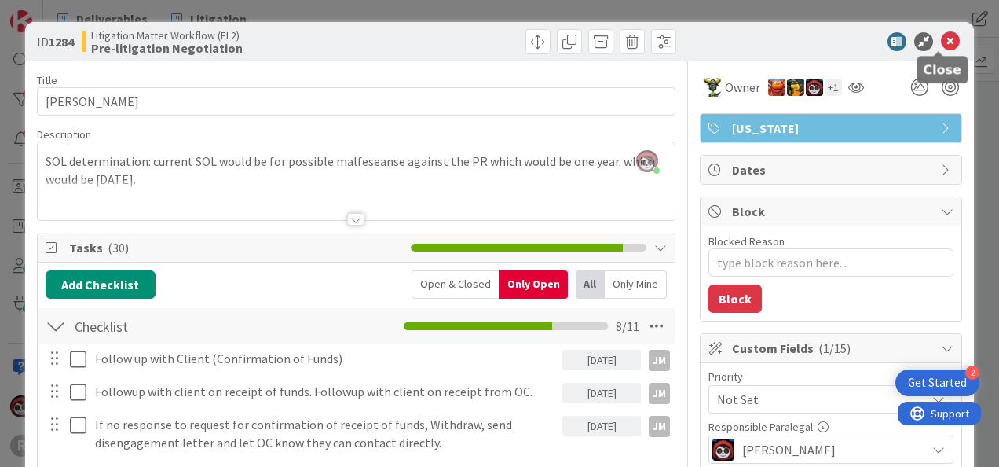
click at [941, 41] on icon at bounding box center [950, 41] width 19 height 19
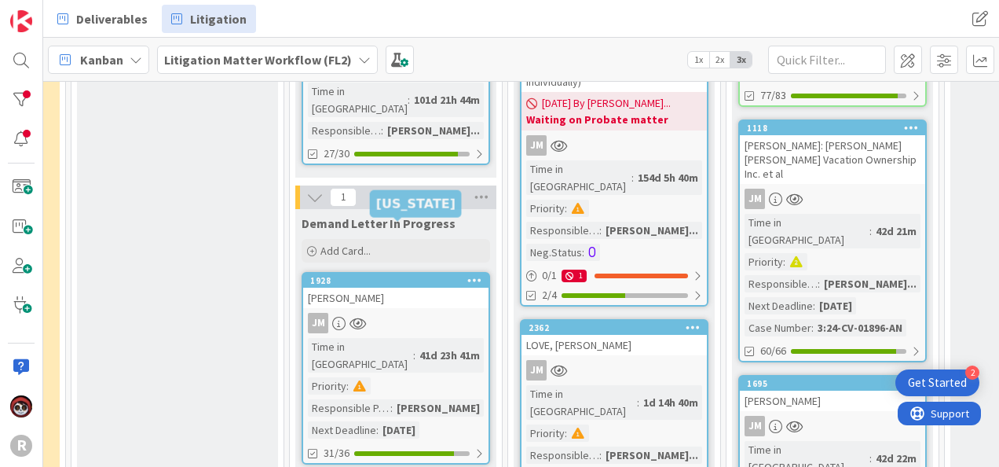
click at [415, 275] on div "1928" at bounding box center [399, 280] width 178 height 11
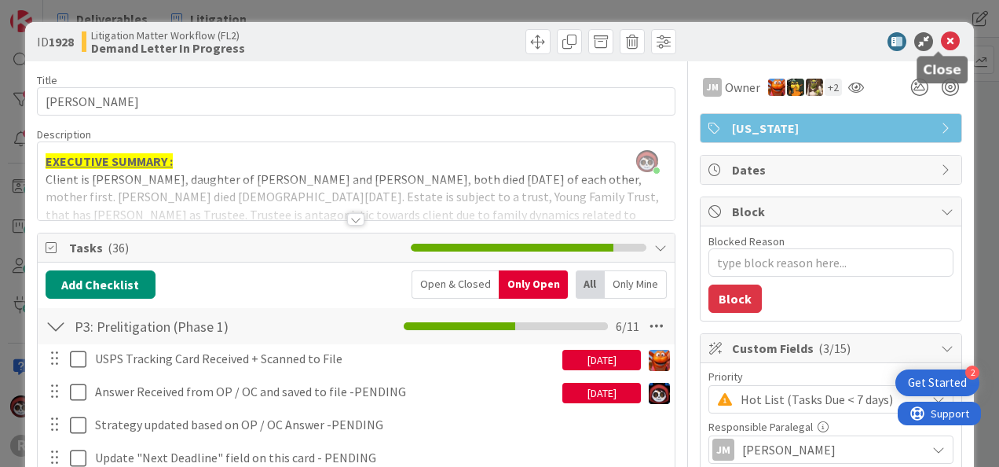
click at [943, 39] on icon at bounding box center [950, 41] width 19 height 19
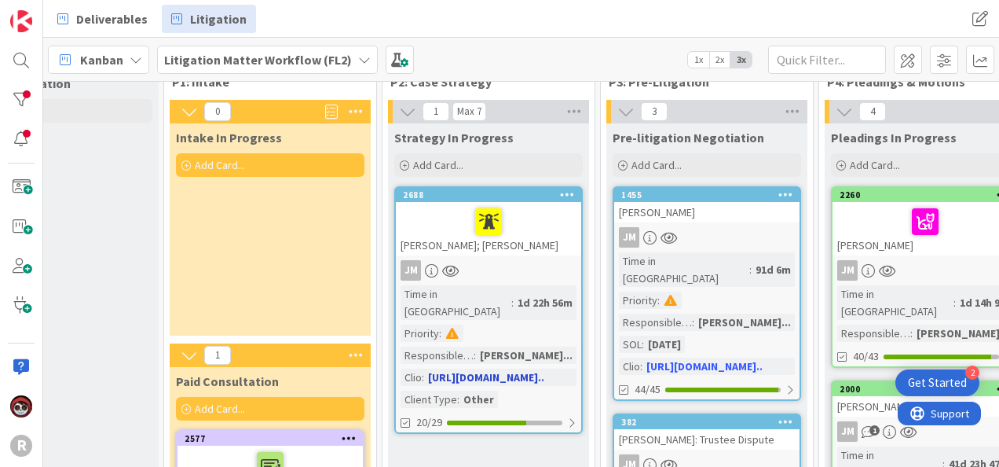
scroll to position [0, 91]
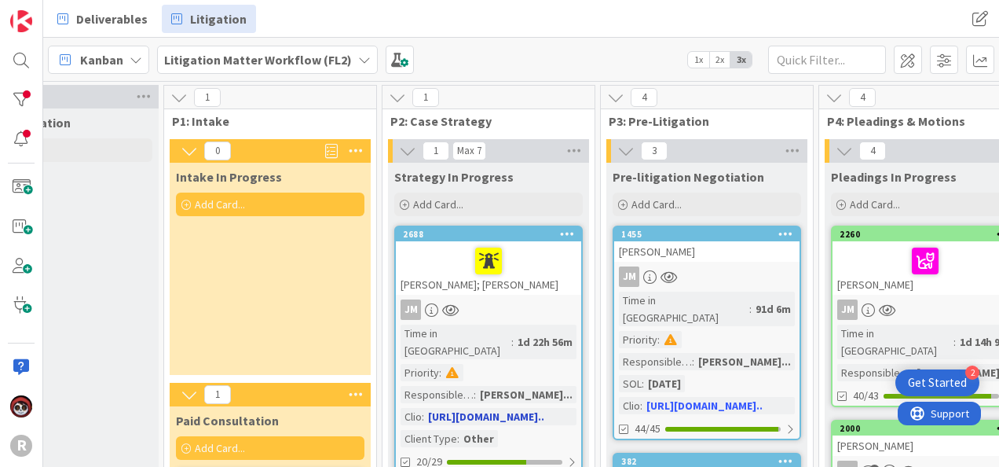
click at [535, 284] on div "[PERSON_NAME]; [PERSON_NAME]" at bounding box center [488, 267] width 185 height 53
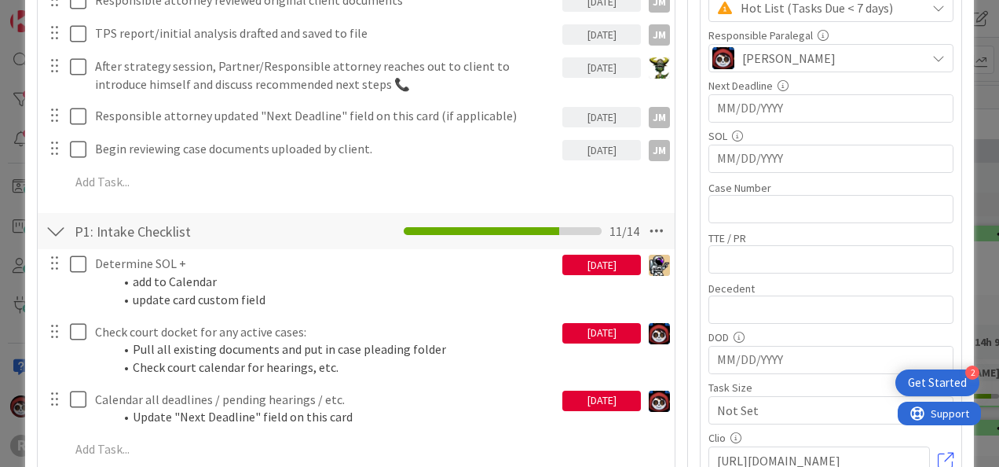
scroll to position [393, 0]
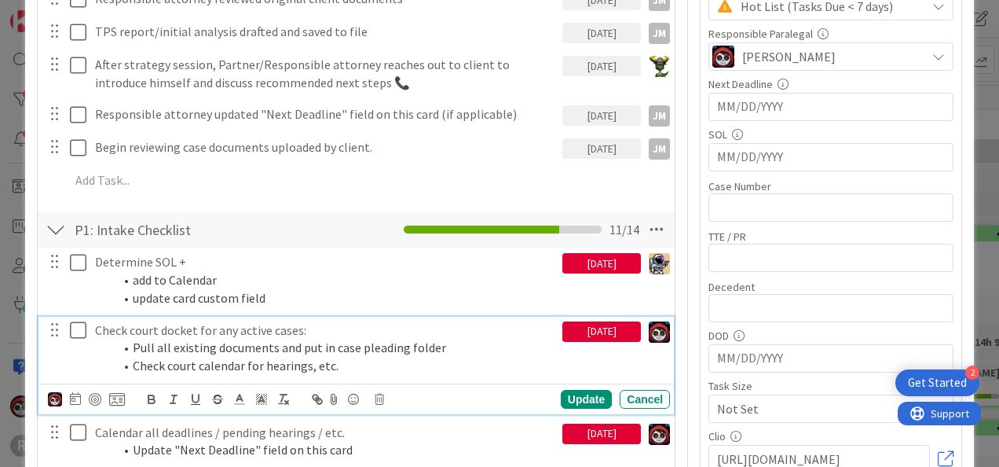
click at [206, 333] on p "Check court docket for any active cases:" at bounding box center [325, 330] width 461 height 18
click at [93, 397] on div at bounding box center [95, 399] width 13 height 13
click at [563, 398] on div "Update" at bounding box center [586, 399] width 51 height 19
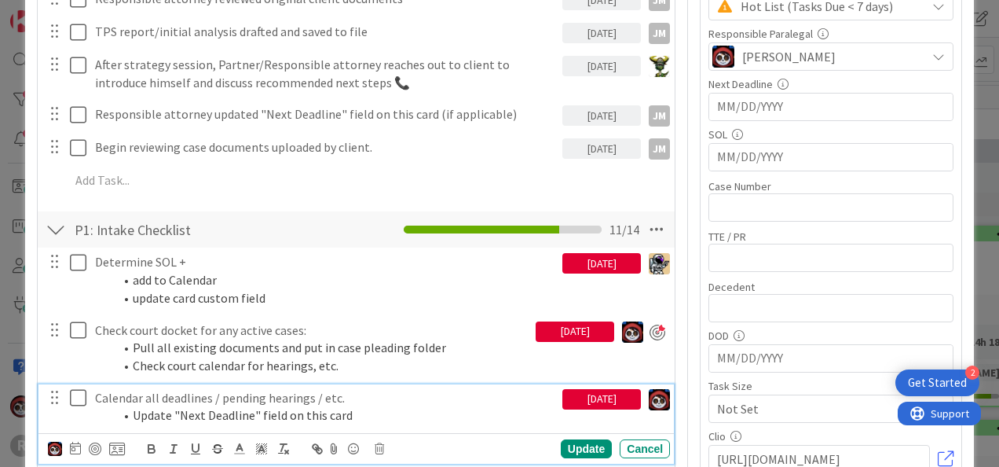
click at [180, 408] on li "Update "Next Deadline" field on this card" at bounding box center [335, 415] width 442 height 18
click at [94, 445] on div at bounding box center [95, 448] width 13 height 13
click at [561, 443] on div "Update" at bounding box center [586, 448] width 51 height 19
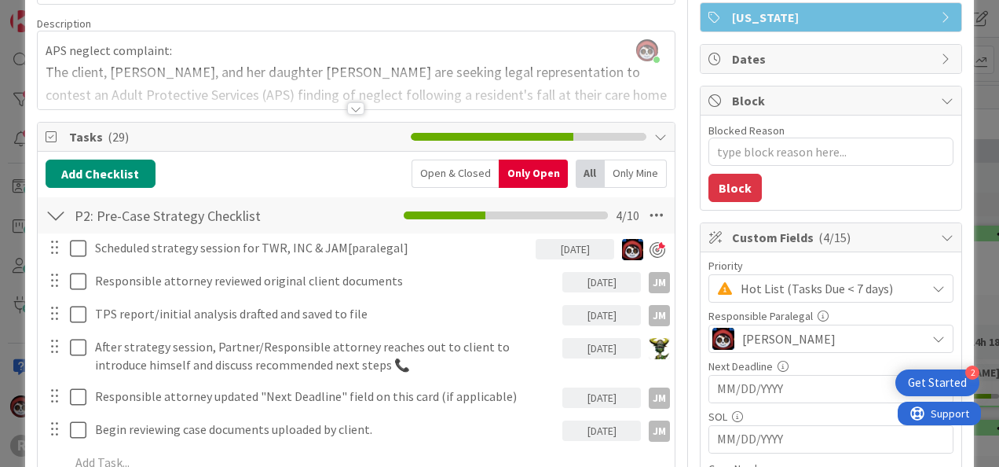
scroll to position [0, 0]
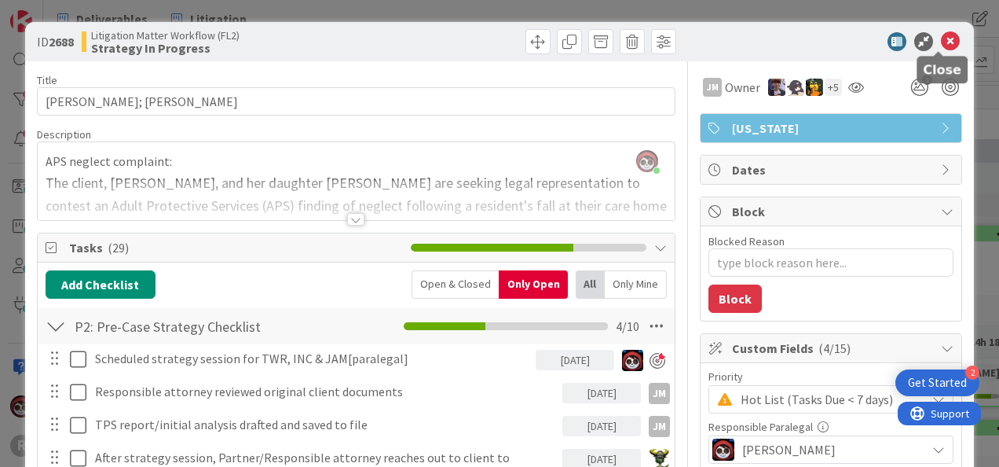
click at [941, 35] on icon at bounding box center [950, 41] width 19 height 19
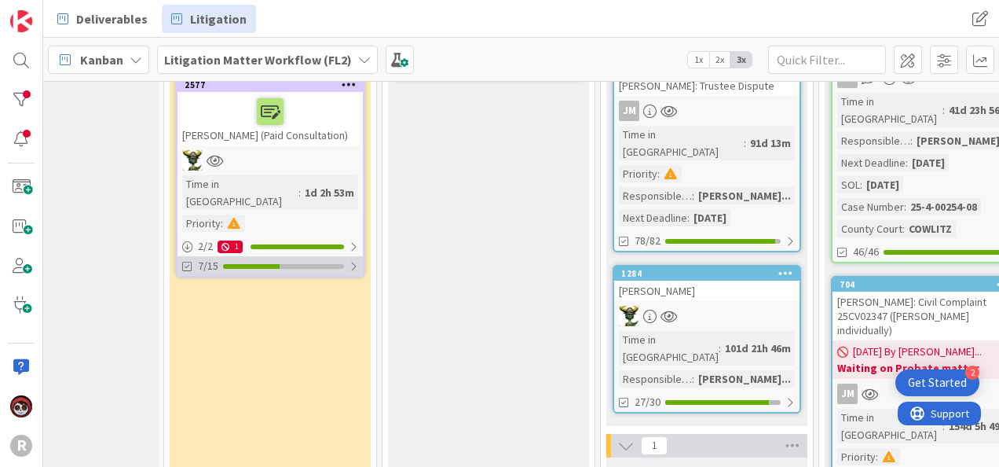
scroll to position [314, 91]
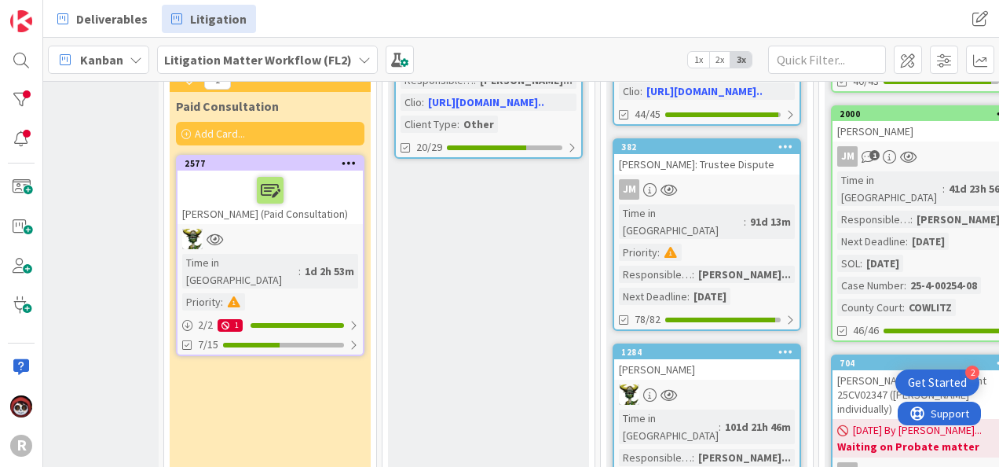
click at [306, 193] on div at bounding box center [270, 190] width 176 height 33
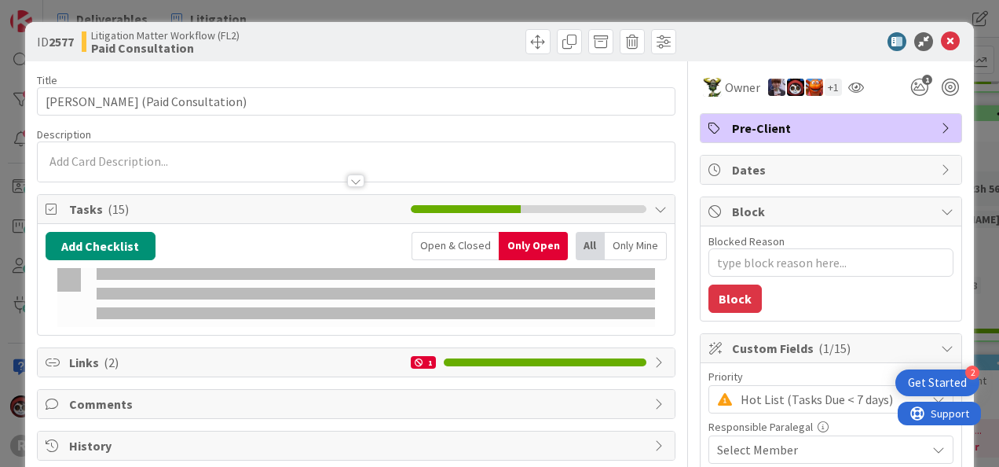
type textarea "x"
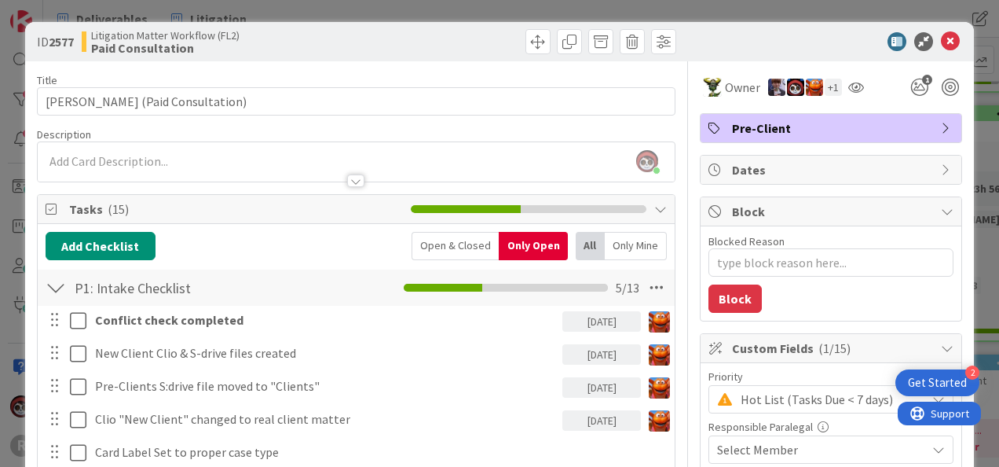
click at [928, 38] on div at bounding box center [823, 41] width 278 height 19
click at [941, 41] on icon at bounding box center [950, 41] width 19 height 19
